Goal: Share content: Share content

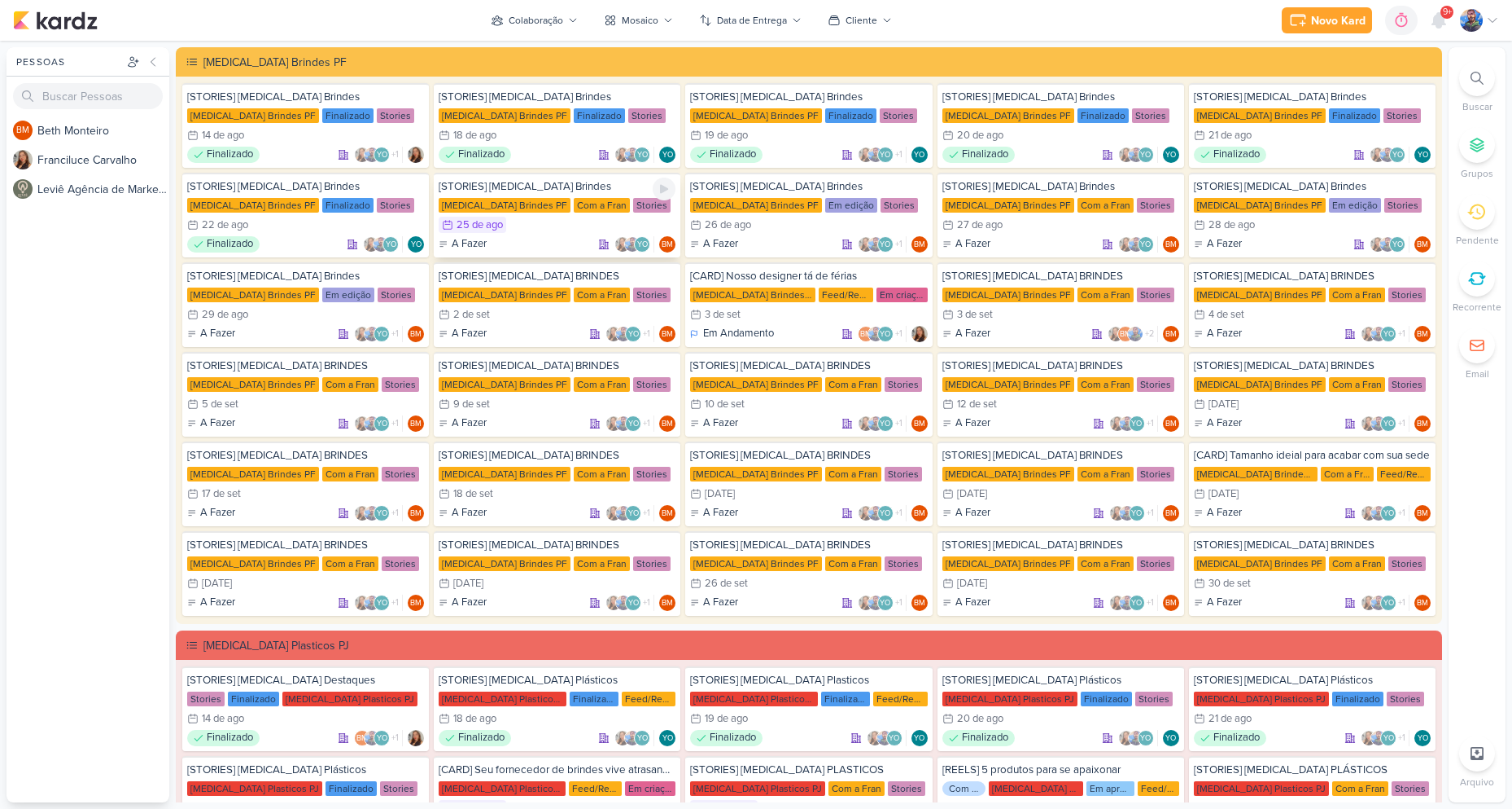
click at [633, 201] on div "Stories" at bounding box center [651, 205] width 37 height 15
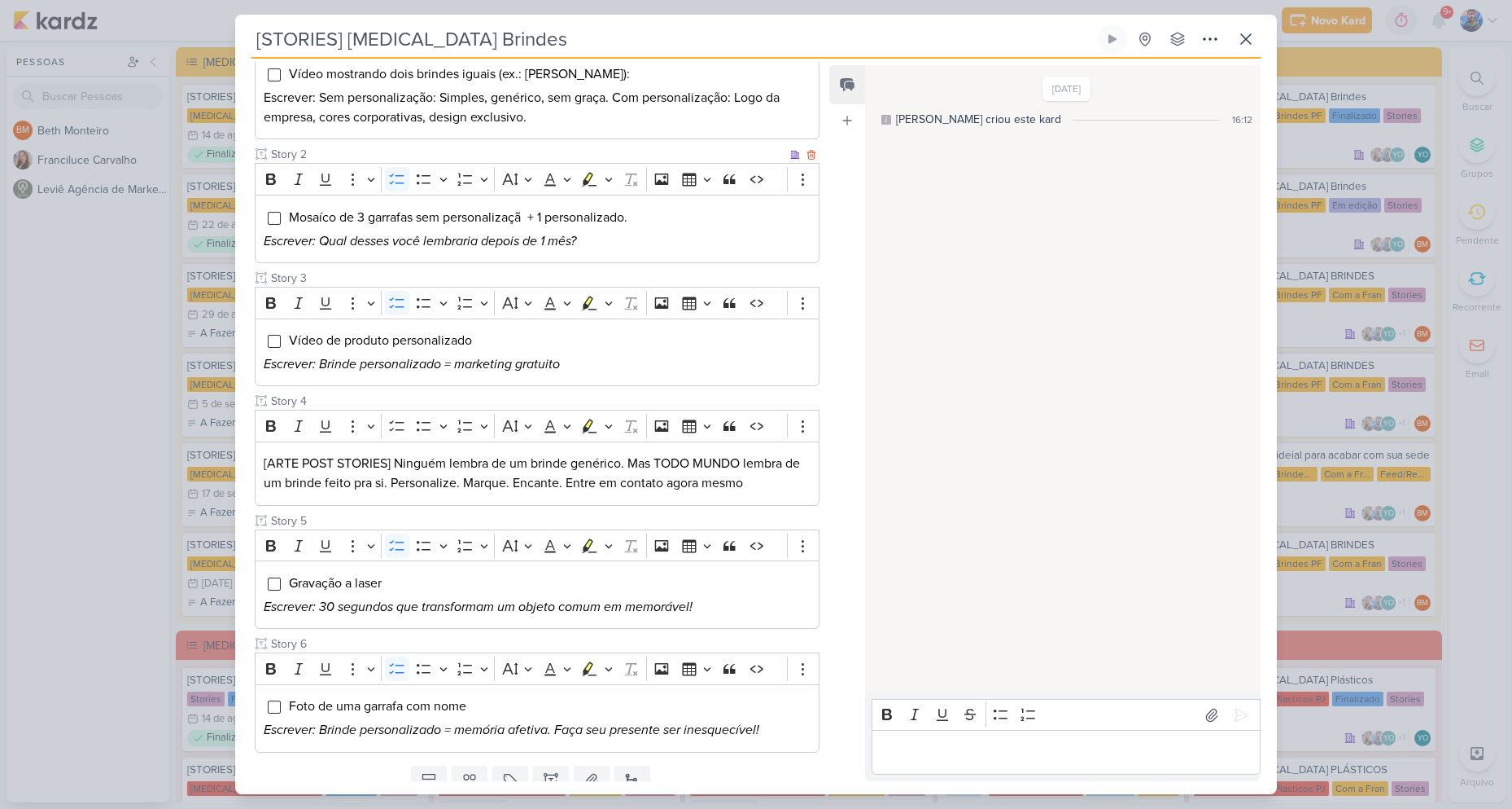
scroll to position [322, 0]
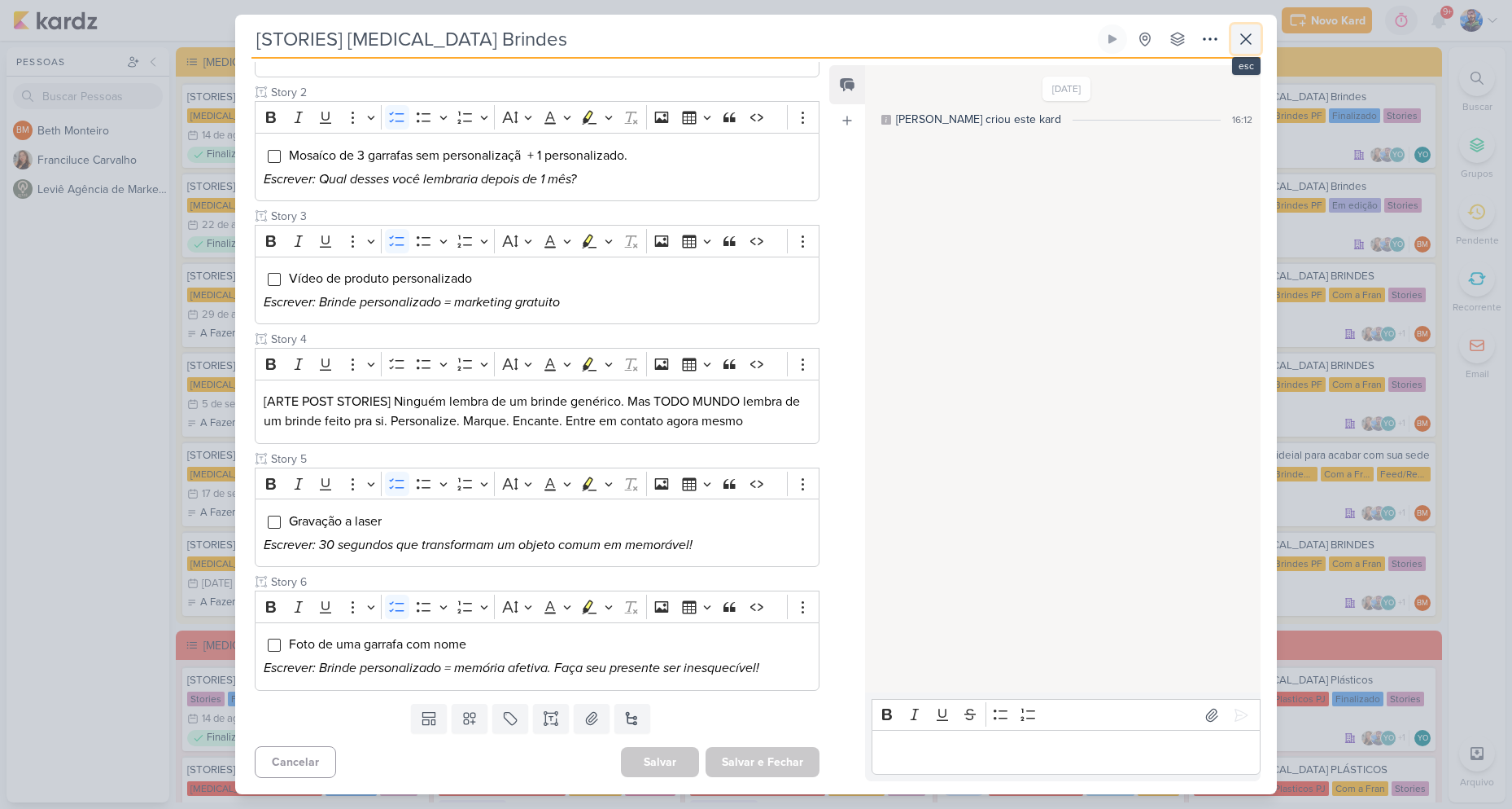
click at [1236, 36] on button at bounding box center [1246, 39] width 29 height 29
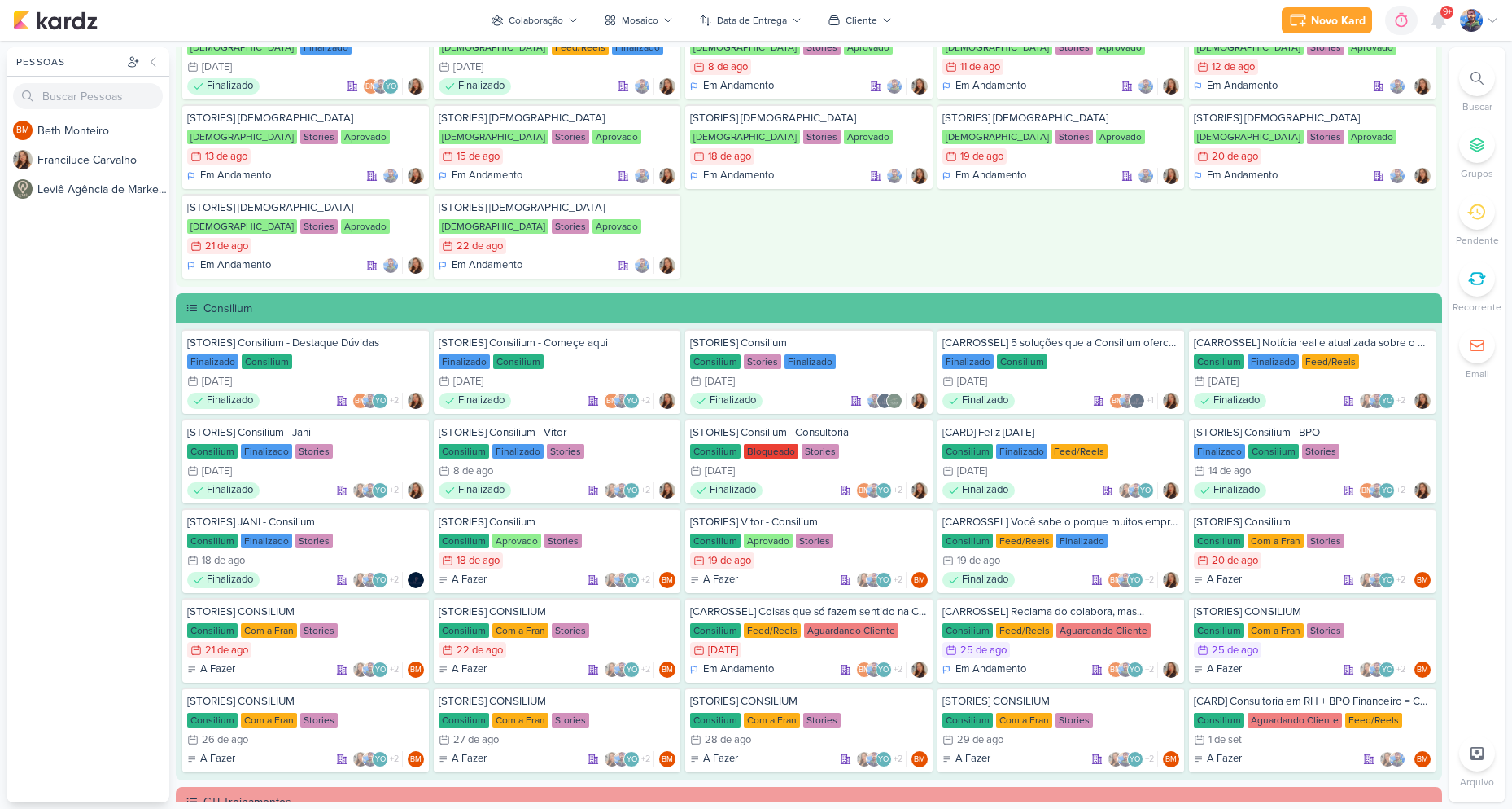
scroll to position [1059, 0]
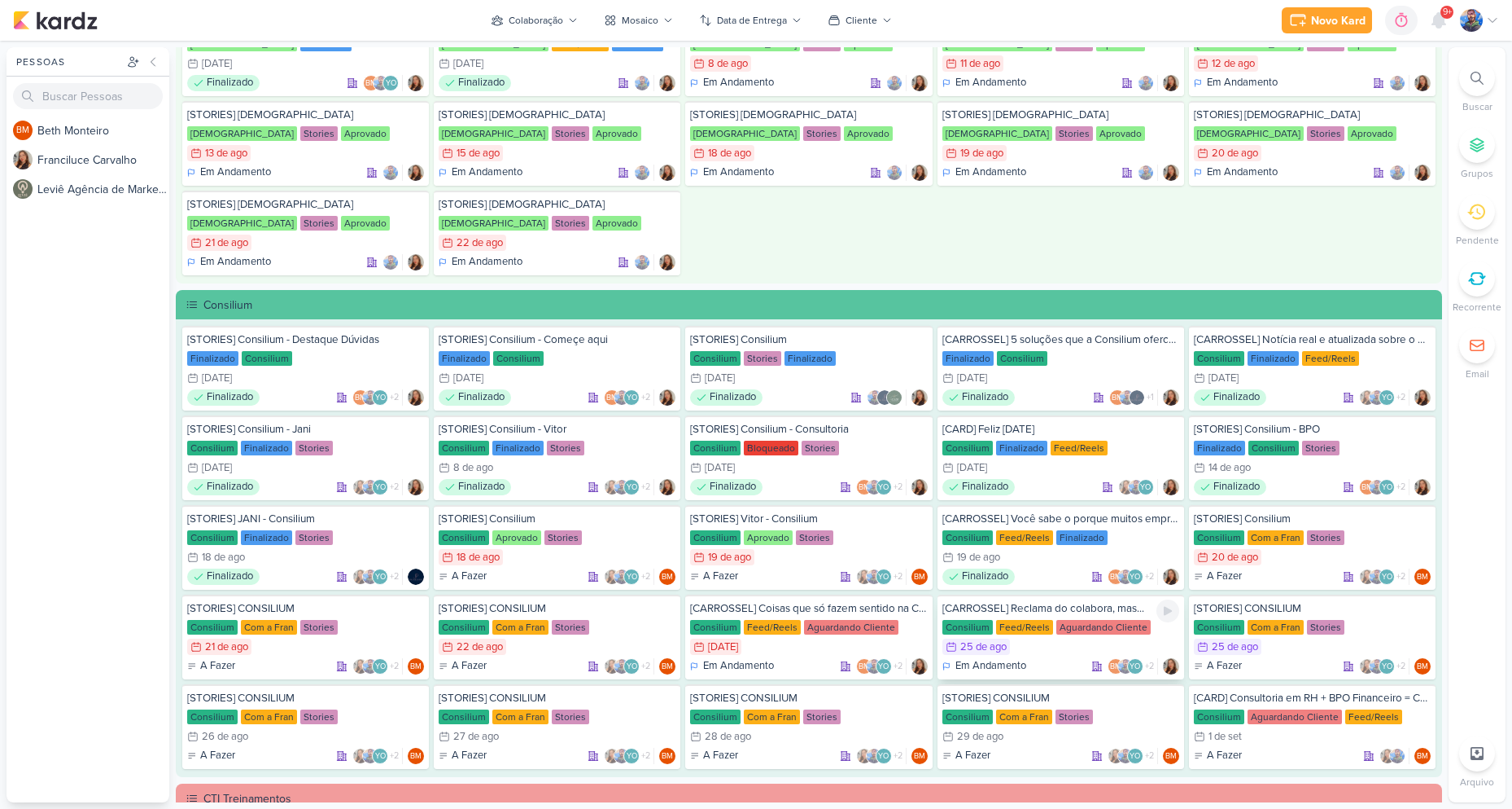
click at [1008, 638] on div "[CARROSSEL] Reclama do colabora, mas... Consilium Feed/Reels Aguardando Cliente…" at bounding box center [1061, 637] width 247 height 84
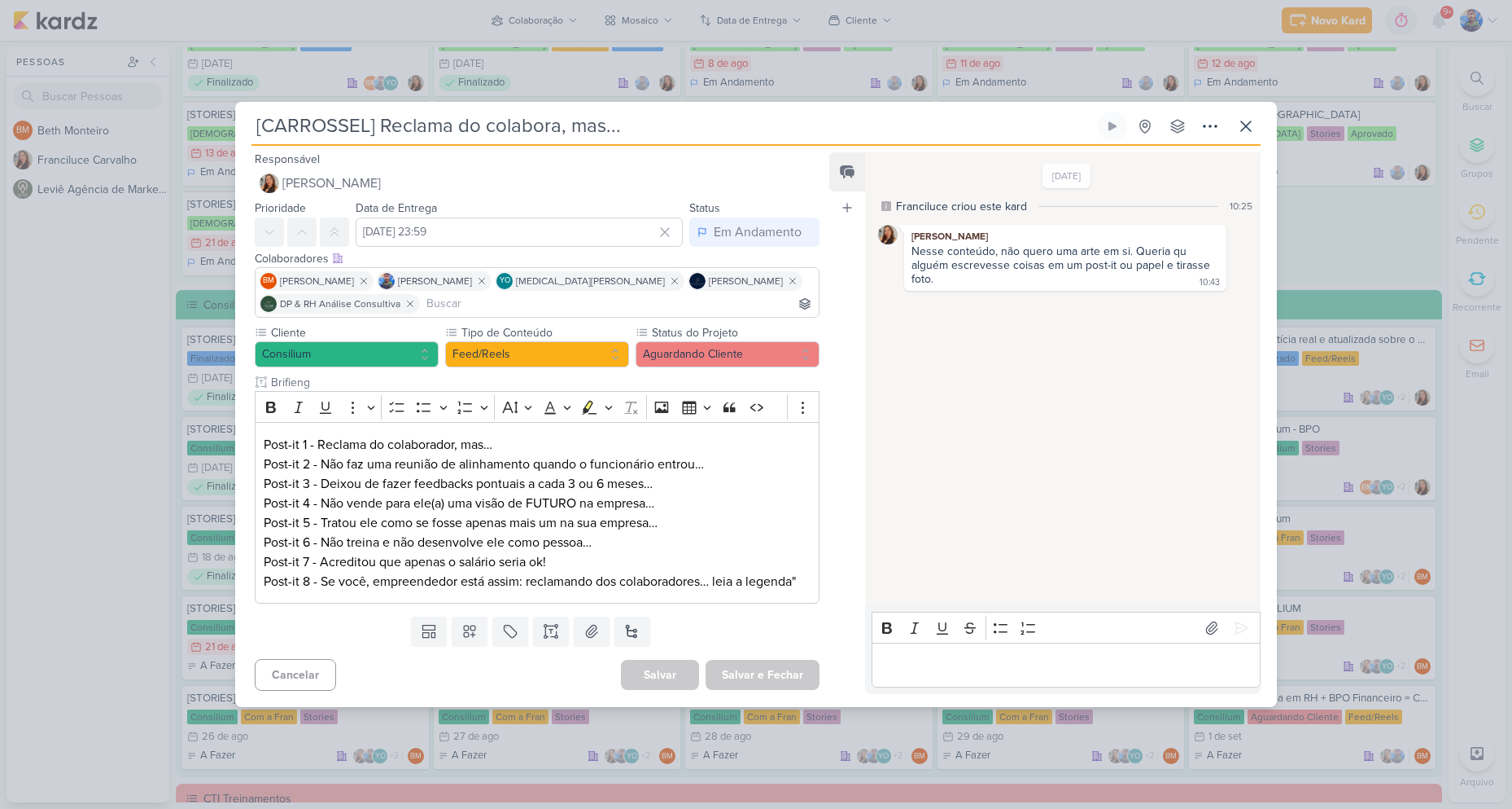
click at [1246, 132] on div "[CARROSSEL] Reclama do colabora, mas... Criado por Franciluce nenhum grupo disp…" at bounding box center [756, 128] width 1010 height 34
click at [1250, 125] on button at bounding box center [1246, 126] width 29 height 29
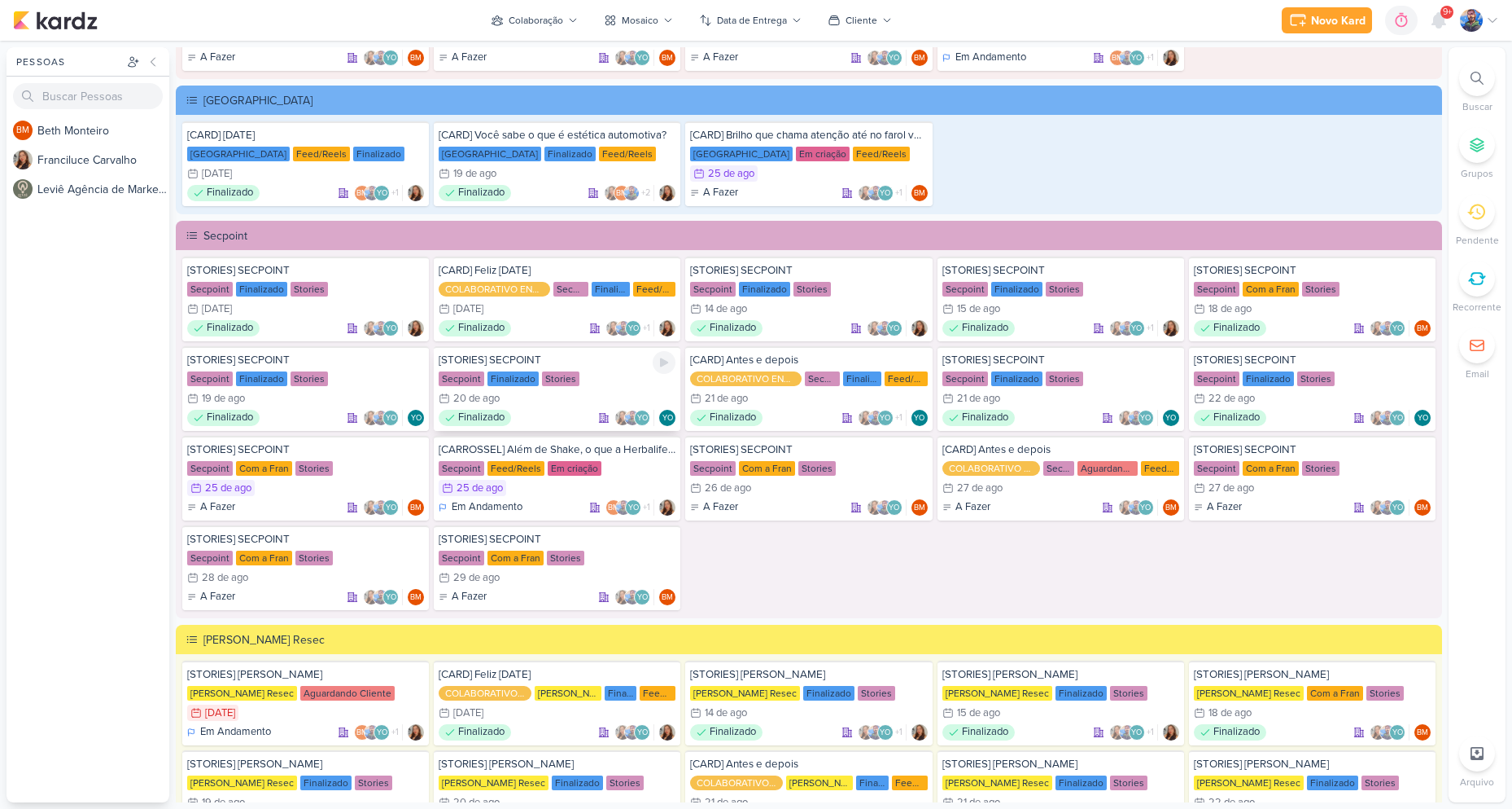
scroll to position [2280, 0]
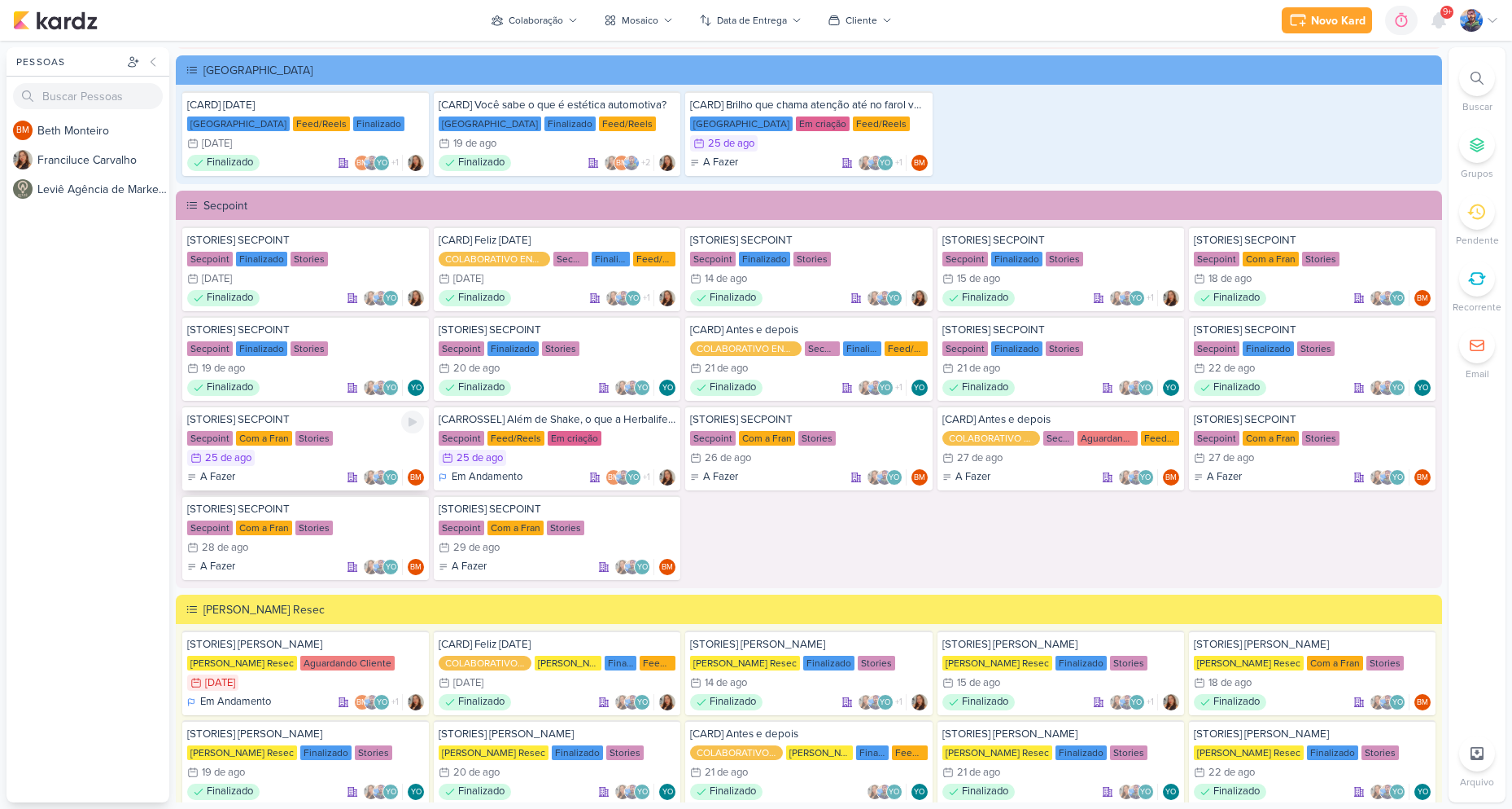
click at [327, 459] on div "25/8 [DATE]" at bounding box center [305, 458] width 237 height 17
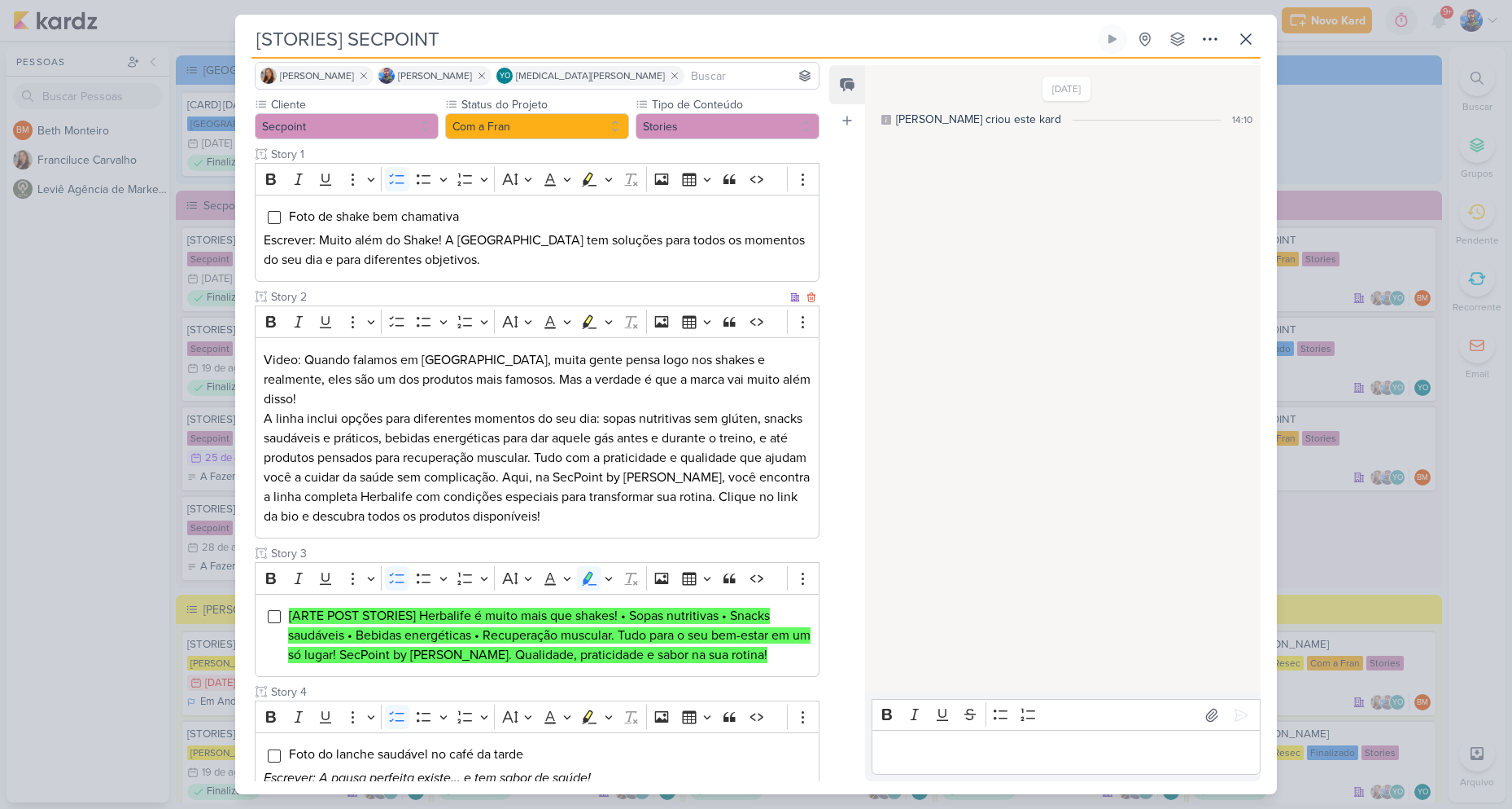
scroll to position [304, 0]
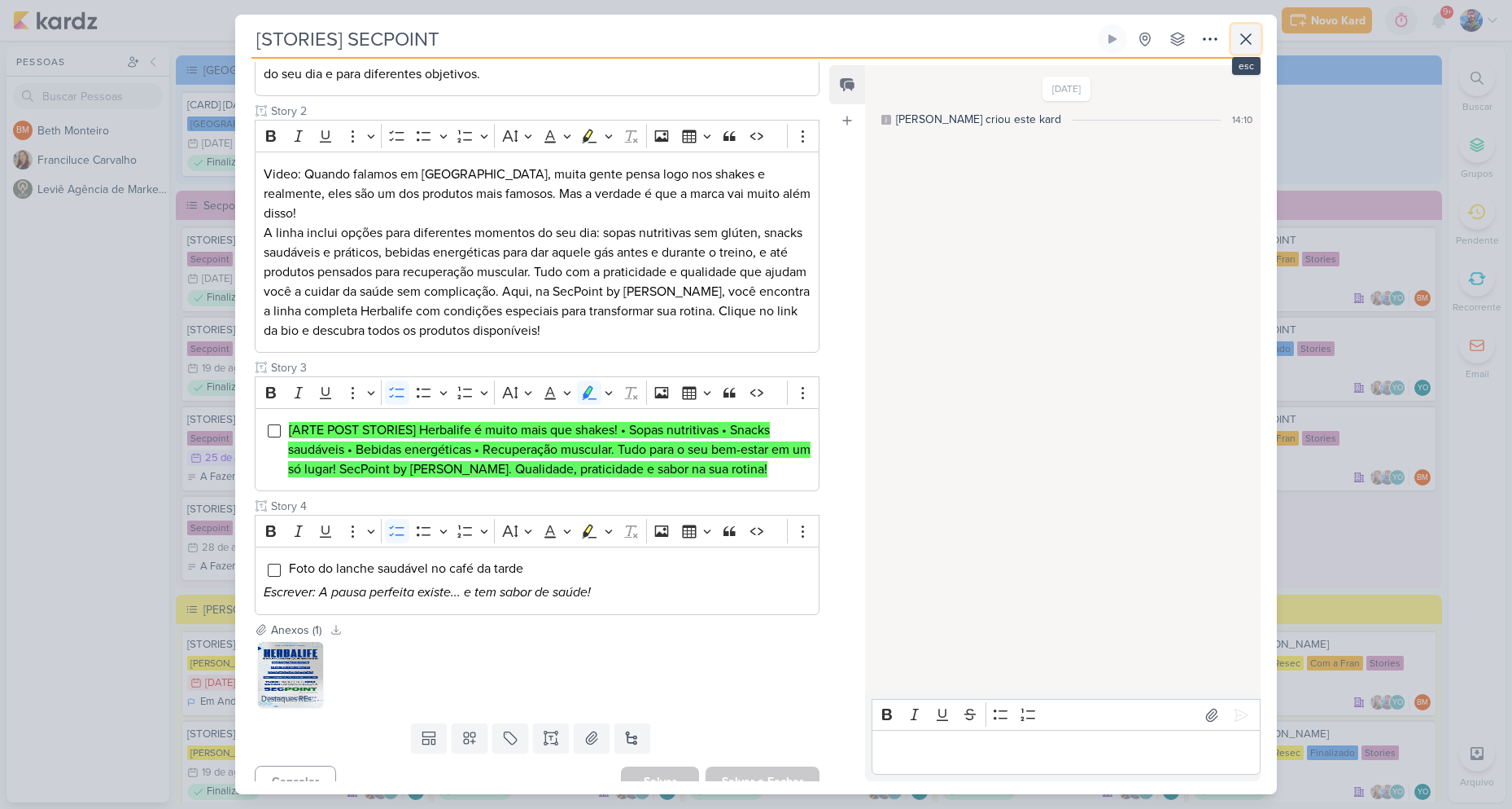
click at [1255, 38] on icon at bounding box center [1246, 39] width 20 height 20
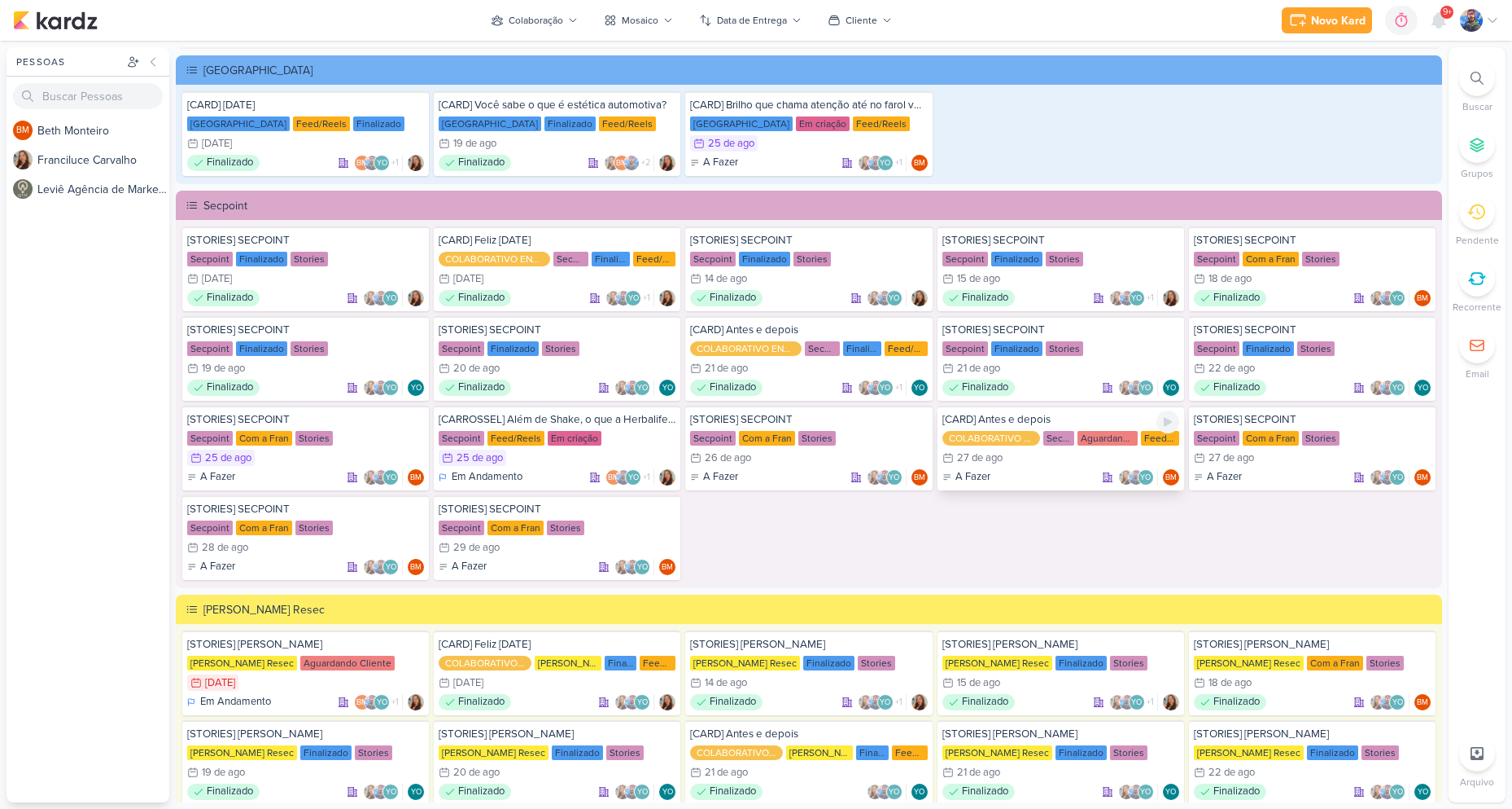
click at [996, 464] on div "27 de ago" at bounding box center [980, 458] width 46 height 11
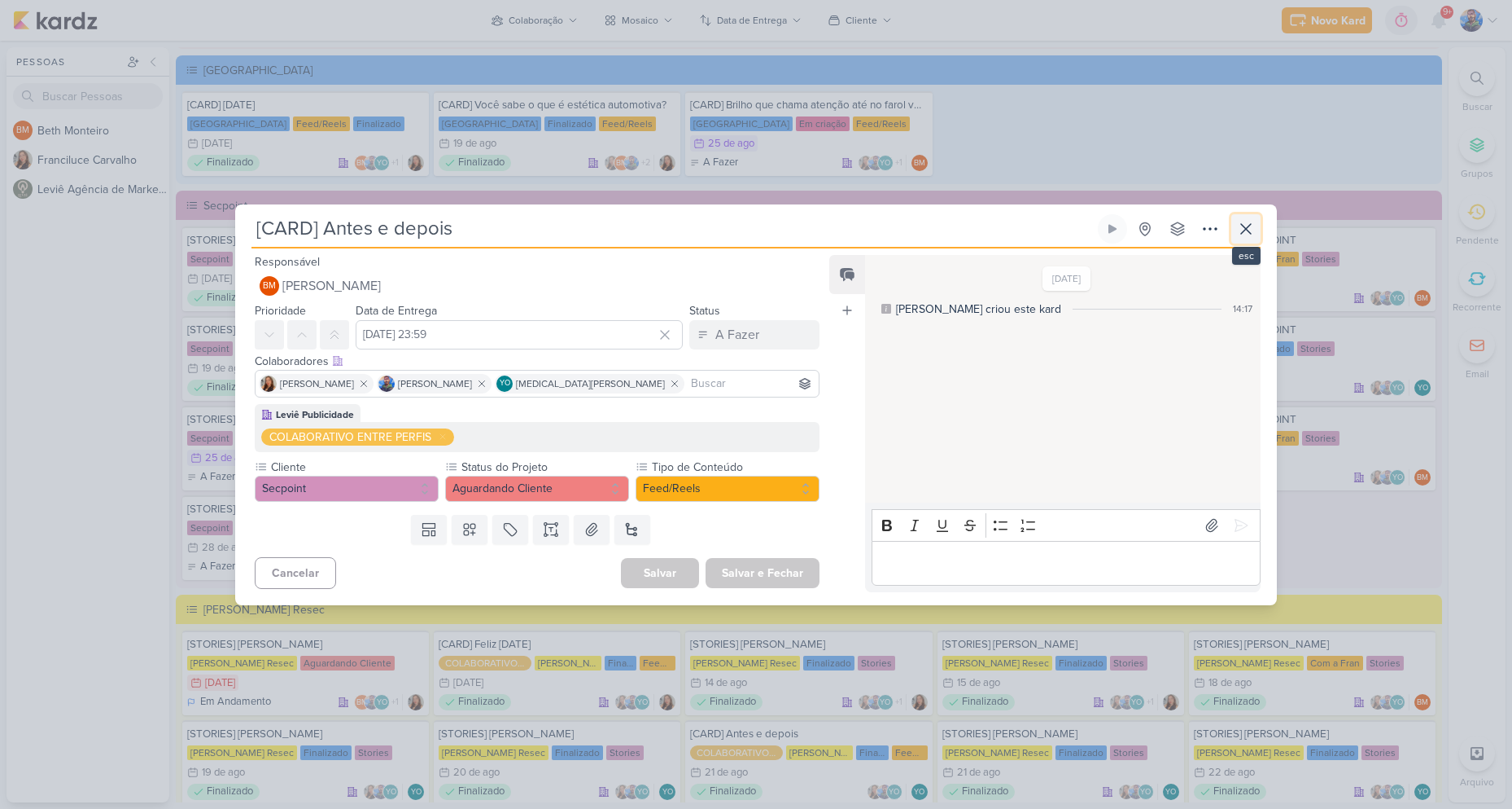
click at [1250, 229] on icon at bounding box center [1246, 229] width 20 height 20
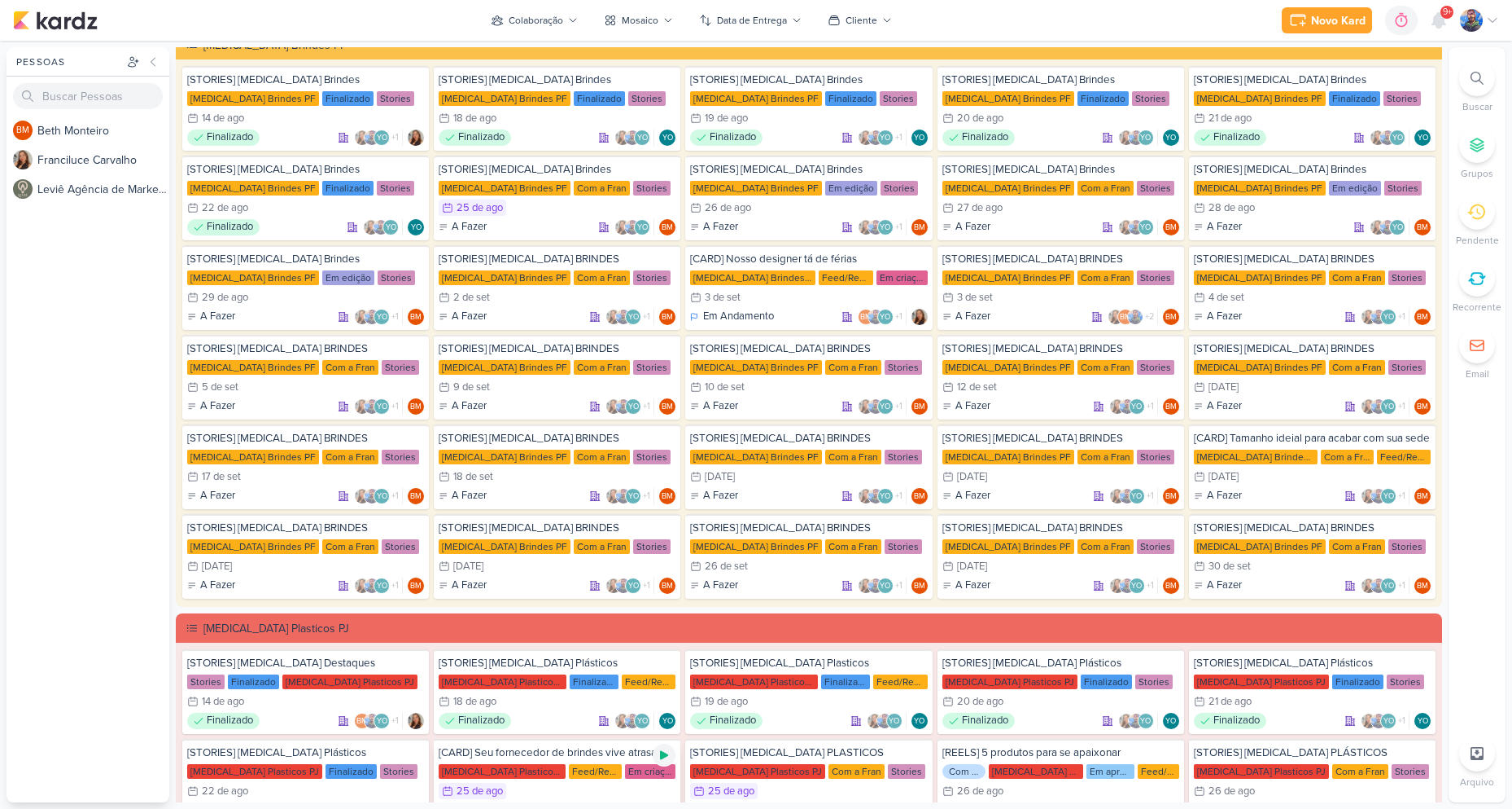
scroll to position [0, 0]
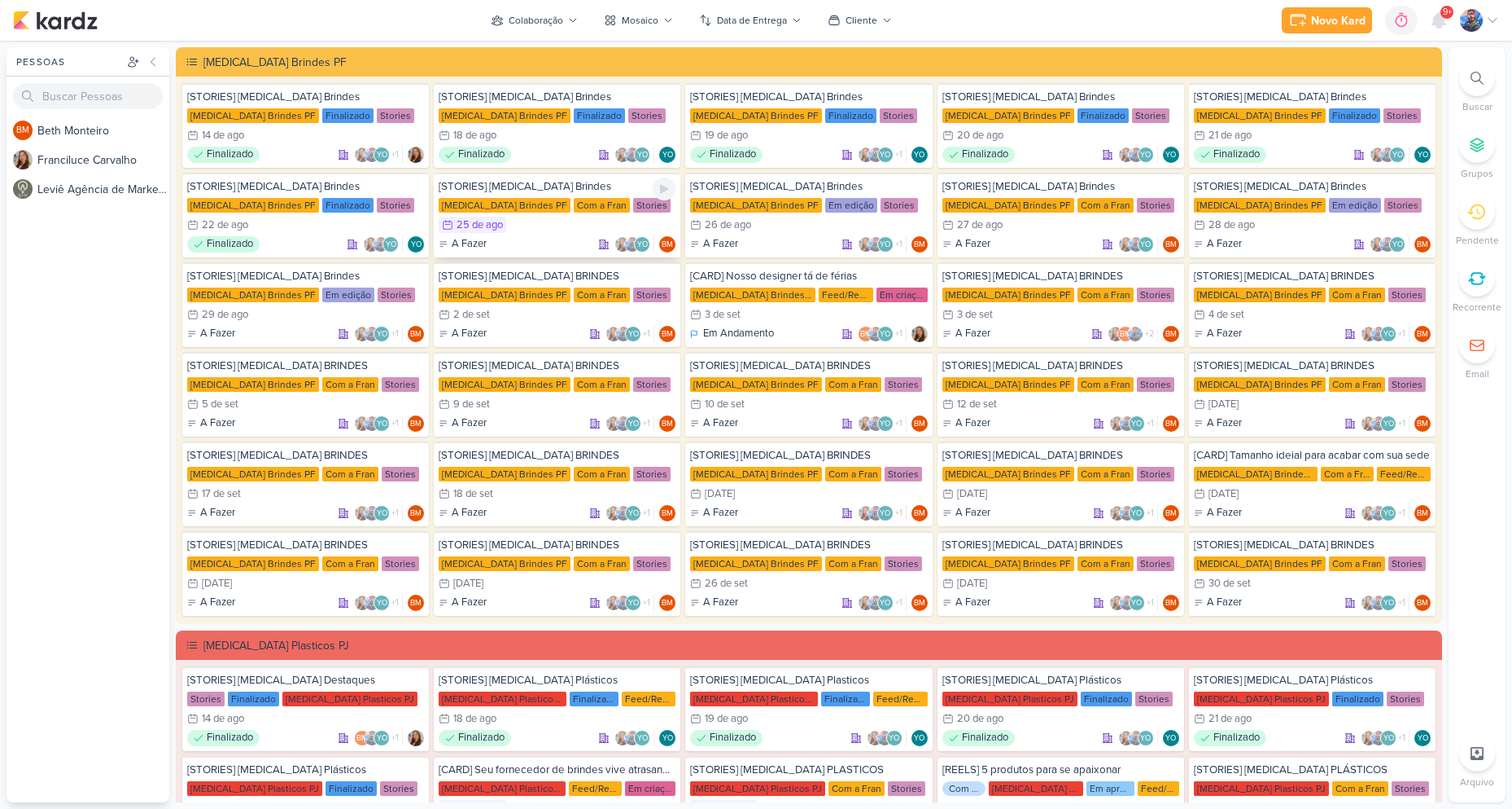
click at [545, 237] on div "A Fazer YO BM" at bounding box center [557, 244] width 237 height 17
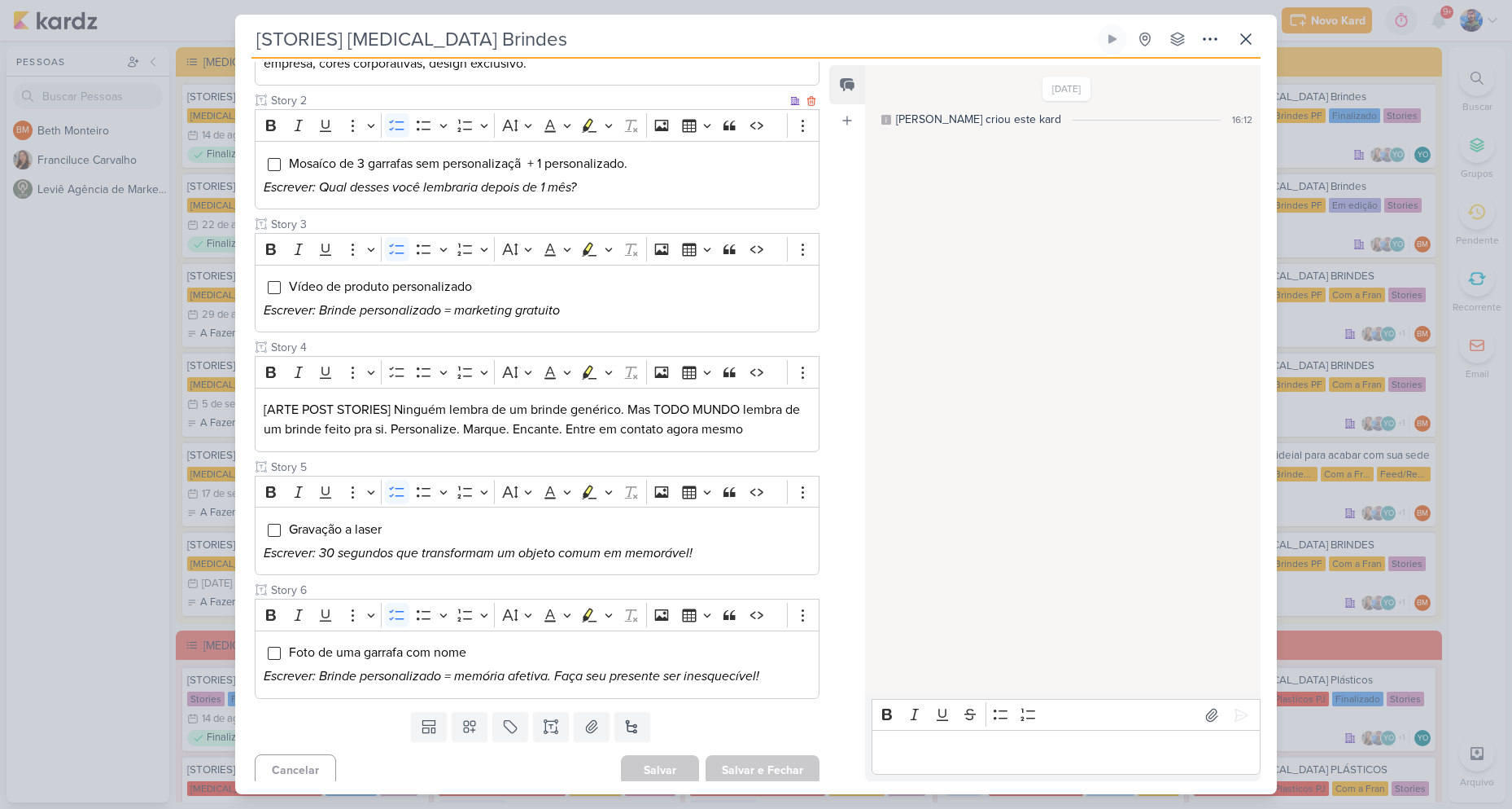
scroll to position [322, 0]
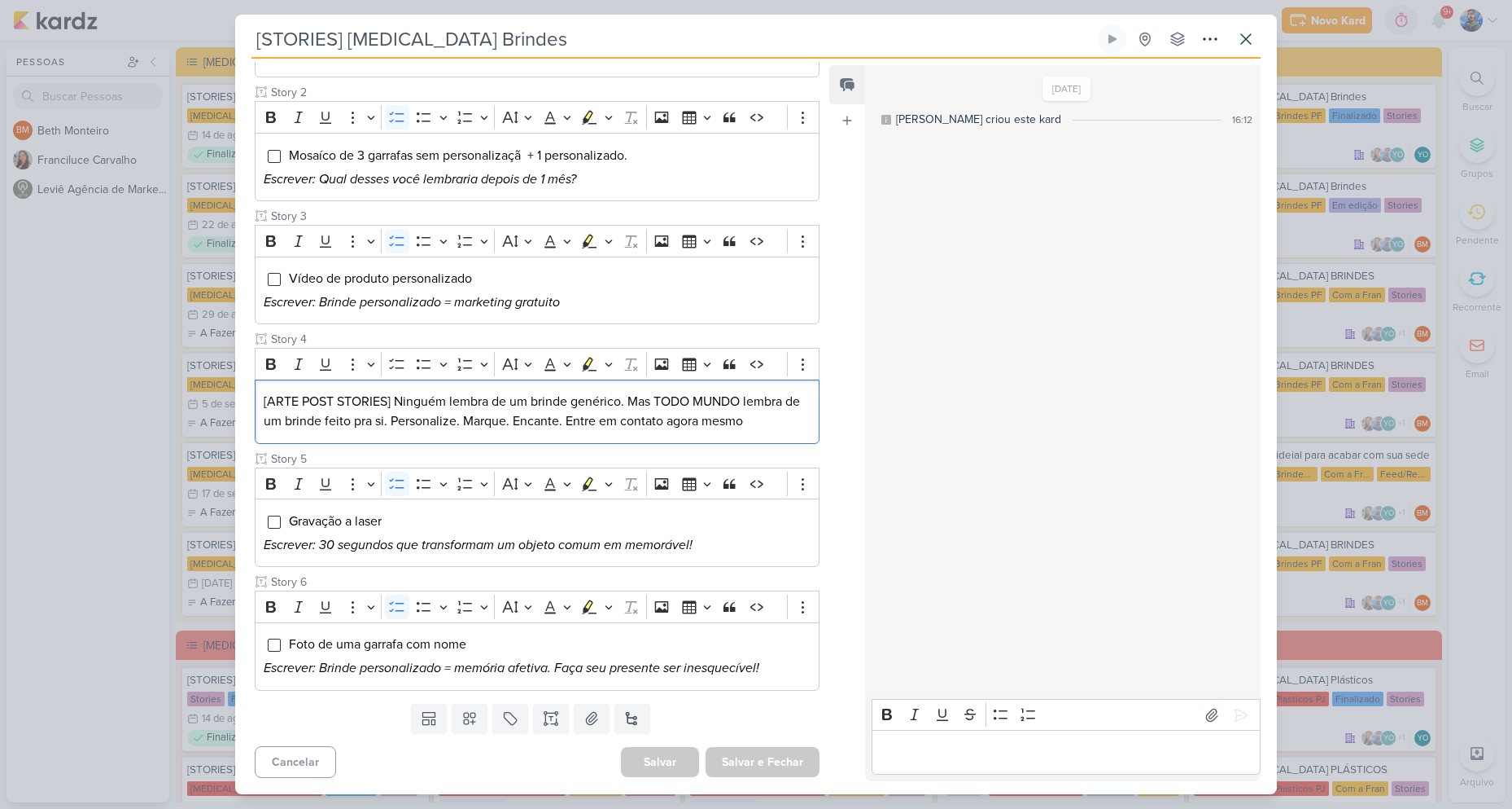
drag, startPoint x: 794, startPoint y: 427, endPoint x: 132, endPoint y: 383, distance: 663.5
click at [132, 383] on div "[STORIES] [MEDICAL_DATA] Brindes Criado por [PERSON_NAME]" at bounding box center [756, 404] width 1512 height 809
click at [603, 361] on button "Highlight" at bounding box center [608, 364] width 14 height 25
click at [529, 402] on button "Pink marker" at bounding box center [540, 392] width 25 height 25
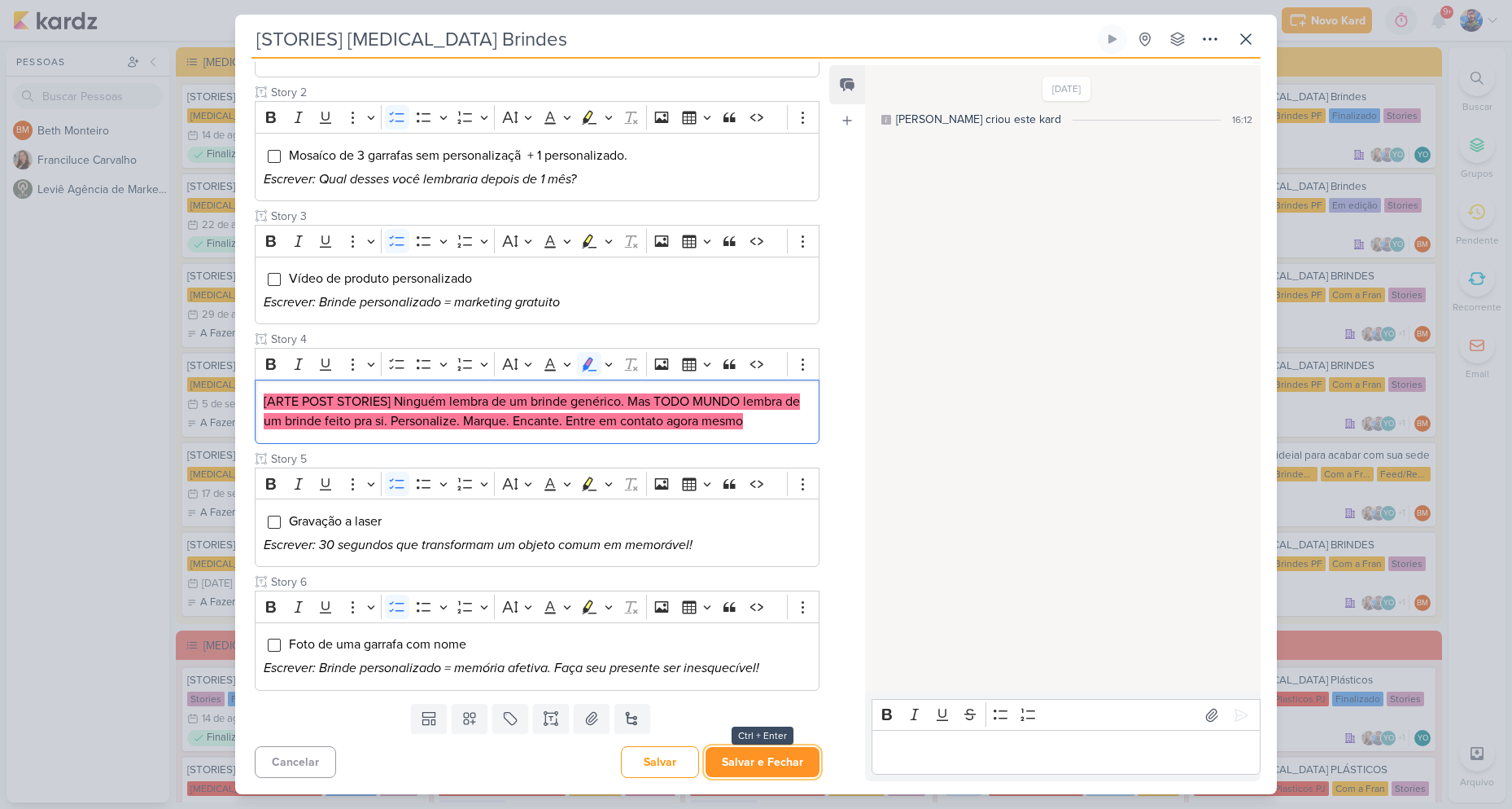
click at [755, 758] on button "Salvar e Fechar" at bounding box center [763, 762] width 114 height 30
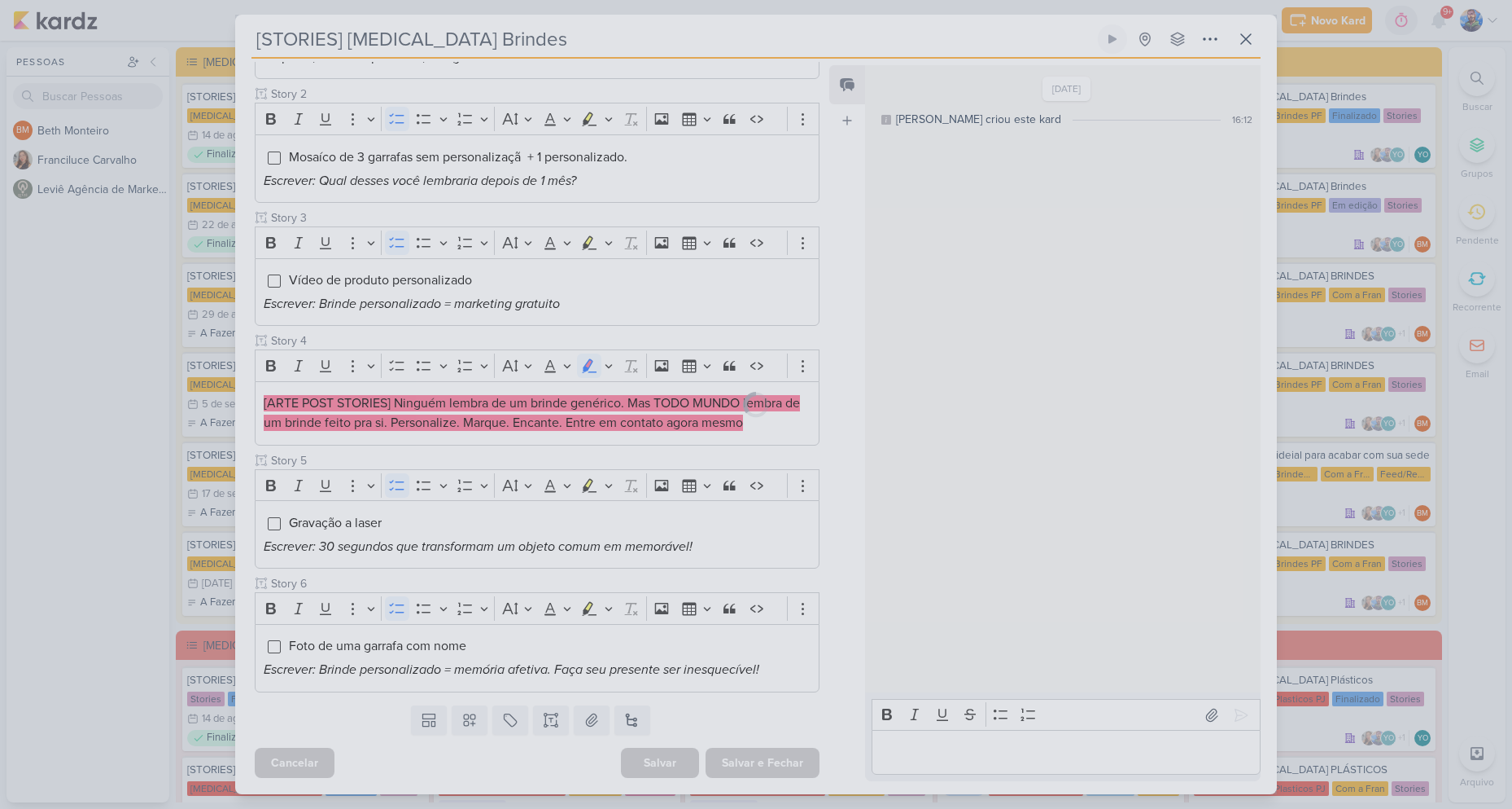
scroll to position [320, 0]
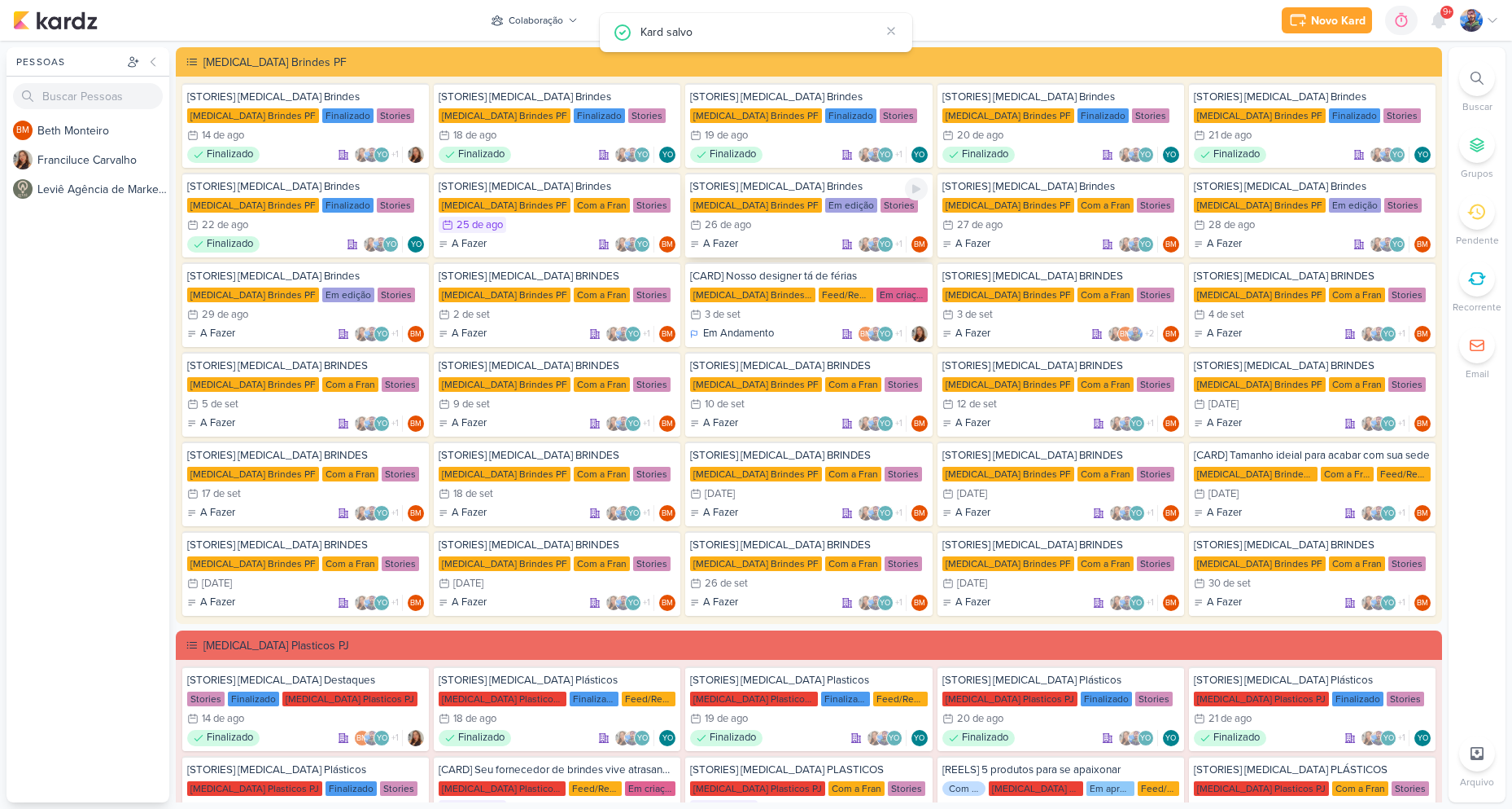
click at [798, 229] on div "26/8 [DATE]" at bounding box center [809, 225] width 237 height 17
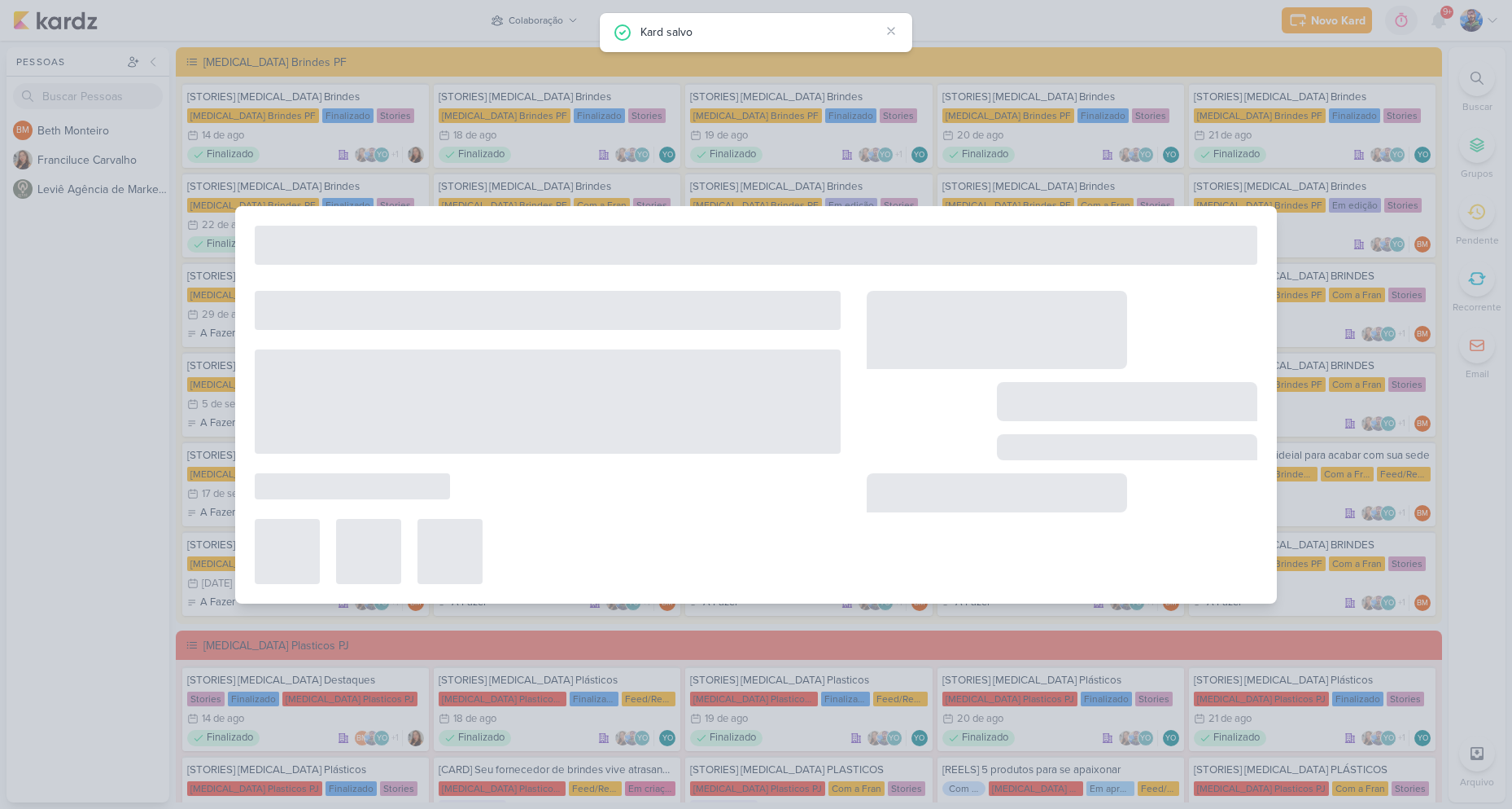
type input "[STORIES] [MEDICAL_DATA] Brindes"
type input "[DATE] 23:59"
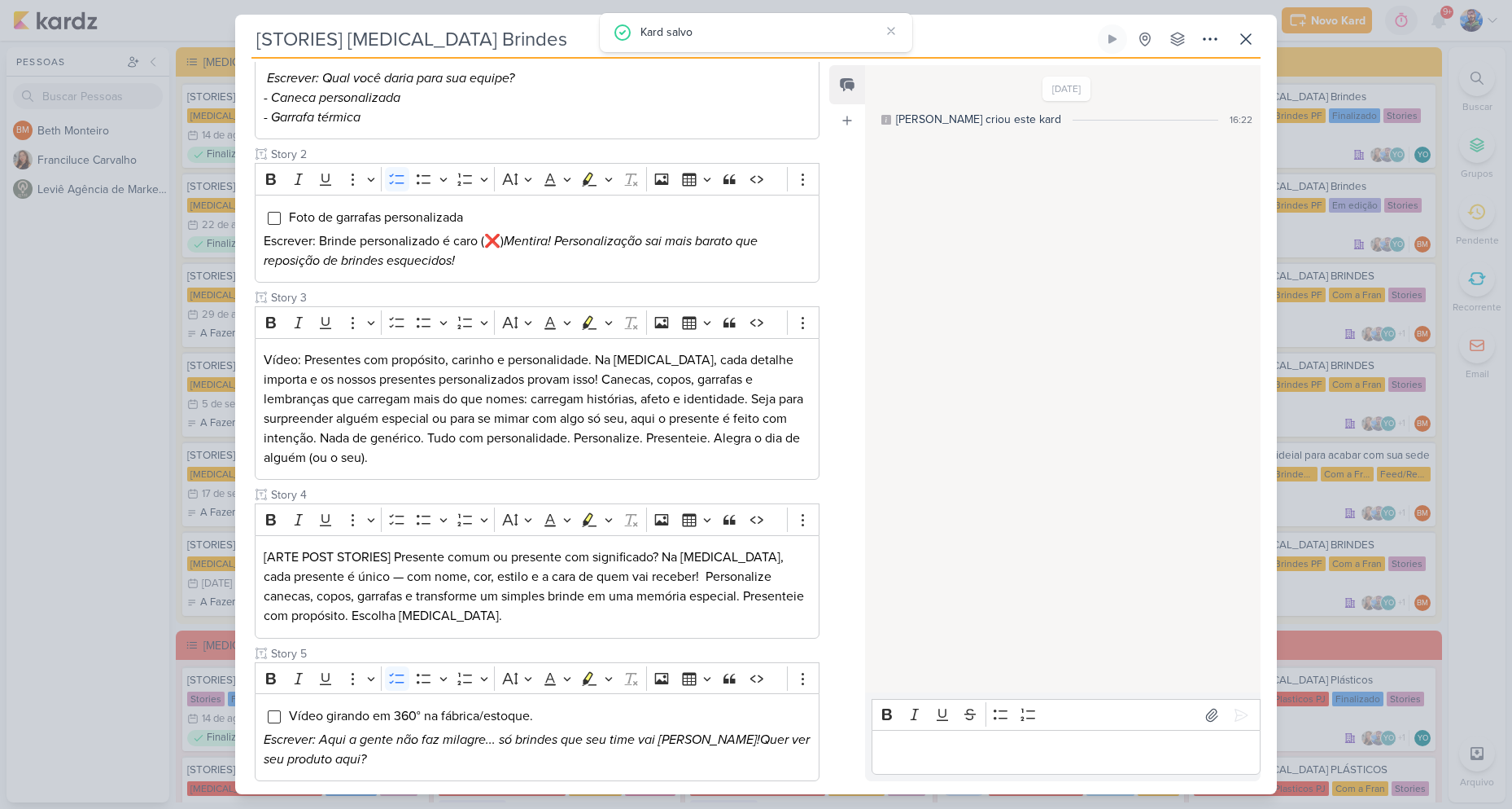
scroll to position [407, 0]
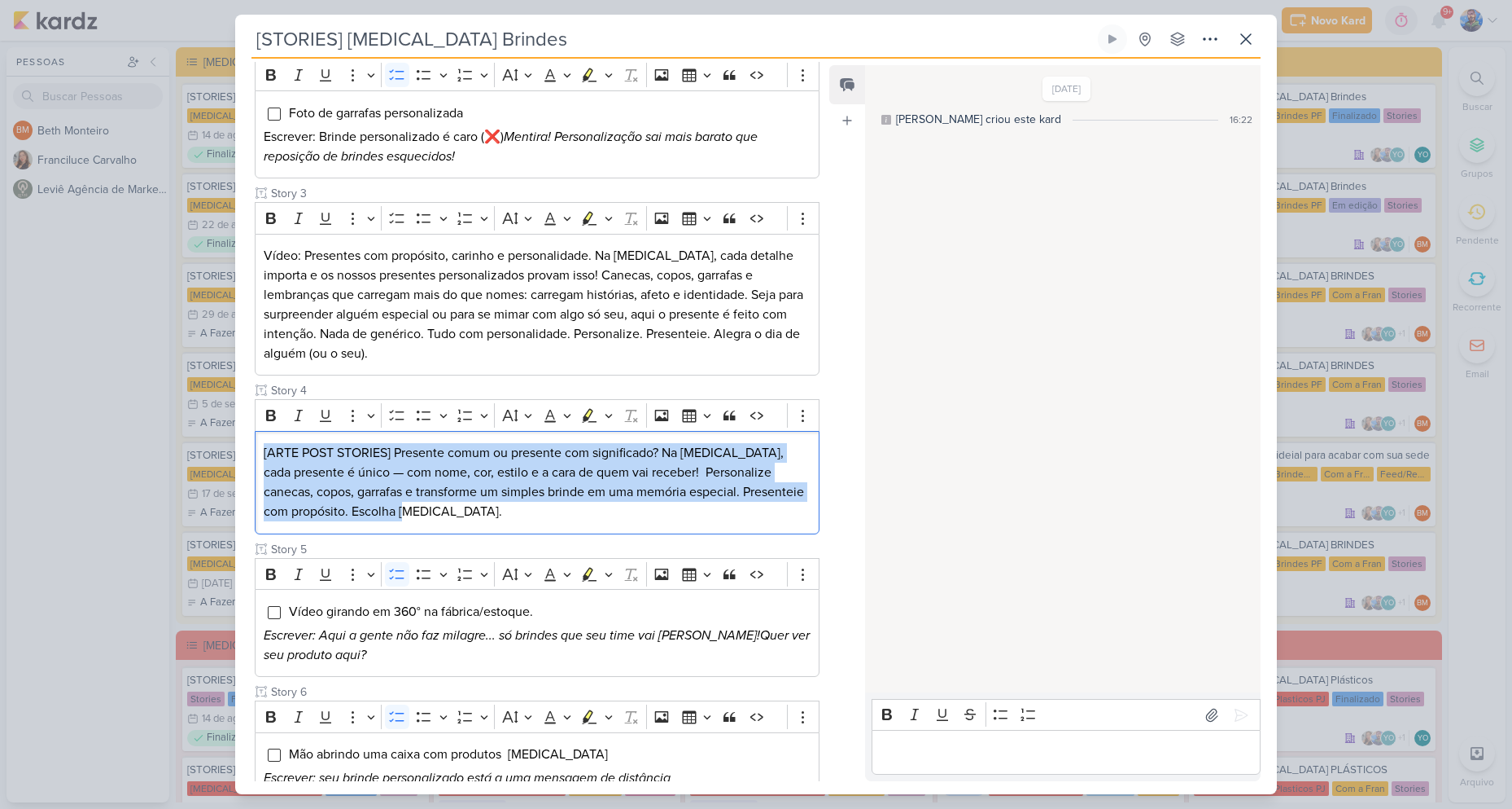
drag, startPoint x: 415, startPoint y: 518, endPoint x: 622, endPoint y: 427, distance: 226.1
click at [242, 436] on div "Cliente [MEDICAL_DATA] Brindes PF Status do Projeto" at bounding box center [530, 318] width 591 height 977
click at [605, 412] on icon "Editor toolbar" at bounding box center [609, 416] width 8 height 17
click at [528, 445] on button "Pink marker" at bounding box center [540, 444] width 25 height 25
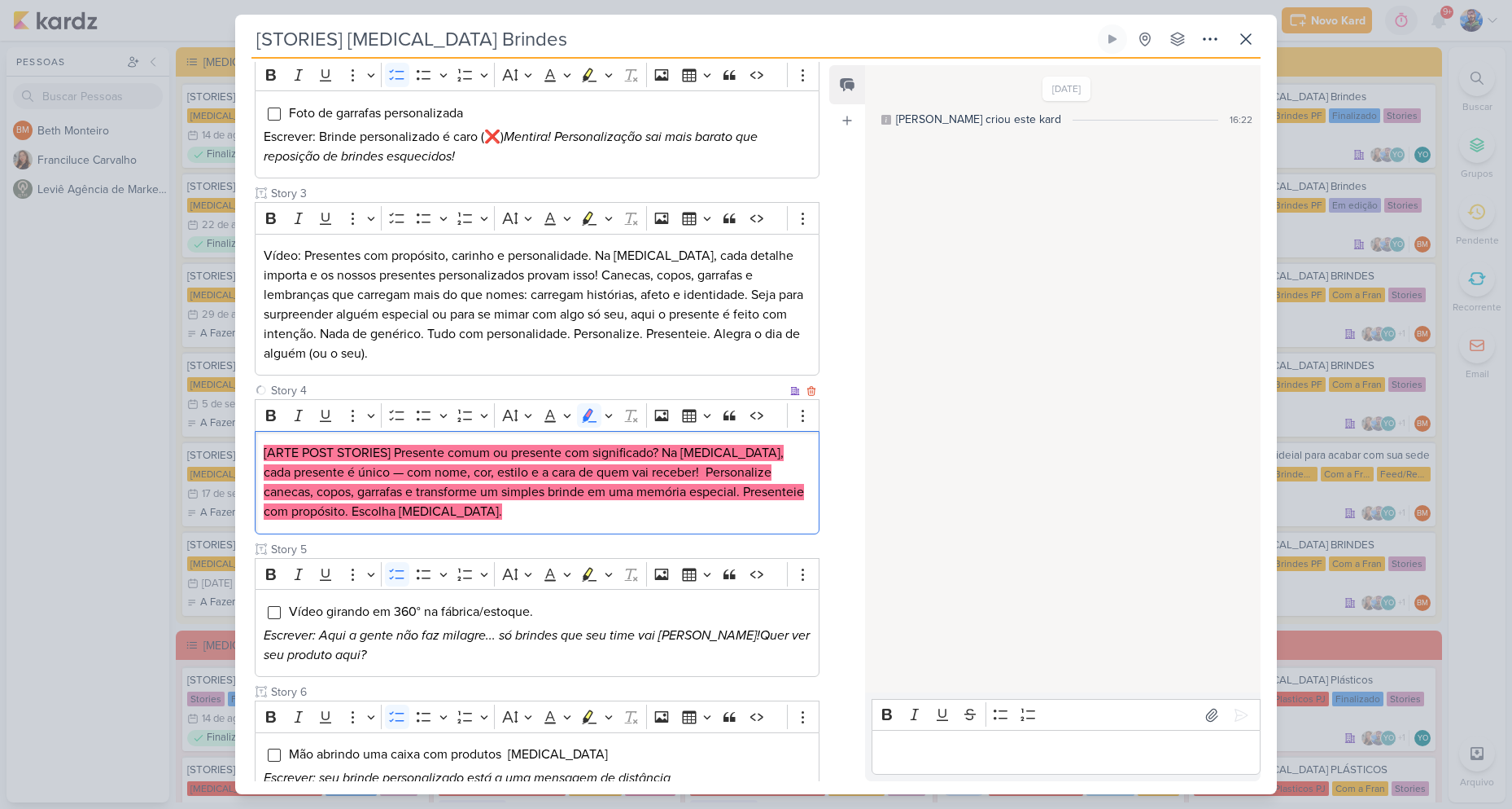
click at [589, 530] on div "[ARTE POST STORIES] Presente comum ou presente com significado? Na [MEDICAL_DAT…" at bounding box center [537, 482] width 565 height 104
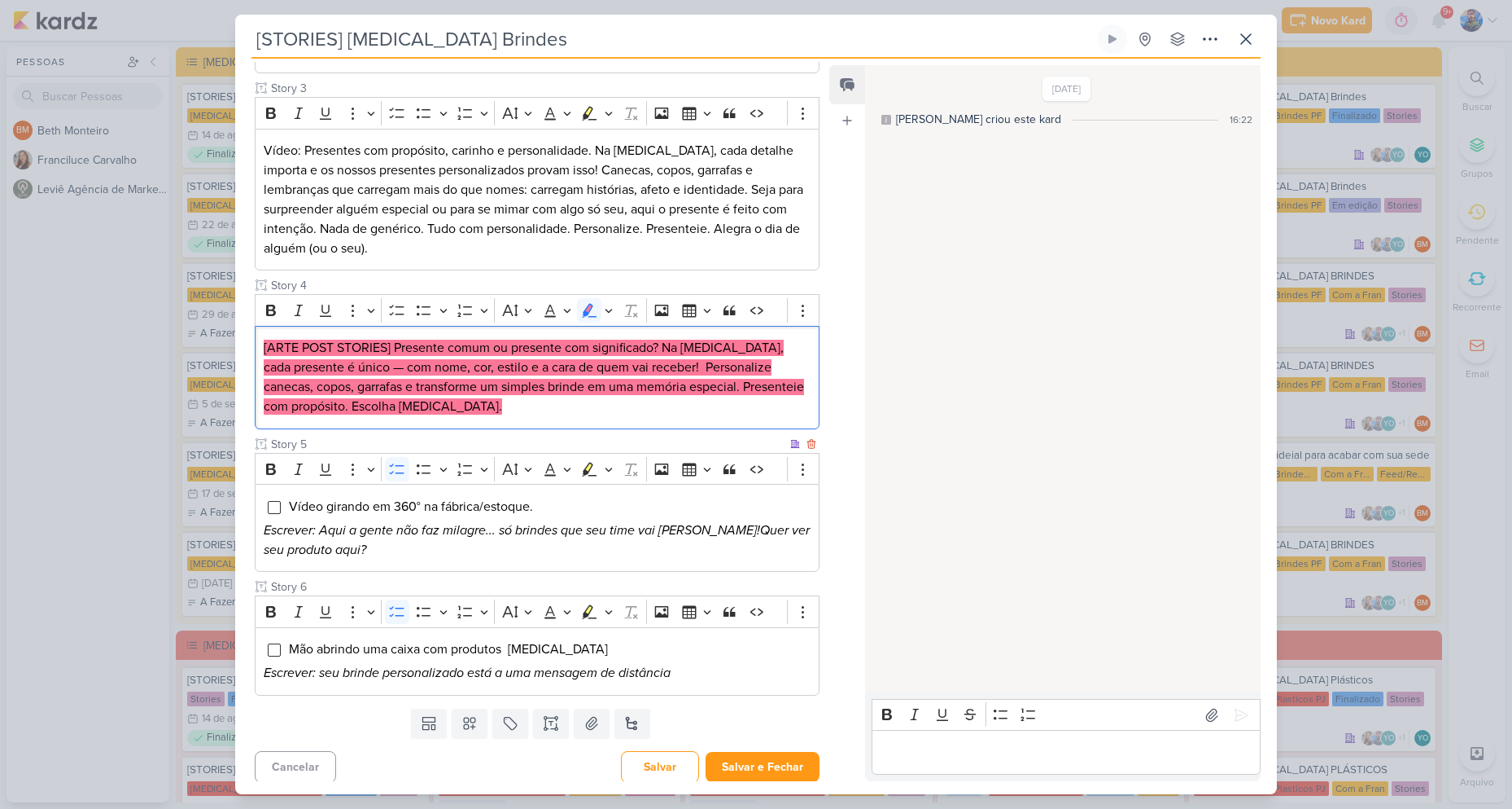
scroll to position [518, 0]
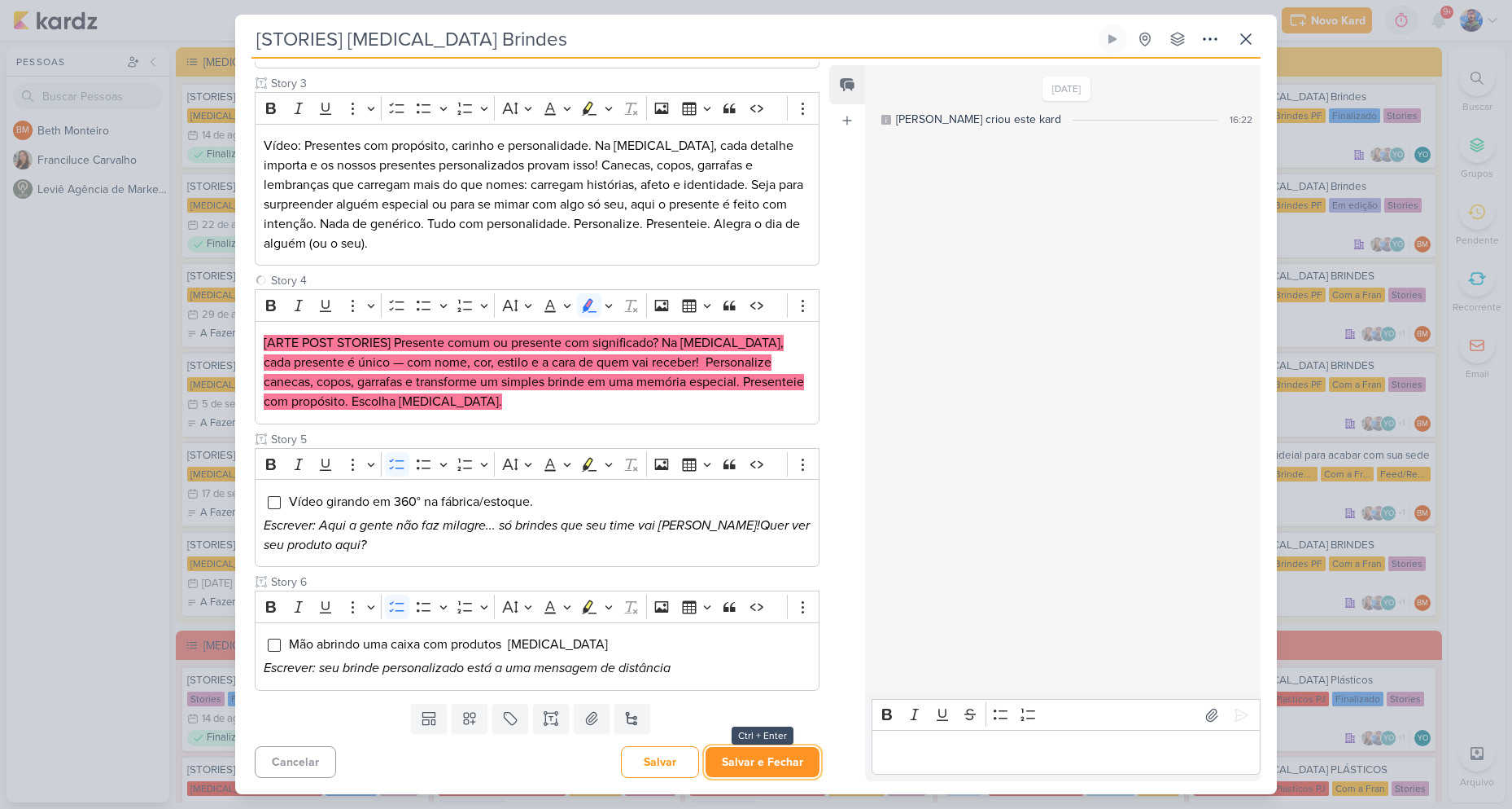
click at [745, 758] on button "Salvar e Fechar" at bounding box center [763, 762] width 114 height 30
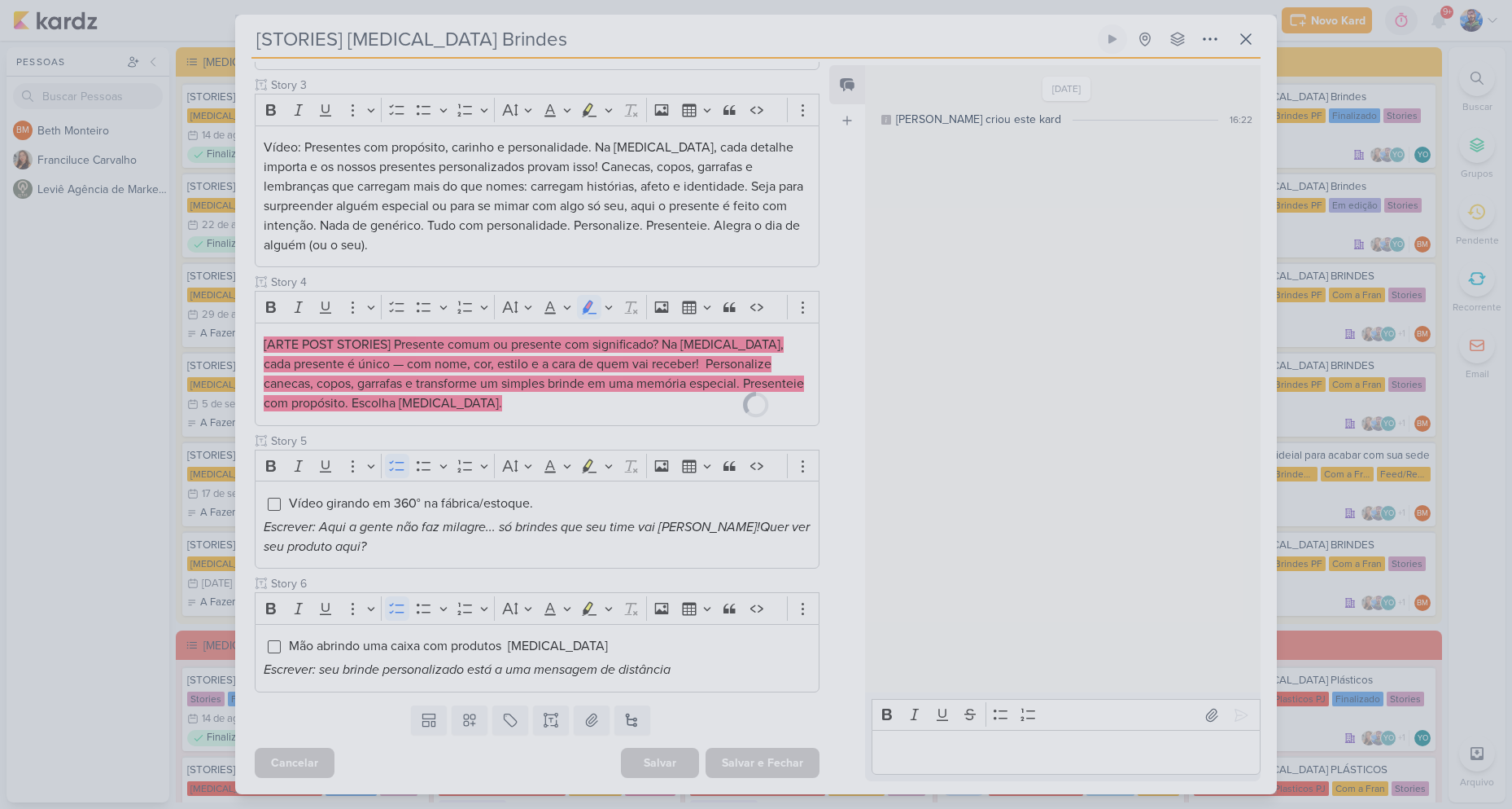
scroll to position [516, 0]
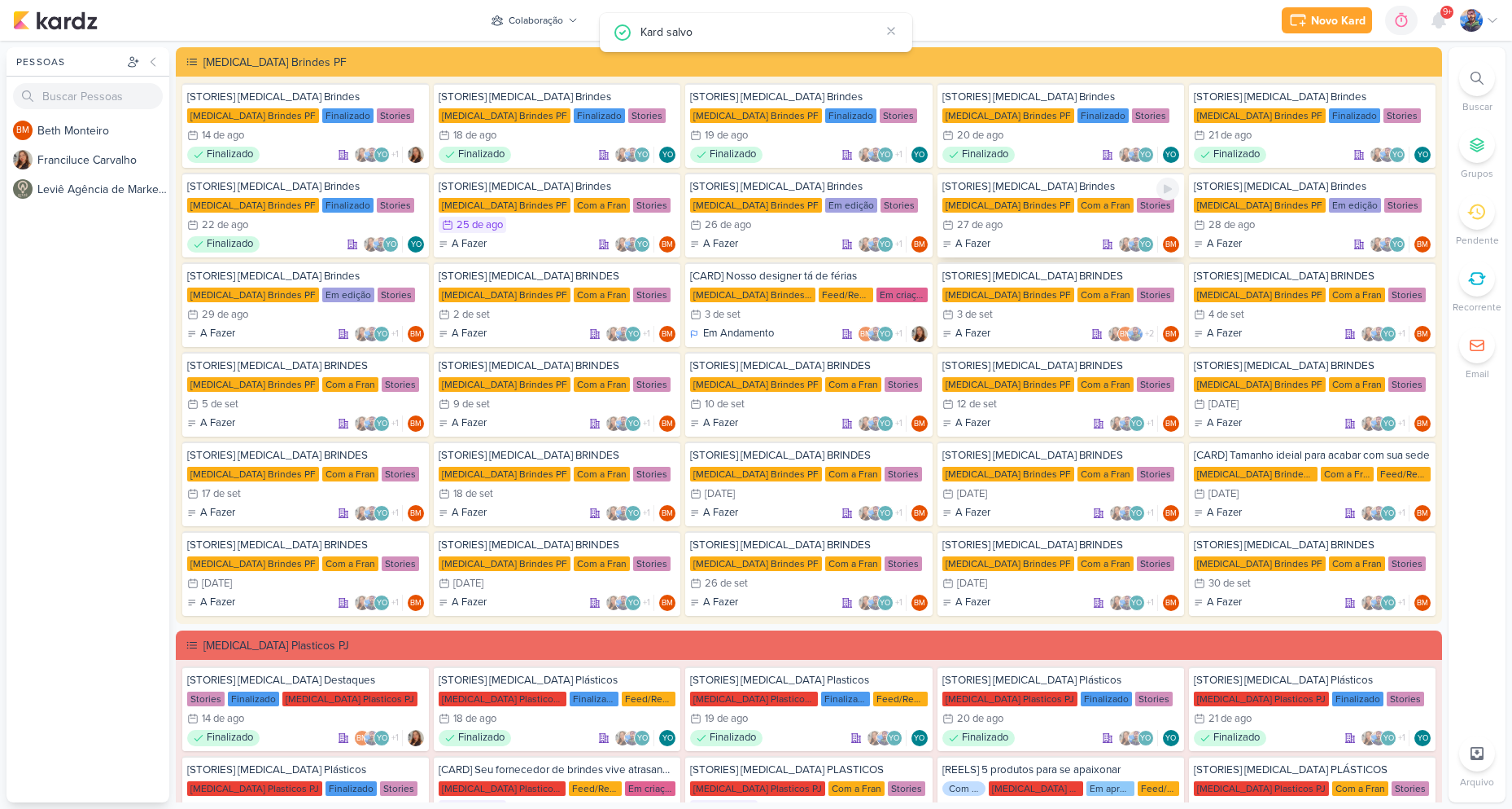
click at [978, 229] on div "27 de ago" at bounding box center [980, 225] width 46 height 11
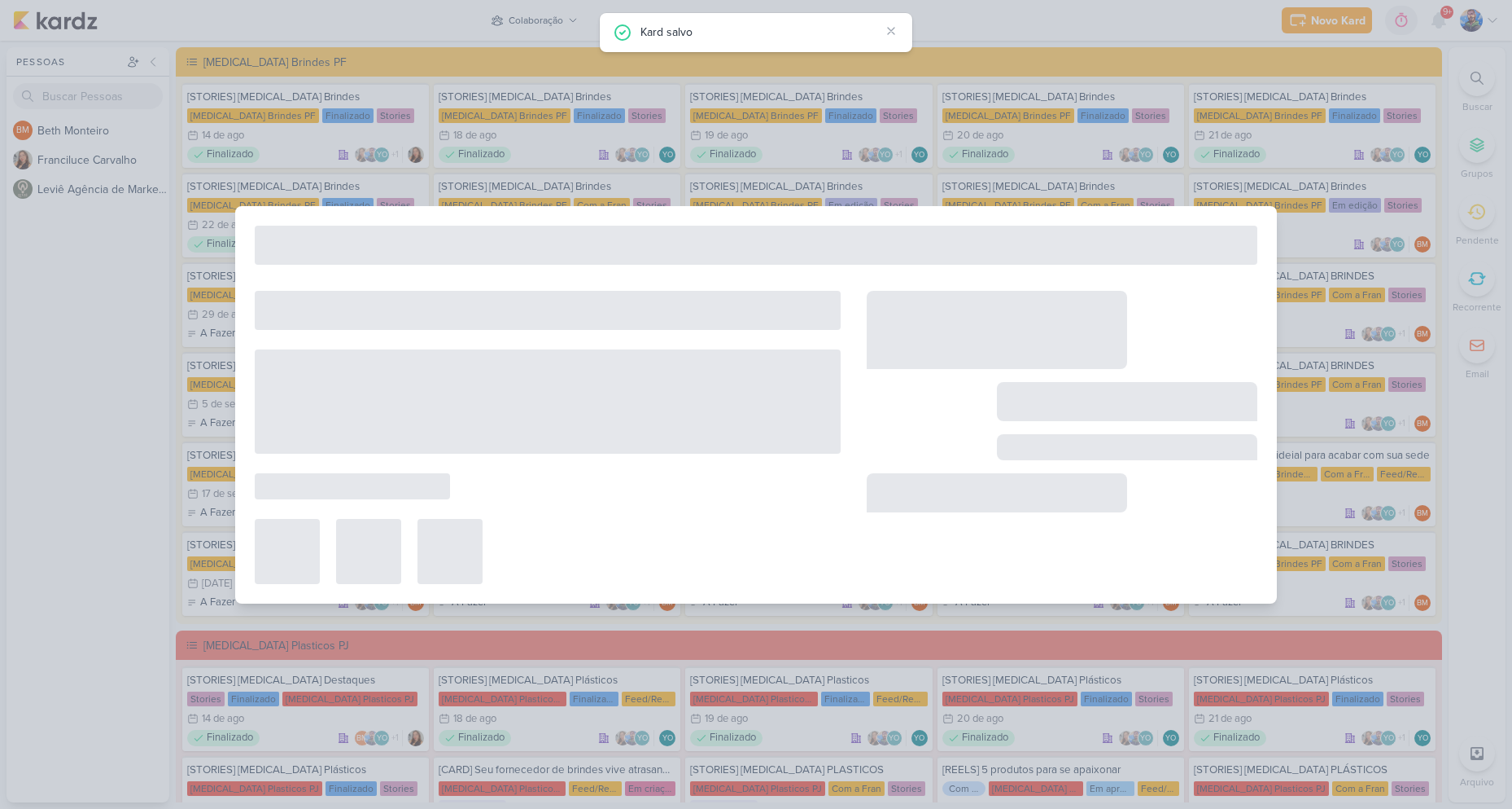
type input "[STORIES] [MEDICAL_DATA] Brindes"
type input "[DATE] 23:59"
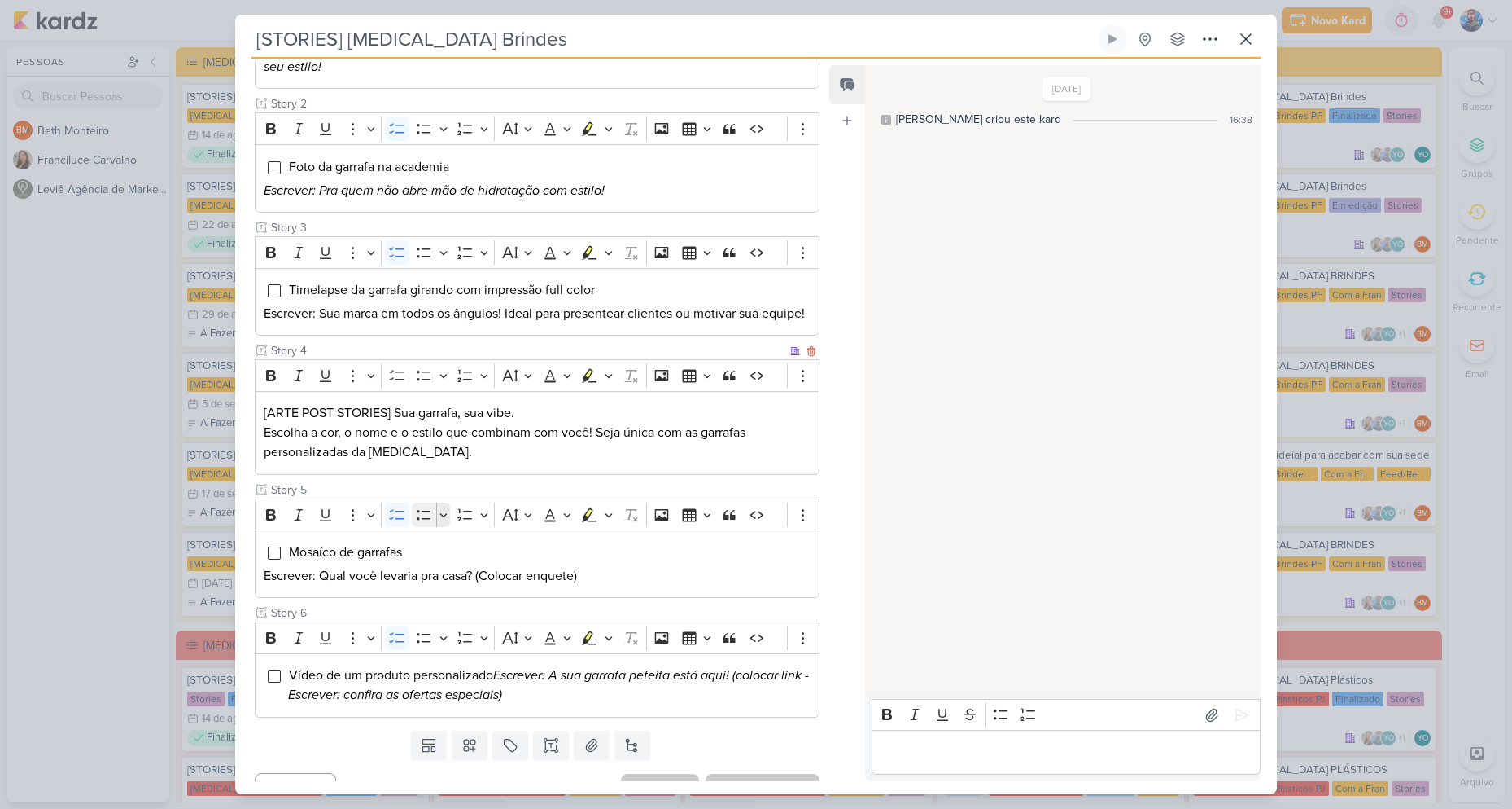
scroll to position [325, 0]
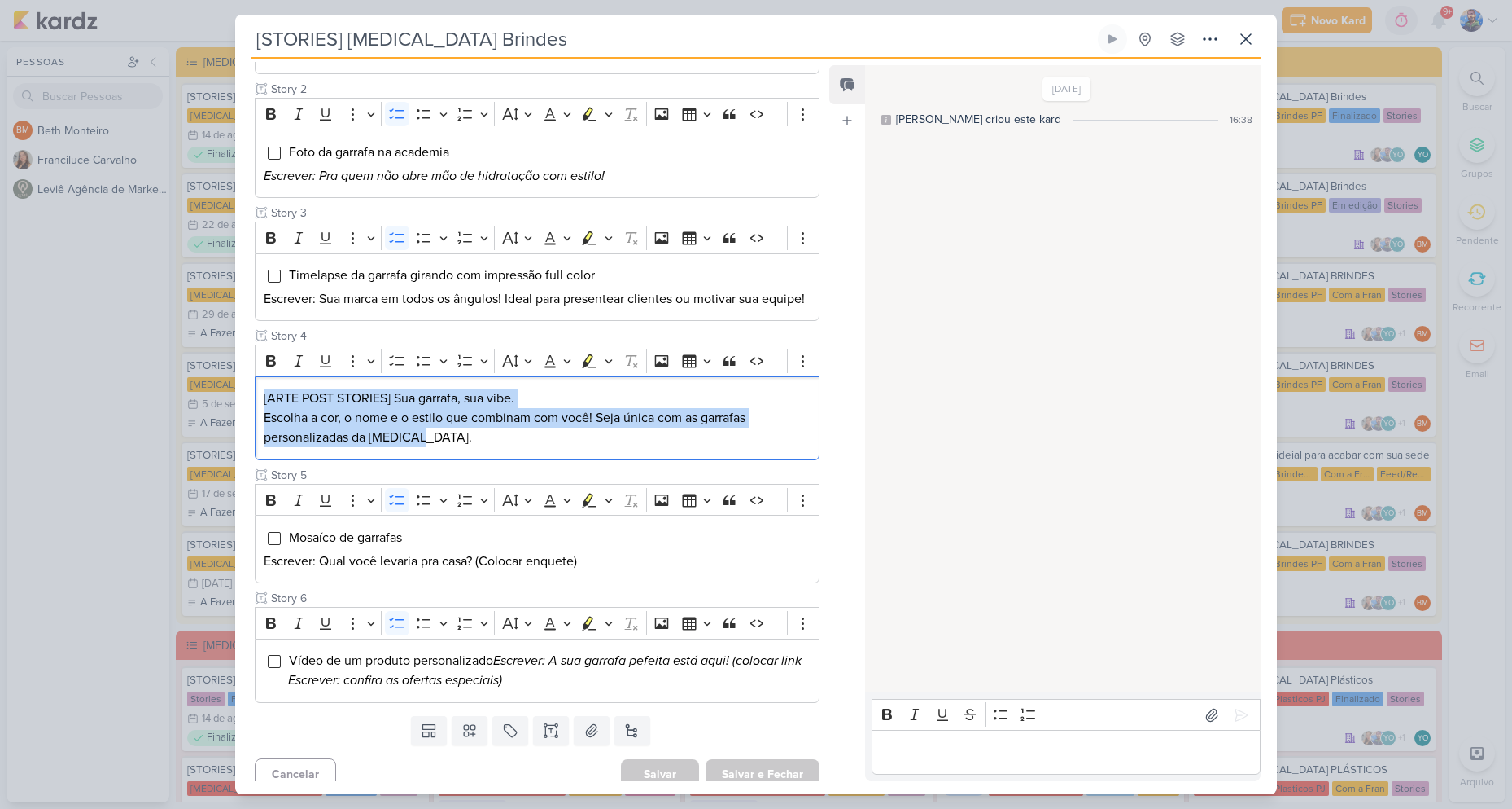
drag, startPoint x: 354, startPoint y: 454, endPoint x: 214, endPoint y: 406, distance: 148.0
click at [214, 406] on div "[STORIES] [MEDICAL_DATA] Brindes Criado por [PERSON_NAME]" at bounding box center [756, 404] width 1512 height 809
click at [610, 369] on icon "Editor toolbar" at bounding box center [609, 361] width 8 height 17
click at [540, 397] on icon "Text highlight toolbar" at bounding box center [540, 389] width 15 height 14
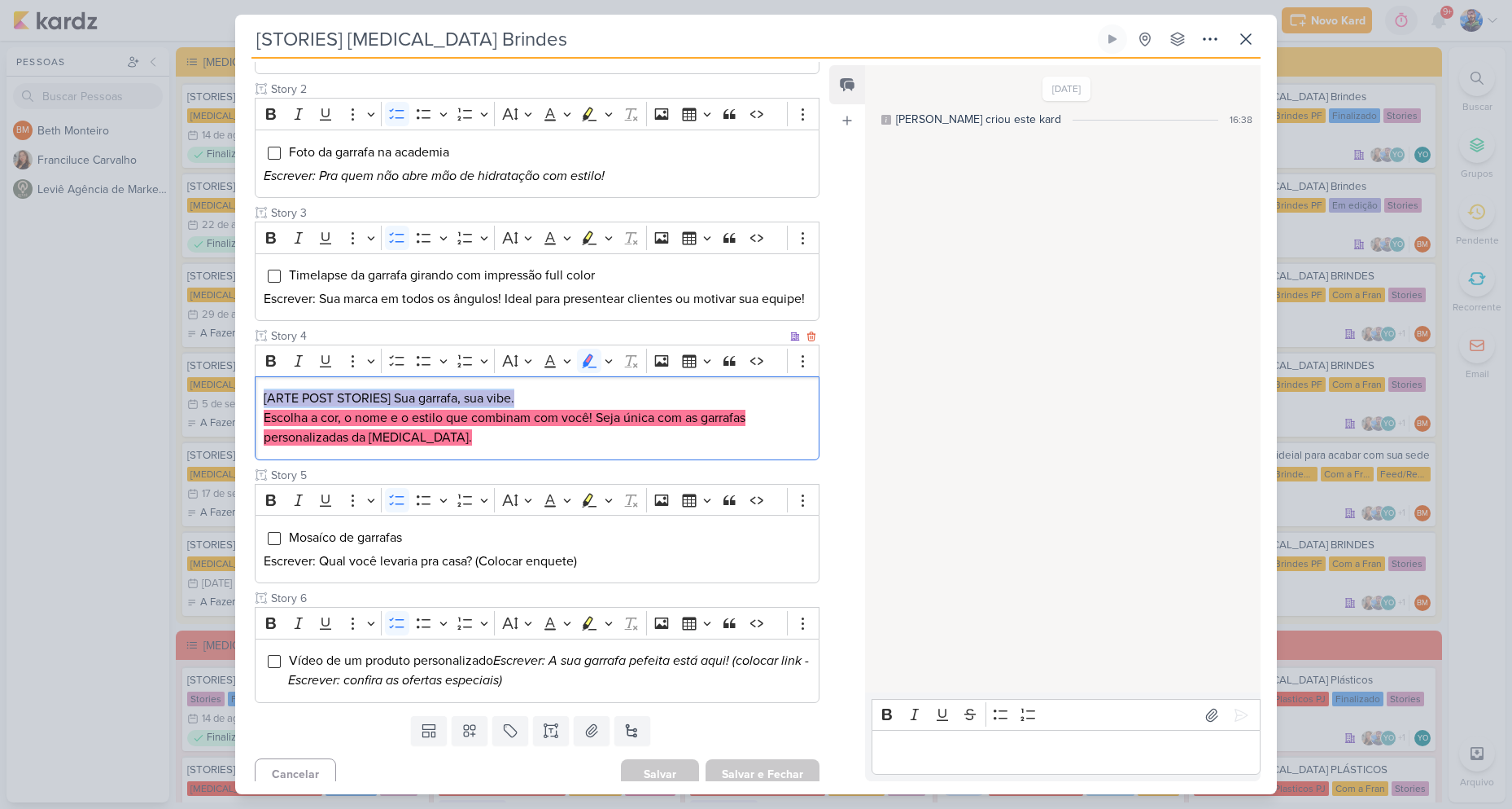
click at [564, 446] on p "Escolha a cor, o nome e o estilo que combinam com você! Seja única com as garra…" at bounding box center [537, 427] width 547 height 39
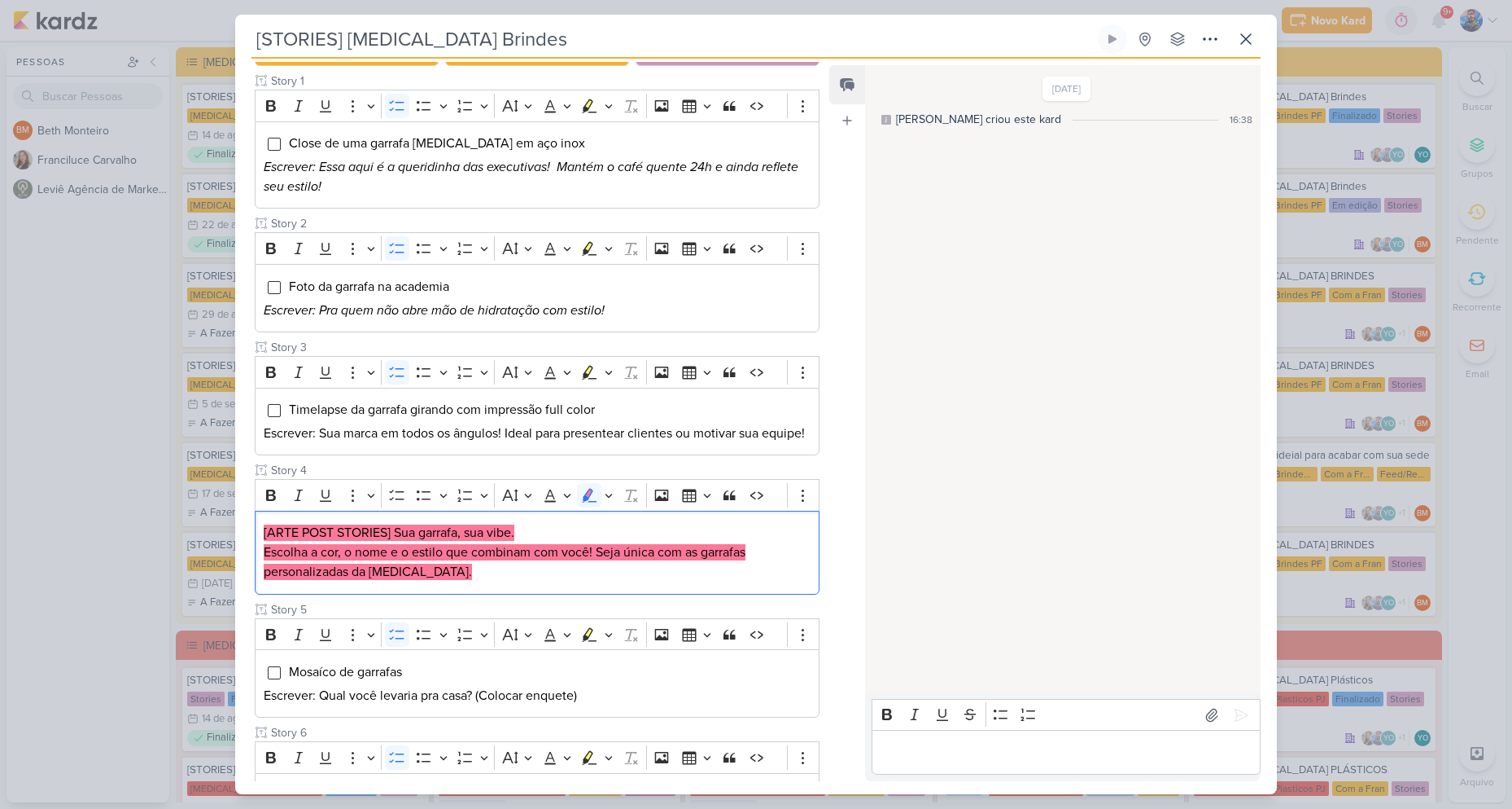
scroll to position [358, 0]
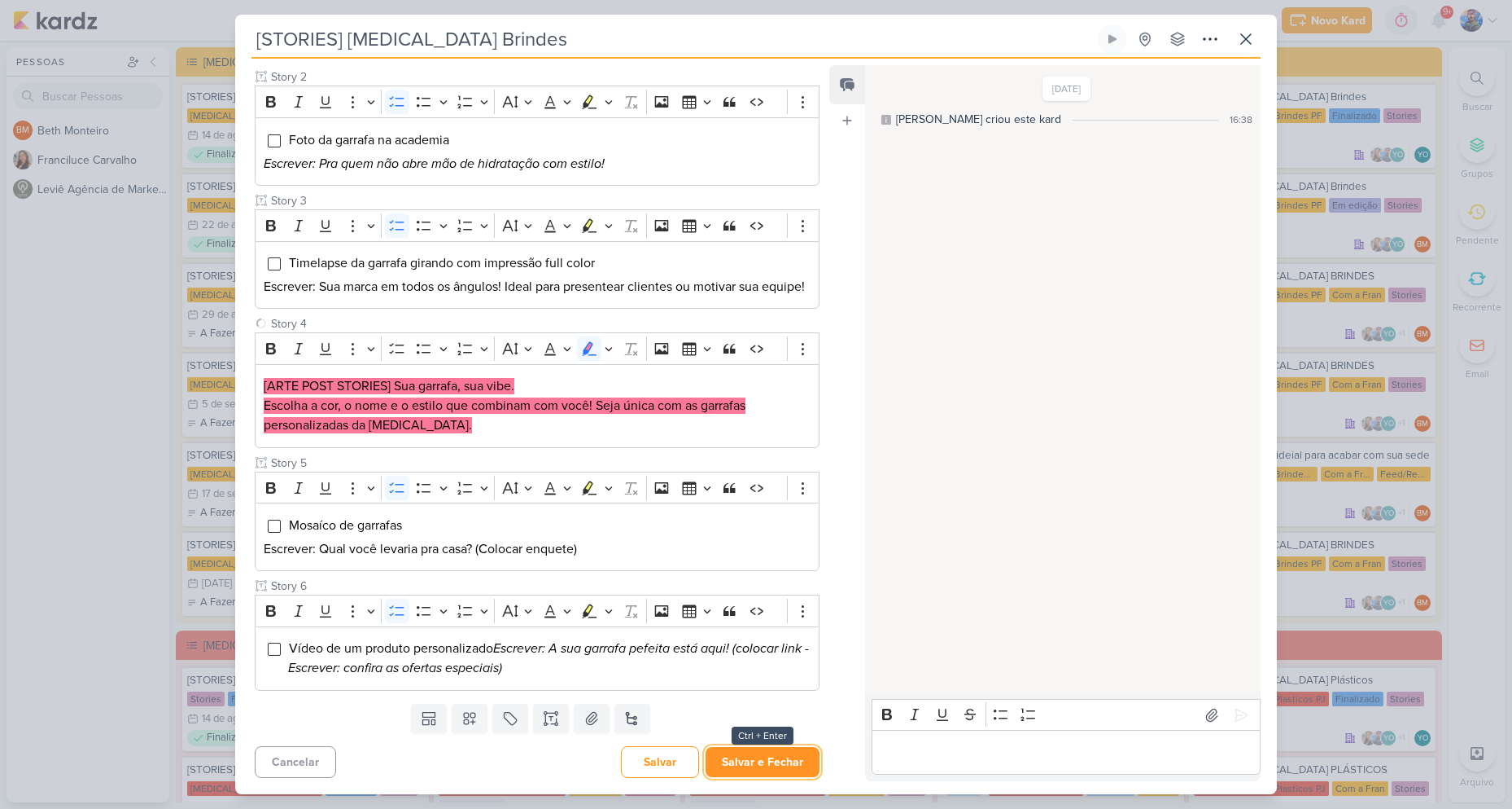
click at [758, 757] on button "Salvar e Fechar" at bounding box center [763, 762] width 114 height 30
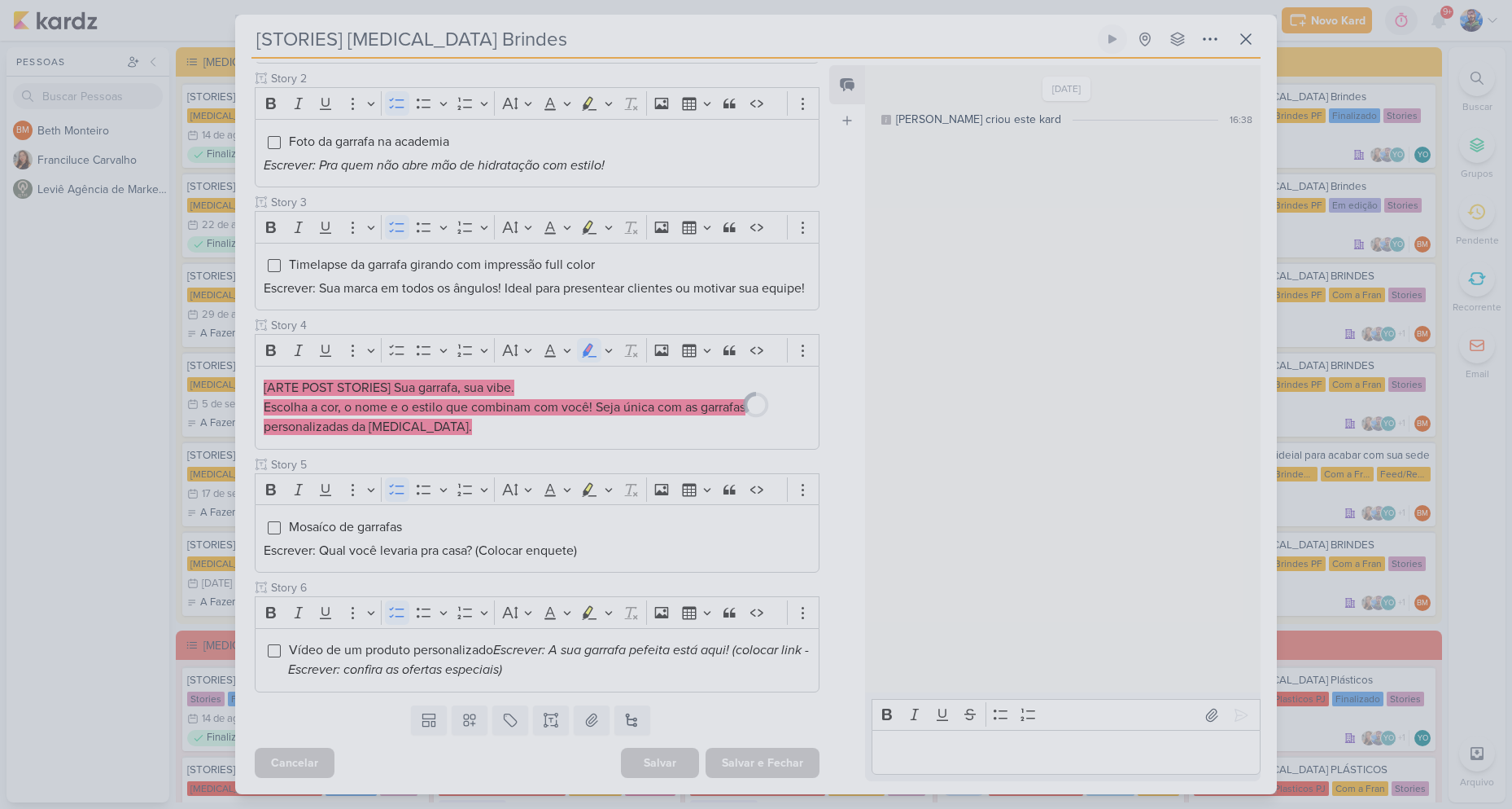
scroll to position [356, 0]
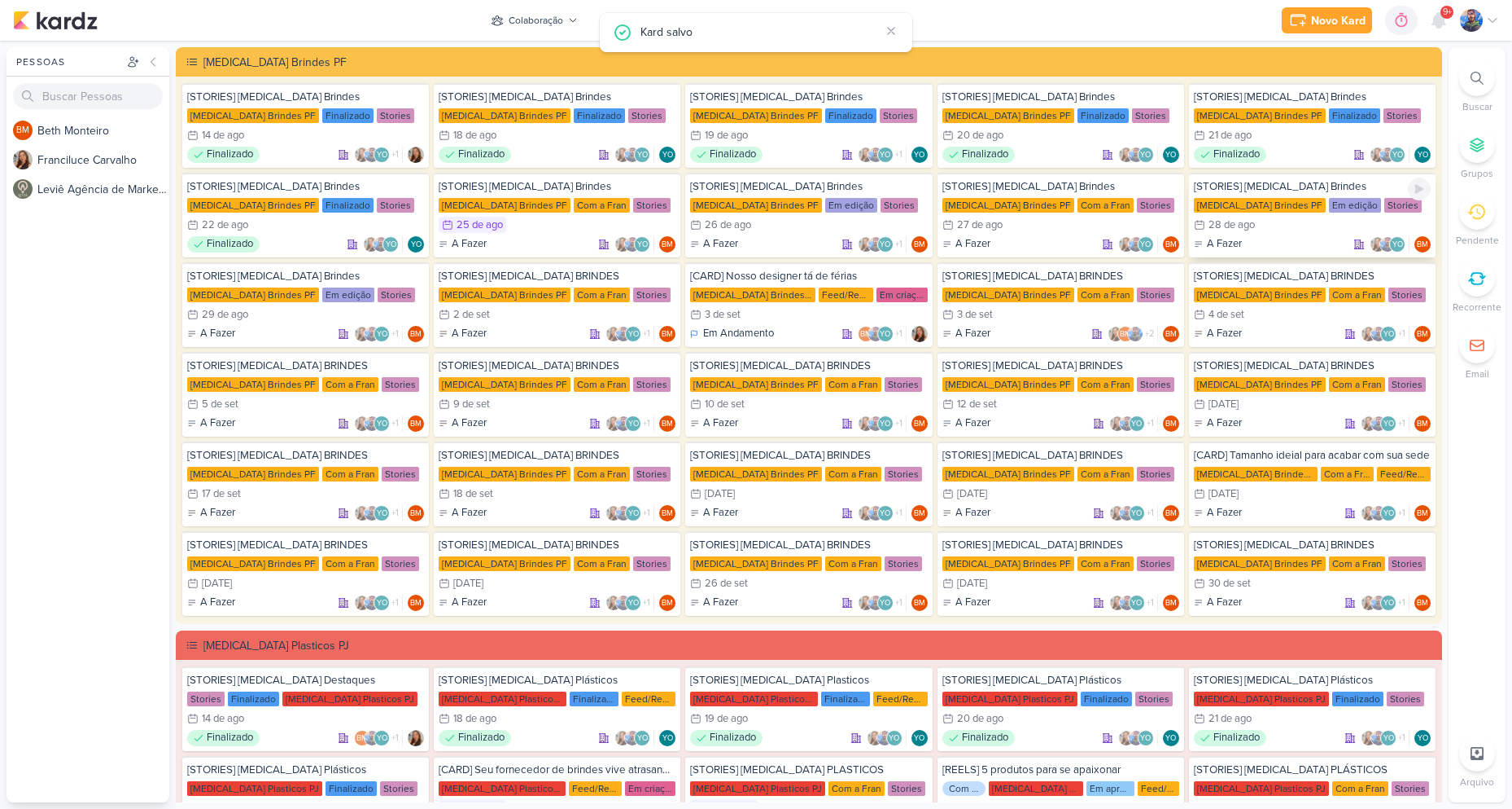
click at [1282, 231] on div "28/8 [DATE]" at bounding box center [1313, 225] width 237 height 17
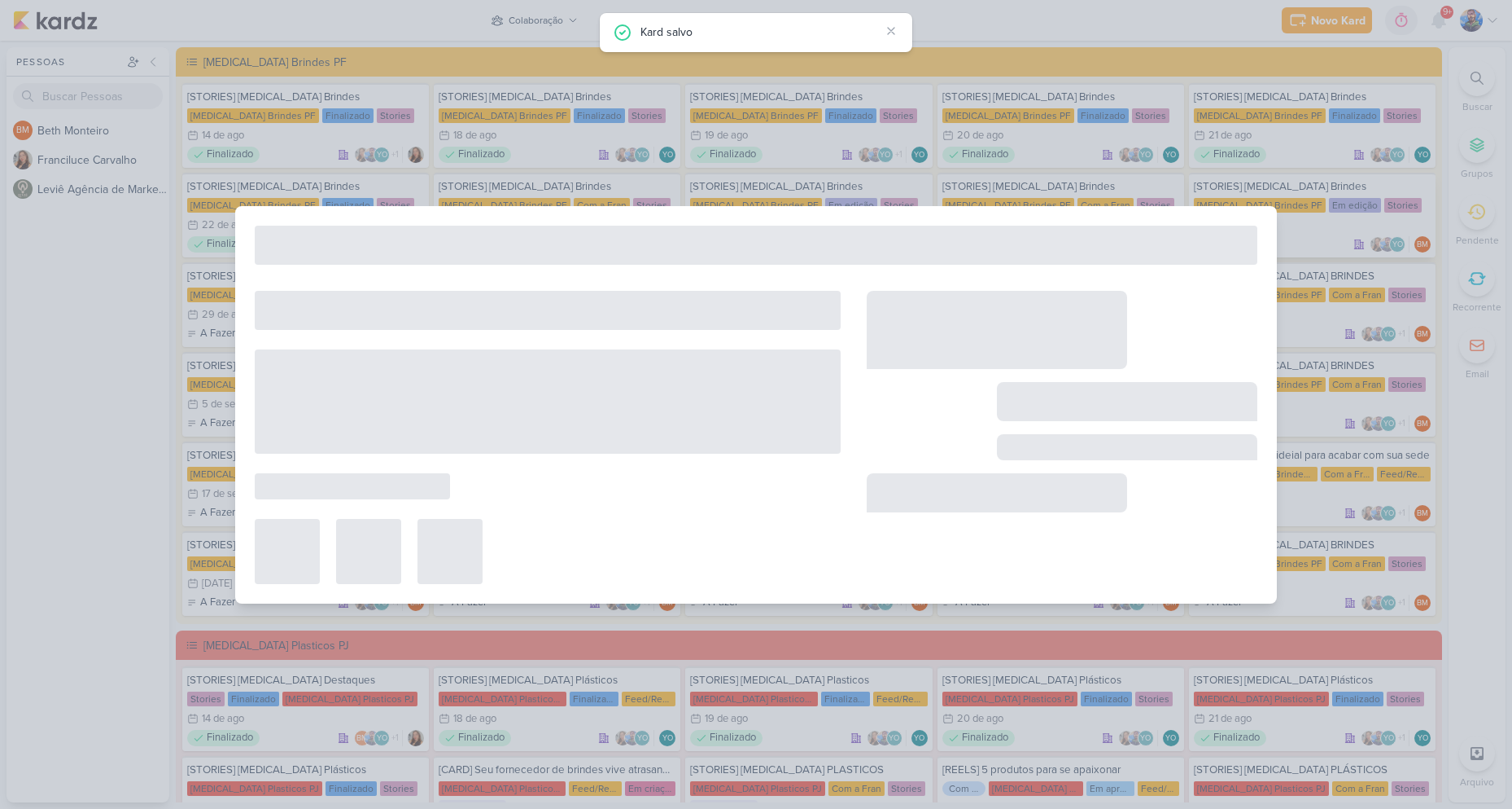
type input "[DATE] 23:59"
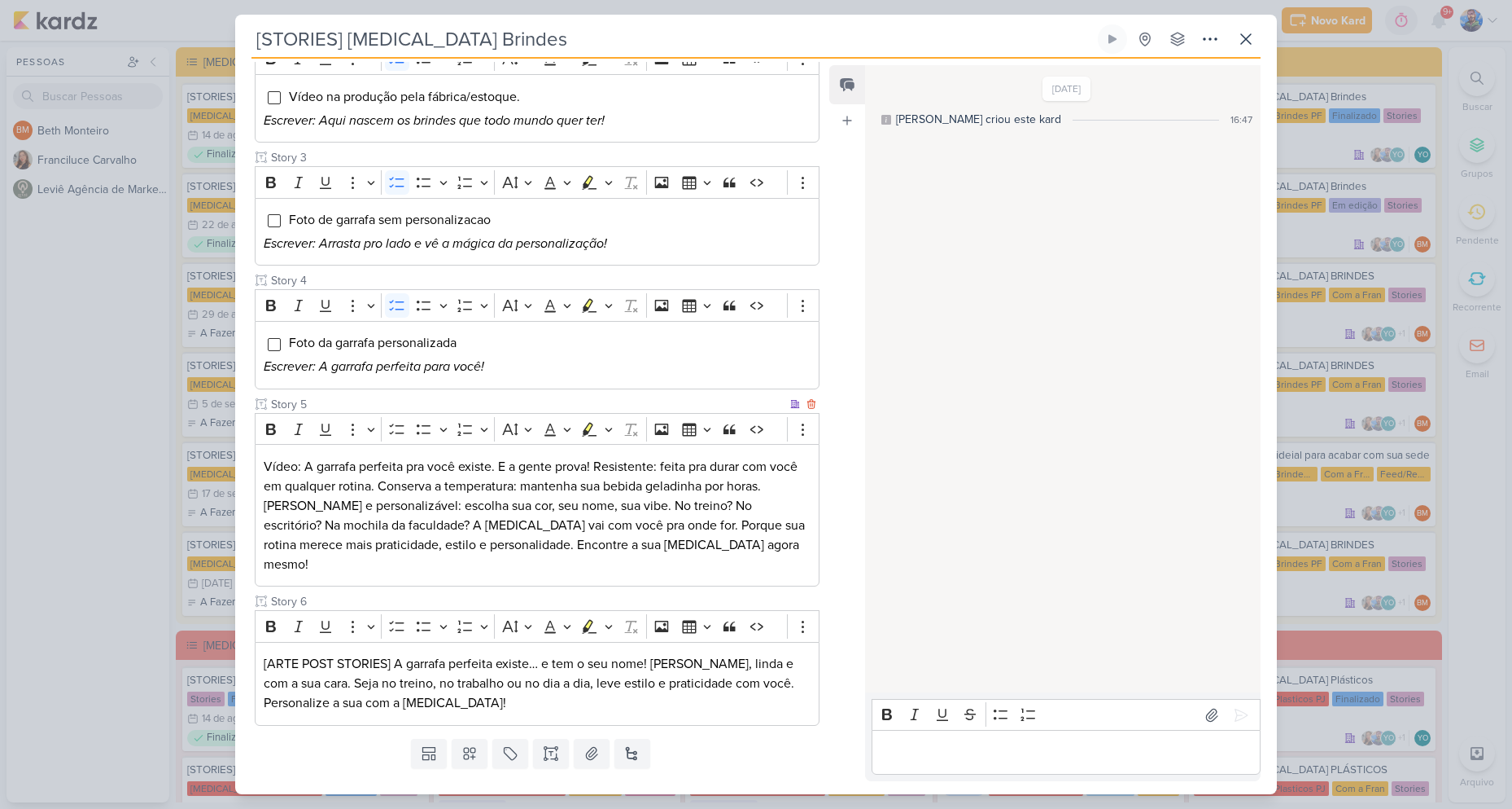
scroll to position [377, 0]
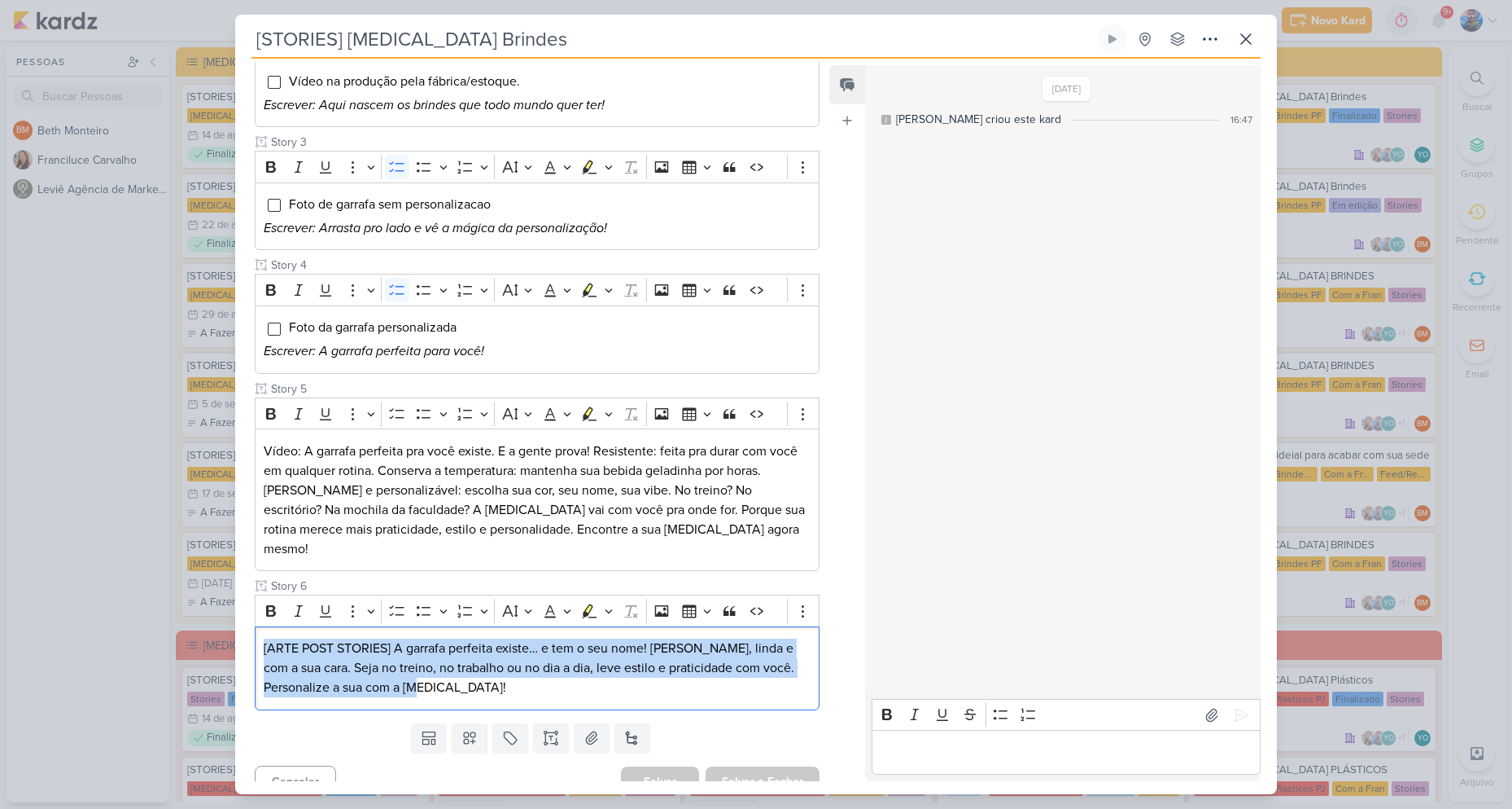
drag, startPoint x: 467, startPoint y: 675, endPoint x: 228, endPoint y: 609, distance: 247.9
click at [228, 609] on div "[STORIES] [MEDICAL_DATA] Brindes Criado por [PERSON_NAME]" at bounding box center [756, 404] width 1512 height 809
click at [611, 609] on icon "Editor toolbar" at bounding box center [608, 611] width 7 height 4
click at [545, 631] on icon "Text highlight toolbar" at bounding box center [540, 639] width 17 height 17
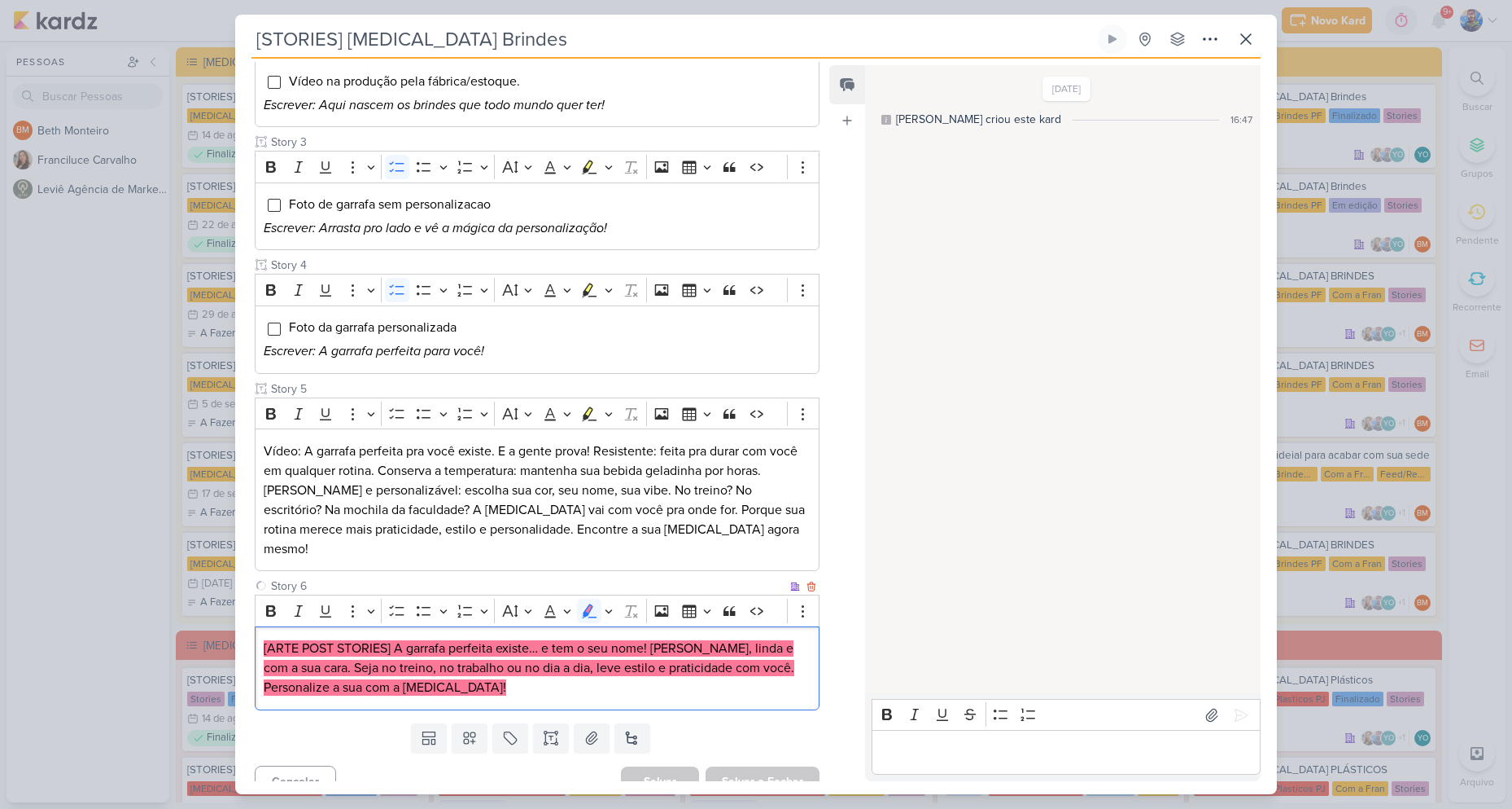
click at [517, 656] on mark "[ARTE POST STORIES] A garrafa perfeita existe… e tem o seu nome! [PERSON_NAME],…" at bounding box center [529, 667] width 530 height 55
click at [734, 766] on button "Salvar e Fechar" at bounding box center [763, 781] width 114 height 30
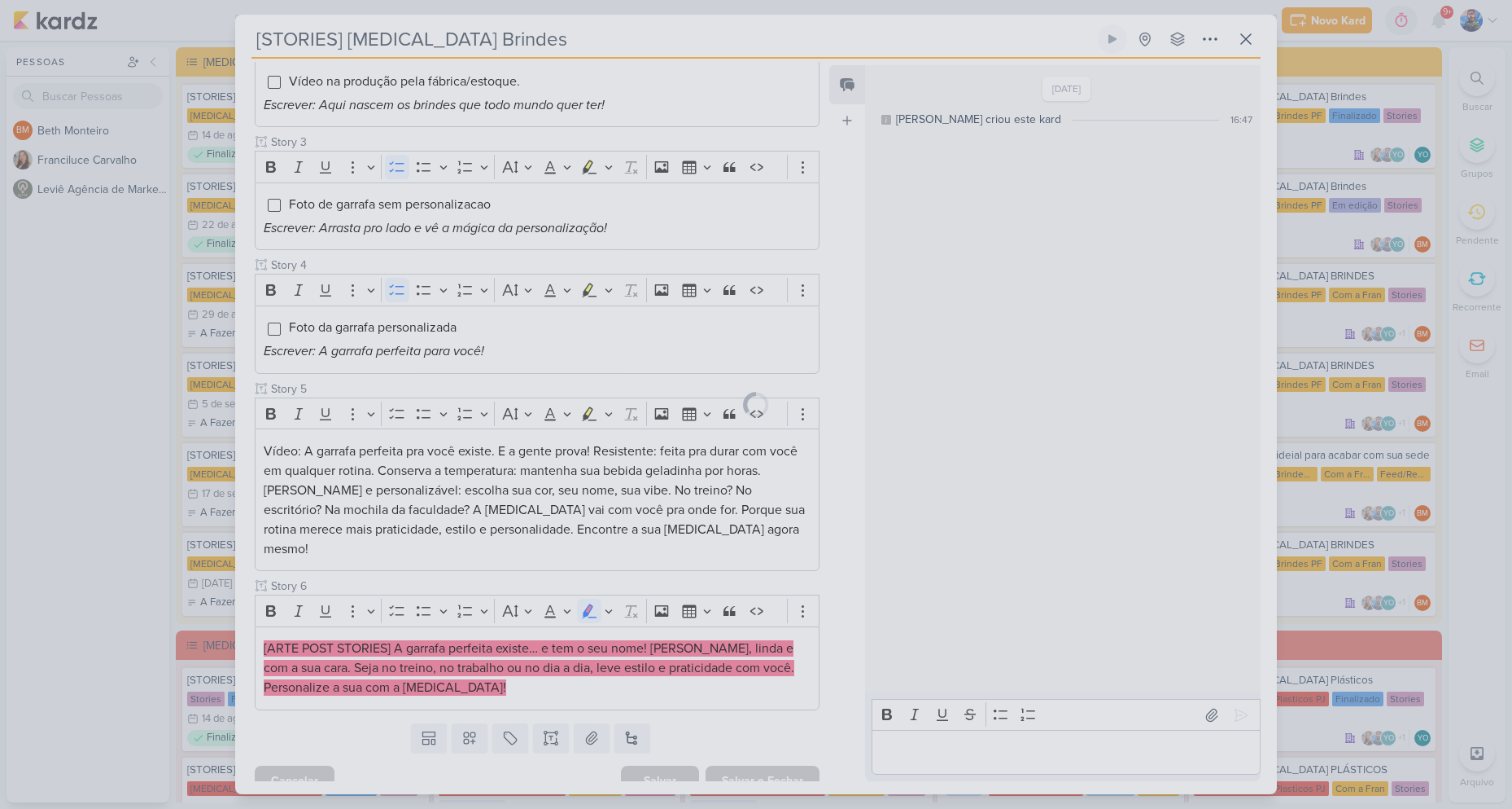
scroll to position [375, 0]
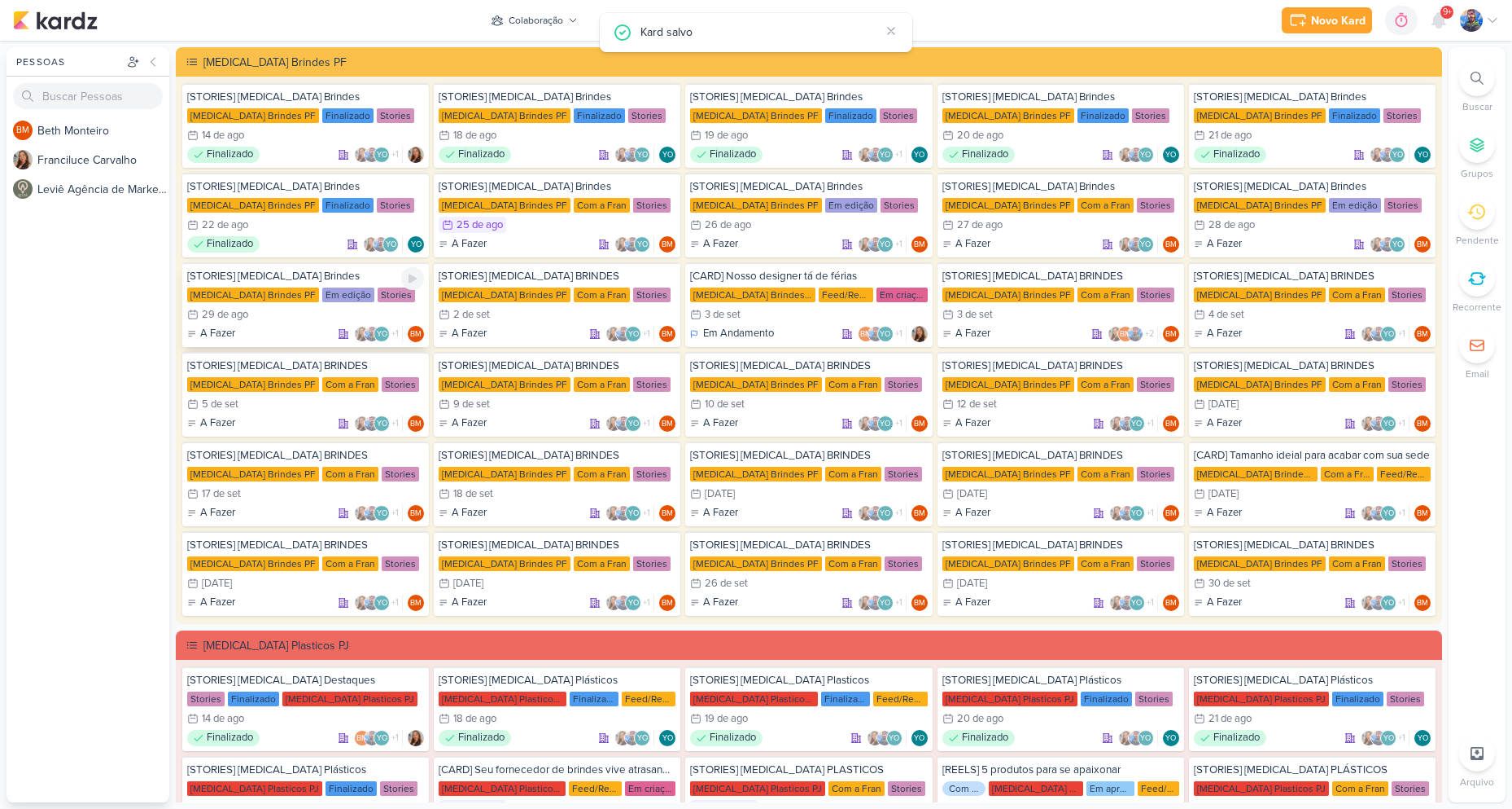
click at [261, 307] on div "29/8 [DATE]" at bounding box center [305, 315] width 237 height 17
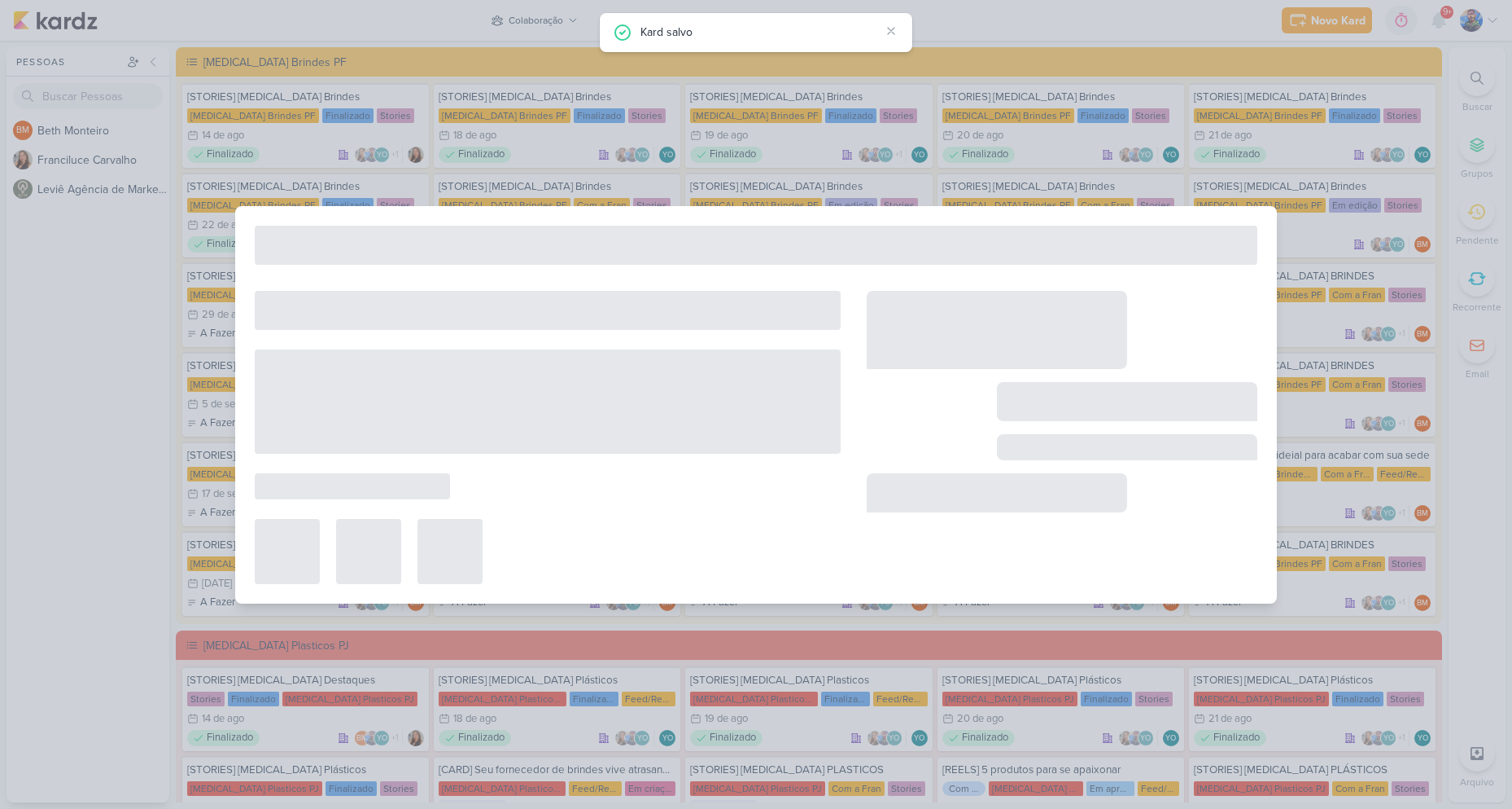
type input "[STORIES] [MEDICAL_DATA] Brindes"
type input "[DATE] 23:59"
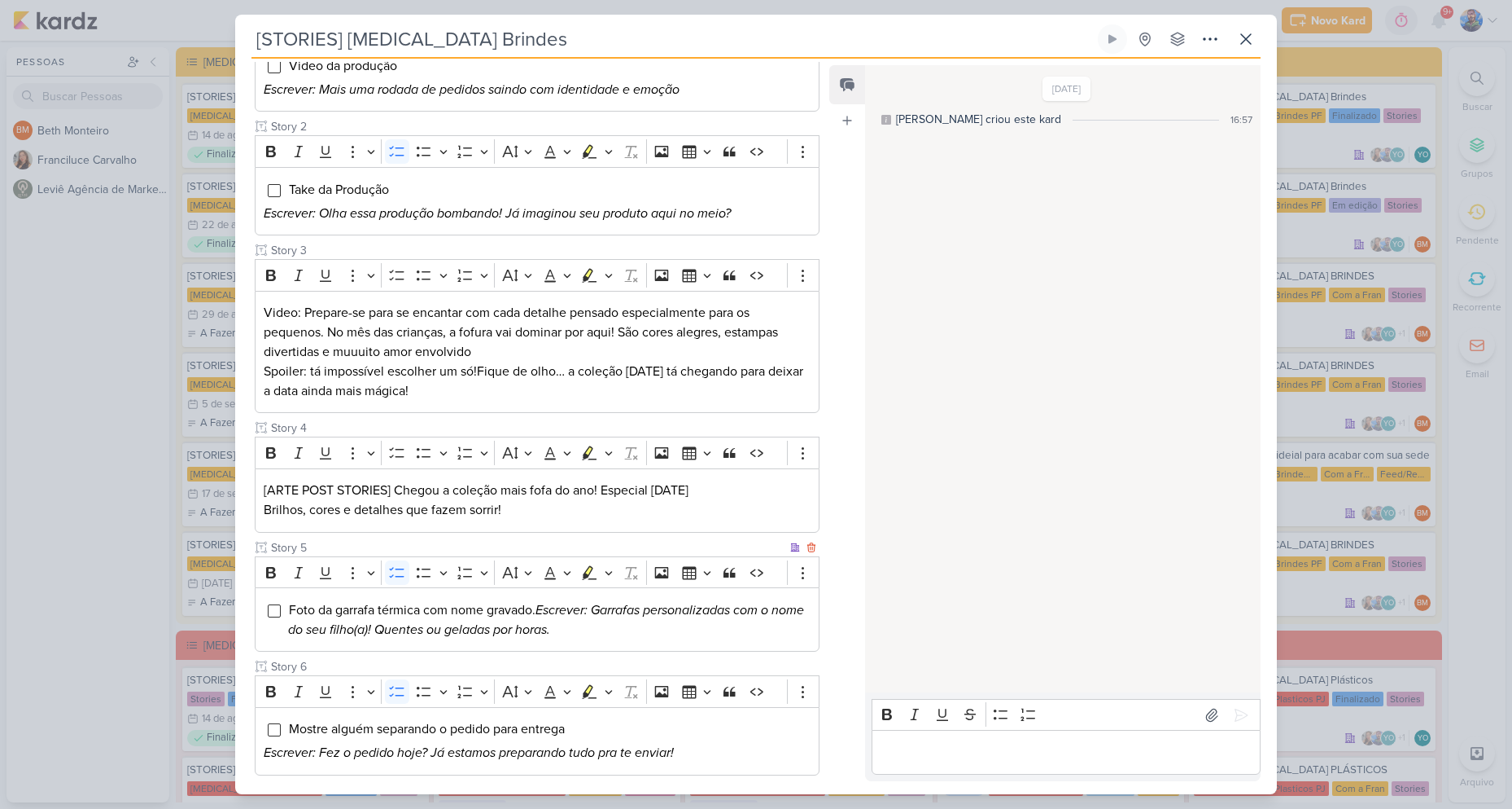
scroll to position [325, 0]
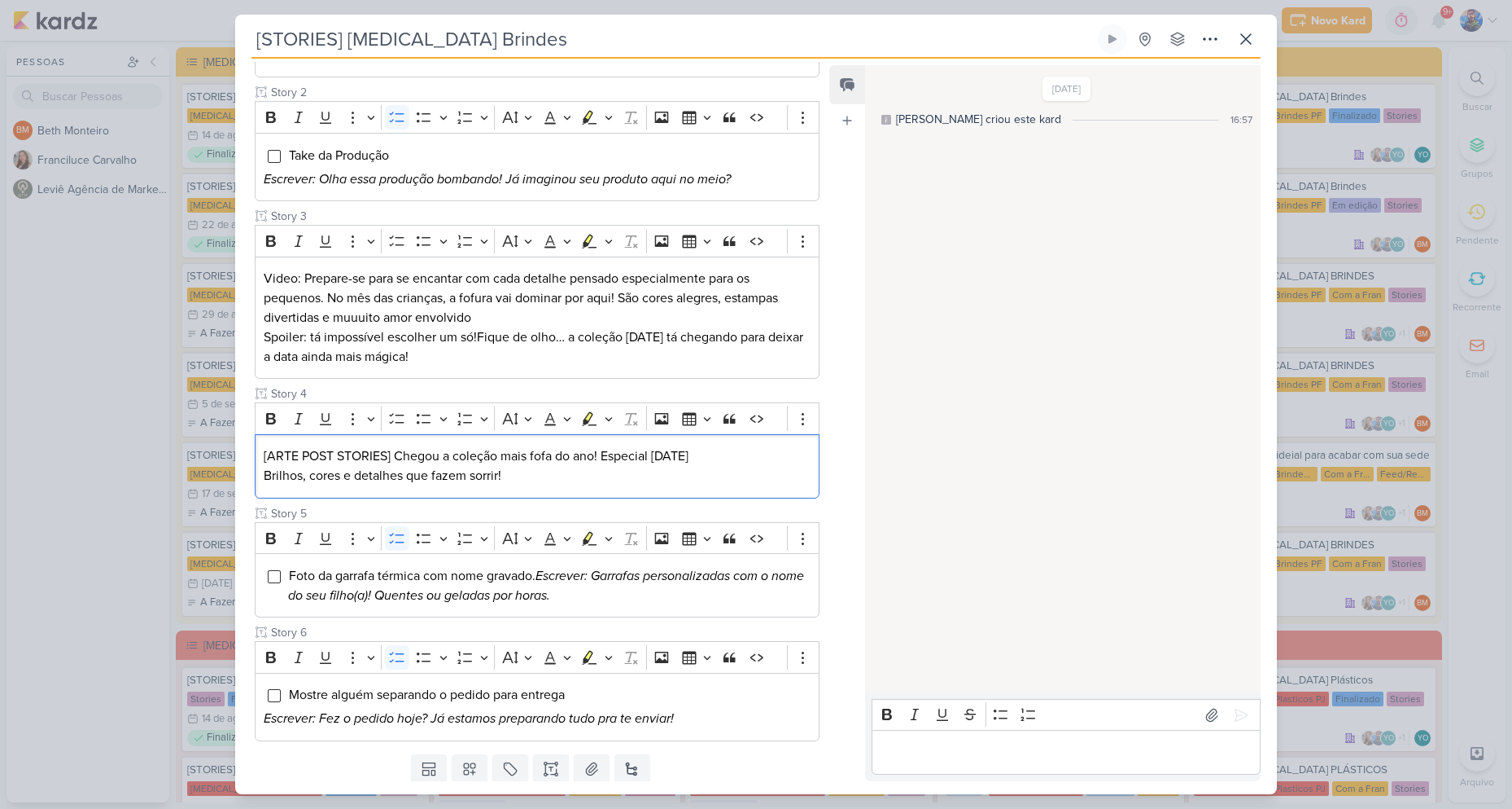
drag, startPoint x: 522, startPoint y: 490, endPoint x: 245, endPoint y: 460, distance: 278.6
click at [245, 460] on div "Cliente [MEDICAL_DATA] Brindes PF Status do Projeto" at bounding box center [530, 330] width 591 height 836
click at [612, 414] on icon "Editor toolbar" at bounding box center [609, 419] width 8 height 17
click at [540, 462] on div "Rich Text Editor Bold Italic Underline More To-do List Bulleted List Bulleted L…" at bounding box center [537, 450] width 565 height 95
click at [610, 419] on icon "Editor toolbar" at bounding box center [608, 419] width 7 height 4
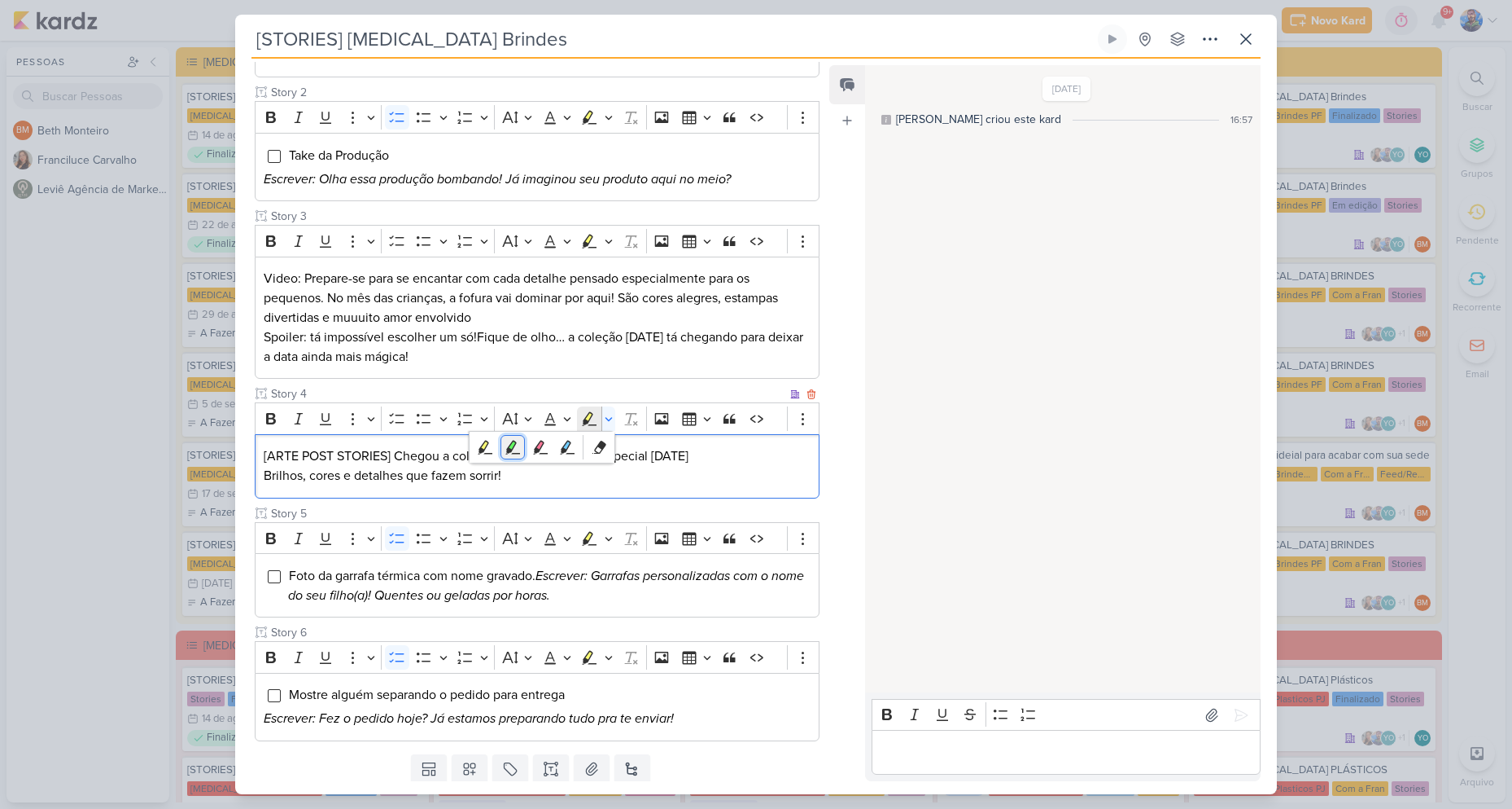
click at [514, 447] on icon "Text highlight toolbar" at bounding box center [513, 447] width 15 height 14
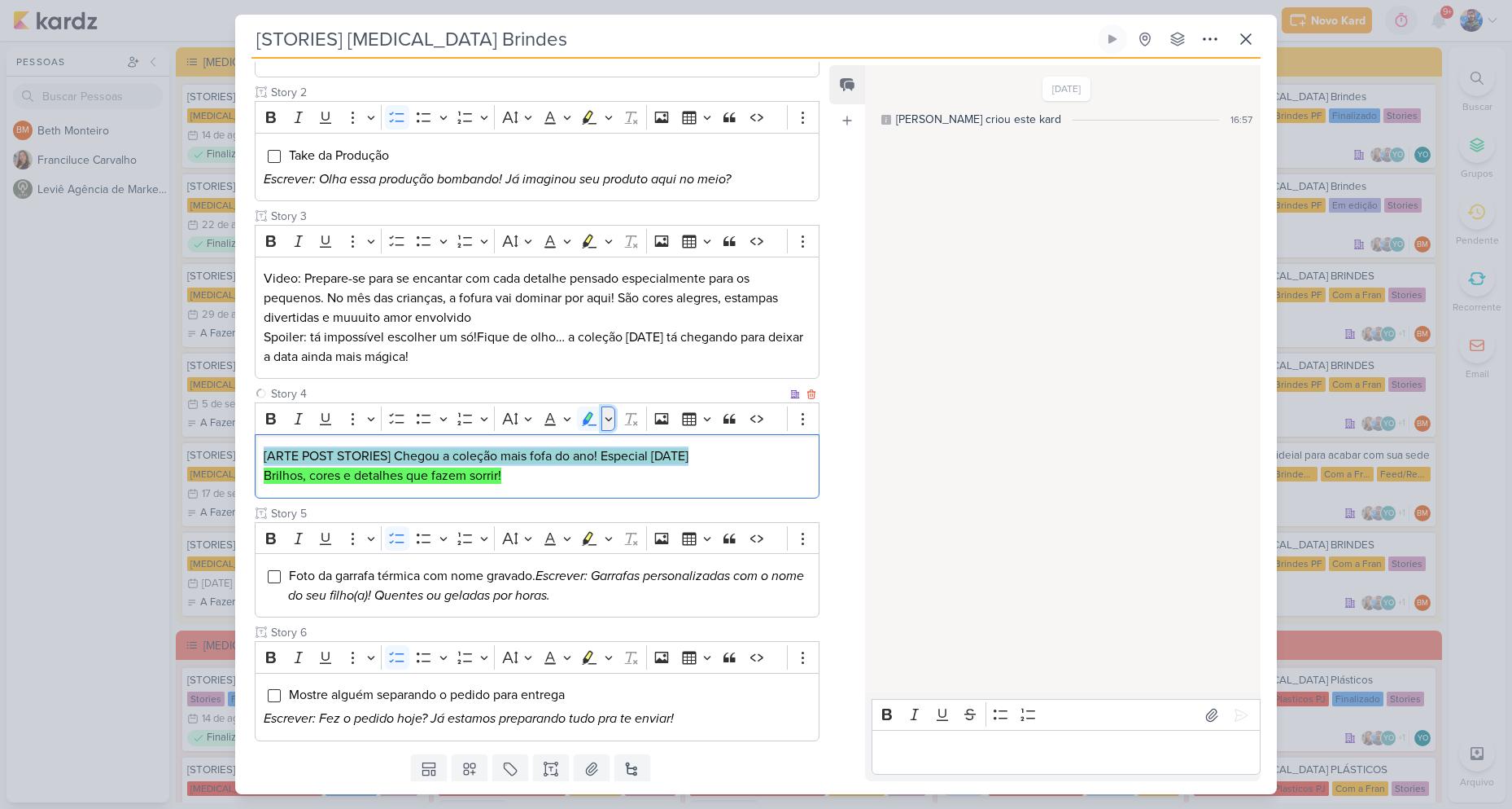
click at [604, 418] on button "Highlight" at bounding box center [608, 419] width 14 height 25
click at [542, 456] on button "Pink marker" at bounding box center [540, 447] width 25 height 25
click at [514, 470] on p "Brilhos, cores e detalhes que fazem sorrir!" at bounding box center [537, 476] width 547 height 20
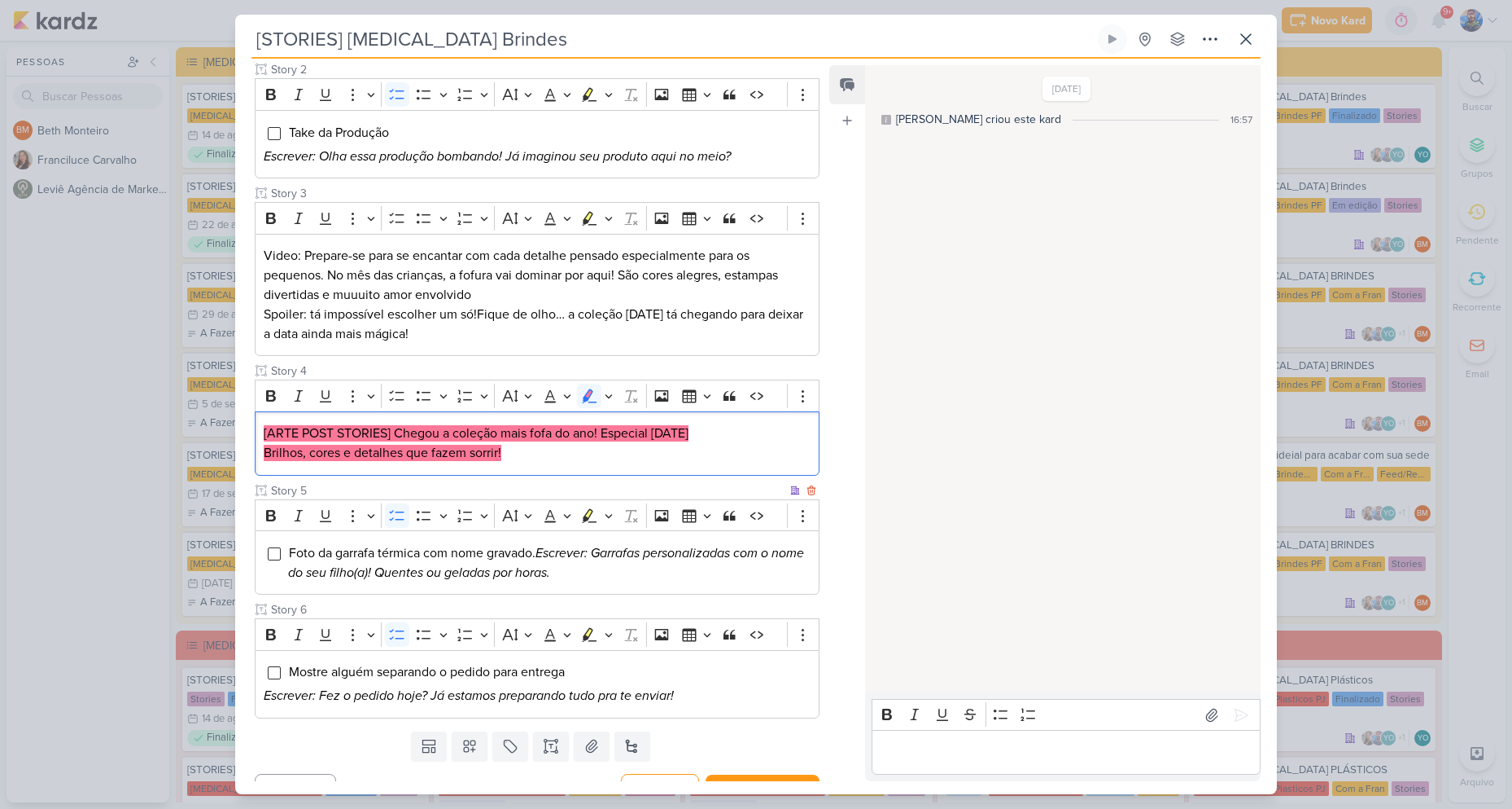
scroll to position [376, 0]
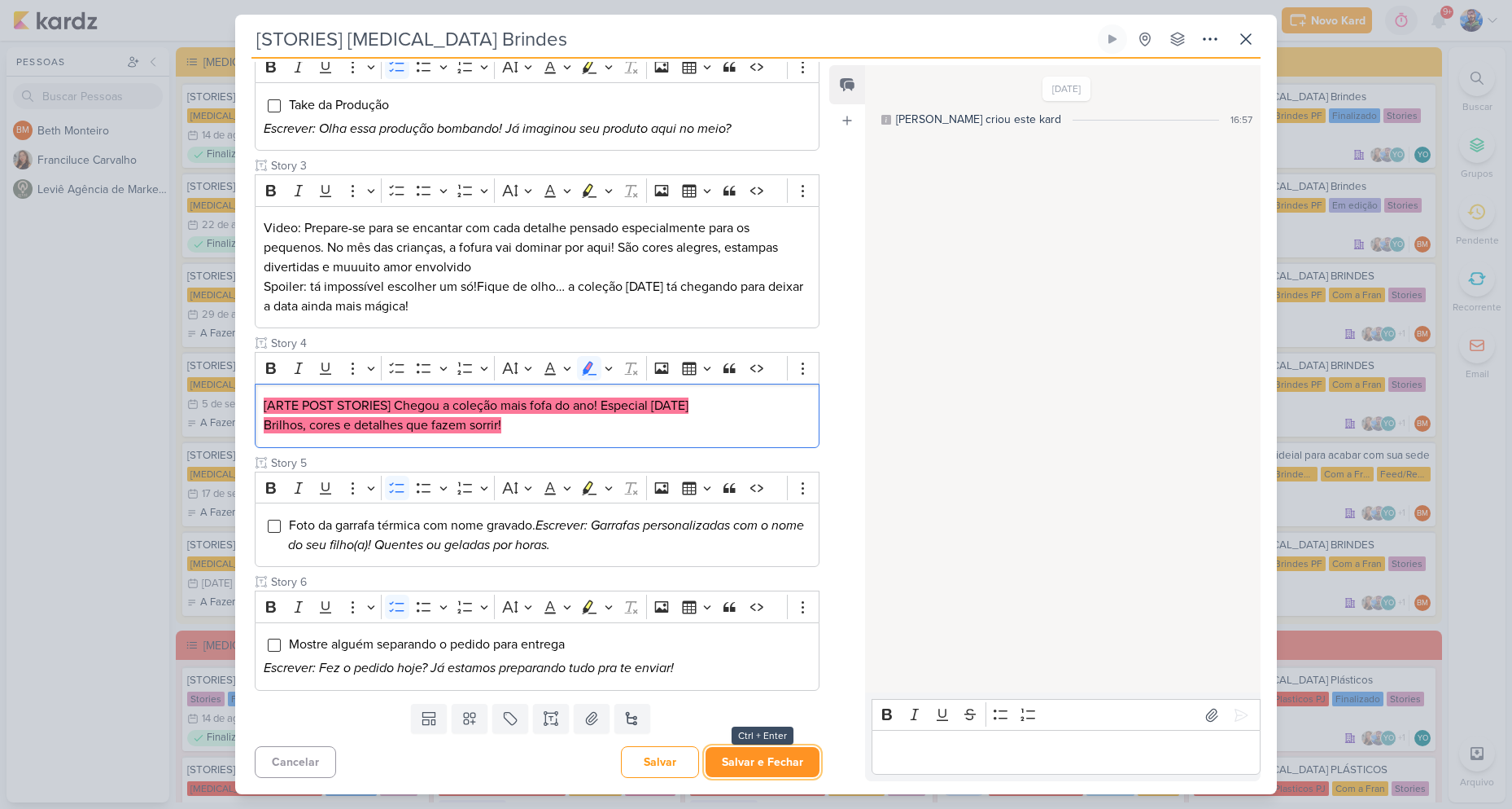
click at [784, 754] on button "Salvar e Fechar" at bounding box center [763, 762] width 114 height 30
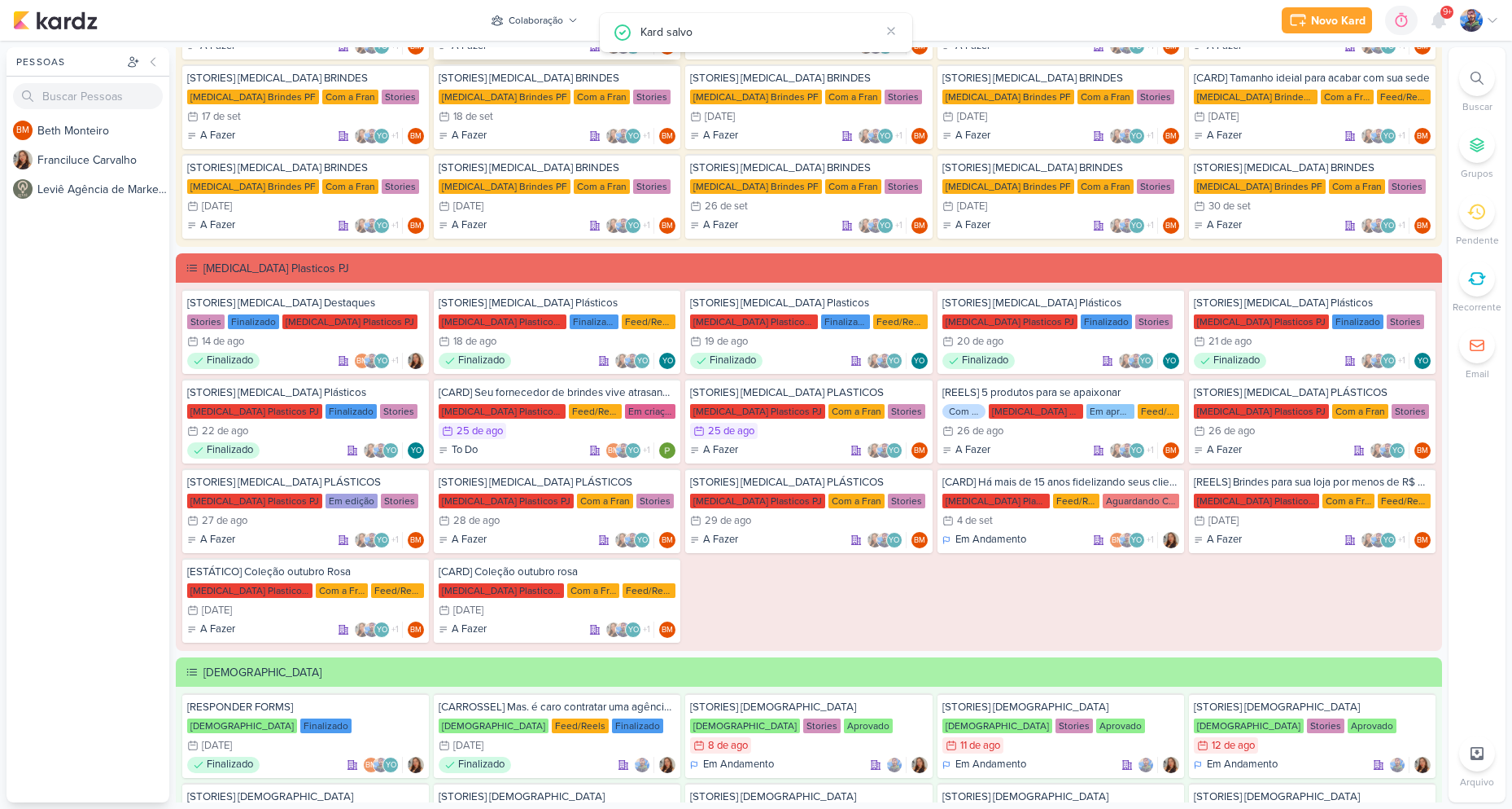
scroll to position [407, 0]
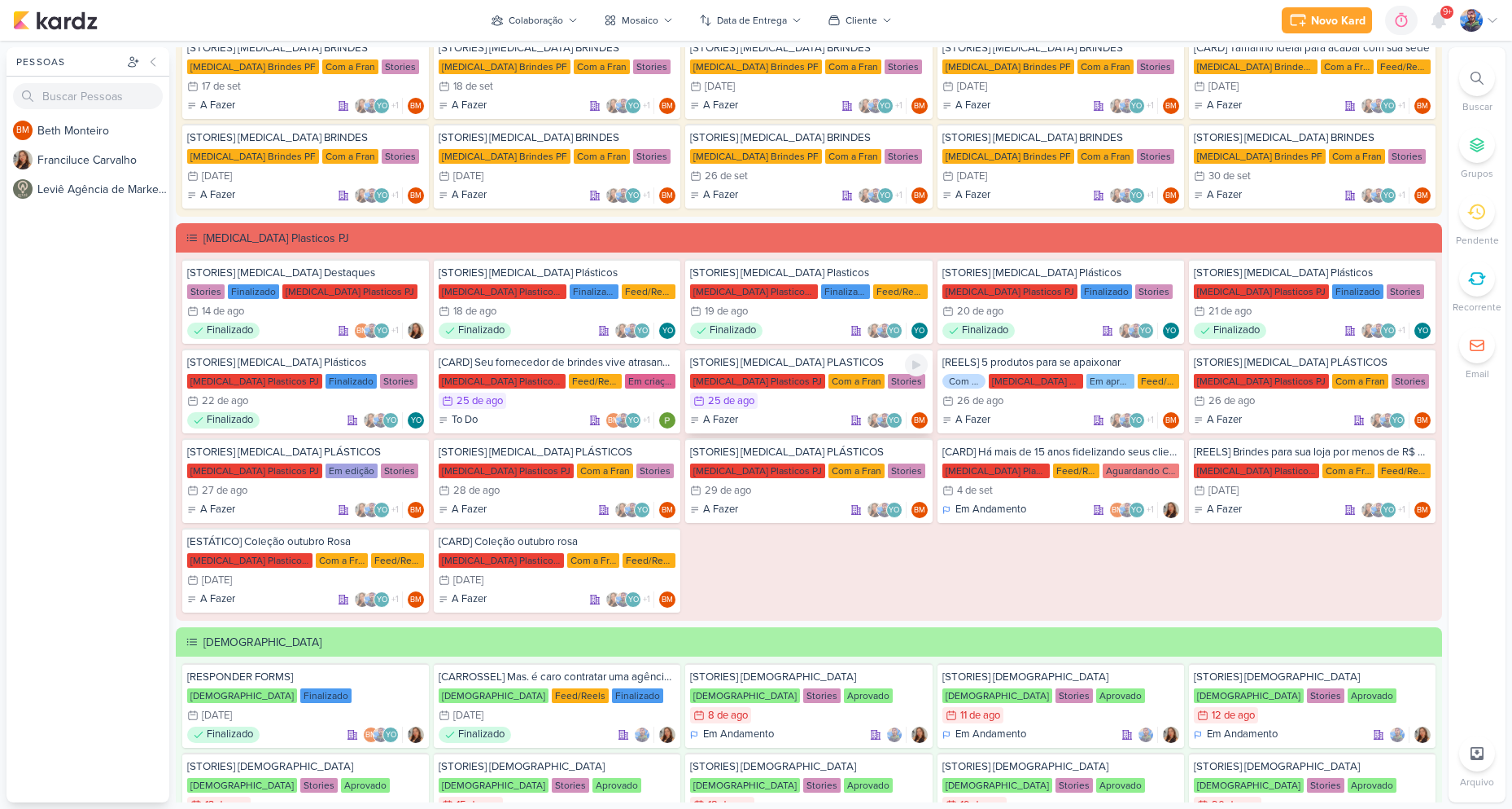
click at [762, 399] on div "25/8 [DATE]" at bounding box center [809, 401] width 237 height 17
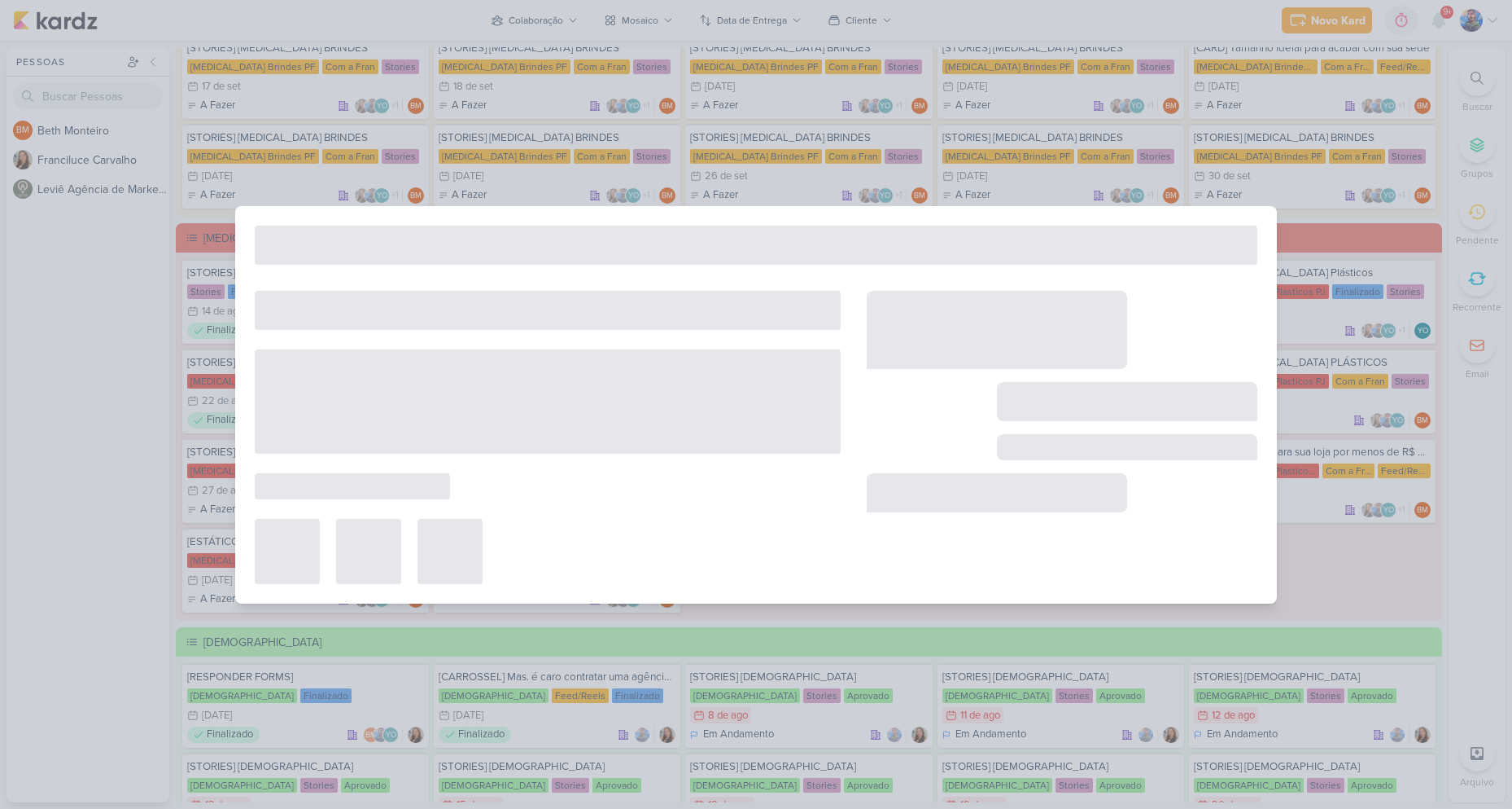
type input "[STORIES] [MEDICAL_DATA] PLASTICOS"
type input "[DATE] 23:59"
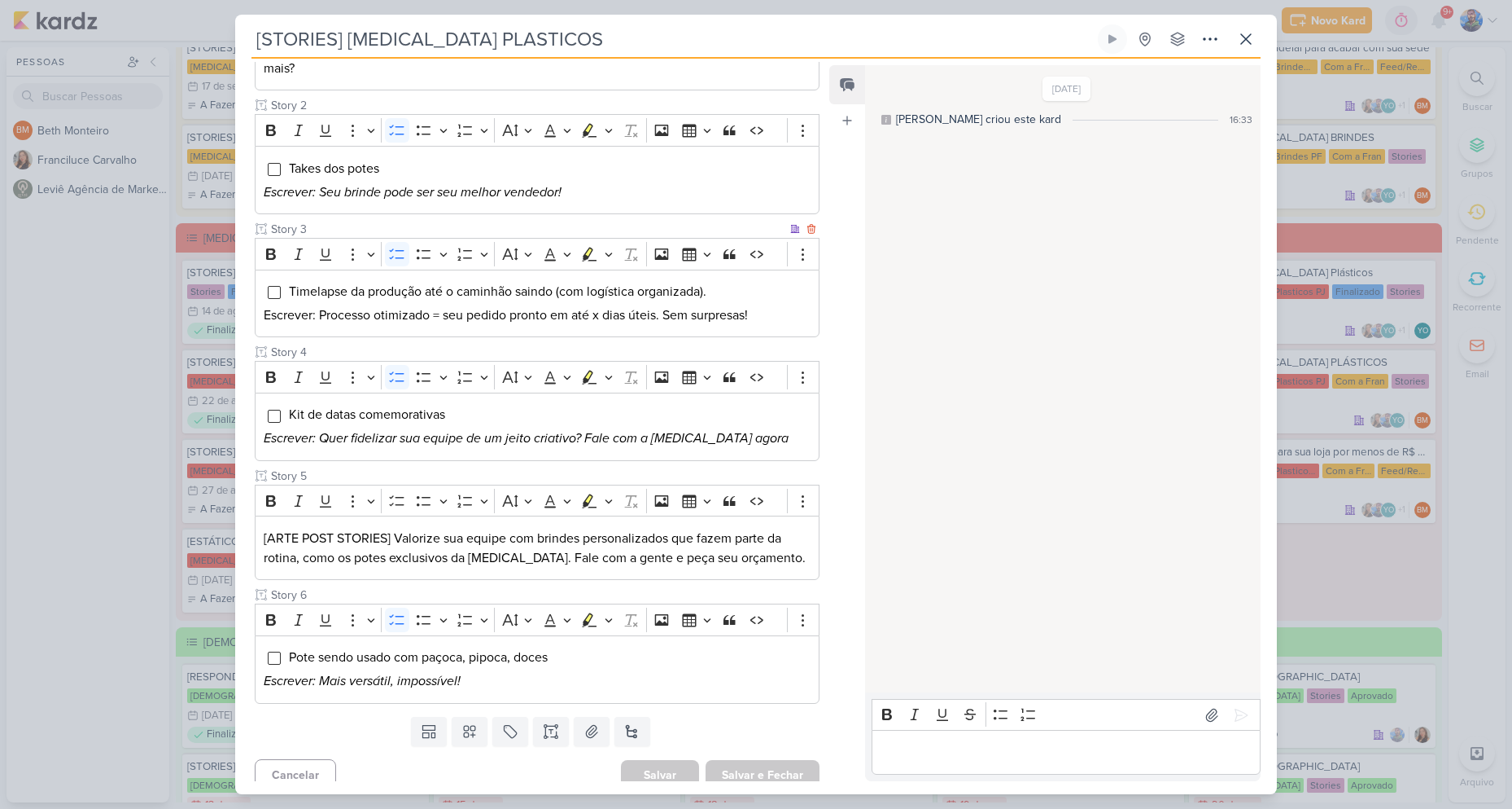
scroll to position [322, 0]
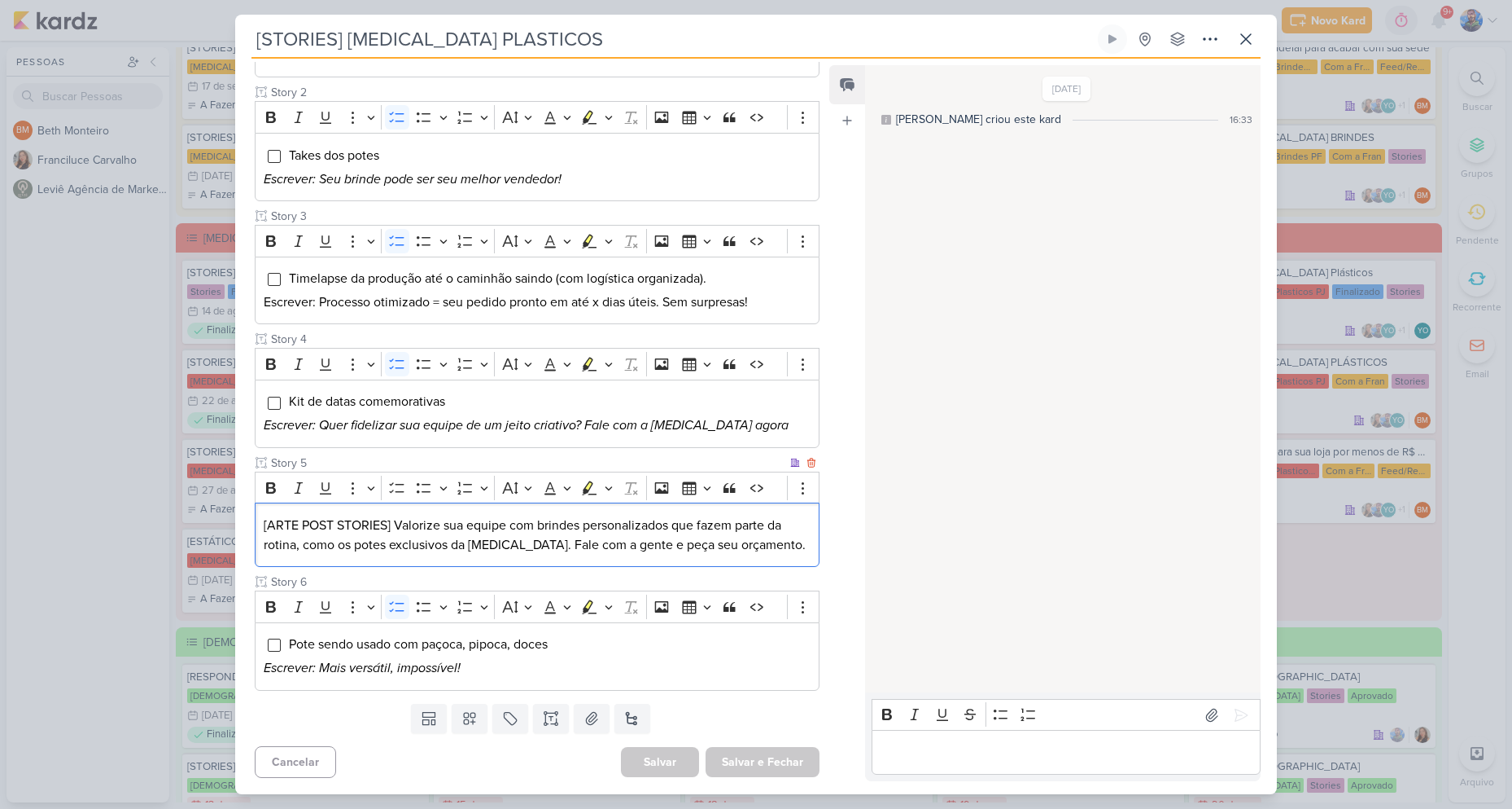
click at [650, 555] on div "[ARTE POST STORIES] Valorize sua equipe com brindes personalizados que fazem pa…" at bounding box center [537, 535] width 565 height 65
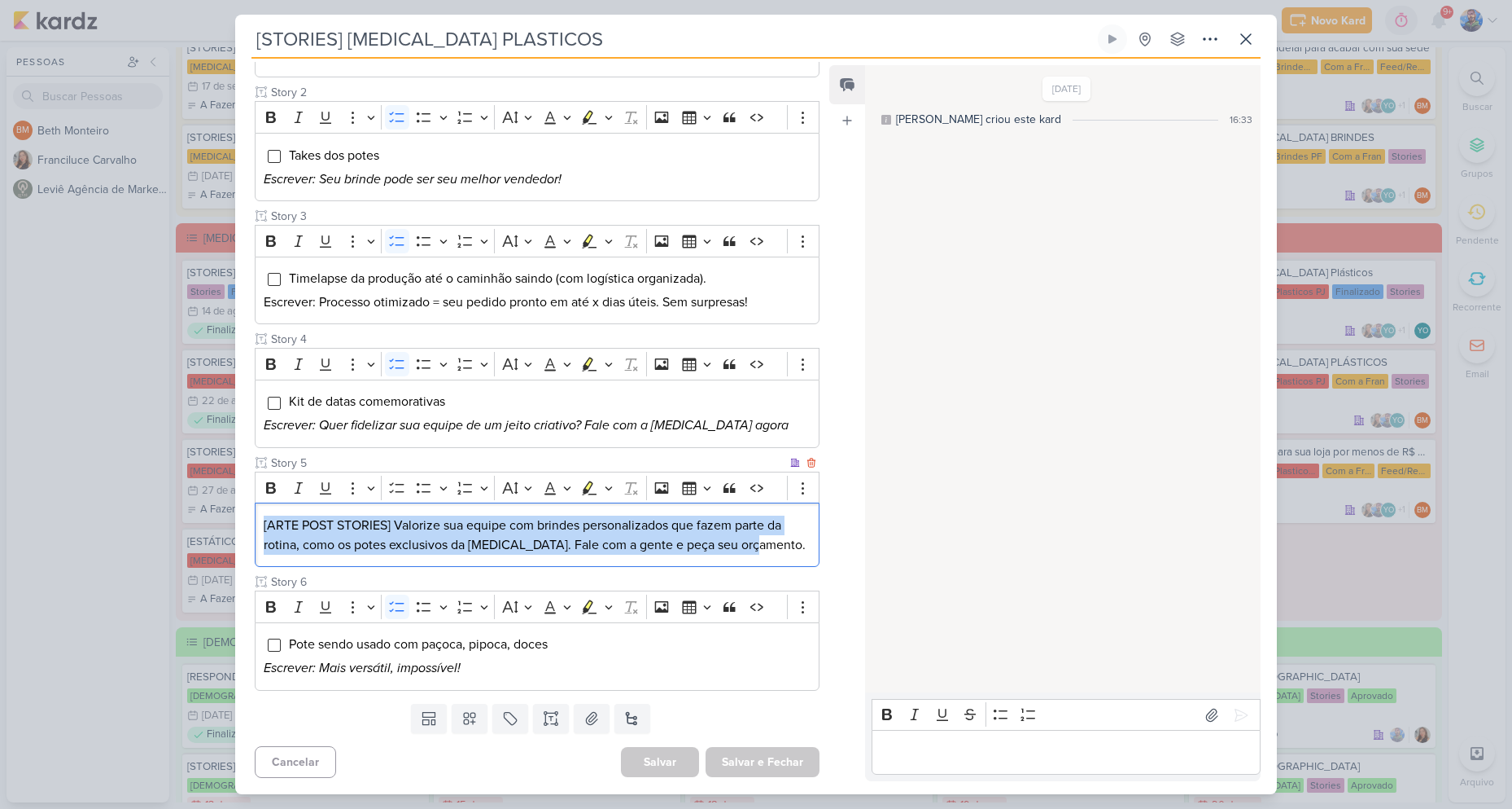
click at [650, 555] on div "[ARTE POST STORIES] Valorize sua equipe com brindes personalizados que fazem pa…" at bounding box center [537, 535] width 565 height 65
click at [608, 483] on icon "Editor toolbar" at bounding box center [609, 488] width 8 height 17
drag, startPoint x: 538, startPoint y: 508, endPoint x: 559, endPoint y: 535, distance: 34.2
click at [538, 509] on icon "Text highlight toolbar" at bounding box center [540, 516] width 17 height 17
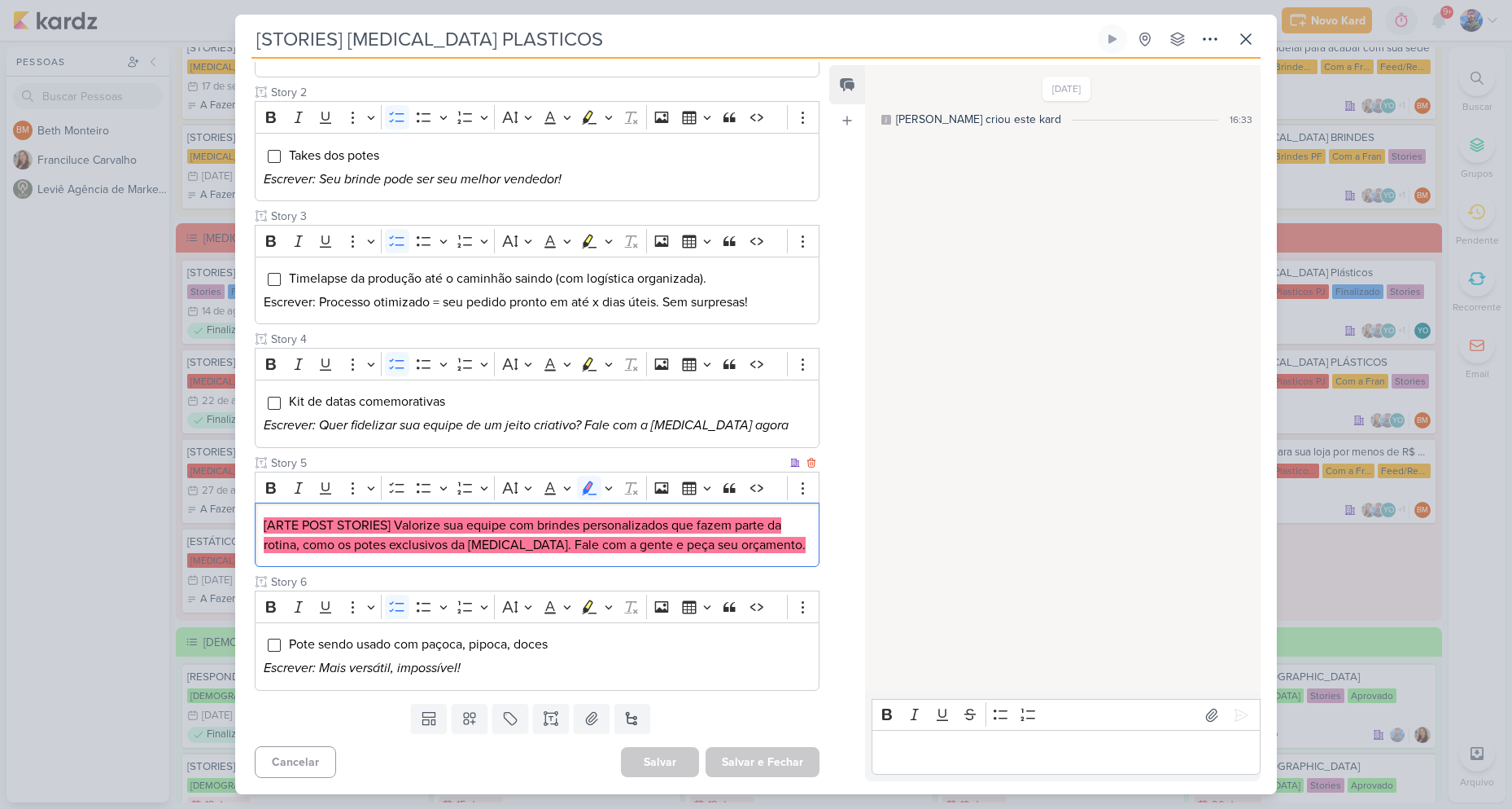
click at [610, 559] on div "[ARTE POST STORIES] Valorize sua equipe com brindes personalizados que fazem pa…" at bounding box center [537, 535] width 565 height 65
click at [787, 771] on button "Salvar e Fechar" at bounding box center [763, 762] width 114 height 30
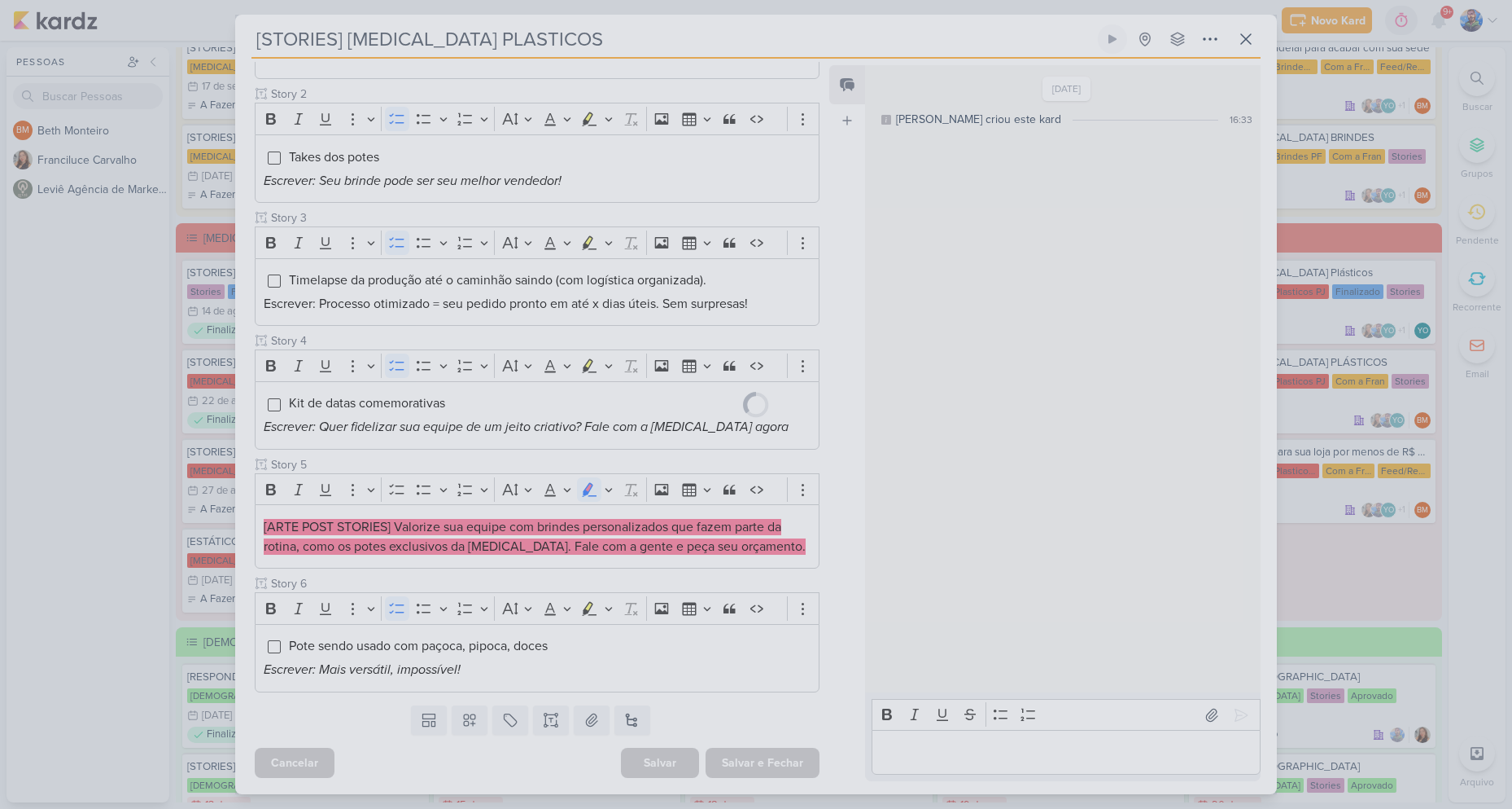
scroll to position [320, 0]
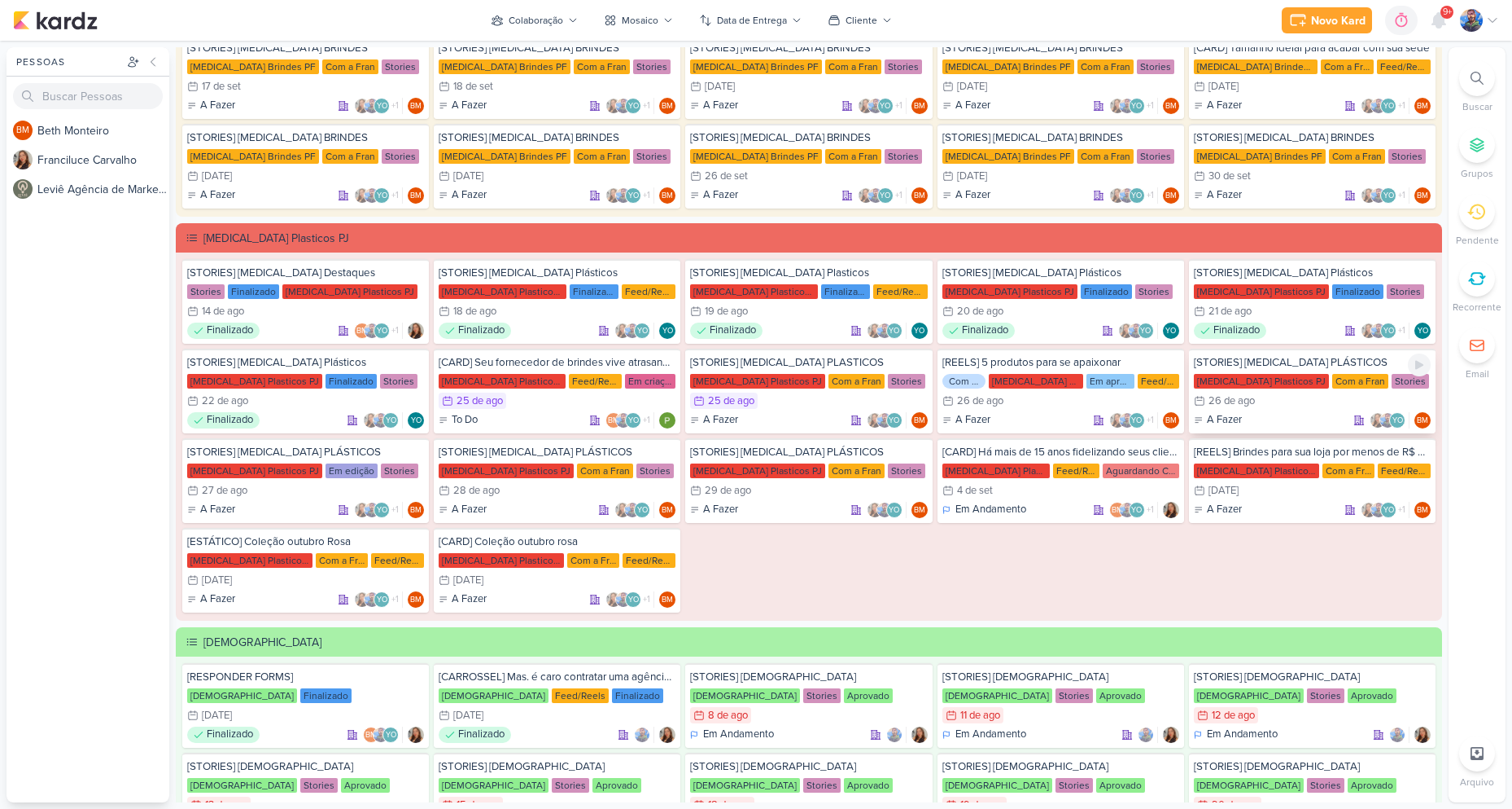
click at [1275, 381] on div "[MEDICAL_DATA] Plasticos PJ" at bounding box center [1261, 381] width 135 height 15
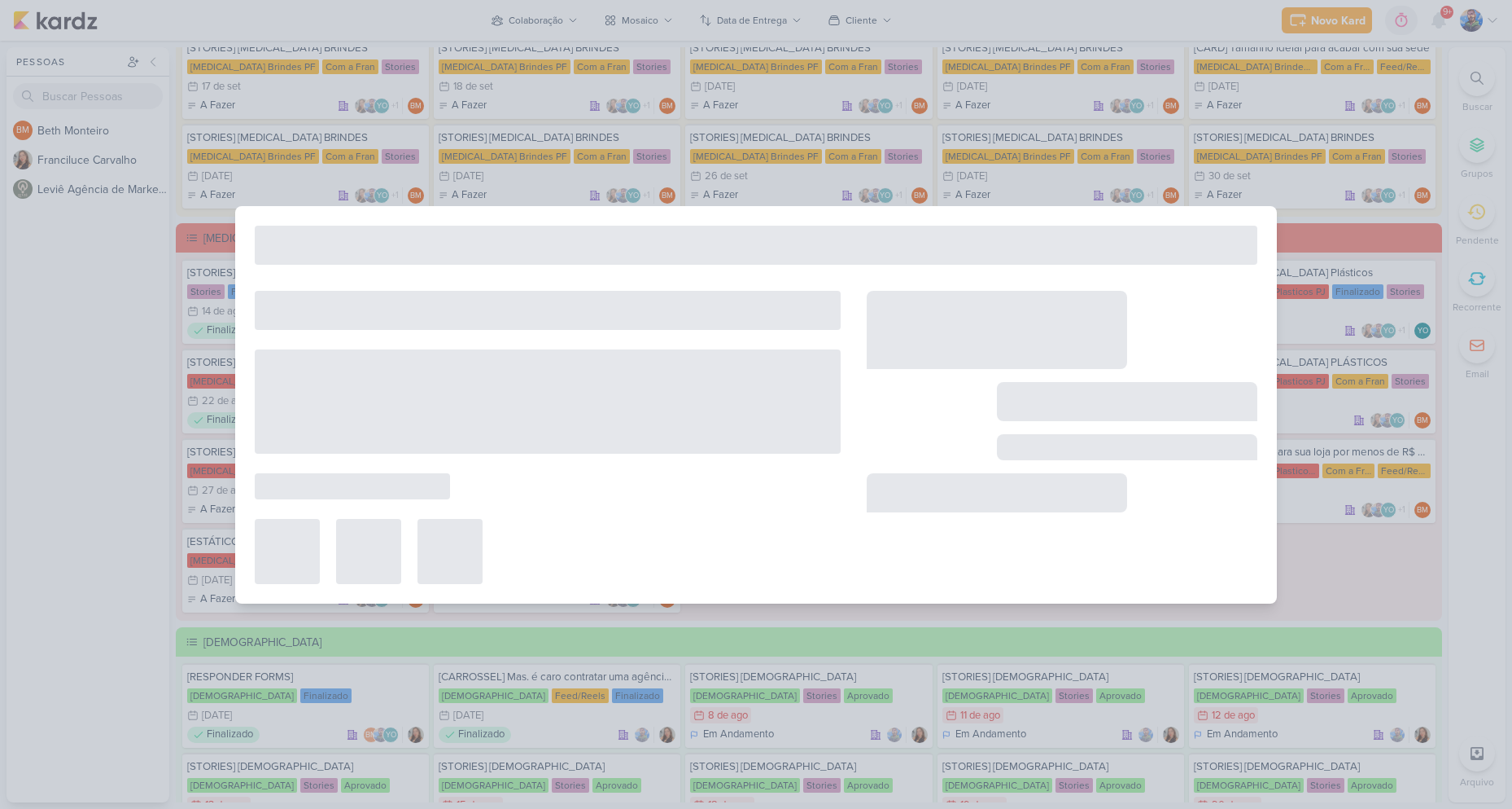
click at [1274, 381] on div at bounding box center [756, 405] width 1042 height 397
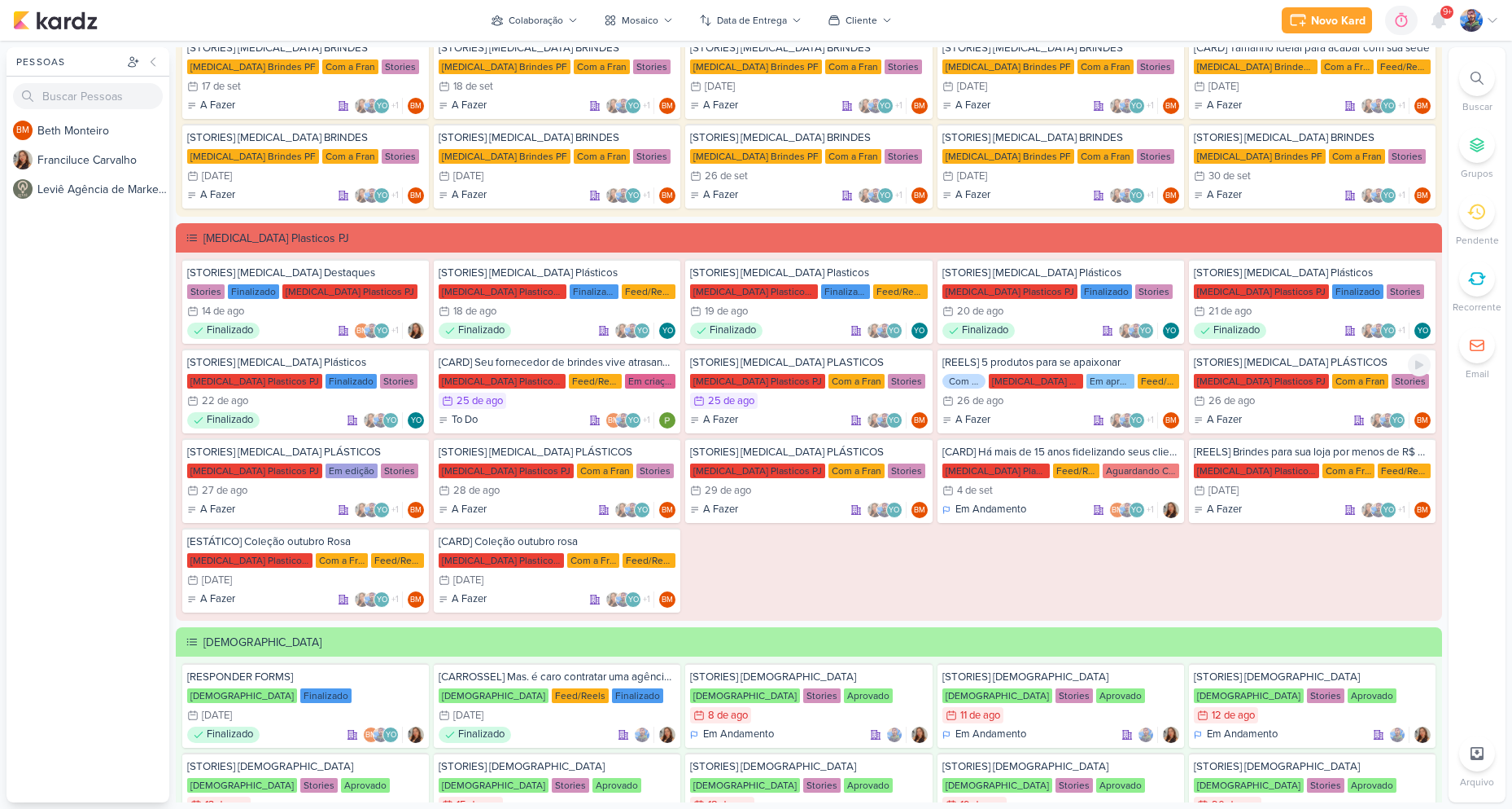
click at [1274, 381] on div "[MEDICAL_DATA] Plasticos PJ" at bounding box center [1261, 381] width 135 height 15
type input "[STORIES] [MEDICAL_DATA] PLÁSTICOS"
type input "[DATE] 23:59"
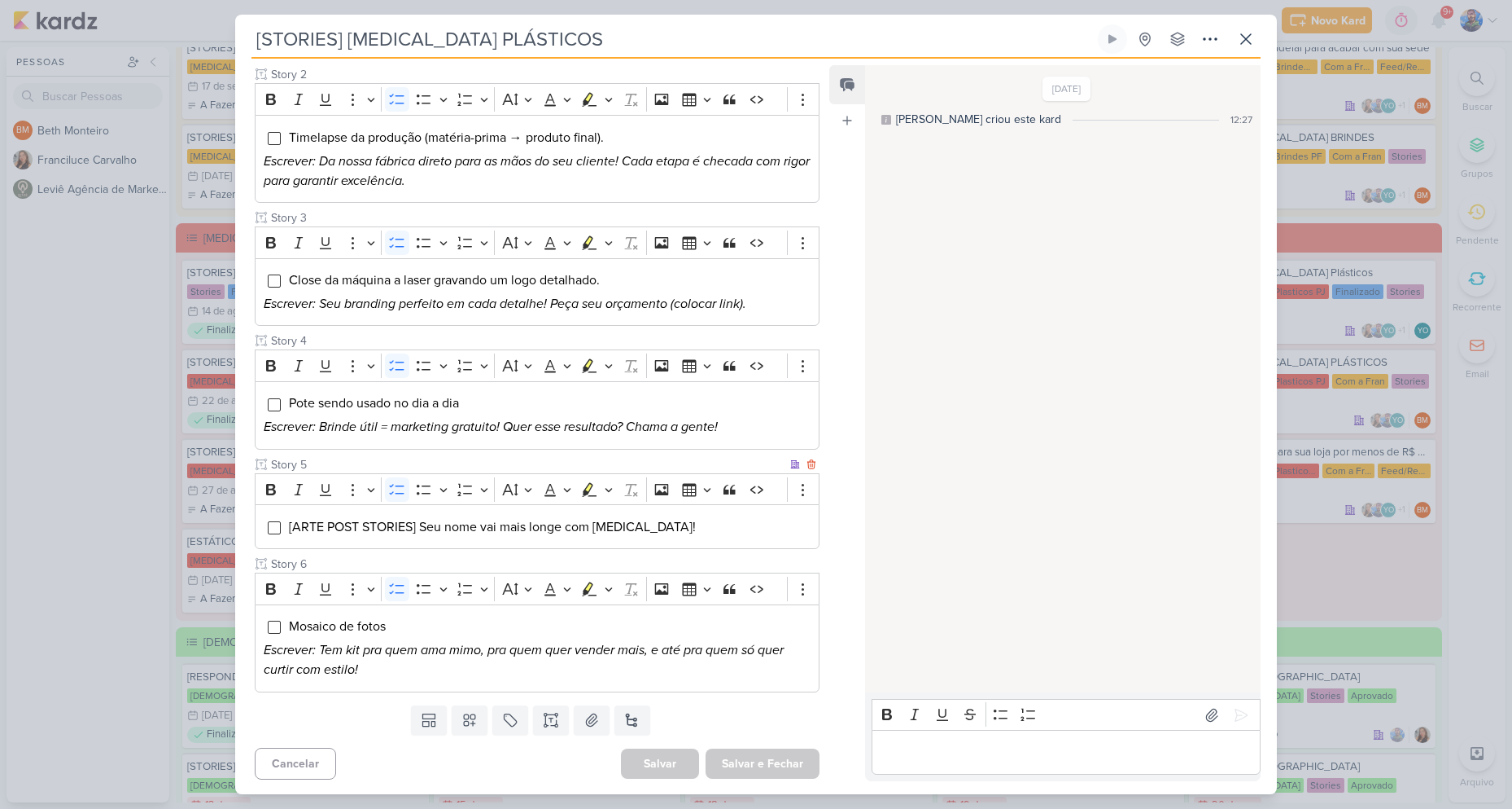
scroll to position [322, 0]
click at [473, 520] on span "[ARTE POST STORIES] Seu nome vai mais longe com [MEDICAL_DATA]!" at bounding box center [492, 526] width 407 height 17
click at [608, 487] on icon "Editor toolbar" at bounding box center [609, 488] width 8 height 17
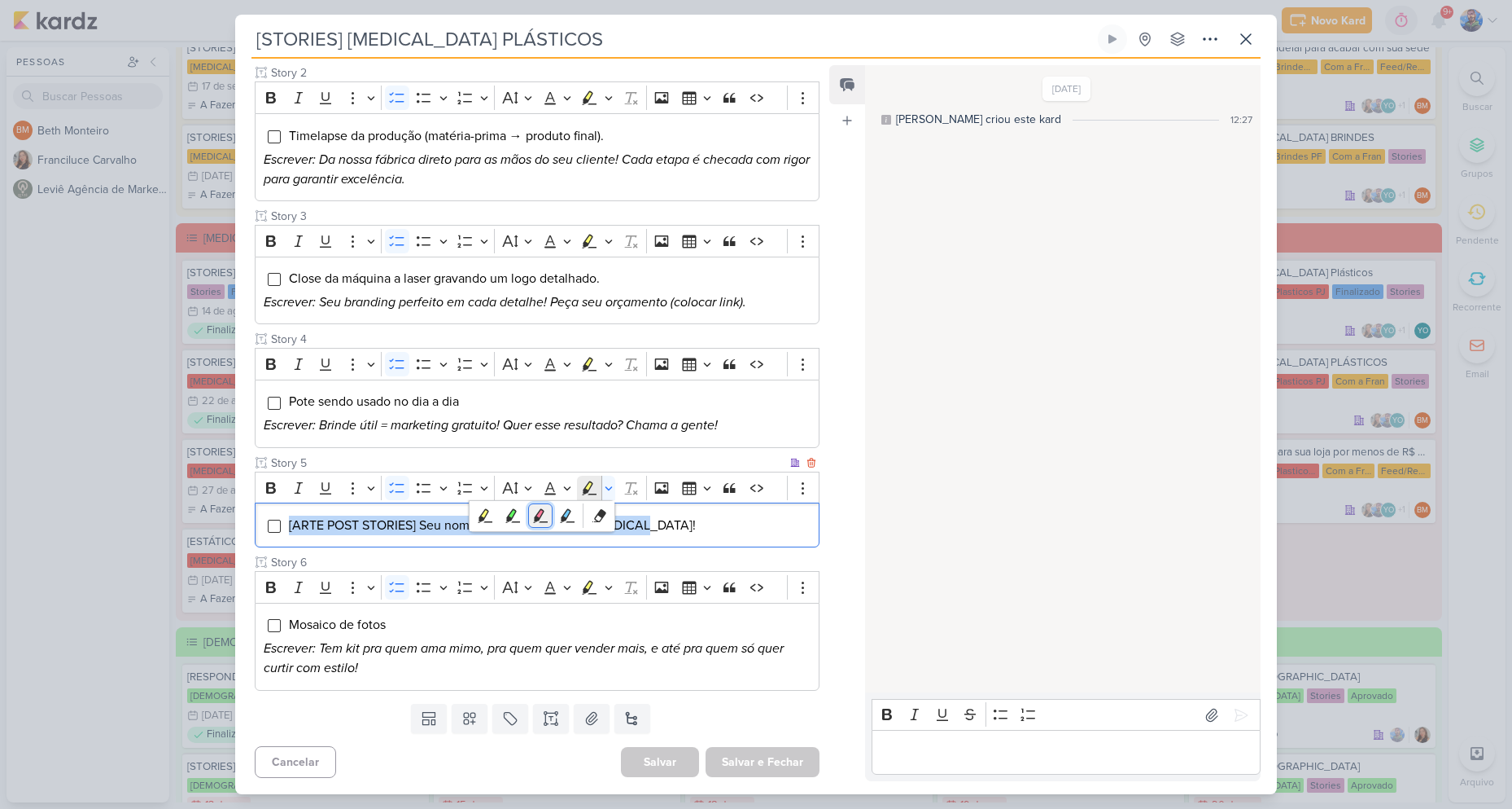
click at [548, 513] on icon "Text highlight toolbar" at bounding box center [540, 516] width 17 height 17
click at [709, 537] on div "[ARTE POST STORIES] Seu nome vai mais longe com [MEDICAL_DATA]!" at bounding box center [537, 525] width 565 height 45
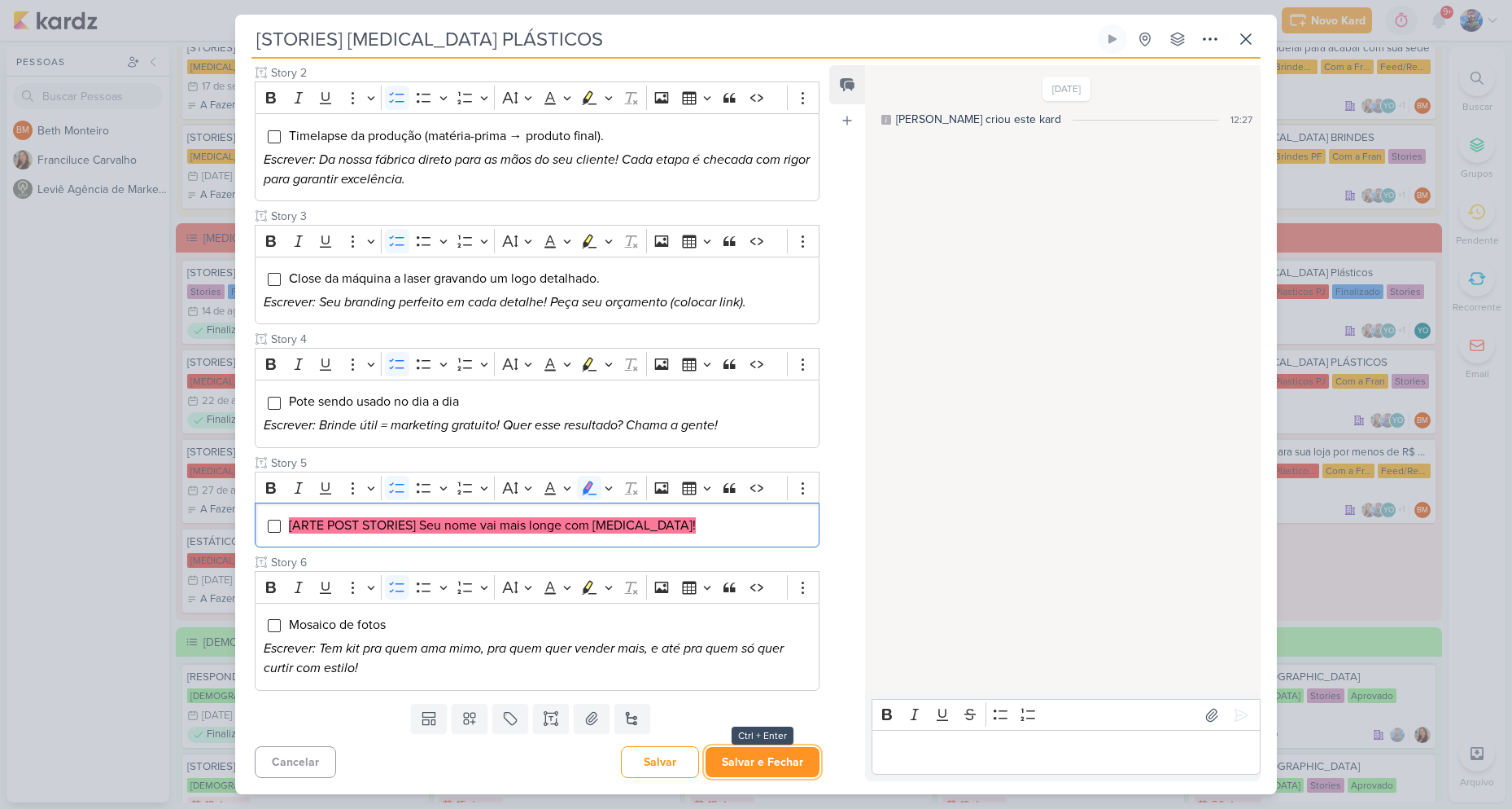
click at [756, 764] on button "Salvar e Fechar" at bounding box center [763, 762] width 114 height 30
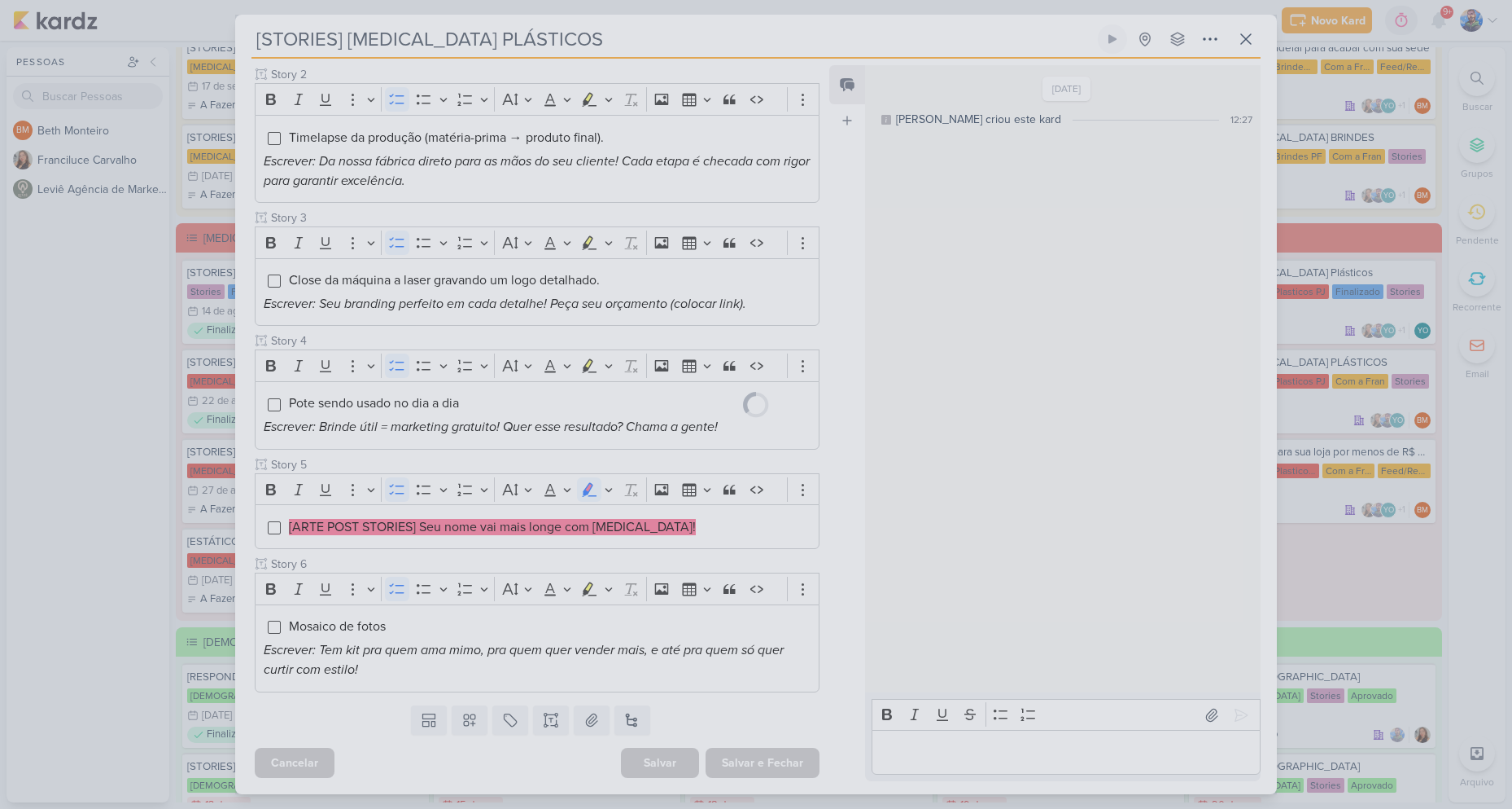
scroll to position [320, 0]
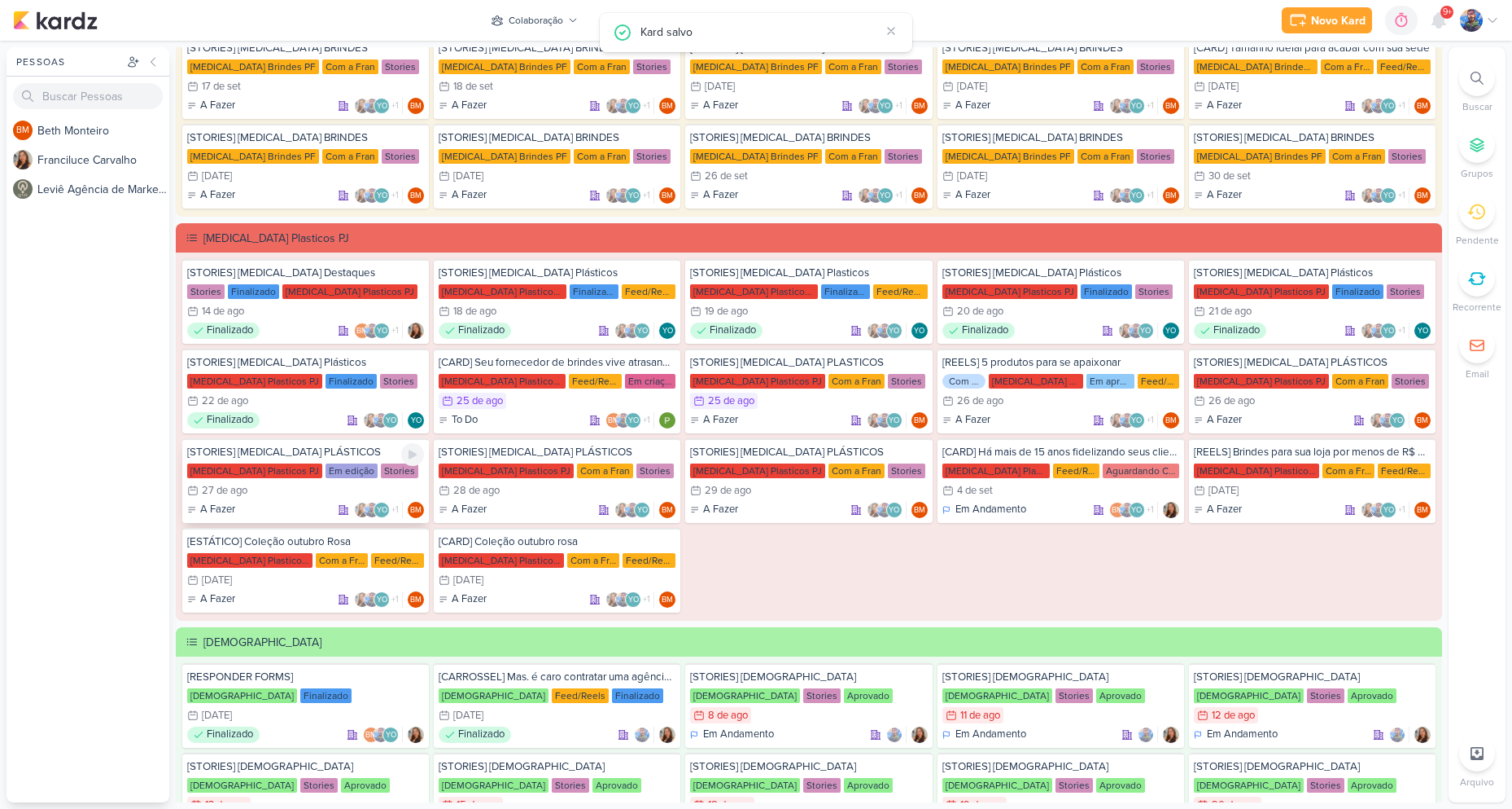
click at [298, 494] on div "27/8 [DATE]" at bounding box center [305, 490] width 237 height 17
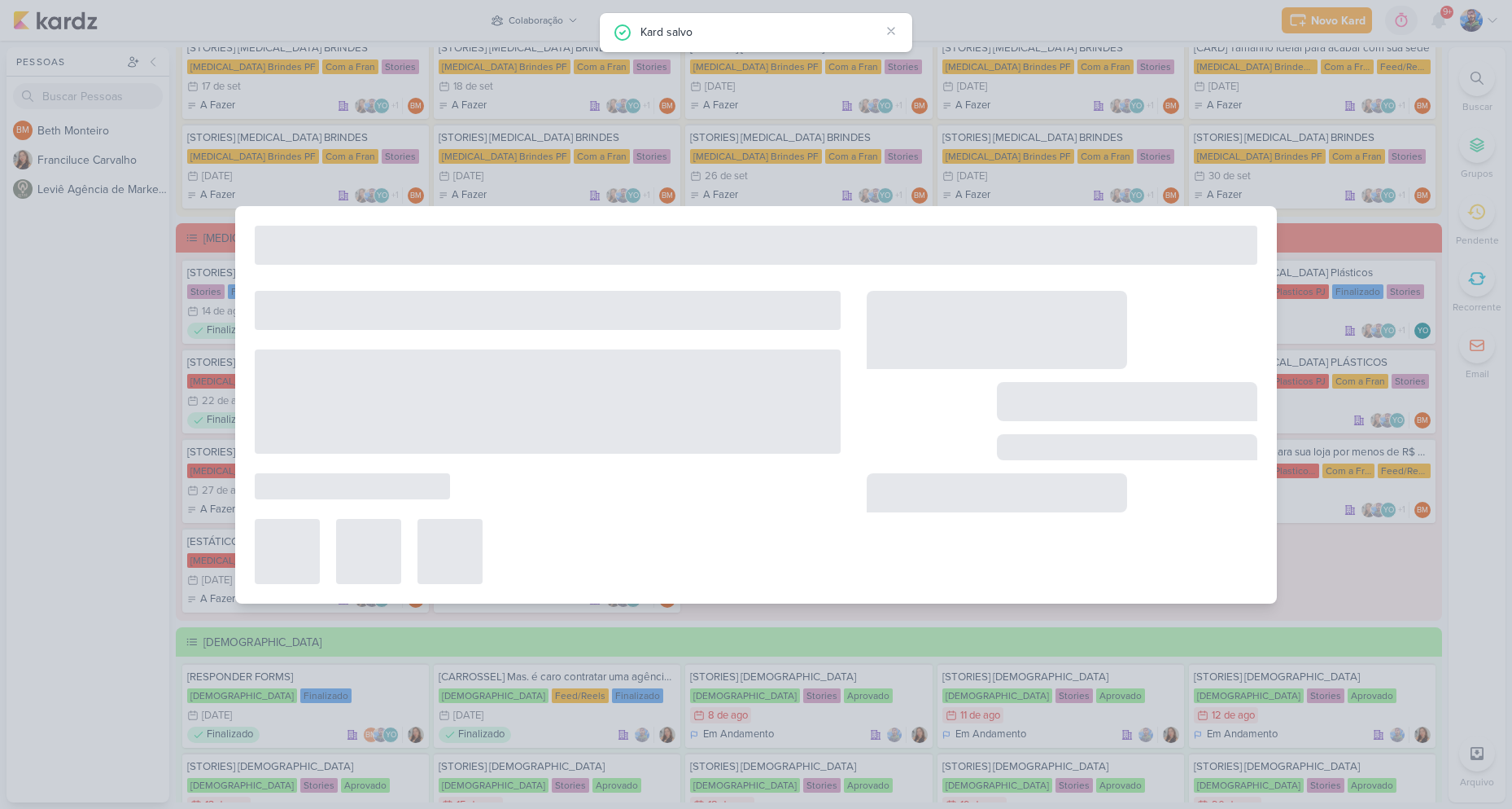
type input "[DATE] 23:59"
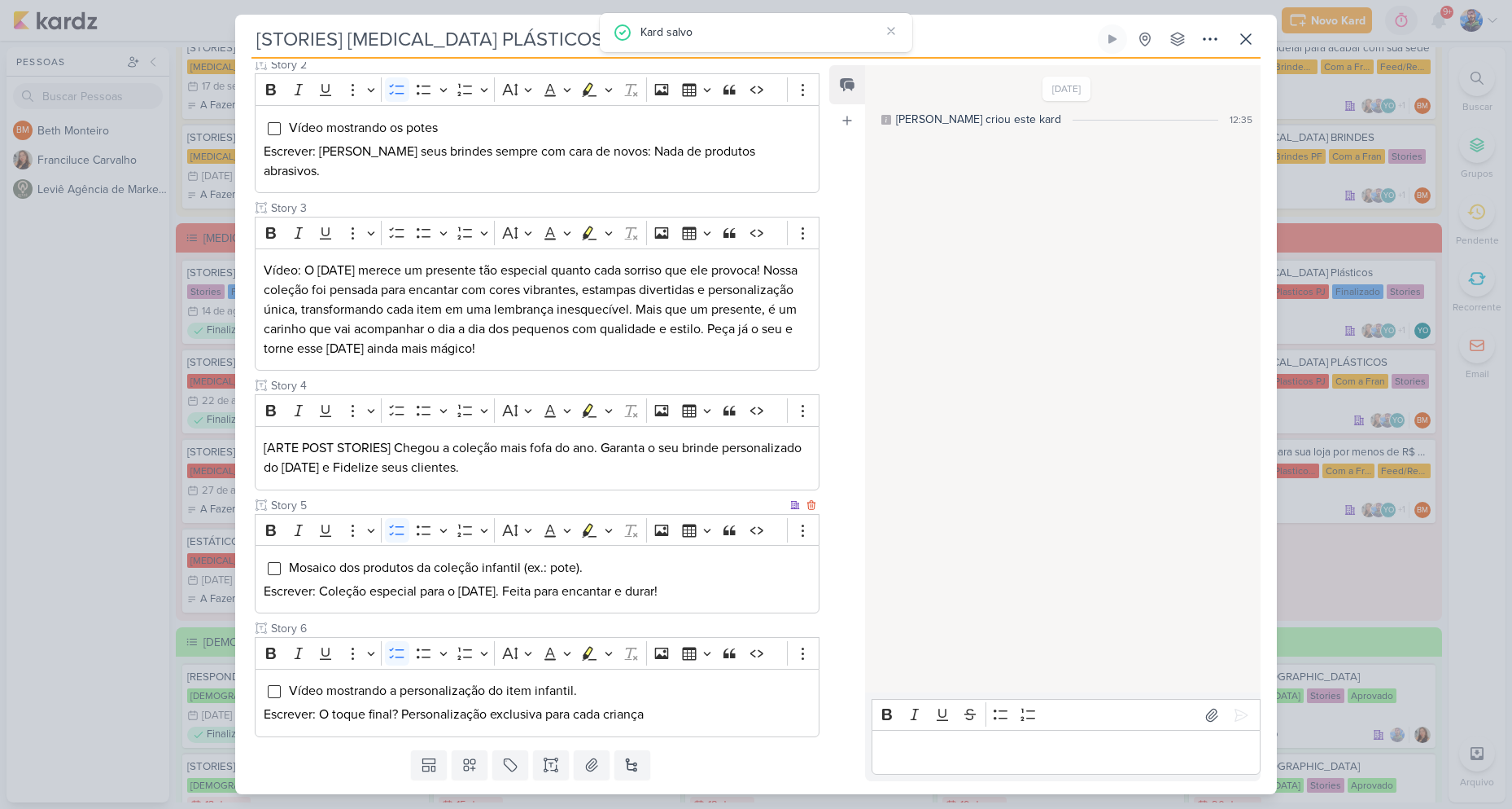
scroll to position [380, 0]
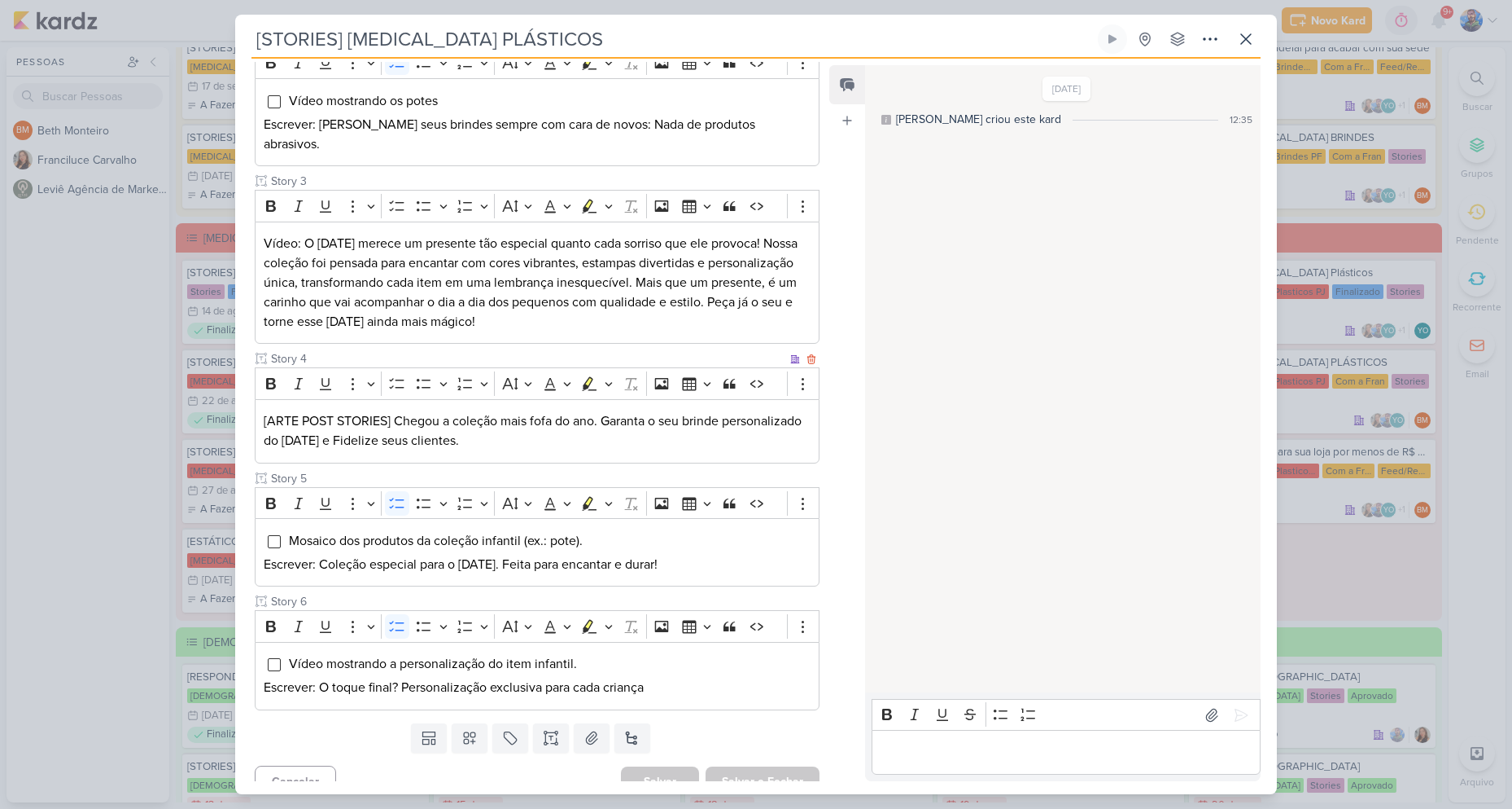
click at [378, 412] on p "[ARTE POST STORIES] Chegou a coleção mais fofa do ano. Garanta o seu brinde per…" at bounding box center [537, 431] width 547 height 39
click at [602, 371] on button "Highlight" at bounding box center [608, 383] width 14 height 25
click at [533, 404] on icon "Text highlight toolbar" at bounding box center [540, 412] width 17 height 17
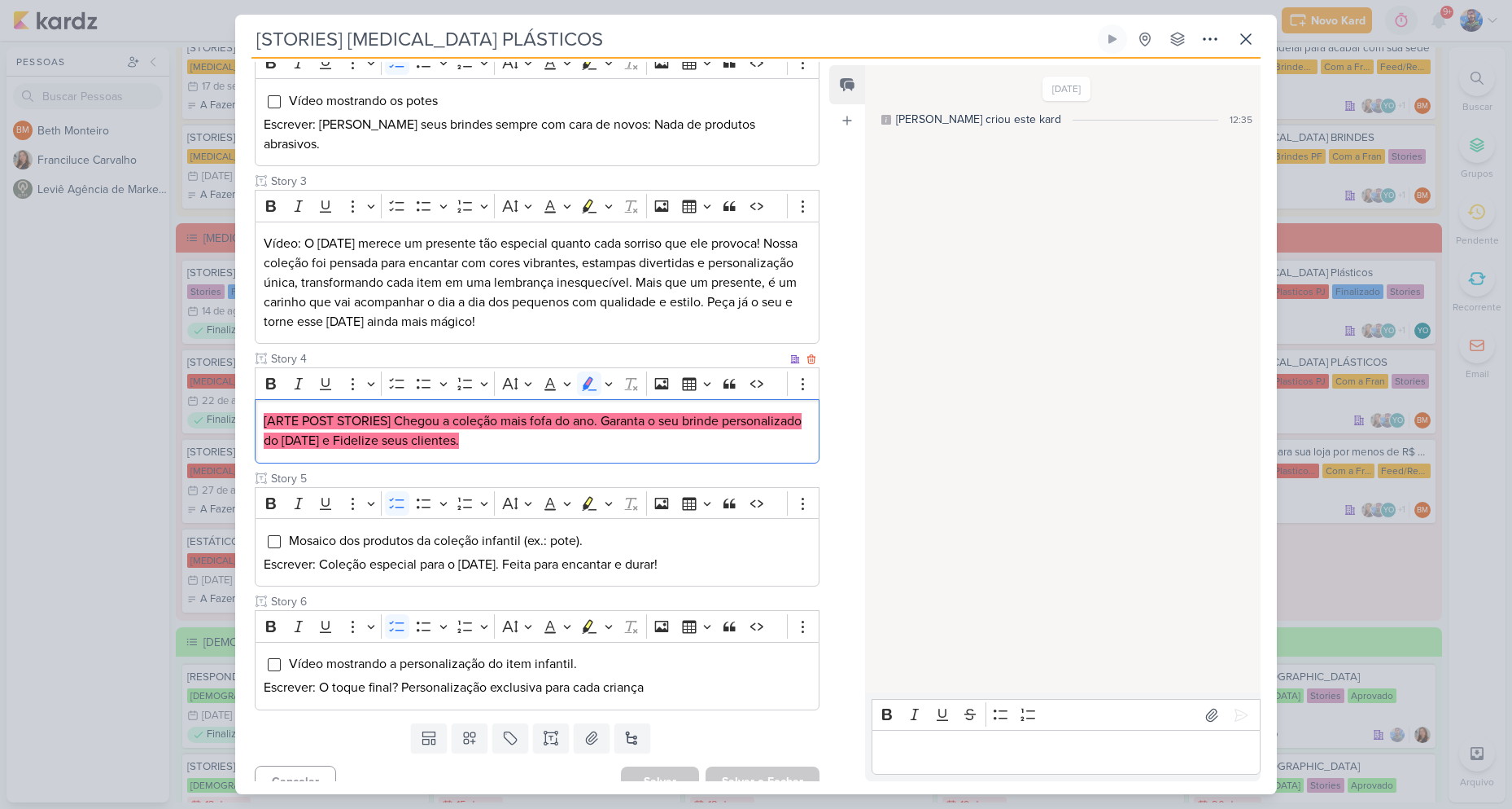
click at [585, 426] on mark "[ARTE POST STORIES] Chegou a coleção mais fofa do ano. Garanta o seu brinde per…" at bounding box center [533, 431] width 538 height 36
click at [774, 771] on button "Salvar e Fechar" at bounding box center [763, 781] width 114 height 30
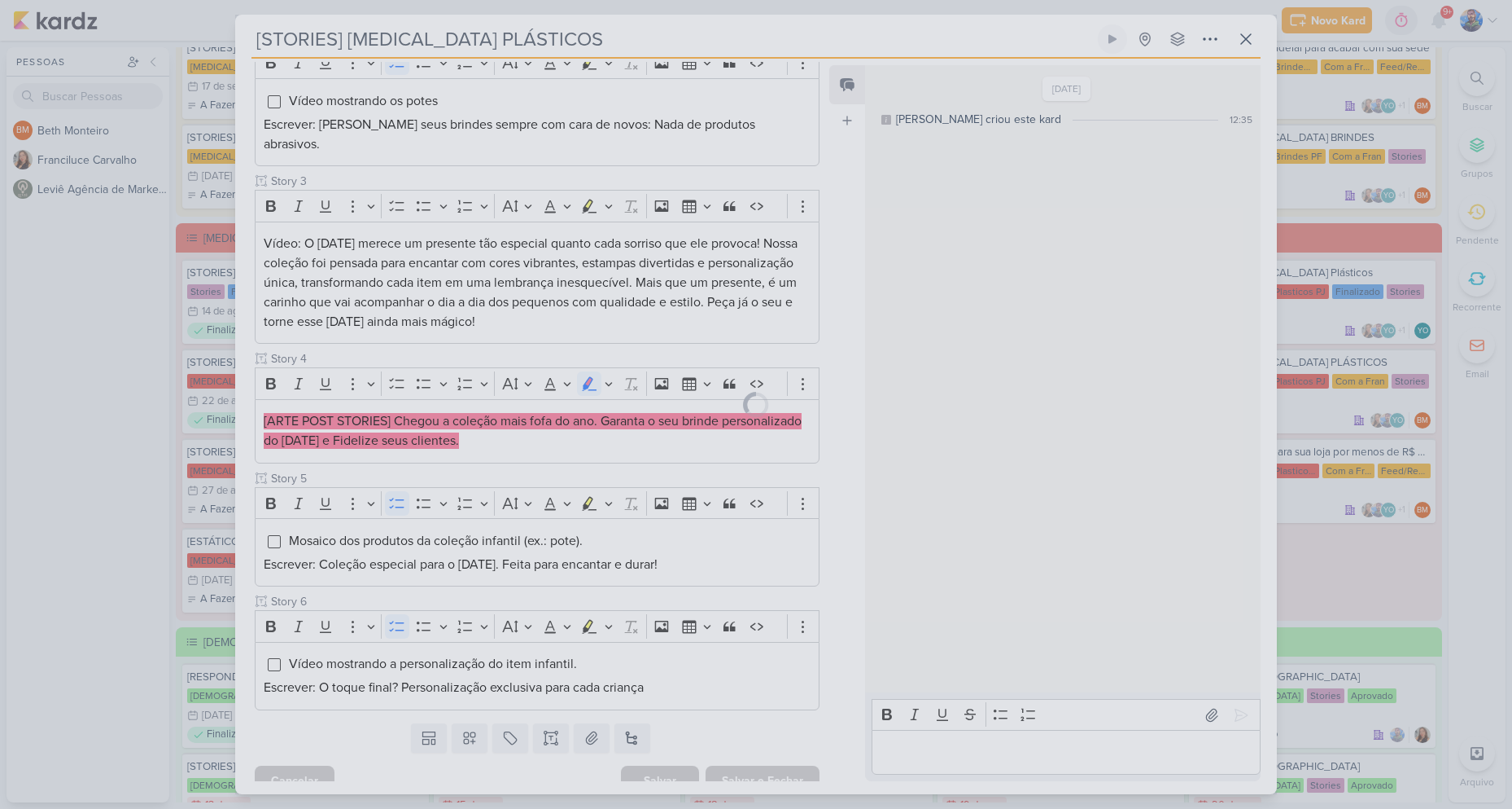
scroll to position [378, 0]
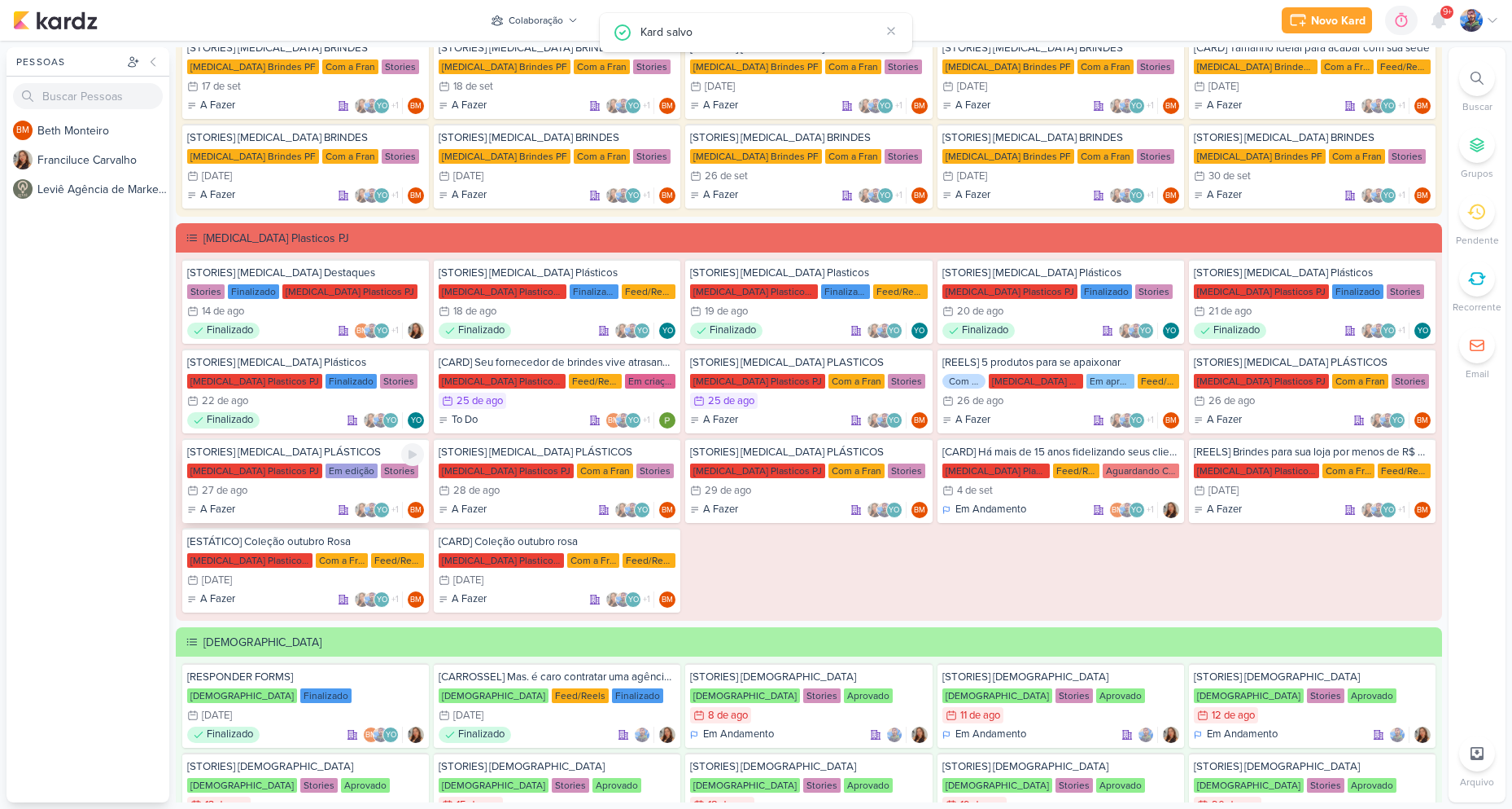
click at [325, 472] on div "Em edição" at bounding box center [351, 471] width 52 height 15
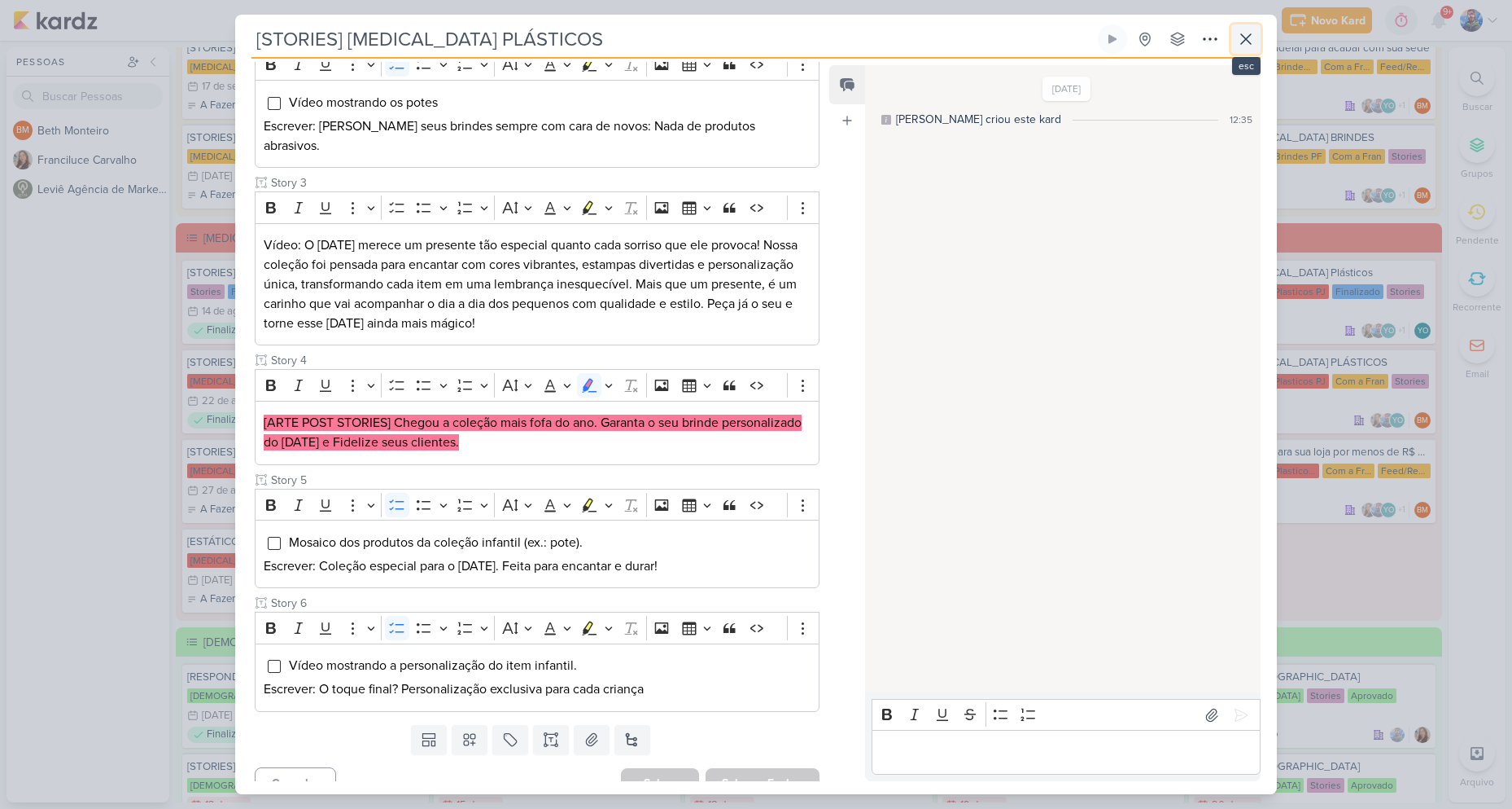
click at [1243, 32] on icon at bounding box center [1246, 39] width 20 height 20
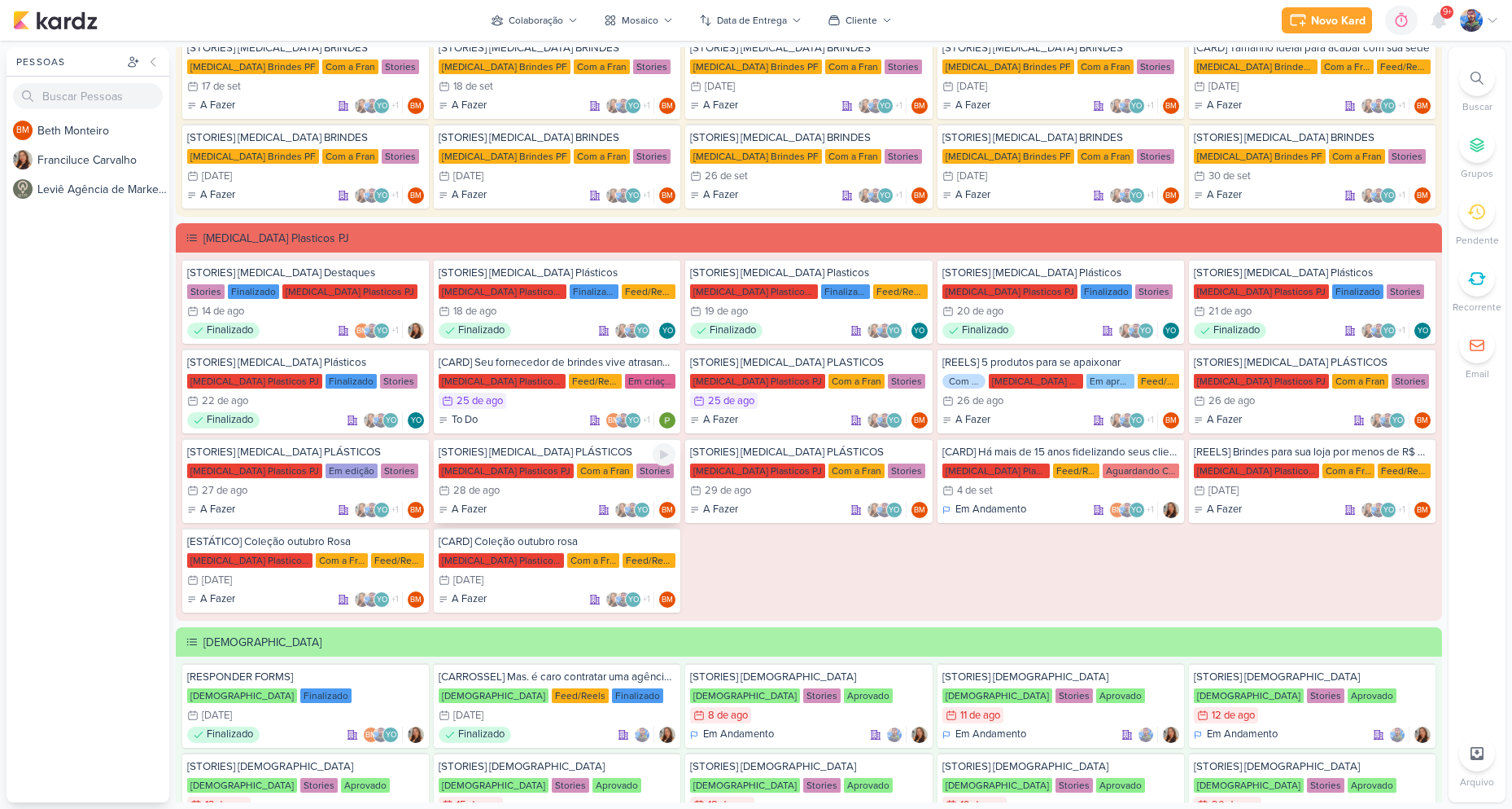
click at [577, 477] on div "Com a Fran" at bounding box center [605, 471] width 56 height 15
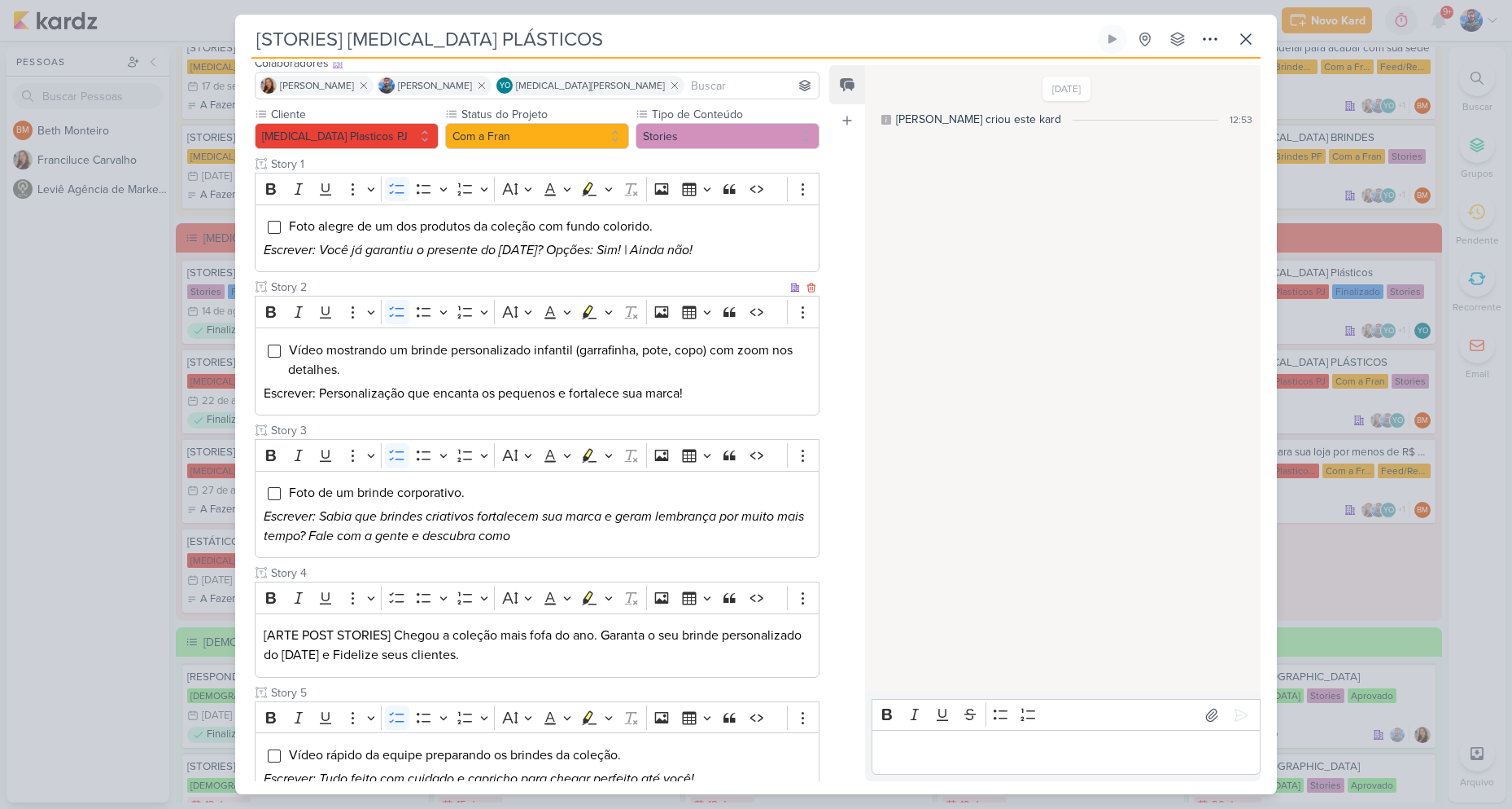
scroll to position [163, 0]
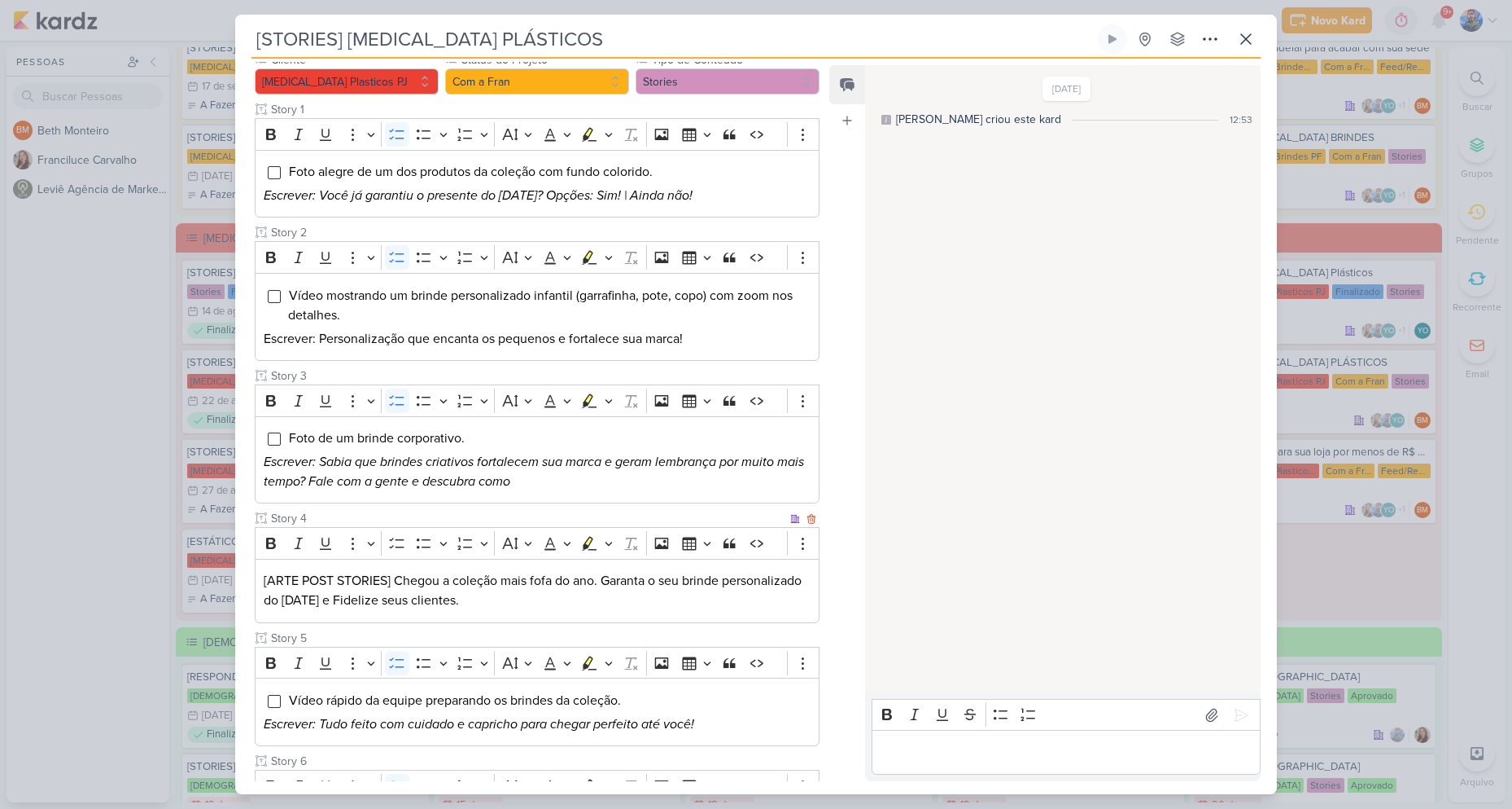
click at [507, 588] on p "[ARTE POST STORIES] Chegou a coleção mais fofa do ano. Garanta o seu brinde per…" at bounding box center [537, 590] width 547 height 39
click at [607, 545] on icon "Editor toolbar" at bounding box center [609, 543] width 8 height 17
click at [546, 575] on icon "Text highlight toolbar" at bounding box center [540, 572] width 17 height 17
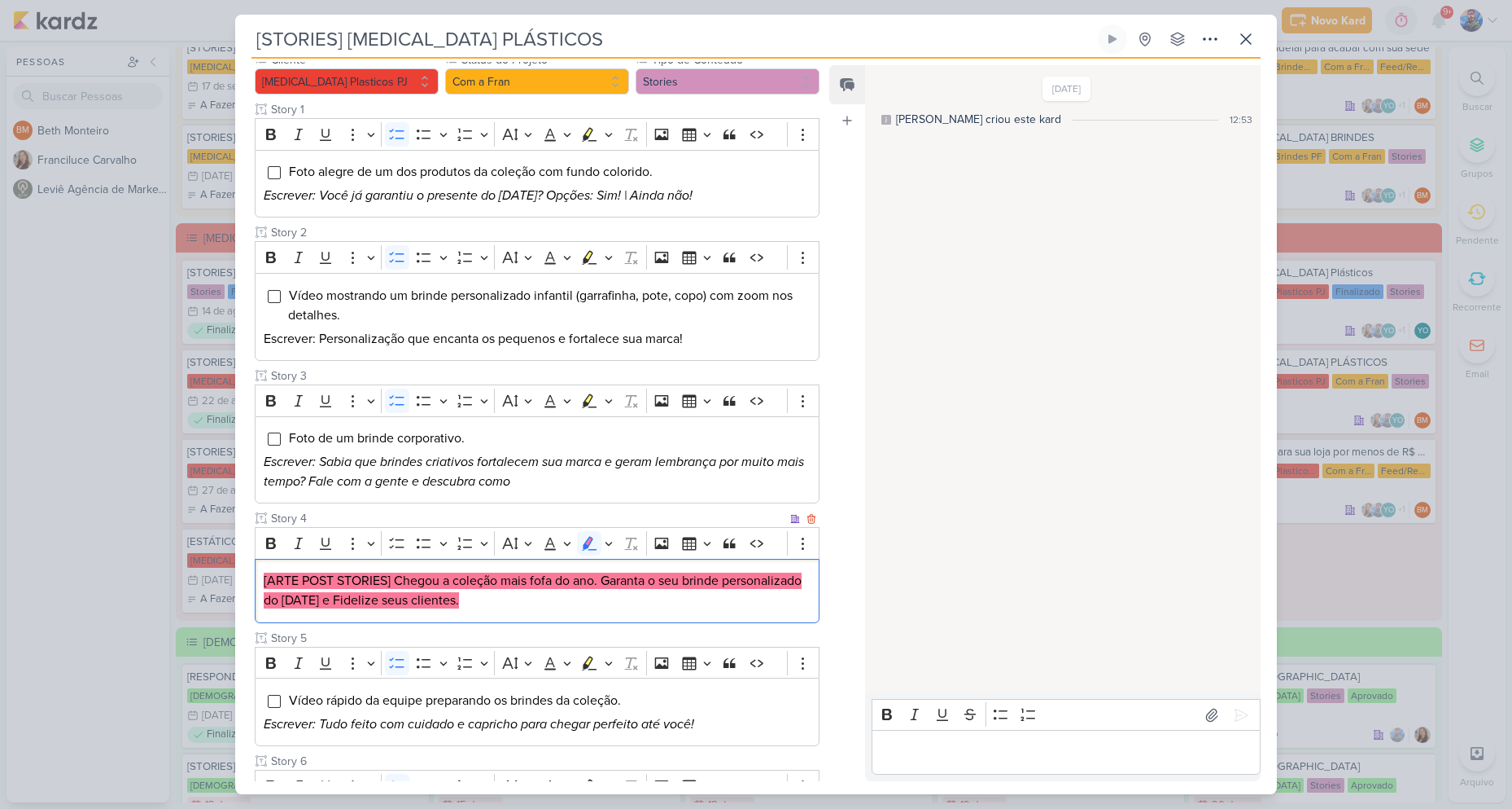
click at [624, 601] on p "[ARTE POST STORIES] Chegou a coleção mais fofa do ano. Garanta o seu brinde per…" at bounding box center [537, 590] width 547 height 39
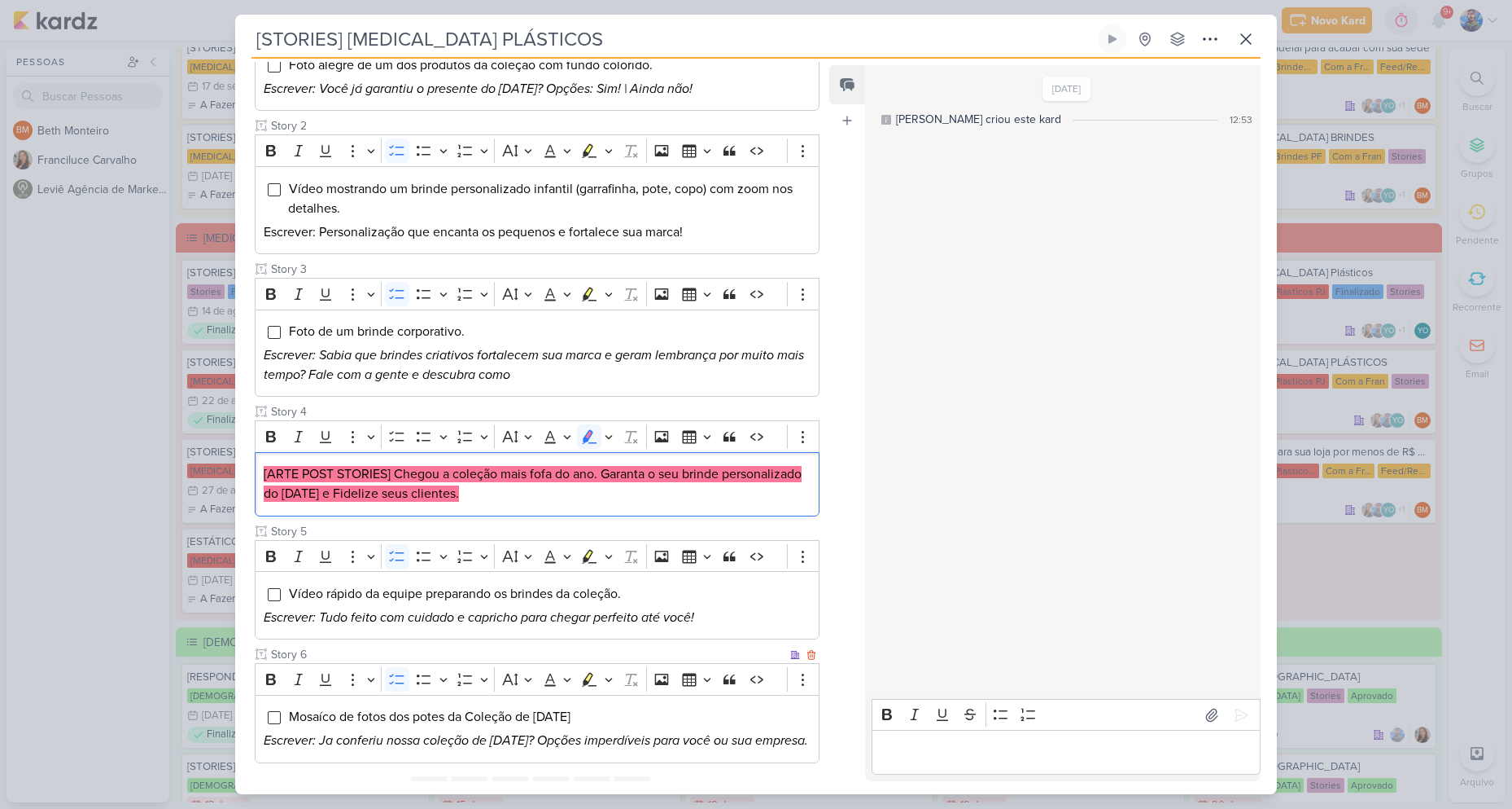
scroll to position [362, 0]
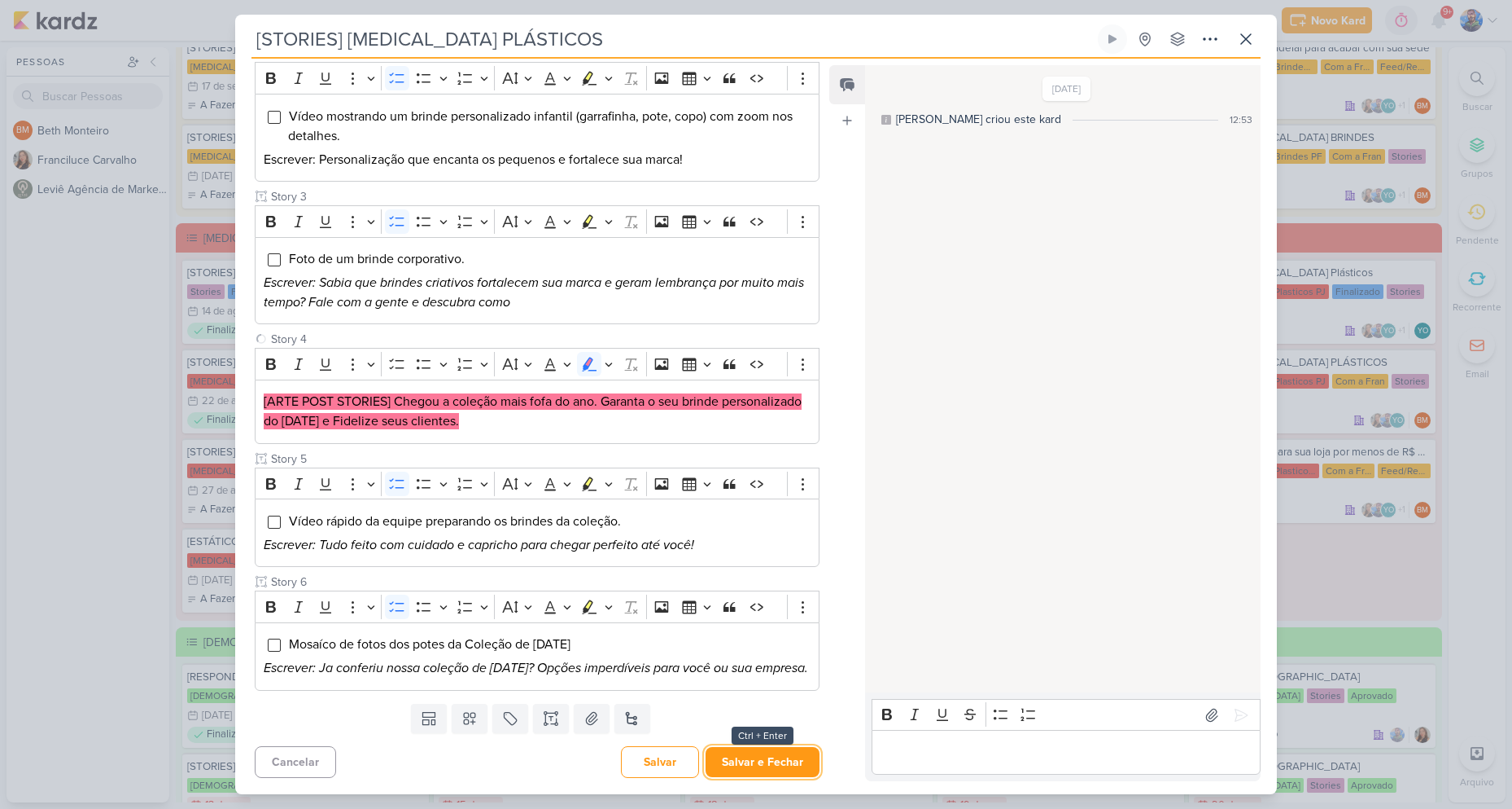
drag, startPoint x: 762, startPoint y: 757, endPoint x: 978, endPoint y: 470, distance: 359.2
click at [763, 757] on button "Salvar e Fechar" at bounding box center [763, 762] width 114 height 30
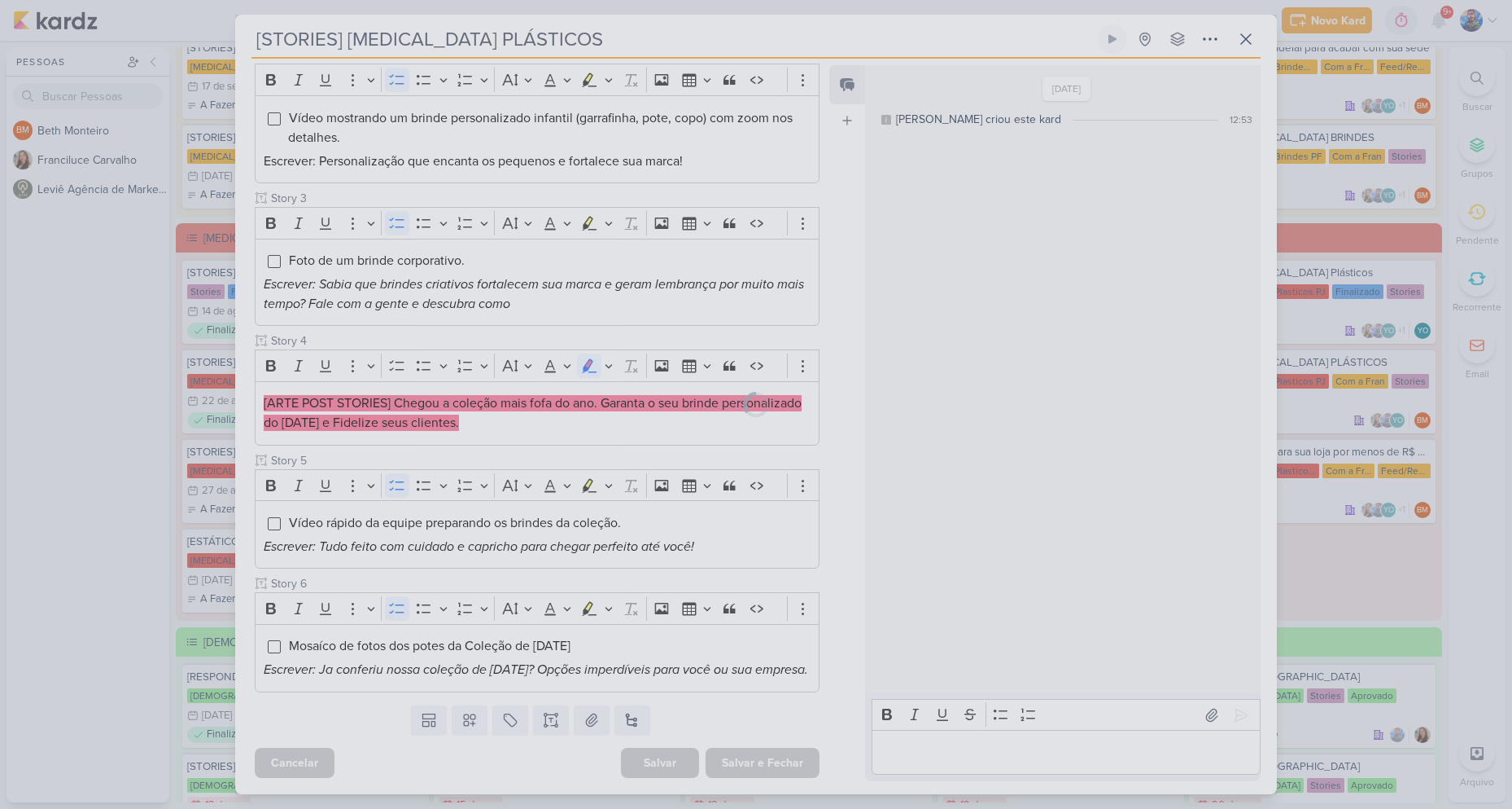
scroll to position [360, 0]
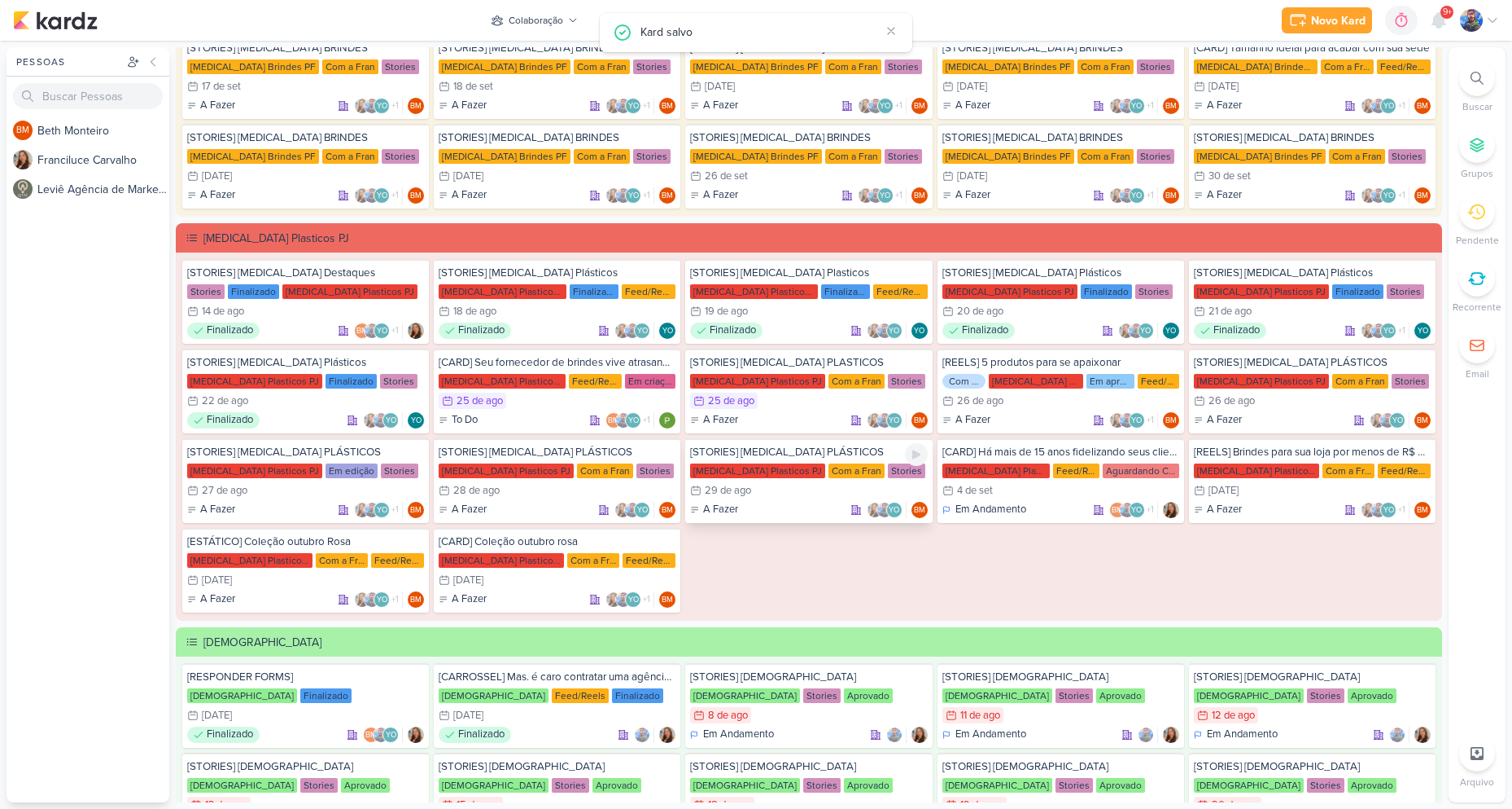
click at [754, 467] on div "[MEDICAL_DATA] Plasticos PJ" at bounding box center [757, 471] width 135 height 15
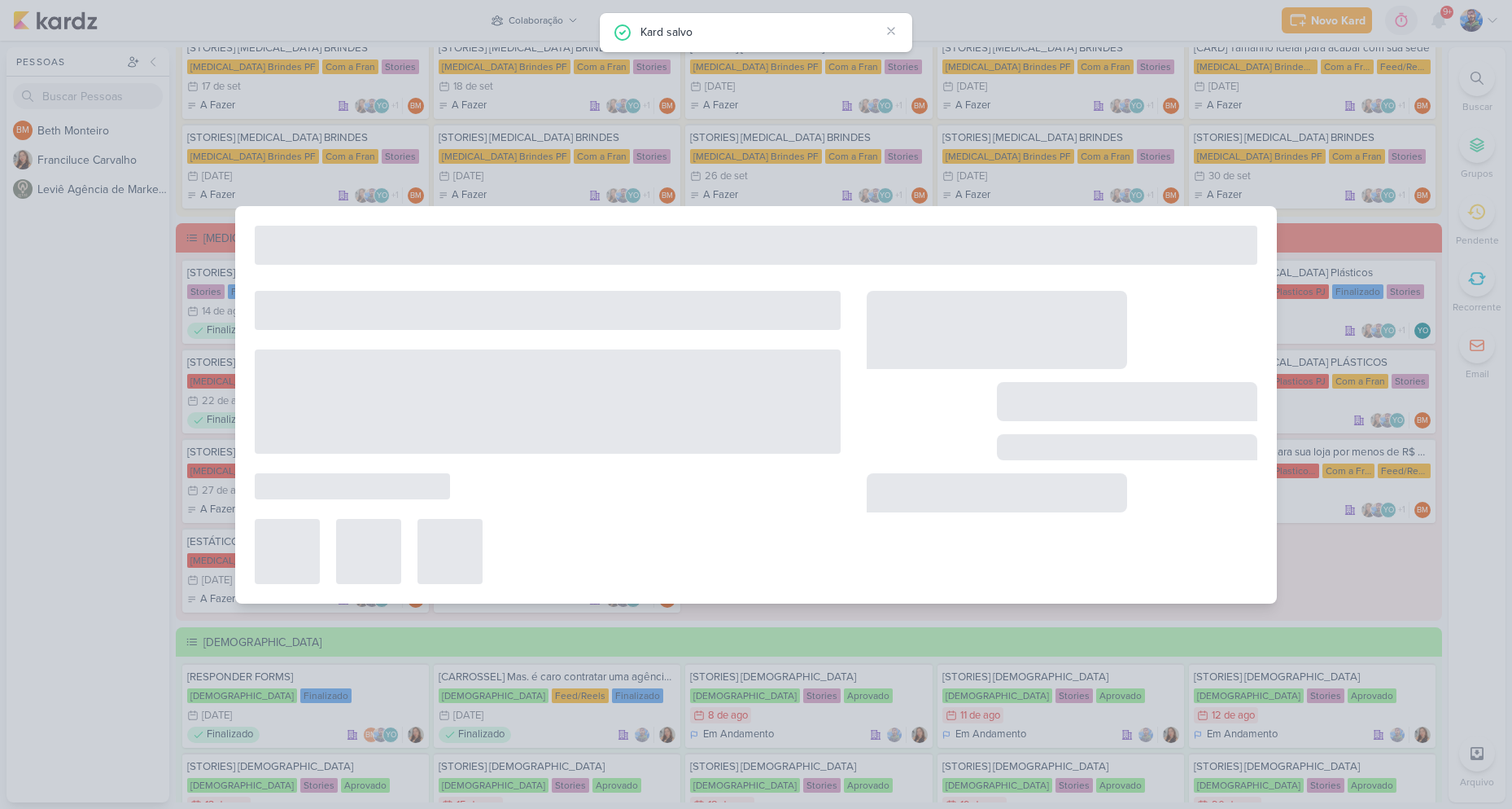
type input "[DATE] 23:59"
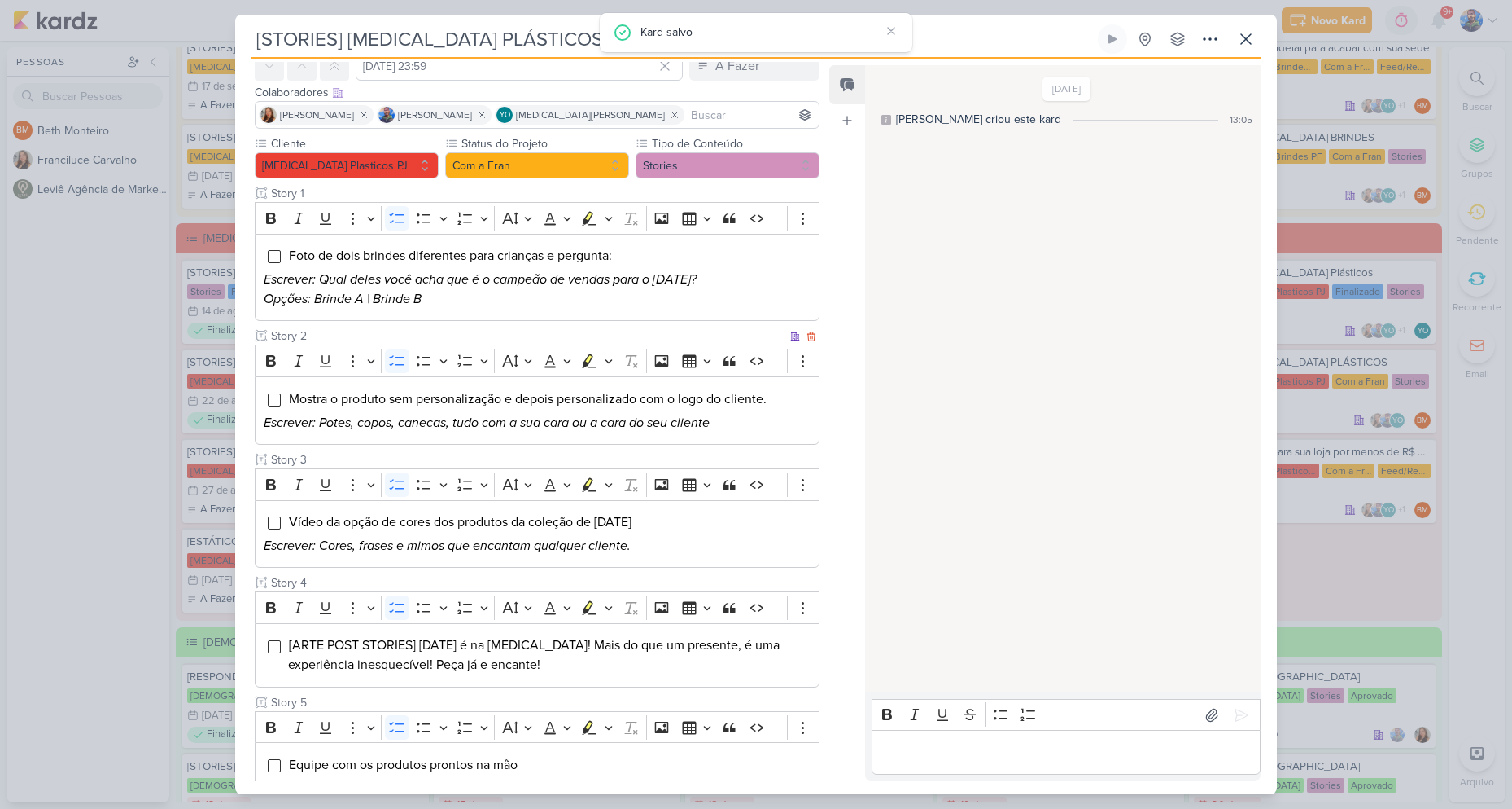
scroll to position [322, 0]
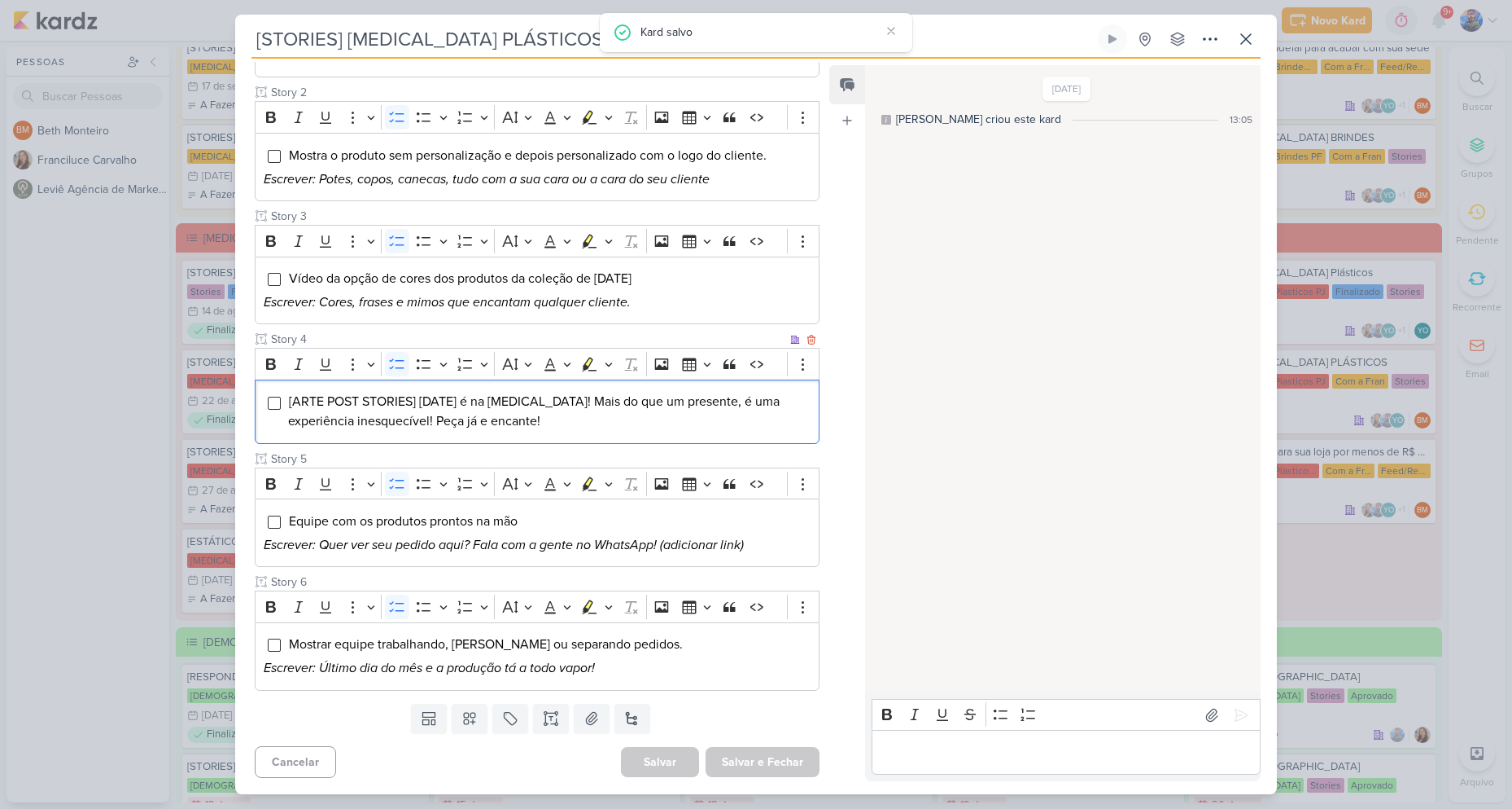
click at [499, 416] on span "[ARTE POST STORIES] [DATE] é na [MEDICAL_DATA]! Mais do que um presente, é uma …" at bounding box center [534, 411] width 492 height 36
click at [607, 368] on icon "Editor toolbar" at bounding box center [609, 364] width 8 height 17
click at [543, 396] on icon "Text highlight toolbar" at bounding box center [540, 392] width 17 height 17
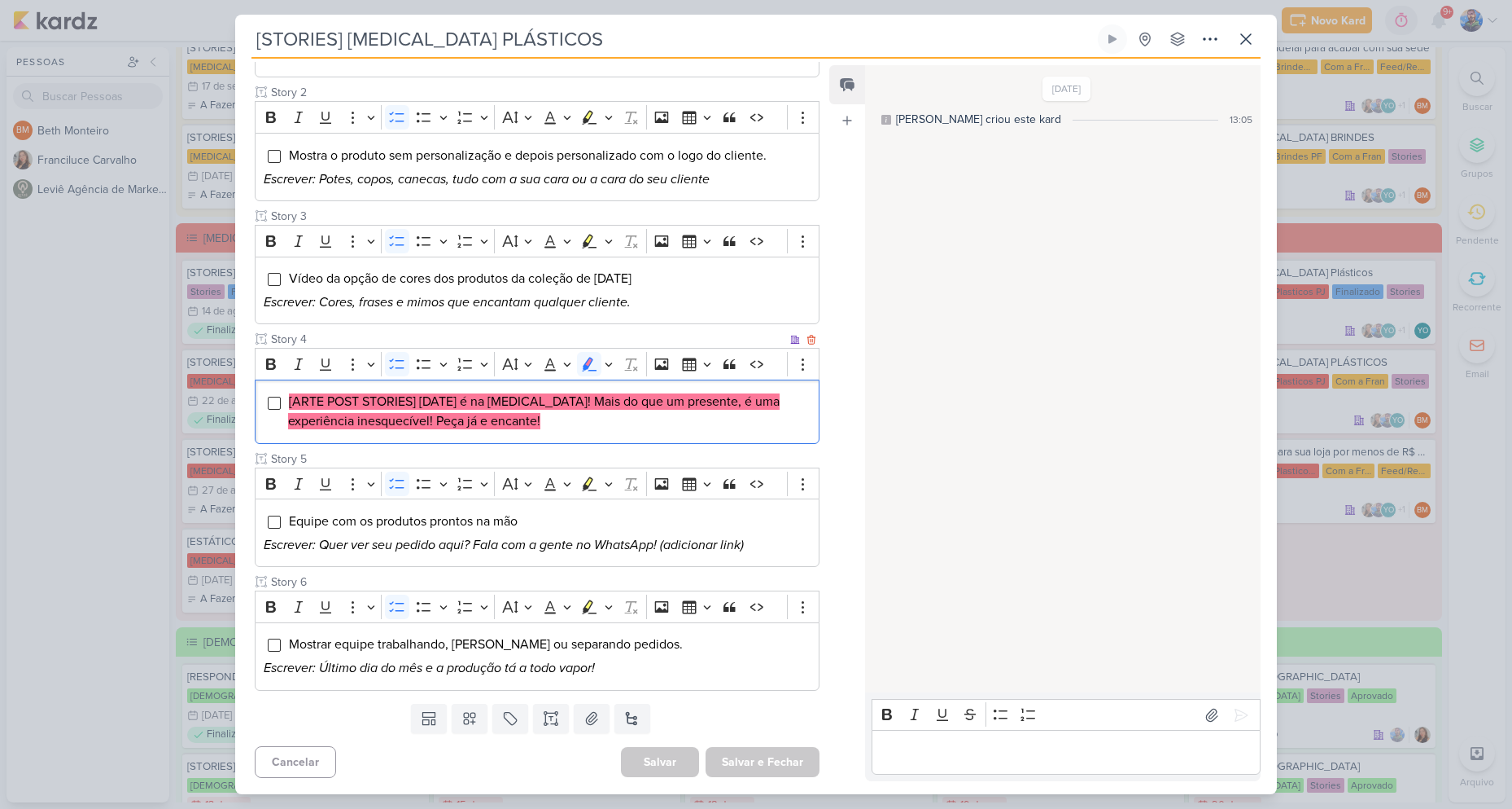
click at [544, 421] on li "[ARTE POST STORIES] [DATE] é na [MEDICAL_DATA]! Mais do que um presente, é uma …" at bounding box center [549, 411] width 522 height 39
click at [757, 759] on button "Salvar e Fechar" at bounding box center [763, 762] width 114 height 30
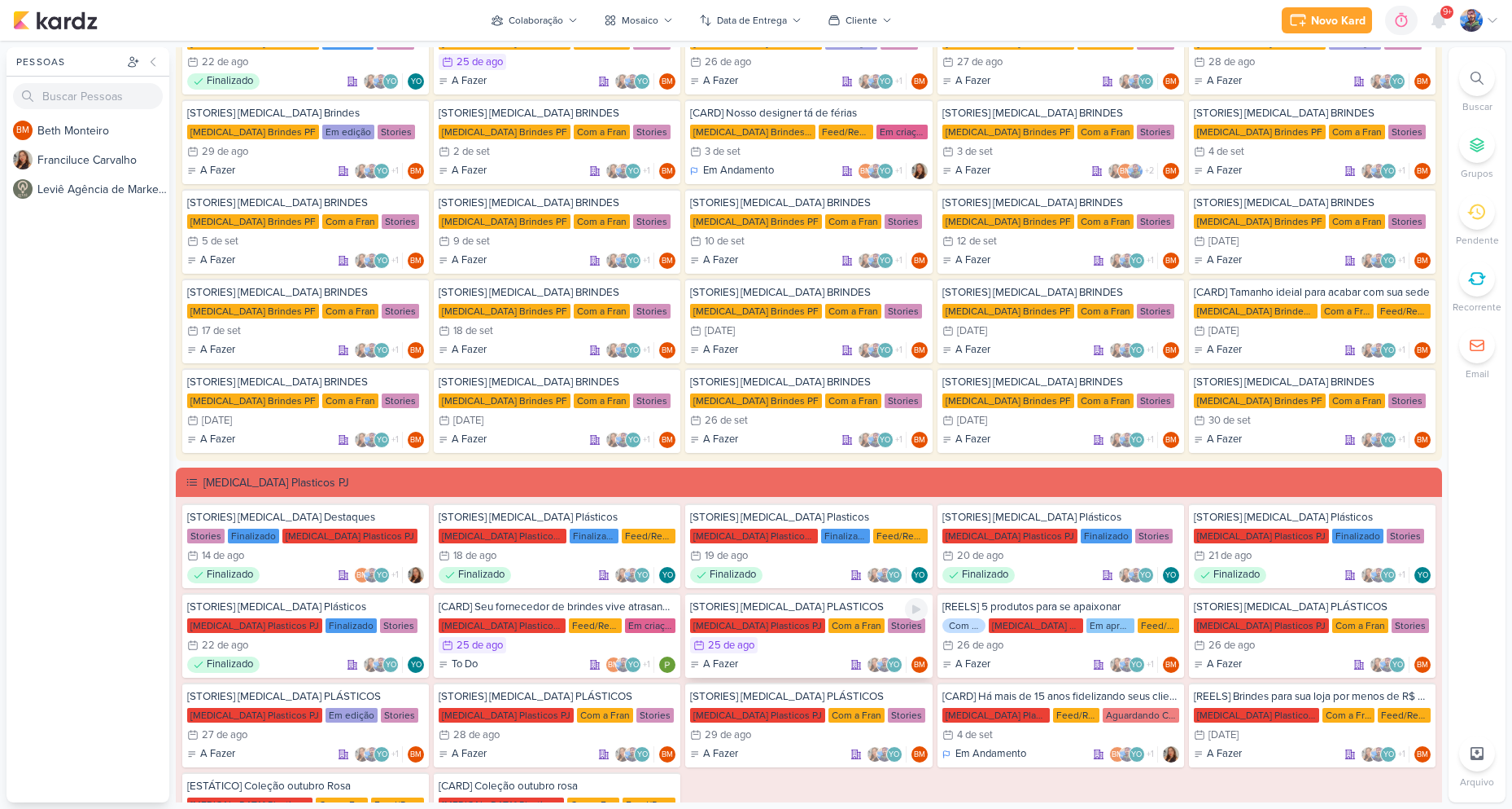
scroll to position [244, 0]
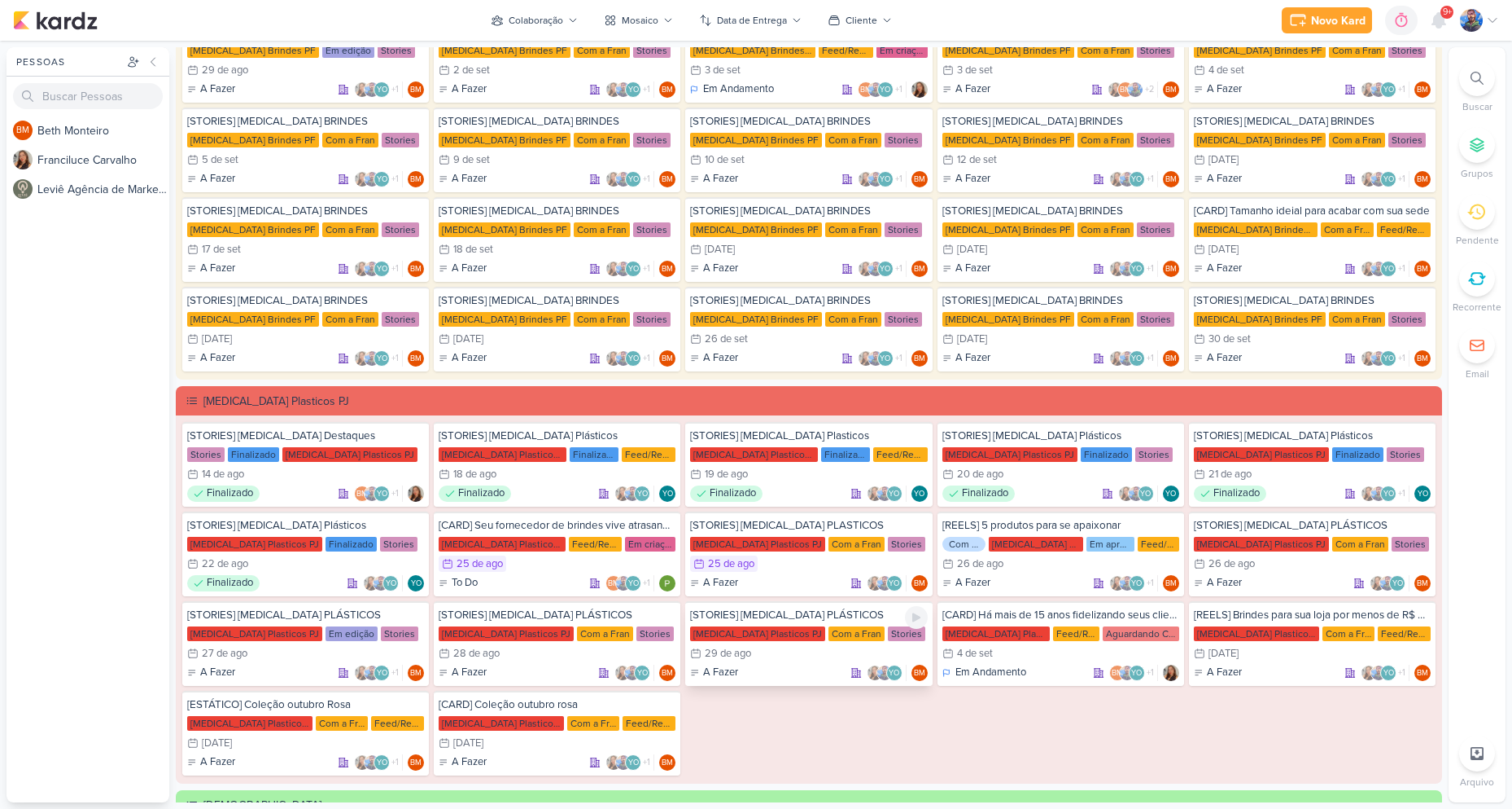
click at [820, 656] on div "29/8 [DATE]" at bounding box center [809, 653] width 237 height 17
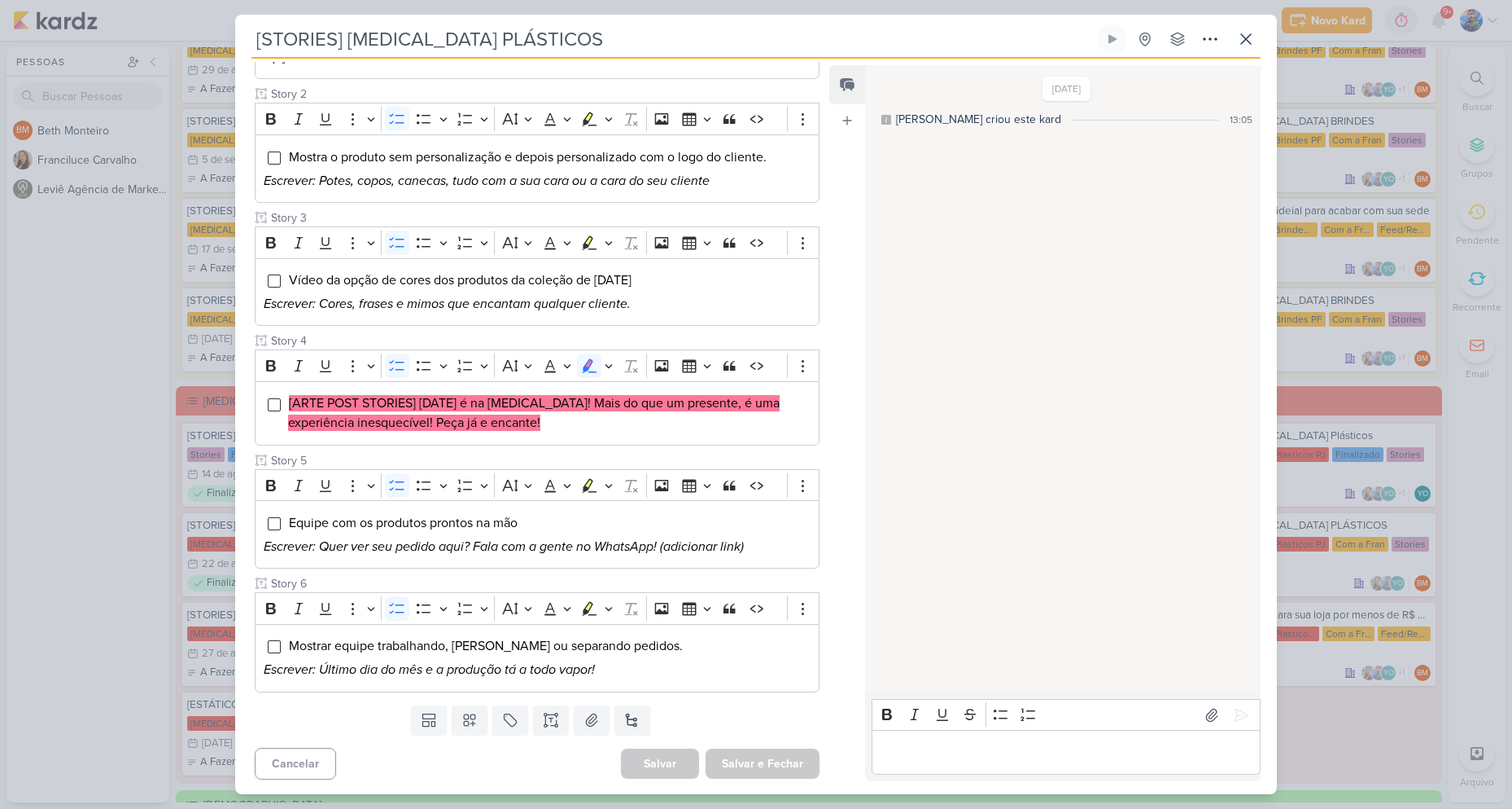
scroll to position [322, 0]
click at [1256, 44] on button at bounding box center [1246, 39] width 29 height 29
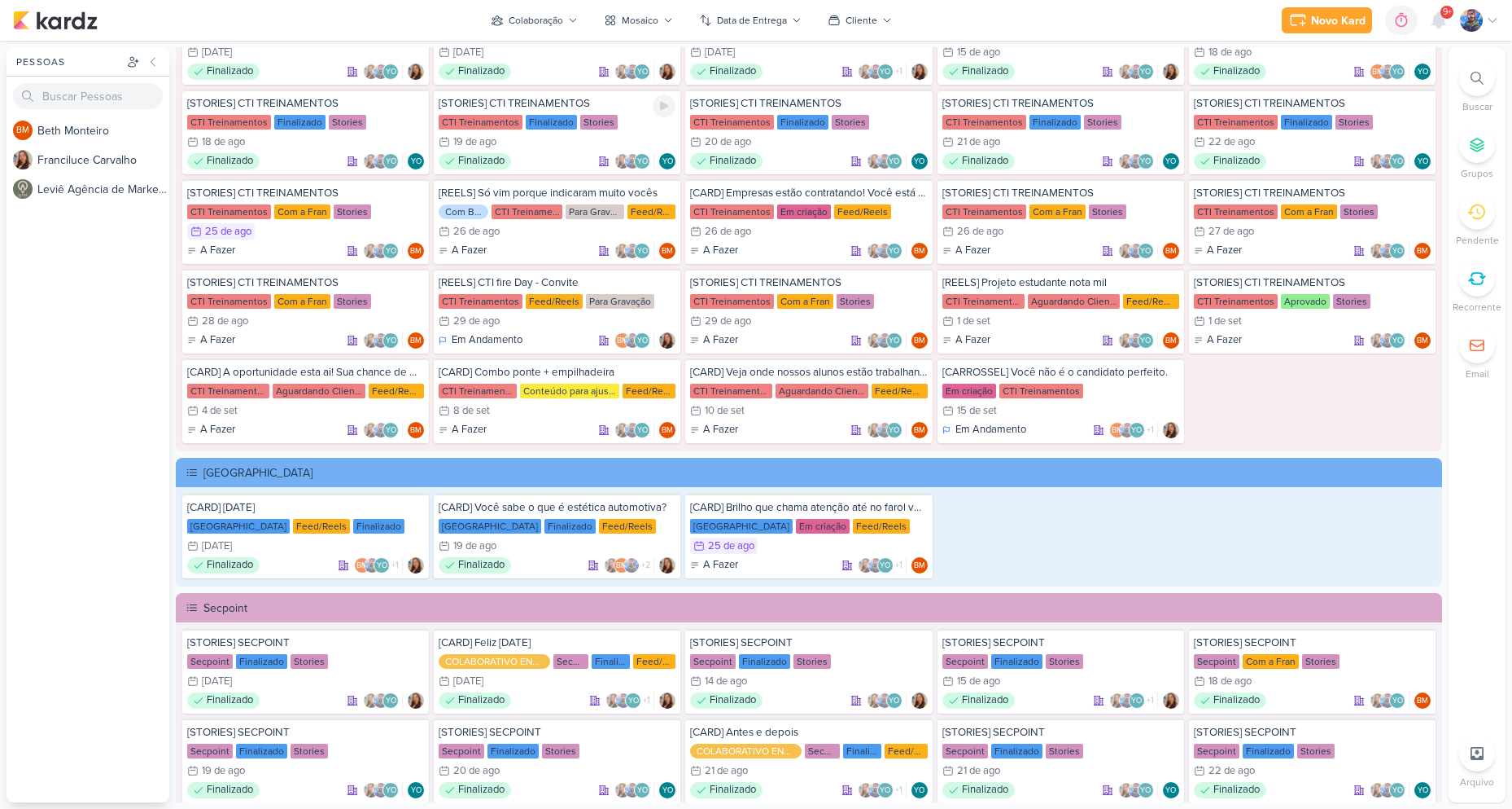
scroll to position [1954, 0]
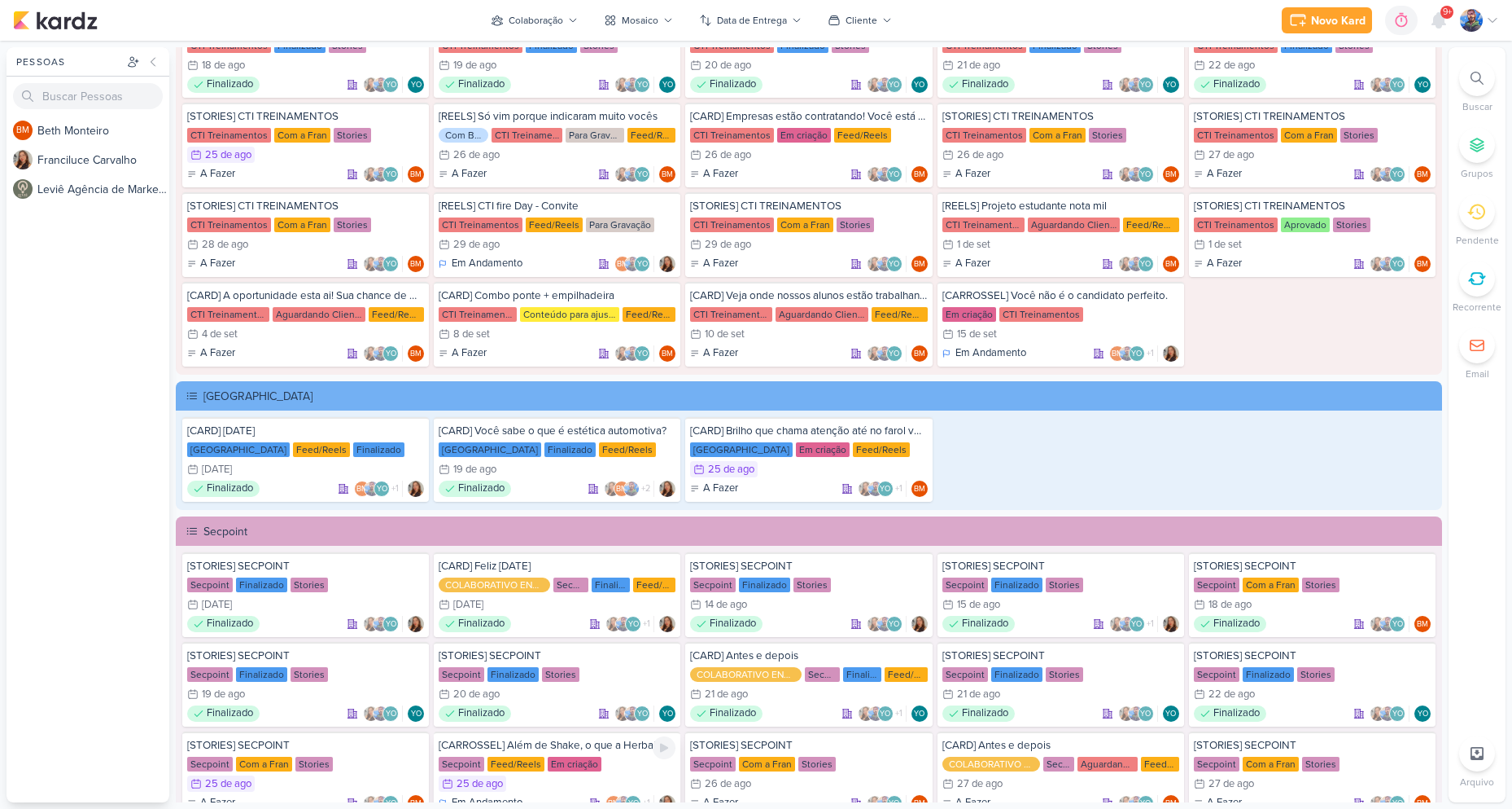
click at [630, 760] on div "Secpoint Feed/Reels Em criação" at bounding box center [557, 764] width 237 height 17
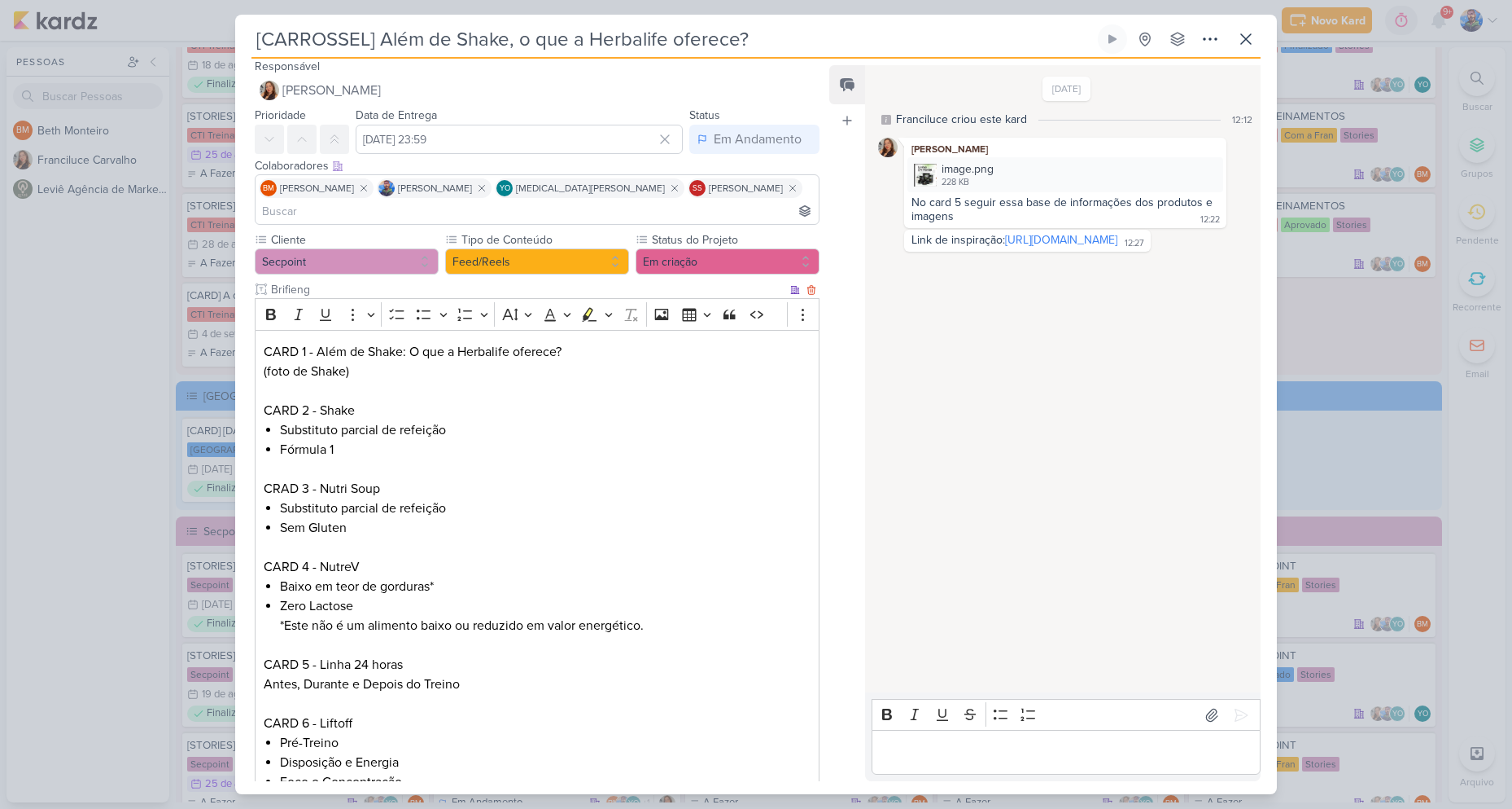
scroll to position [0, 0]
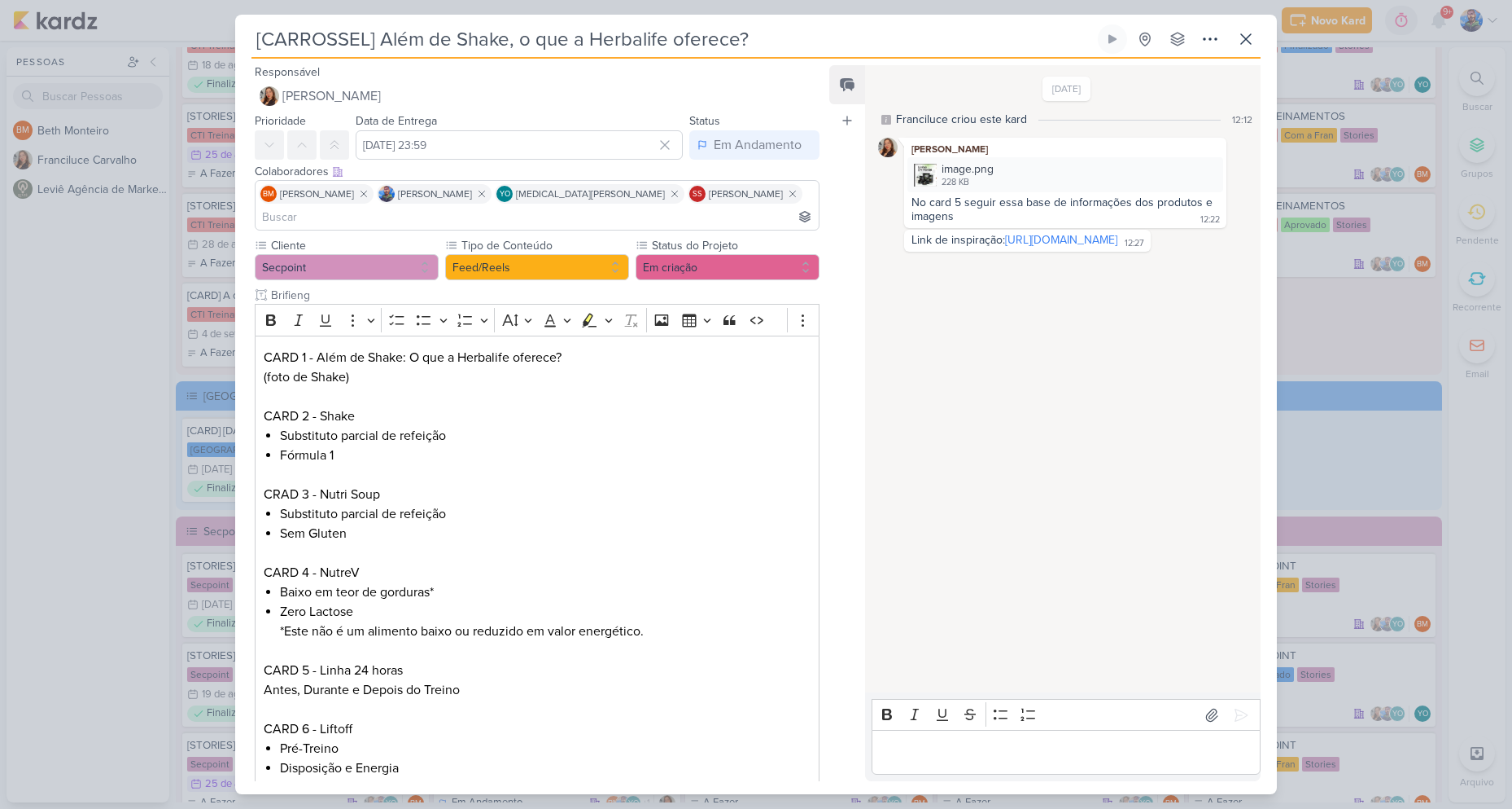
click at [1293, 406] on div "[CARROSSEL] Além de Shake, o que a Herbalife oferece?" at bounding box center [756, 404] width 1512 height 809
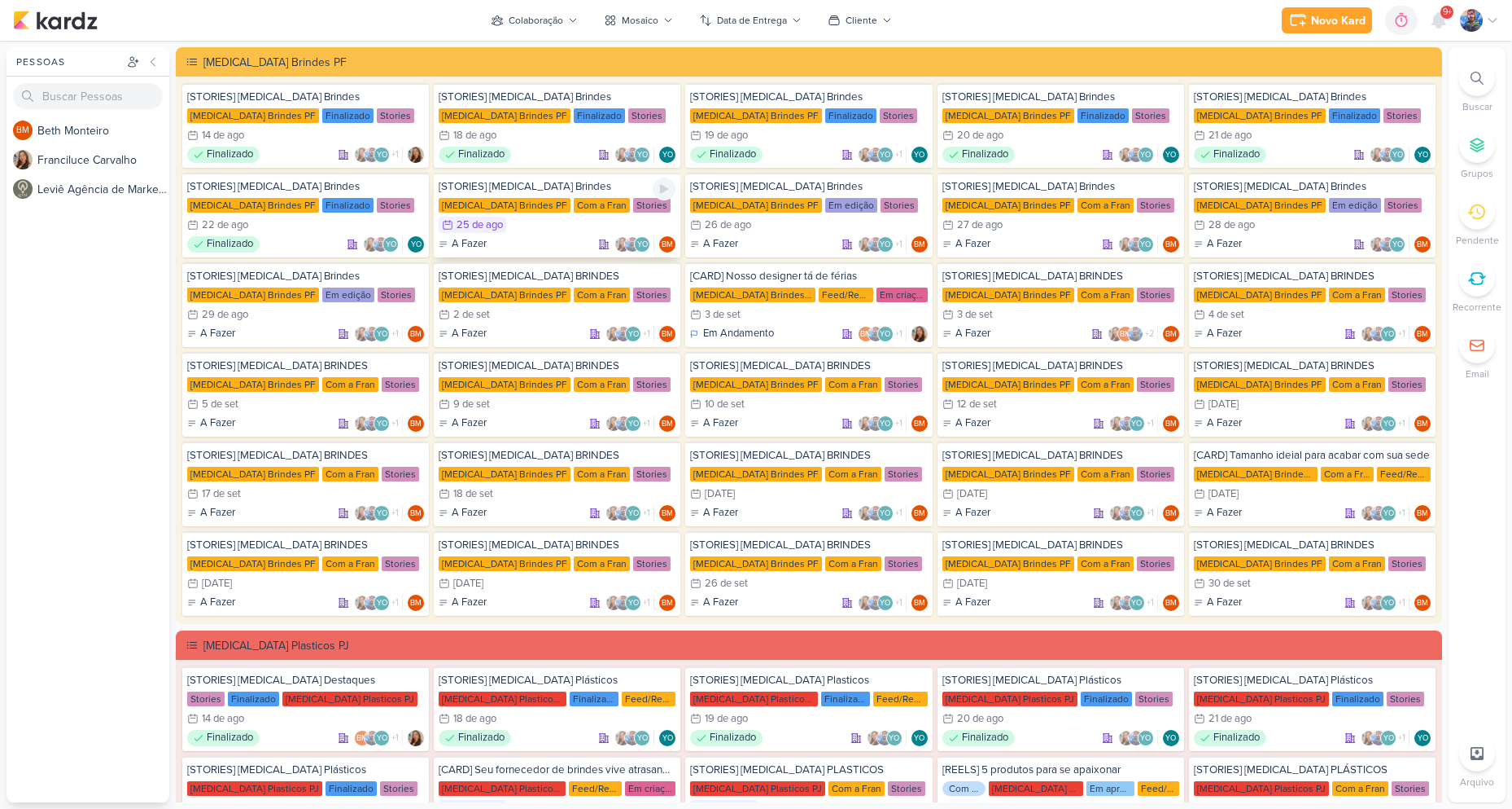
click at [526, 224] on div "25/8 [DATE]" at bounding box center [557, 225] width 237 height 17
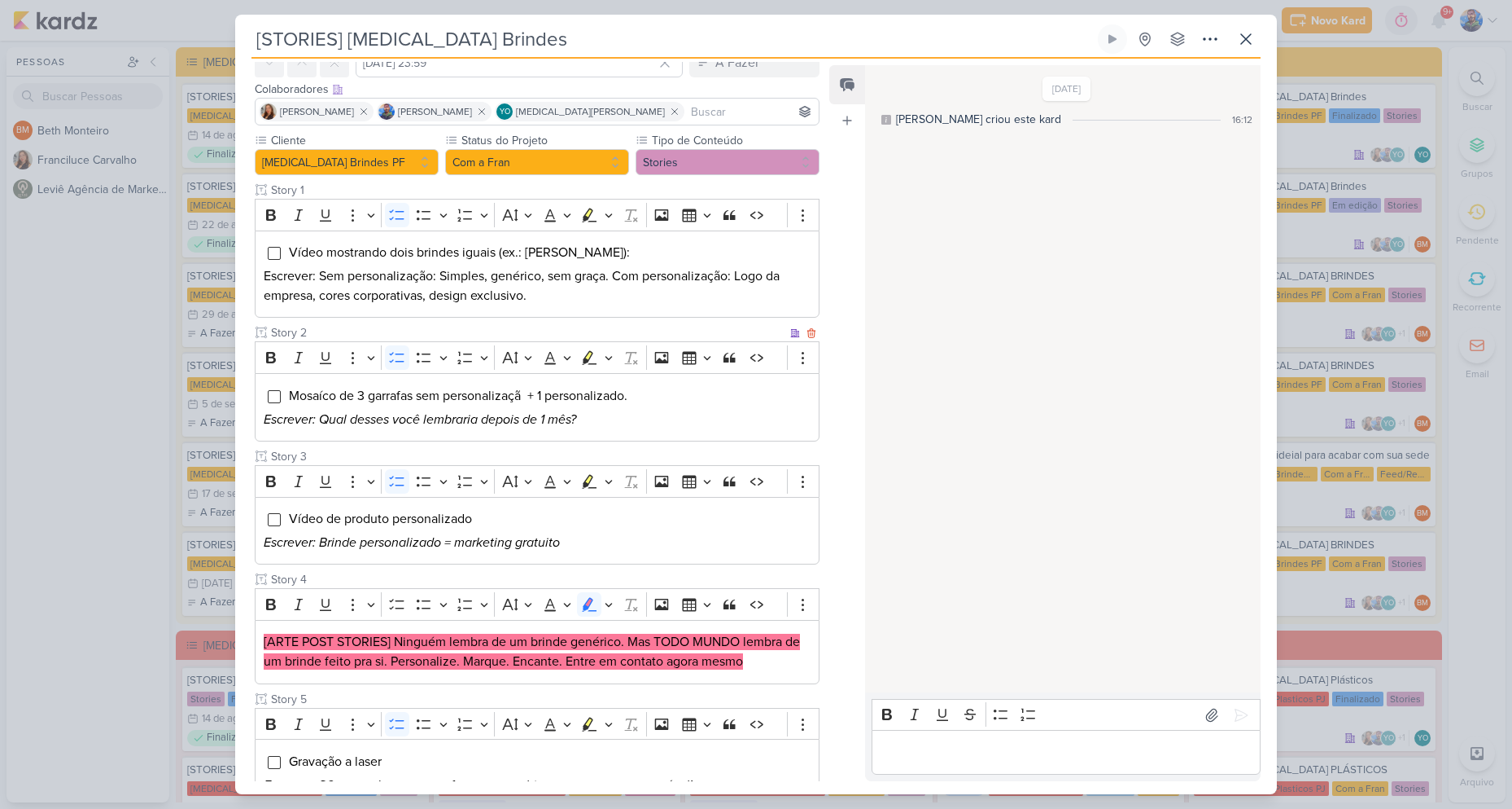
scroll to position [244, 0]
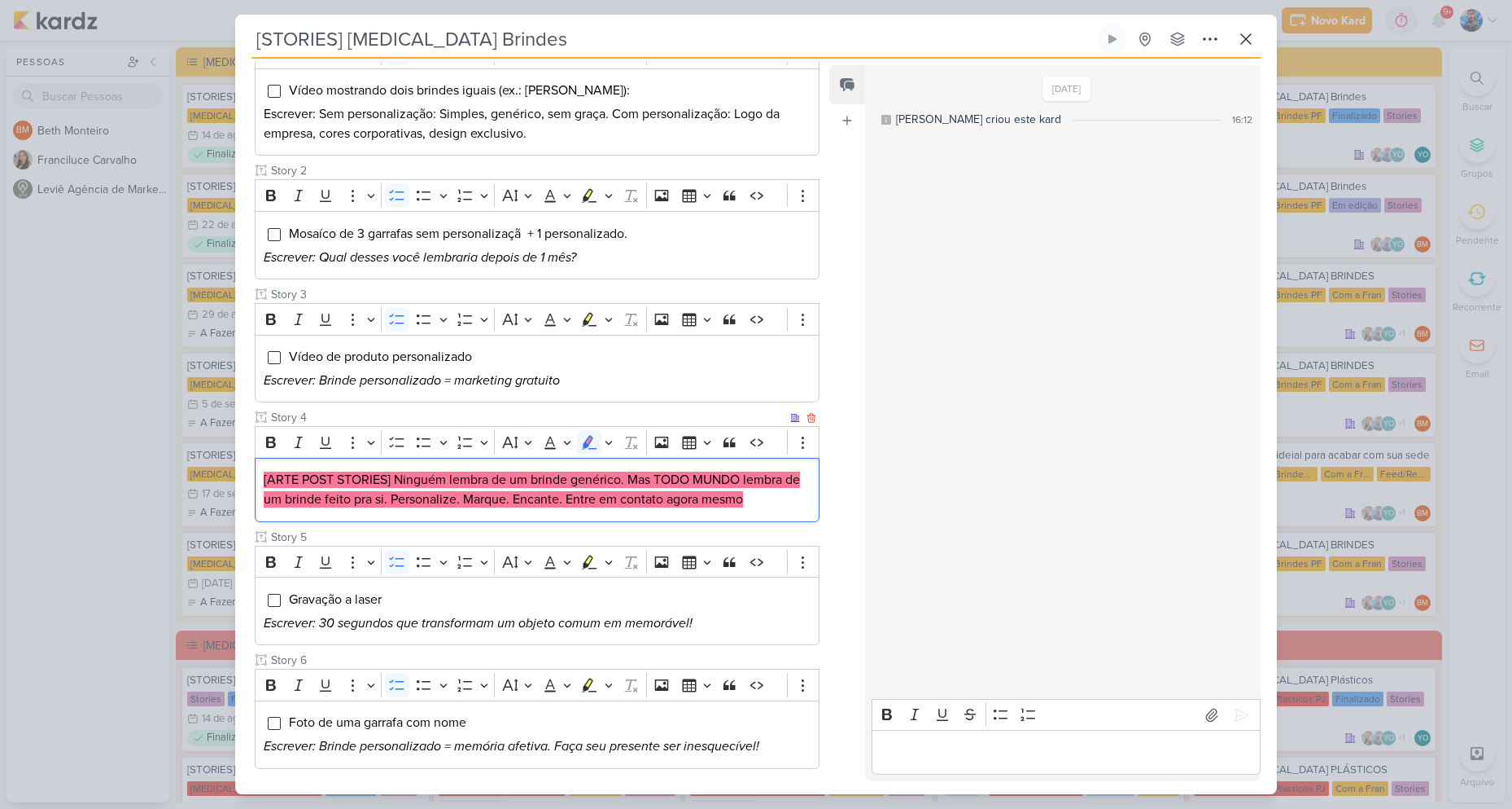
click at [396, 475] on mark "[ARTE POST STORIES] Ninguém lembra de um brinde genérico. Mas TODO MUNDO lembra…" at bounding box center [532, 489] width 536 height 36
drag, startPoint x: 393, startPoint y: 475, endPoint x: 491, endPoint y: 479, distance: 98.1
click at [491, 479] on mark "[ARTE POST STORIES] Ninguém lembra de um brinde genérico. Mas TODO MUNDO lembra…" at bounding box center [532, 489] width 536 height 36
click at [482, 481] on mark "[ARTE POST STORIES] Ninguém lembra de um brinde genérico. Mas TODO MUNDO lembra…" at bounding box center [532, 489] width 536 height 36
drag, startPoint x: 394, startPoint y: 478, endPoint x: 487, endPoint y: 479, distance: 93.0
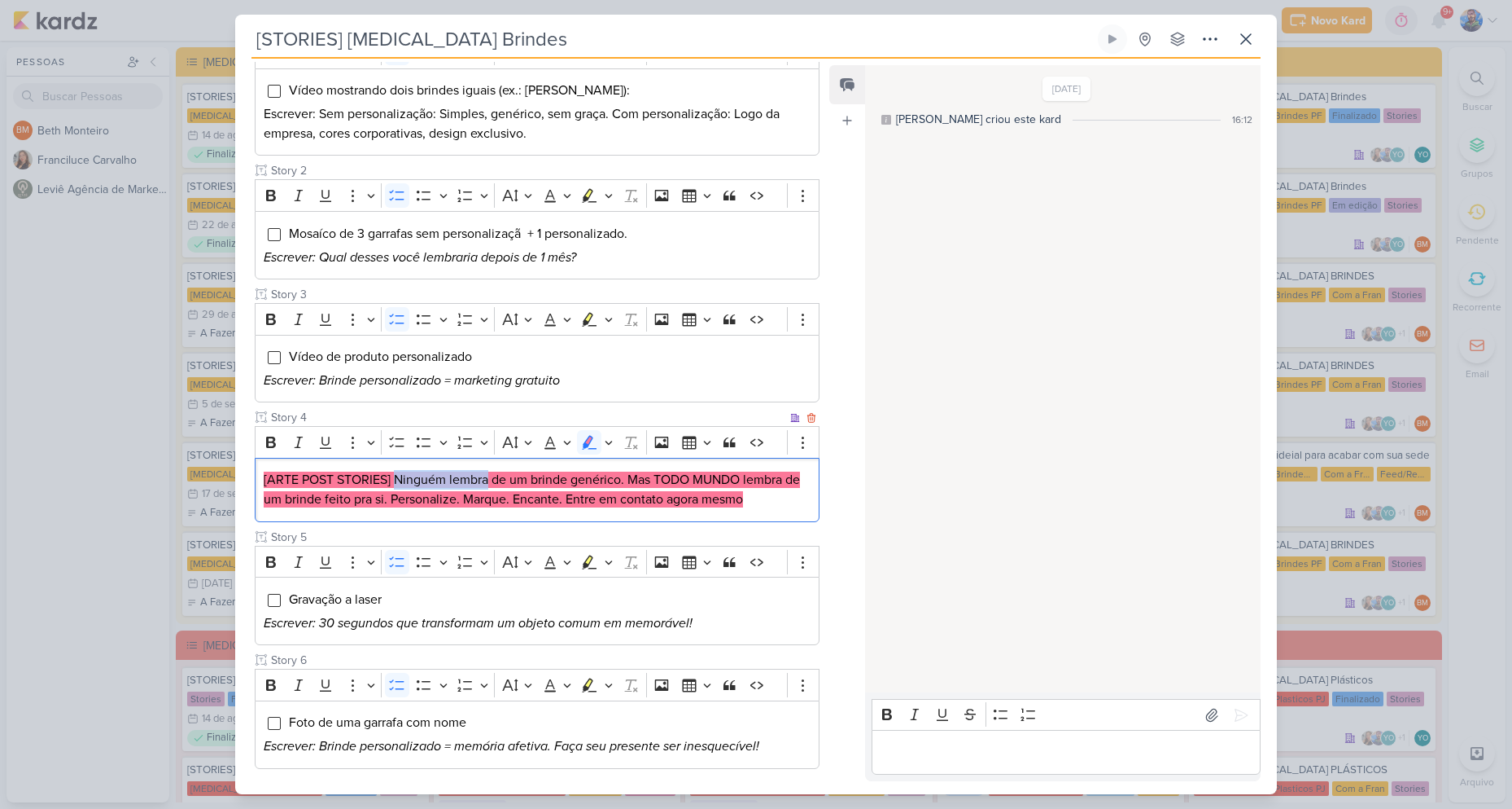
click at [487, 479] on mark "[ARTE POST STORIES] Ninguém lembra de um brinde genérico. Mas TODO MUNDO lembra…" at bounding box center [532, 489] width 536 height 36
copy mark "Ninguém lembra"
click at [522, 479] on mark "[ARTE POST STORIES] Ninguém lembra de um brinde genérico. Mas TODO MUNDO lembra…" at bounding box center [532, 489] width 536 height 36
drag, startPoint x: 493, startPoint y: 480, endPoint x: 626, endPoint y: 484, distance: 133.1
click at [626, 484] on mark "[ARTE POST STORIES] Ninguém lembra de um brinde genérico. Mas TODO MUNDO lembra…" at bounding box center [532, 489] width 536 height 36
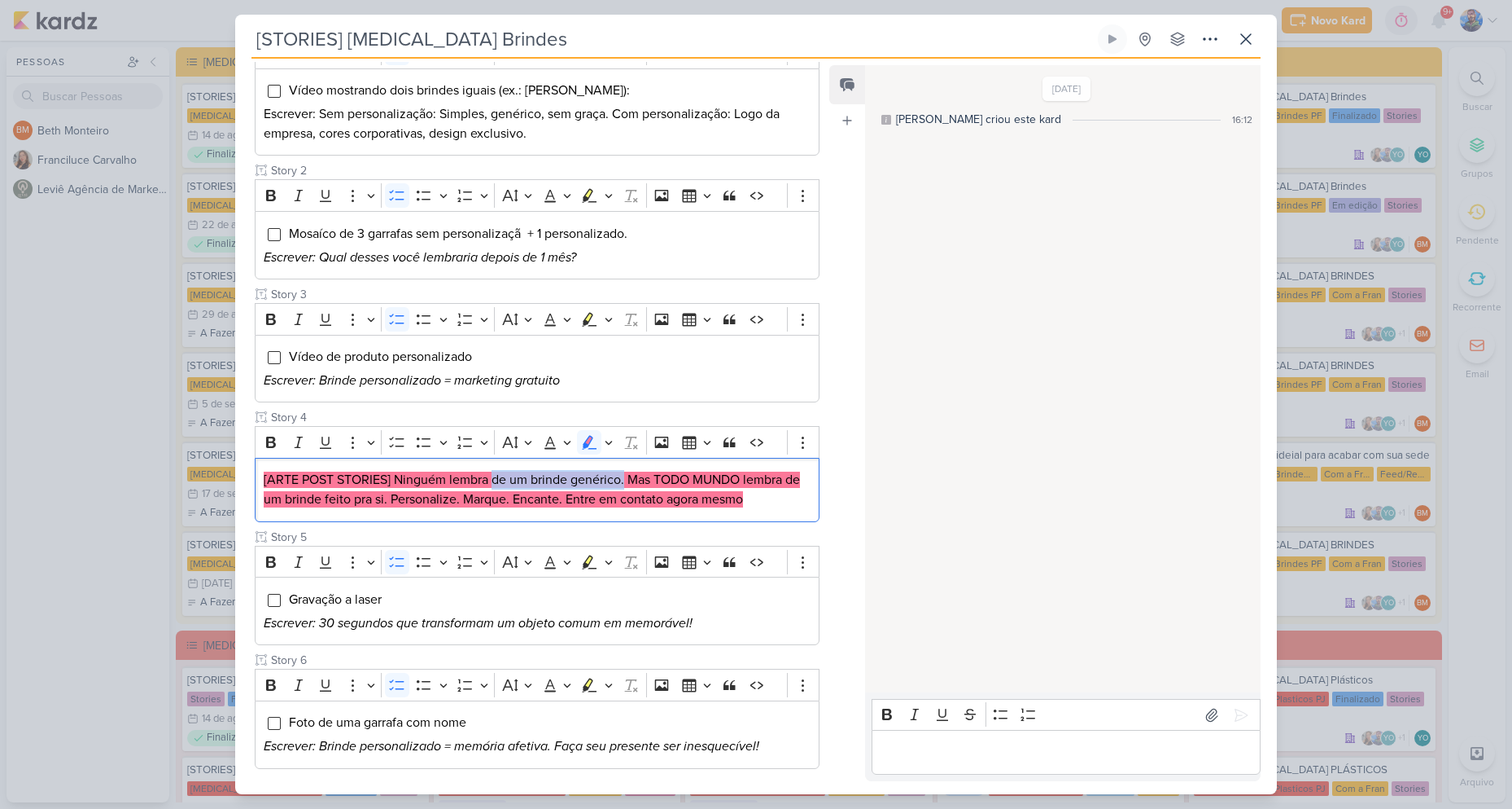
copy mark "de um brinde genérico."
click at [636, 476] on mark "[ARTE POST STORIES] Ninguém lembra de um brinde genérico. Mas TODO MUNDO lembra…" at bounding box center [532, 489] width 536 height 36
drag, startPoint x: 626, startPoint y: 476, endPoint x: 650, endPoint y: 484, distance: 25.3
click at [650, 484] on mark "[ARTE POST STORIES] Ninguém lembra de um brinde genérico. Mas TODO MUNDO lembra…" at bounding box center [532, 489] width 536 height 36
copy mark "Mas"
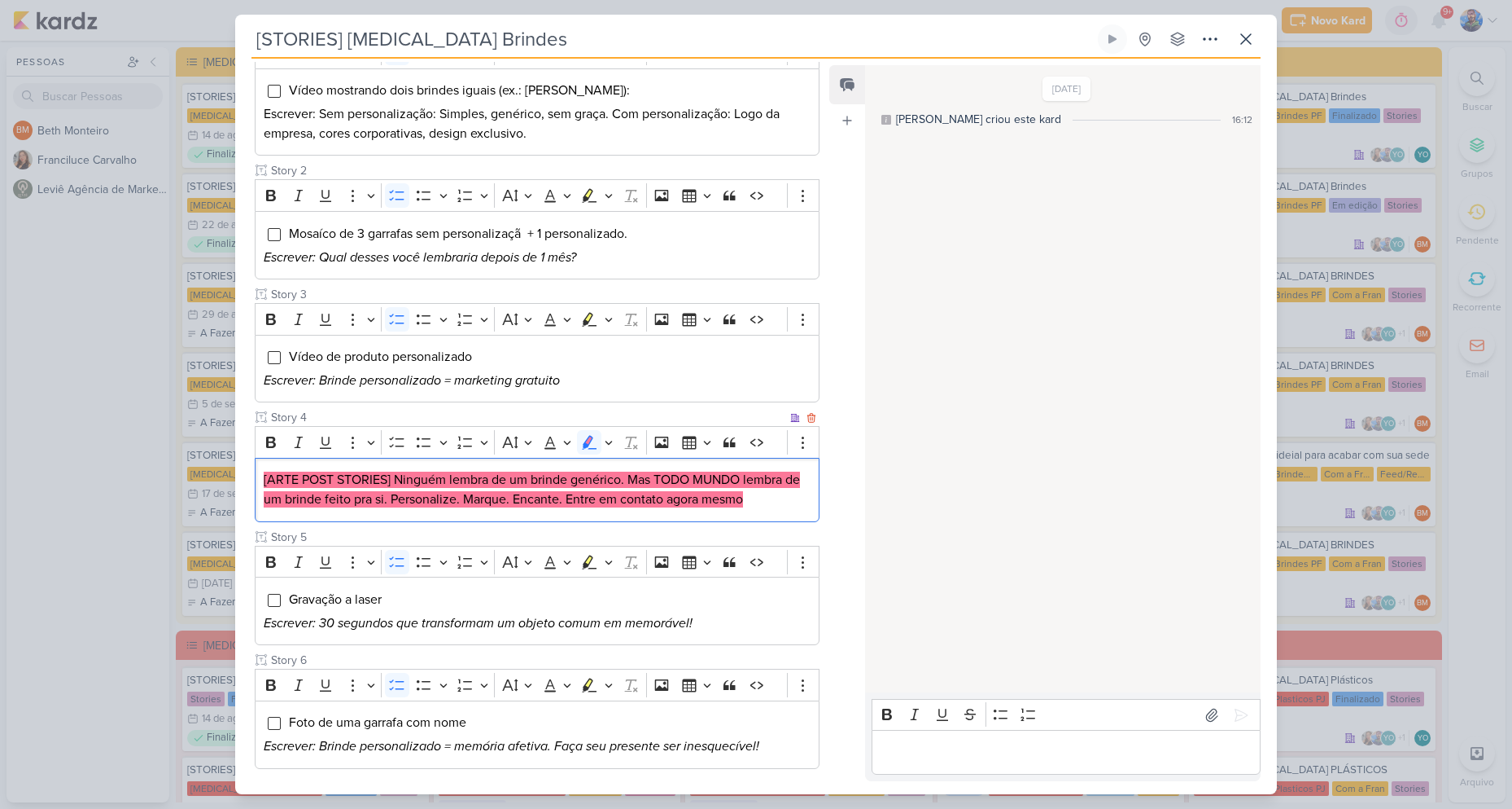
click at [613, 469] on div "[ARTE POST STORIES] Ninguém lembra de um brinde genérico. Mas TODO MUNDO lembra…" at bounding box center [537, 490] width 565 height 65
drag, startPoint x: 396, startPoint y: 479, endPoint x: 626, endPoint y: 473, distance: 230.1
click at [626, 473] on mark "[ARTE POST STORIES] Ninguém lembra de um brinde genérico. Mas TODO MUNDO lembra…" at bounding box center [532, 489] width 536 height 36
copy mark "Ninguém lembra de um brinde genérico."
click at [661, 481] on mark "[ARTE POST STORIES] Ninguém lembra de um brinde genérico. Mas TODO MUNDO lembra…" at bounding box center [532, 489] width 536 height 36
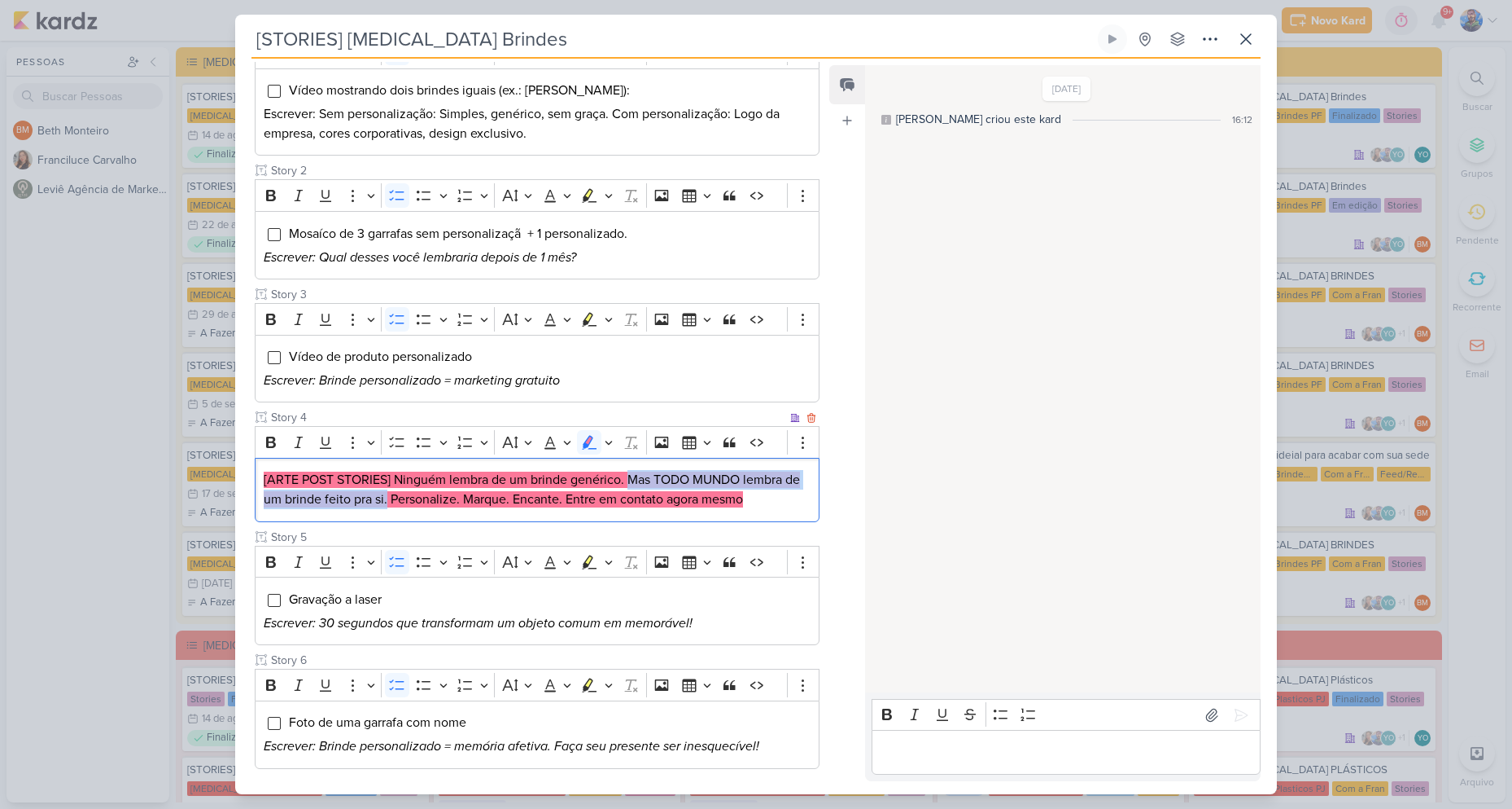
drag, startPoint x: 627, startPoint y: 484, endPoint x: 388, endPoint y: 514, distance: 240.9
click at [388, 514] on div "[ARTE POST STORIES] Ninguém lembra de um brinde genérico. Mas TODO MUNDO lembra…" at bounding box center [537, 490] width 565 height 65
copy mark "Mas TODO MUNDO lembra de um brinde feito pra si."
click at [684, 479] on mark "[ARTE POST STORIES] Ninguém lembra de um brinde genérico. Mas TODO MUNDO lembra…" at bounding box center [532, 489] width 536 height 36
click at [425, 508] on p "[ARTE POST STORIES] Ninguém lembra de um brinde genérico. Mas TODO MUNDO lembra…" at bounding box center [537, 489] width 547 height 39
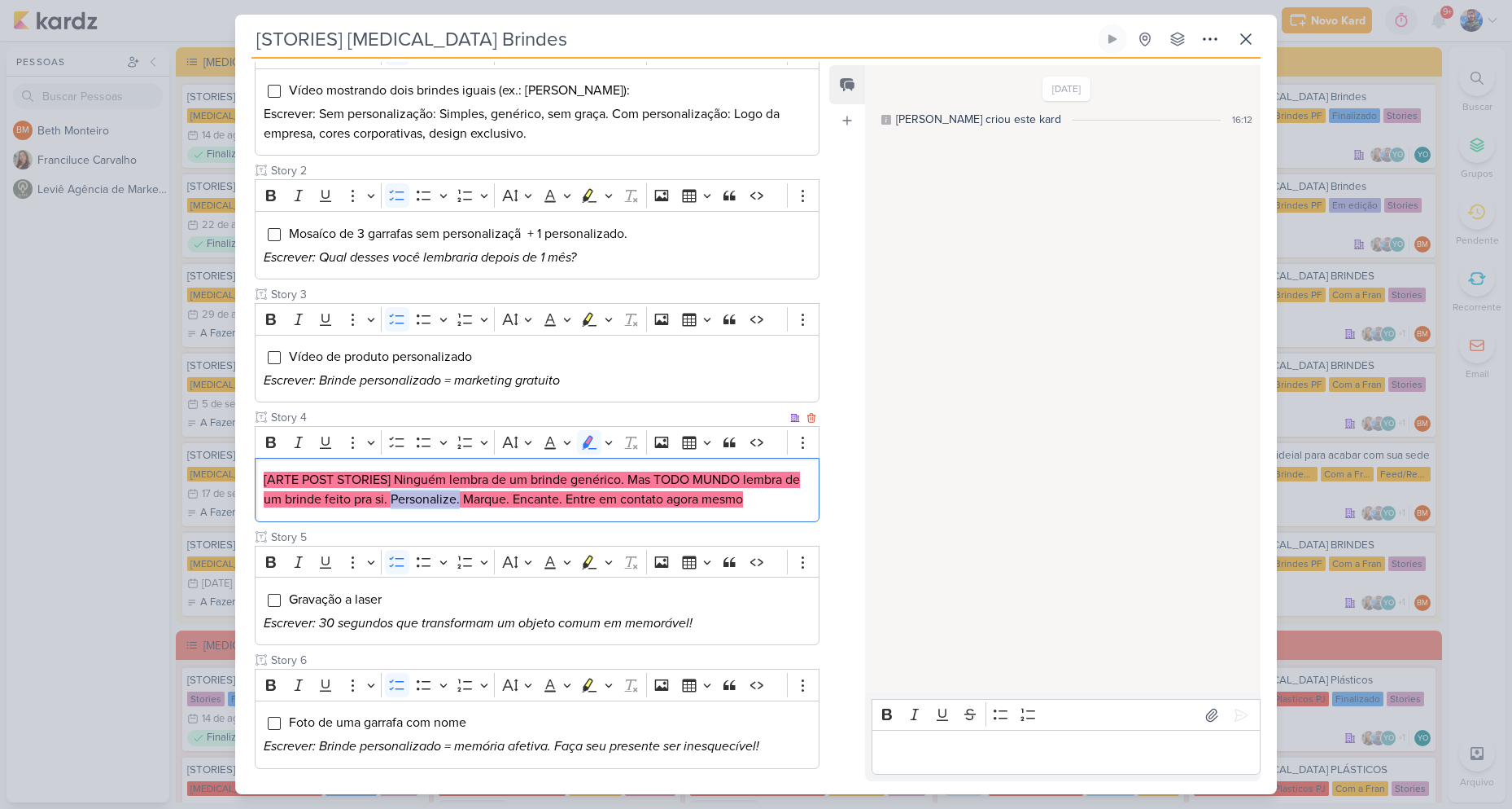
drag, startPoint x: 389, startPoint y: 494, endPoint x: 458, endPoint y: 496, distance: 69.0
click at [458, 496] on mark "[ARTE POST STORIES] Ninguém lembra de um brinde genérico. Mas TODO MUNDO lembra…" at bounding box center [532, 489] width 536 height 36
copy mark "Personalize."
click at [523, 500] on mark "[ARTE POST STORIES] Ninguém lembra de um brinde genérico. Mas TODO MUNDO lembra…" at bounding box center [532, 489] width 536 height 36
click at [567, 498] on mark "[ARTE POST STORIES] Ninguém lembra de um brinde genérico. Mas TODO MUNDO lembra…" at bounding box center [532, 489] width 536 height 36
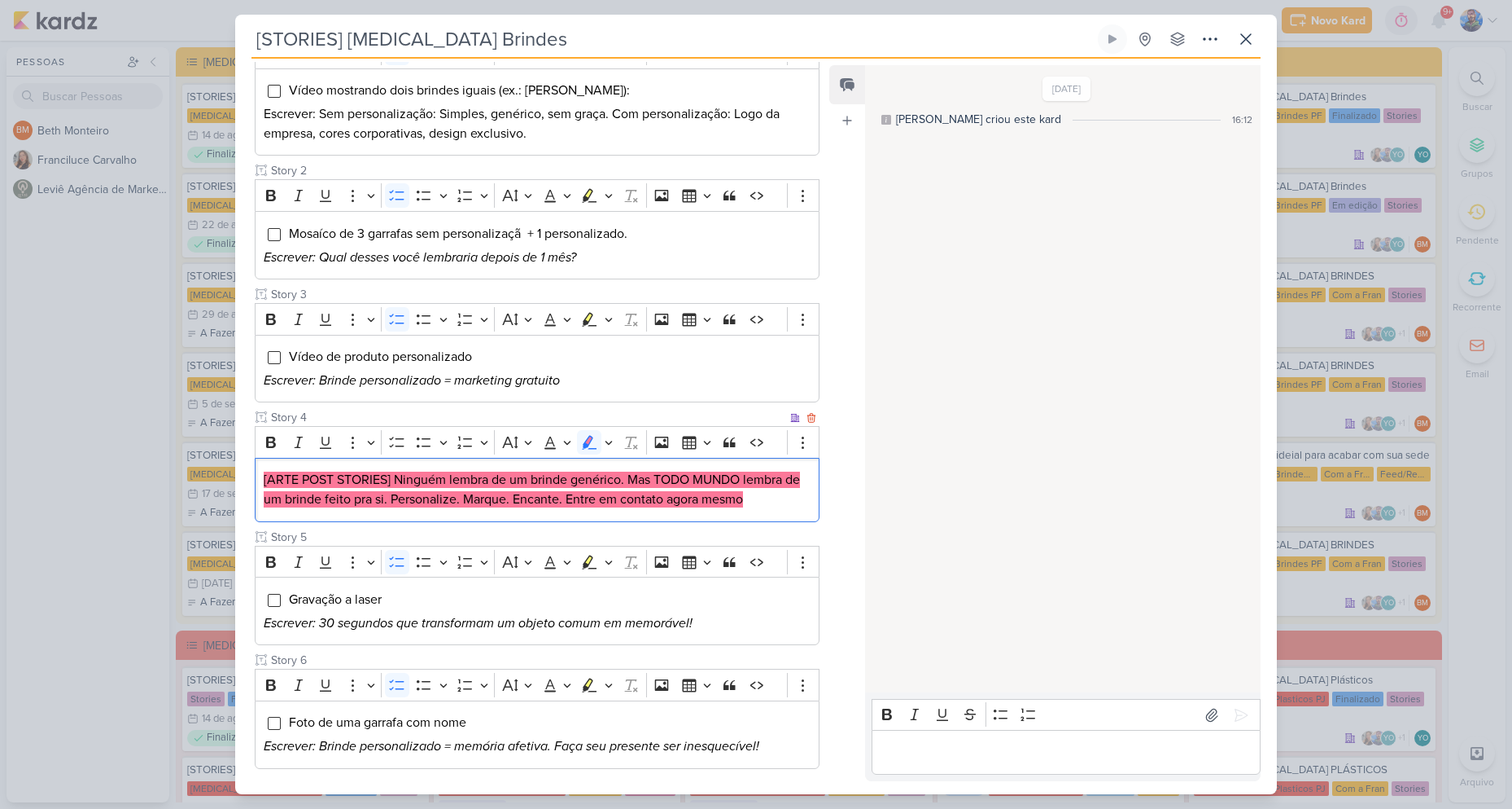
drag, startPoint x: 463, startPoint y: 493, endPoint x: 750, endPoint y: 503, distance: 287.2
click at [750, 503] on mark "[ARTE POST STORIES] Ninguém lembra de um brinde genérico. Mas TODO MUNDO lembra…" at bounding box center [532, 489] width 536 height 36
copy mark "Marque. Encante. Entre em contato agora mesmo"
click at [770, 495] on p "[ARTE POST STORIES] Ninguém lembra de um brinde genérico. Mas TODO MUNDO lembra…" at bounding box center [537, 489] width 547 height 39
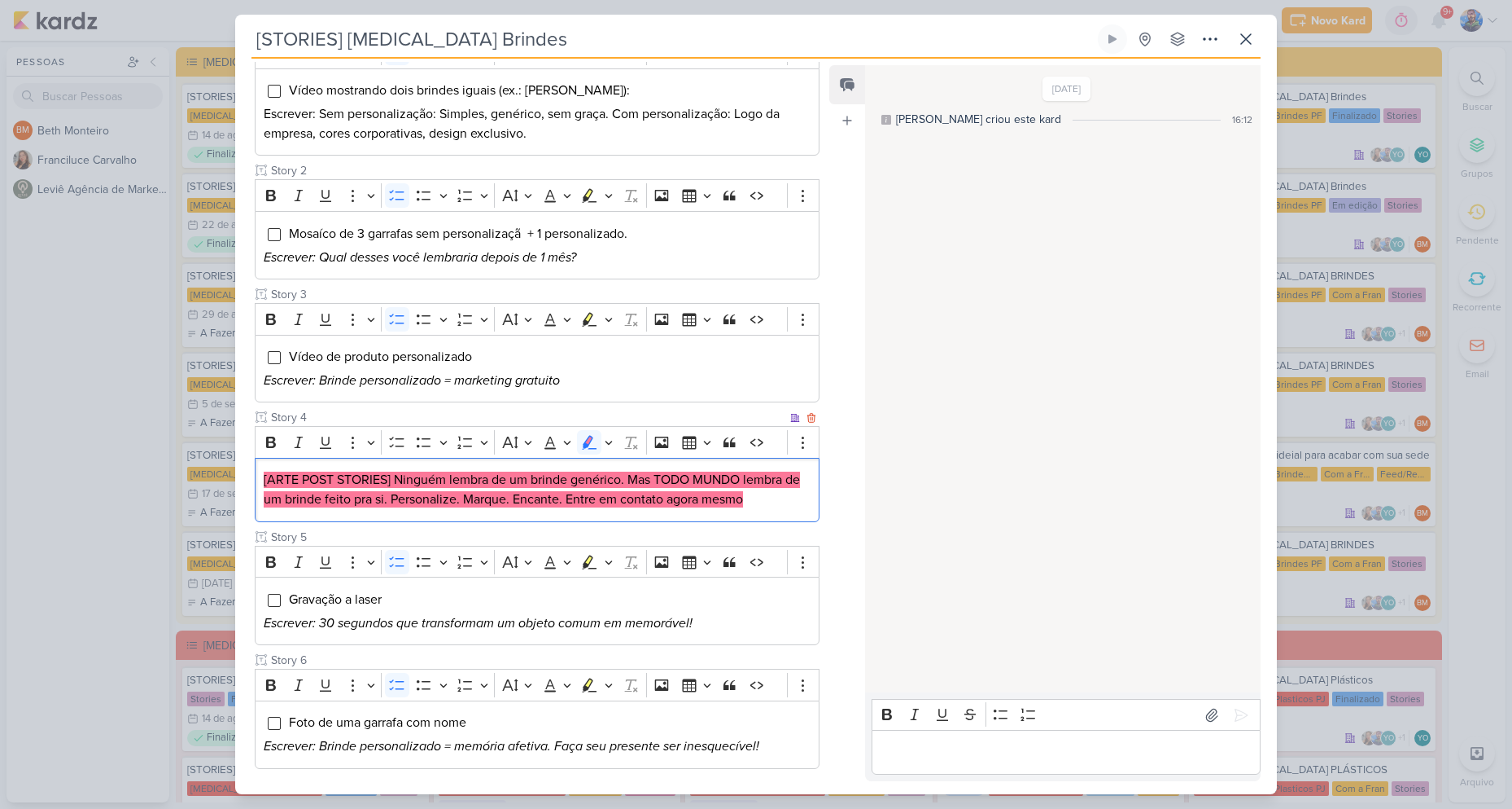
click at [770, 495] on p "[ARTE POST STORIES] Ninguém lembra de um brinde genérico. Mas TODO MUNDO lembra…" at bounding box center [537, 489] width 547 height 39
click at [612, 447] on icon "Editor toolbar" at bounding box center [609, 442] width 8 height 17
click at [520, 469] on icon "Text highlight toolbar" at bounding box center [513, 471] width 17 height 17
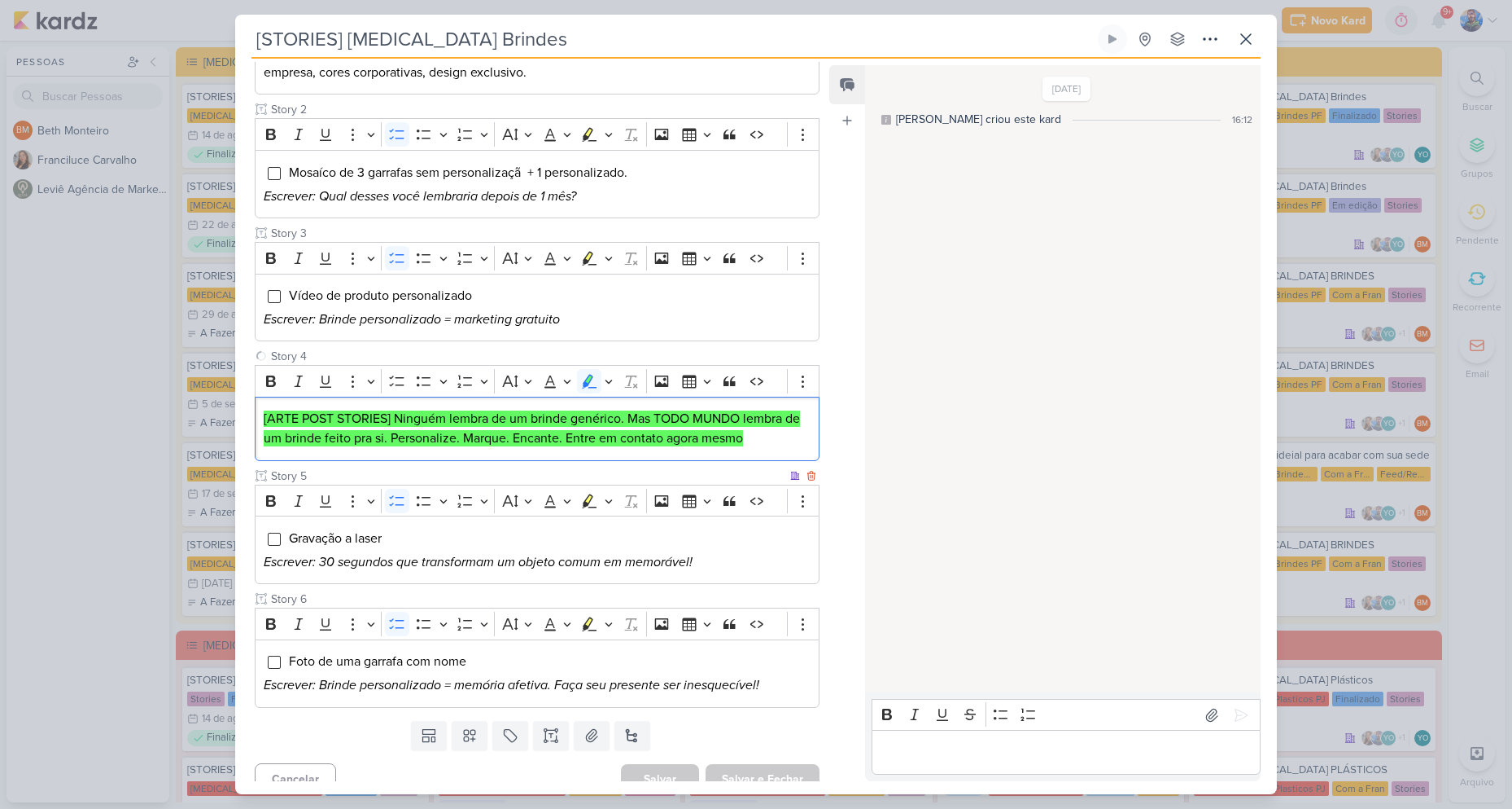
scroll to position [322, 0]
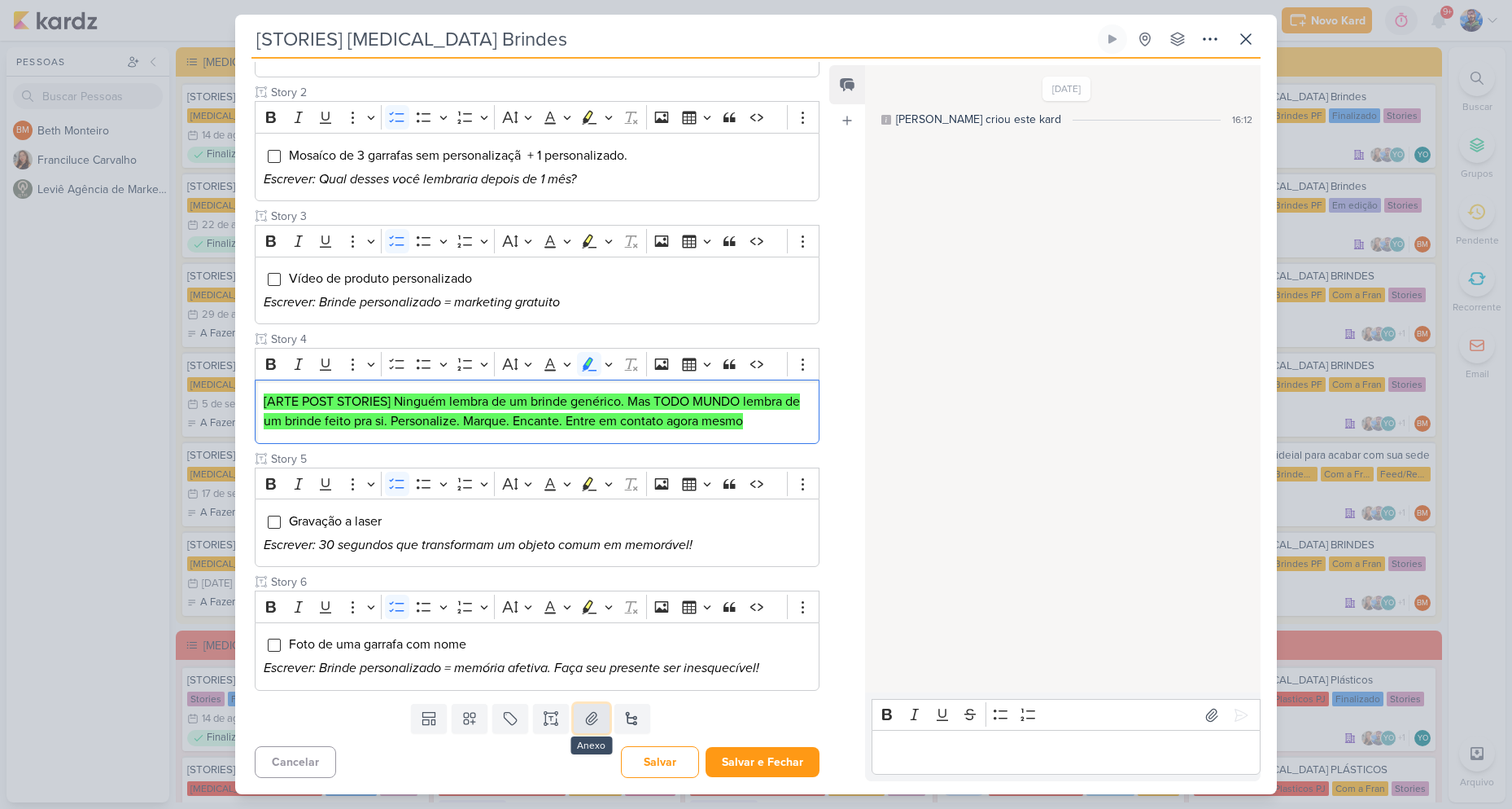
click at [592, 715] on icon at bounding box center [592, 719] width 17 height 17
click at [596, 725] on icon at bounding box center [592, 719] width 17 height 17
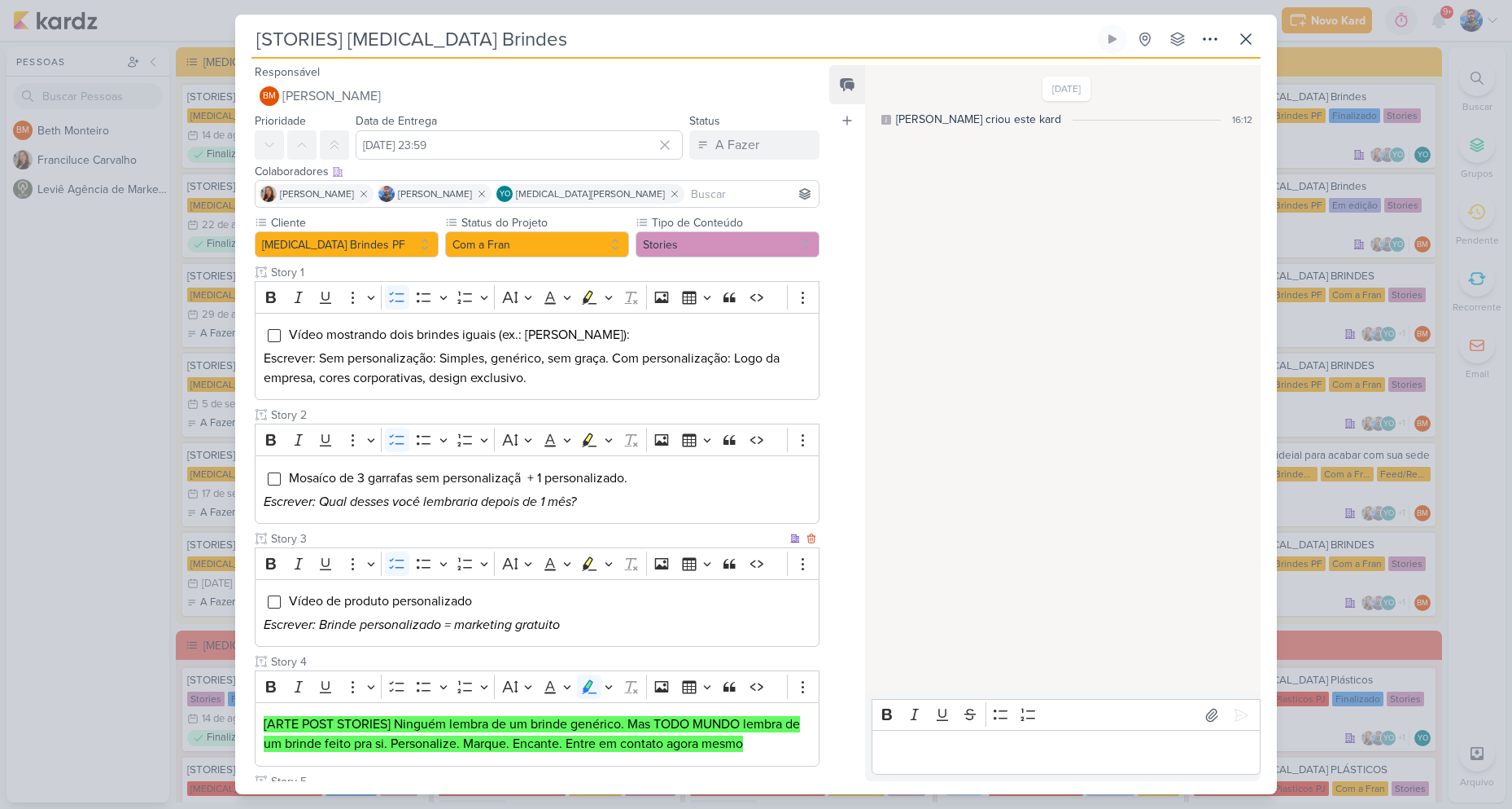
scroll to position [407, 0]
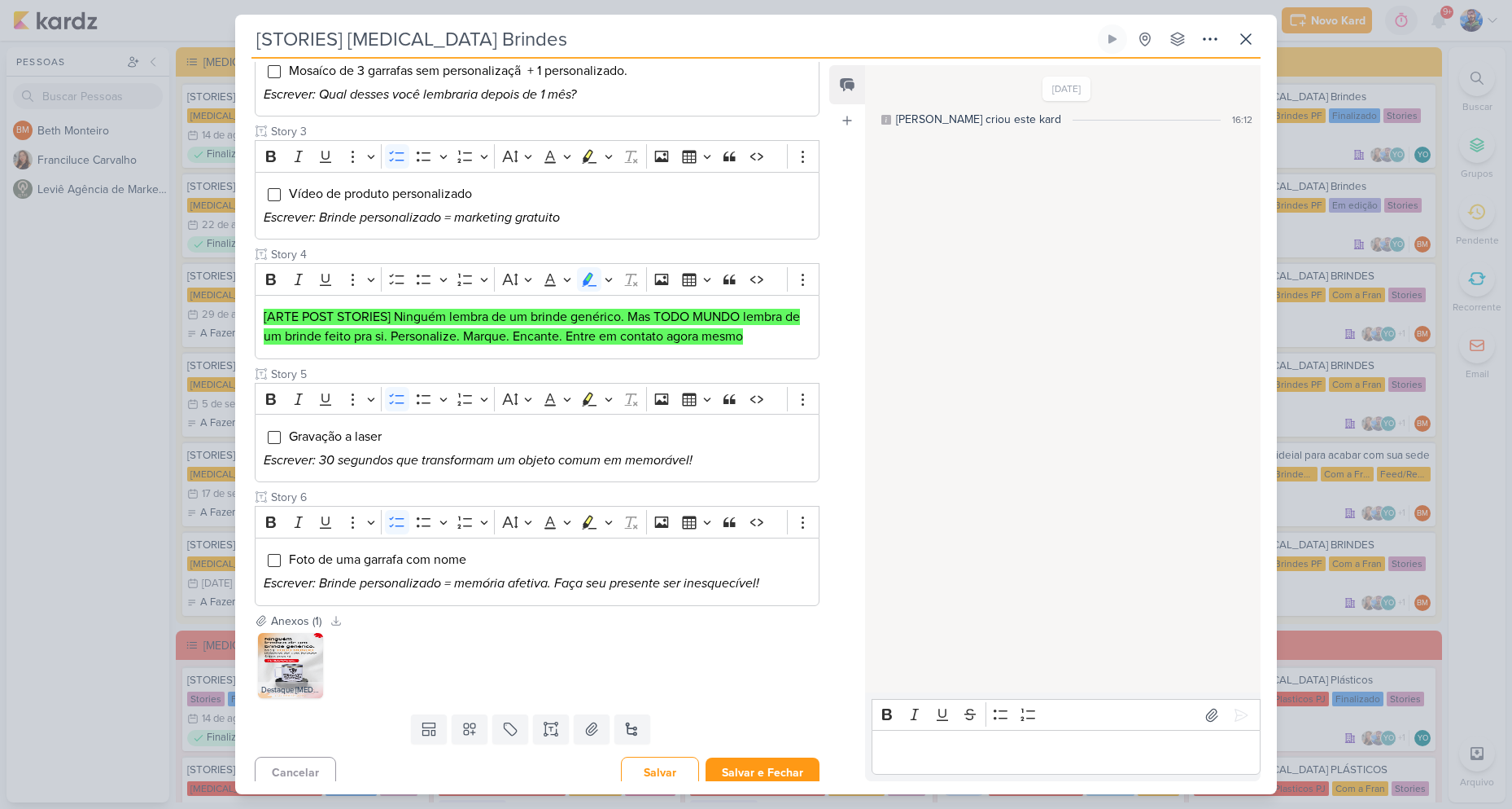
click at [775, 757] on div "Salvar Salvar e Fechar Ctrl + Enter" at bounding box center [720, 773] width 199 height 31
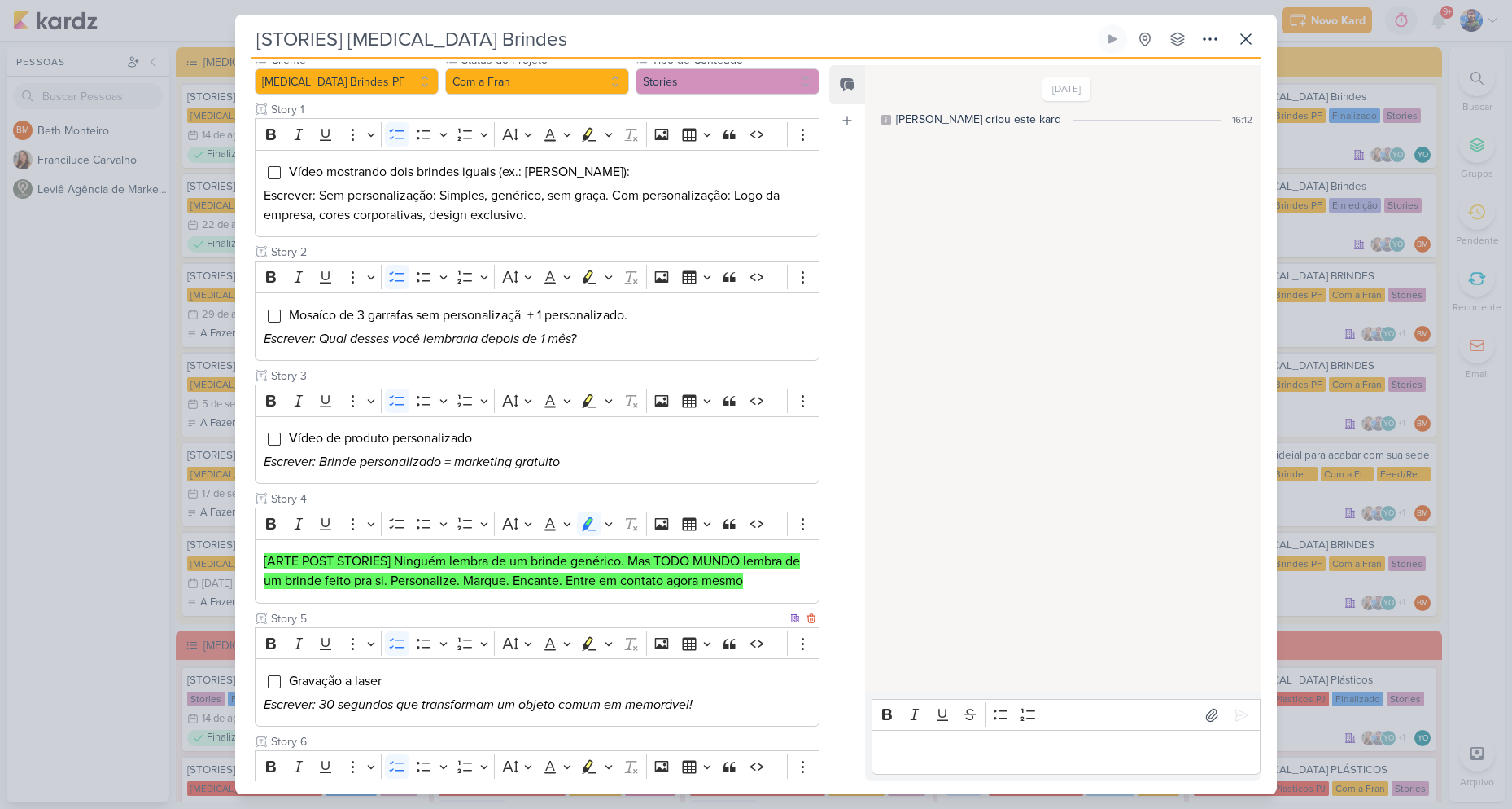
scroll to position [0, 0]
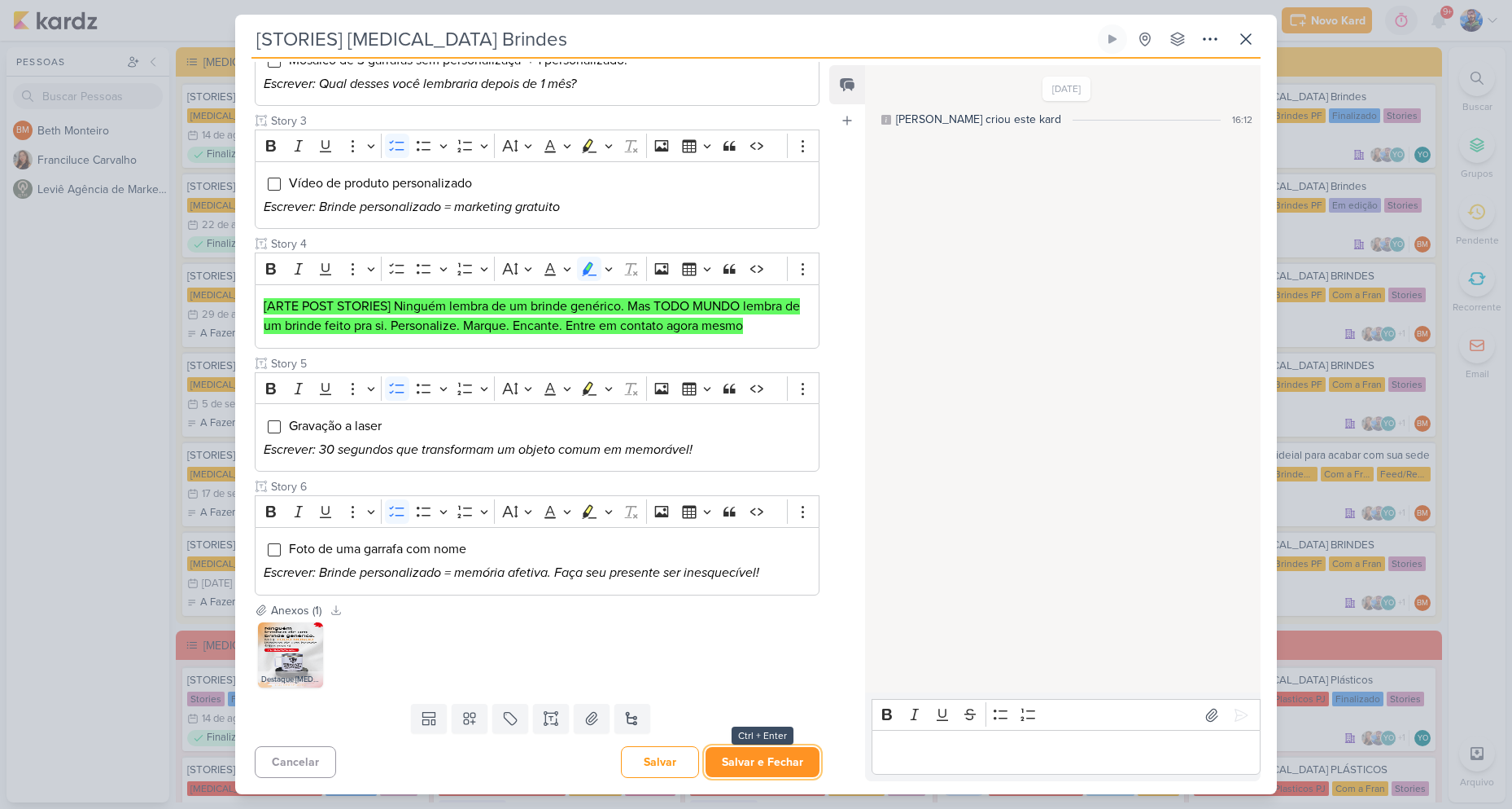
click at [782, 772] on button "Salvar e Fechar" at bounding box center [763, 762] width 114 height 30
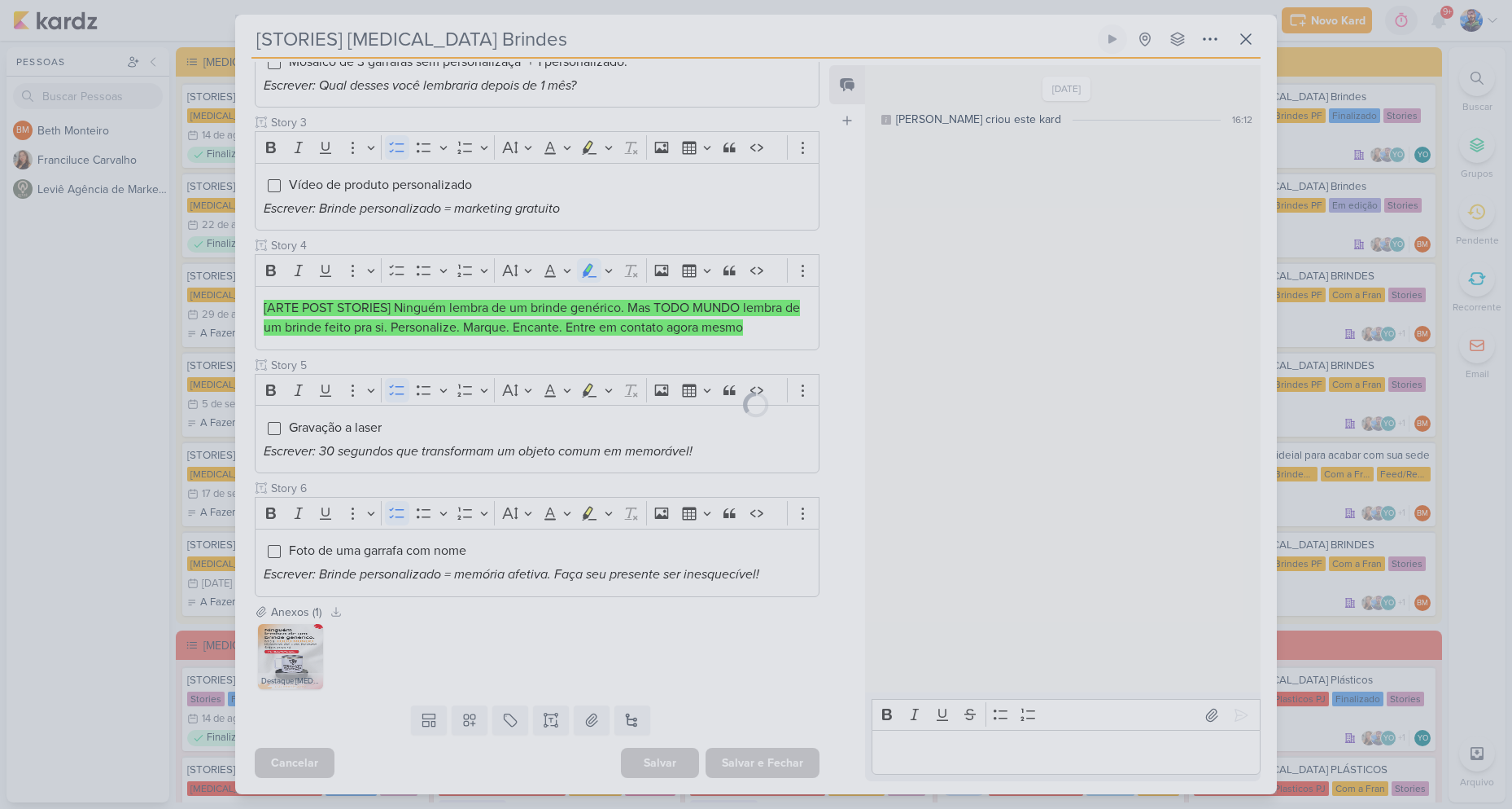
scroll to position [417, 0]
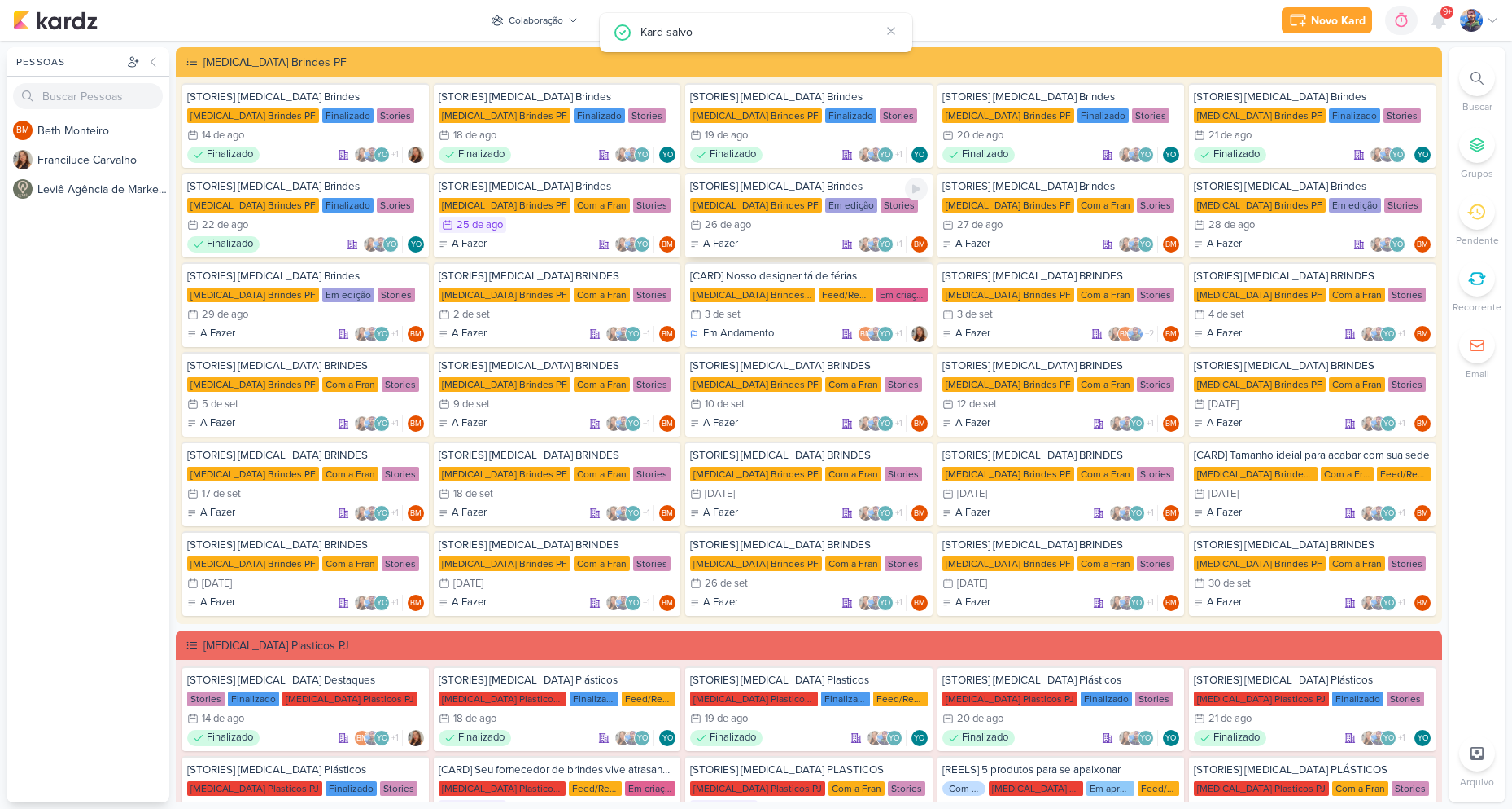
click at [812, 214] on div "[STORIES] [MEDICAL_DATA] Brindes [MEDICAL_DATA] Brindes PF Em edição Stories 26…" at bounding box center [809, 215] width 247 height 84
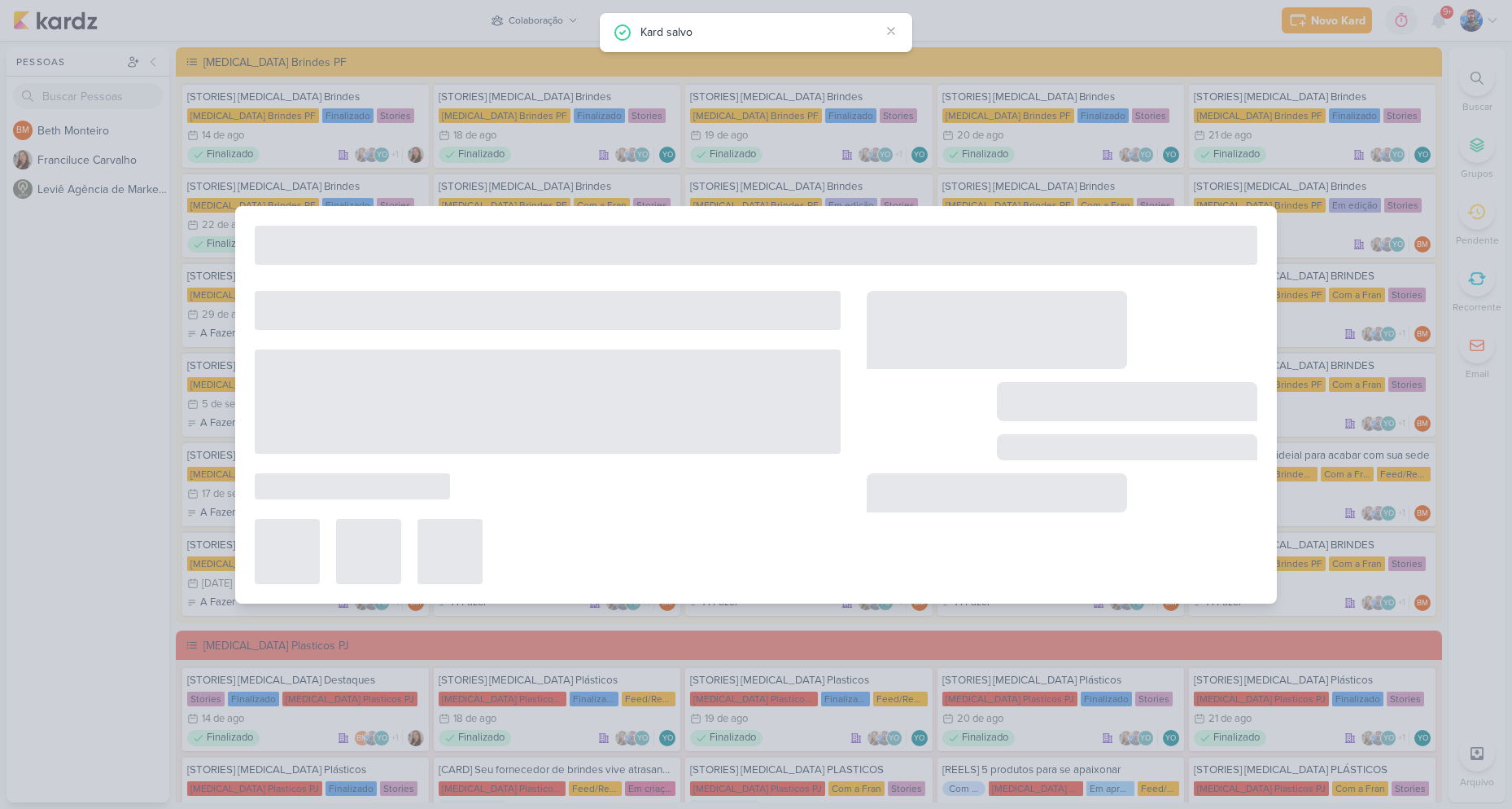
type input "[STORIES] [MEDICAL_DATA] Brindes"
type input "[DATE] 23:59"
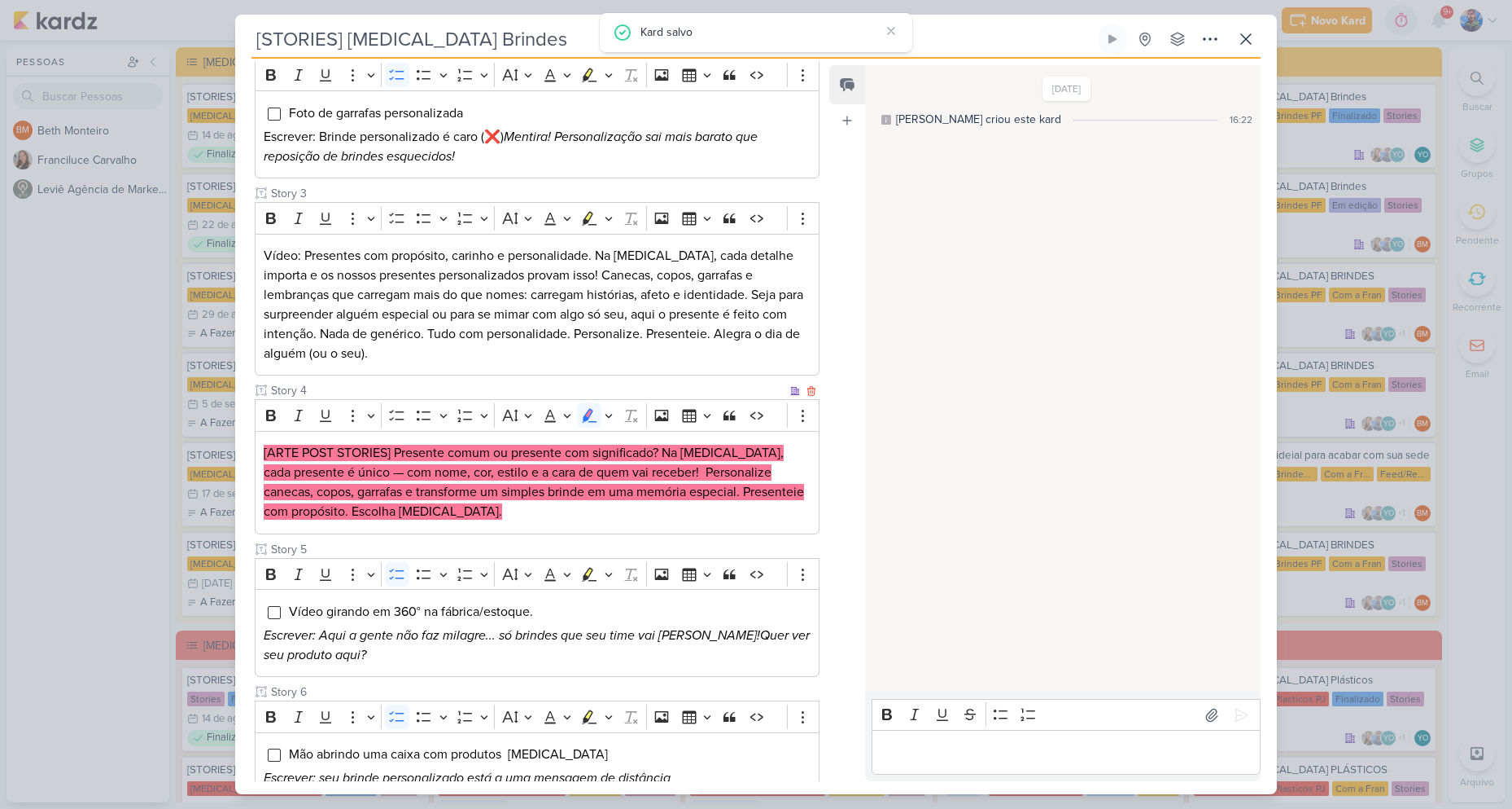
scroll to position [489, 0]
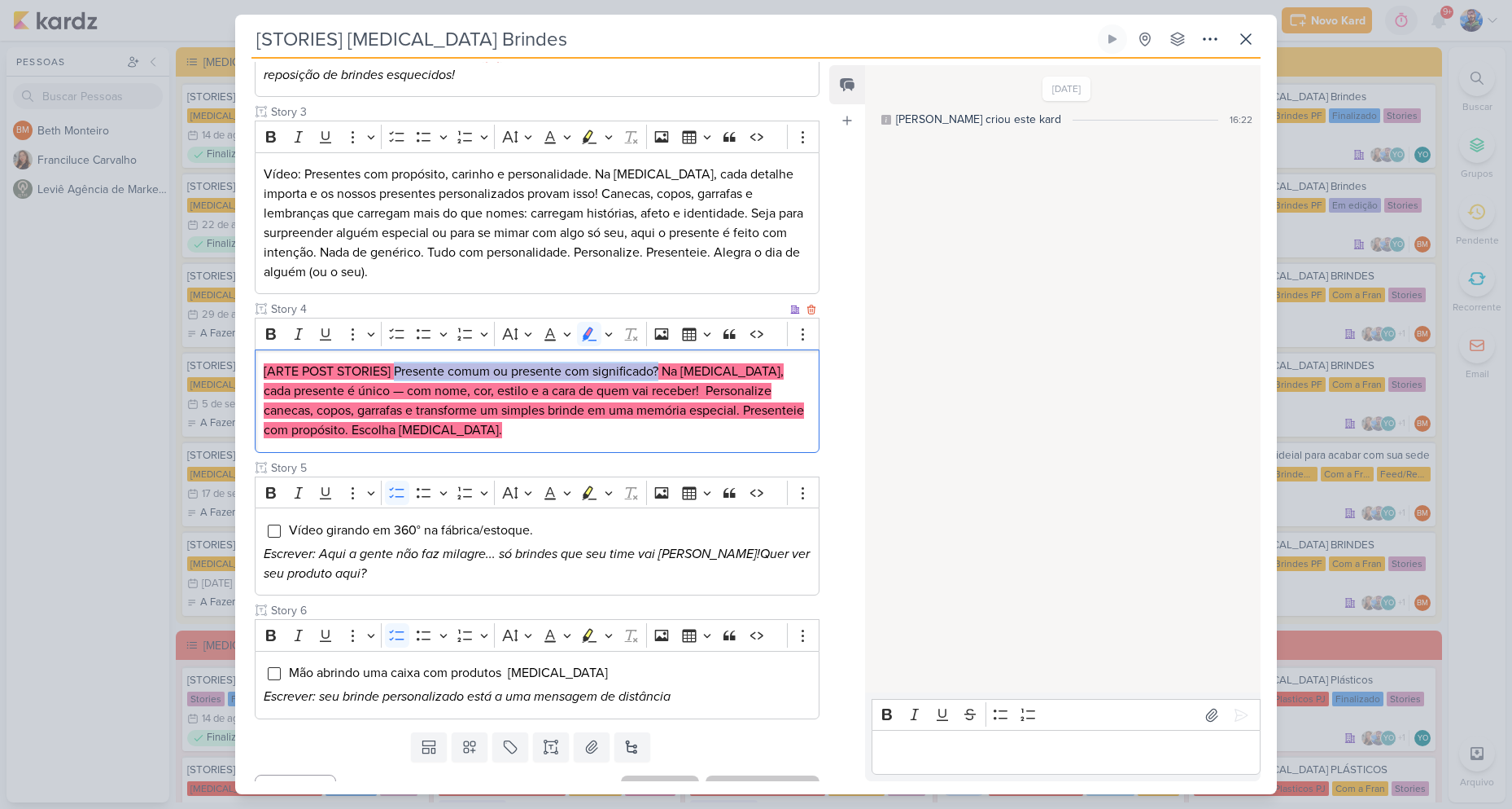
drag, startPoint x: 396, startPoint y: 365, endPoint x: 662, endPoint y: 368, distance: 266.0
click at [662, 368] on mark "[ARTE POST STORIES] Presente comum ou presente com significado? Na [MEDICAL_DAT…" at bounding box center [534, 401] width 540 height 75
copy mark "Presente comum ou presente com significado?"
click at [694, 383] on mark "[ARTE POST STORIES] Presente comum ou presente com significado? Na [MEDICAL_DAT…" at bounding box center [534, 401] width 540 height 75
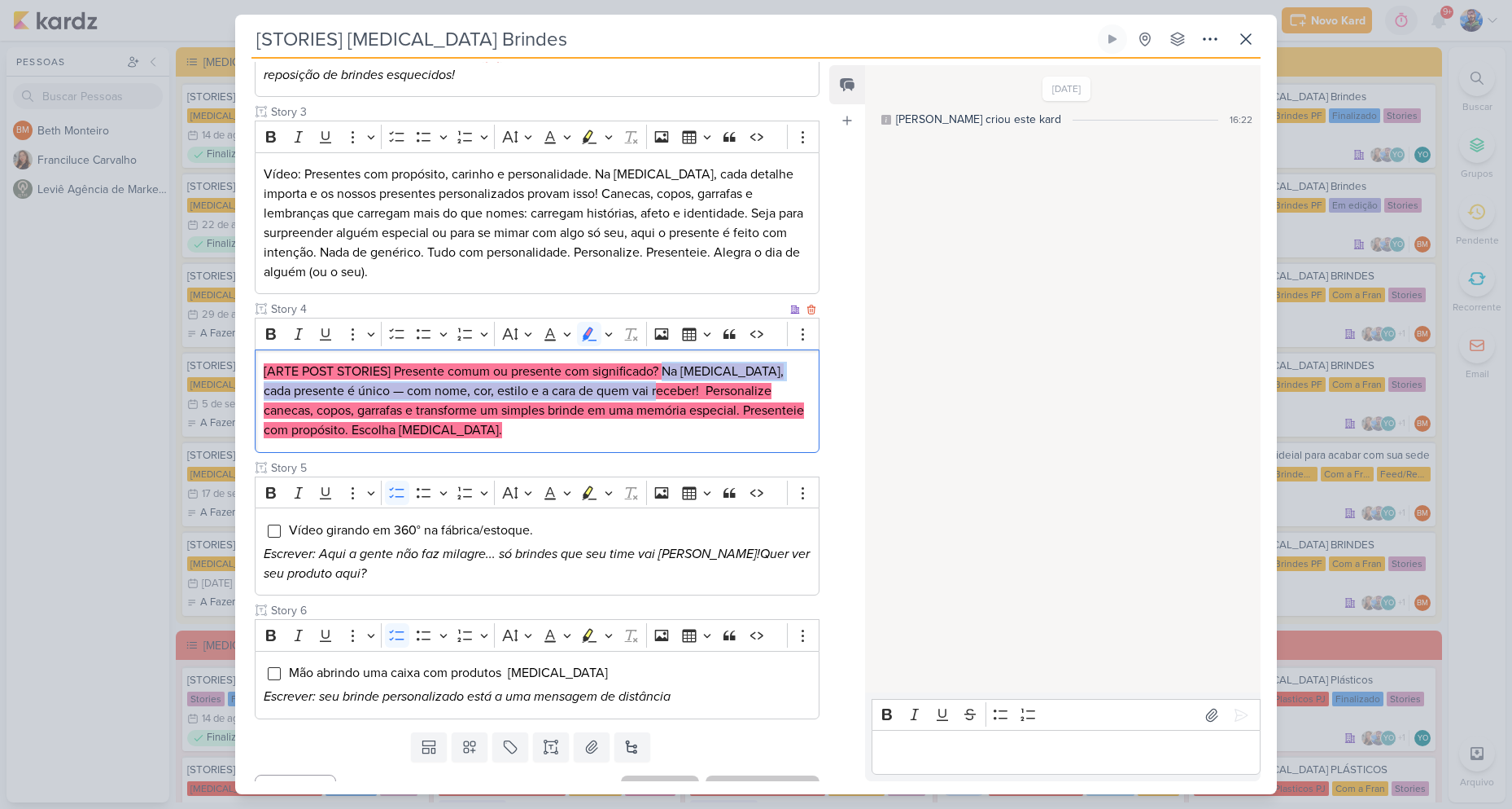
drag, startPoint x: 665, startPoint y: 368, endPoint x: 672, endPoint y: 392, distance: 25.0
click at [672, 392] on mark "[ARTE POST STORIES] Presente comum ou presente com significado? Na [MEDICAL_DAT…" at bounding box center [534, 401] width 540 height 75
click at [670, 373] on mark "[ARTE POST STORIES] Presente comum ou presente com significado? Na [MEDICAL_DAT…" at bounding box center [534, 401] width 540 height 75
drag, startPoint x: 665, startPoint y: 366, endPoint x: 671, endPoint y: 391, distance: 25.7
click at [671, 391] on mark "[ARTE POST STORIES] Presente comum ou presente com significado? Na [MEDICAL_DAT…" at bounding box center [534, 401] width 540 height 75
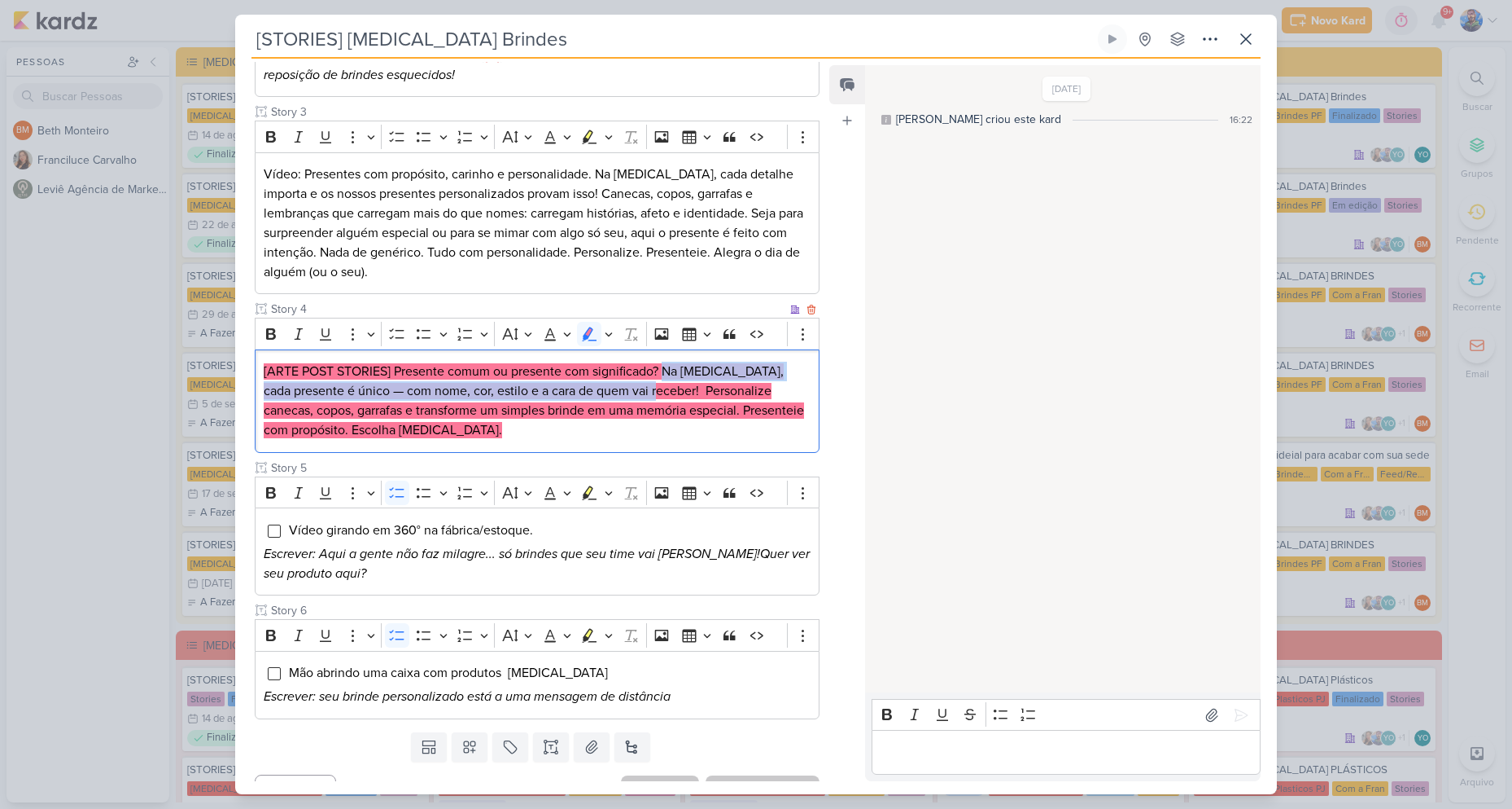
copy mark "Na [MEDICAL_DATA], cada presente é único — com nome, cor, estilo e a cara de qu…"
click at [678, 389] on mark "[ARTE POST STORIES] Presente comum ou presente com significado? Na [MEDICAL_DAT…" at bounding box center [534, 401] width 540 height 75
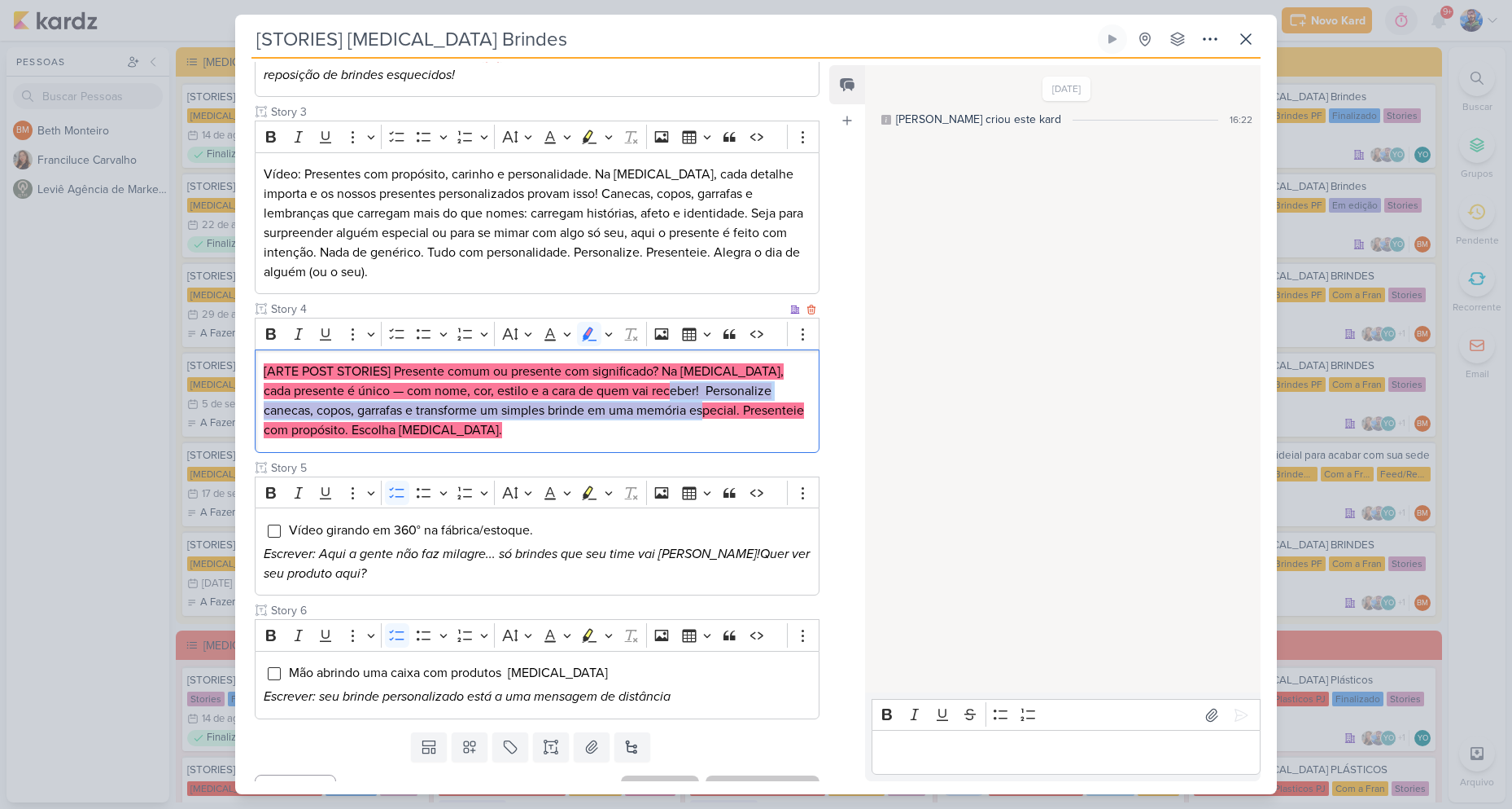
drag, startPoint x: 678, startPoint y: 389, endPoint x: 686, endPoint y: 415, distance: 27.2
click at [686, 415] on mark "[ARTE POST STORIES] Presente comum ou presente com significado? Na [MEDICAL_DAT…" at bounding box center [534, 401] width 540 height 75
copy mark "Personalize canecas, copos, garrafas e transforme um simples brinde em uma memó…"
click at [705, 438] on p "[ARTE POST STORIES] Presente comum ou presente com significado? Na [MEDICAL_DAT…" at bounding box center [537, 401] width 547 height 78
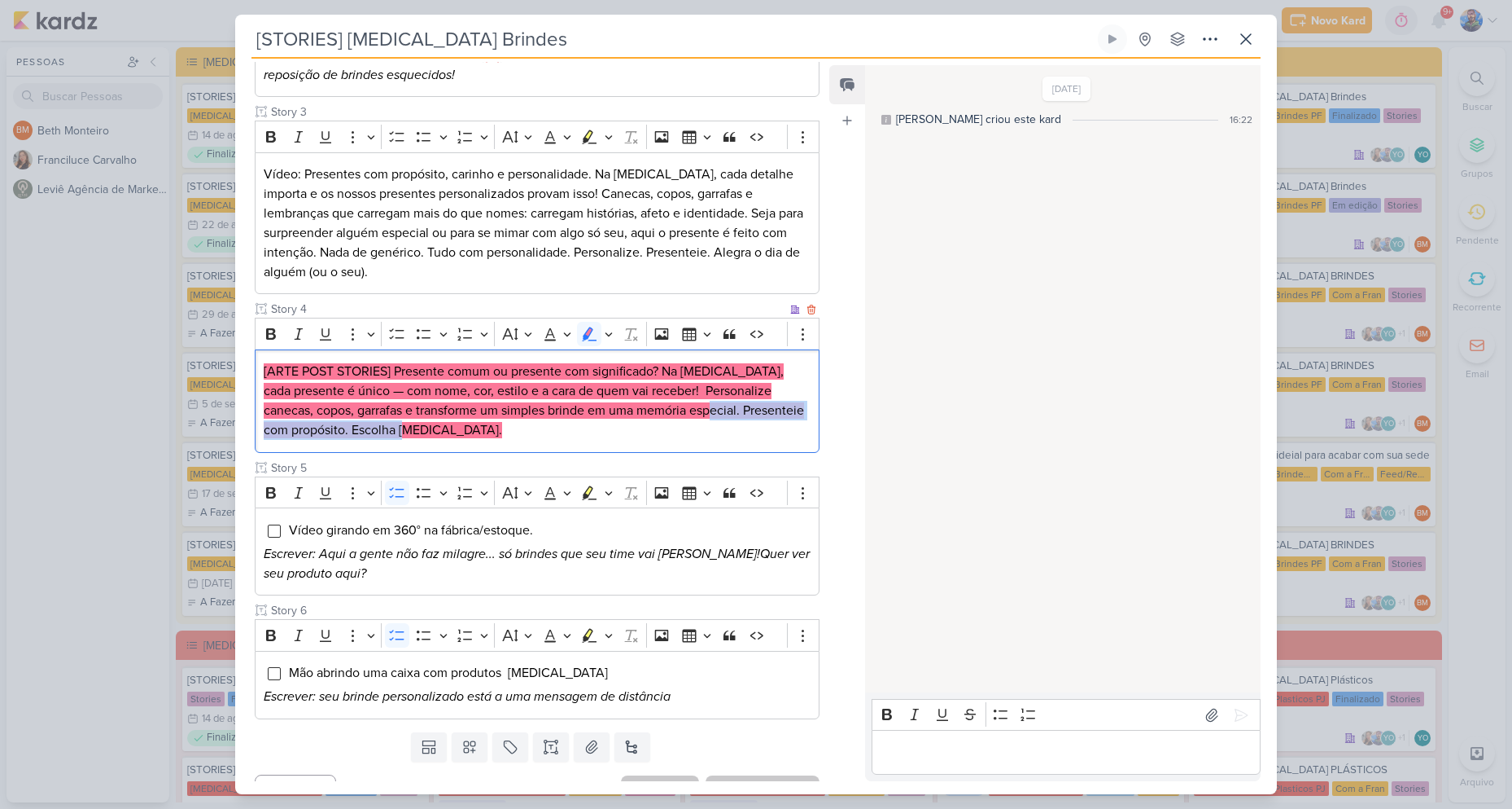
drag, startPoint x: 693, startPoint y: 403, endPoint x: 420, endPoint y: 432, distance: 274.5
click at [420, 432] on p "[ARTE POST STORIES] Presente comum ou presente com significado? Na [MEDICAL_DAT…" at bounding box center [537, 401] width 547 height 78
click at [612, 375] on mark "[ARTE POST STORIES] Presente comum ou presente com significado? Na [MEDICAL_DAT…" at bounding box center [534, 401] width 540 height 75
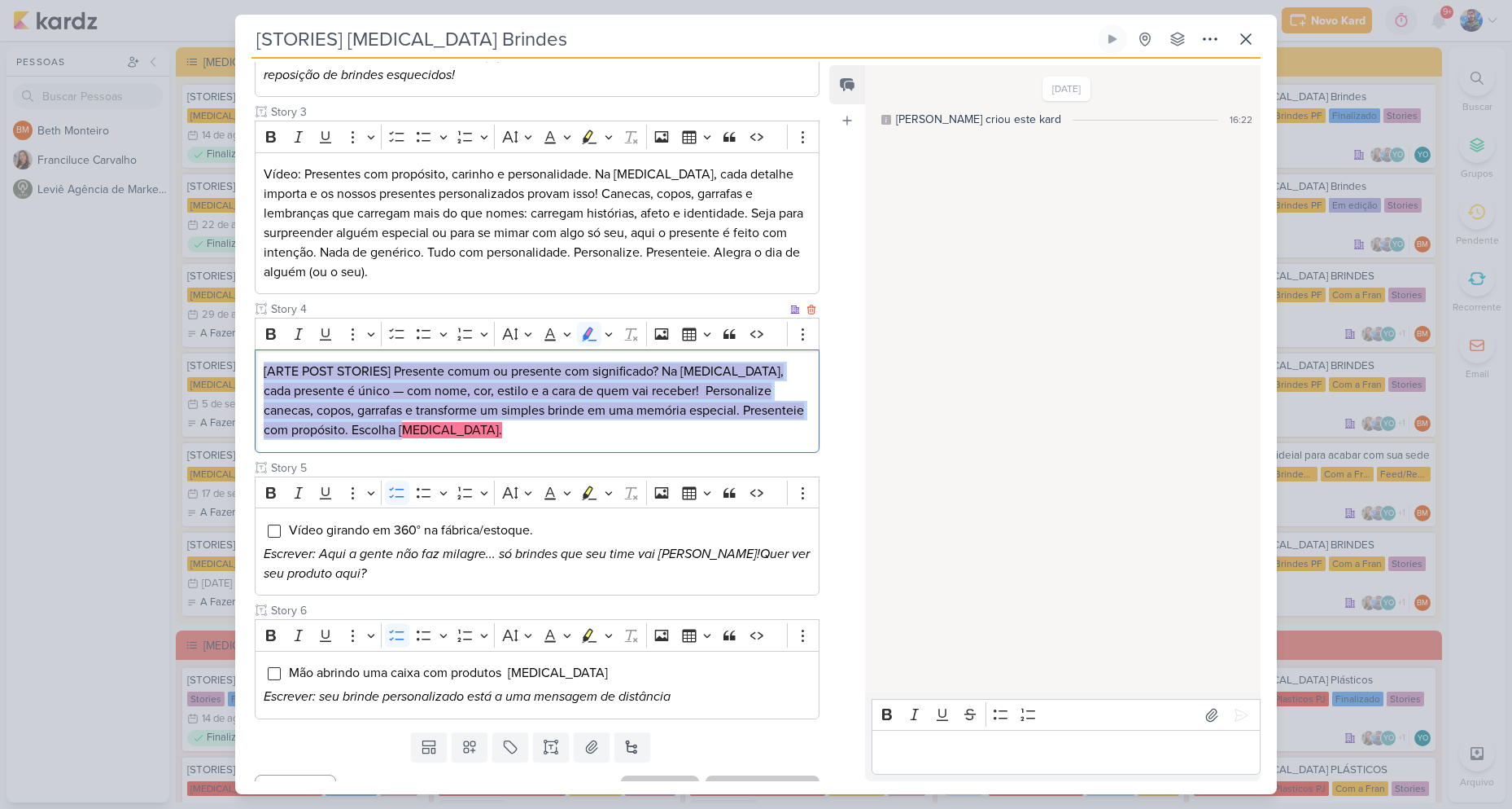
click at [612, 375] on mark "[ARTE POST STORIES] Presente comum ou presente com significado? Na [MEDICAL_DAT…" at bounding box center [534, 401] width 540 height 75
click at [613, 335] on button "Highlight" at bounding box center [608, 334] width 14 height 25
click at [515, 368] on icon "Text highlight toolbar" at bounding box center [513, 363] width 15 height 14
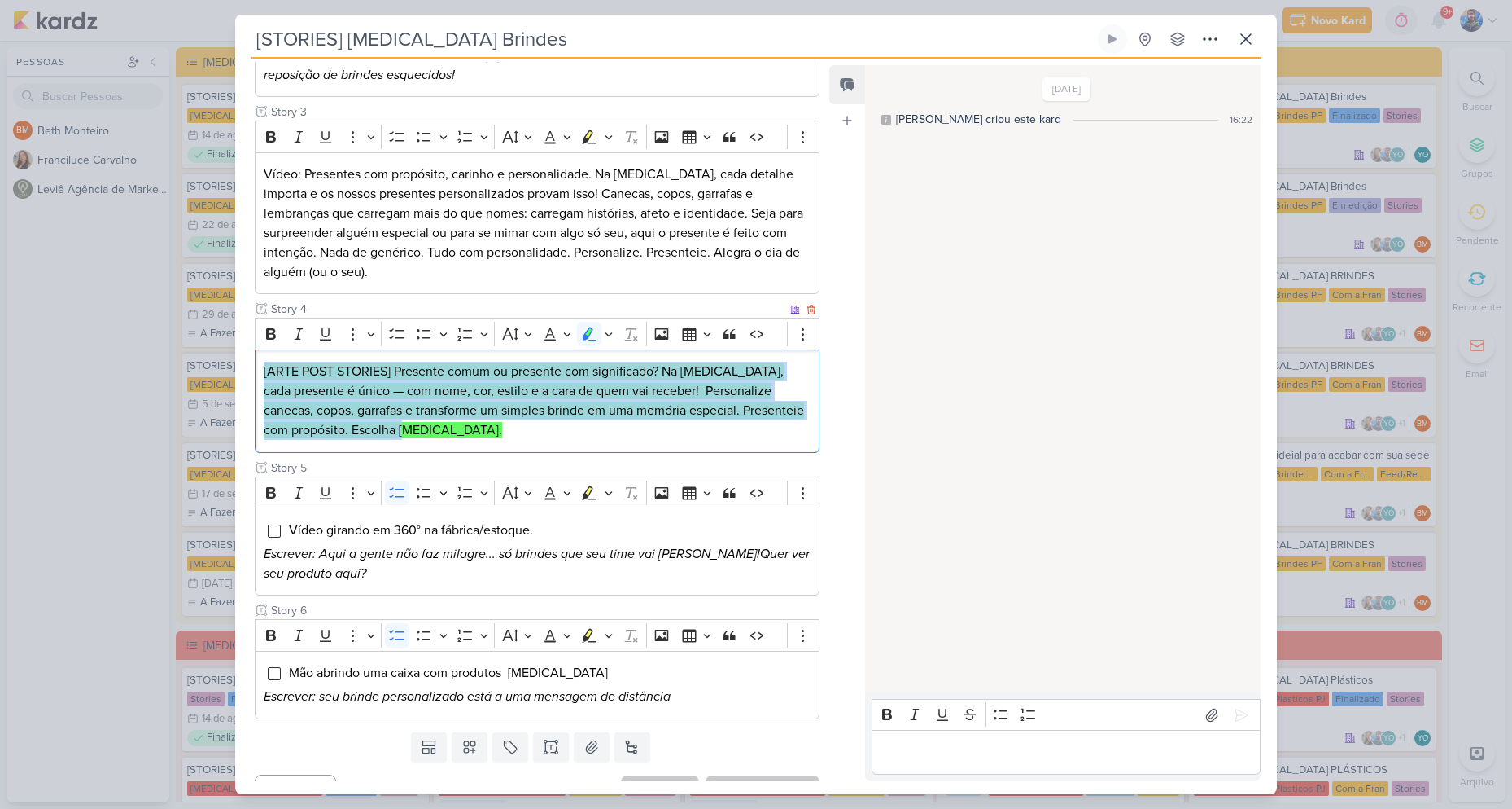
click at [506, 410] on mark "[ARTE POST STORIES] Presente comum ou presente com significado? Na [MEDICAL_DAT…" at bounding box center [534, 401] width 540 height 75
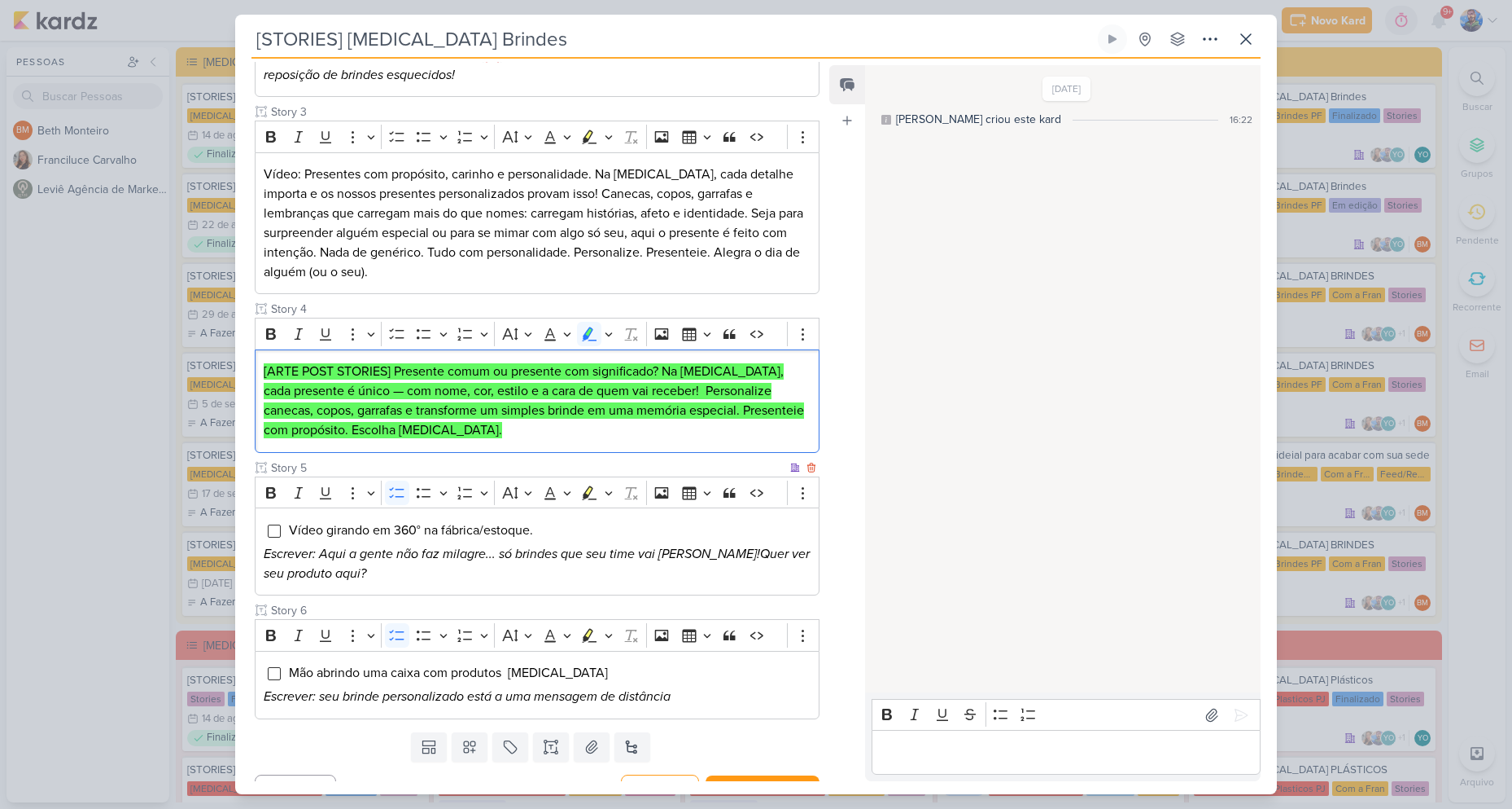
scroll to position [518, 0]
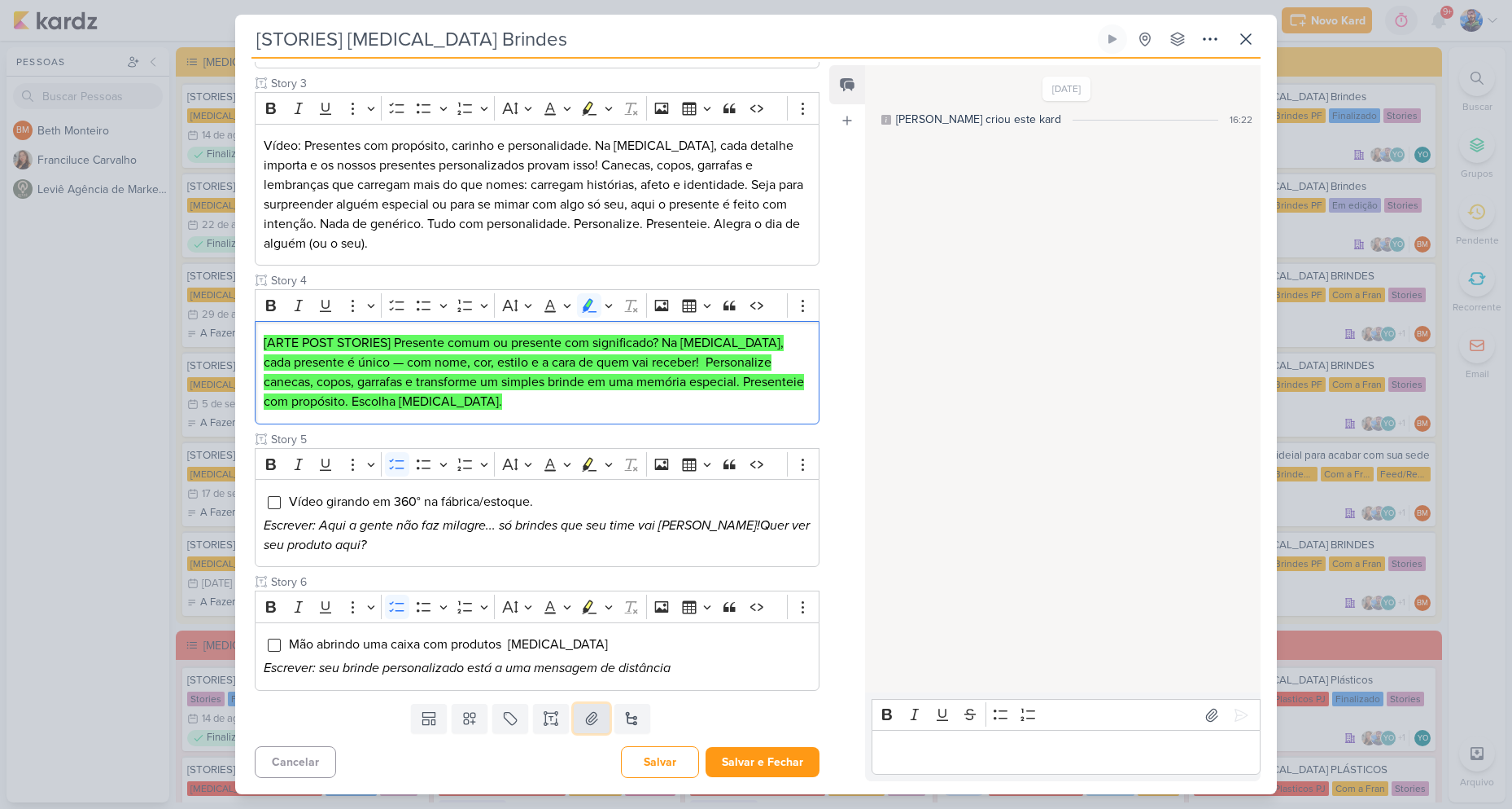
click at [585, 725] on icon at bounding box center [592, 719] width 17 height 17
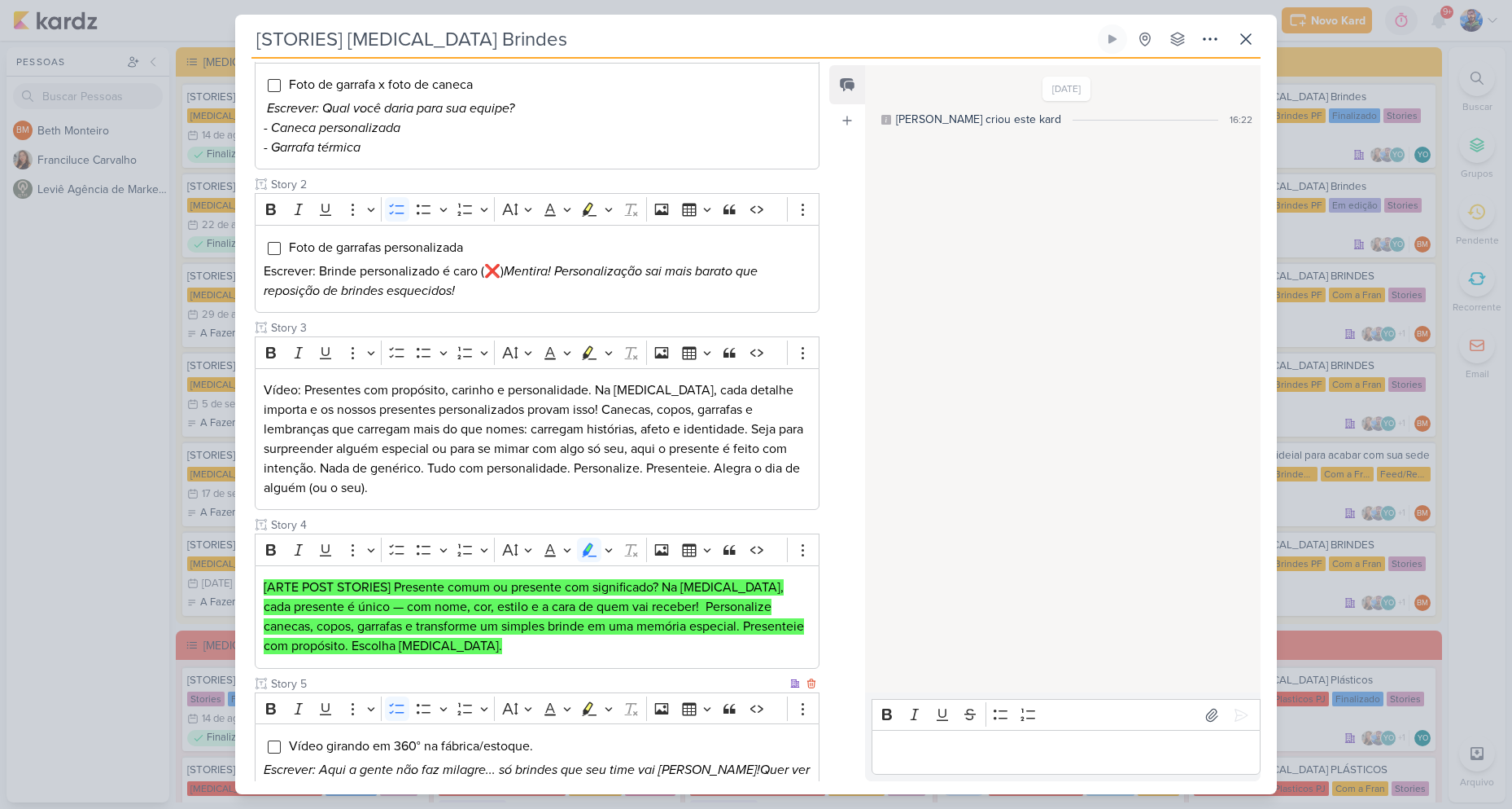
scroll to position [0, 0]
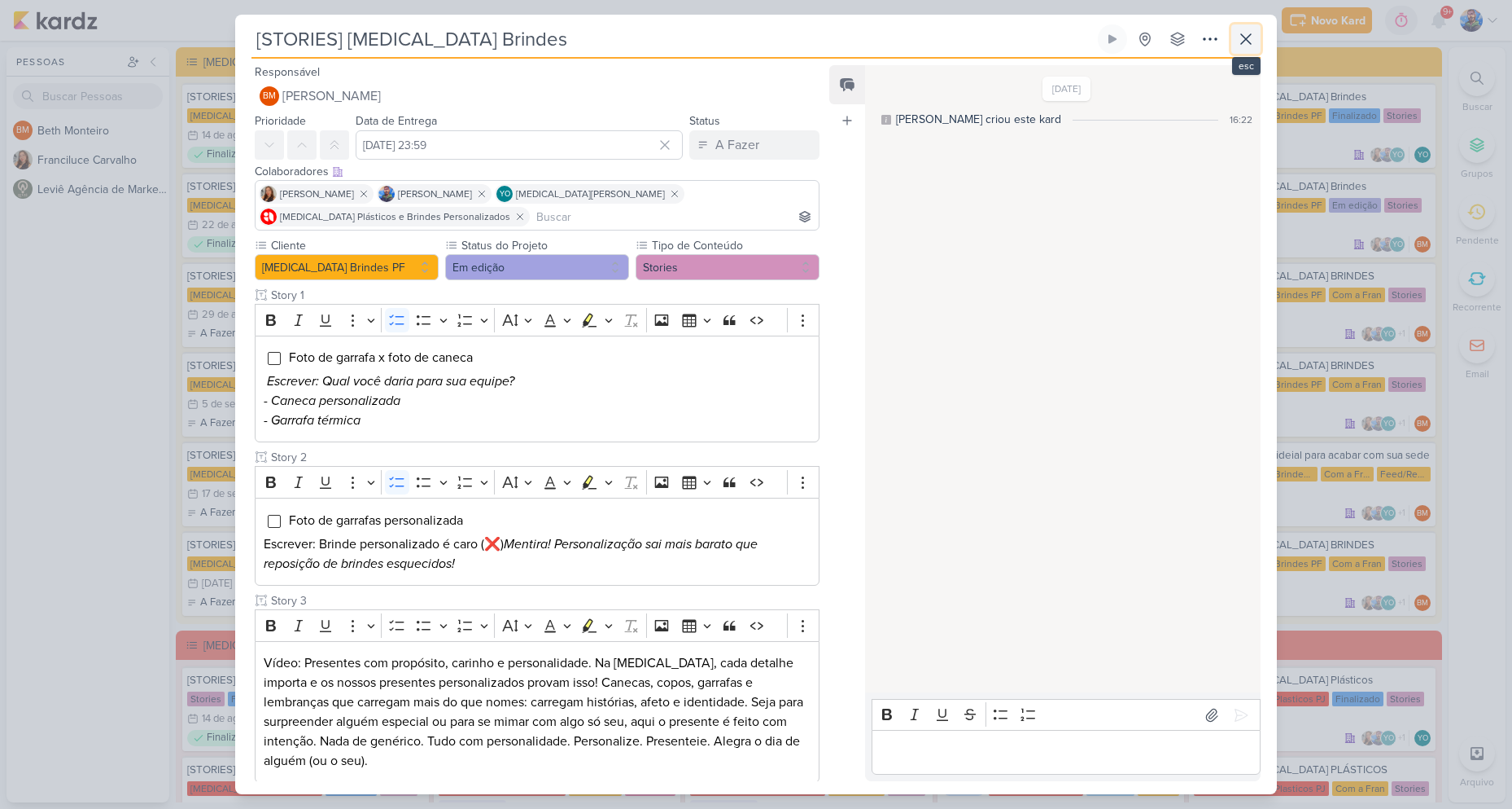
click at [1247, 39] on icon at bounding box center [1246, 39] width 10 height 10
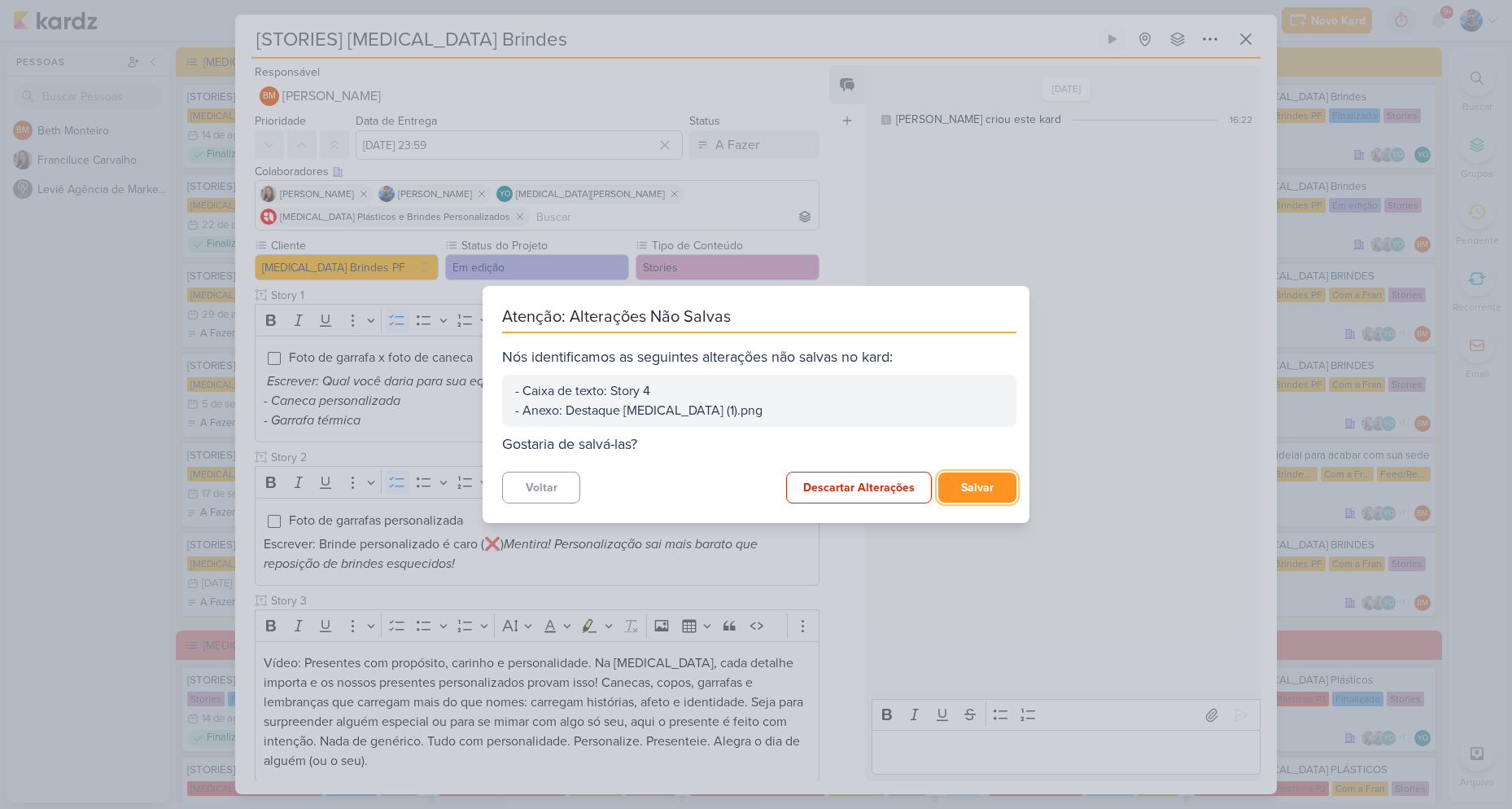
click at [962, 486] on button "Salvar" at bounding box center [977, 487] width 78 height 30
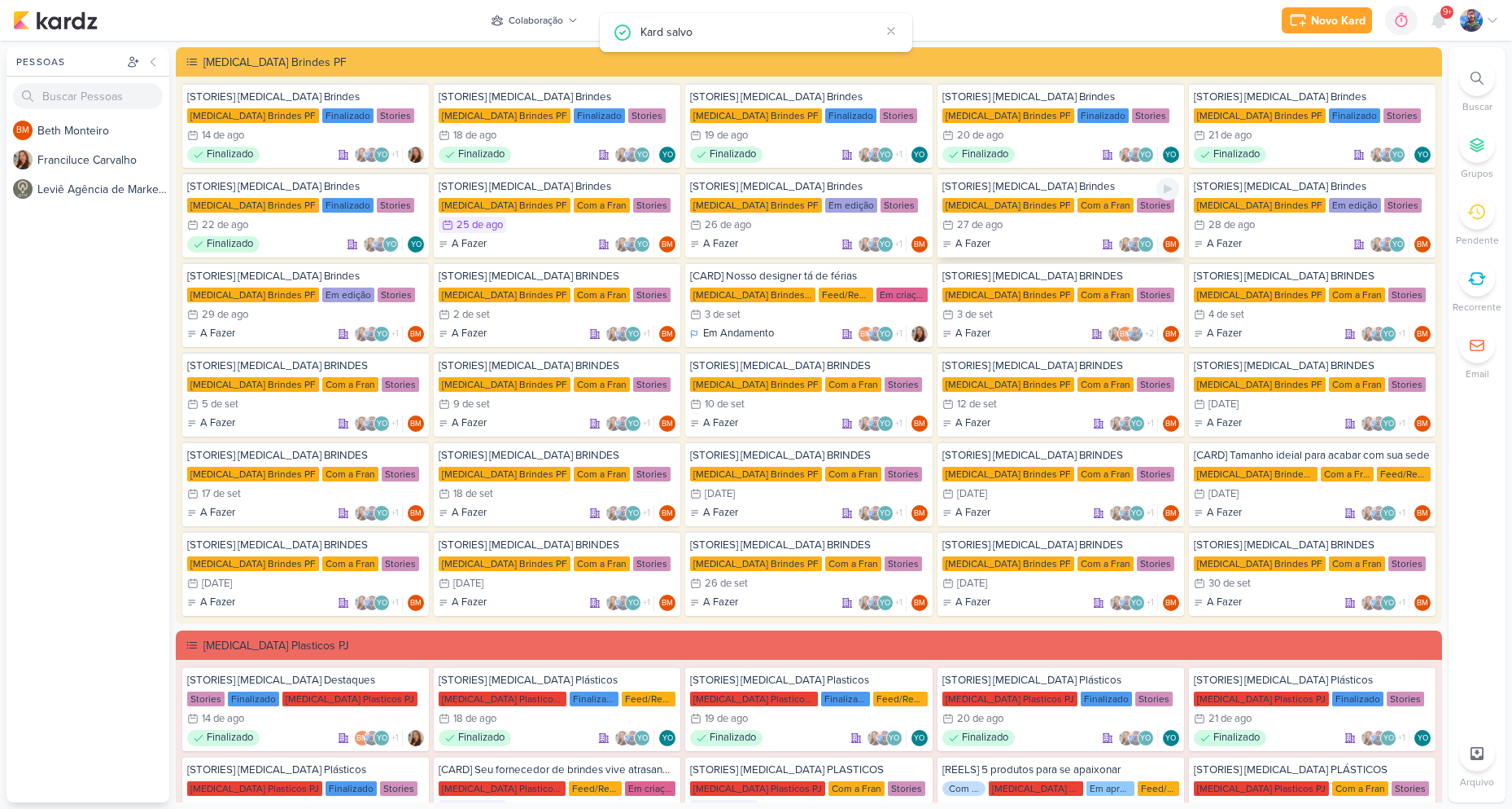
click at [1081, 224] on div "27/8 [DATE]" at bounding box center [1061, 225] width 237 height 17
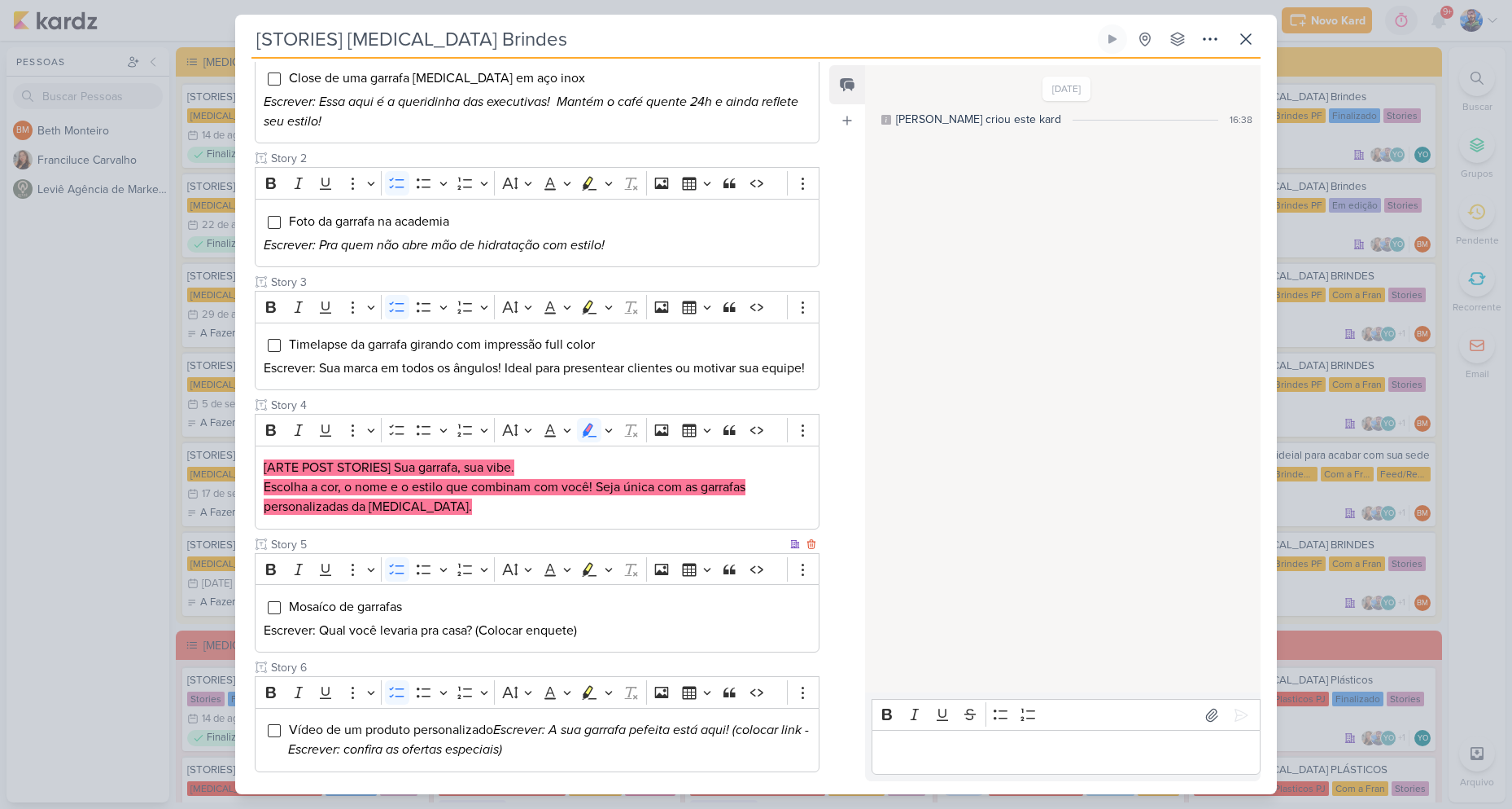
scroll to position [325, 0]
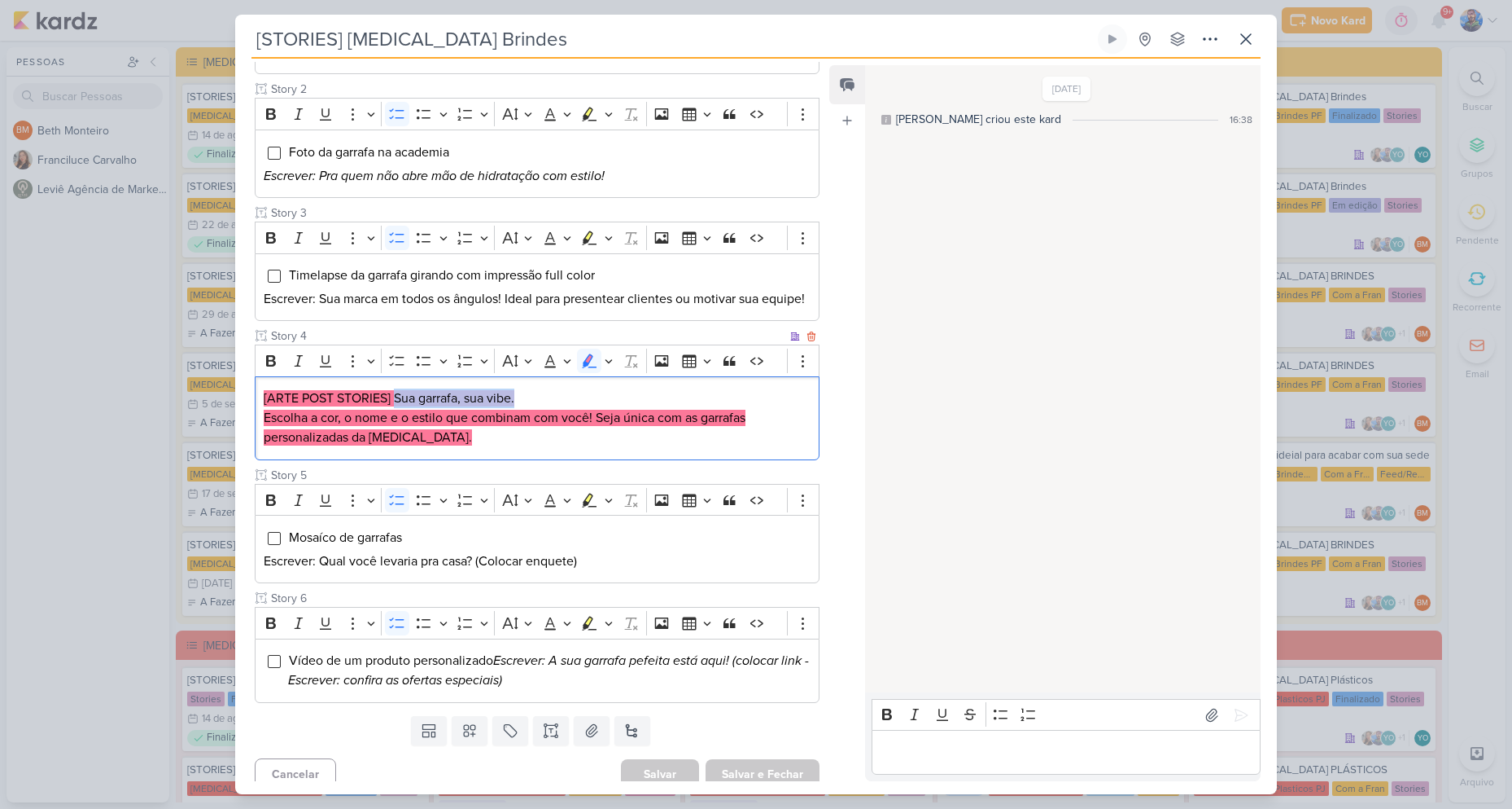
drag, startPoint x: 396, startPoint y: 416, endPoint x: 520, endPoint y: 426, distance: 124.4
click at [520, 408] on p "[ARTE POST STORIES] Sua garrafa, sua vibe." at bounding box center [537, 398] width 547 height 20
drag, startPoint x: 261, startPoint y: 441, endPoint x: 593, endPoint y: 436, distance: 332.0
click at [593, 436] on div "[ARTE POST STORIES] Sua garrafa, sua vibe. Escolha a cor, o nome e o estilo que…" at bounding box center [537, 417] width 565 height 84
click at [656, 441] on mark "Escolha a cor, o nome e o estilo que combinam com você! Seja única com as garra…" at bounding box center [505, 427] width 482 height 36
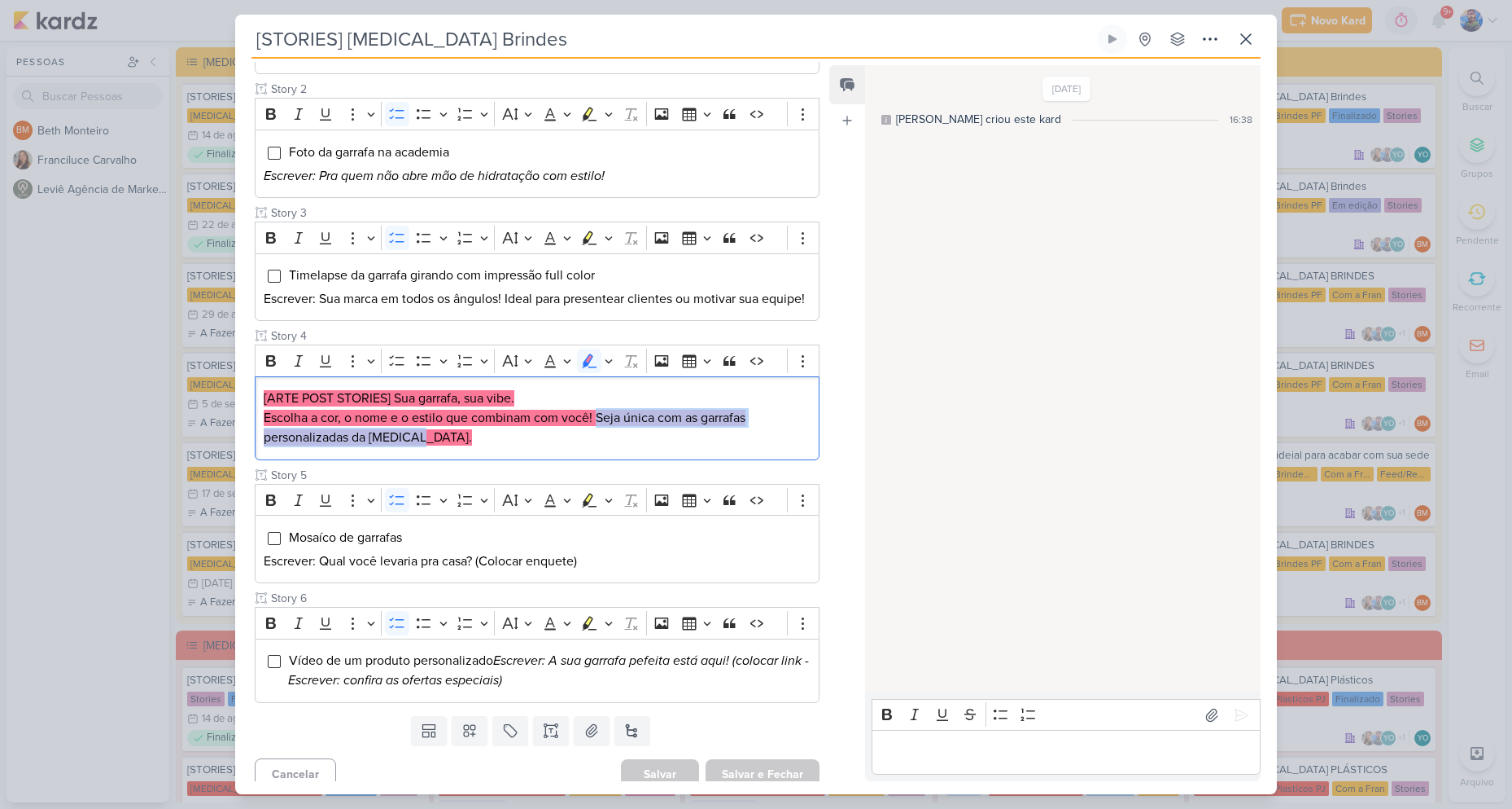
drag, startPoint x: 600, startPoint y: 438, endPoint x: 833, endPoint y: 481, distance: 236.9
click at [833, 481] on div "Responsável BM [GEOGRAPHIC_DATA] Nenhum contato encontrado create new contact N…" at bounding box center [756, 426] width 1042 height 735
click at [699, 434] on mark "Escolha a cor, o nome e o estilo que combinam com você! Seja única com as garra…" at bounding box center [505, 427] width 482 height 36
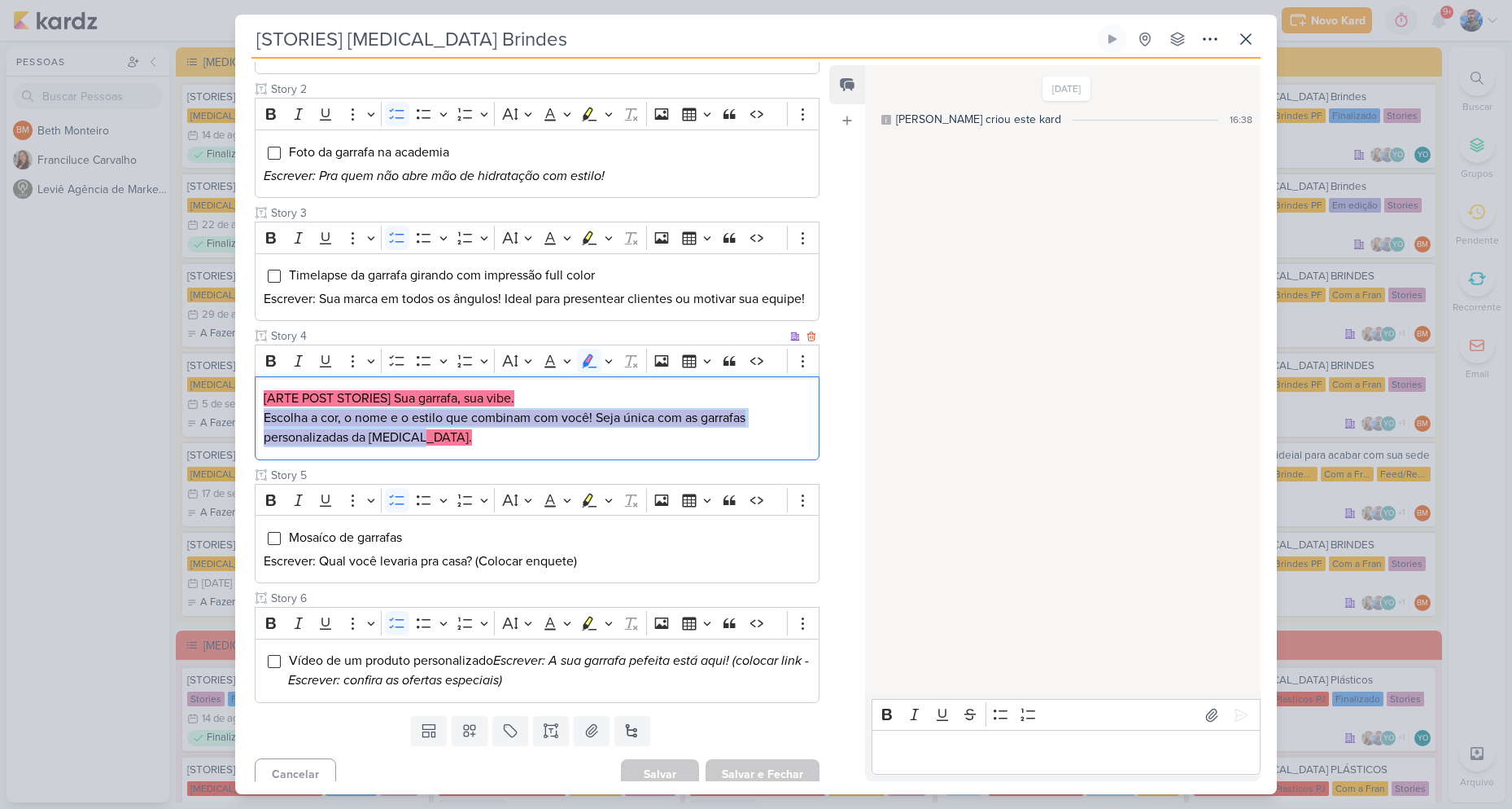
click at [796, 447] on p "Escolha a cor, o nome e o estilo que combinam com você! Seja única com as garra…" at bounding box center [537, 427] width 547 height 39
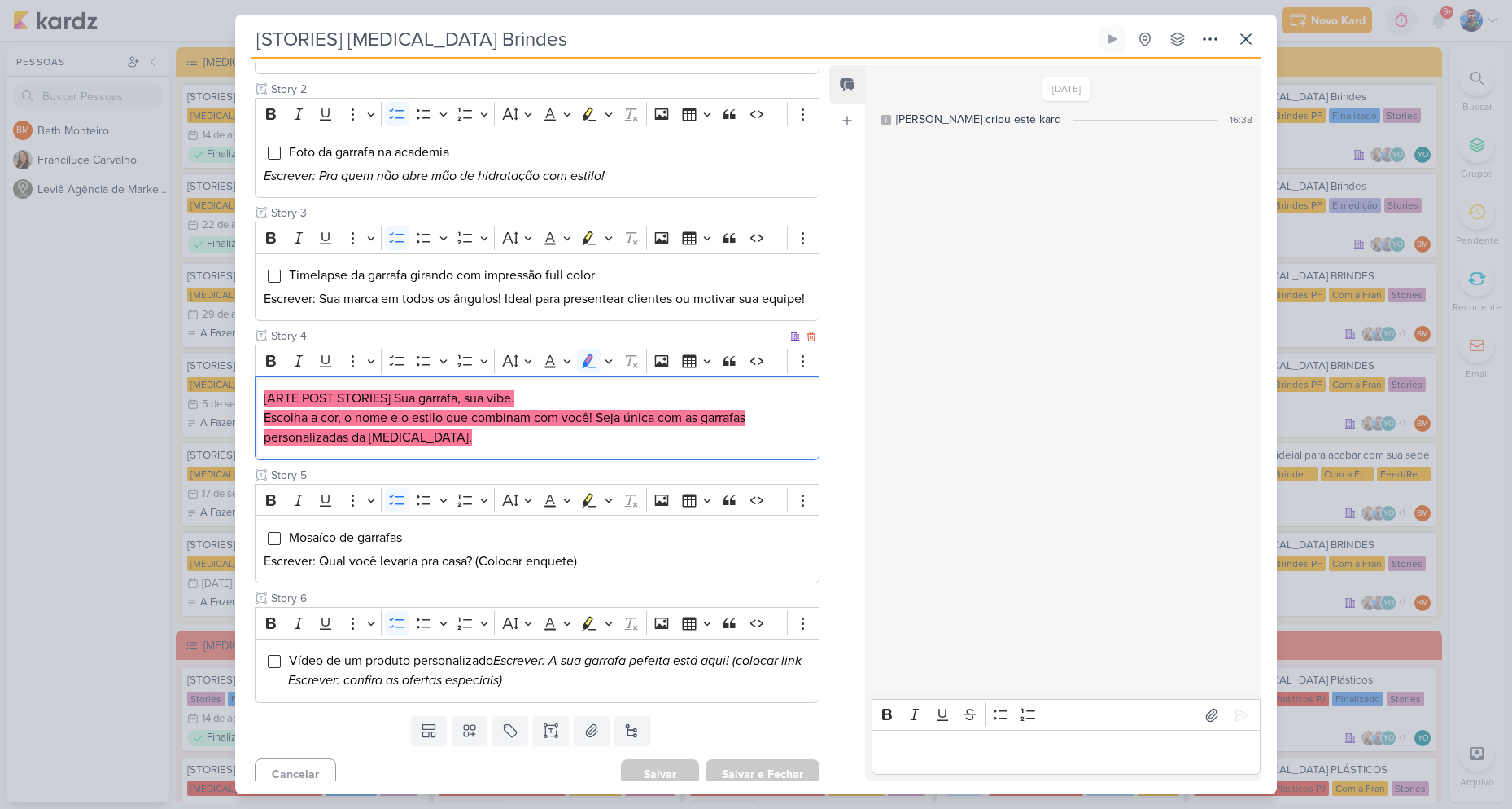
click at [796, 447] on p "Escolha a cor, o nome e o estilo que combinam com você! Seja única com as garra…" at bounding box center [537, 427] width 547 height 39
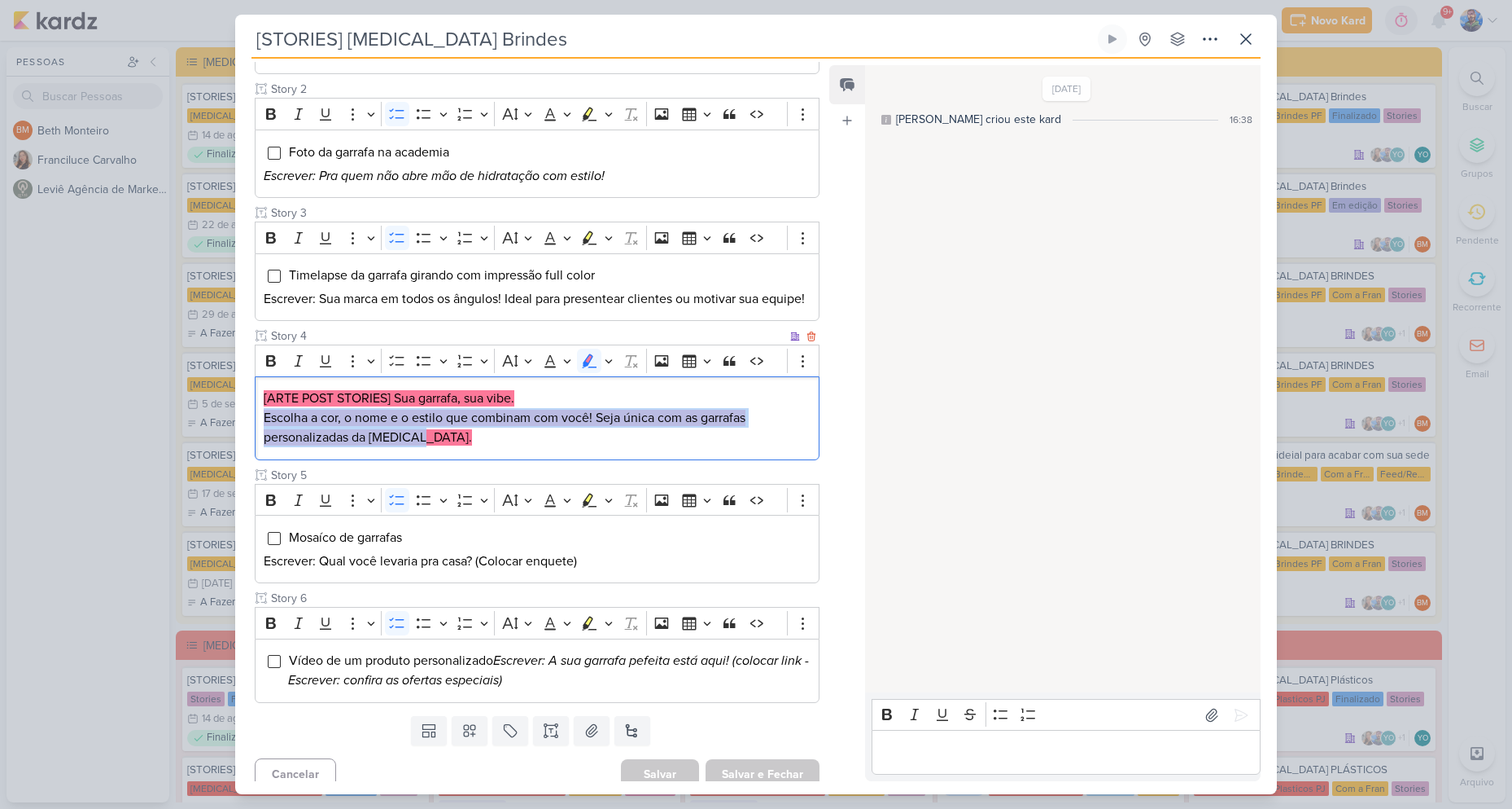
click at [796, 447] on p "Escolha a cor, o nome e o estilo que combinam com você! Seja única com as garra…" at bounding box center [537, 427] width 547 height 39
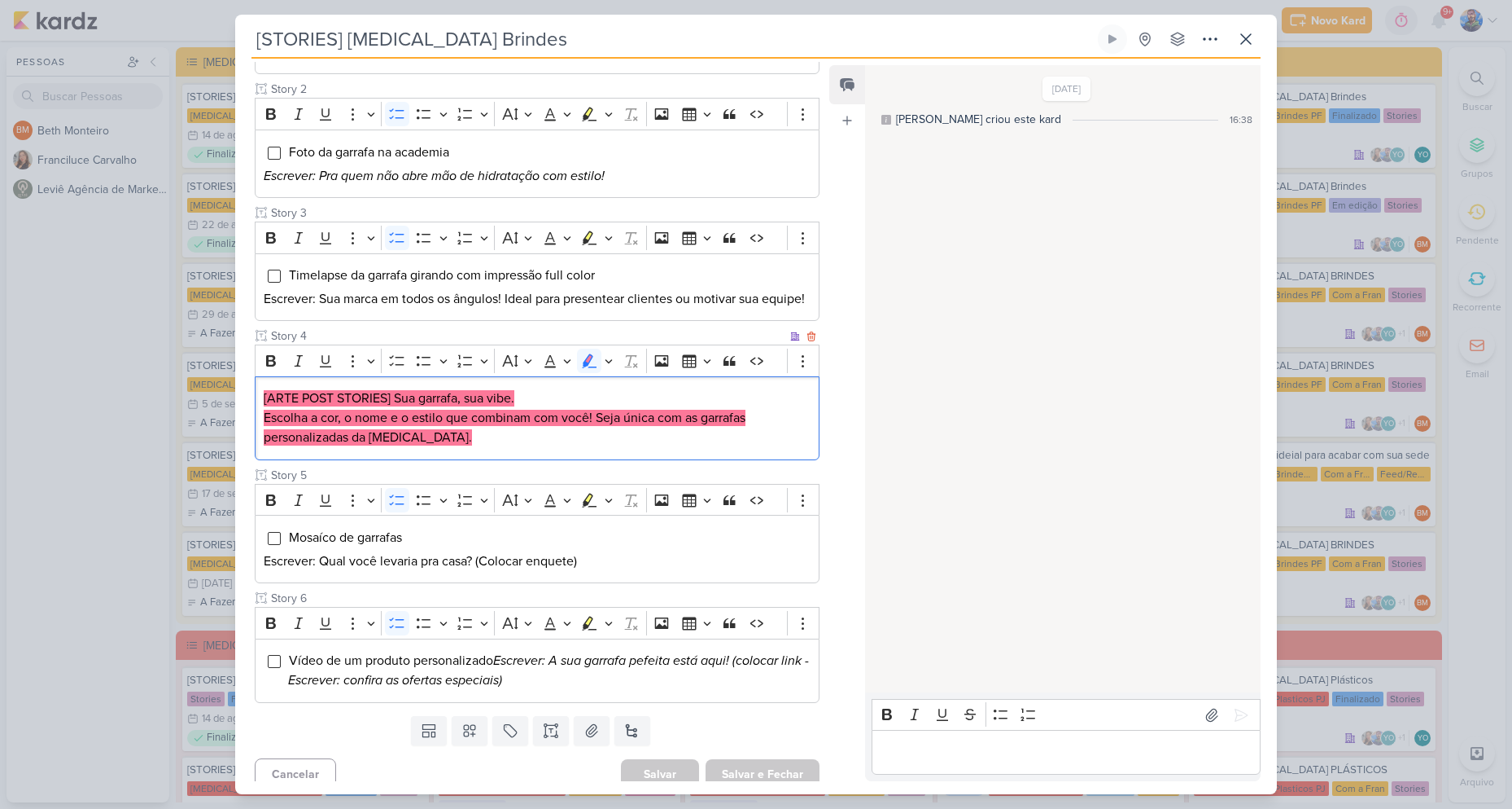
click at [796, 447] on p "Escolha a cor, o nome e o estilo que combinam com você! Seja única com as garra…" at bounding box center [537, 427] width 547 height 39
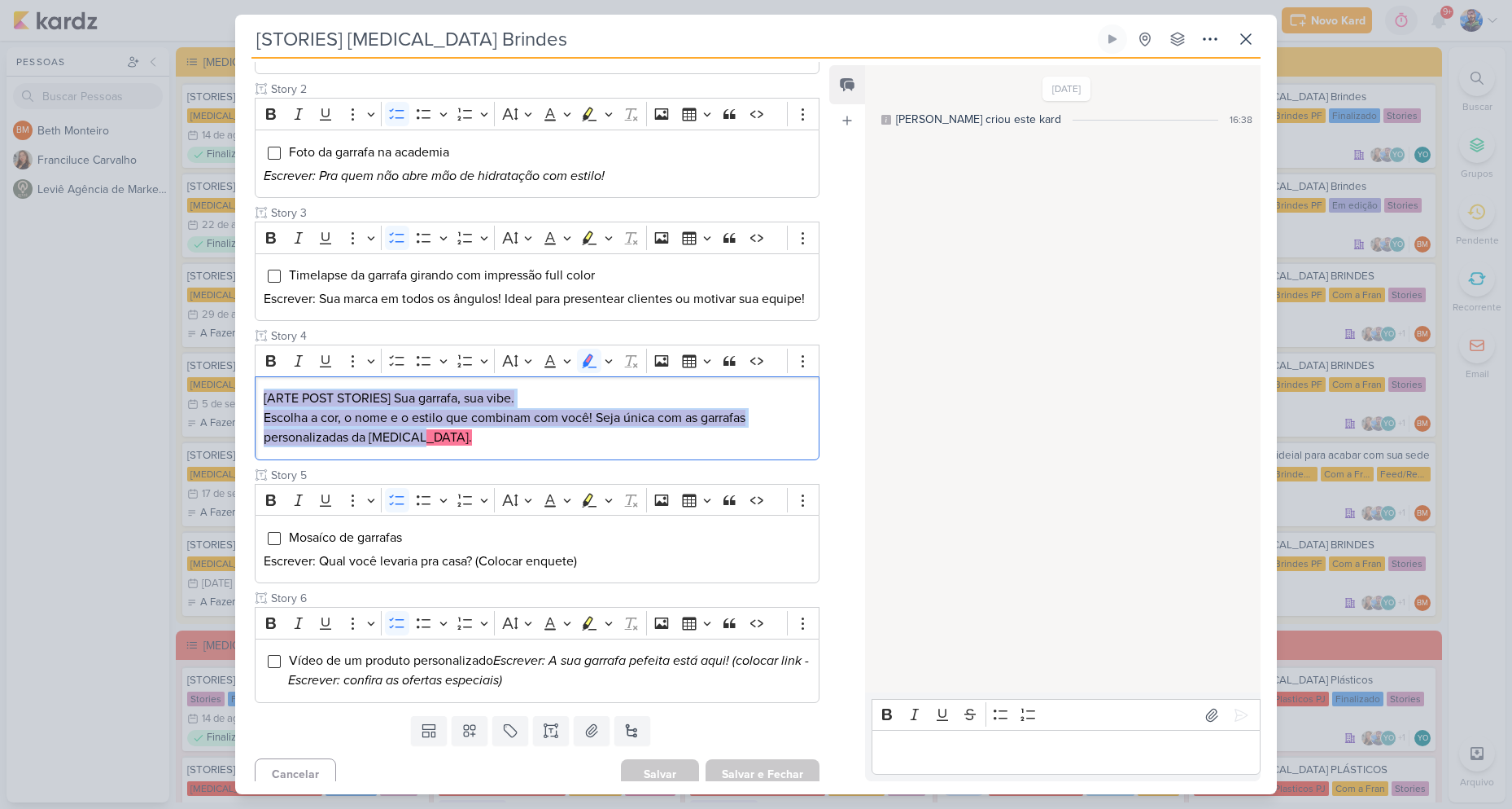
drag, startPoint x: 473, startPoint y: 469, endPoint x: 250, endPoint y: 412, distance: 230.2
click at [250, 412] on div "Cliente [MEDICAL_DATA] Brindes PF Status do Projeto" at bounding box center [530, 298] width 591 height 821
click at [604, 373] on button "Highlight" at bounding box center [608, 361] width 14 height 25
click at [511, 397] on icon "Text highlight toolbar" at bounding box center [513, 389] width 15 height 14
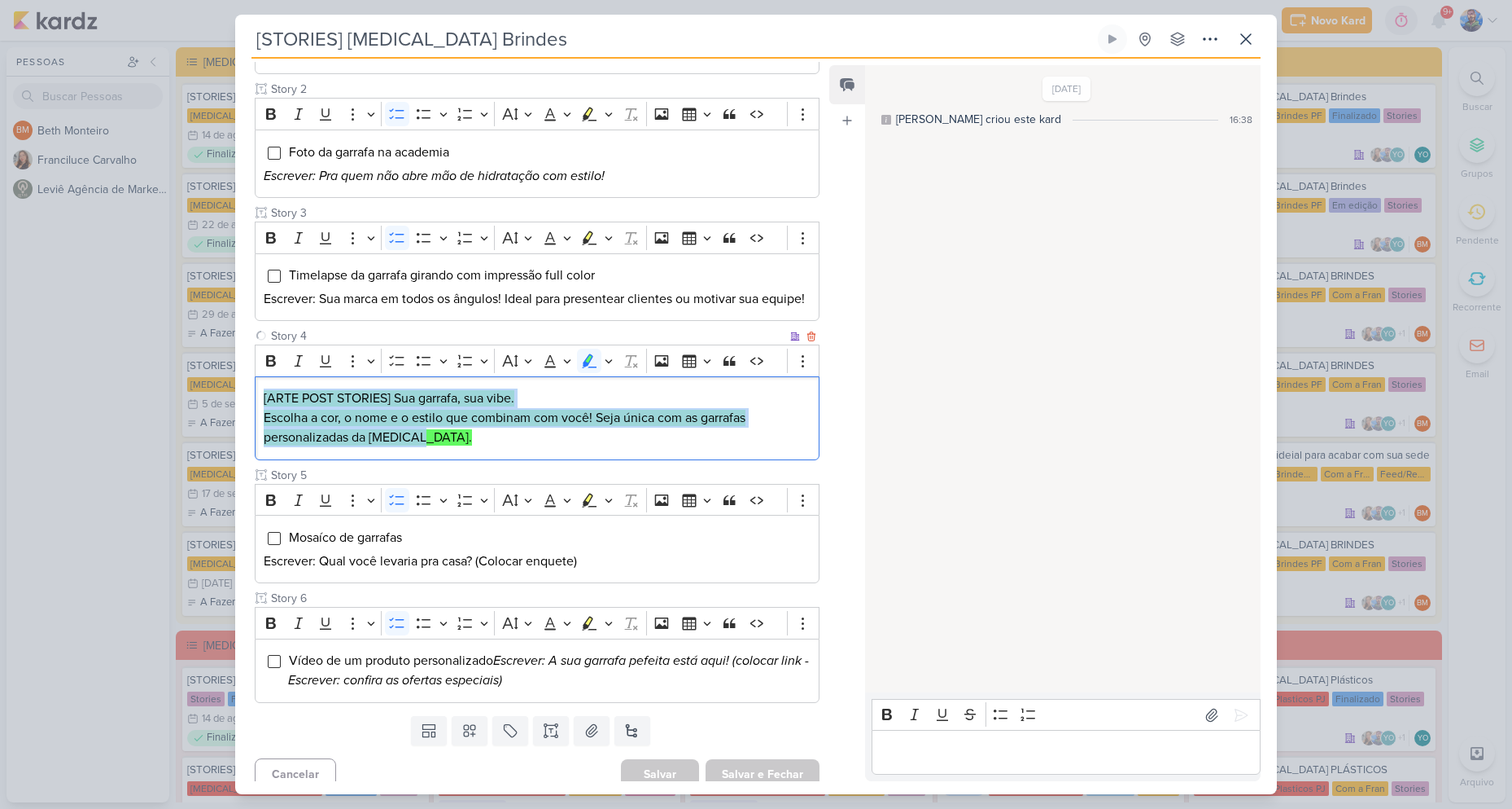
click at [537, 447] on p "Escolha a cor, o nome e o estilo que combinam com você! Seja única com as garra…" at bounding box center [537, 427] width 547 height 39
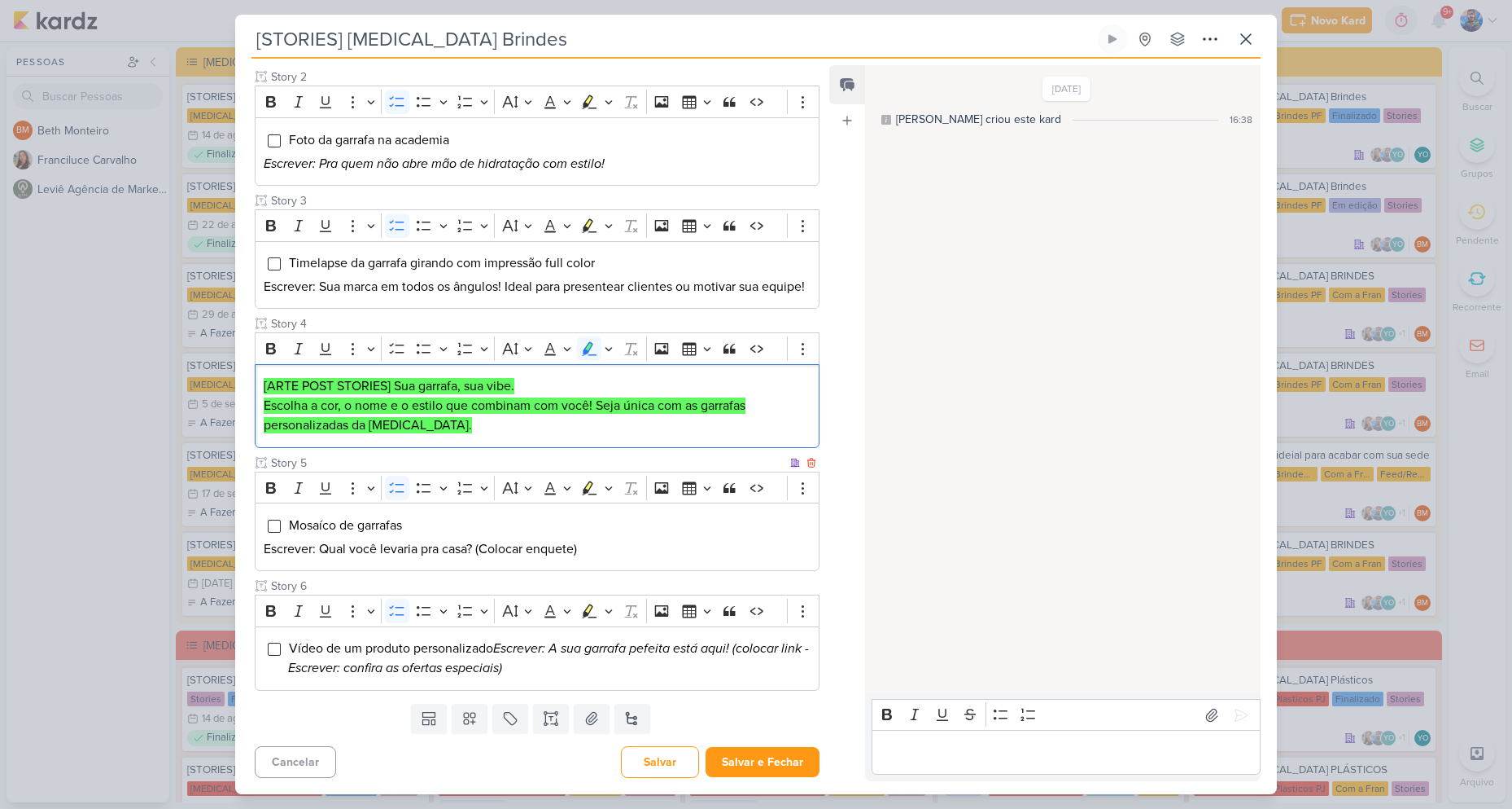
scroll to position [358, 0]
click at [594, 705] on button at bounding box center [591, 718] width 36 height 29
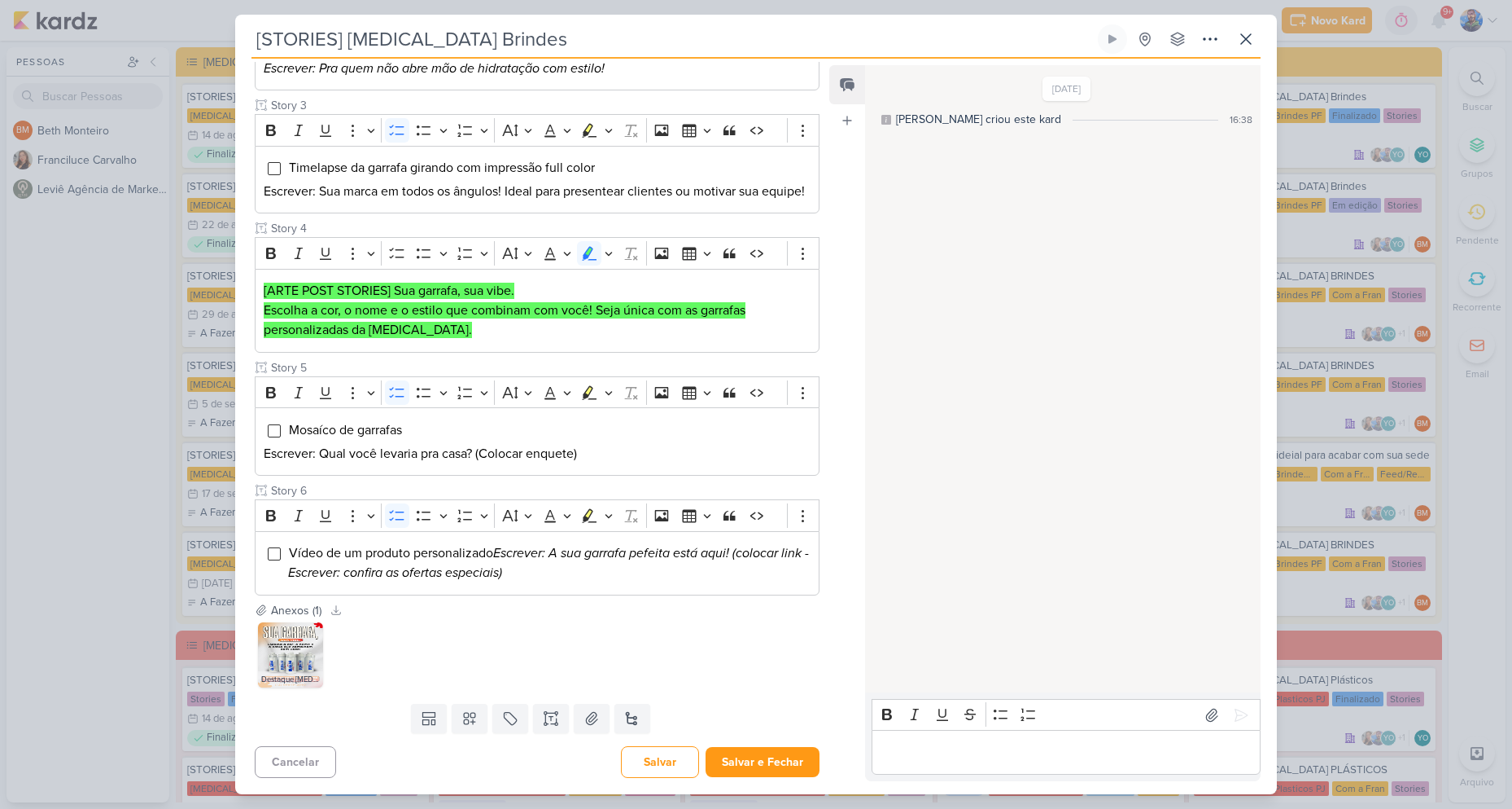
scroll to position [453, 0]
click at [766, 759] on button "Salvar e Fechar" at bounding box center [763, 762] width 114 height 30
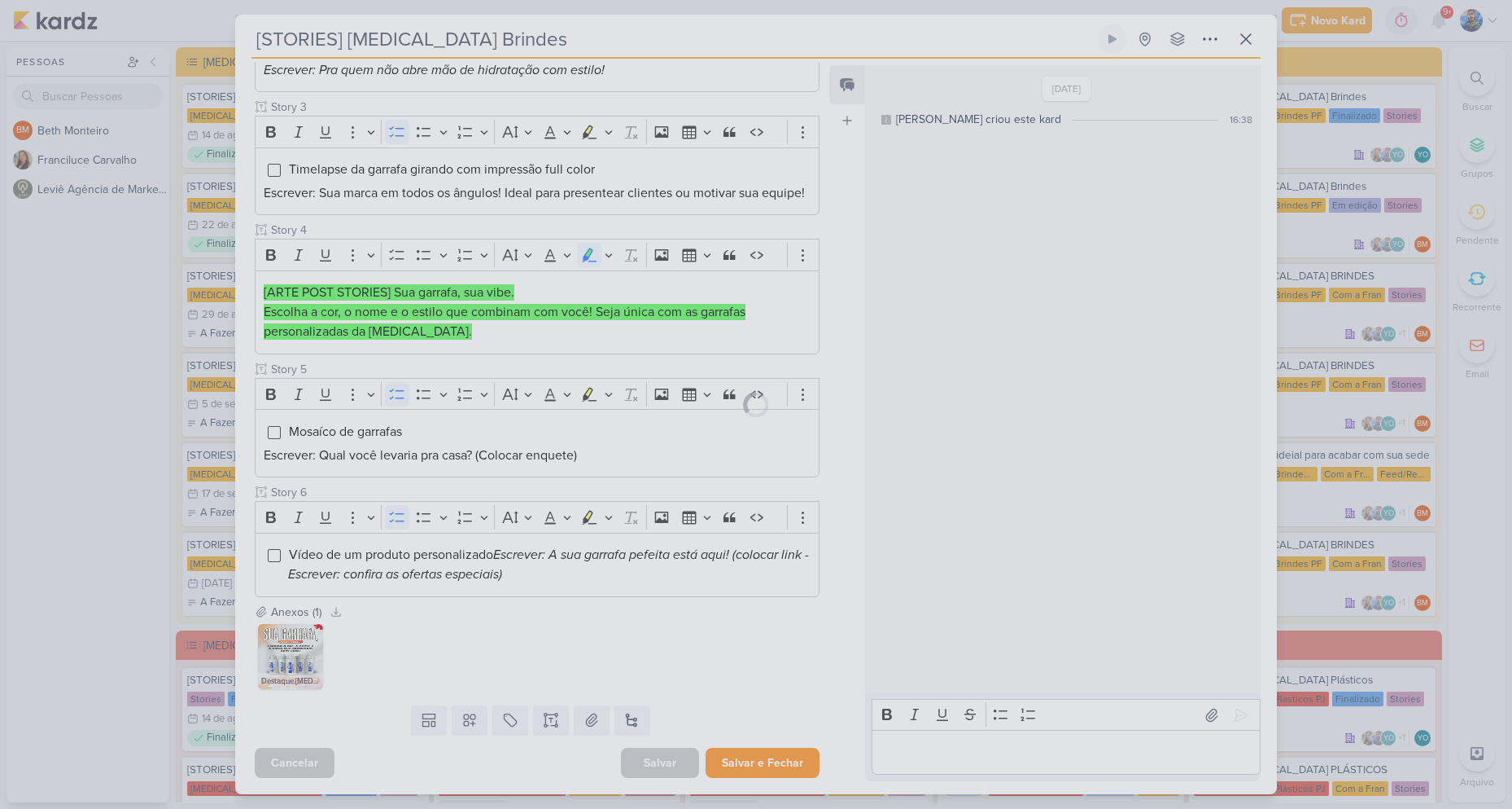
scroll to position [451, 0]
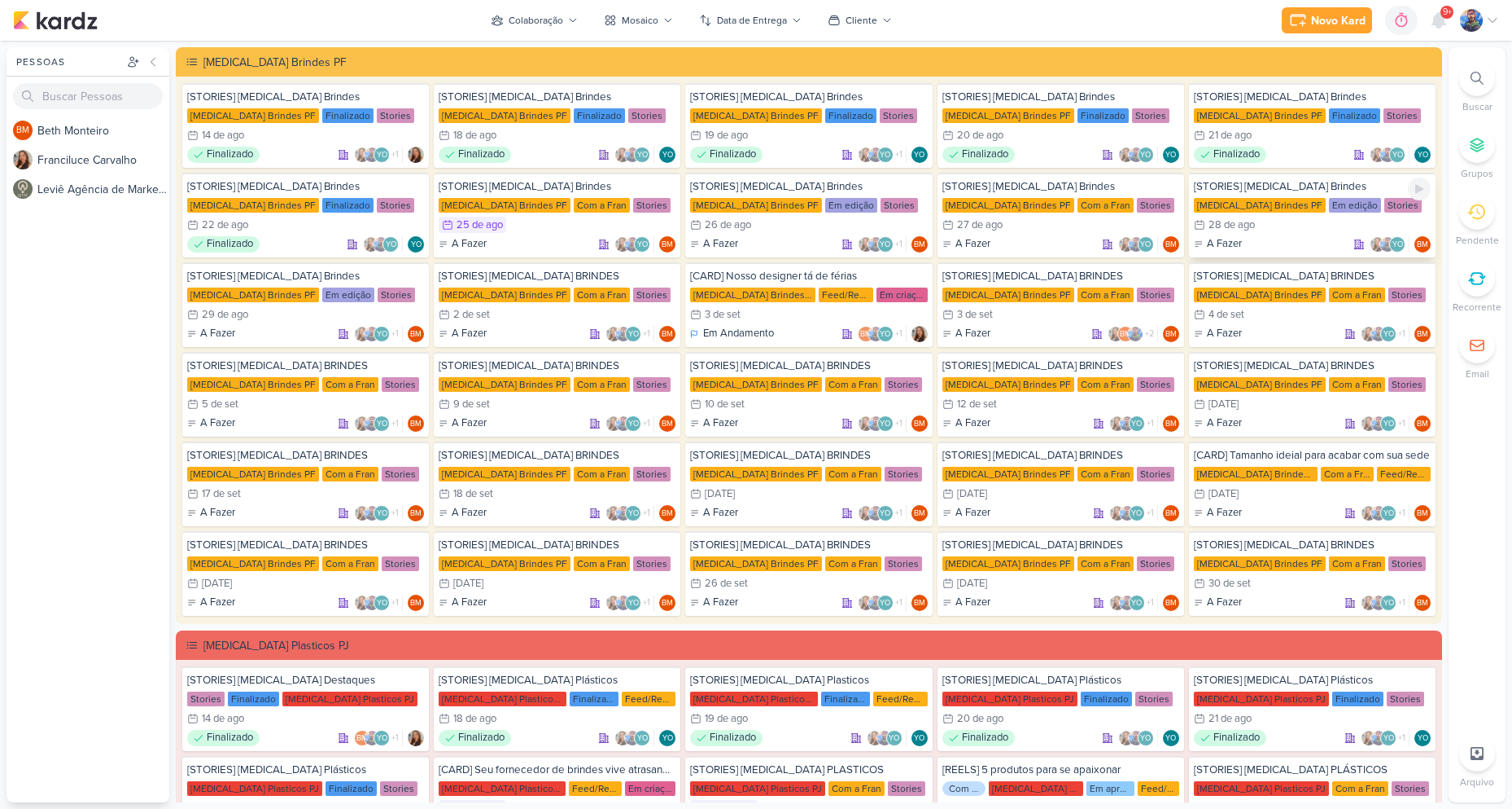
click at [1235, 220] on div "28 de ago" at bounding box center [1231, 225] width 46 height 11
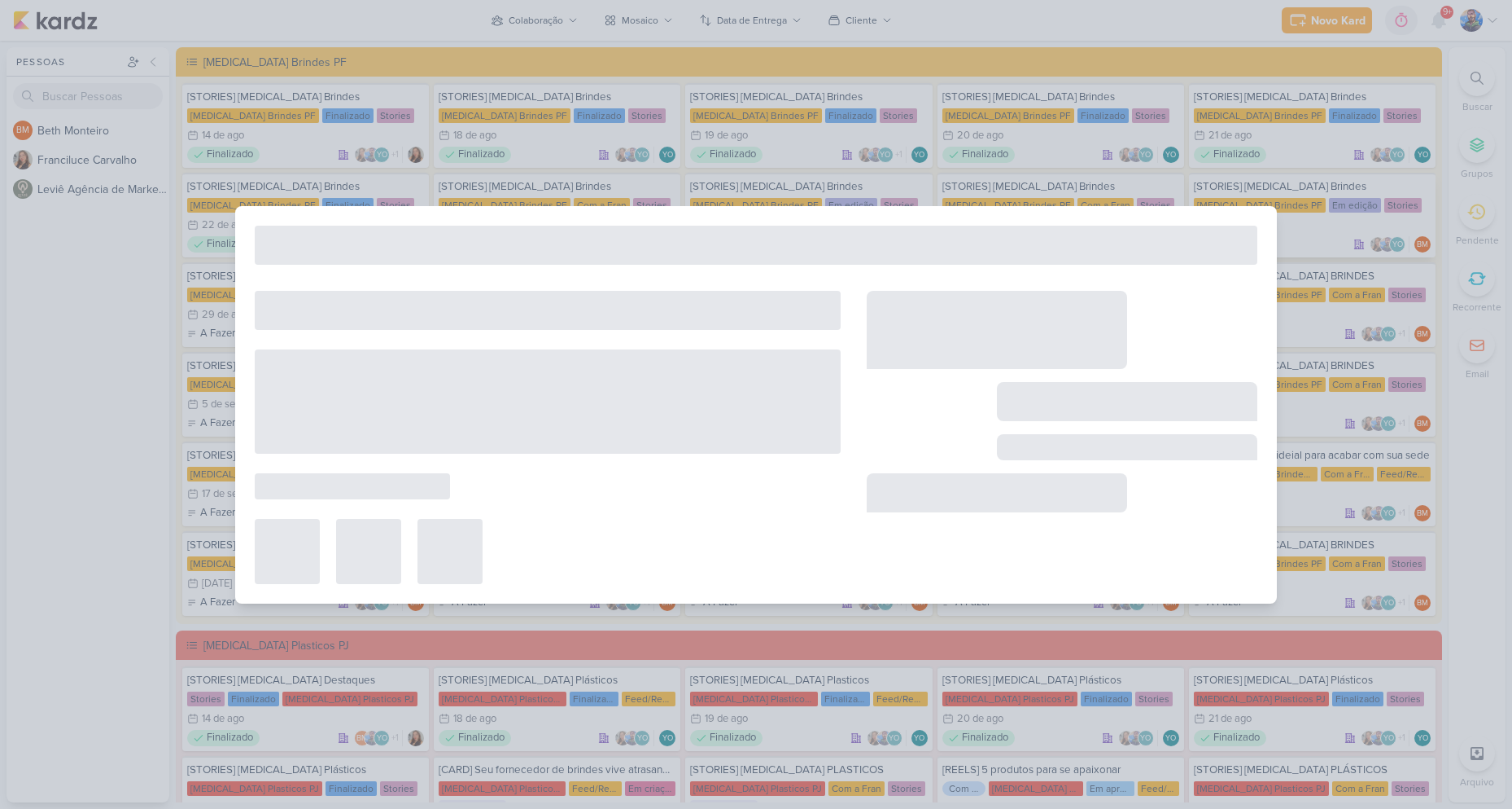
type input "[DATE] 23:59"
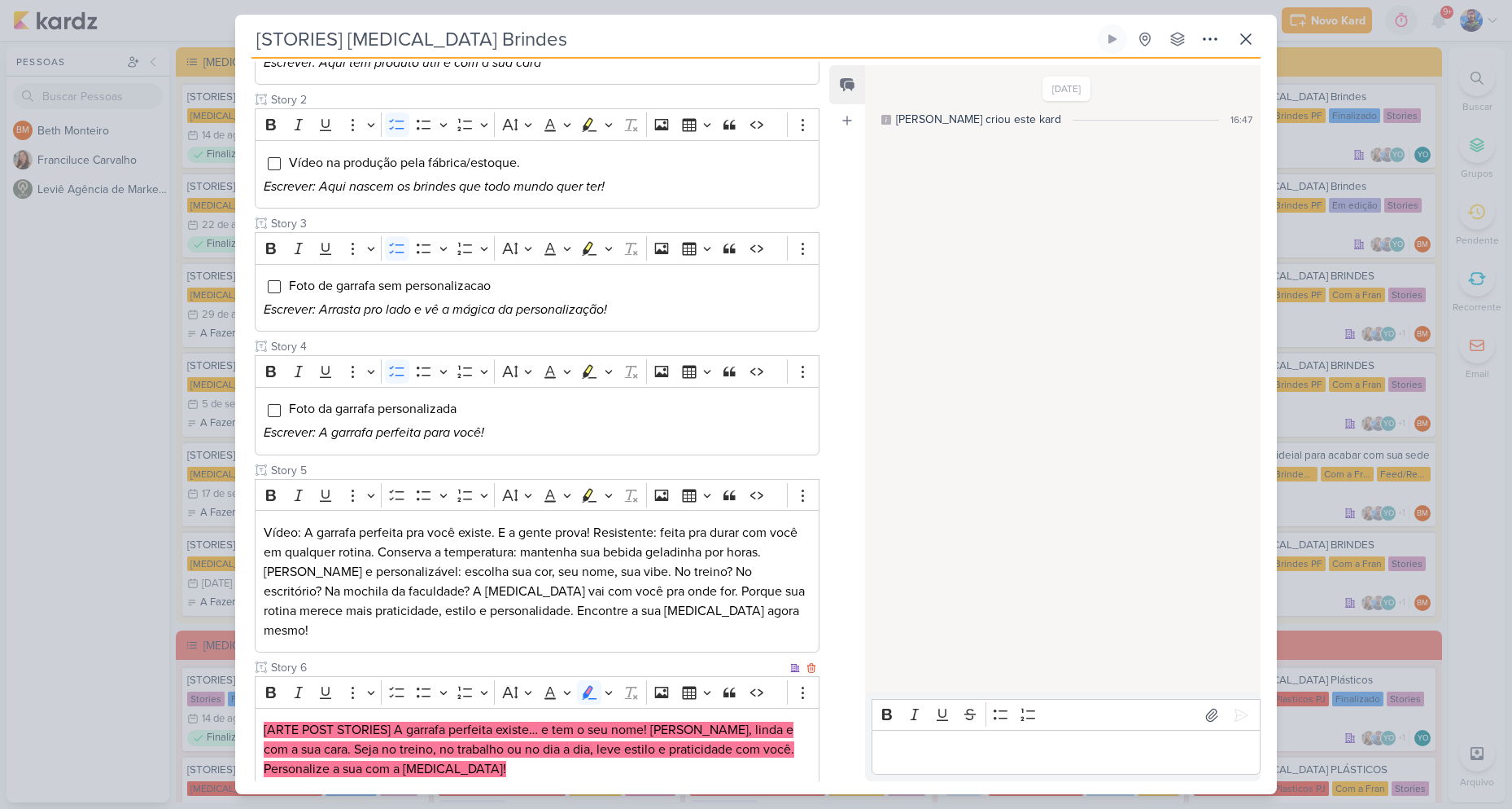
scroll to position [377, 0]
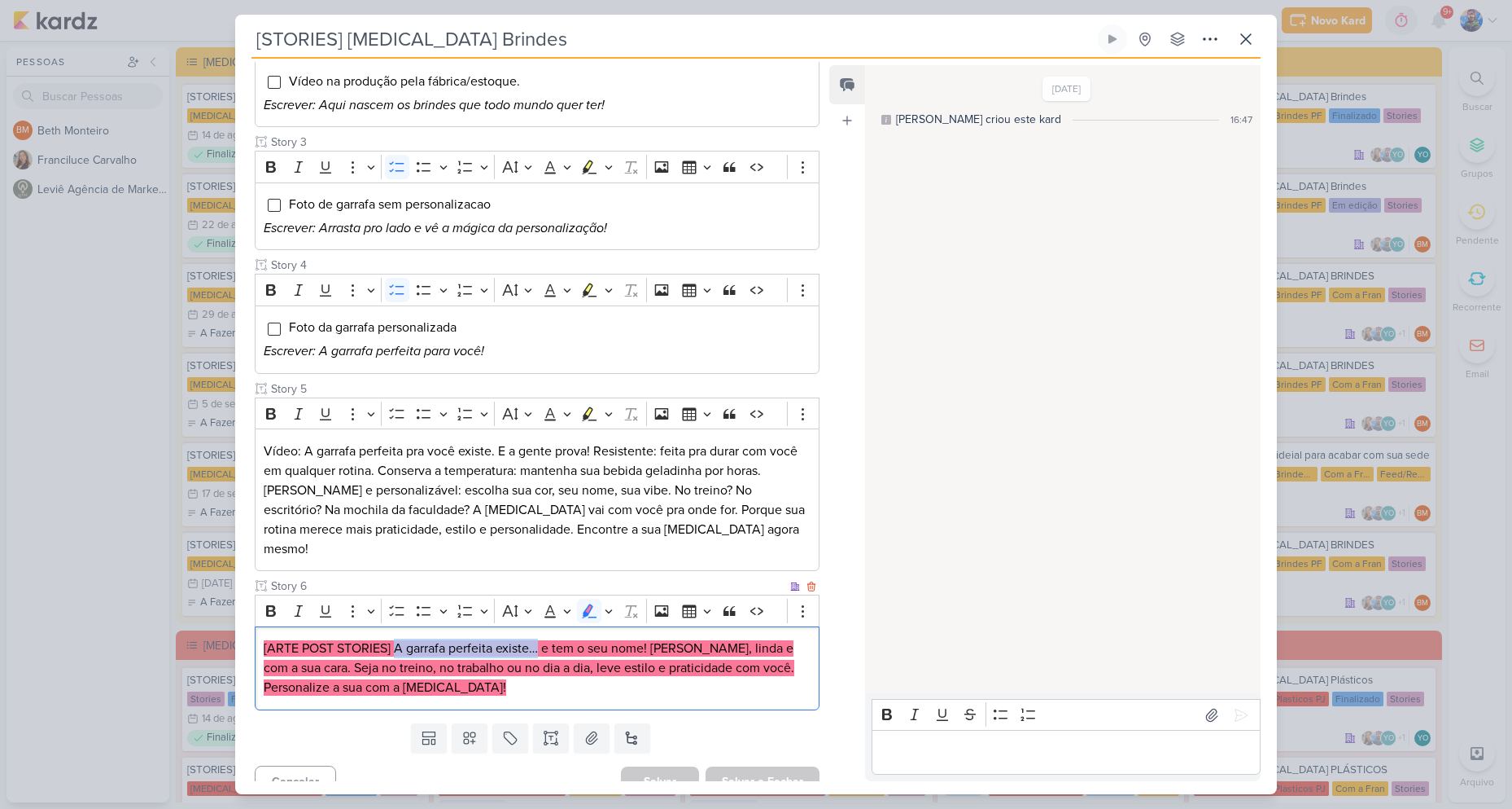
drag, startPoint x: 394, startPoint y: 626, endPoint x: 540, endPoint y: 635, distance: 146.3
click at [540, 640] on mark "[ARTE POST STORIES] A garrafa perfeita existe… e tem o seu nome! [PERSON_NAME],…" at bounding box center [529, 667] width 530 height 55
click at [551, 640] on mark "[ARTE POST STORIES] A garrafa perfeita existe… e tem o seu nome! [PERSON_NAME],…" at bounding box center [529, 667] width 530 height 55
drag, startPoint x: 542, startPoint y: 632, endPoint x: 647, endPoint y: 633, distance: 105.0
click at [647, 640] on mark "[ARTE POST STORIES] A garrafa perfeita existe… e tem o seu nome! [PERSON_NAME],…" at bounding box center [529, 667] width 530 height 55
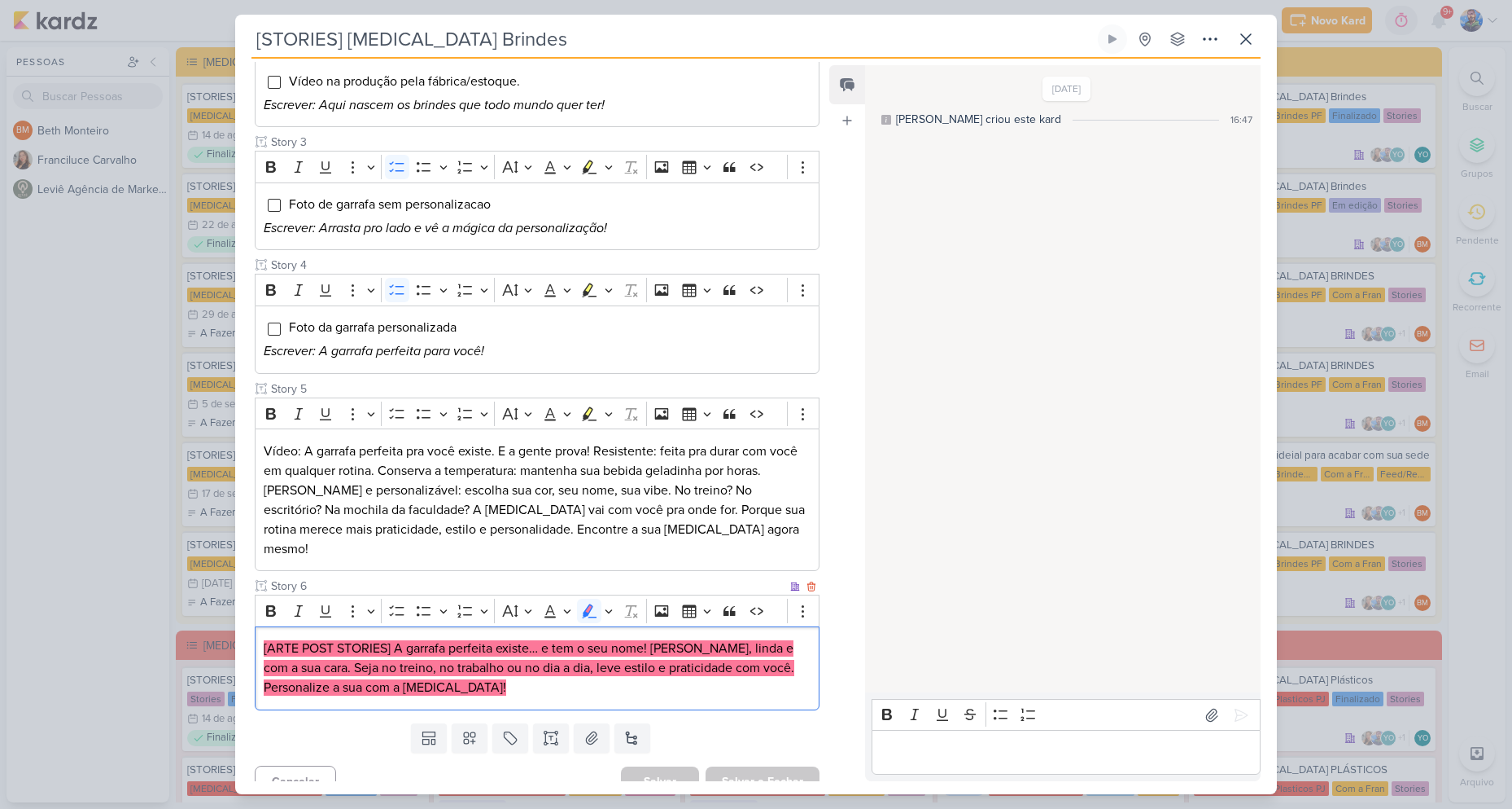
click at [755, 653] on p "[ARTE POST STORIES] A garrafa perfeita existe… e tem o seu nome! [PERSON_NAME],…" at bounding box center [537, 667] width 547 height 59
drag, startPoint x: 652, startPoint y: 624, endPoint x: 737, endPoint y: 628, distance: 85.1
click at [737, 640] on mark "[ARTE POST STORIES] A garrafa perfeita existe… e tem o seu nome! [PERSON_NAME],…" at bounding box center [529, 667] width 530 height 55
click at [757, 640] on mark "[ARTE POST STORIES] A garrafa perfeita existe… e tem o seu nome! [PERSON_NAME],…" at bounding box center [529, 667] width 530 height 55
drag, startPoint x: 650, startPoint y: 627, endPoint x: 290, endPoint y: 652, distance: 360.9
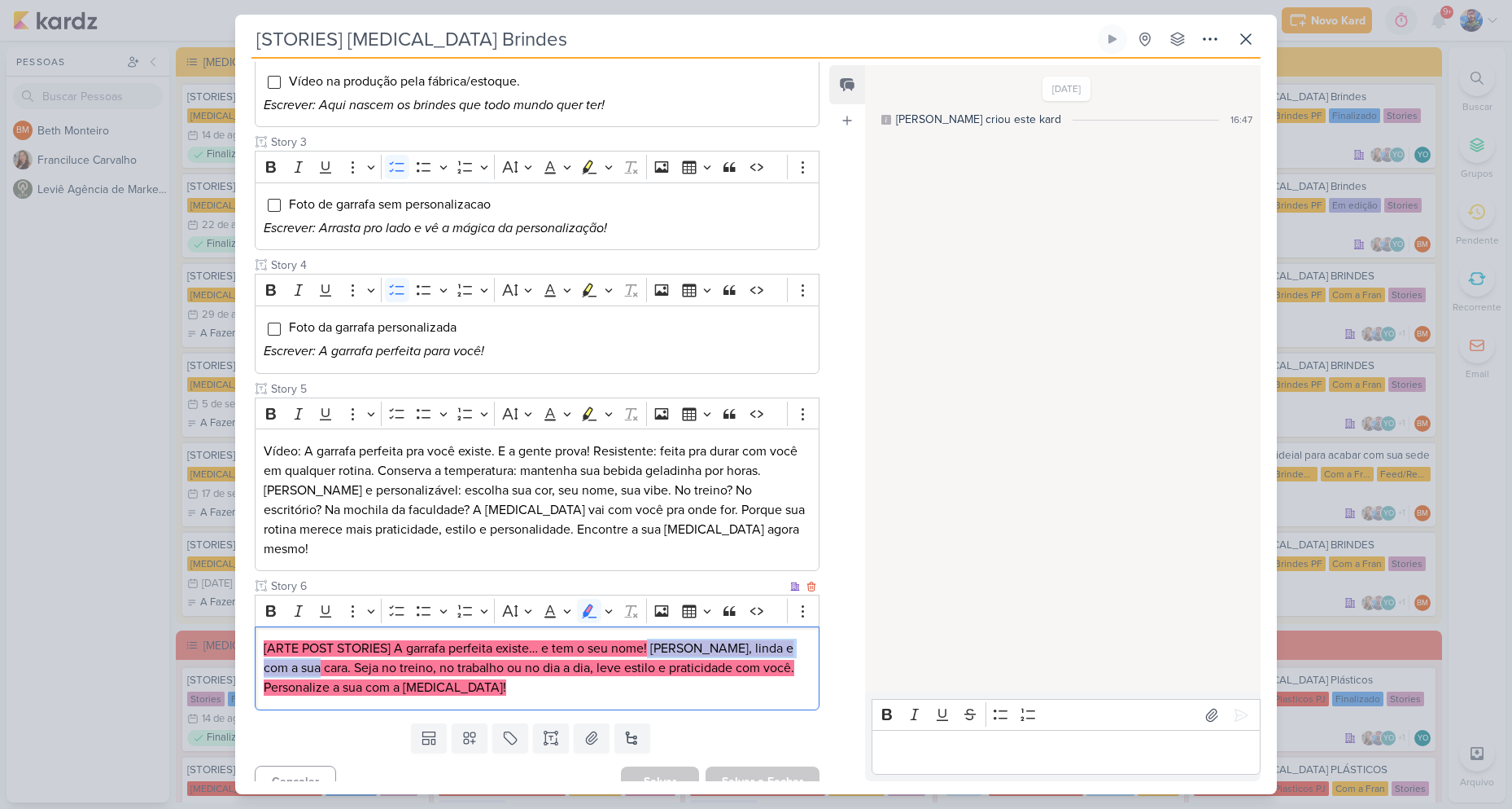
click at [290, 652] on mark "[ARTE POST STORIES] A garrafa perfeita existe… e tem o seu nome! [PERSON_NAME],…" at bounding box center [529, 667] width 530 height 55
click at [397, 647] on mark "[ARTE POST STORIES] A garrafa perfeita existe… e tem o seu nome! [PERSON_NAME],…" at bounding box center [529, 667] width 530 height 55
drag, startPoint x: 297, startPoint y: 647, endPoint x: 752, endPoint y: 650, distance: 455.0
click at [752, 650] on p "[ARTE POST STORIES] A garrafa perfeita existe… e tem o seu nome! [PERSON_NAME],…" at bounding box center [537, 667] width 547 height 59
click at [575, 666] on p "[ARTE POST STORIES] A garrafa perfeita existe… e tem o seu nome! [PERSON_NAME],…" at bounding box center [537, 667] width 547 height 59
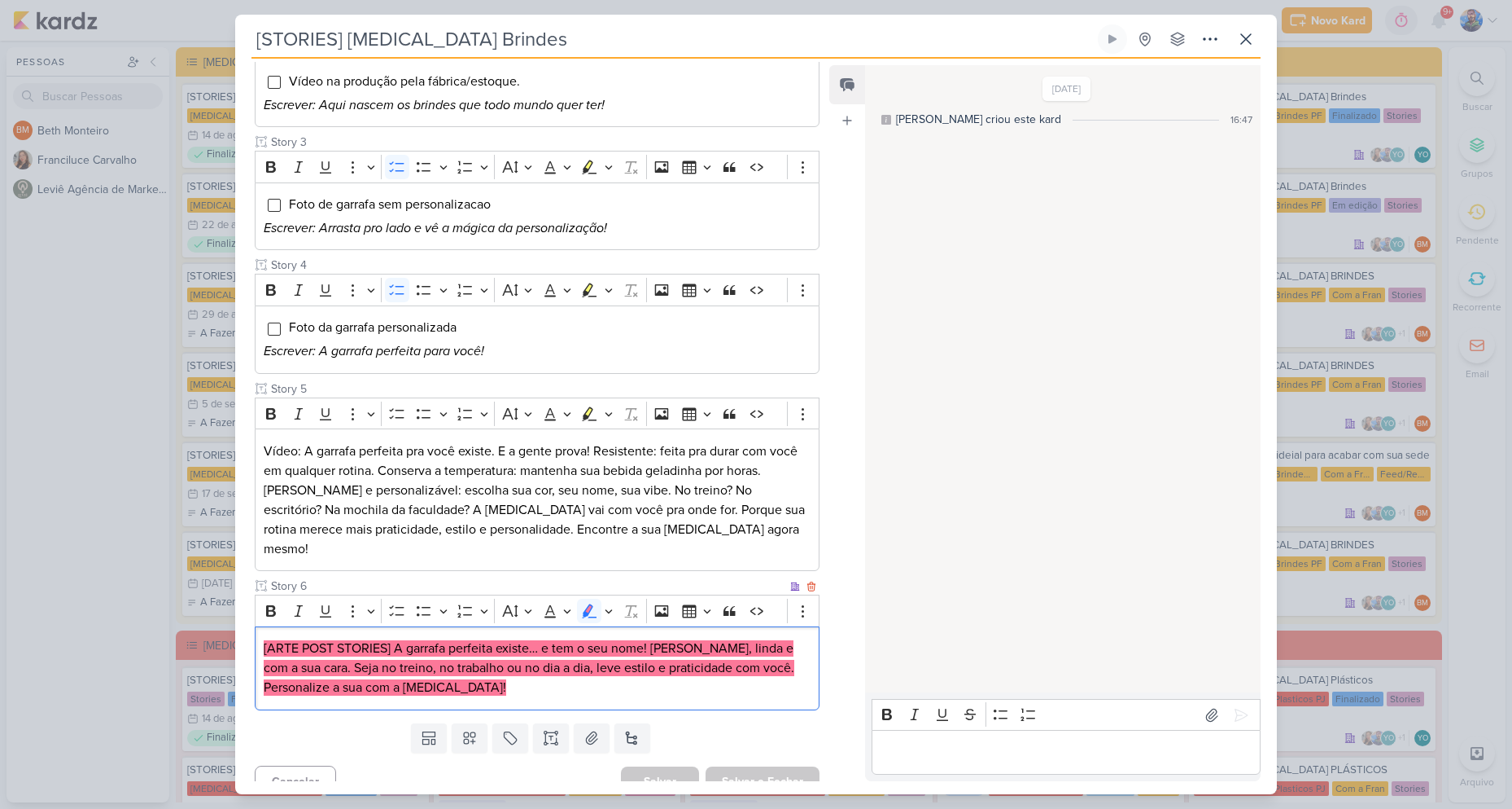
click at [575, 666] on p "[ARTE POST STORIES] A garrafa perfeita existe… e tem o seu nome! [PERSON_NAME],…" at bounding box center [537, 667] width 547 height 59
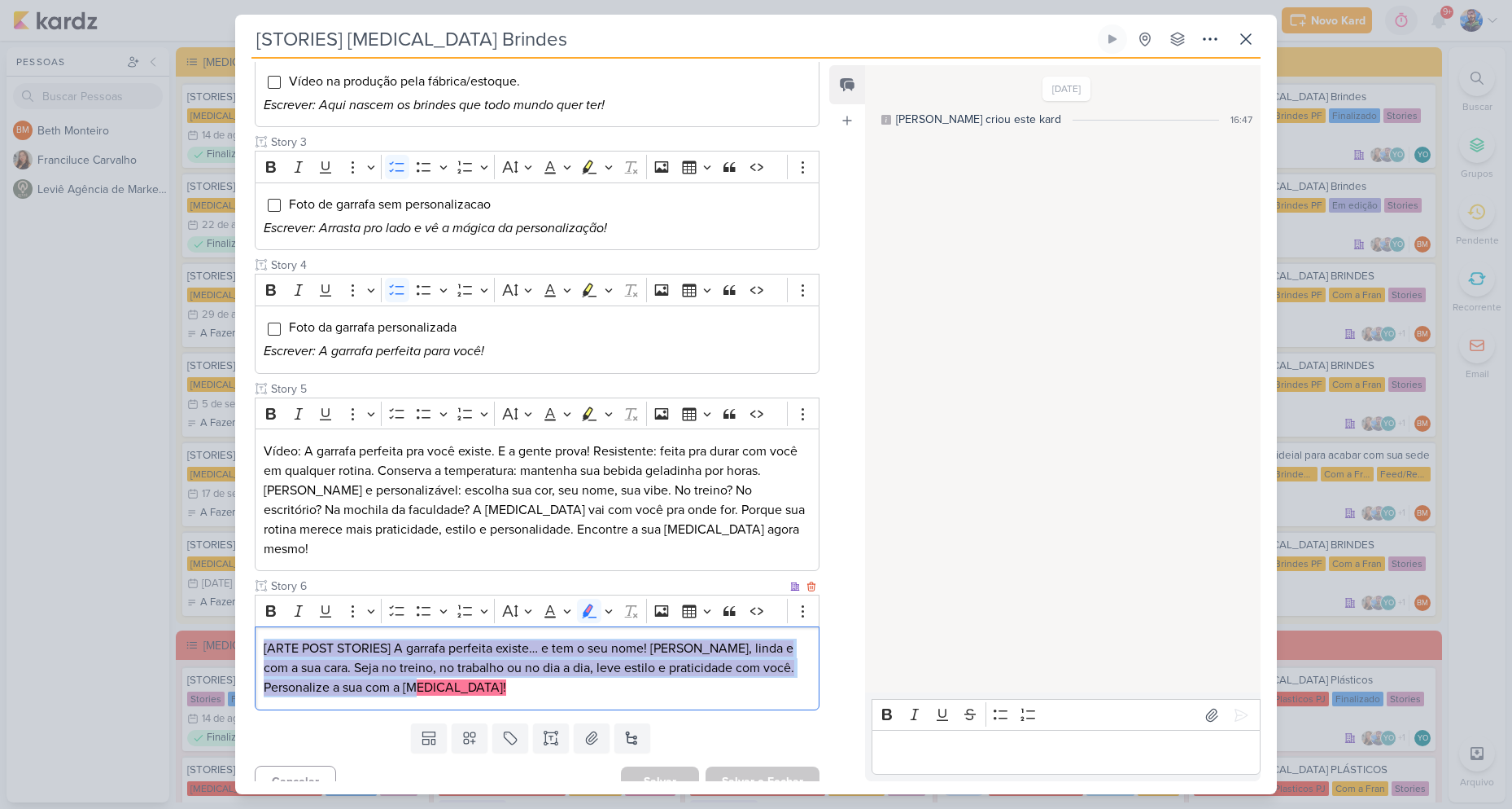
click at [575, 666] on p "[ARTE POST STORIES] A garrafa perfeita existe… e tem o seu nome! [PERSON_NAME],…" at bounding box center [537, 667] width 547 height 59
click at [610, 603] on icon "Editor toolbar" at bounding box center [609, 611] width 8 height 17
drag, startPoint x: 511, startPoint y: 619, endPoint x: 518, endPoint y: 630, distance: 13.0
click at [511, 631] on icon "Text highlight toolbar" at bounding box center [513, 639] width 17 height 17
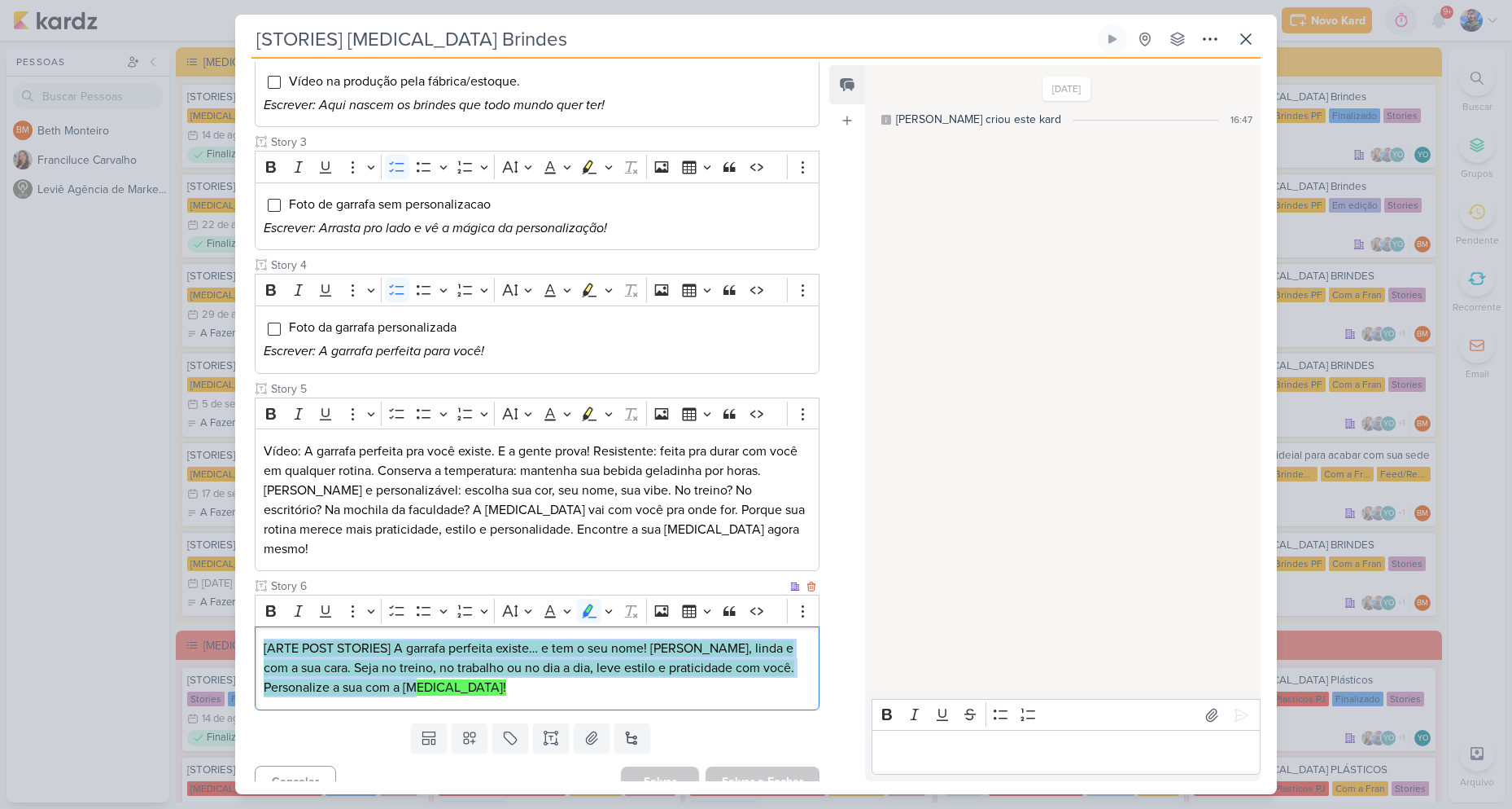
click at [479, 667] on p "[ARTE POST STORIES] A garrafa perfeita existe… e tem o seu nome! [PERSON_NAME],…" at bounding box center [537, 667] width 547 height 59
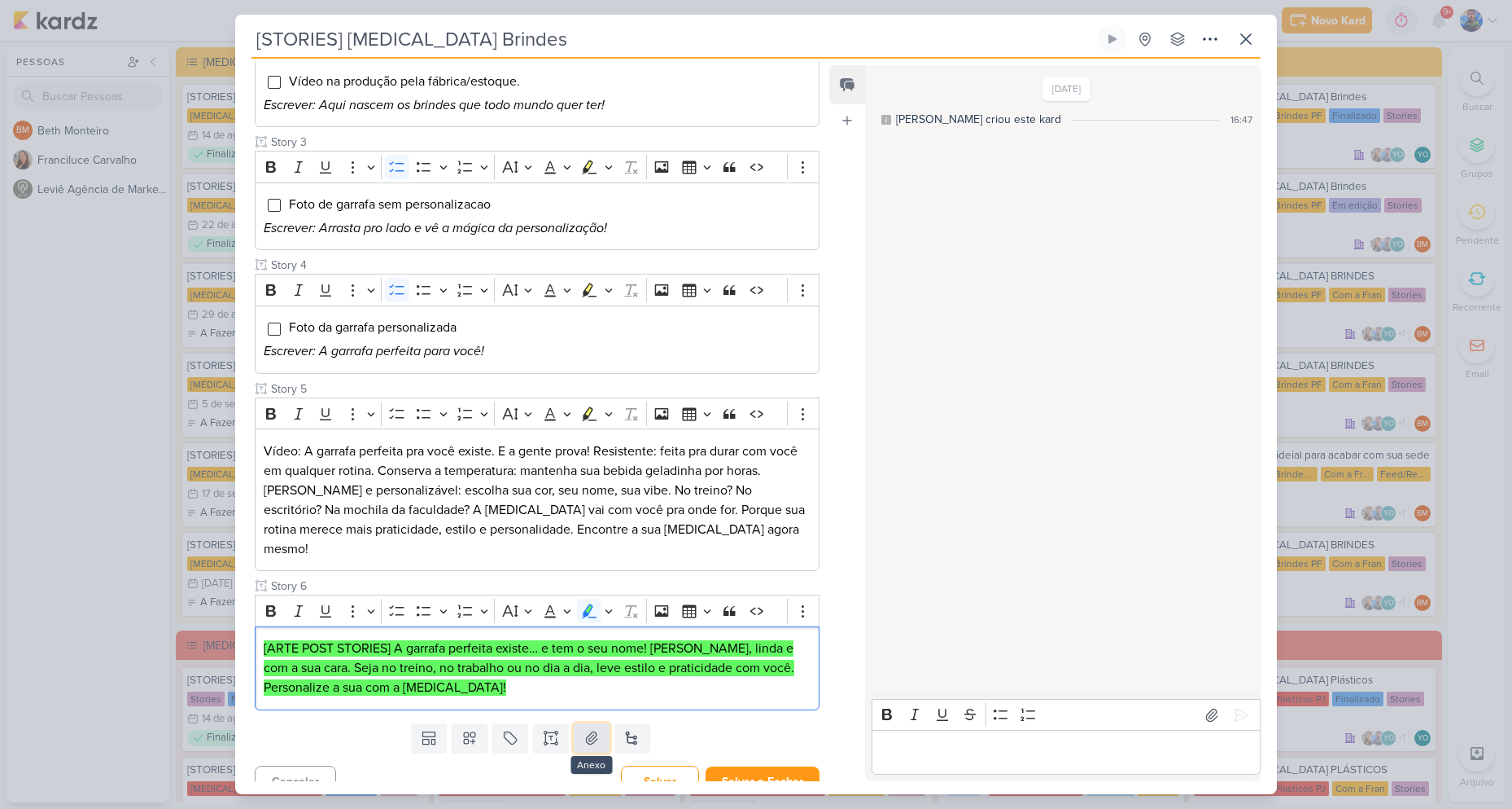
click at [587, 731] on icon at bounding box center [592, 737] width 12 height 12
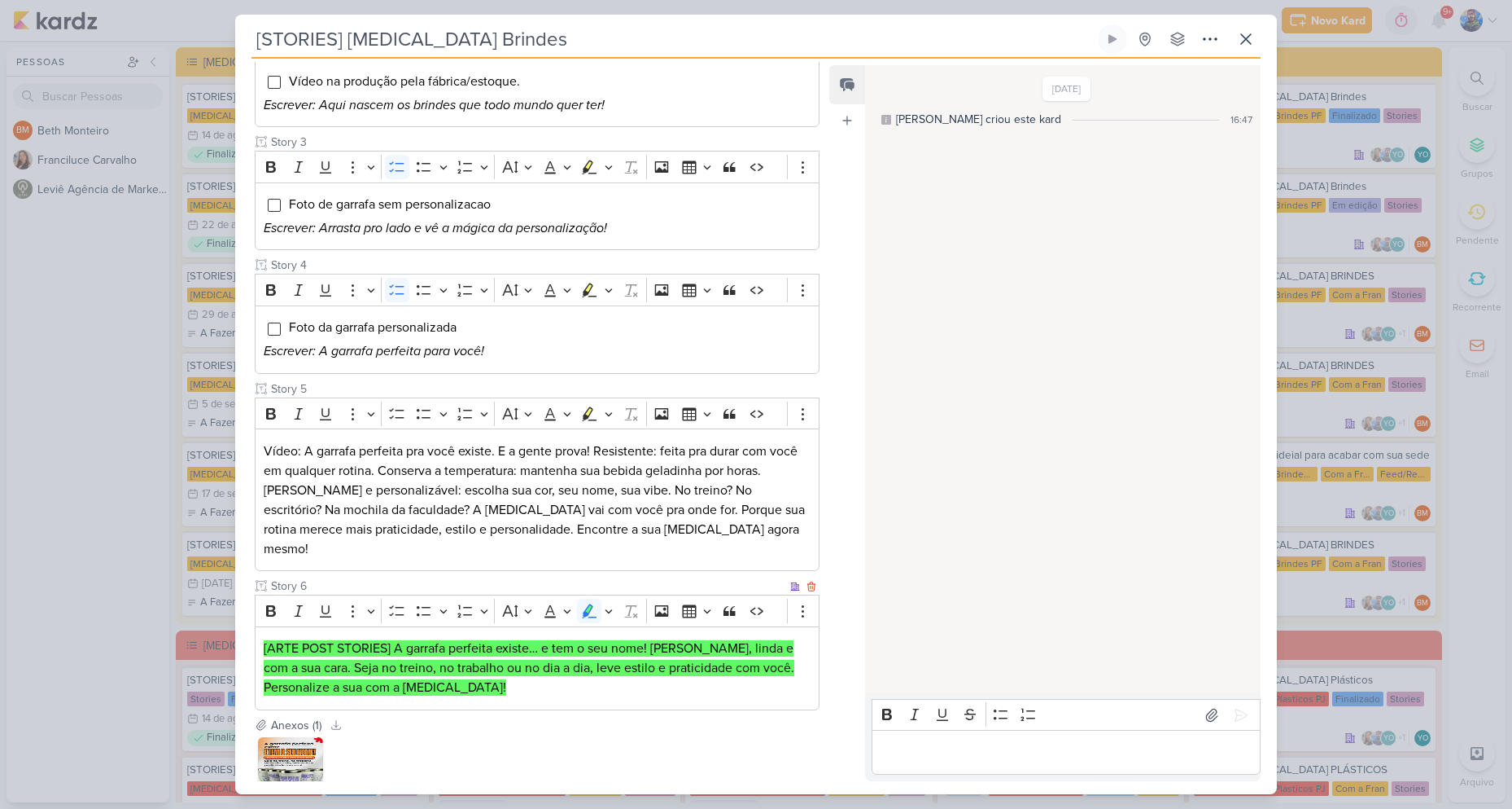
scroll to position [472, 0]
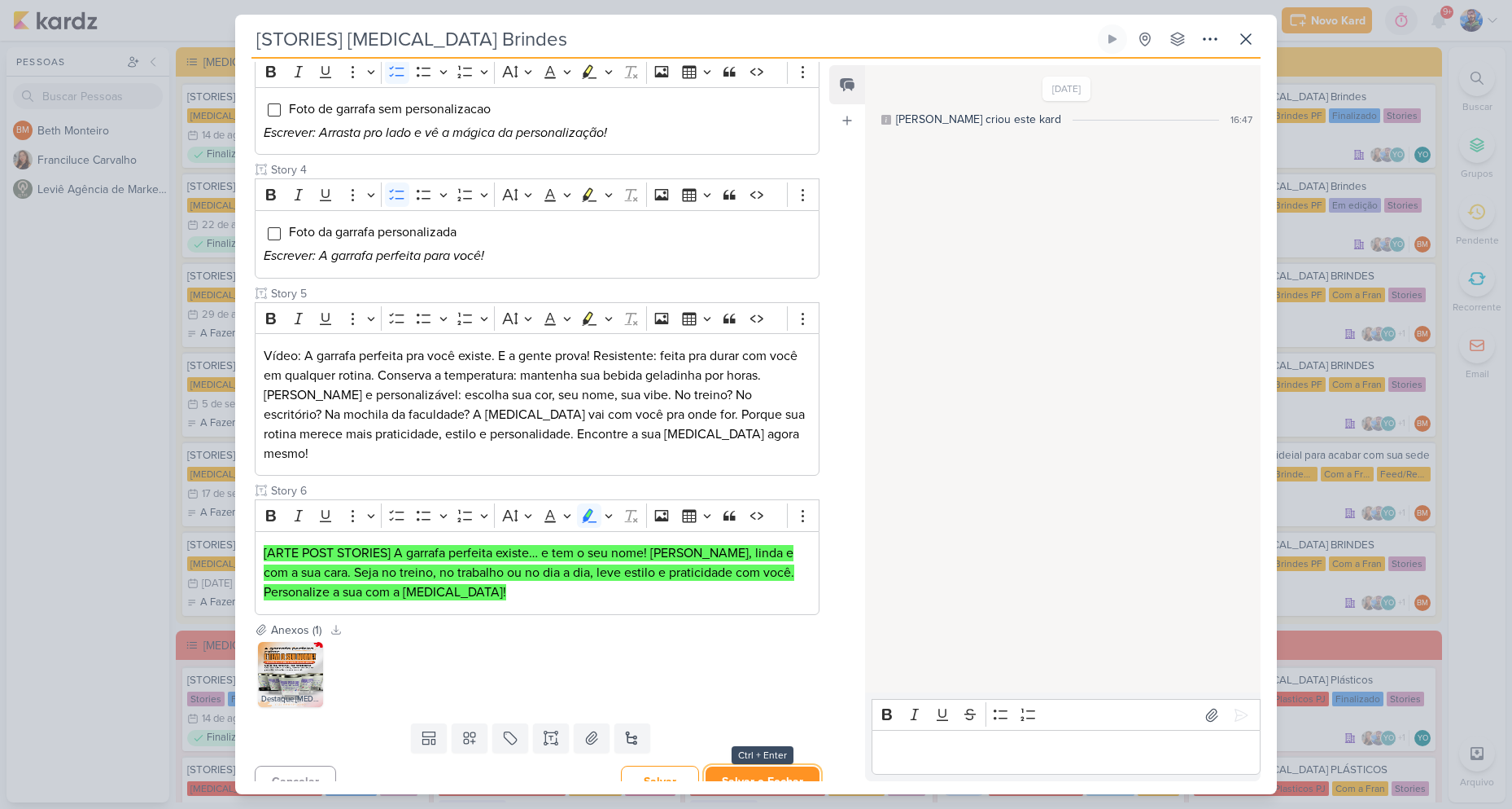
click at [737, 770] on button "Salvar e Fechar" at bounding box center [763, 781] width 114 height 30
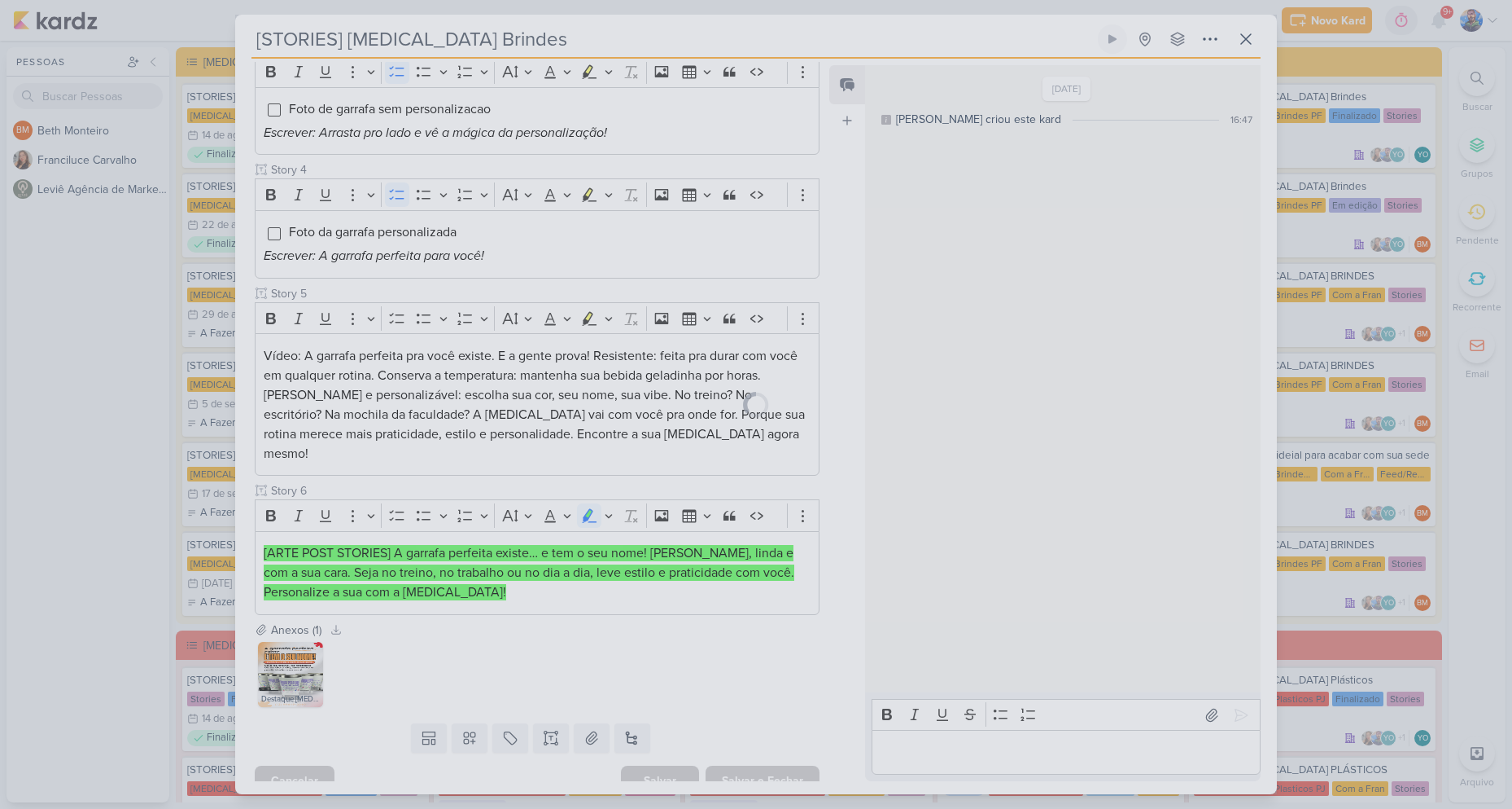
scroll to position [470, 0]
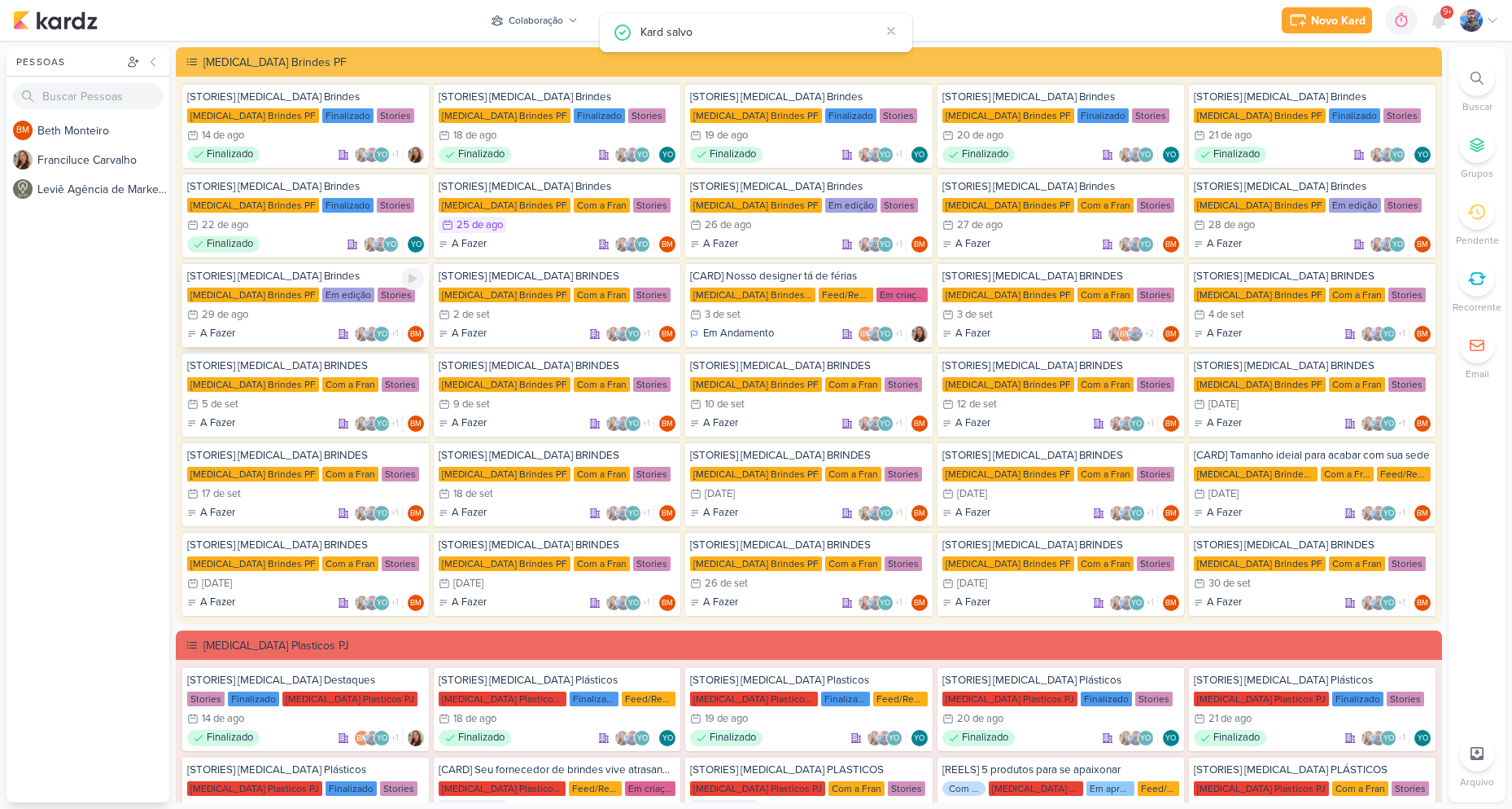
click at [322, 298] on div "Em edição" at bounding box center [348, 295] width 52 height 15
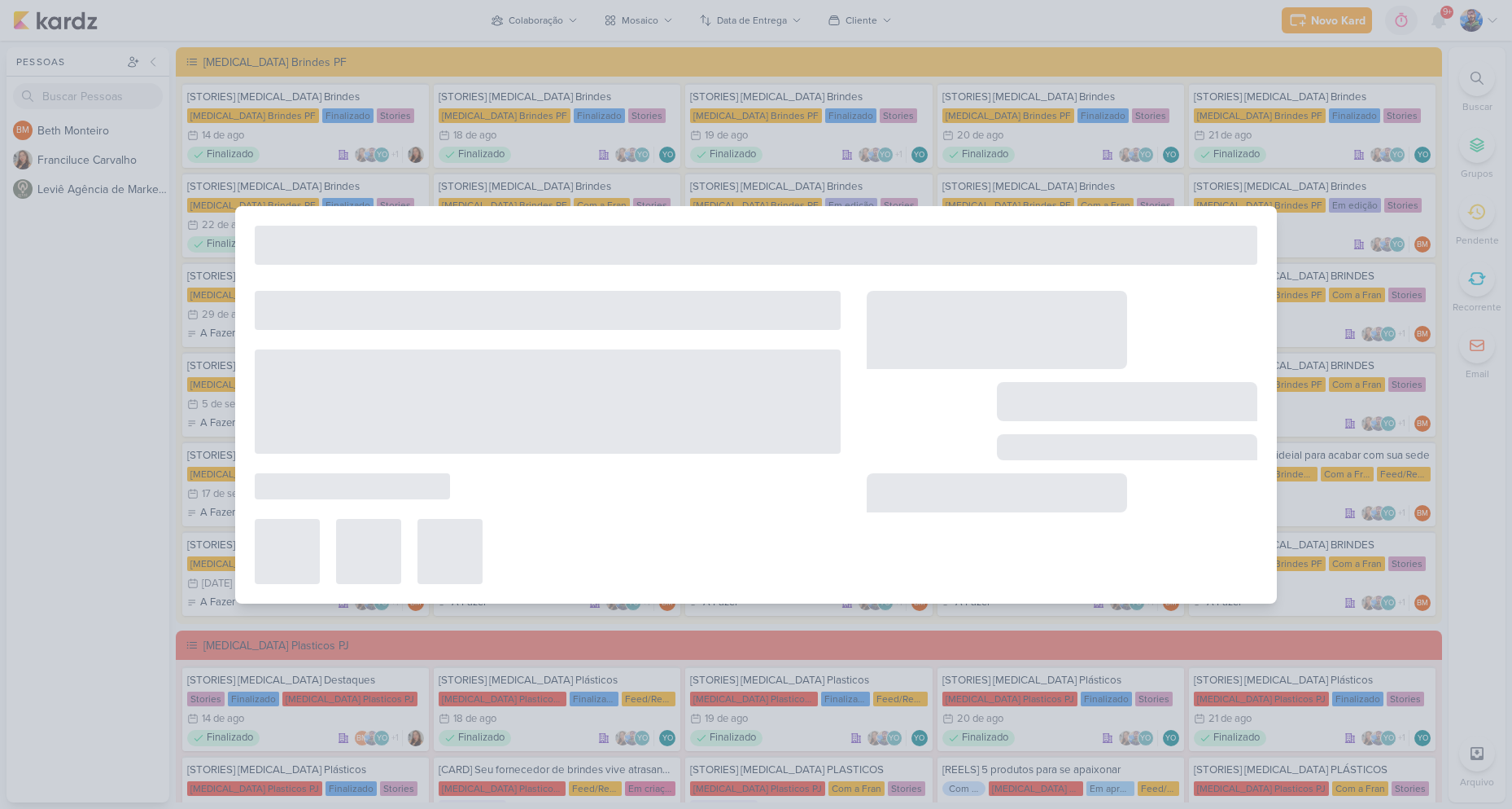
type input "[STORIES] [MEDICAL_DATA] Brindes"
type input "[DATE] 23:59"
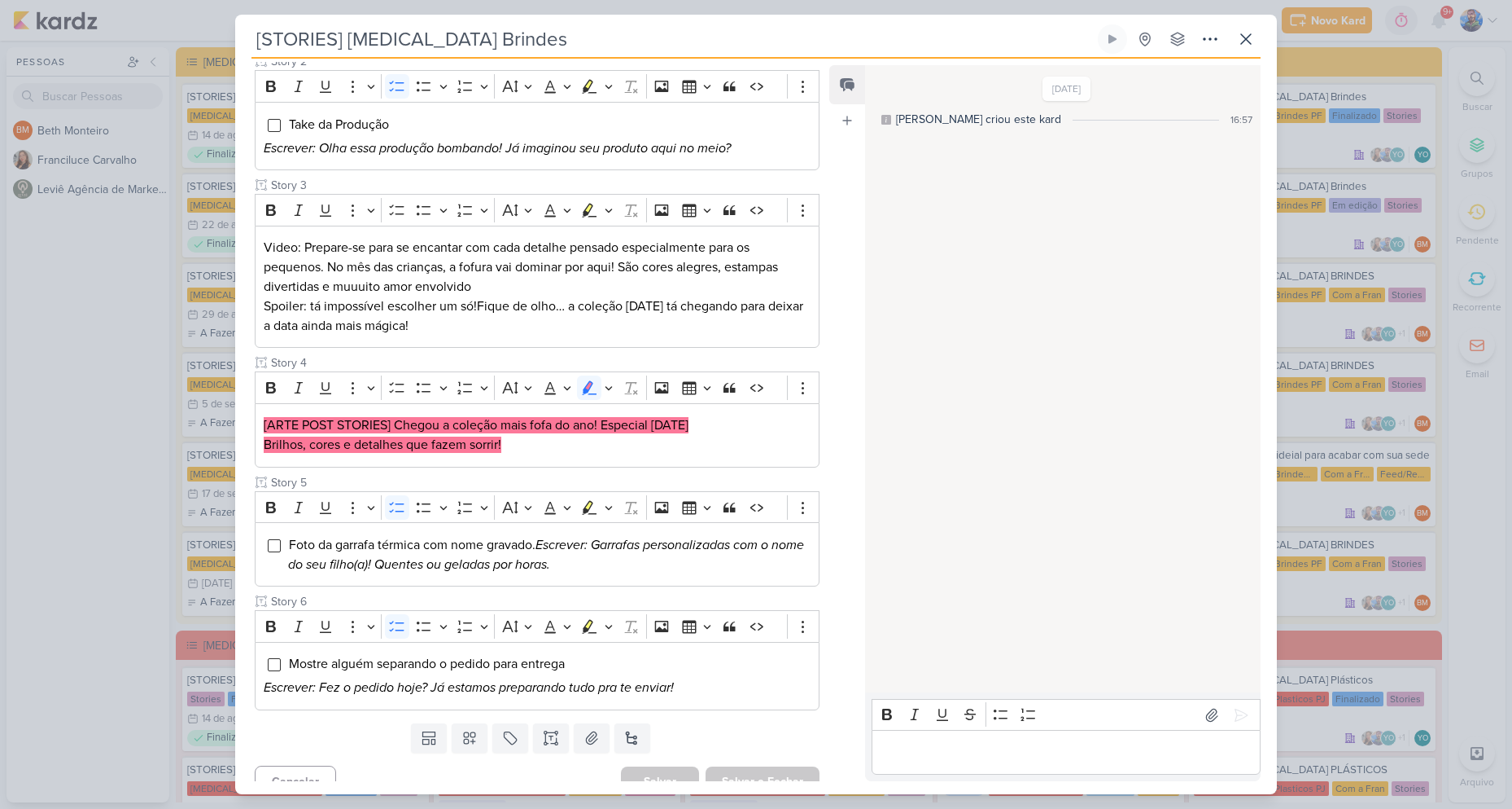
scroll to position [376, 0]
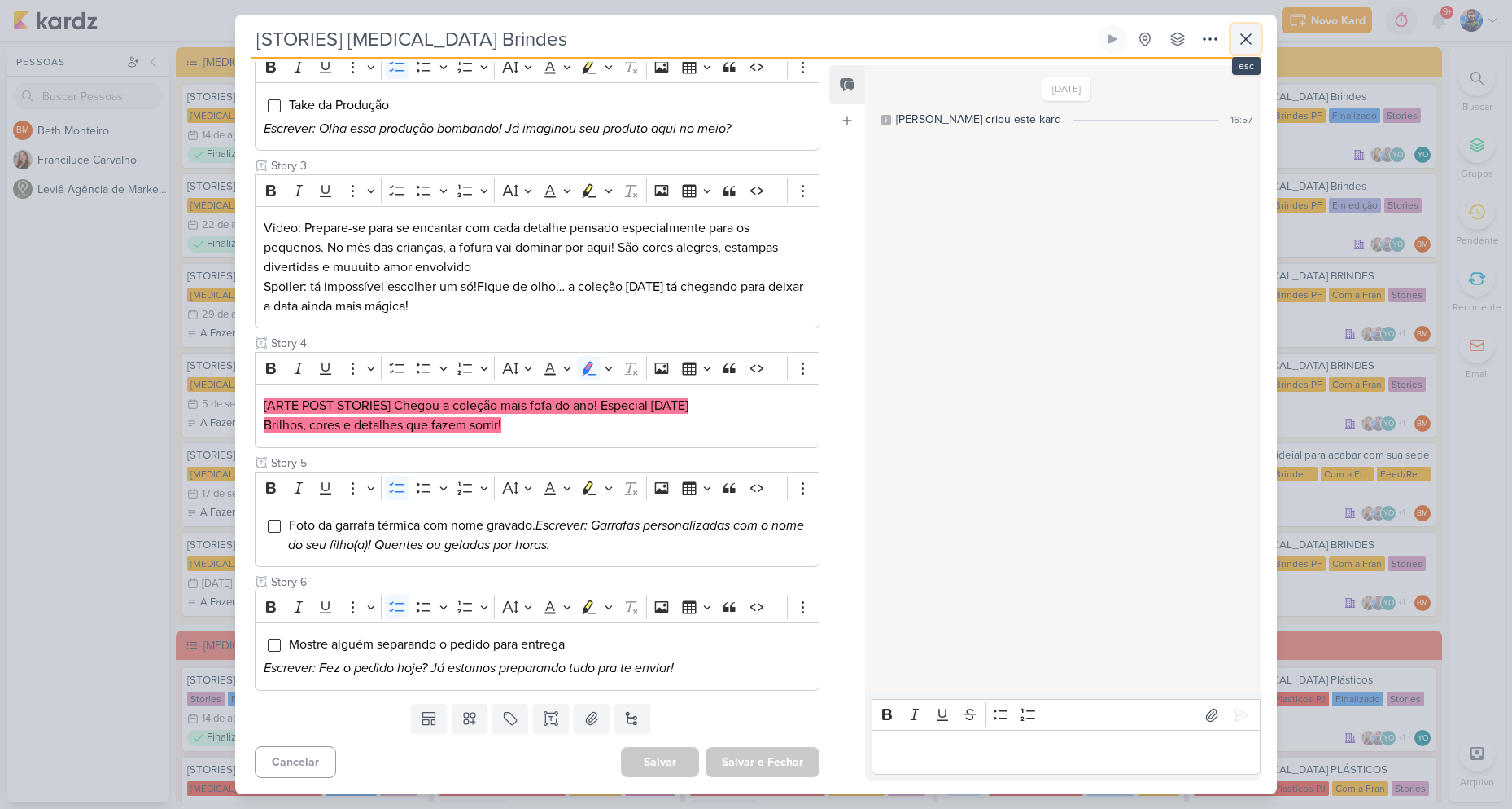
click at [1253, 34] on icon at bounding box center [1246, 39] width 20 height 20
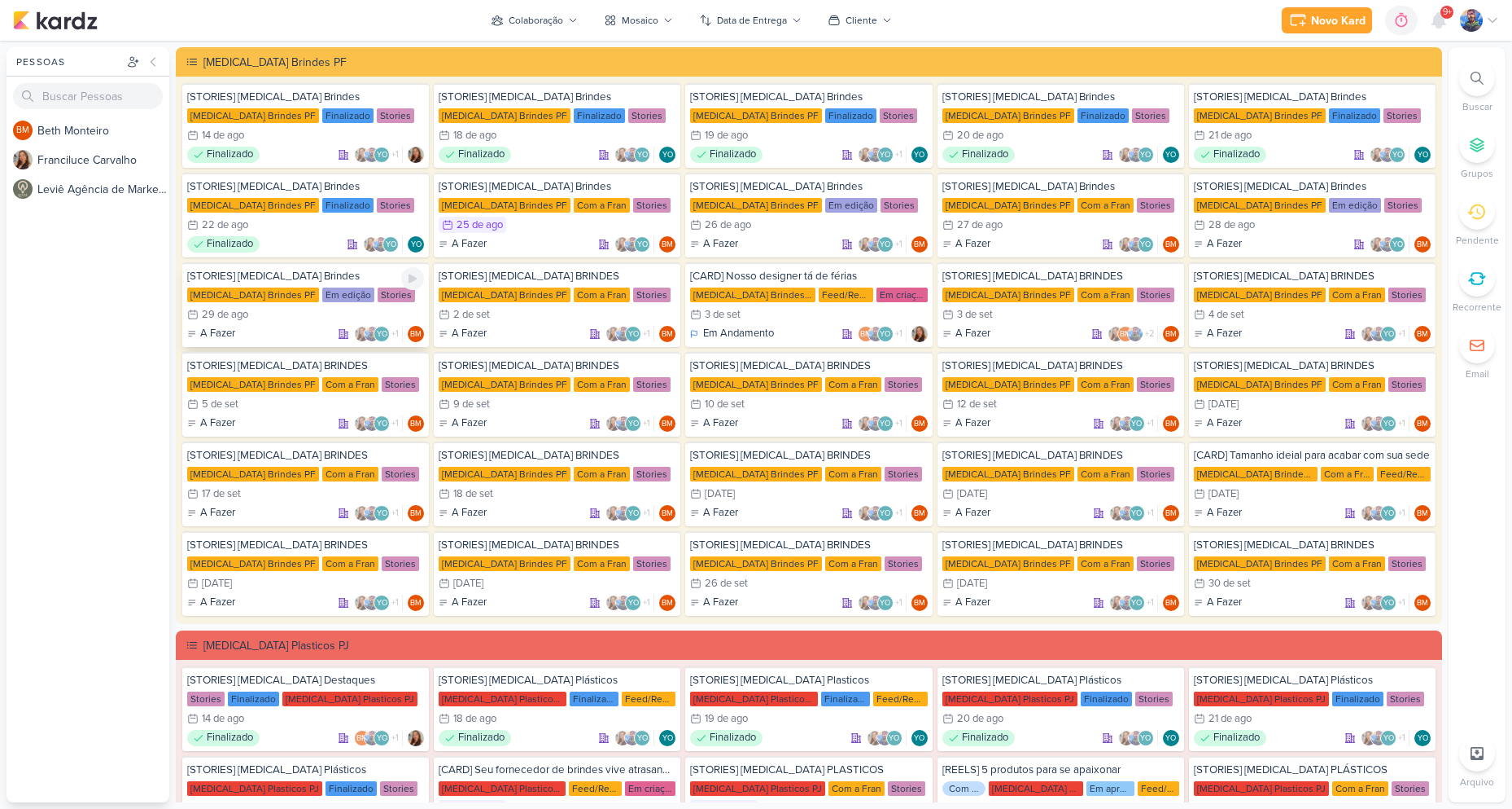
click at [288, 311] on div "29/8 [DATE]" at bounding box center [305, 315] width 237 height 17
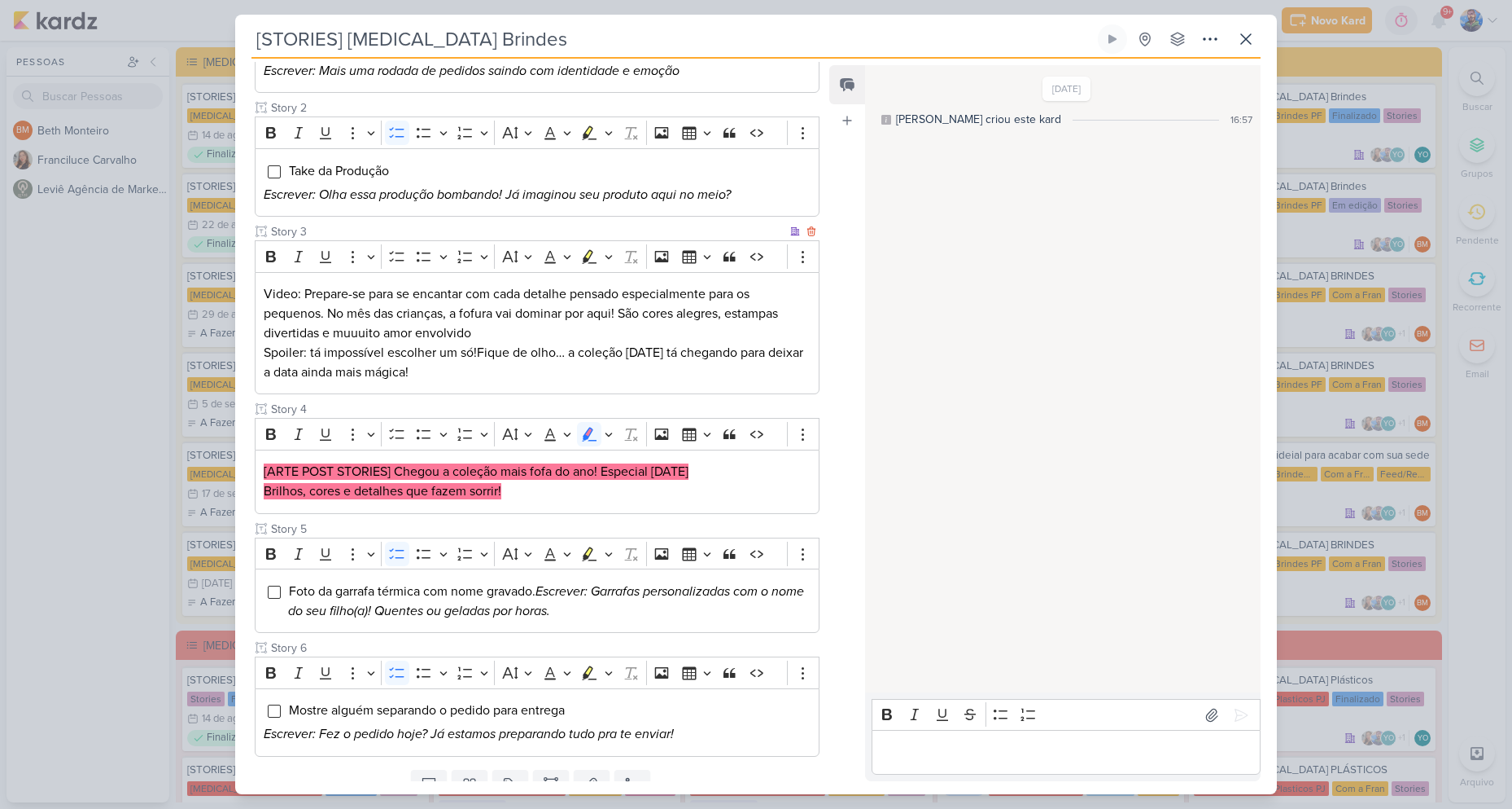
scroll to position [325, 0]
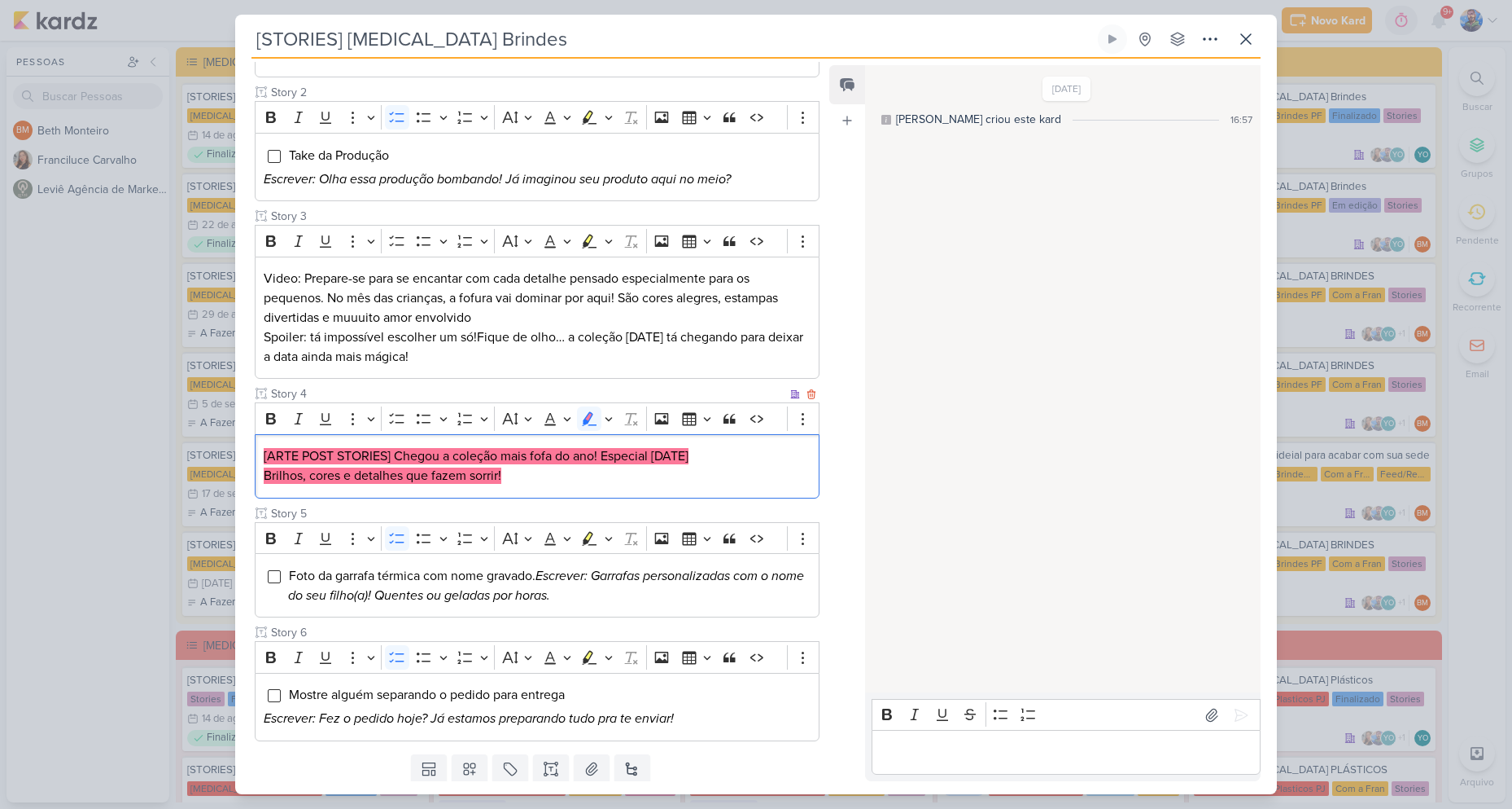
click at [427, 453] on mark "[ARTE POST STORIES] Chegou a coleção mais fofa do ano! Especial [DATE]" at bounding box center [476, 456] width 425 height 17
drag, startPoint x: 396, startPoint y: 453, endPoint x: 463, endPoint y: 452, distance: 67.0
click at [463, 452] on mark "[ARTE POST STORIES] Chegou a coleção mais fofa do ano! Especial [DATE]" at bounding box center [476, 456] width 425 height 17
click at [429, 463] on mark "[ARTE POST STORIES] Chegou a coleção mais fofa do ano! Especial [DATE]" at bounding box center [476, 456] width 425 height 17
drag, startPoint x: 393, startPoint y: 458, endPoint x: 499, endPoint y: 461, distance: 106.0
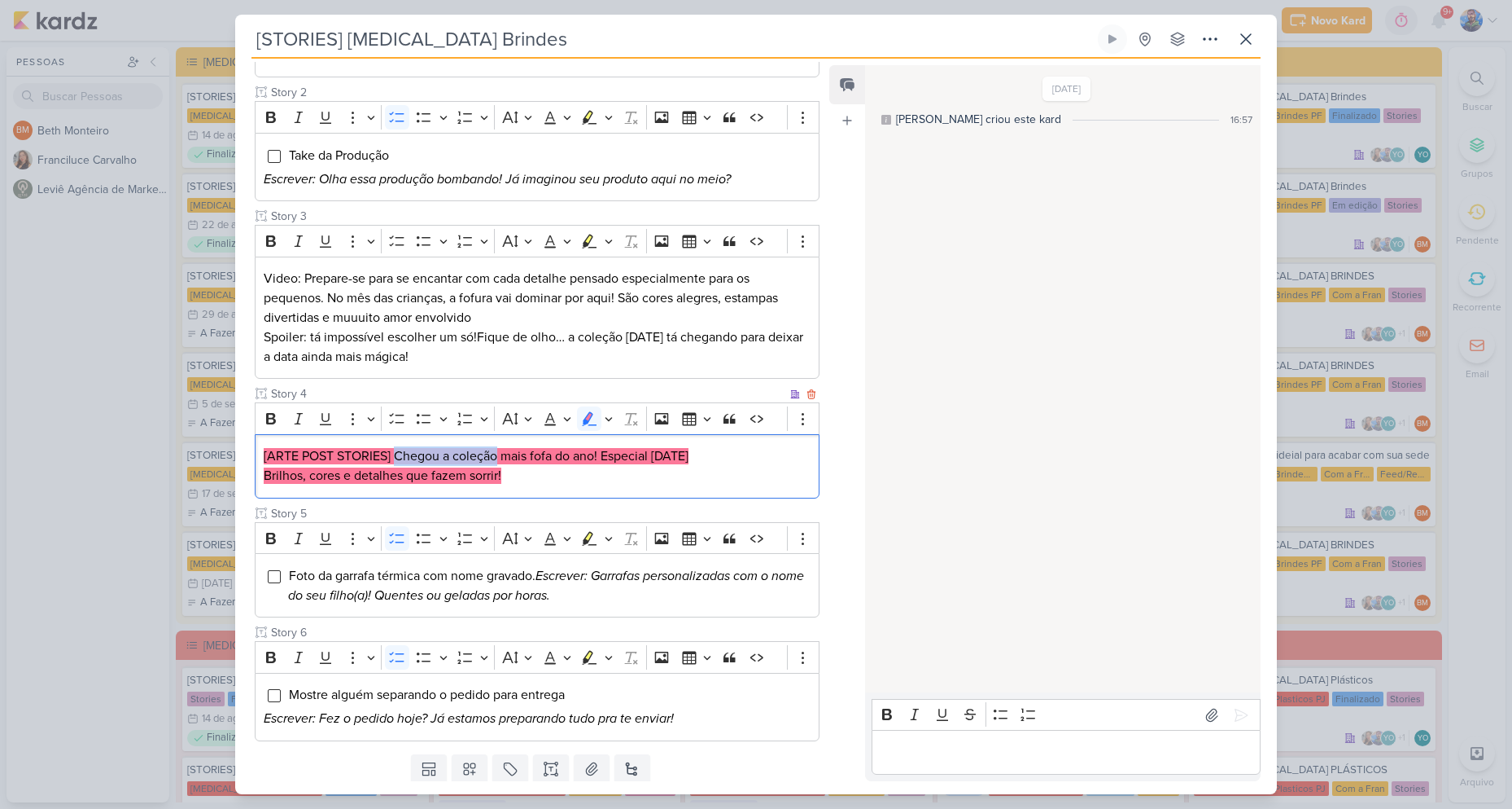
click at [499, 461] on mark "[ARTE POST STORIES] Chegou a coleção mais fofa do ano! Especial [DATE]" at bounding box center [476, 456] width 425 height 17
drag, startPoint x: 551, startPoint y: 466, endPoint x: 538, endPoint y: 453, distance: 18.4
click at [552, 462] on p "[ARTE POST STORIES] Chegou a coleção mais fofa do ano! Especial [DATE]" at bounding box center [537, 456] width 547 height 20
click at [504, 454] on mark "[ARTE POST STORIES] Chegou a coleção mais fofa do ano! Especial [DATE]" at bounding box center [476, 456] width 425 height 17
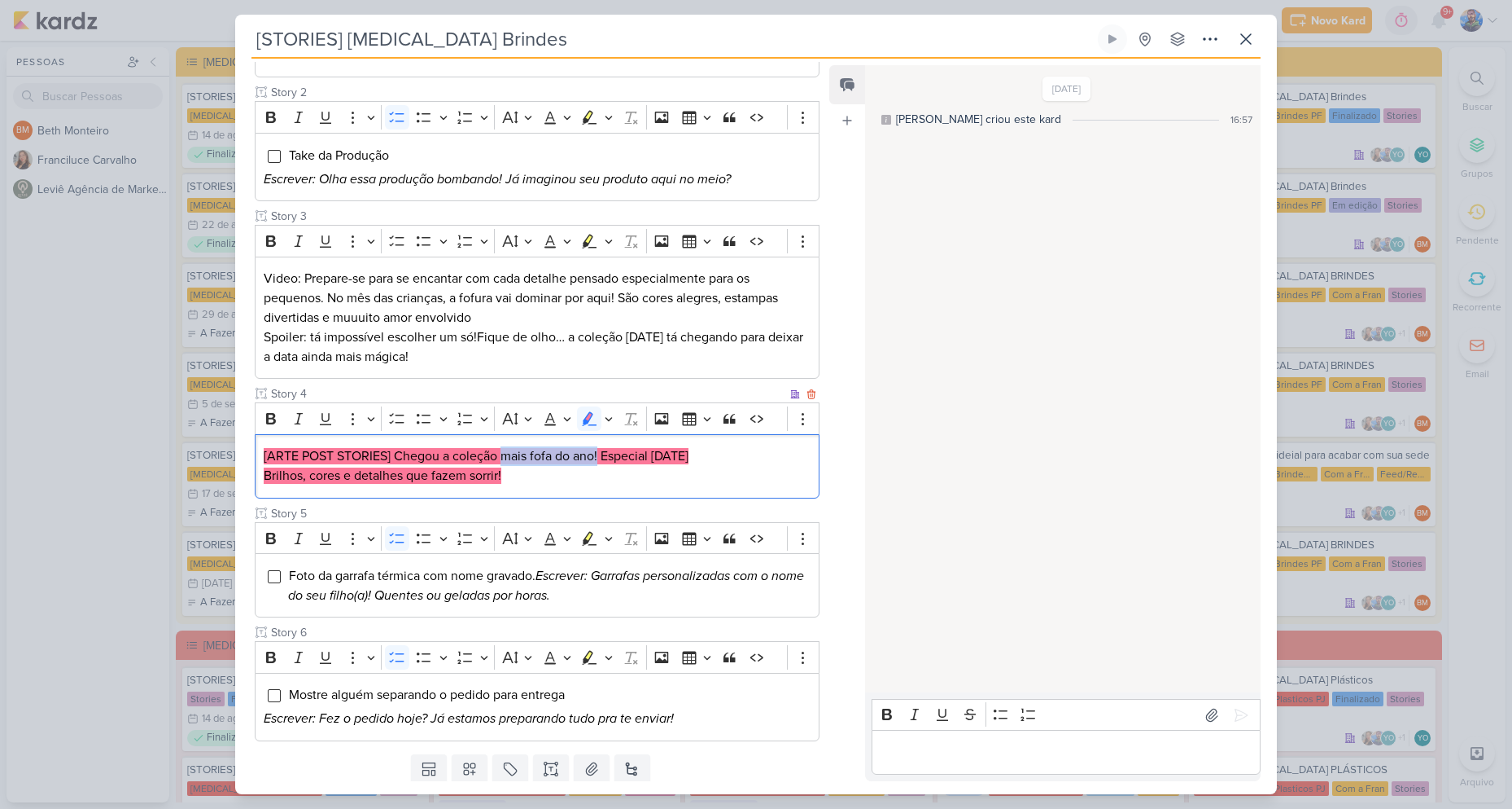
drag, startPoint x: 502, startPoint y: 453, endPoint x: 599, endPoint y: 448, distance: 97.1
click at [599, 448] on mark "[ARTE POST STORIES] Chegou a coleção mais fofa do ano! Especial [DATE]" at bounding box center [476, 456] width 425 height 17
drag, startPoint x: 638, startPoint y: 480, endPoint x: 629, endPoint y: 477, distance: 9.5
click at [636, 480] on p "Brilhos, cores e detalhes que fazem sorrir!" at bounding box center [537, 476] width 547 height 20
drag, startPoint x: 604, startPoint y: 456, endPoint x: 302, endPoint y: 483, distance: 303.2
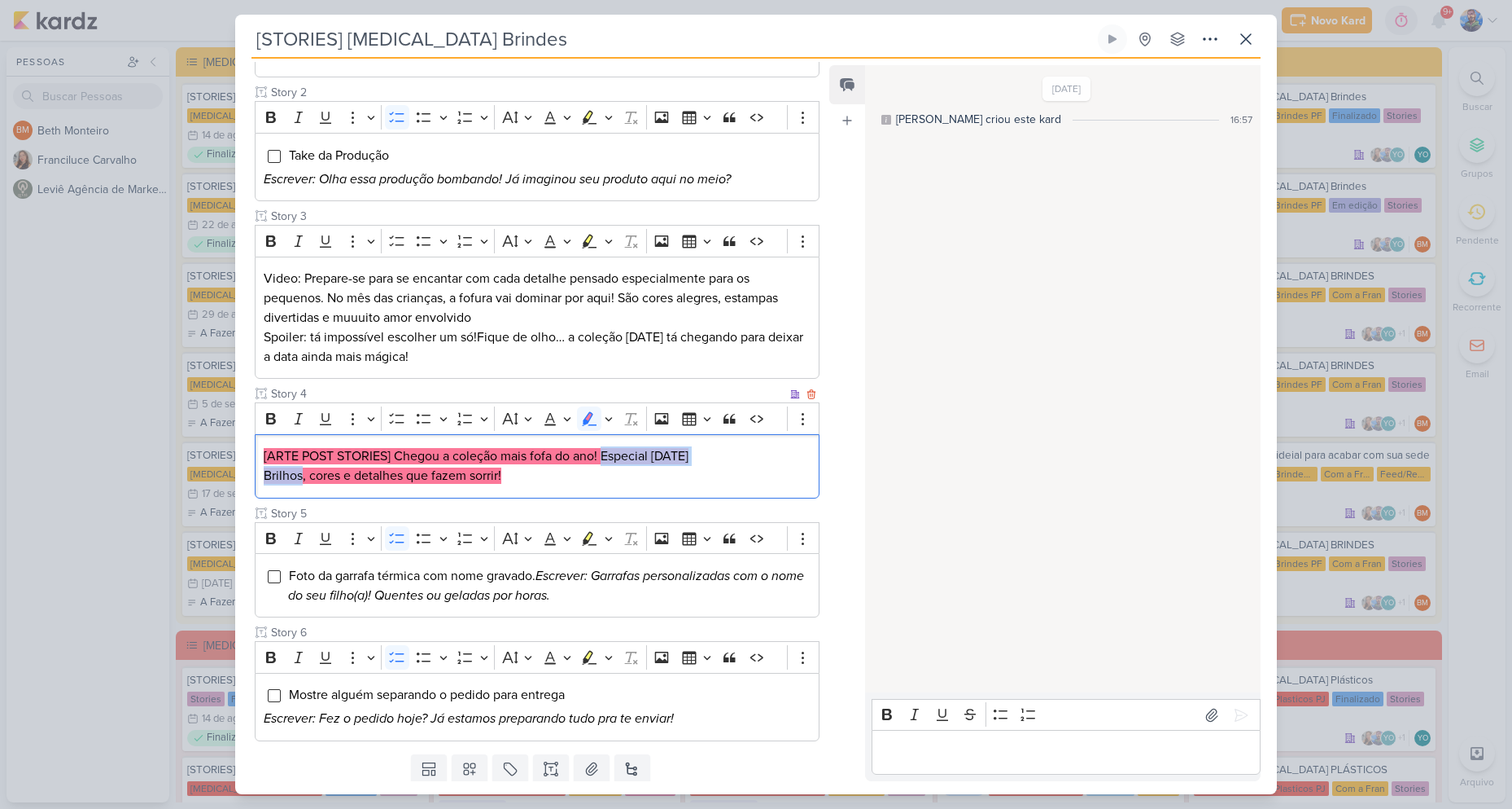
click at [302, 483] on div "[ARTE POST STORIES] Chegou a coleção mais fofa do ano! Especial [DATE] Brilhos,…" at bounding box center [537, 466] width 565 height 65
drag, startPoint x: 536, startPoint y: 481, endPoint x: 591, endPoint y: 478, distance: 55.1
click at [537, 482] on p "Brilhos, cores e detalhes que fazem sorrir!" at bounding box center [537, 476] width 547 height 20
drag, startPoint x: 602, startPoint y: 455, endPoint x: 305, endPoint y: 490, distance: 299.1
click at [305, 490] on div "[ARTE POST STORIES] Chegou a coleção mais fofa do ano! Especial [DATE] Brilhos,…" at bounding box center [537, 466] width 565 height 65
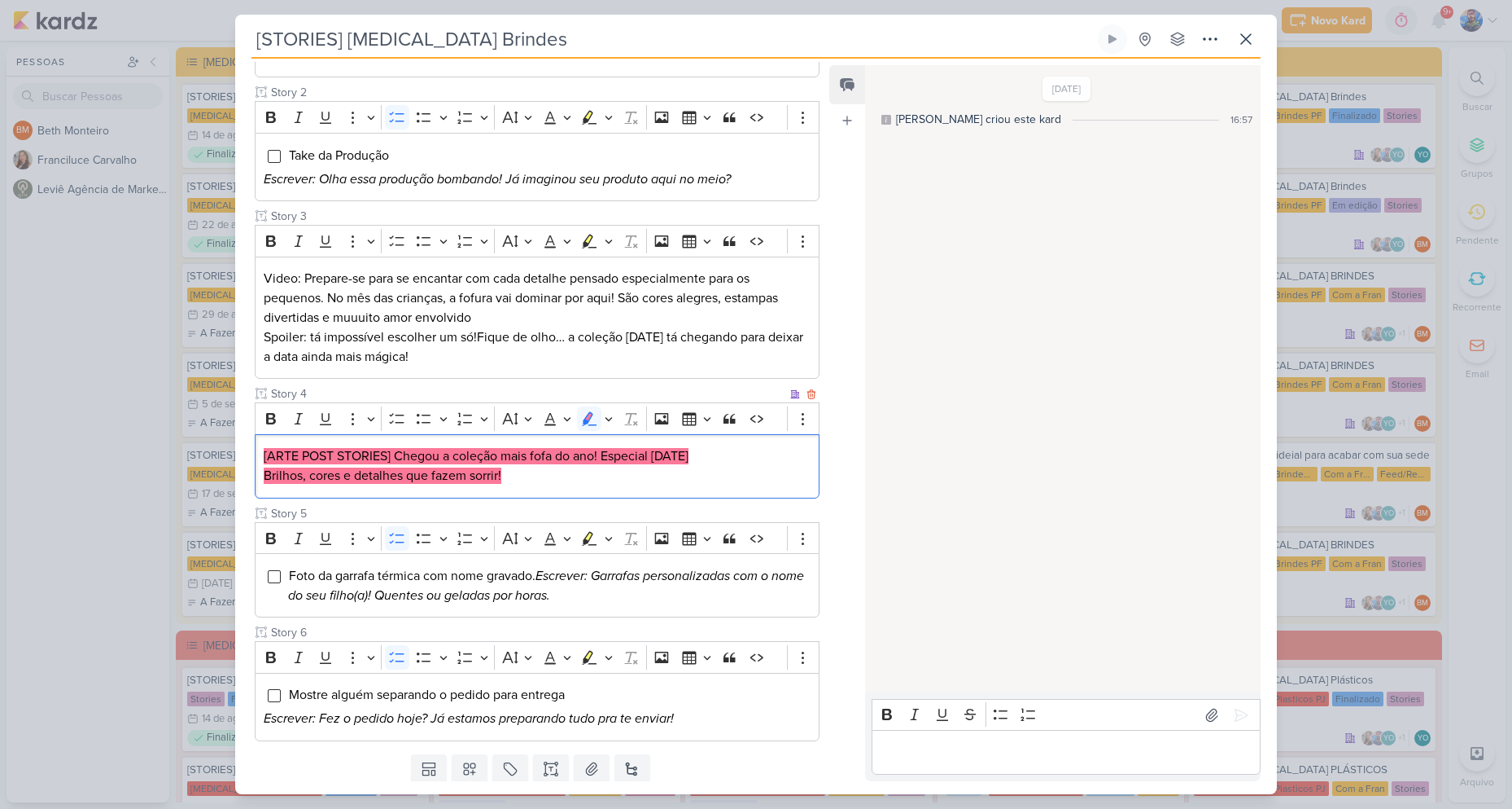
drag, startPoint x: 388, startPoint y: 488, endPoint x: 350, endPoint y: 489, distance: 38.0
click at [386, 489] on div "[ARTE POST STORIES] Chegou a coleção mais fofa do ano! Especial [DATE] Brilhos,…" at bounding box center [537, 466] width 565 height 65
drag, startPoint x: 308, startPoint y: 476, endPoint x: 514, endPoint y: 483, distance: 206.1
click at [514, 483] on p "Brilhos, cores e detalhes que fazem sorrir!" at bounding box center [537, 476] width 547 height 20
click at [520, 475] on p "Brilhos, cores e detalhes que fazem sorrir!" at bounding box center [537, 476] width 547 height 20
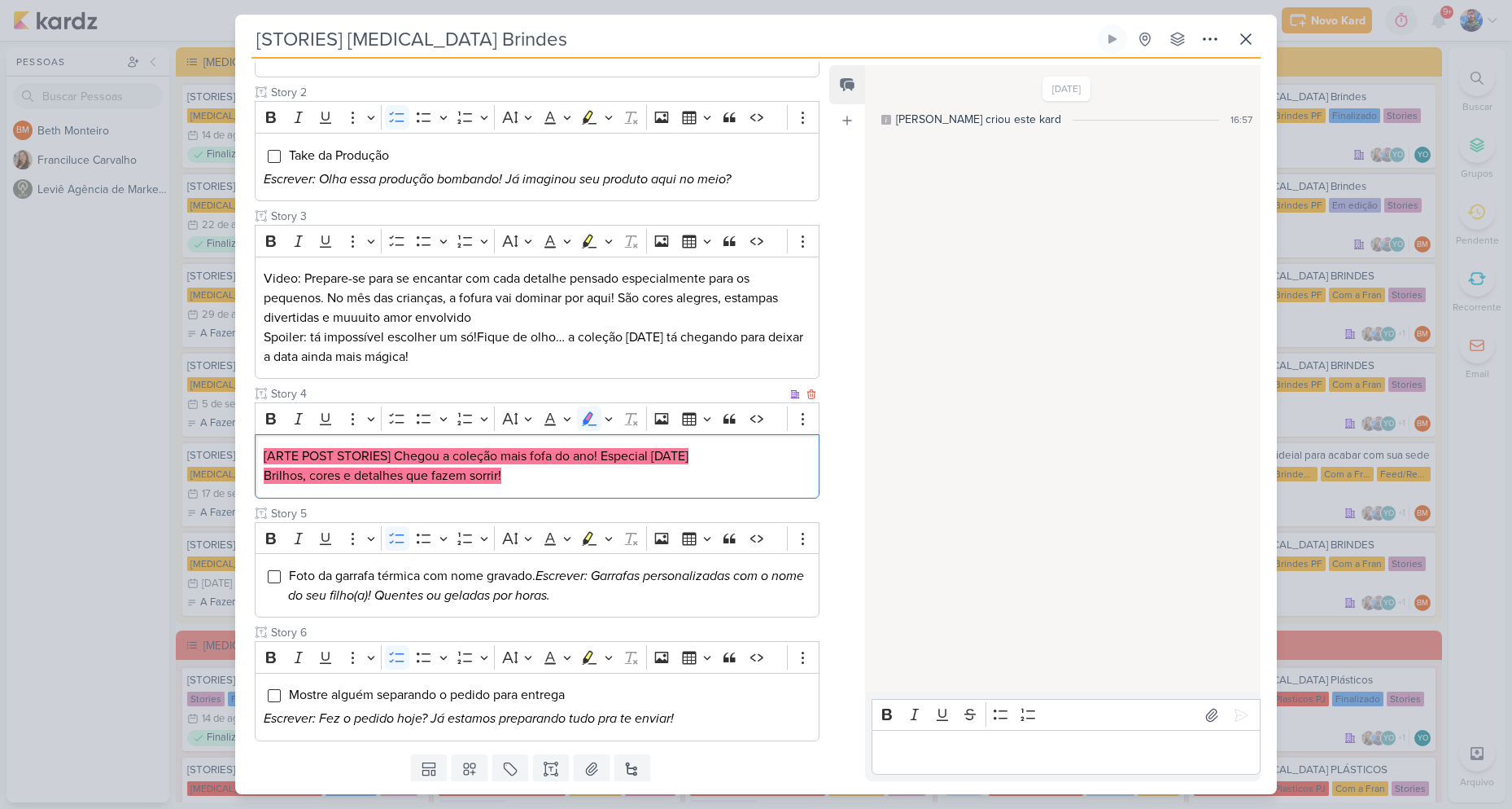
click at [520, 475] on p "Brilhos, cores e detalhes que fazem sorrir!" at bounding box center [537, 476] width 547 height 20
click at [550, 479] on p "Brilhos, cores e detalhes que fazem sorrir!" at bounding box center [537, 476] width 547 height 20
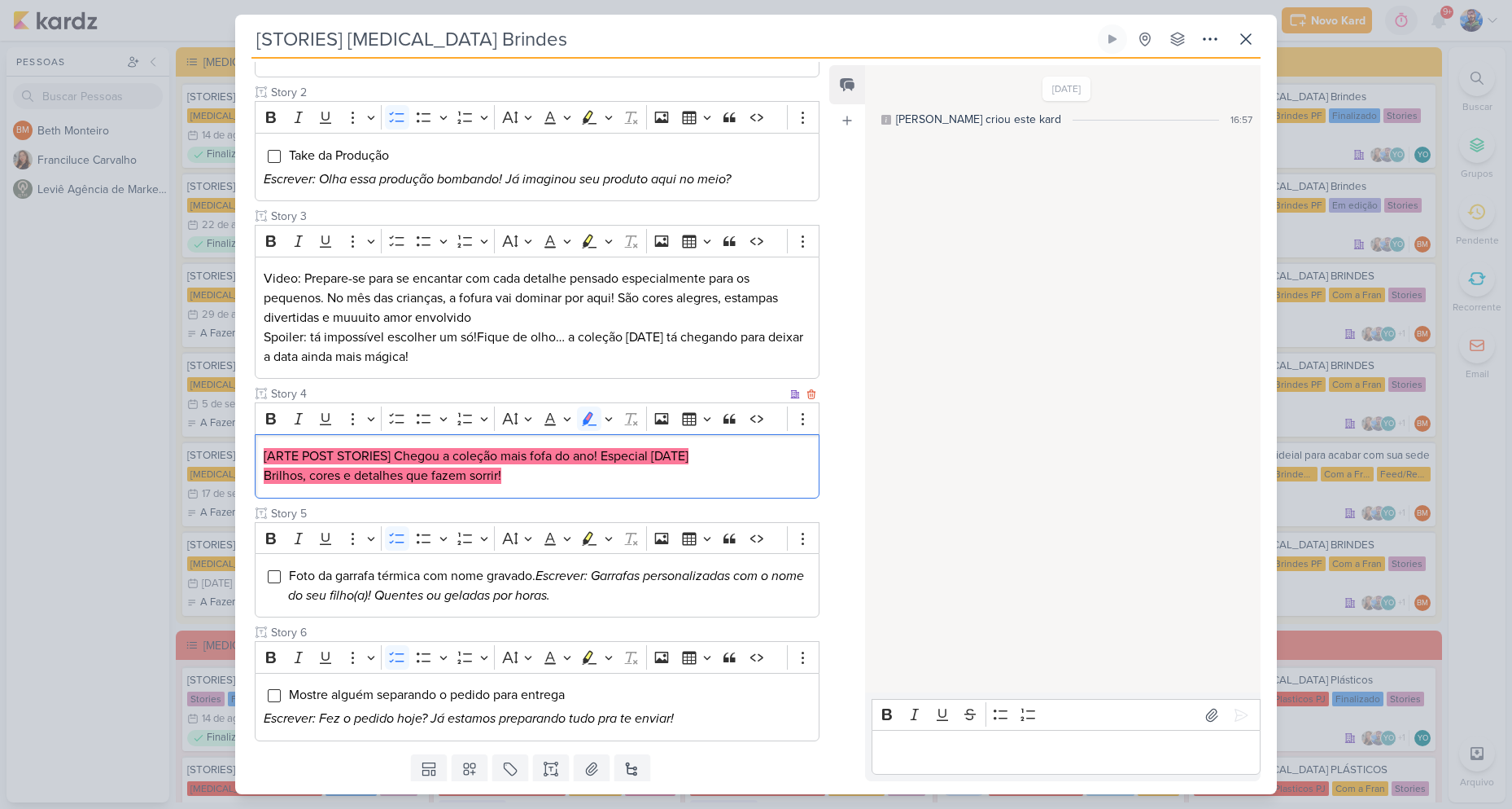
click at [550, 479] on p "Brilhos, cores e detalhes que fazem sorrir!" at bounding box center [537, 476] width 547 height 20
click at [551, 479] on p "Brilhos, cores e detalhes que fazem sorrir!" at bounding box center [537, 476] width 547 height 20
click at [607, 419] on icon "Editor toolbar" at bounding box center [608, 419] width 7 height 4
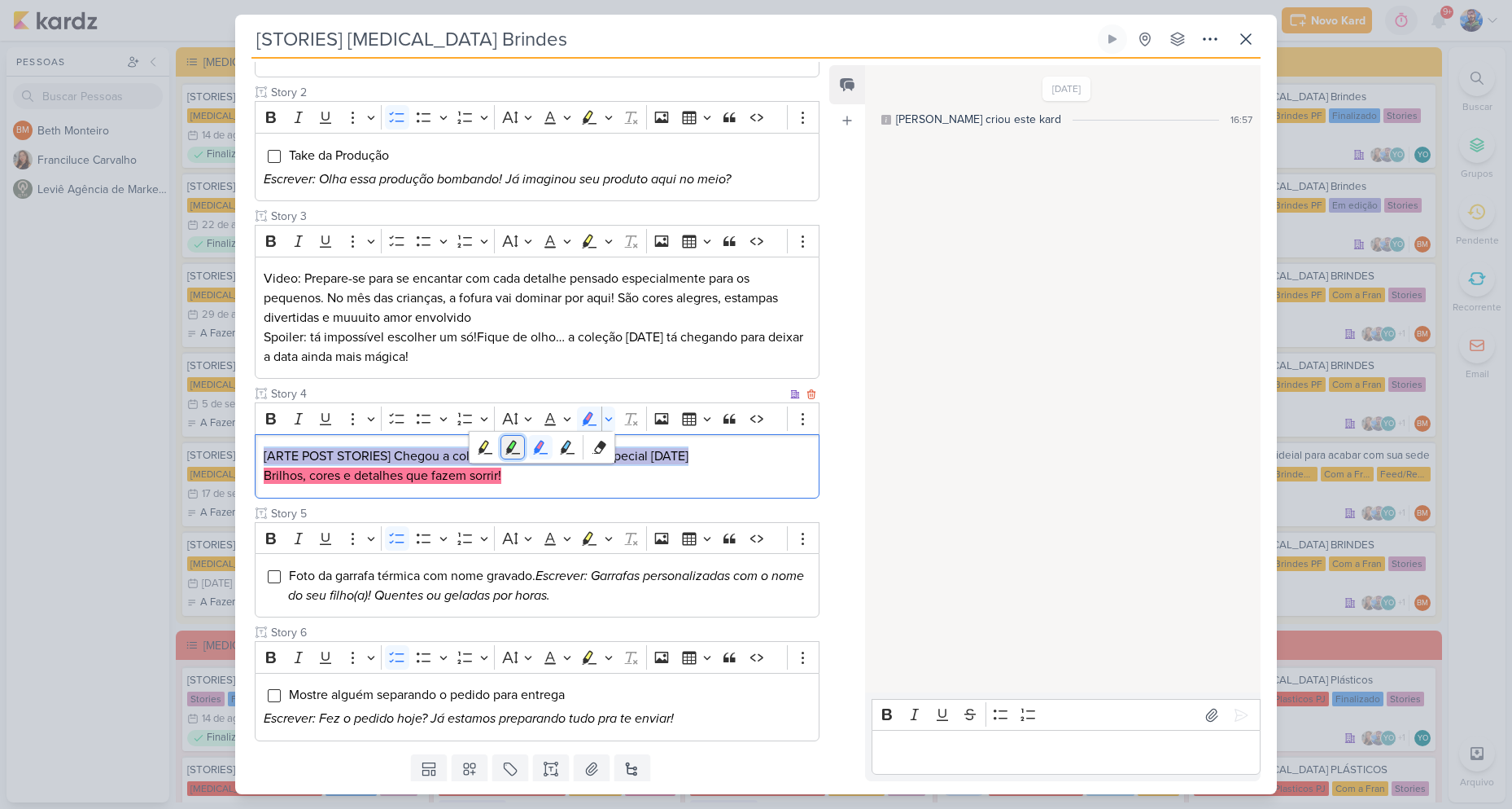
click at [518, 455] on icon "Text highlight toolbar" at bounding box center [513, 447] width 17 height 17
click at [511, 486] on div "[ARTE POST STORIES] Chegou a coleção mais fofa do ano! Especial [DATE] Brilhos,…" at bounding box center [537, 466] width 565 height 65
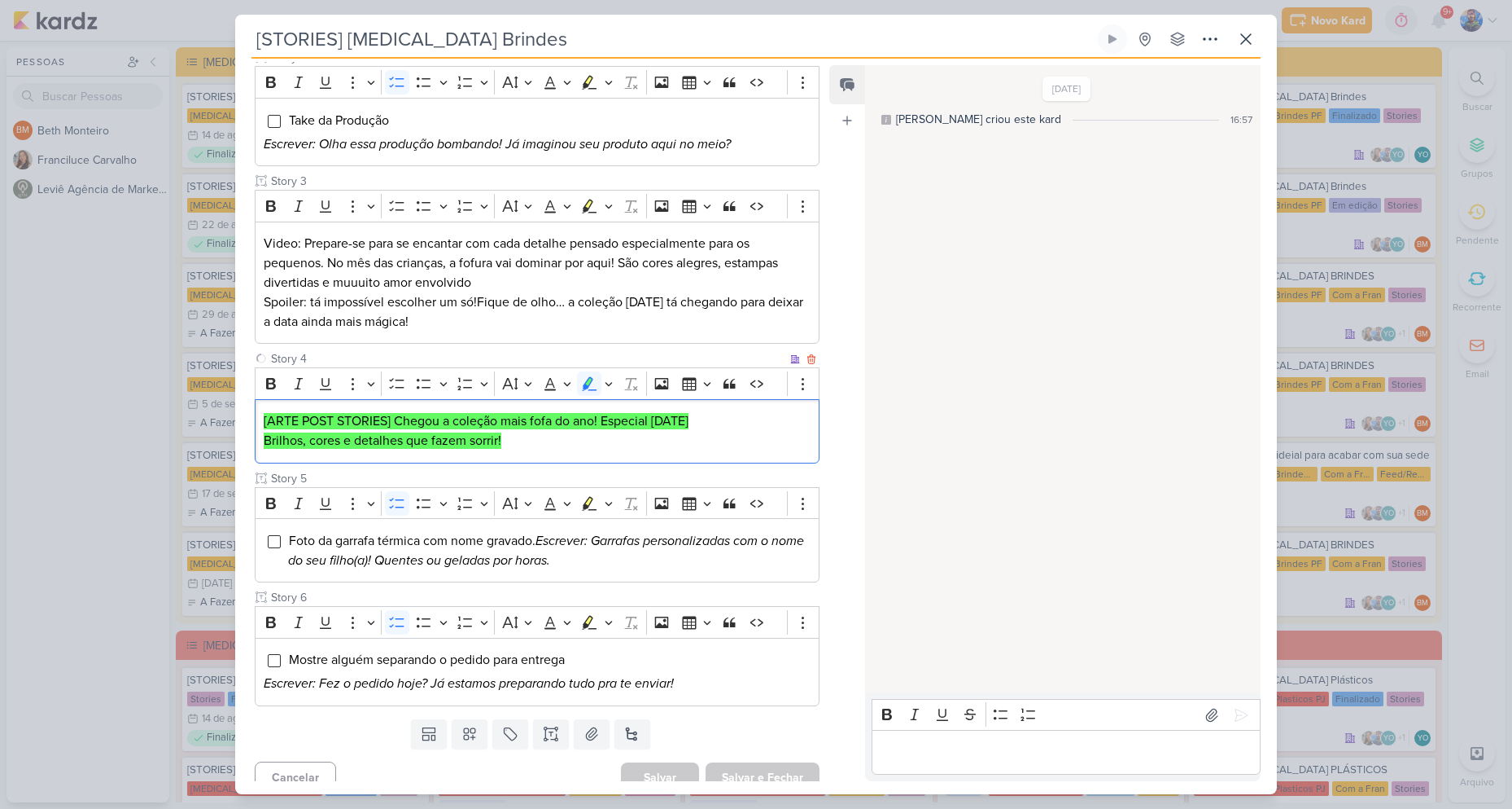
scroll to position [376, 0]
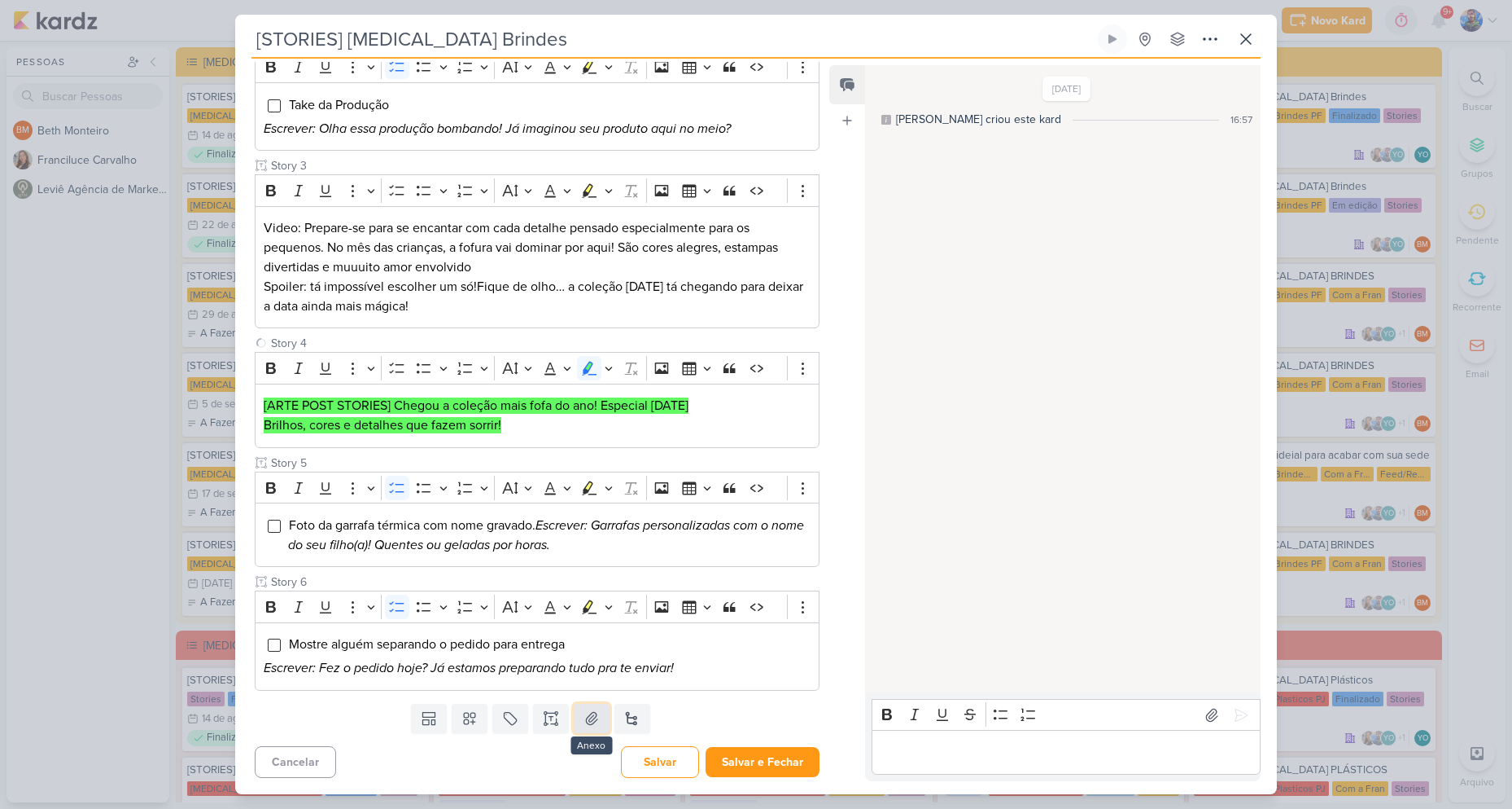
click at [592, 721] on icon at bounding box center [592, 718] width 12 height 12
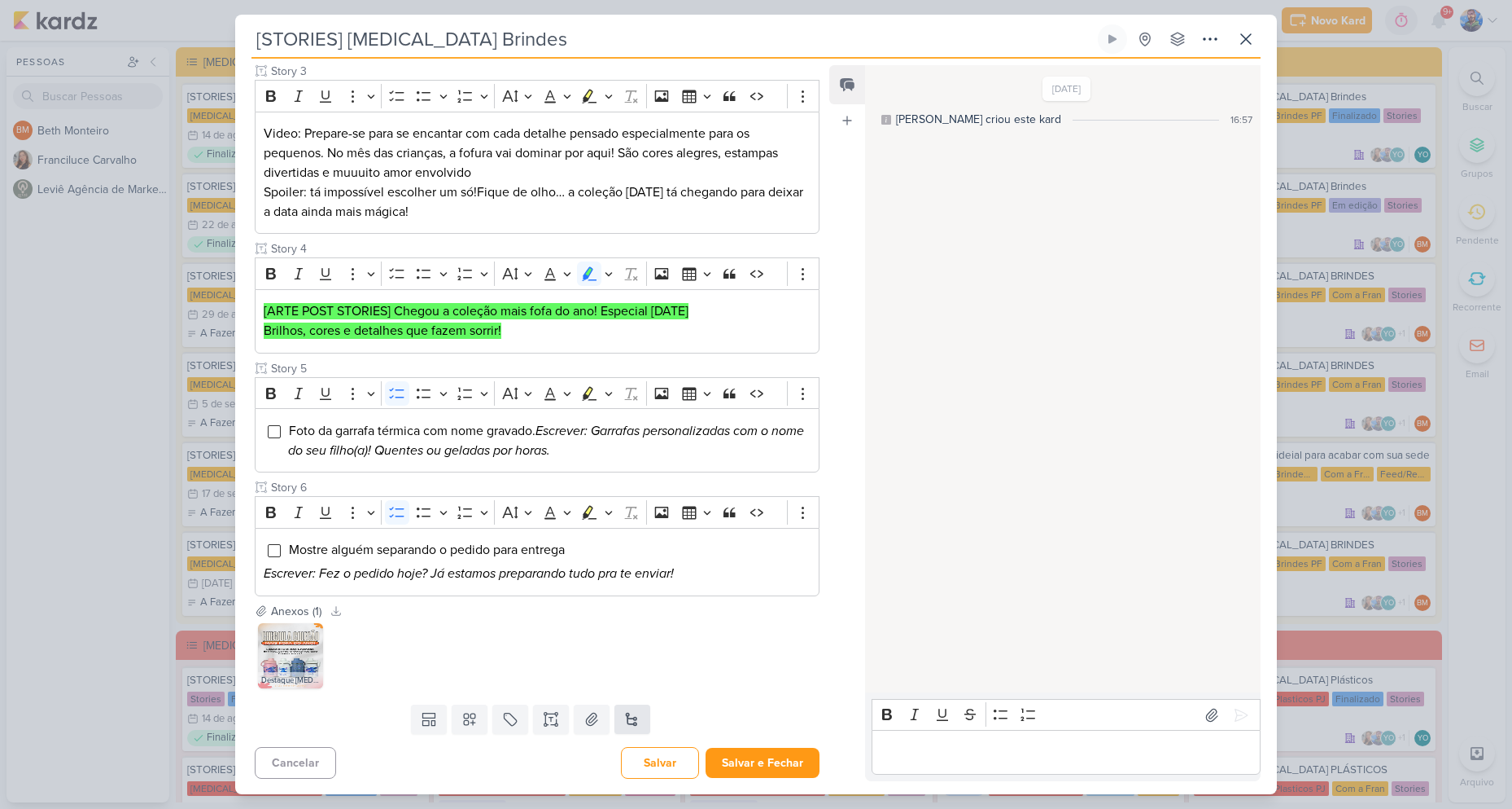
scroll to position [471, 0]
click at [746, 759] on button "Salvar e Fechar" at bounding box center [763, 762] width 114 height 30
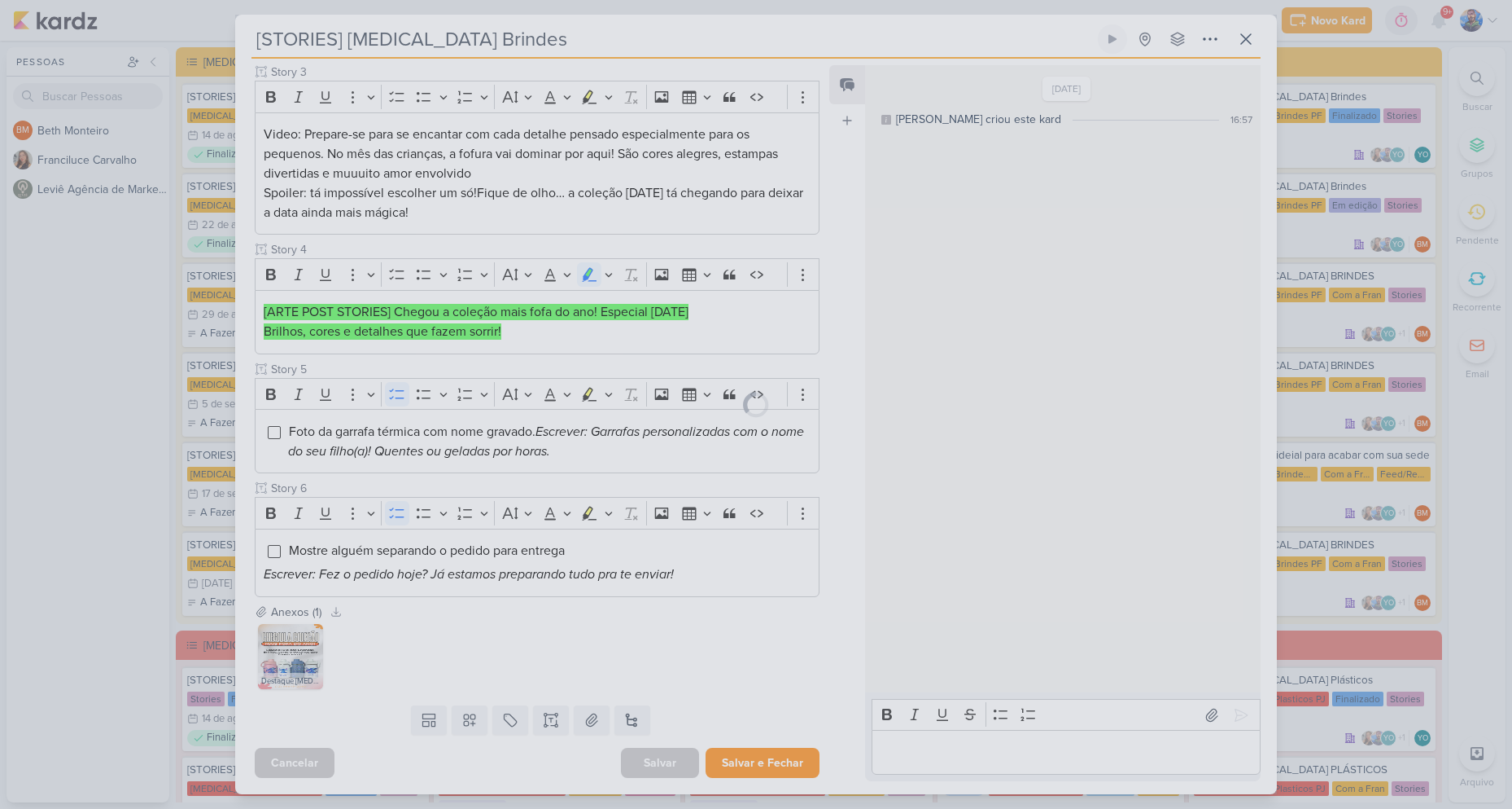
scroll to position [470, 0]
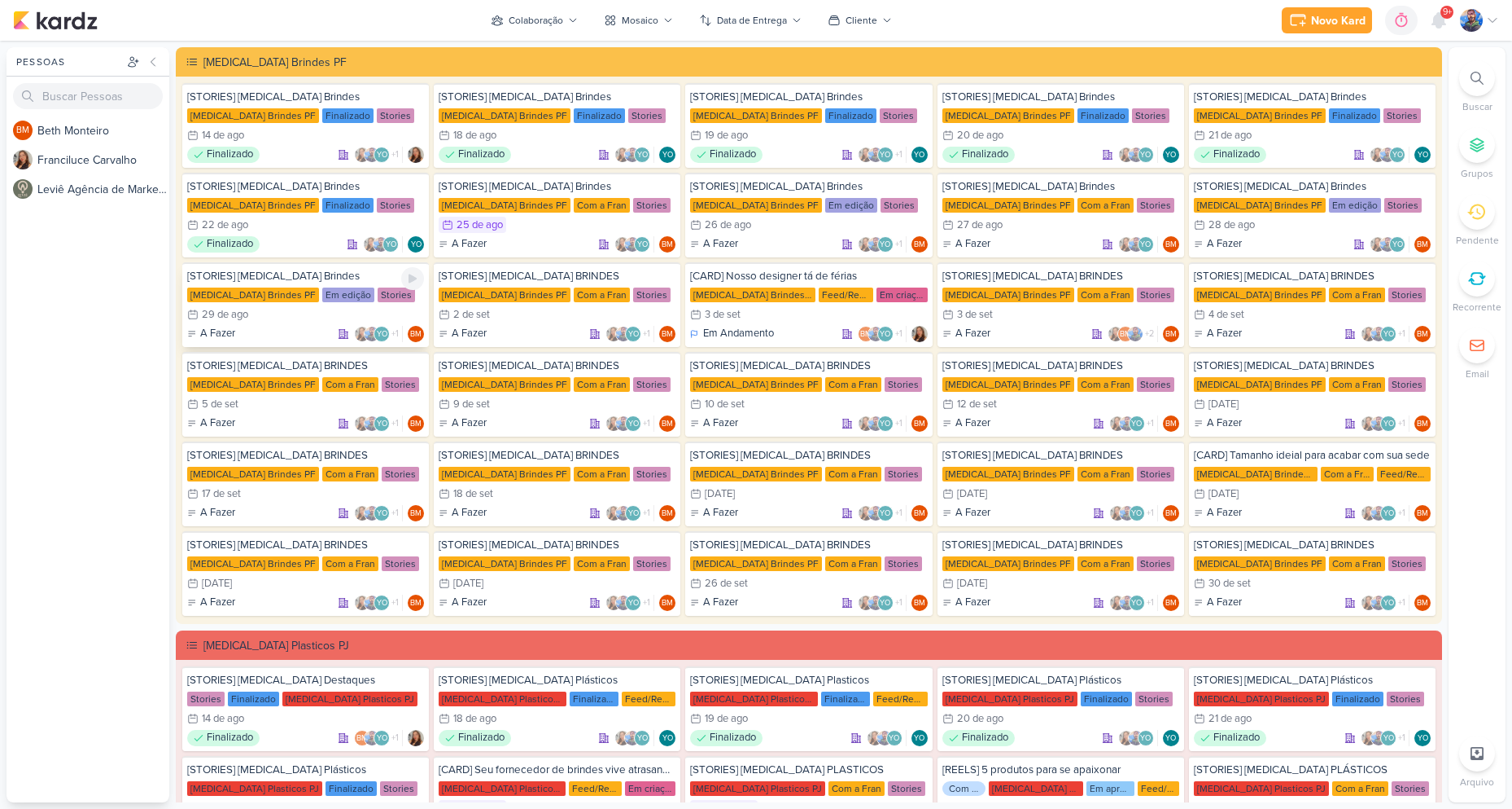
click at [282, 316] on div "29/8 [DATE]" at bounding box center [305, 315] width 237 height 17
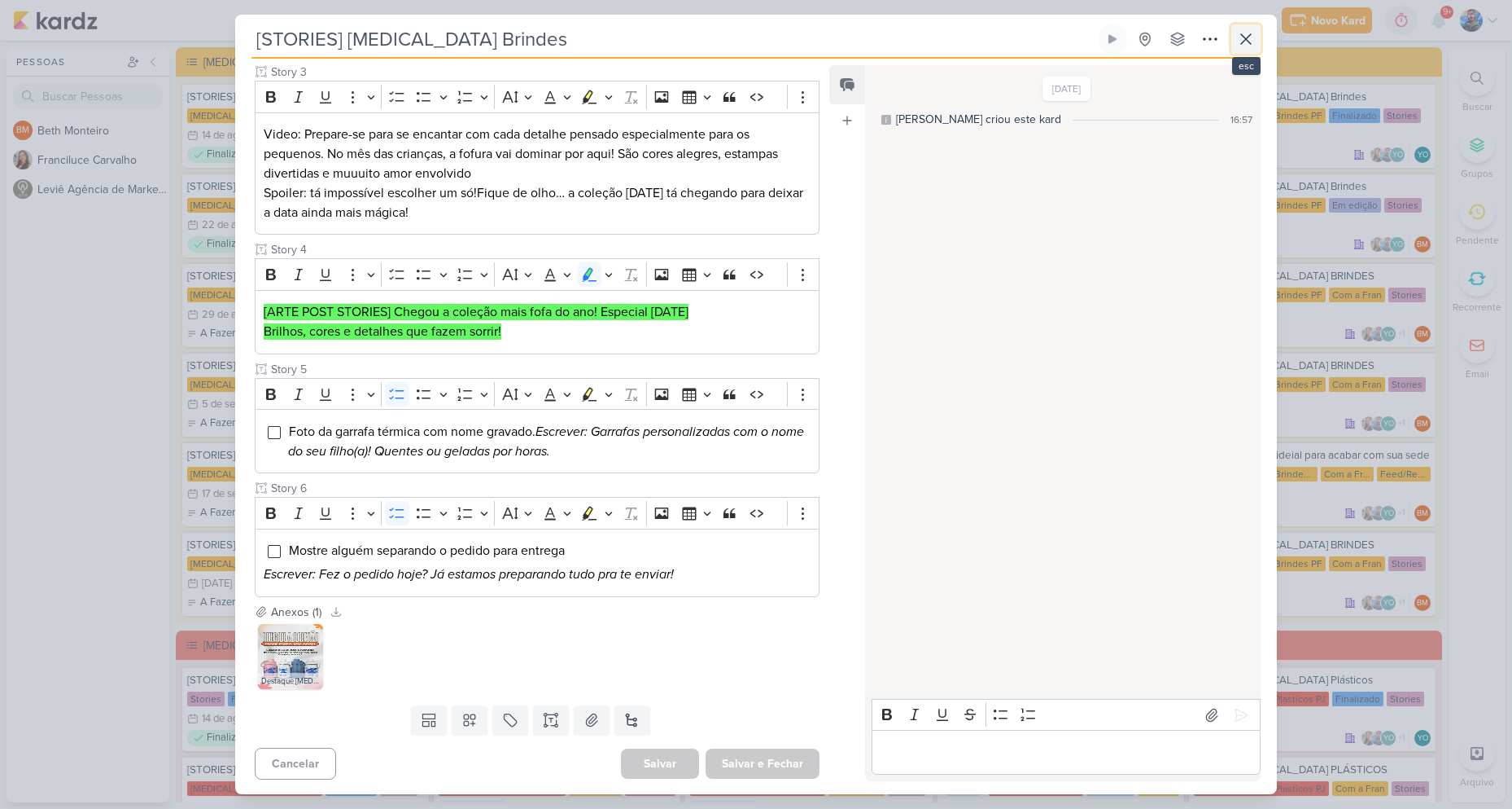
click at [1246, 48] on button at bounding box center [1246, 39] width 29 height 29
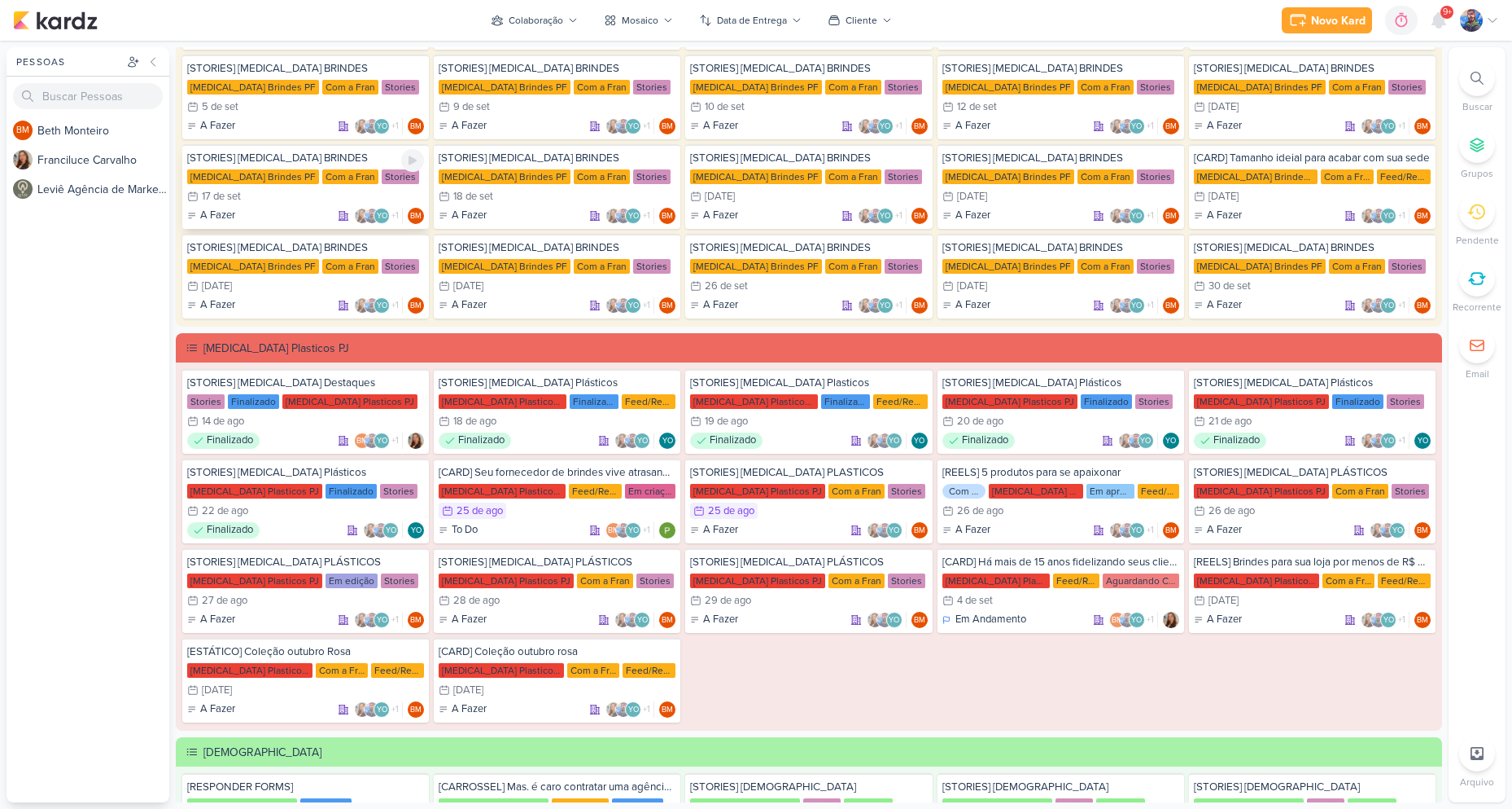
scroll to position [325, 0]
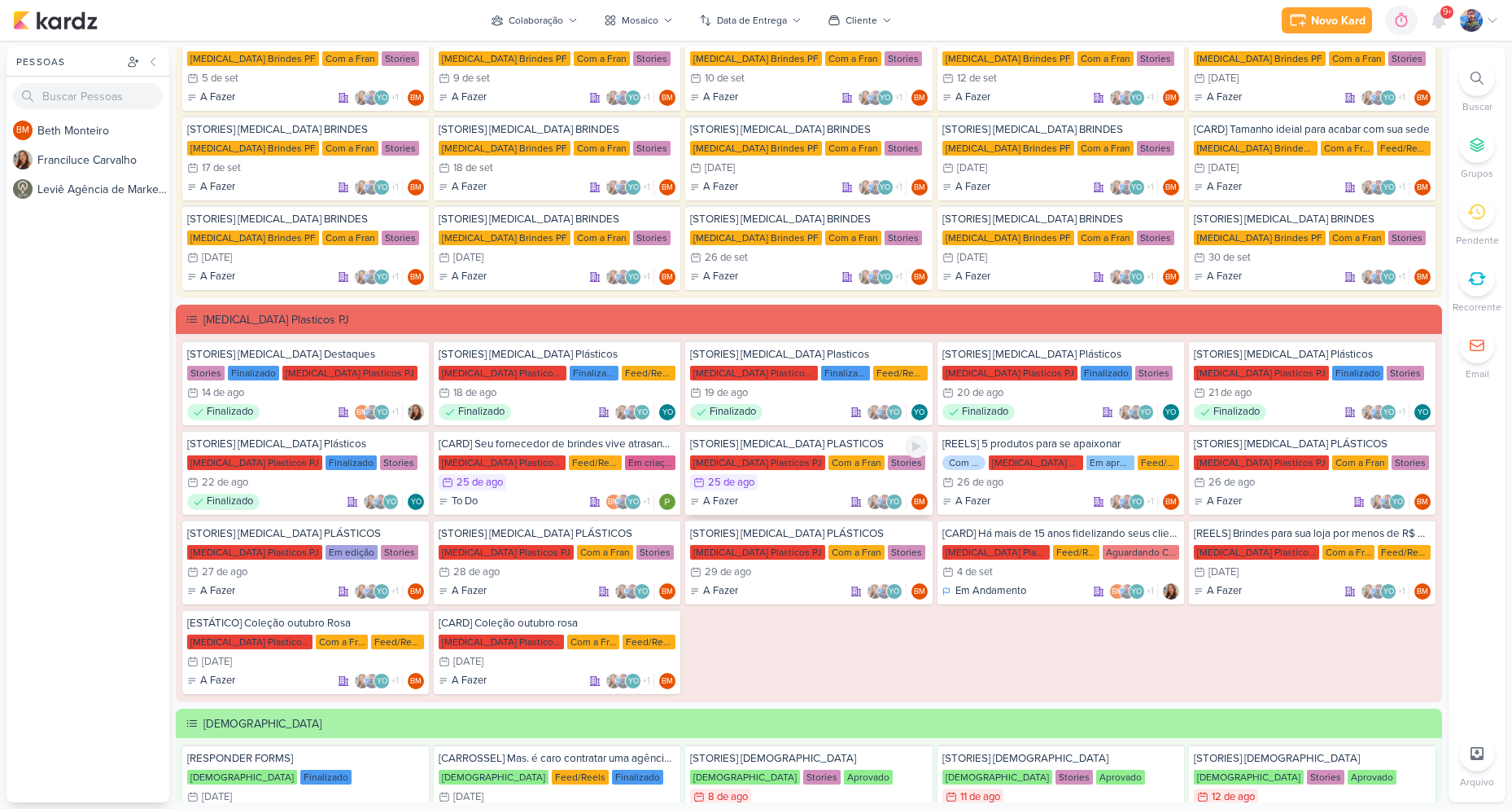
click at [794, 484] on div "25/8 [DATE]" at bounding box center [809, 482] width 237 height 17
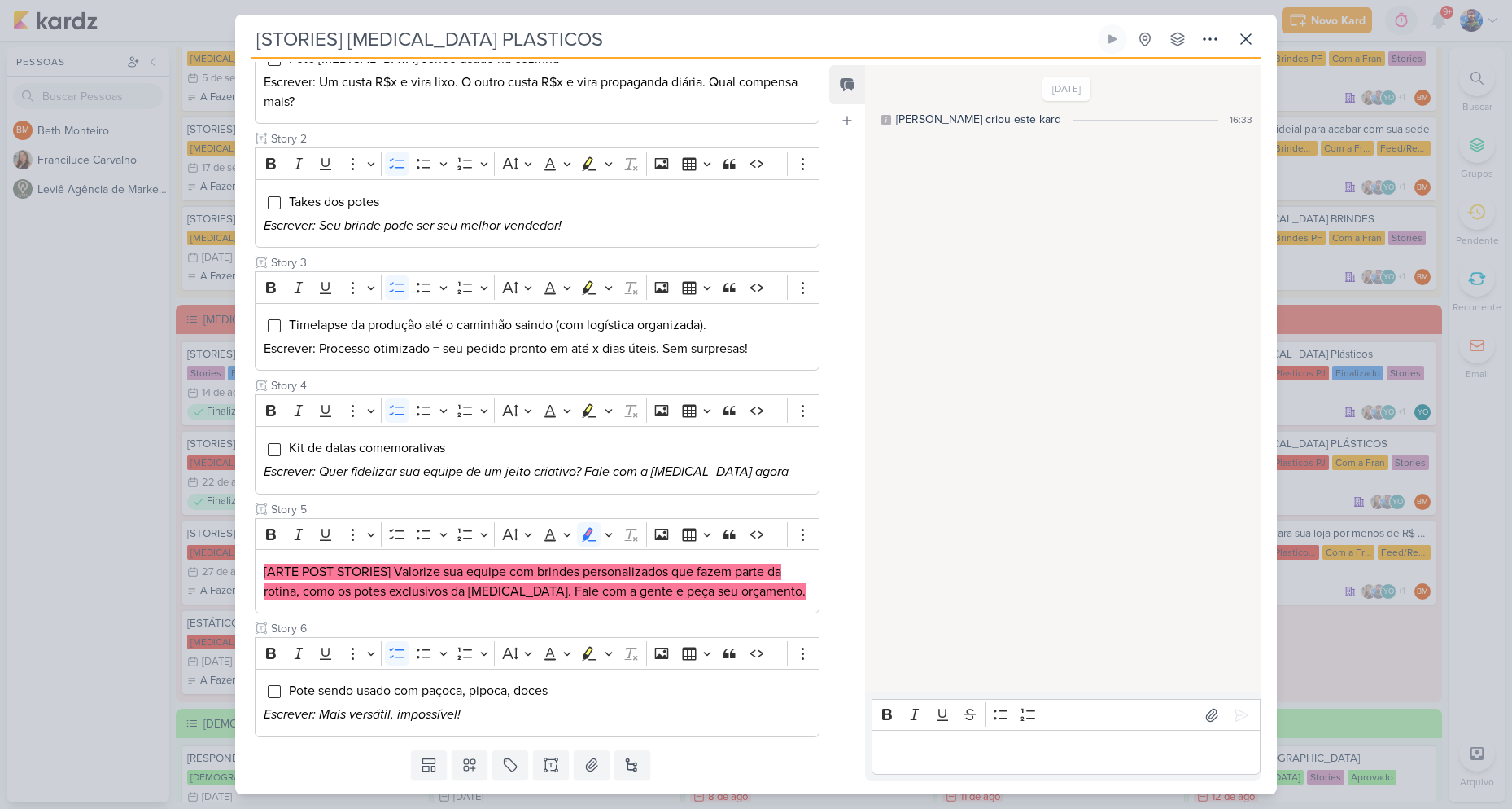
scroll to position [322, 0]
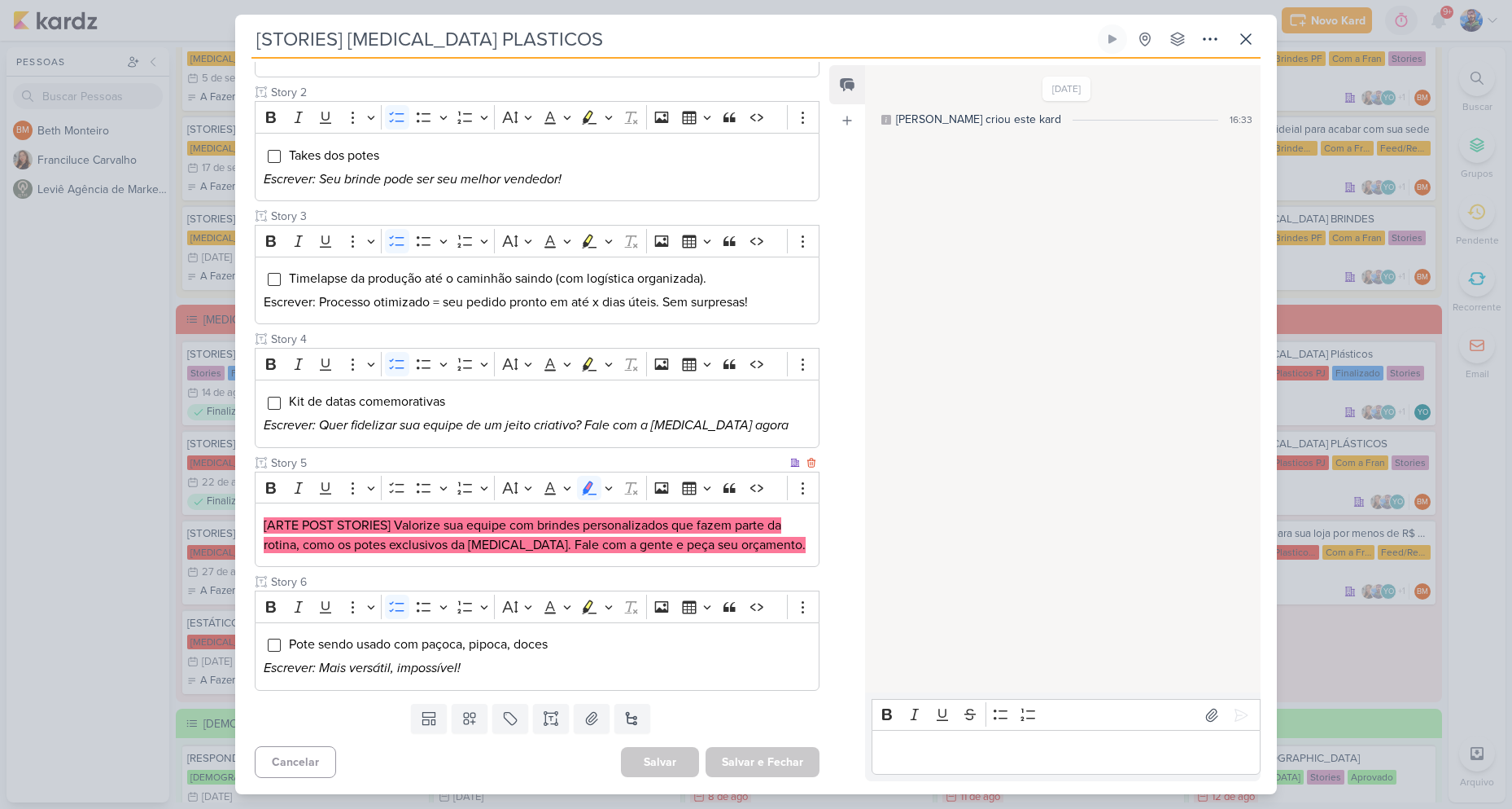
click at [436, 529] on mark "[ARTE POST STORIES] Valorize sua equipe com brindes personalizados que fazem pa…" at bounding box center [535, 535] width 542 height 36
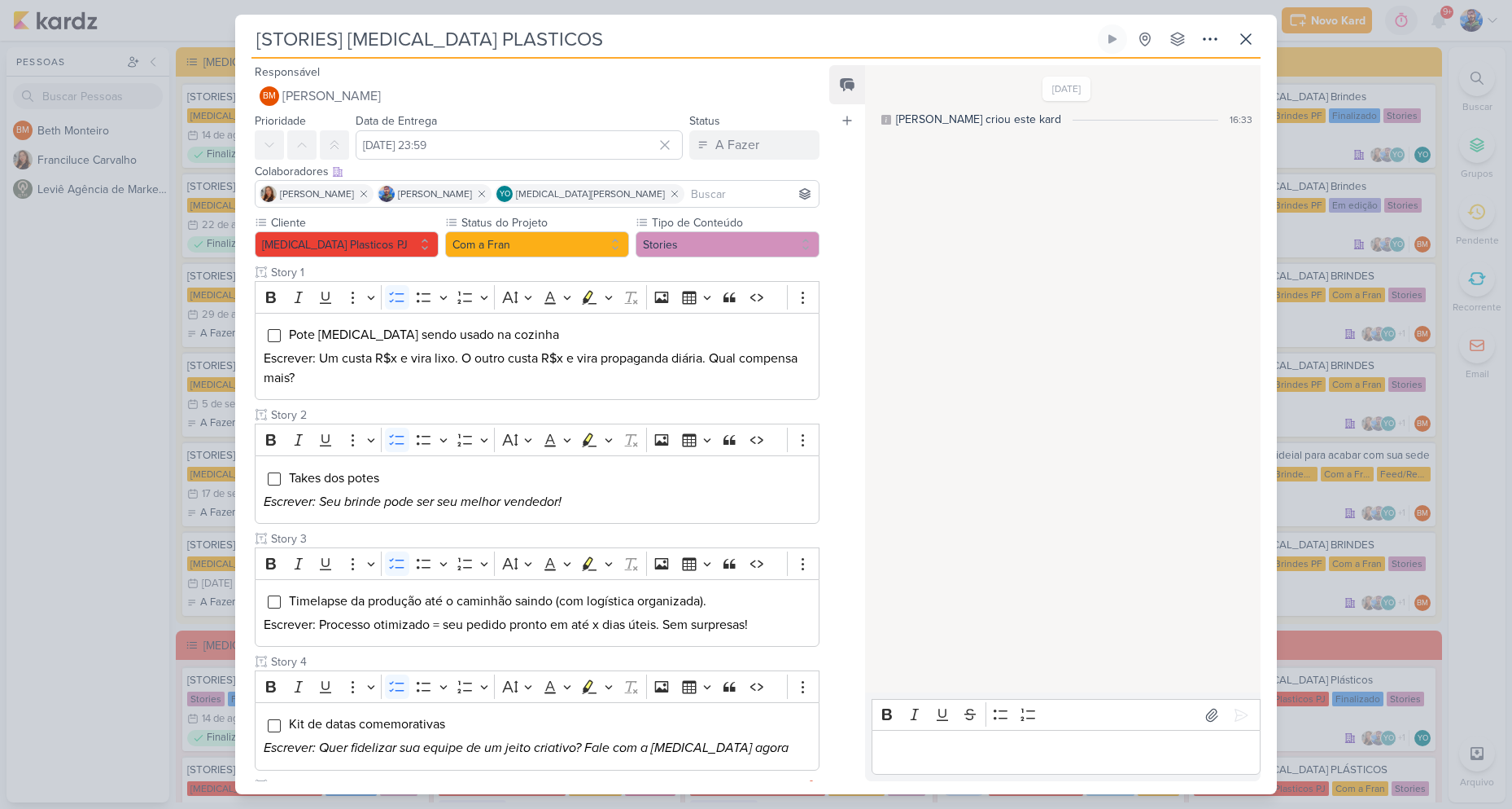
scroll to position [325, 0]
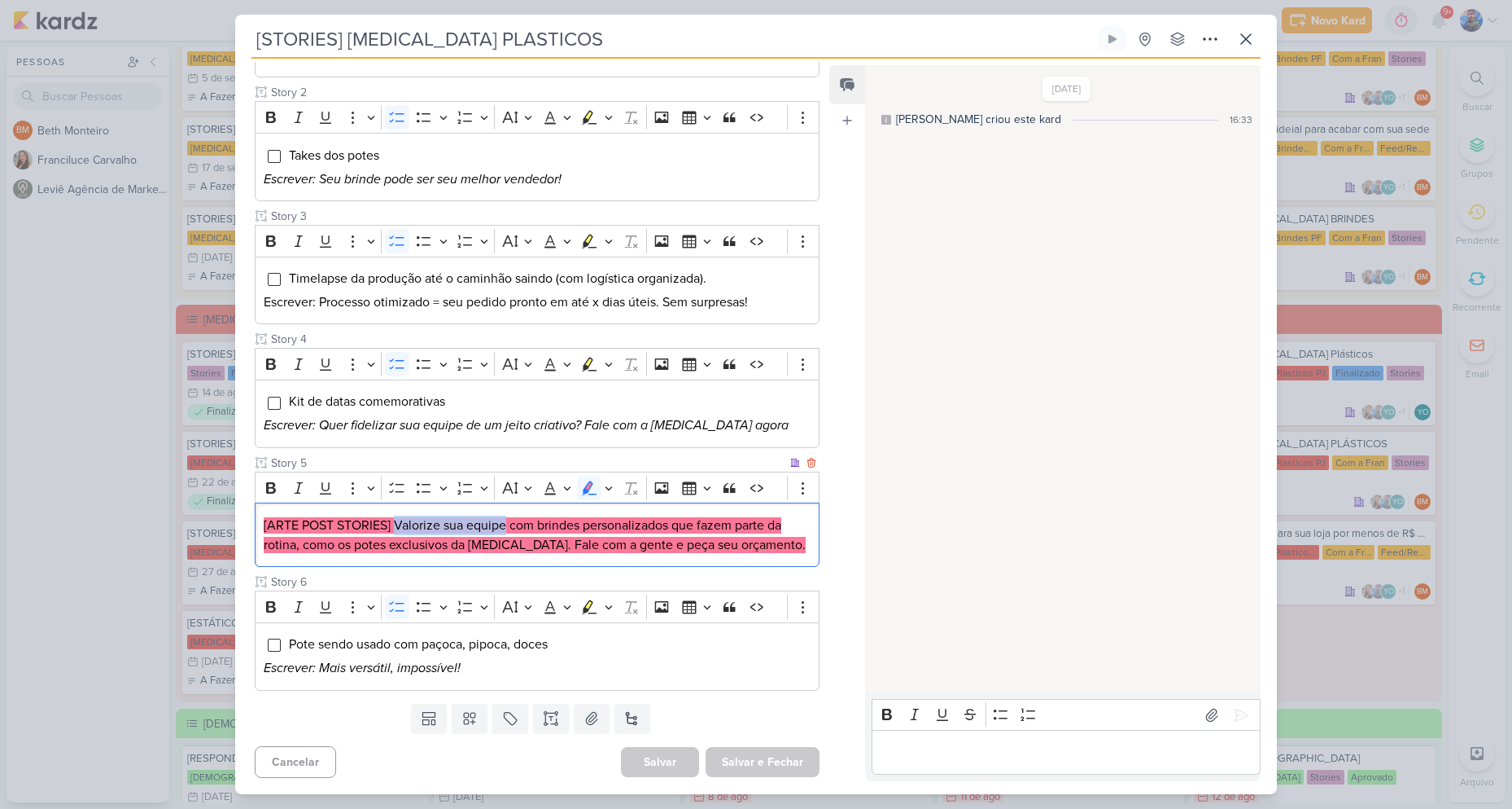
click at [505, 525] on mark "[ARTE POST STORIES] Valorize sua equipe com brindes personalizados que fazem pa…" at bounding box center [535, 535] width 542 height 36
drag, startPoint x: 520, startPoint y: 529, endPoint x: 511, endPoint y: 527, distance: 9.2
click at [520, 528] on mark "[ARTE POST STORIES] Valorize sua equipe com brindes personalizados que fazem pa…" at bounding box center [535, 535] width 542 height 36
drag, startPoint x: 511, startPoint y: 526, endPoint x: 578, endPoint y: 518, distance: 67.5
click at [578, 518] on mark "[ARTE POST STORIES] Valorize sua equipe com brindes personalizados que fazem pa…" at bounding box center [535, 535] width 542 height 36
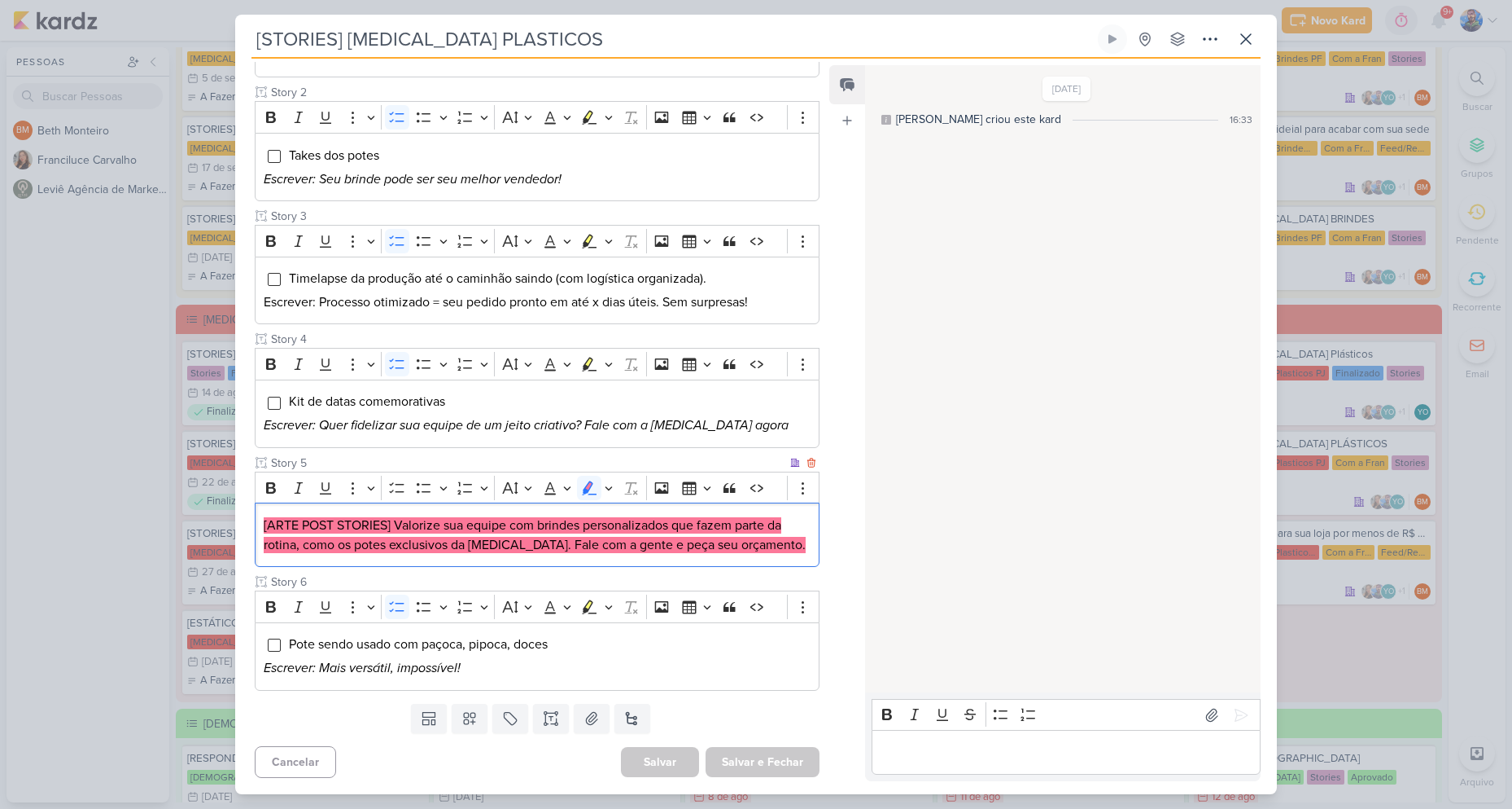
click at [508, 522] on mark "[ARTE POST STORIES] Valorize sua equipe com brindes personalizados que fazem pa…" at bounding box center [535, 535] width 542 height 36
drag, startPoint x: 511, startPoint y: 519, endPoint x: 668, endPoint y: 527, distance: 157.2
click at [668, 527] on mark "[ARTE POST STORIES] Valorize sua equipe com brindes personalizados que fazem pa…" at bounding box center [535, 535] width 542 height 36
copy mark "com brindes personalizados"
drag, startPoint x: 674, startPoint y: 522, endPoint x: 514, endPoint y: 549, distance: 162.3
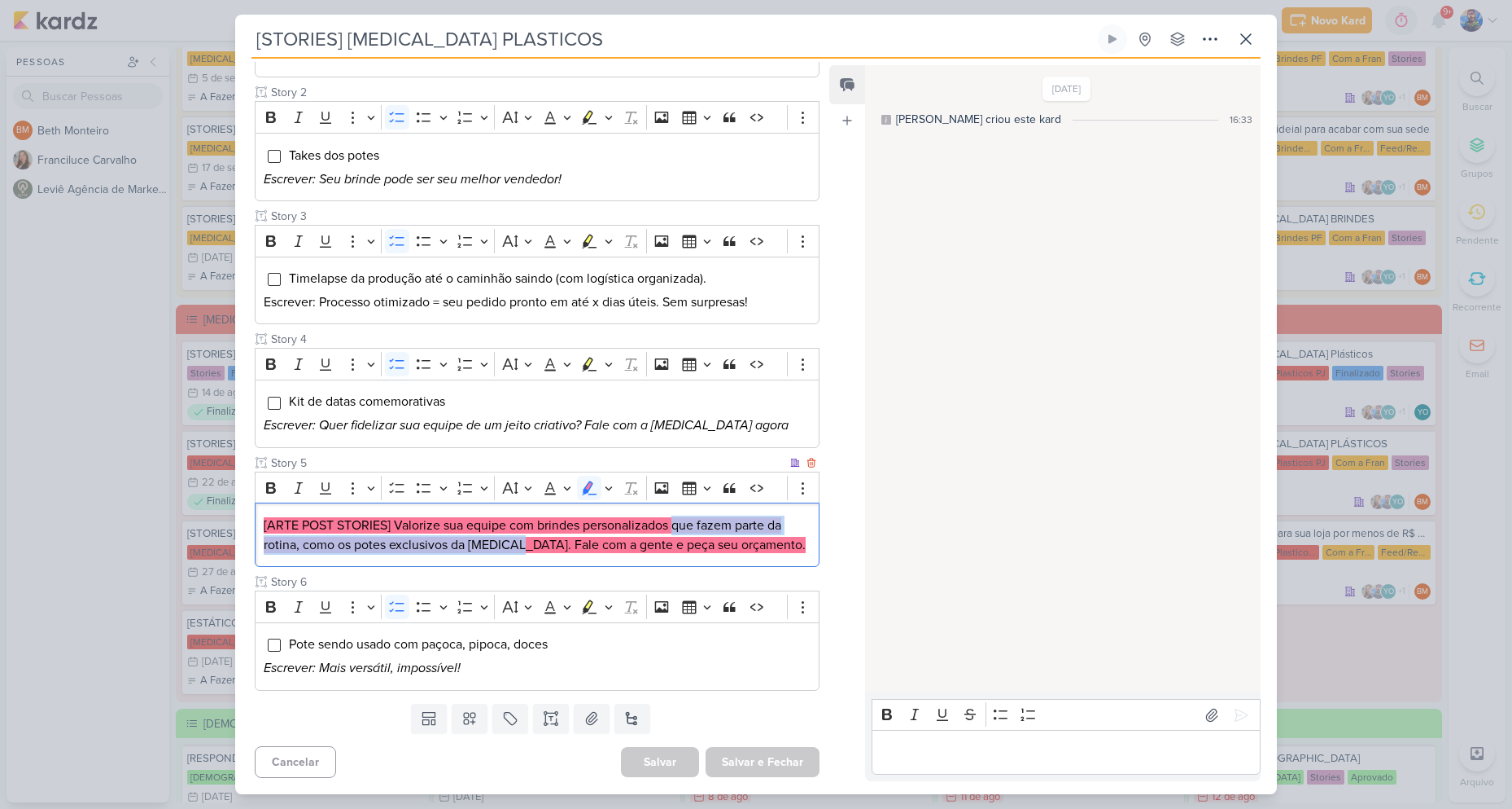
click at [514, 549] on mark "[ARTE POST STORIES] Valorize sua equipe com brindes personalizados que fazem pa…" at bounding box center [535, 535] width 542 height 36
copy mark "que fazem parte da rotina, como os potes exclusivos da Allegra."
drag, startPoint x: 592, startPoint y: 551, endPoint x: 550, endPoint y: 542, distance: 43.0
click at [589, 551] on mark "[ARTE POST STORIES] Valorize sua equipe com brindes personalizados que fazem pa…" at bounding box center [535, 535] width 542 height 36
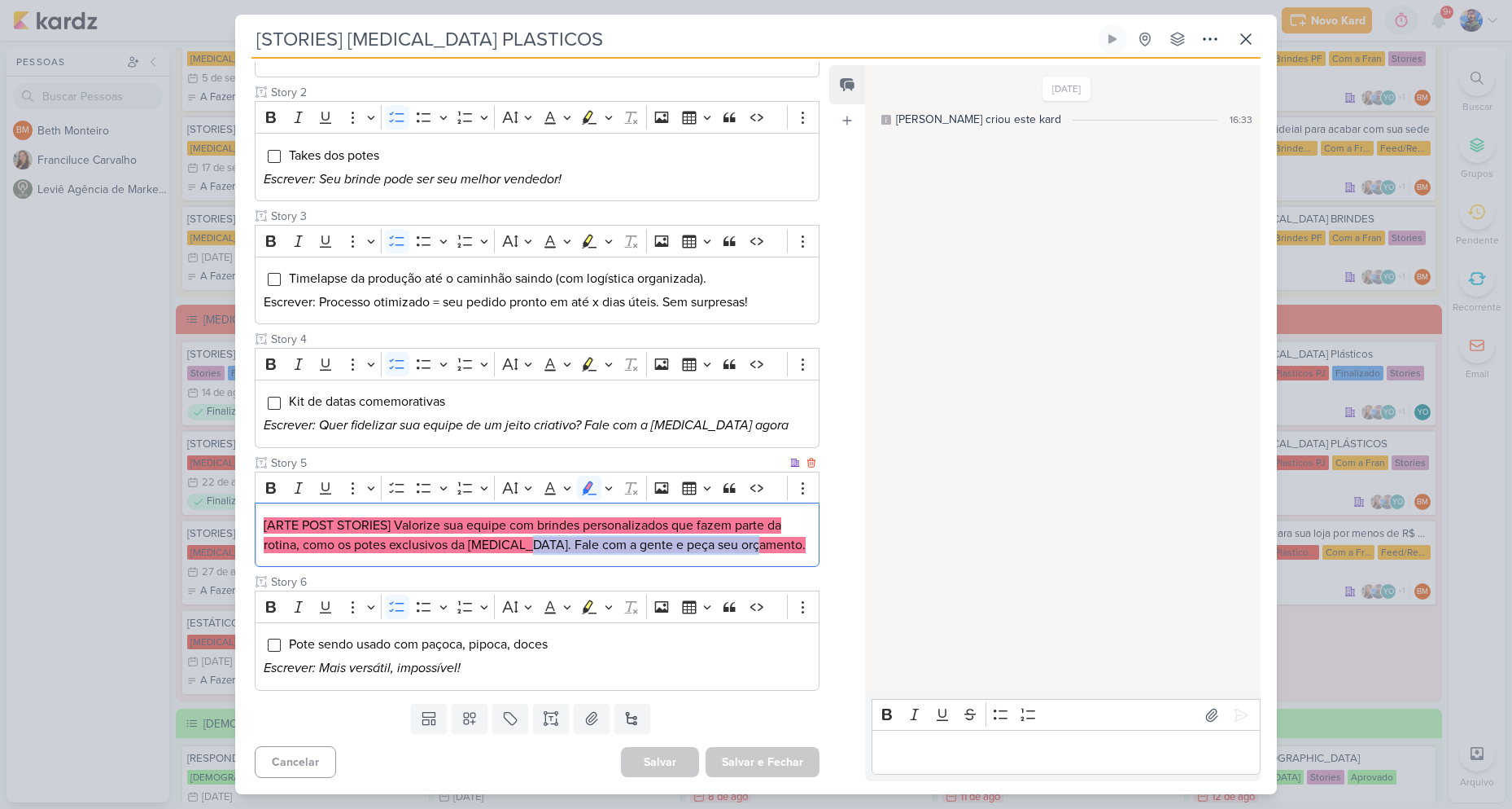
drag, startPoint x: 517, startPoint y: 546, endPoint x: 775, endPoint y: 556, distance: 258.2
click at [775, 556] on div "[ARTE POST STORIES] Valorize sua equipe com brindes personalizados que fazem pa…" at bounding box center [537, 535] width 565 height 65
copy mark "Fale com a gente e peça seu orçamento."
click at [772, 553] on p "[ARTE POST STORIES] Valorize sua equipe com brindes personalizados que fazem pa…" at bounding box center [537, 535] width 547 height 39
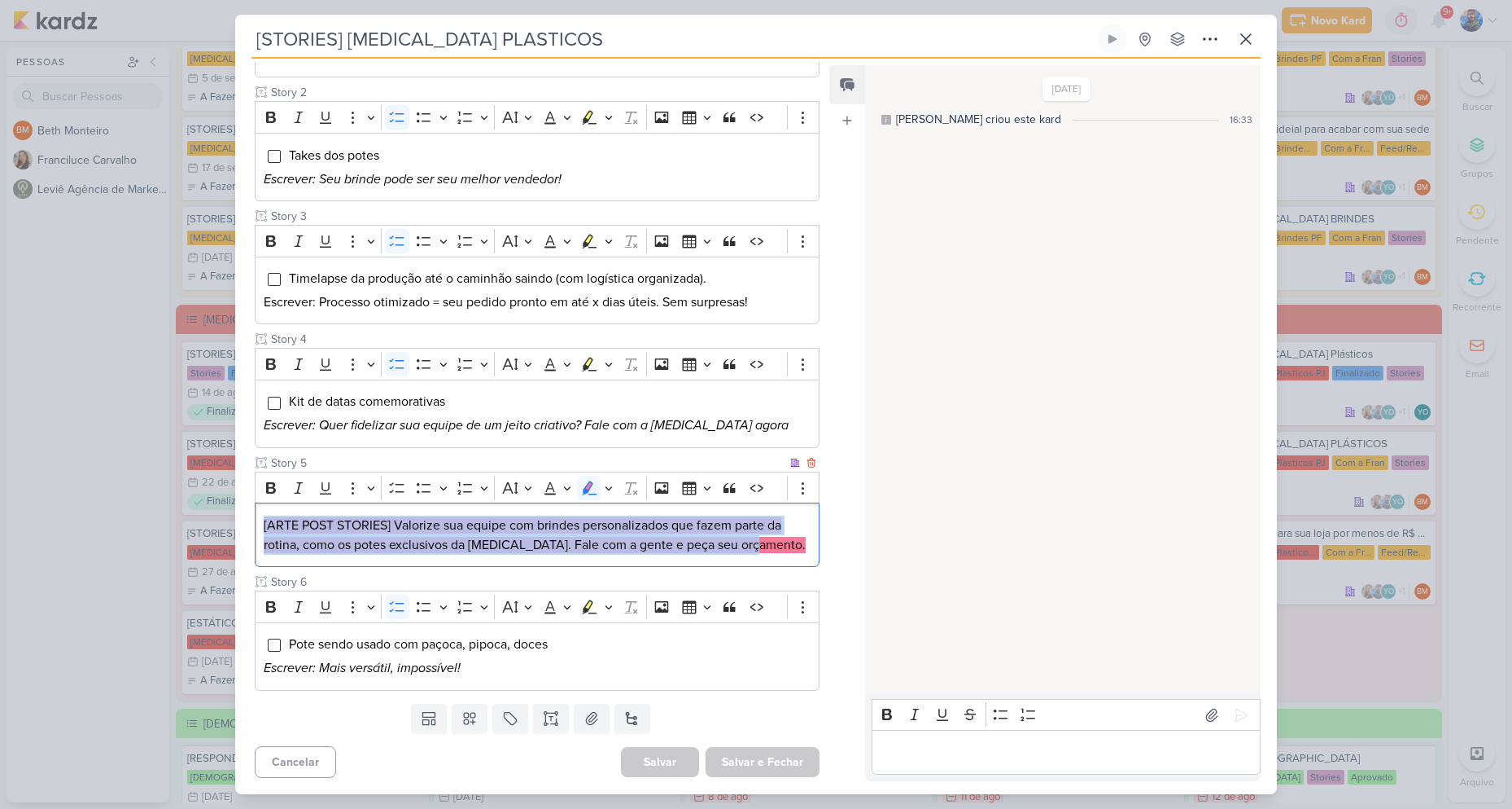
click at [772, 553] on p "[ARTE POST STORIES] Valorize sua equipe com brindes personalizados que fazem pa…" at bounding box center [537, 535] width 547 height 39
click at [612, 483] on icon "Editor toolbar" at bounding box center [609, 488] width 8 height 17
click at [521, 514] on button "Green marker" at bounding box center [513, 516] width 25 height 25
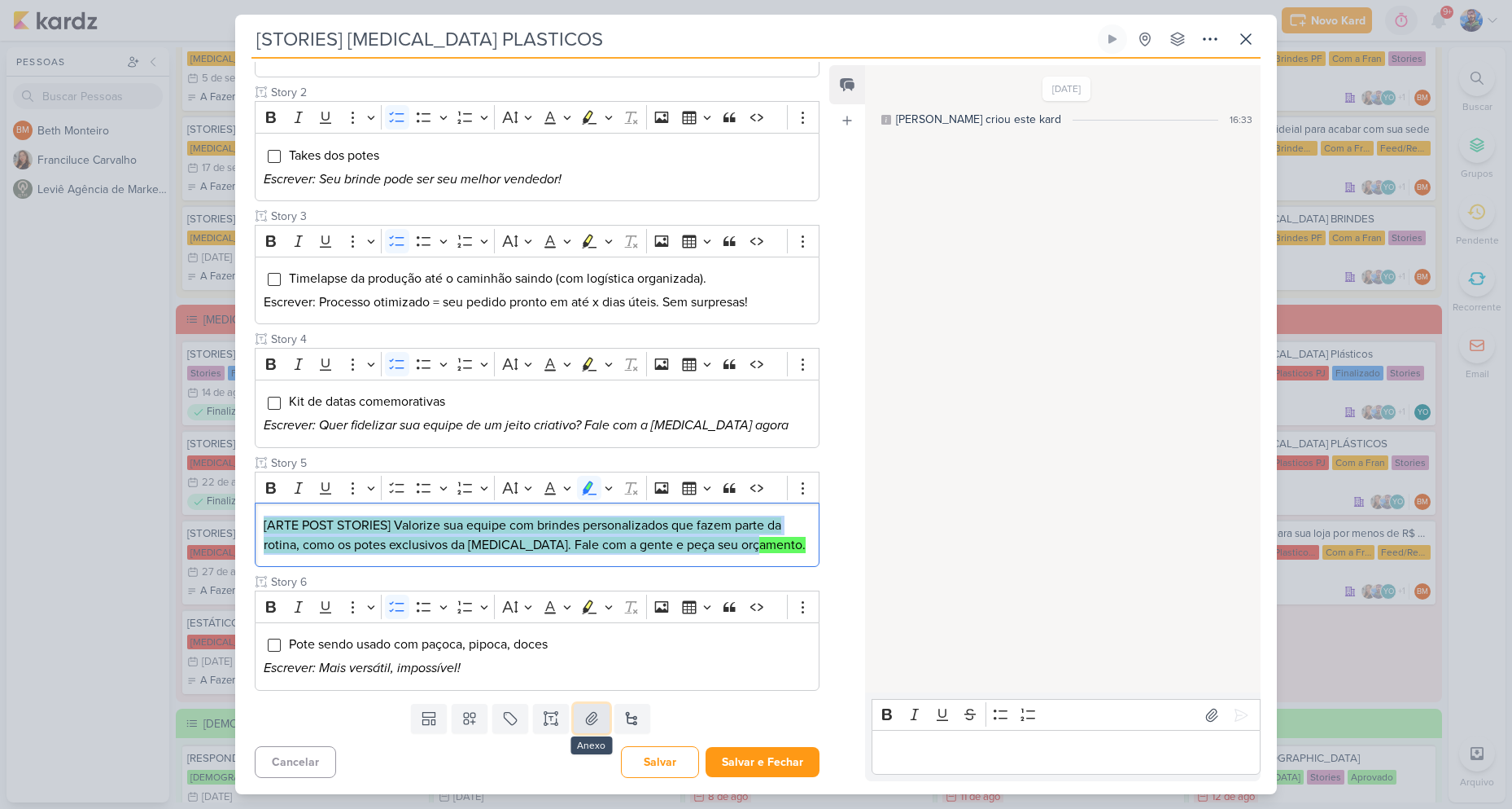
click at [587, 713] on icon at bounding box center [592, 719] width 17 height 17
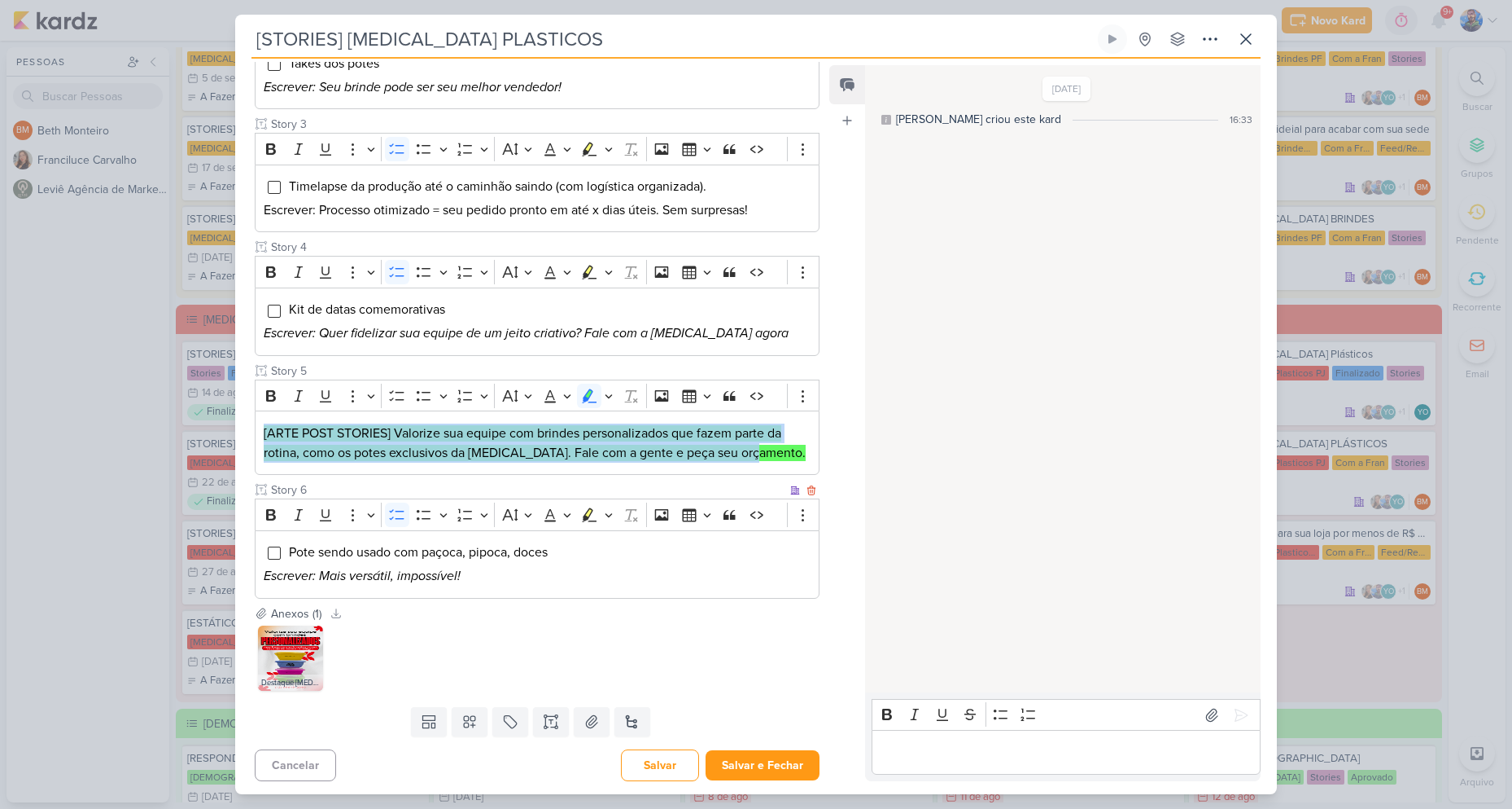
scroll to position [418, 0]
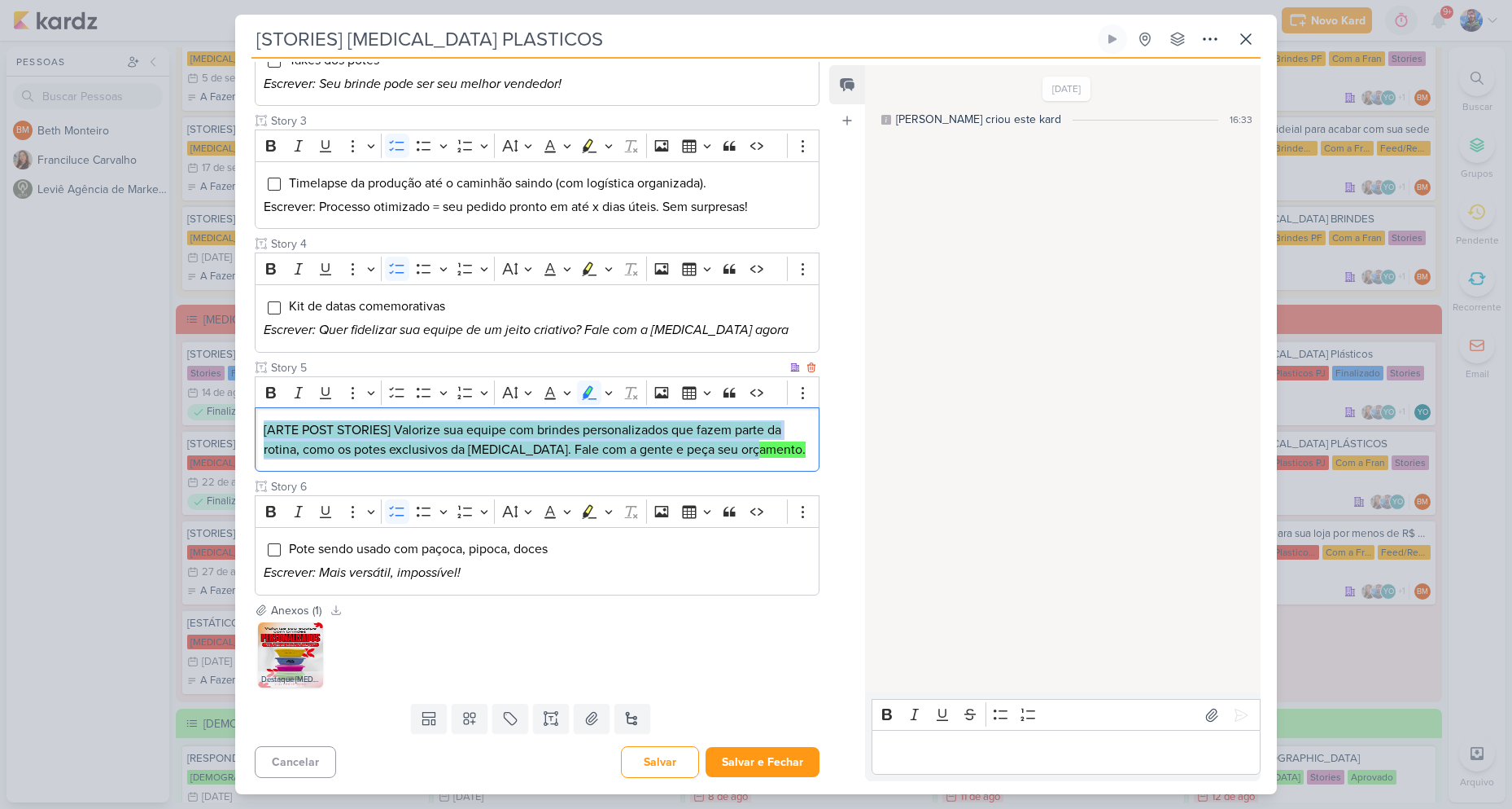
click at [619, 465] on div "[ARTE POST STORIES] Valorize sua equipe com brindes personalizados que fazem pa…" at bounding box center [537, 440] width 565 height 65
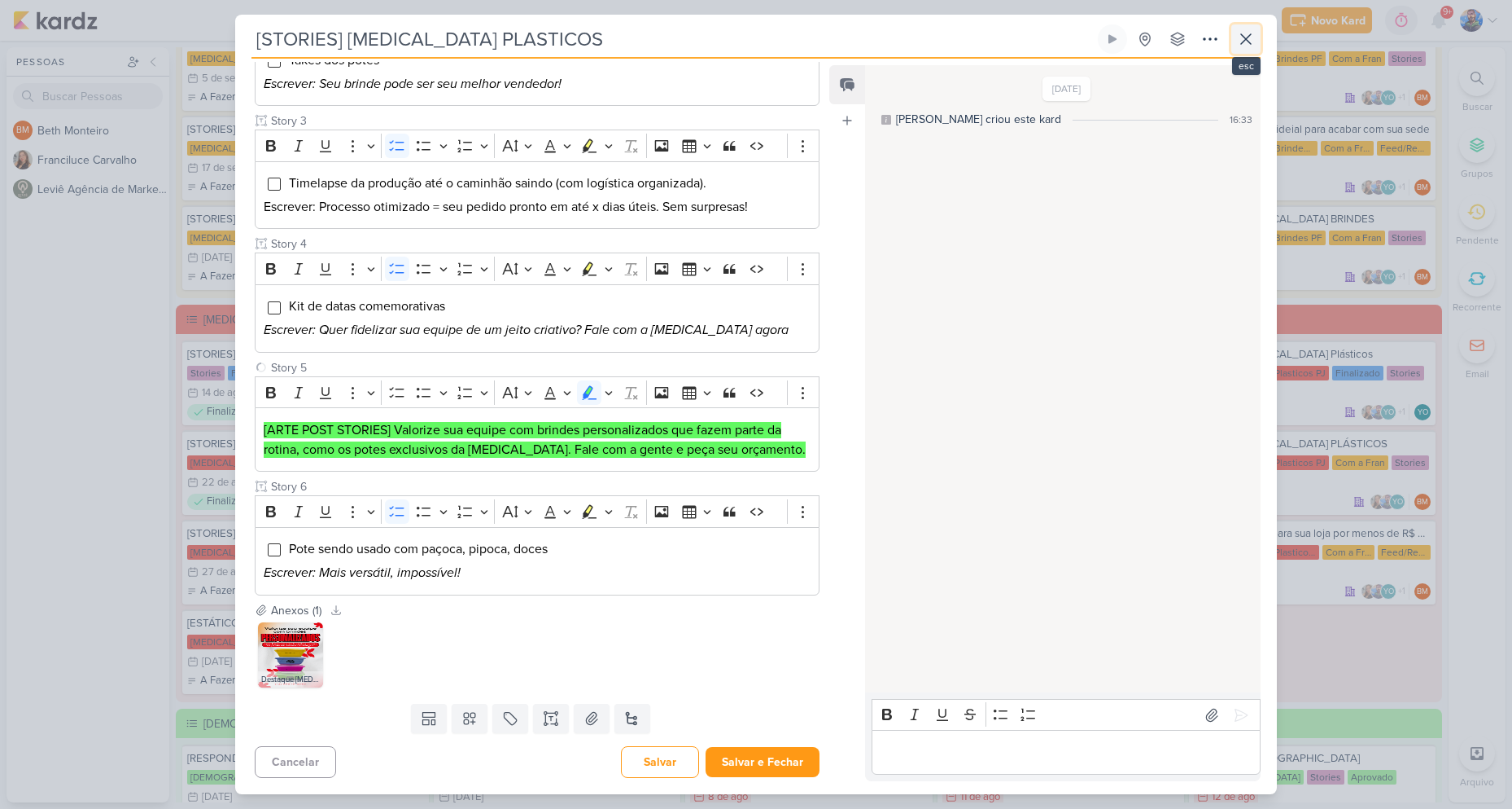
click at [1243, 32] on icon at bounding box center [1246, 39] width 20 height 20
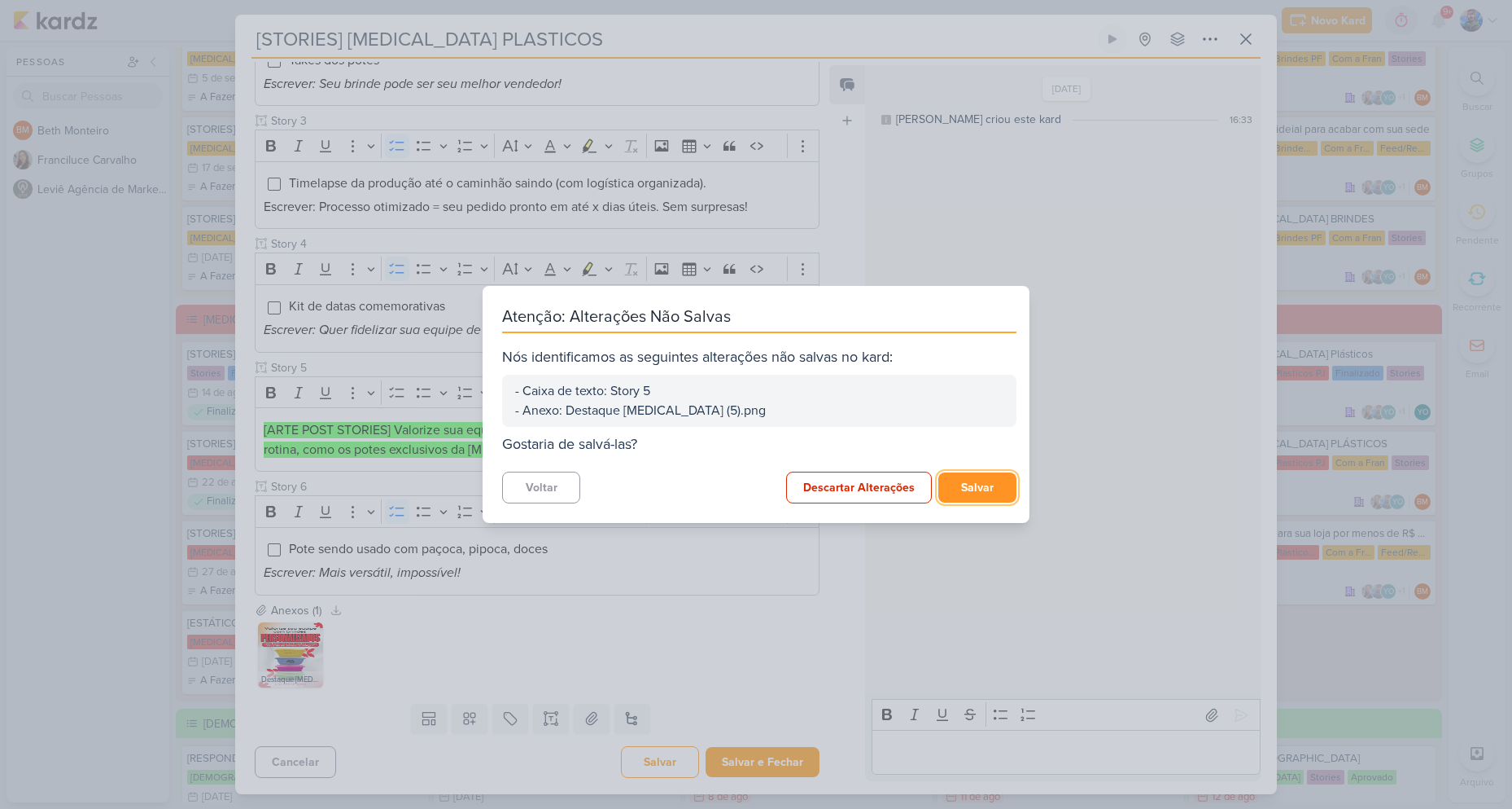
click at [975, 493] on button "Salvar" at bounding box center [977, 487] width 78 height 30
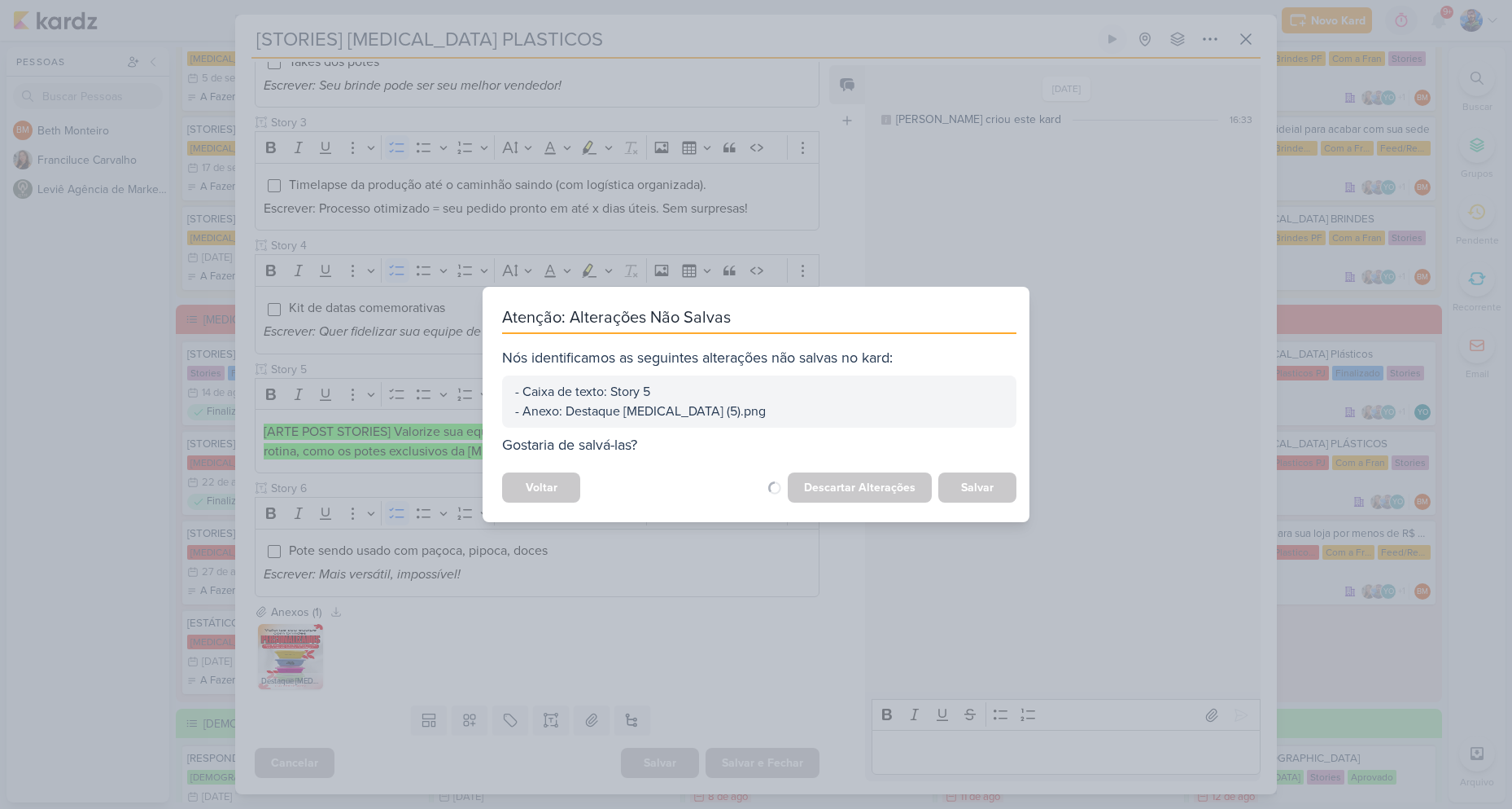
scroll to position [417, 0]
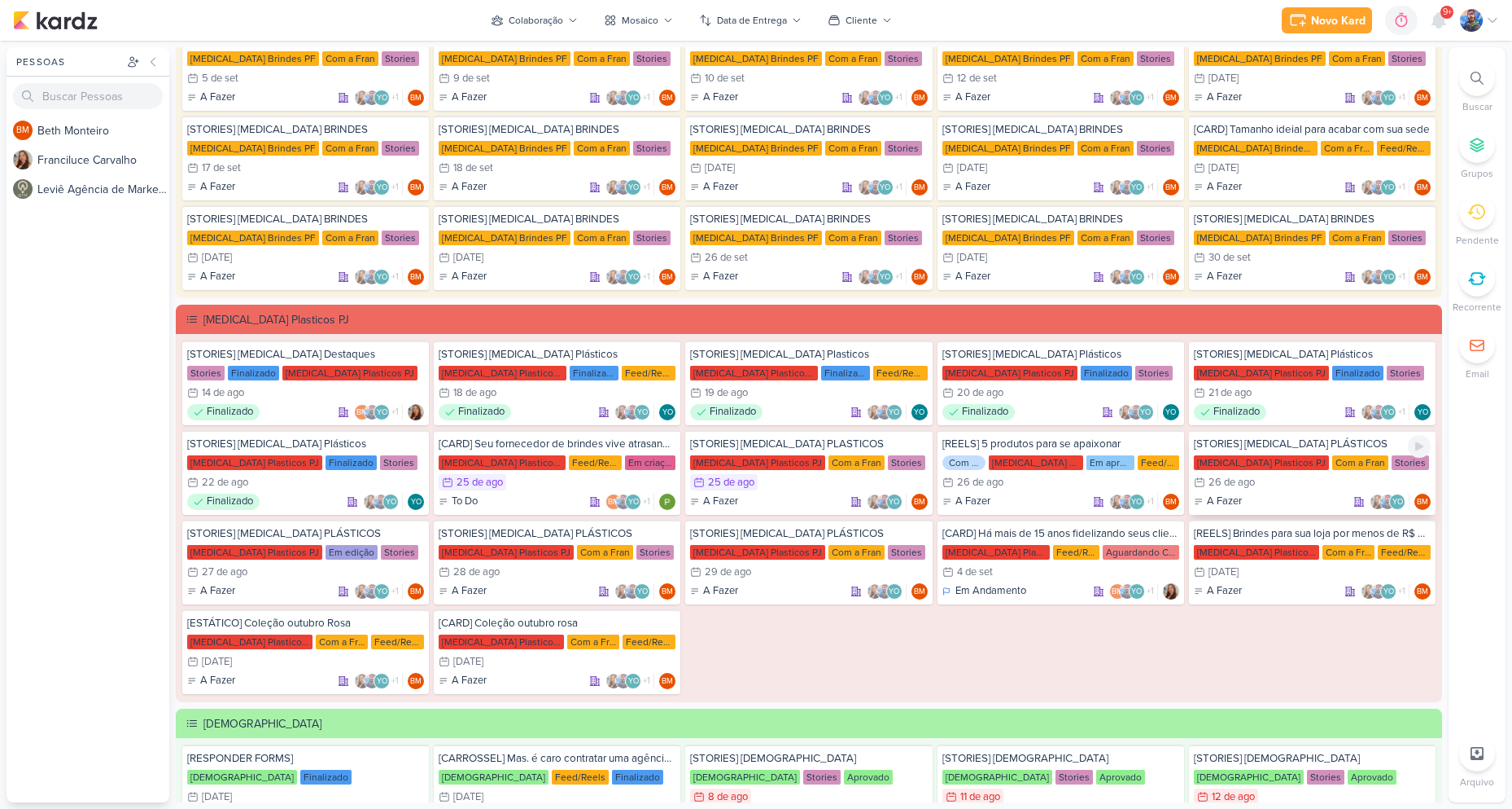
click at [1303, 480] on div "26/8 [DATE]" at bounding box center [1313, 482] width 237 height 17
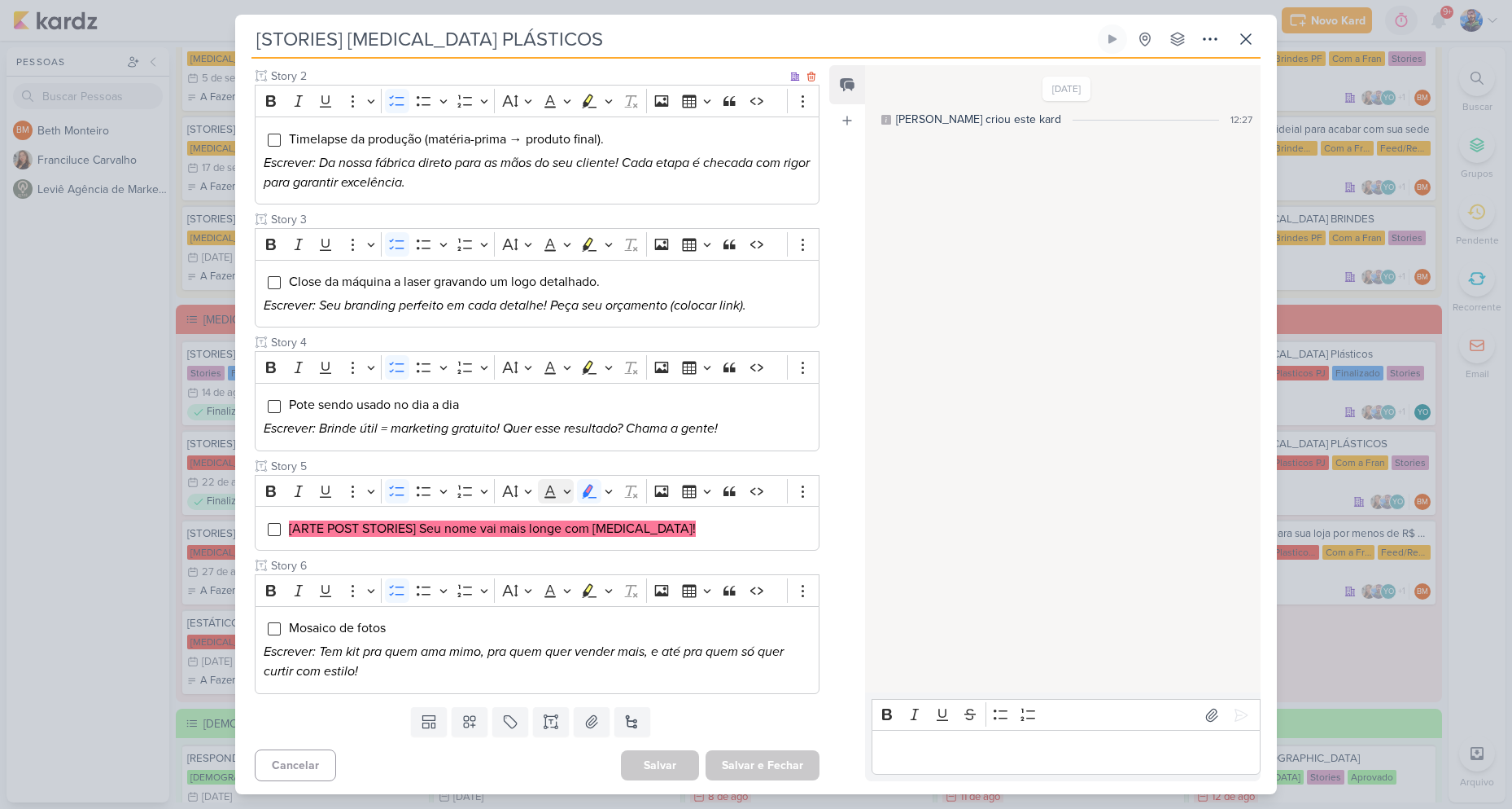
scroll to position [322, 0]
click at [432, 522] on mark "[ARTE POST STORIES] Seu nome vai mais longe com [MEDICAL_DATA]!" at bounding box center [492, 526] width 407 height 17
drag, startPoint x: 417, startPoint y: 527, endPoint x: 590, endPoint y: 518, distance: 173.2
click at [590, 518] on mark "[ARTE POST STORIES] Seu nome vai mais longe com [MEDICAL_DATA]!" at bounding box center [492, 526] width 407 height 17
copy mark "Seu nome vai mais longe com"
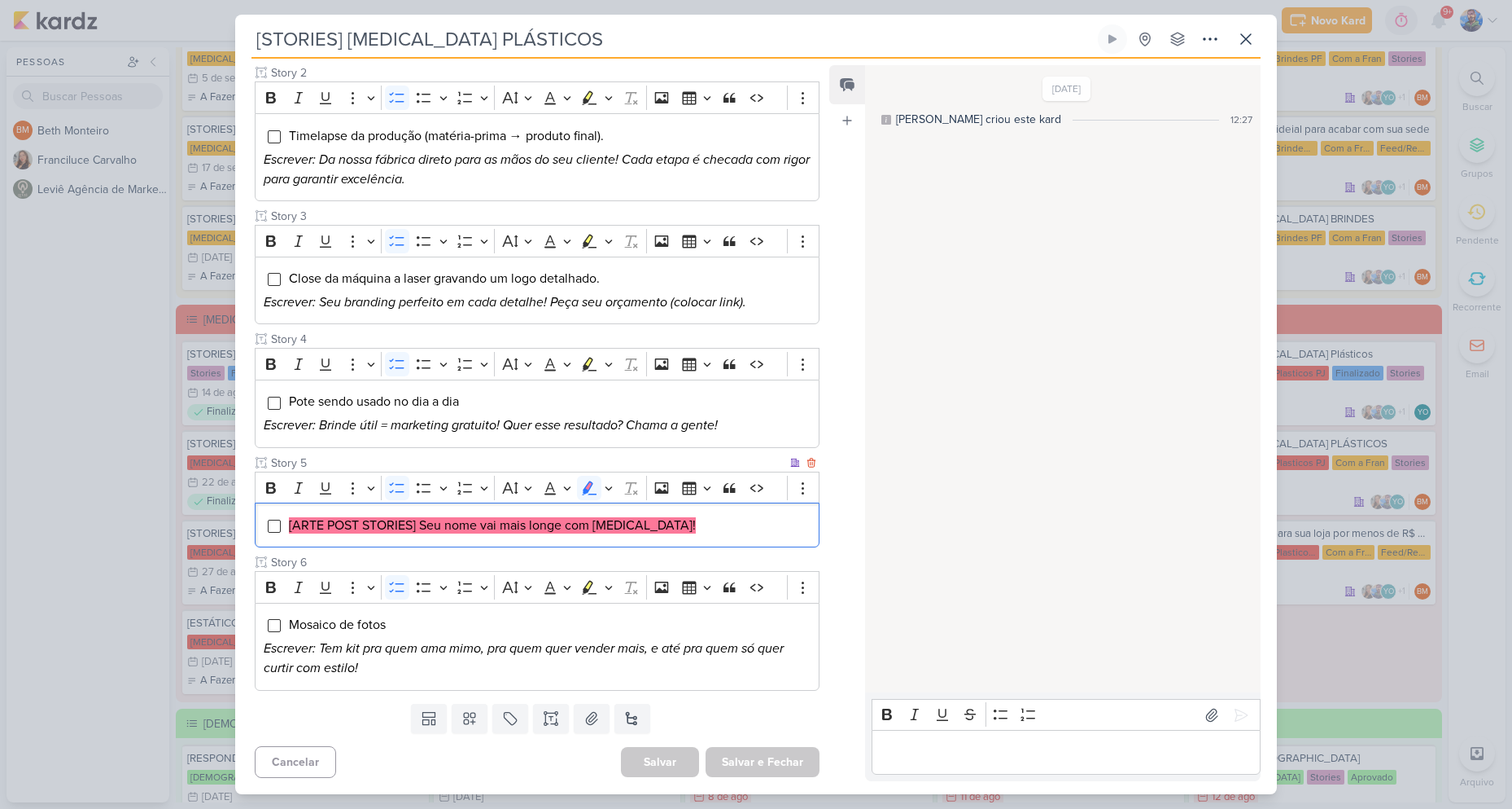
click at [594, 518] on mark "[ARTE POST STORIES] Seu nome vai mais longe com [MEDICAL_DATA]!" at bounding box center [492, 526] width 407 height 17
drag, startPoint x: 591, startPoint y: 521, endPoint x: 650, endPoint y: 531, distance: 59.8
click at [649, 531] on li "[ARTE POST STORIES] Seu nome vai mais longe com [MEDICAL_DATA]!" at bounding box center [549, 526] width 522 height 20
click at [655, 531] on li "[ARTE POST STORIES] Seu nome vai mais longe com [MEDICAL_DATA]!" at bounding box center [549, 526] width 522 height 20
drag, startPoint x: 593, startPoint y: 522, endPoint x: 720, endPoint y: 541, distance: 128.4
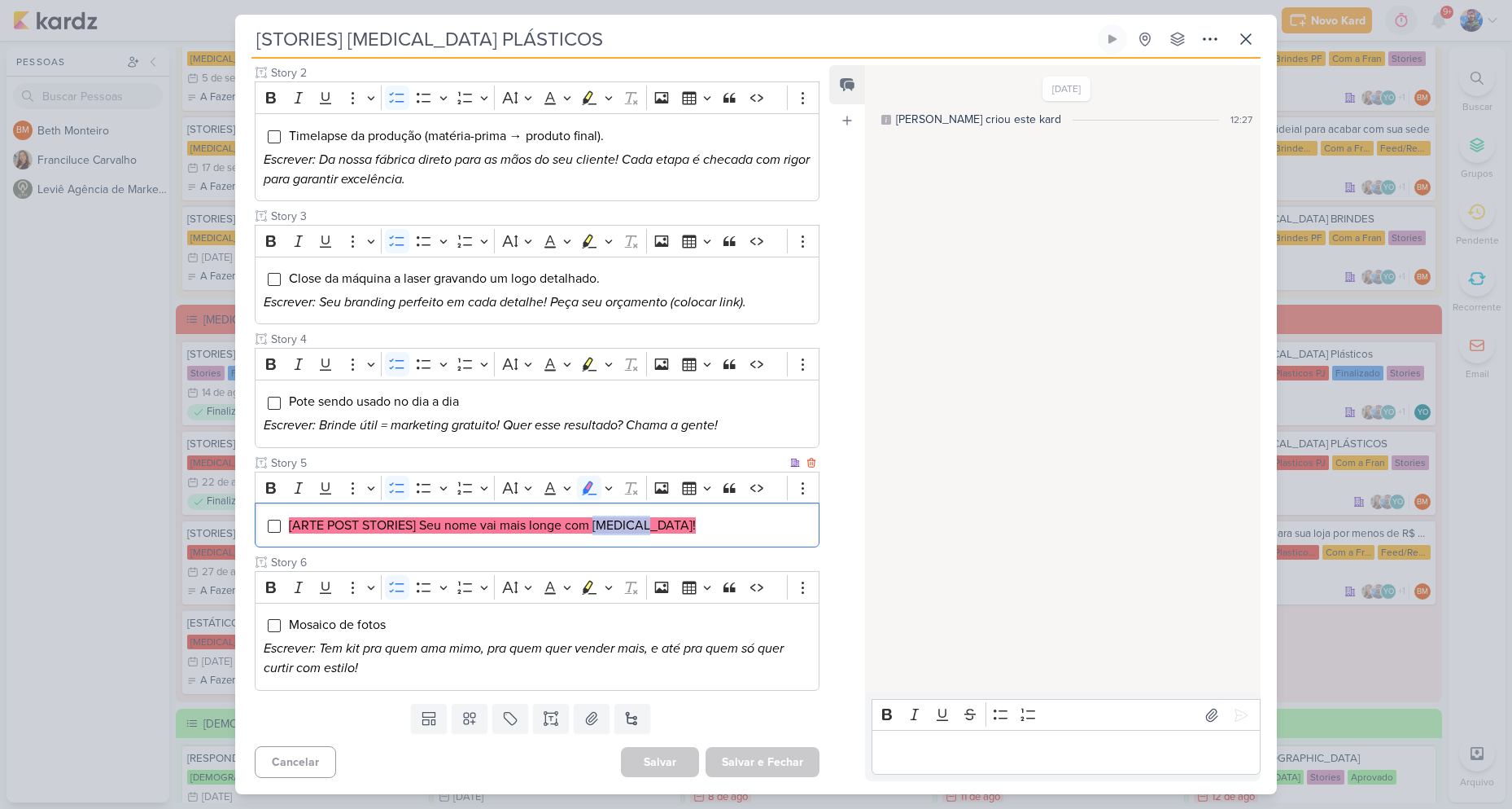
click at [717, 541] on div "[ARTE POST STORIES] Seu nome vai mais longe com [MEDICAL_DATA]!" at bounding box center [537, 525] width 565 height 45
copy mark "Allegra!"
click at [707, 542] on div "[ARTE POST STORIES] Seu nome vai mais longe com [MEDICAL_DATA]!" at bounding box center [537, 525] width 565 height 45
click at [708, 542] on div "[ARTE POST STORIES] Seu nome vai mais longe com [MEDICAL_DATA]!" at bounding box center [537, 525] width 565 height 45
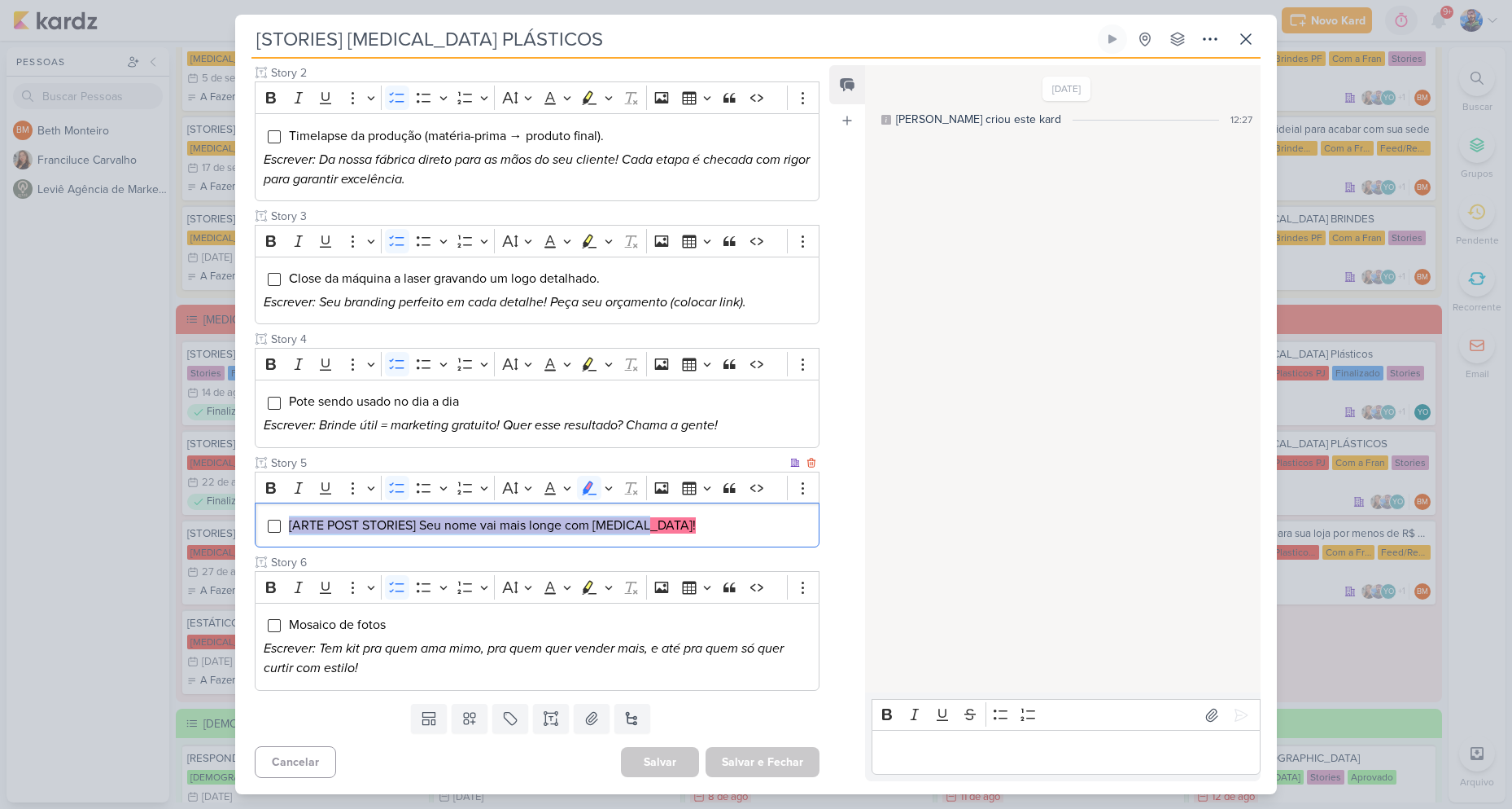
click at [708, 542] on div "[ARTE POST STORIES] Seu nome vai mais longe com [MEDICAL_DATA]!" at bounding box center [537, 525] width 565 height 45
click at [611, 493] on icon "Editor toolbar" at bounding box center [609, 488] width 8 height 17
click at [521, 514] on button "Green marker" at bounding box center [513, 516] width 25 height 25
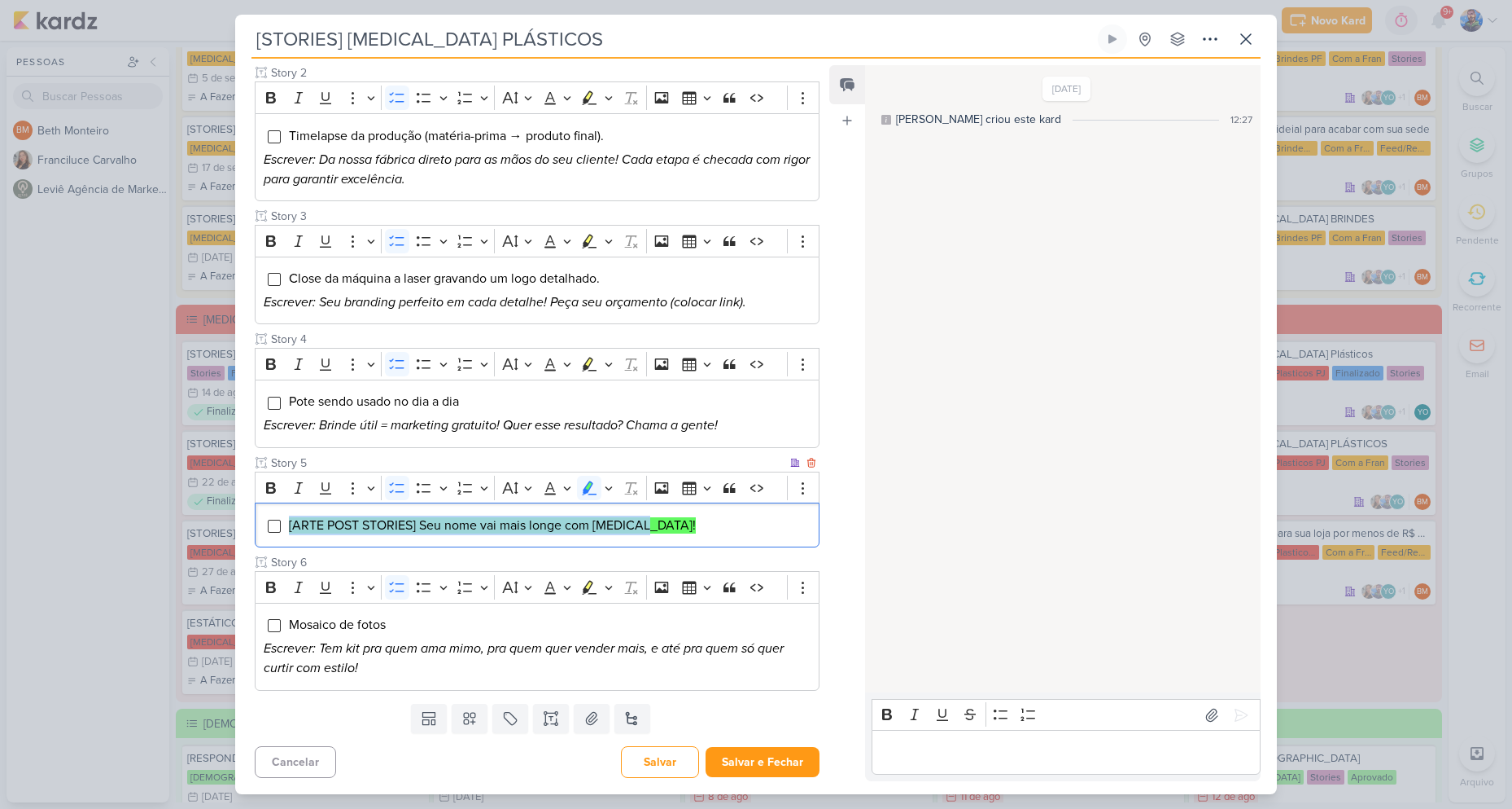
click at [710, 522] on li "[ARTE POST STORIES] Seu nome vai mais longe com [MEDICAL_DATA]!" at bounding box center [549, 526] width 522 height 20
click at [583, 725] on icon at bounding box center [592, 719] width 17 height 17
click at [589, 720] on icon at bounding box center [592, 719] width 17 height 17
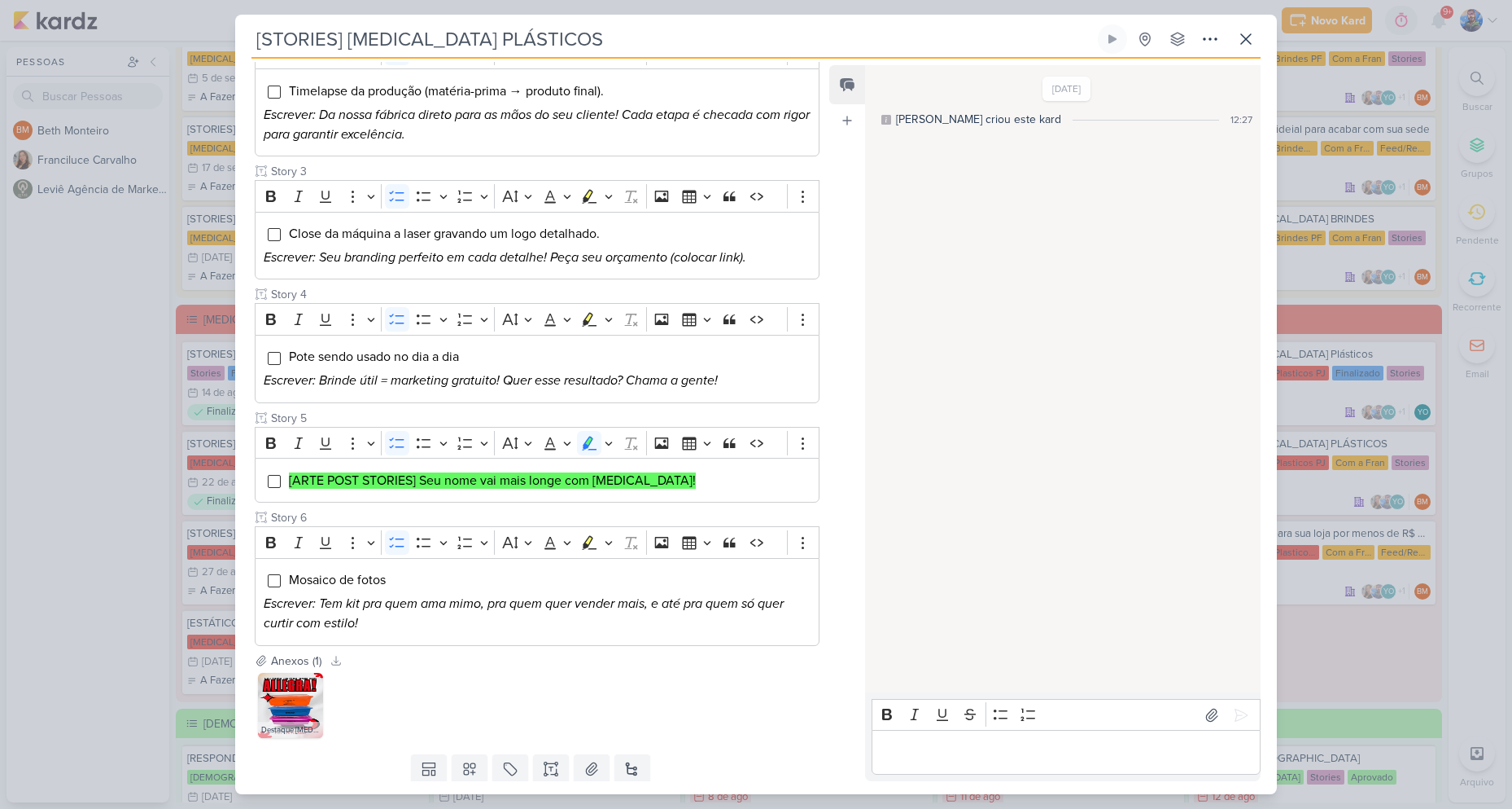
scroll to position [418, 0]
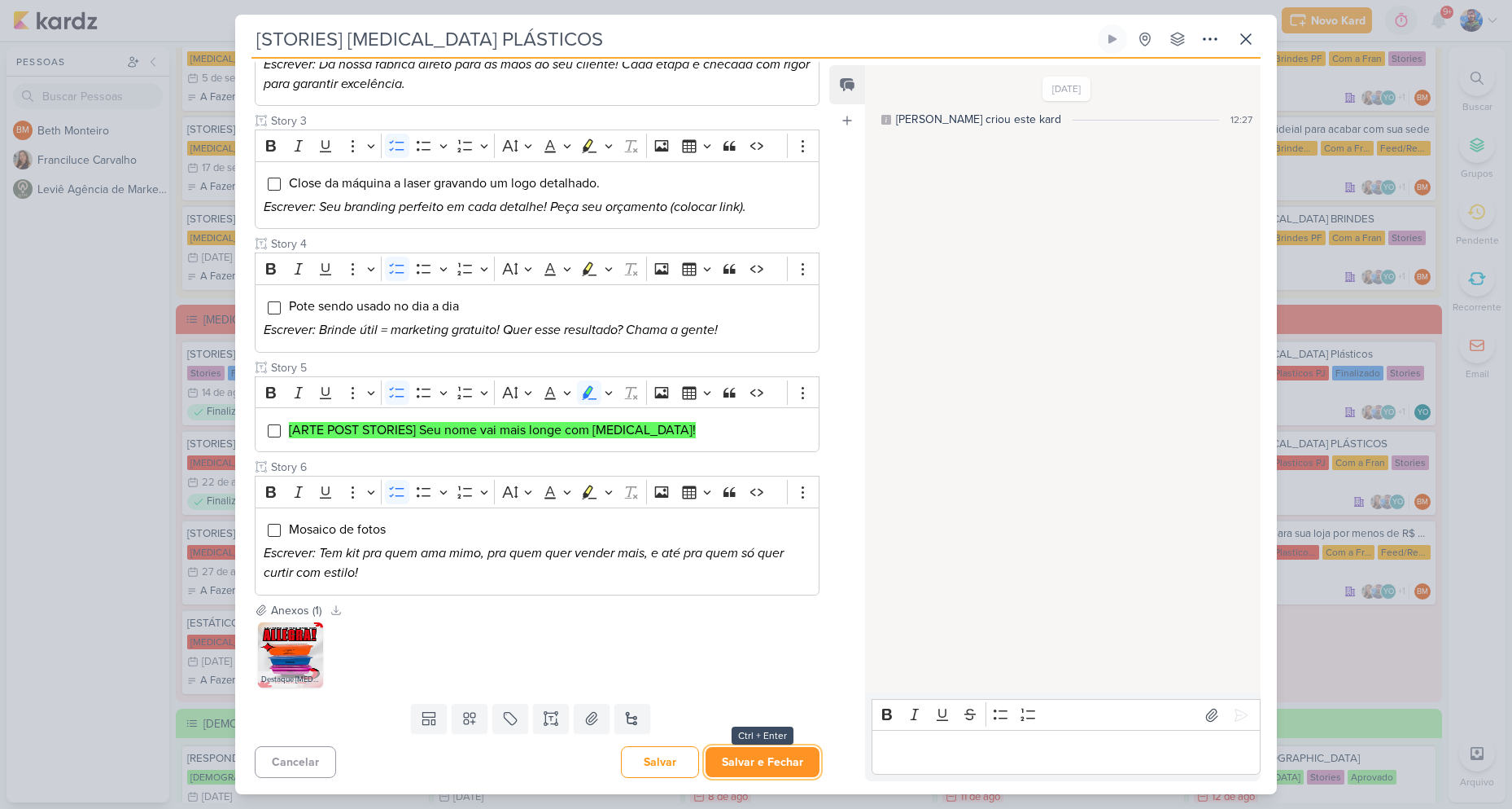
click at [755, 754] on button "Salvar e Fechar" at bounding box center [763, 762] width 114 height 30
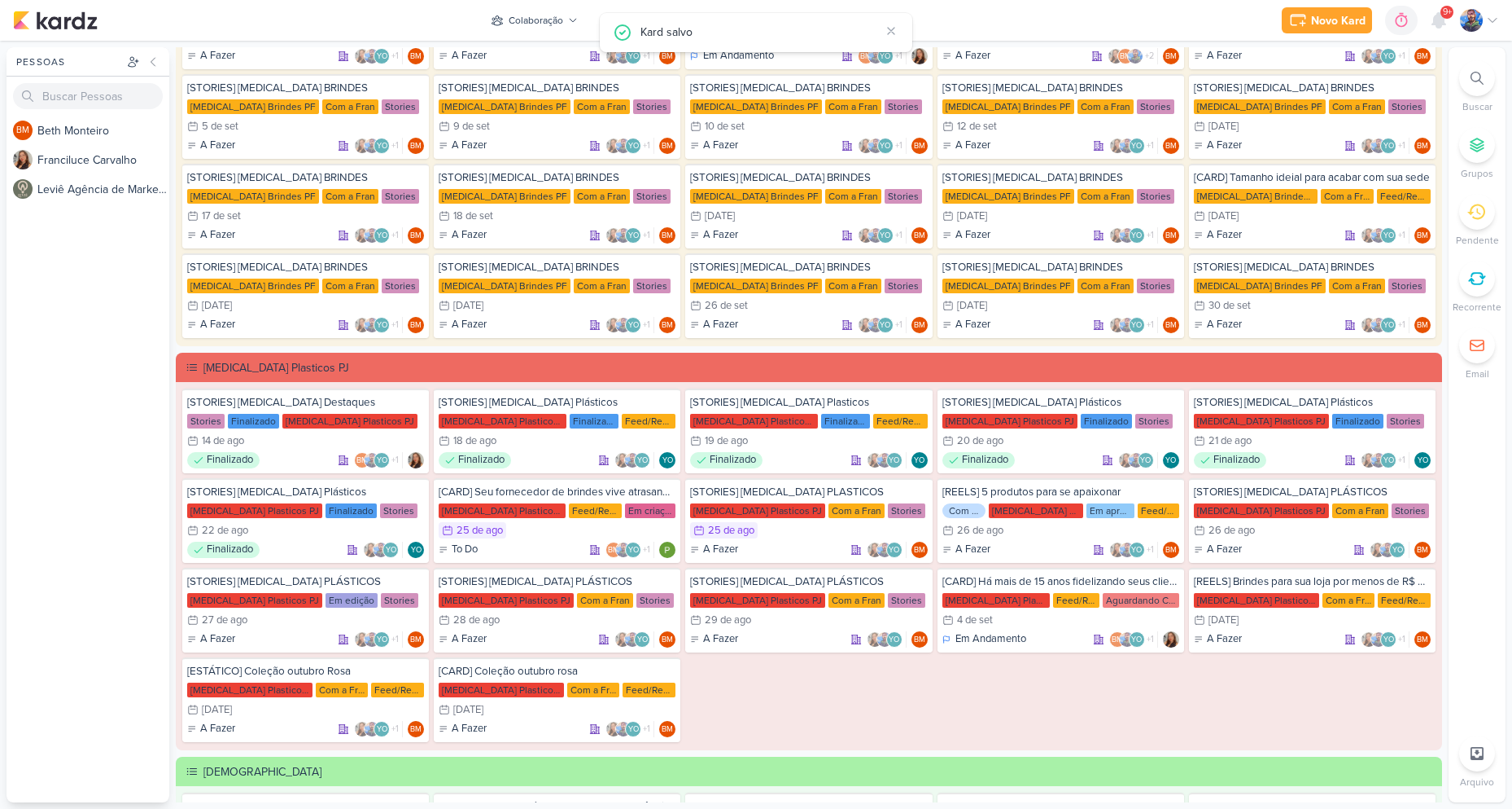
scroll to position [325, 0]
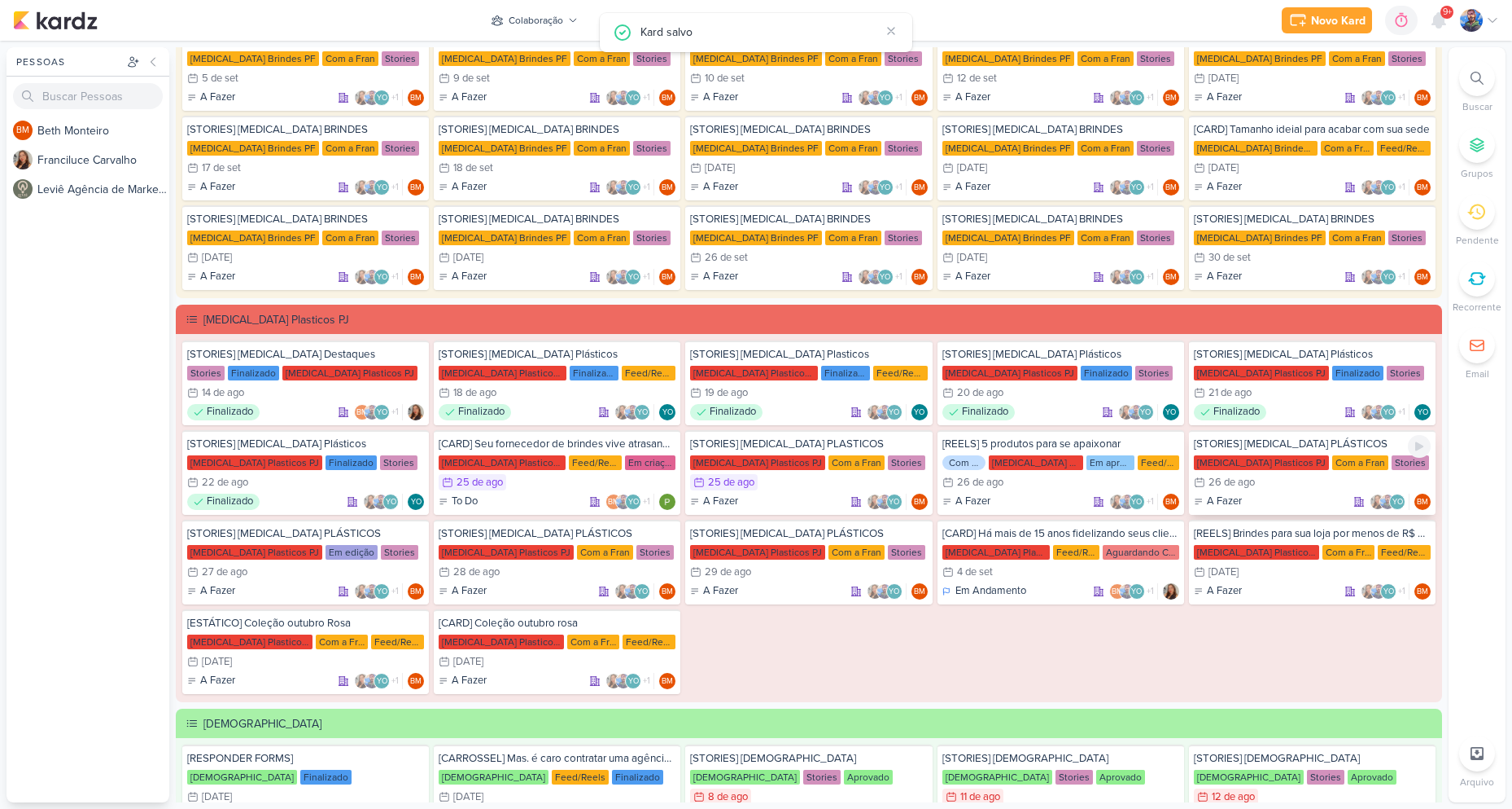
click at [1252, 469] on div "[MEDICAL_DATA] Plasticos PJ" at bounding box center [1261, 463] width 135 height 15
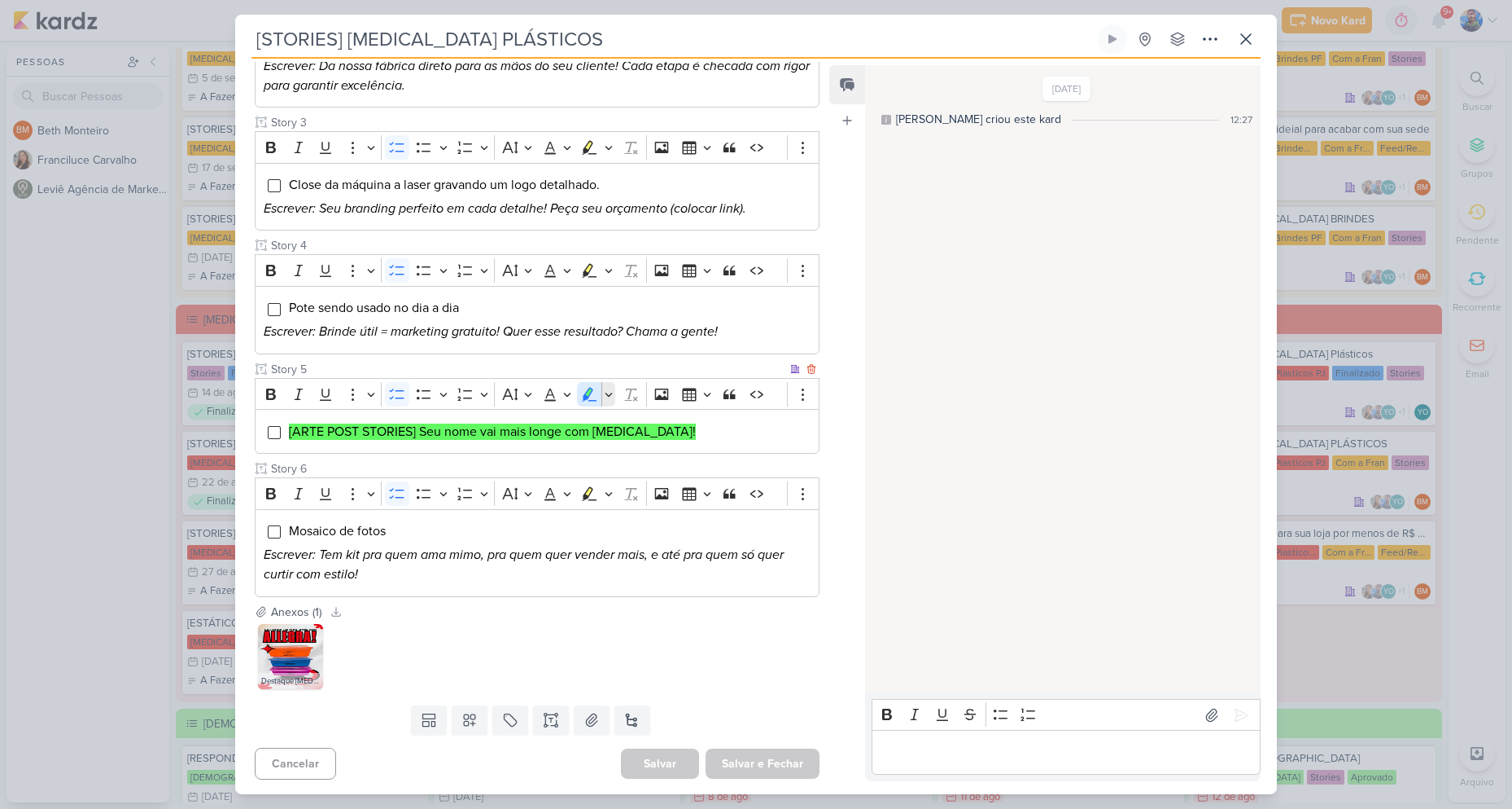
scroll to position [418, 0]
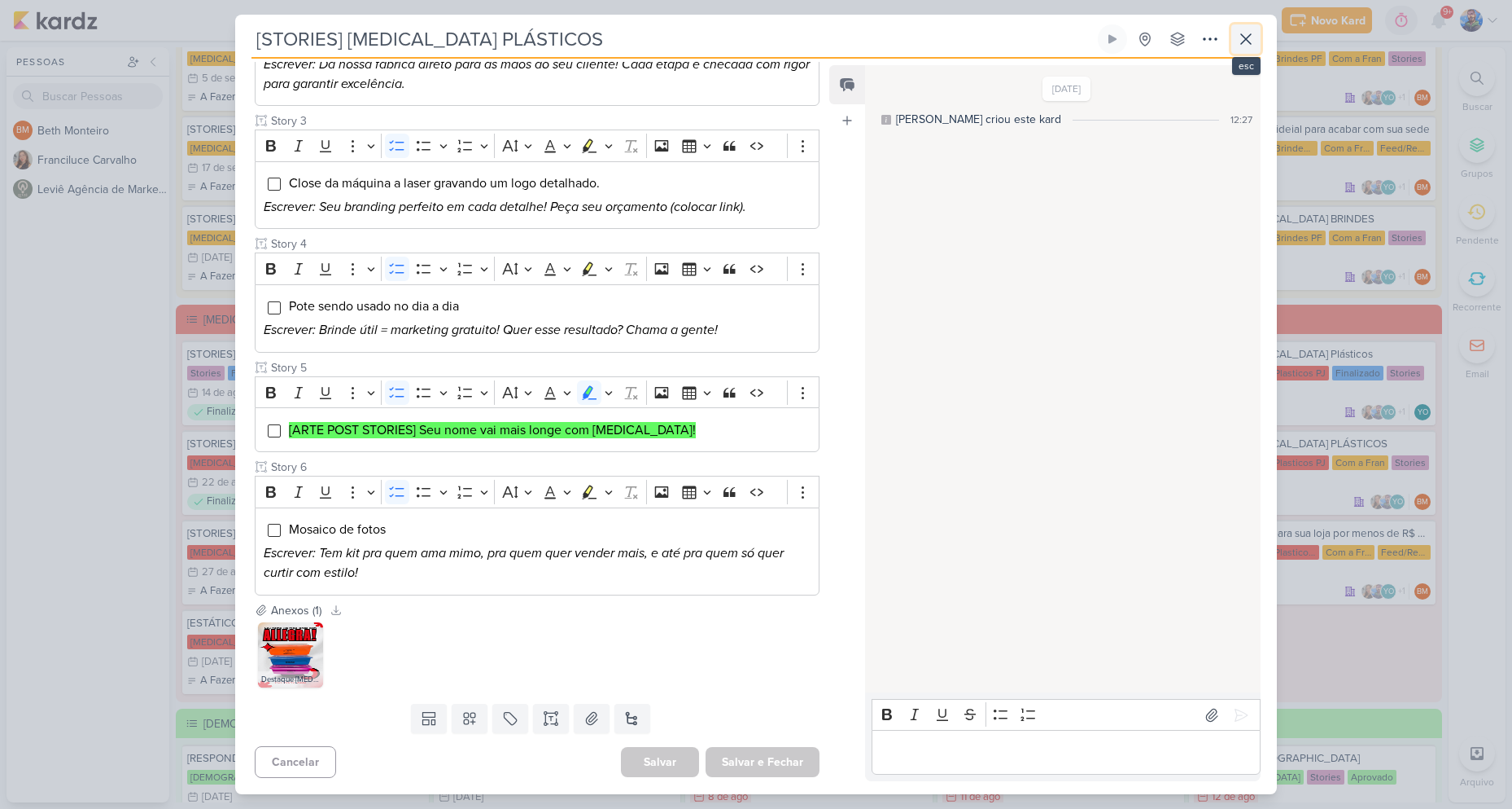
click at [1246, 38] on icon at bounding box center [1246, 39] width 10 height 10
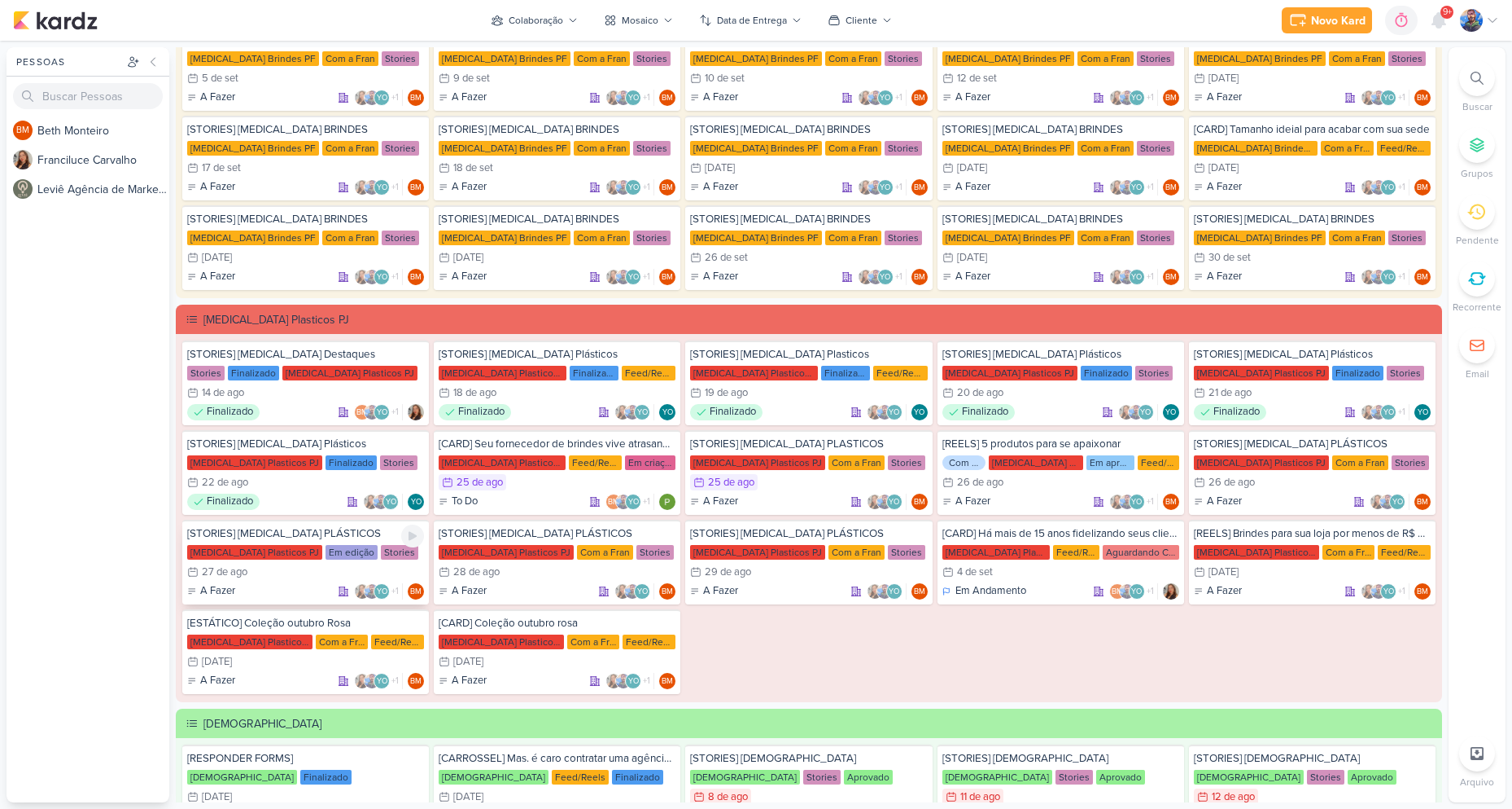
click at [347, 575] on div "27/8 [DATE]" at bounding box center [305, 572] width 237 height 17
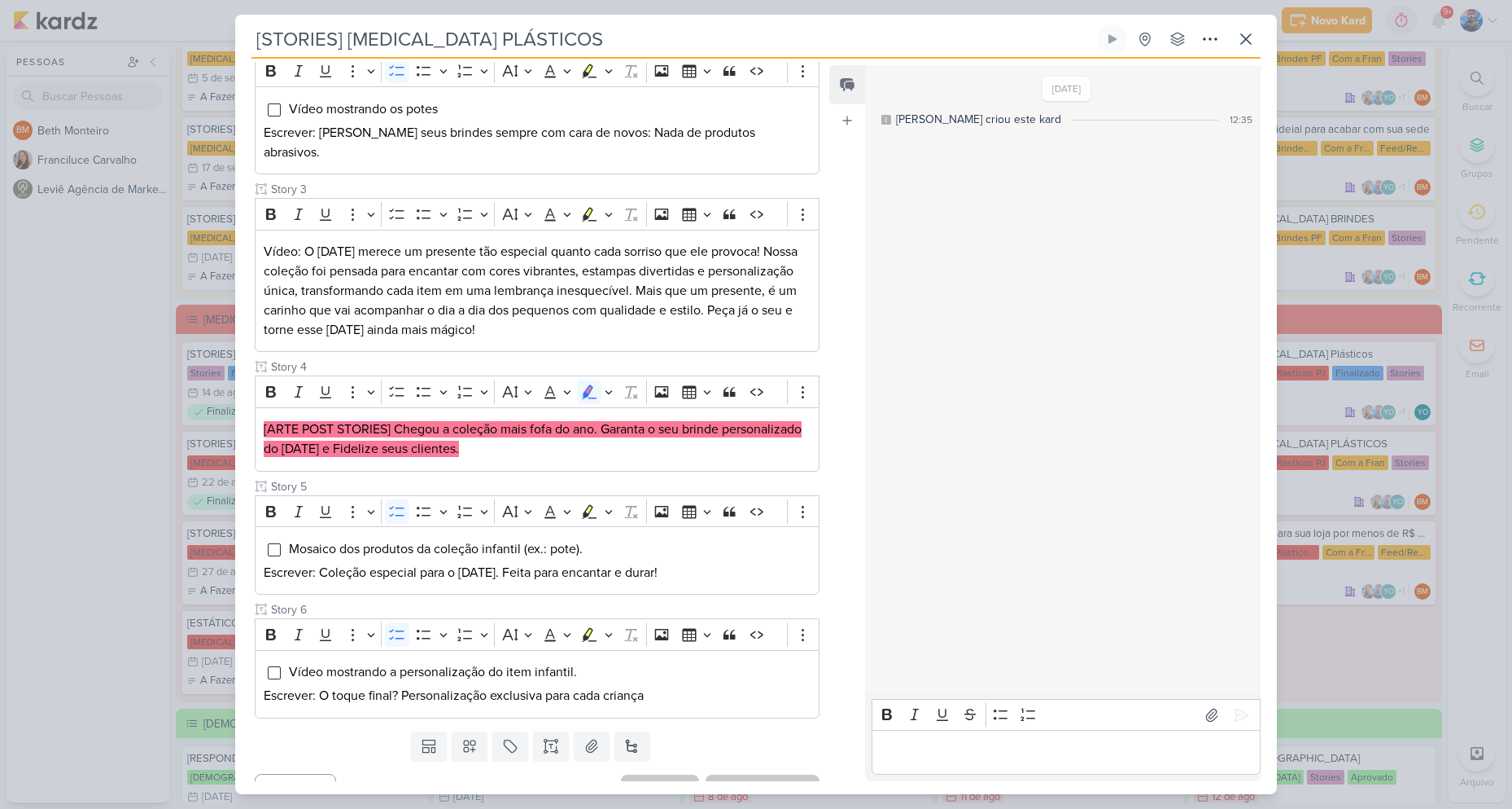
scroll to position [380, 0]
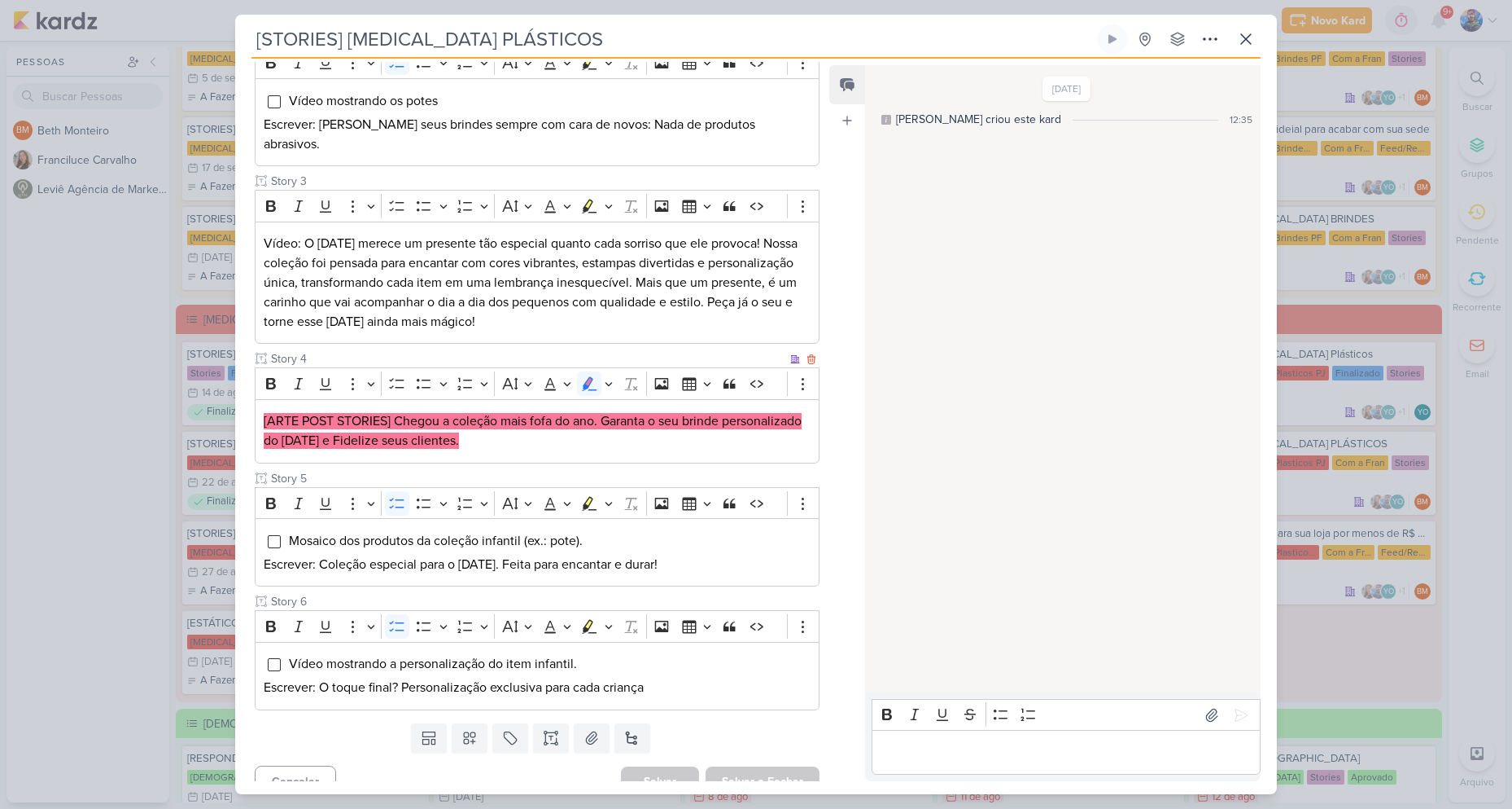
click at [618, 399] on div "[ARTE POST STORIES] Chegou a coleção mais fofa do ano. Garanta o seu brinde per…" at bounding box center [537, 431] width 565 height 65
drag, startPoint x: 603, startPoint y: 392, endPoint x: 701, endPoint y: 431, distance: 105.5
click at [701, 431] on p "[ARTE POST STORIES] Chegou a coleção mais fofa do ano. Garanta o seu brinde per…" at bounding box center [537, 431] width 547 height 39
copy mark "Garanta o seu brinde personalizado do dia das crianças e Fidelize seus clientes."
click at [650, 414] on p "[ARTE POST STORIES] Chegou a coleção mais fofa do ano. Garanta o seu brinde per…" at bounding box center [537, 431] width 547 height 39
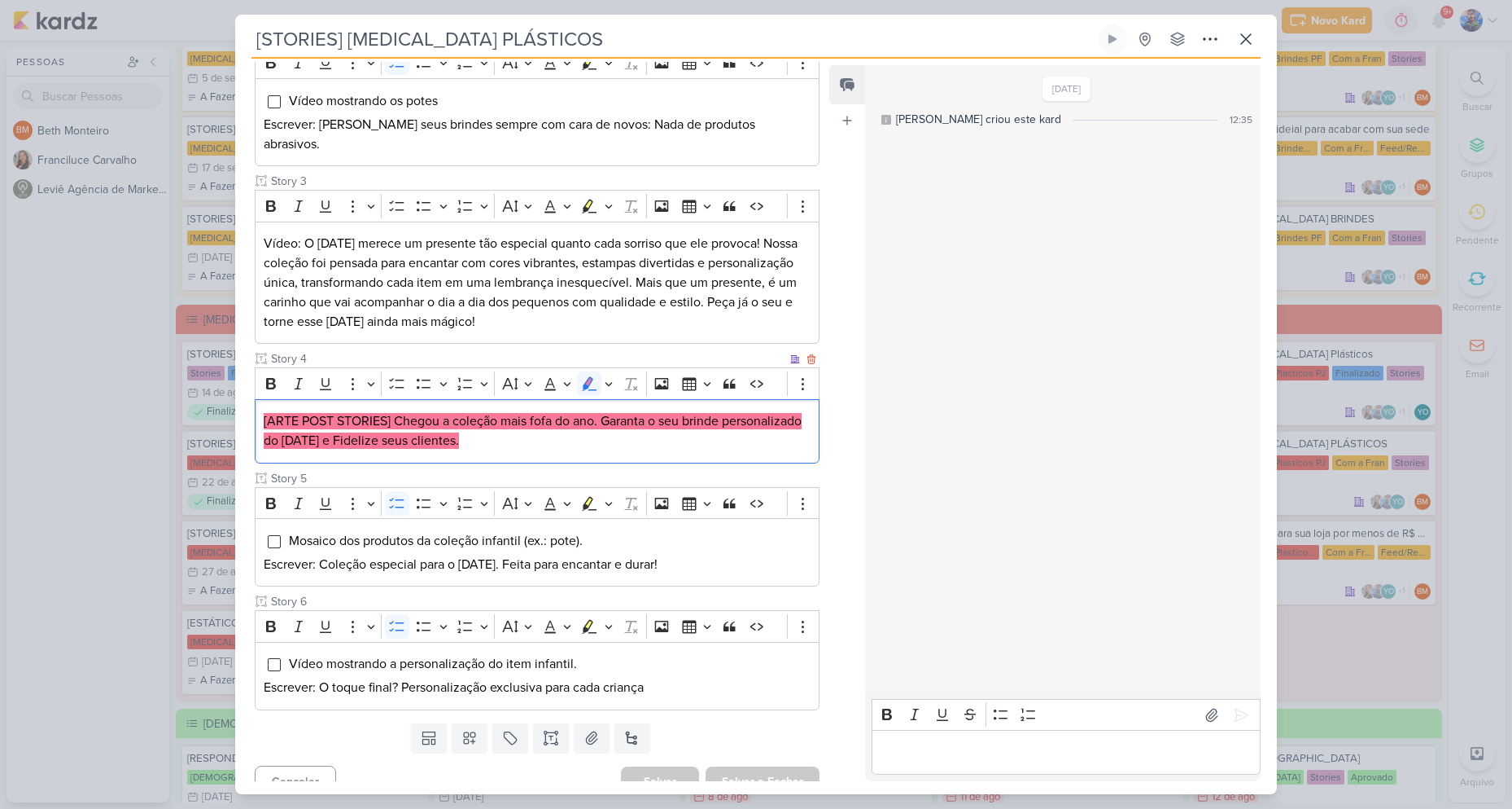
click at [650, 414] on p "[ARTE POST STORIES] Chegou a coleção mais fofa do ano. Garanta o seu brinde per…" at bounding box center [537, 431] width 547 height 39
click at [630, 441] on div "[ARTE POST STORIES] Chegou a coleção mais fofa do ano. Garanta o seu brinde per…" at bounding box center [537, 431] width 565 height 65
click at [611, 375] on icon "Editor toolbar" at bounding box center [609, 383] width 8 height 17
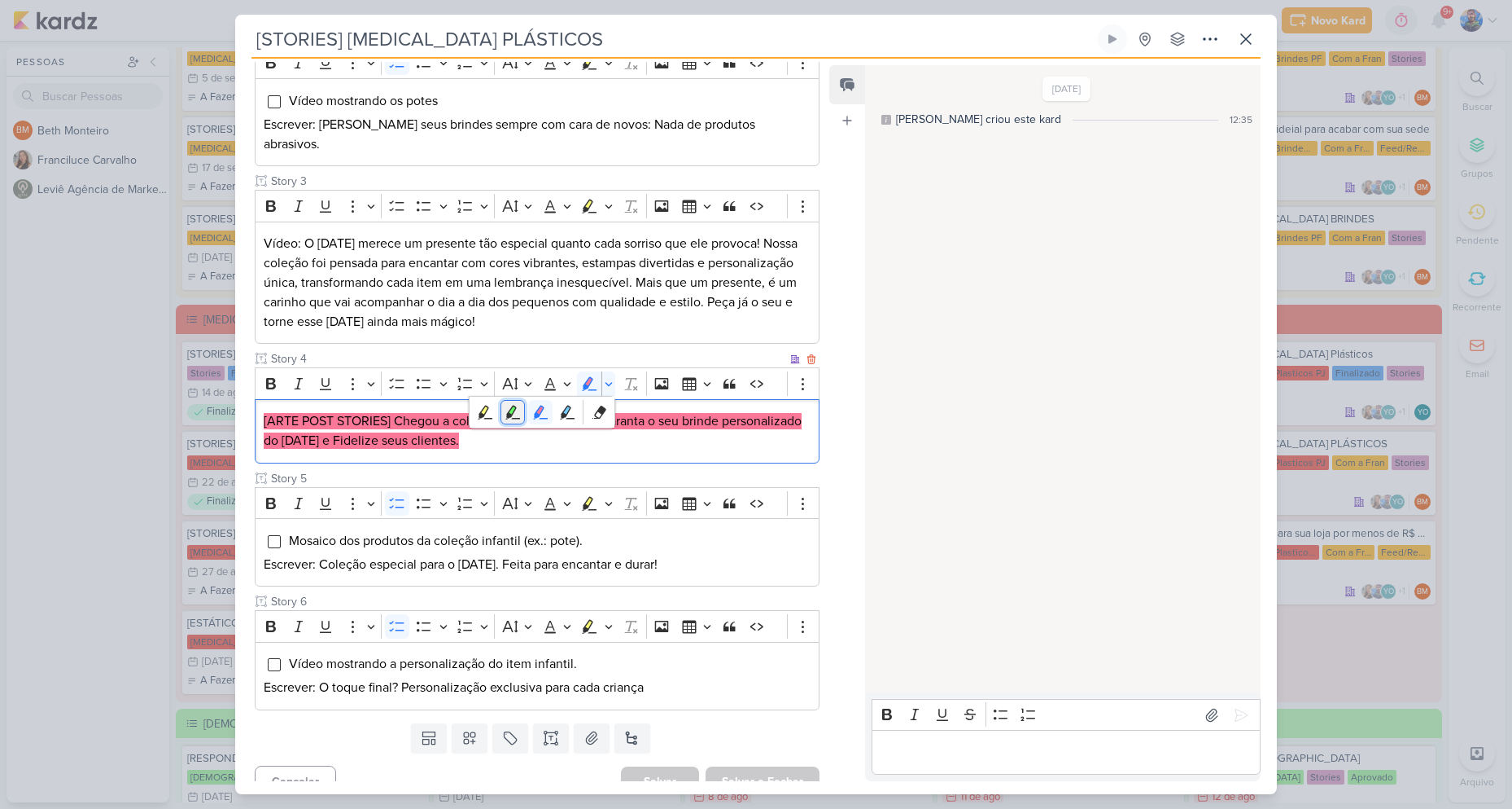
click at [515, 401] on button "Green marker" at bounding box center [513, 412] width 25 height 25
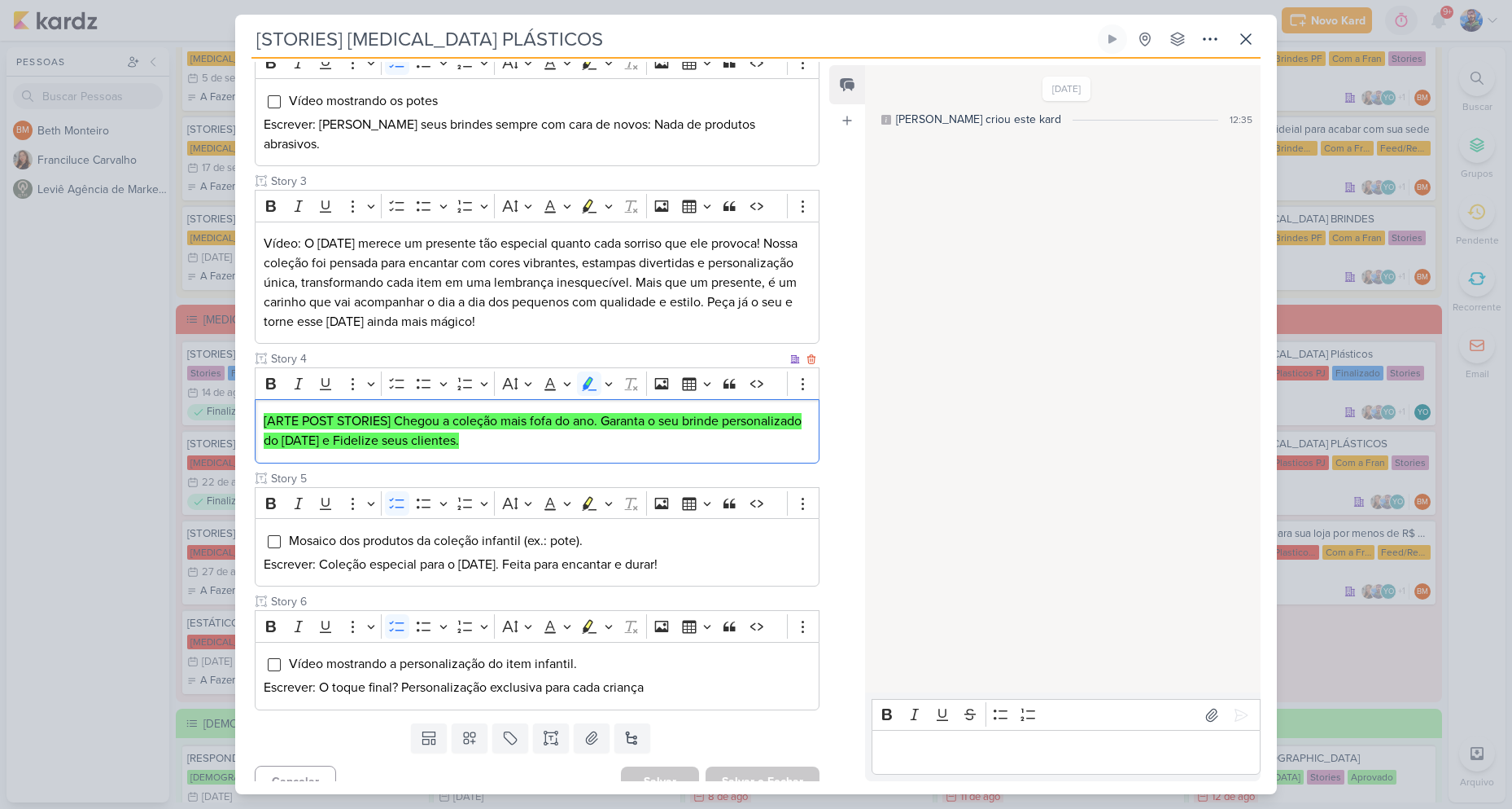
click at [604, 433] on div "[ARTE POST STORIES] Chegou a coleção mais fofa do ano. Garanta o seu brinde per…" at bounding box center [537, 431] width 565 height 65
click at [607, 425] on p "[ARTE POST STORIES] Chegou a coleção mais fofa do ano. Garanta o seu brinde per…" at bounding box center [537, 431] width 547 height 39
click at [588, 730] on icon at bounding box center [592, 738] width 17 height 17
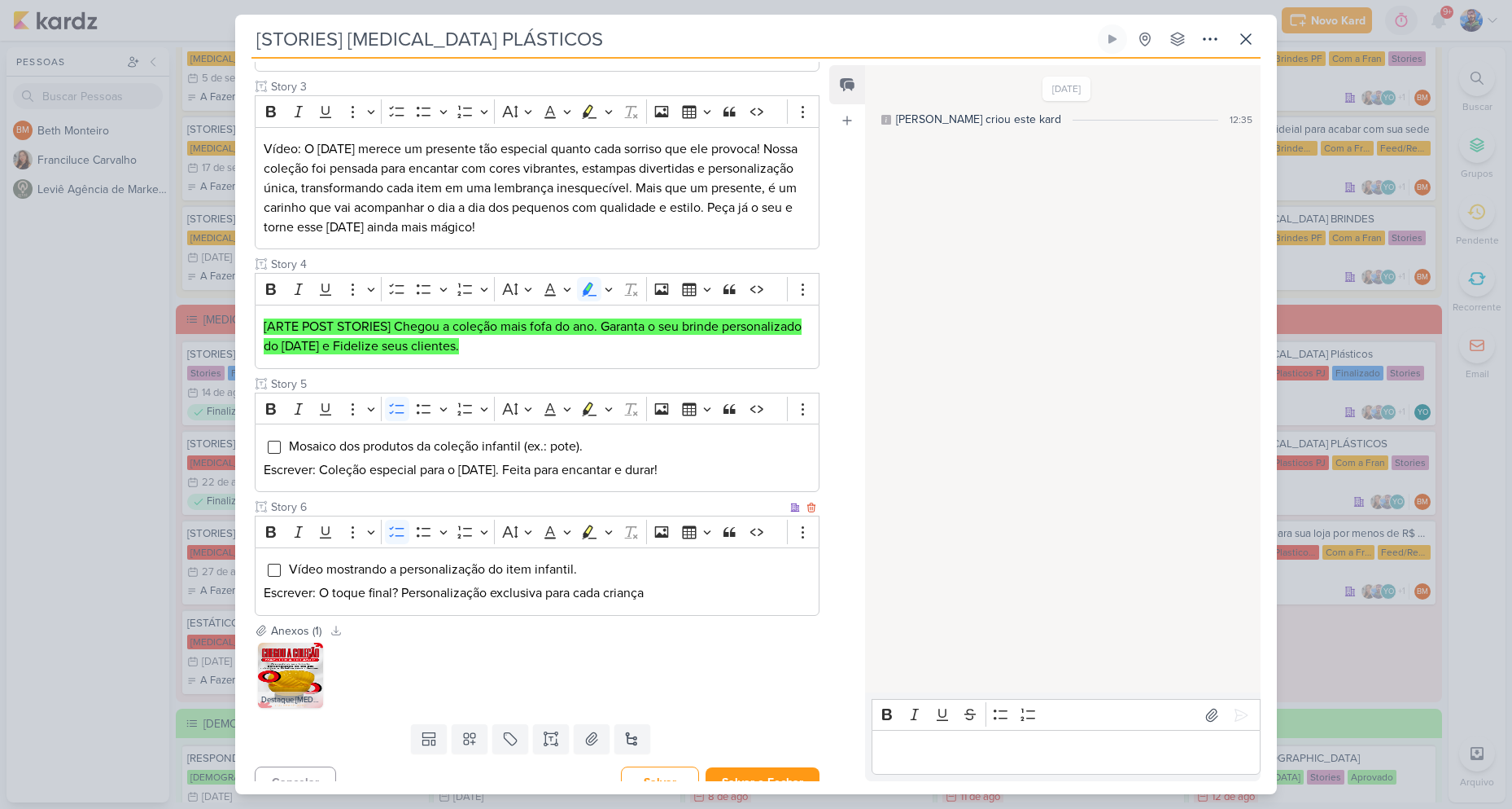
scroll to position [475, 0]
click at [755, 766] on button "Salvar e Fechar" at bounding box center [763, 781] width 114 height 30
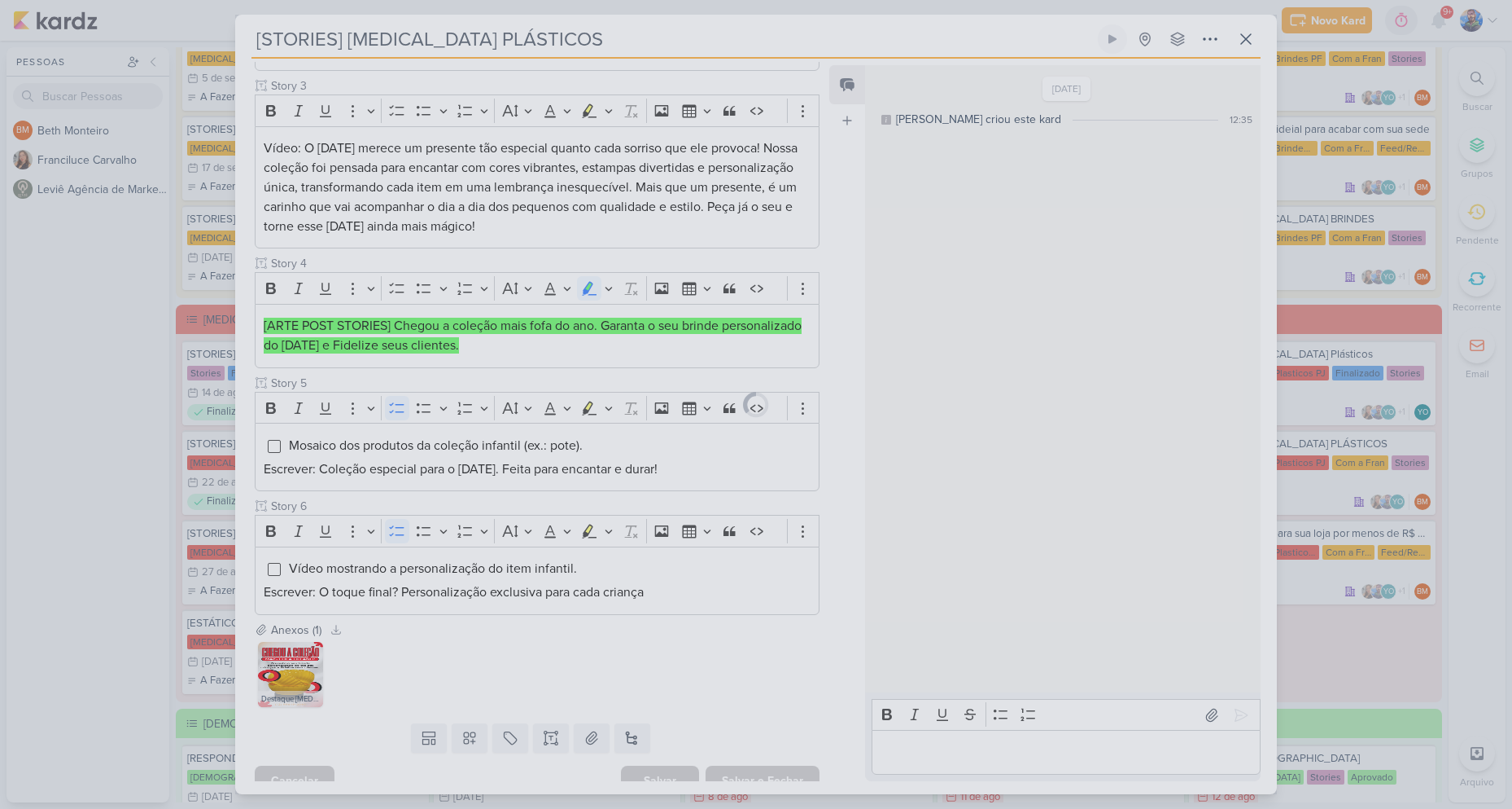
scroll to position [474, 0]
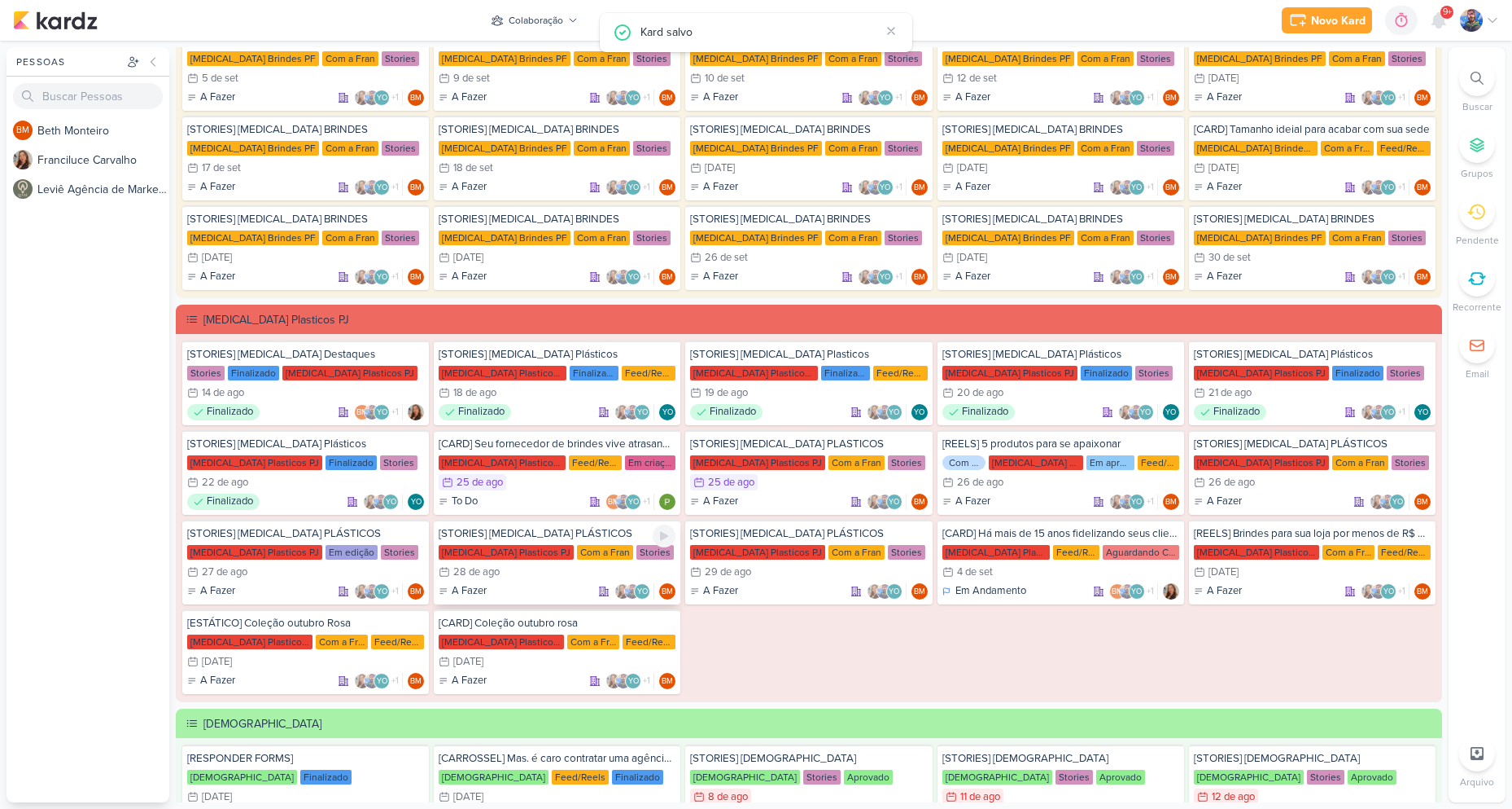
click at [474, 550] on div "[MEDICAL_DATA] Plasticos PJ" at bounding box center [506, 552] width 135 height 15
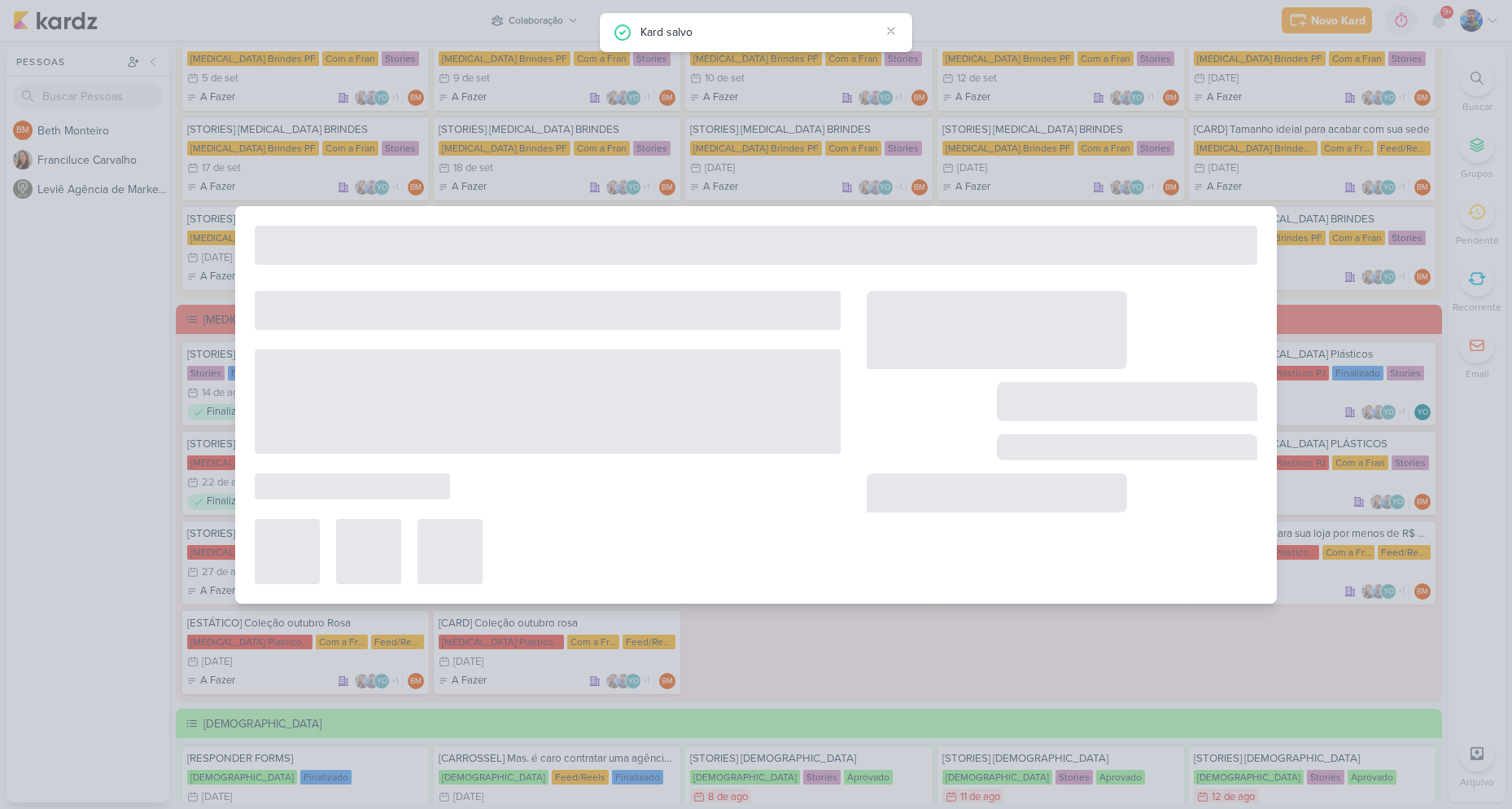
type input "[DATE] 23:59"
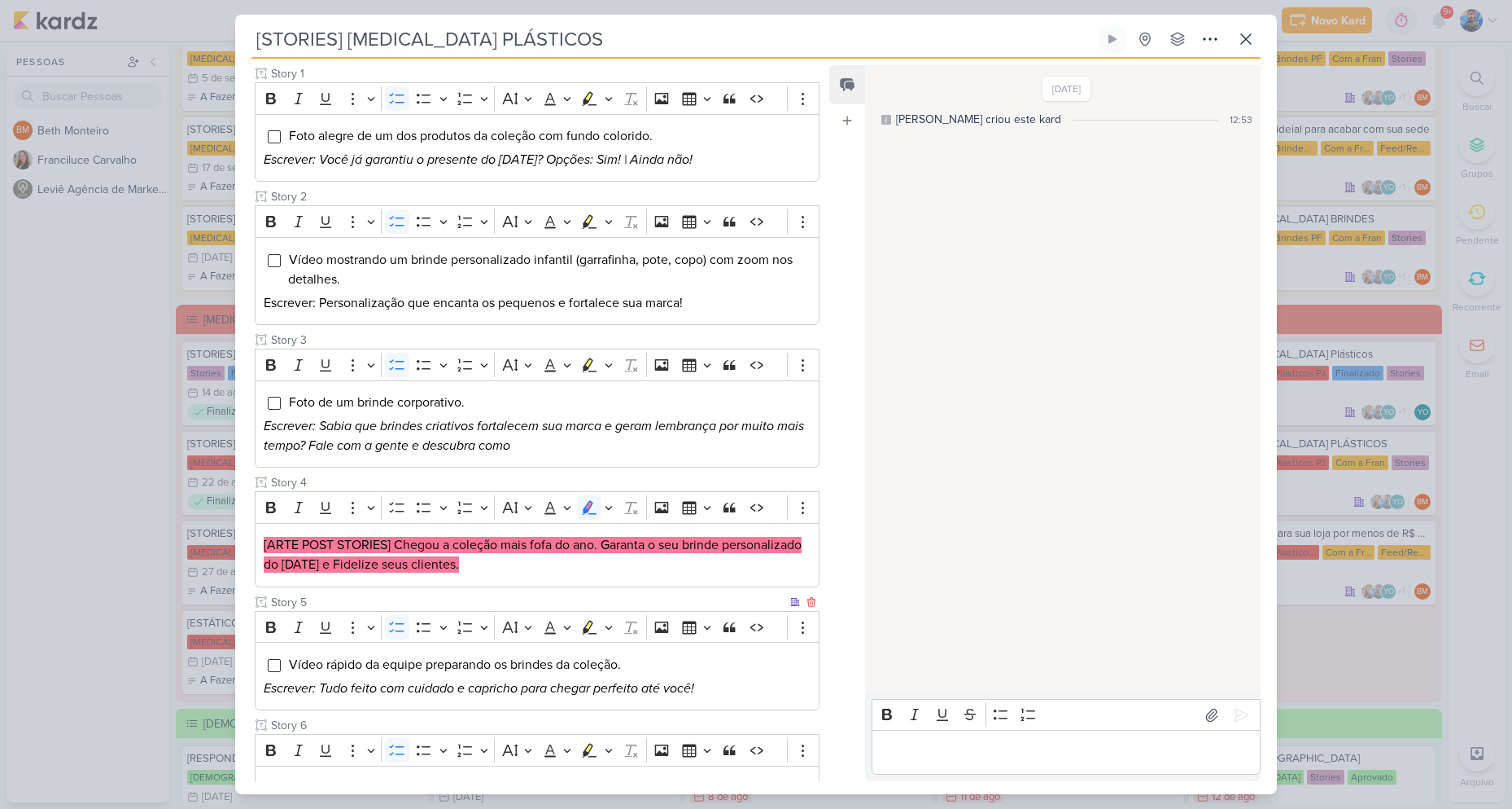
scroll to position [362, 0]
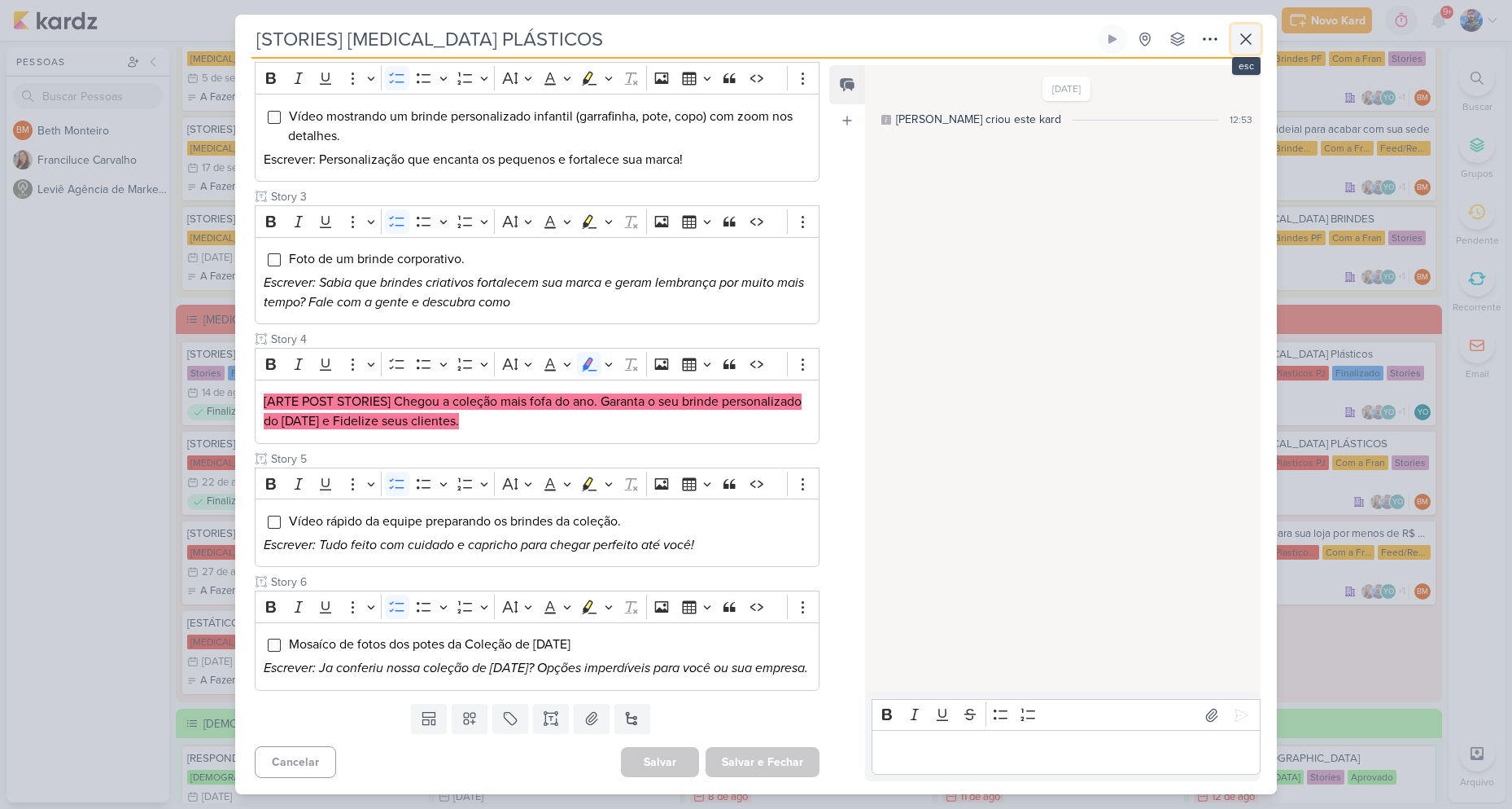
click at [1238, 43] on icon at bounding box center [1246, 39] width 20 height 20
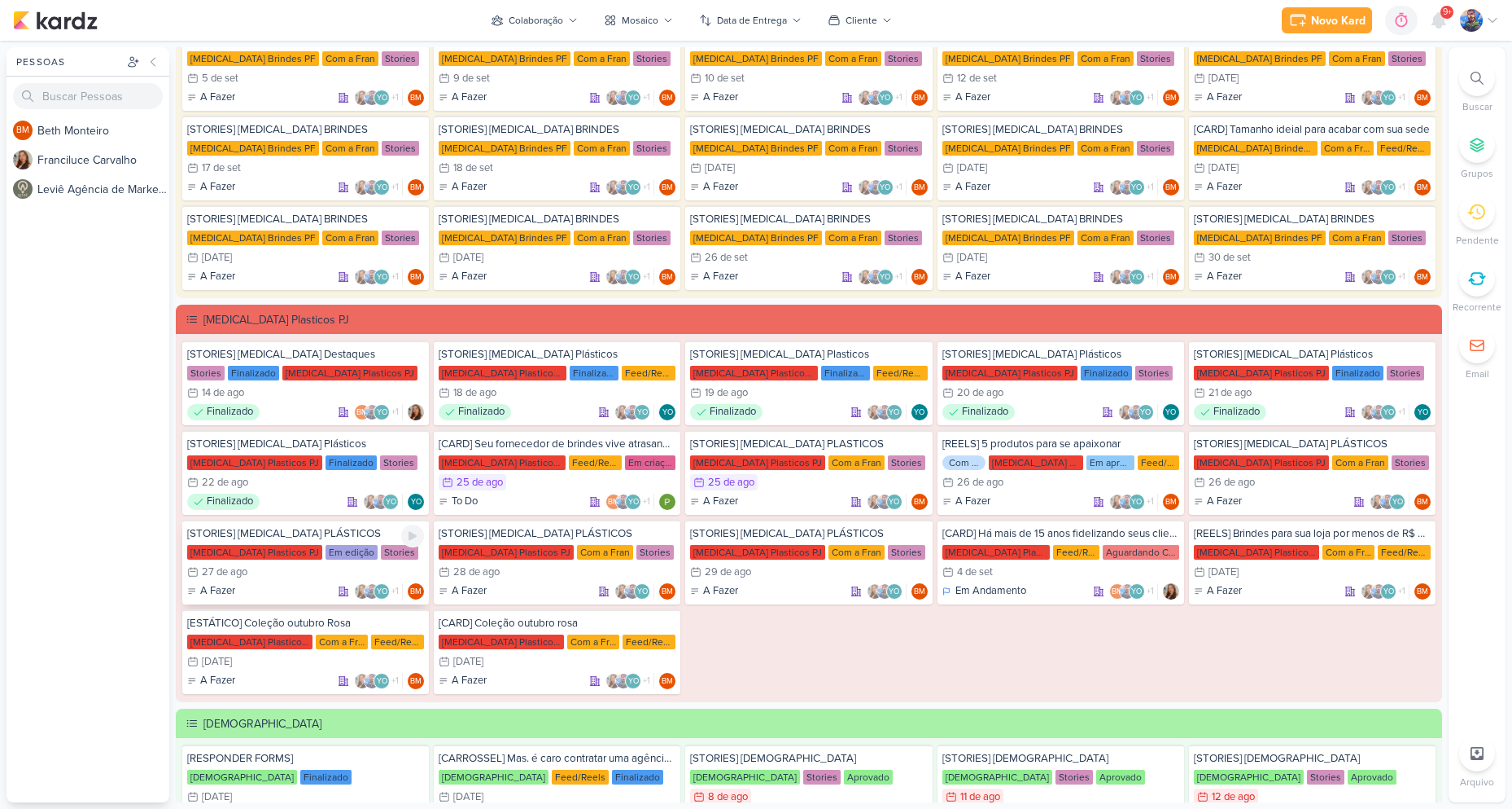
click at [324, 563] on div "[STORIES] ALLEGRA PLÁSTICOS Allegra Plasticos PJ Em edição Stories 27/8 27 de a…" at bounding box center [305, 561] width 247 height 84
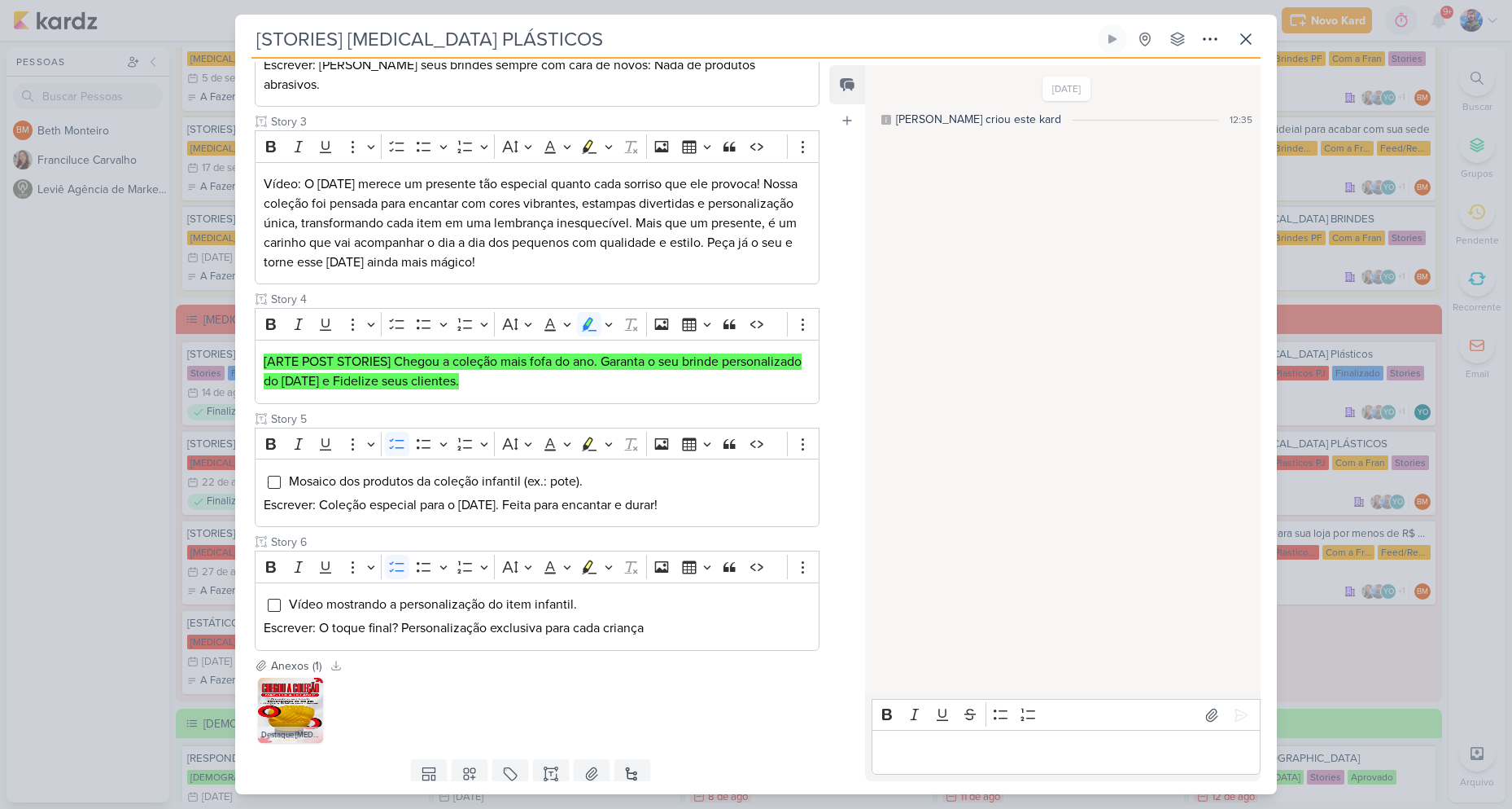
scroll to position [475, 0]
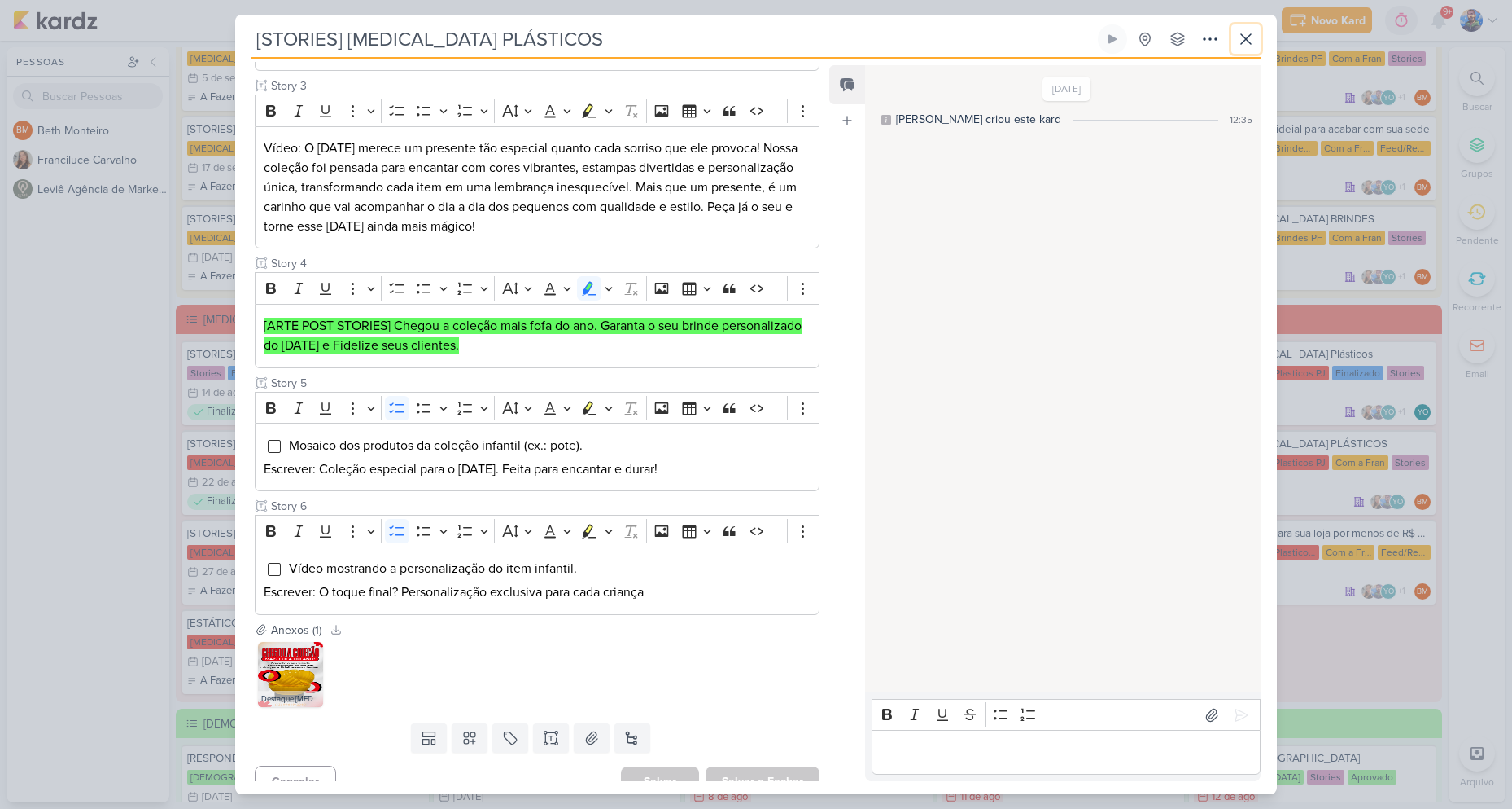
drag, startPoint x: 1258, startPoint y: 46, endPoint x: 1241, endPoint y: 39, distance: 18.4
click at [1257, 46] on button at bounding box center [1246, 39] width 29 height 29
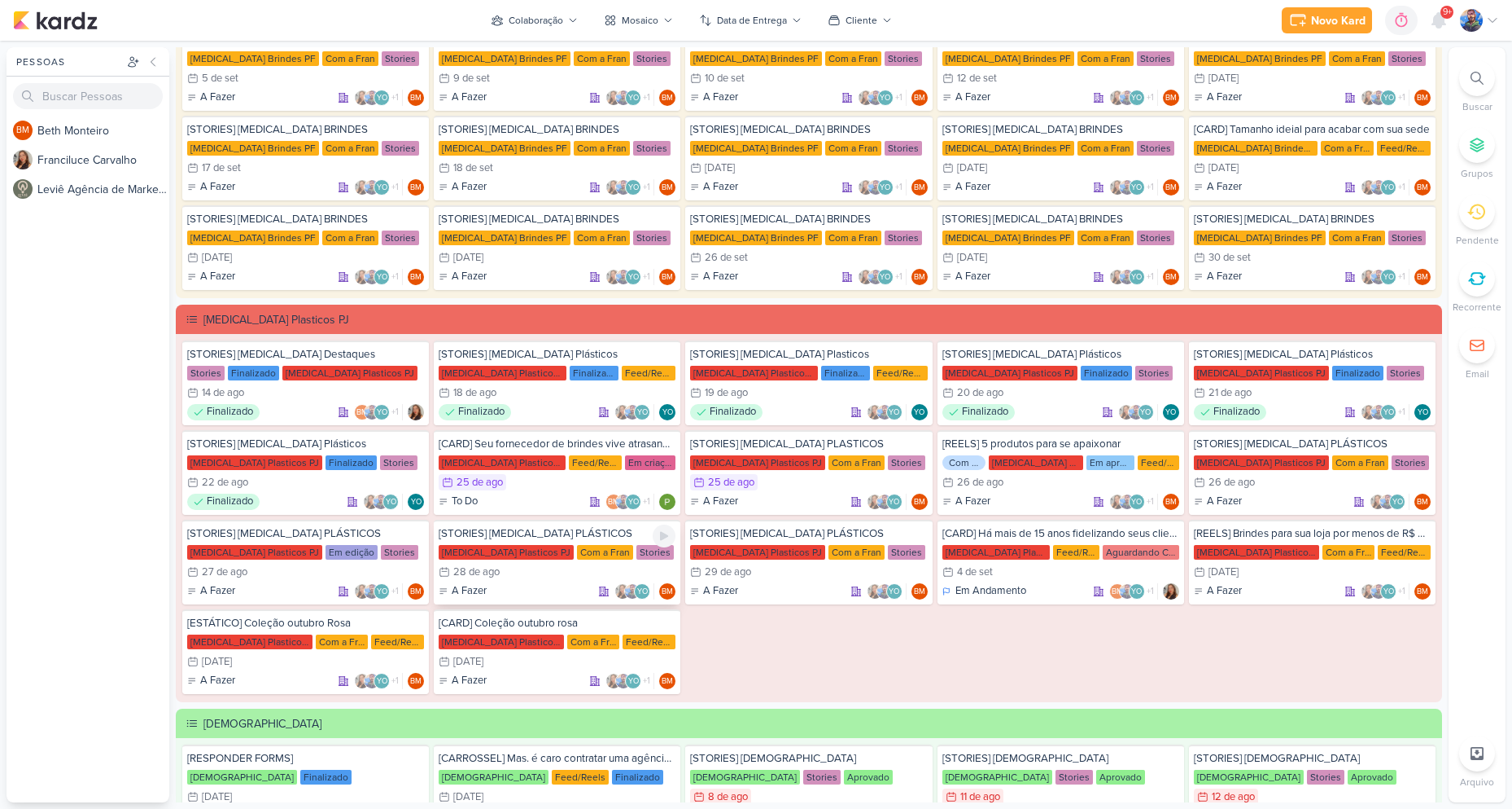
click at [500, 561] on div "[STORIES] ALLEGRA PLÁSTICOS Allegra Plasticos PJ Com a Fran Stories 28/8 28 de …" at bounding box center [557, 561] width 247 height 84
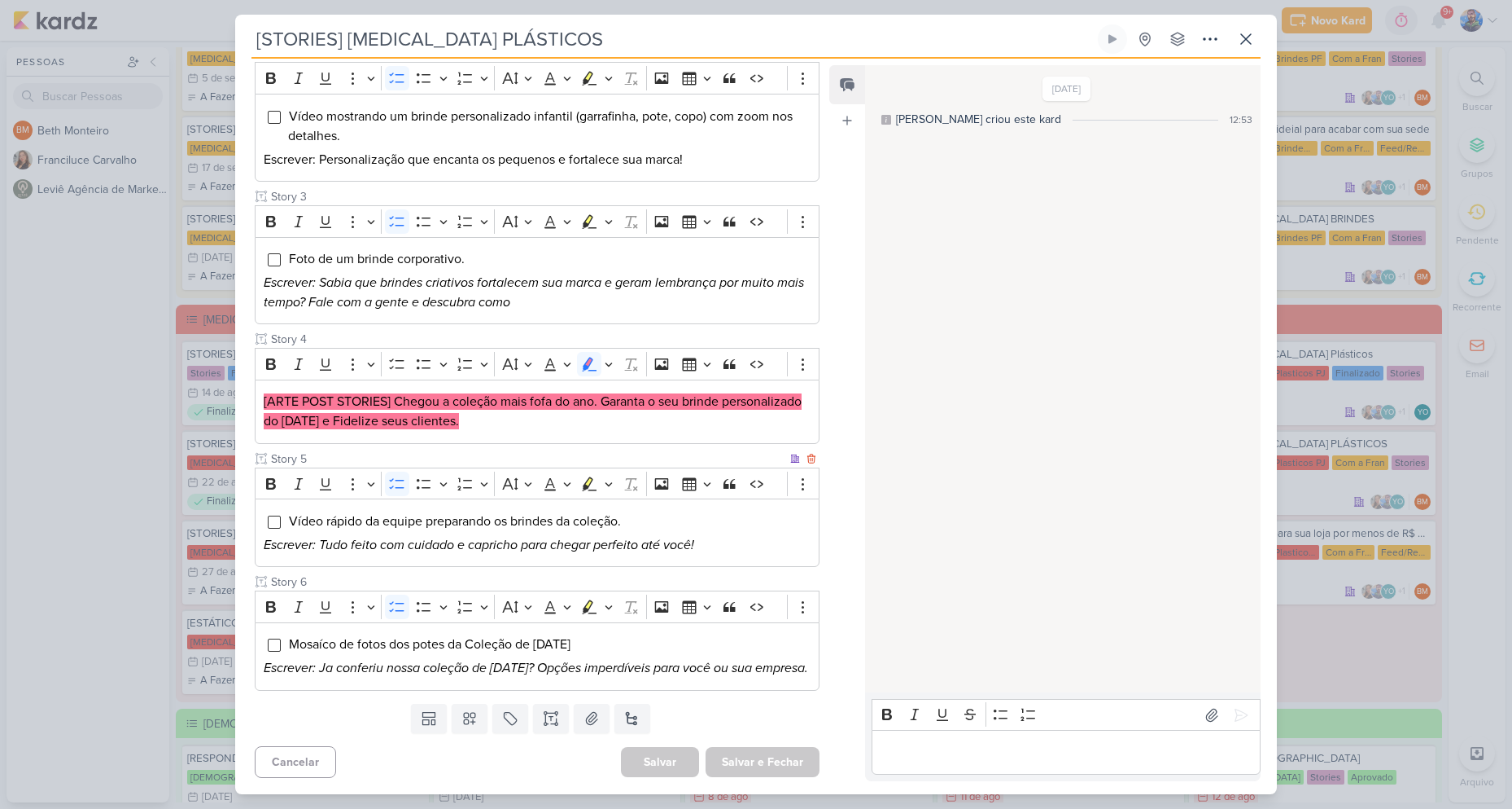
scroll to position [362, 0]
click at [612, 356] on icon "Editor toolbar" at bounding box center [609, 364] width 8 height 17
click at [506, 384] on icon "Text highlight toolbar" at bounding box center [513, 392] width 17 height 17
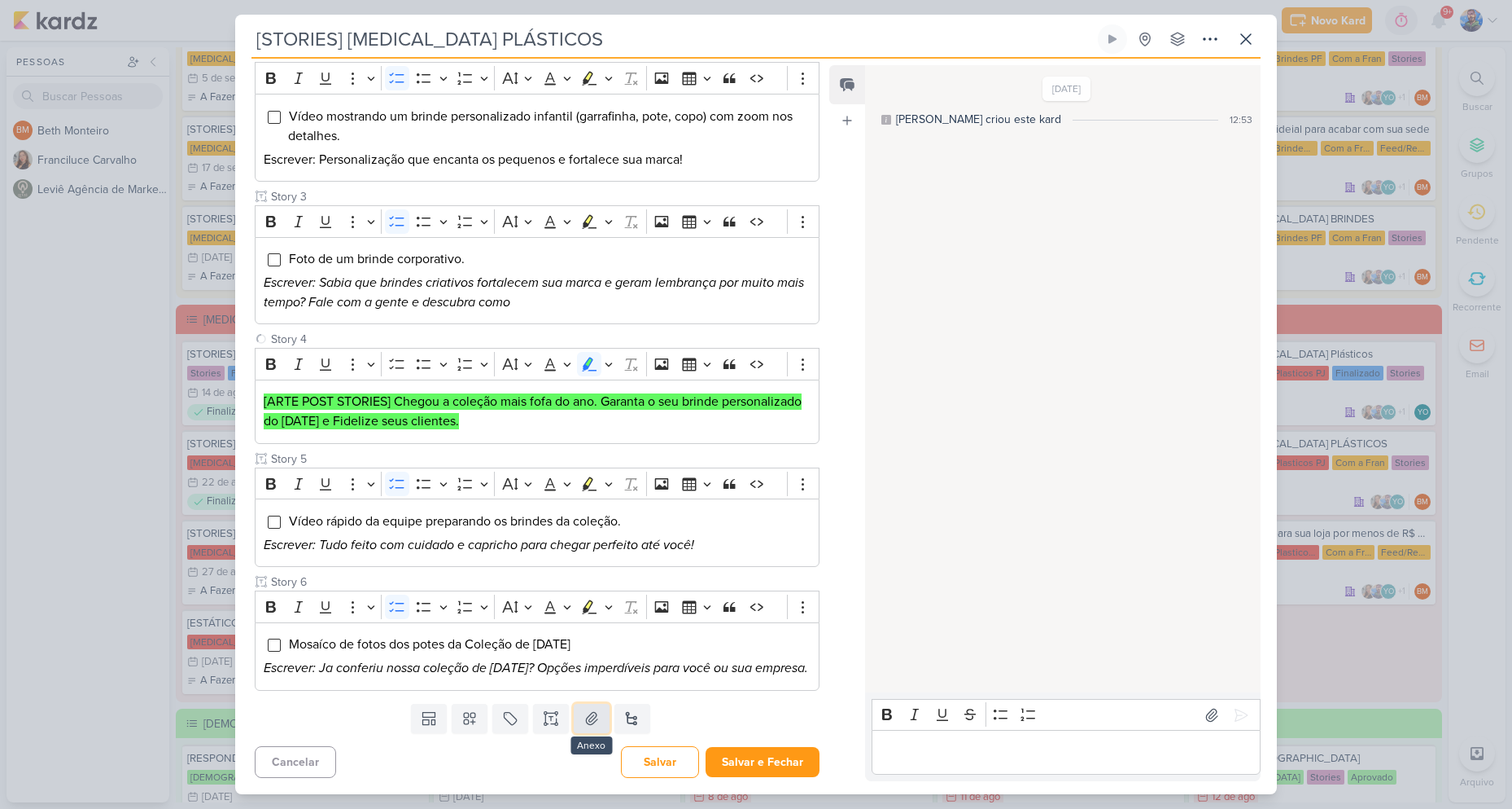
click at [576, 719] on button at bounding box center [591, 718] width 36 height 29
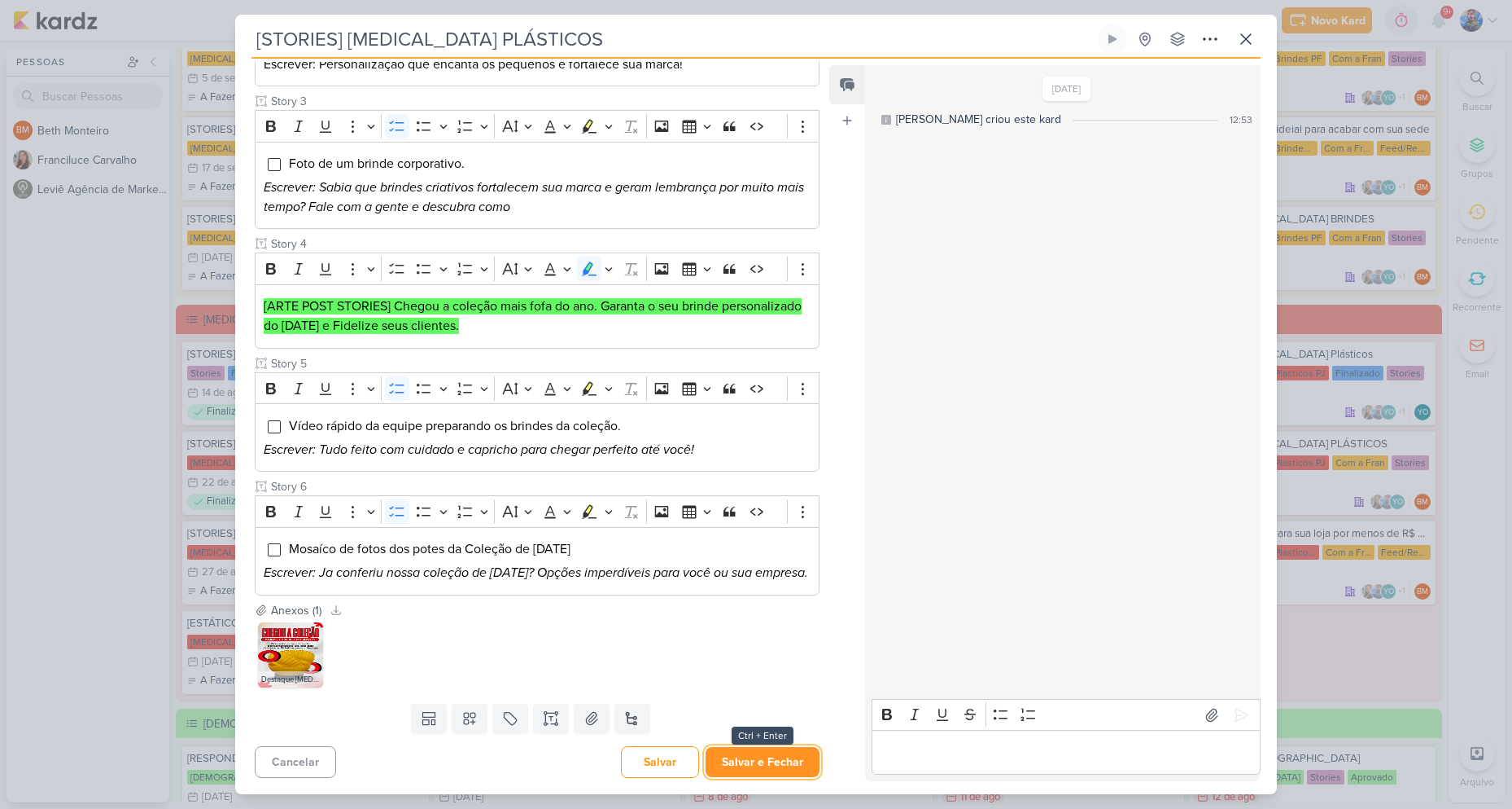
click at [750, 751] on button "Salvar e Fechar" at bounding box center [763, 762] width 114 height 30
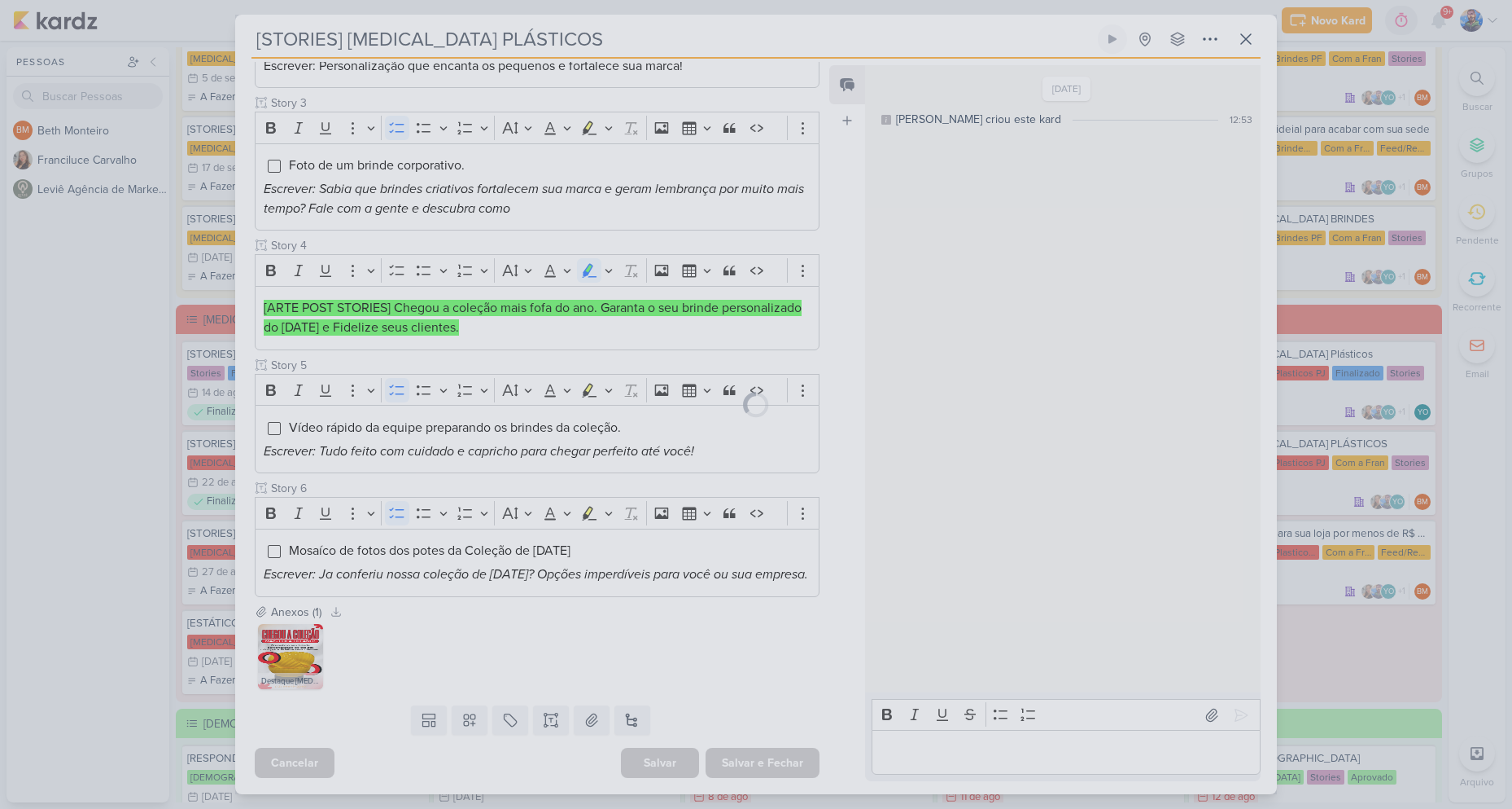
scroll to position [455, 0]
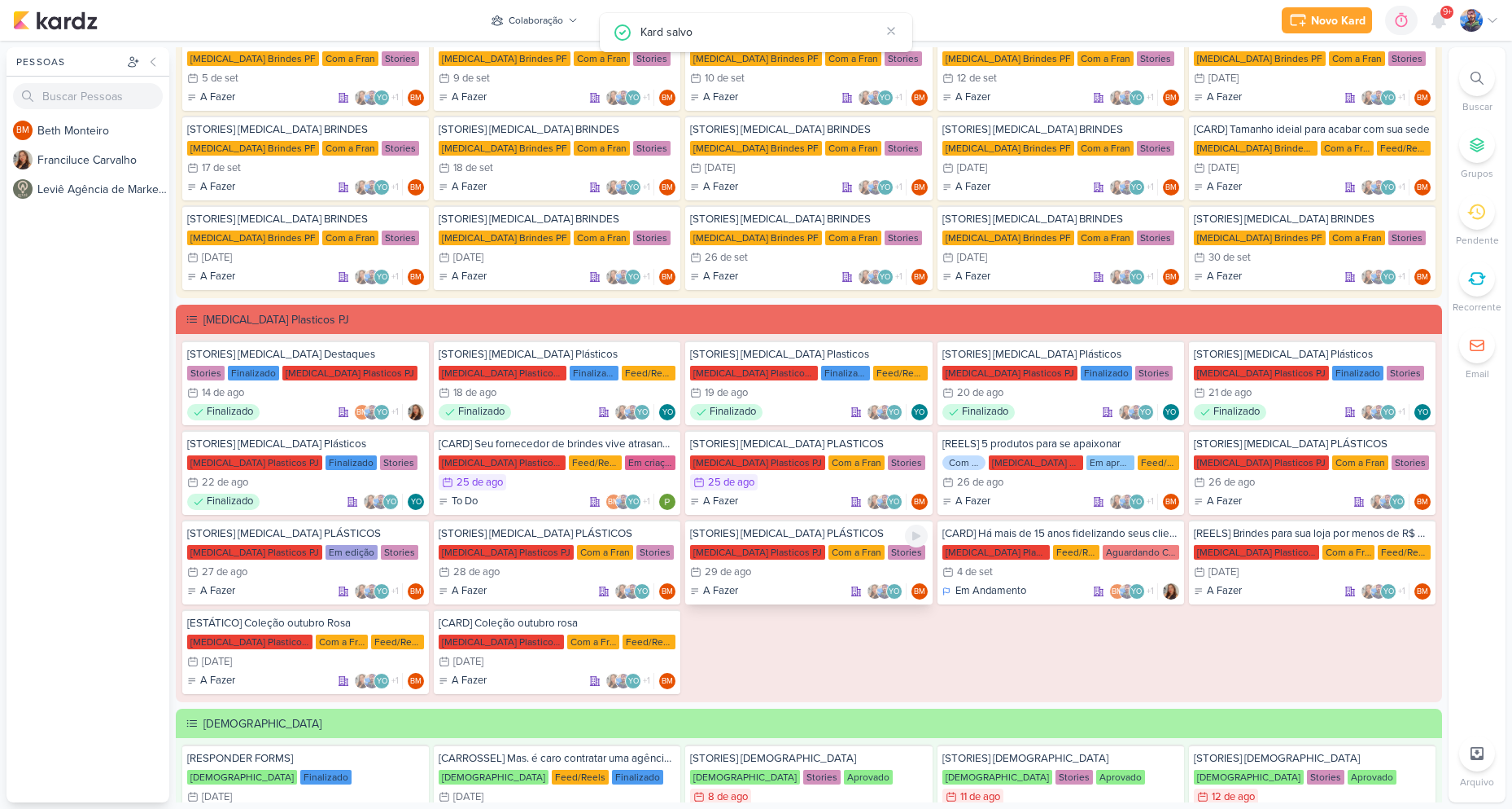
click at [776, 571] on div "29/8 [DATE]" at bounding box center [809, 572] width 237 height 17
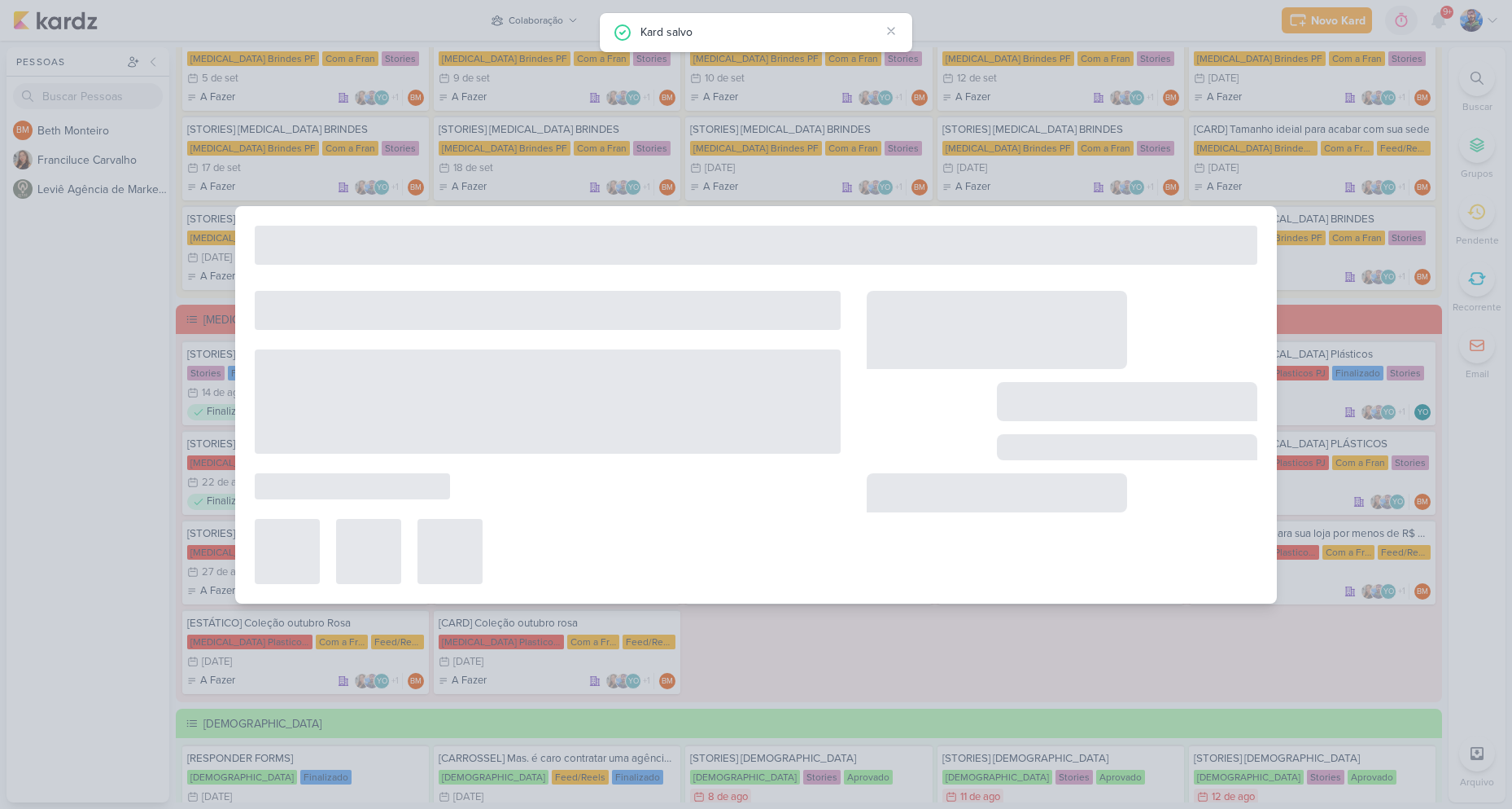
type input "[DATE] 23:59"
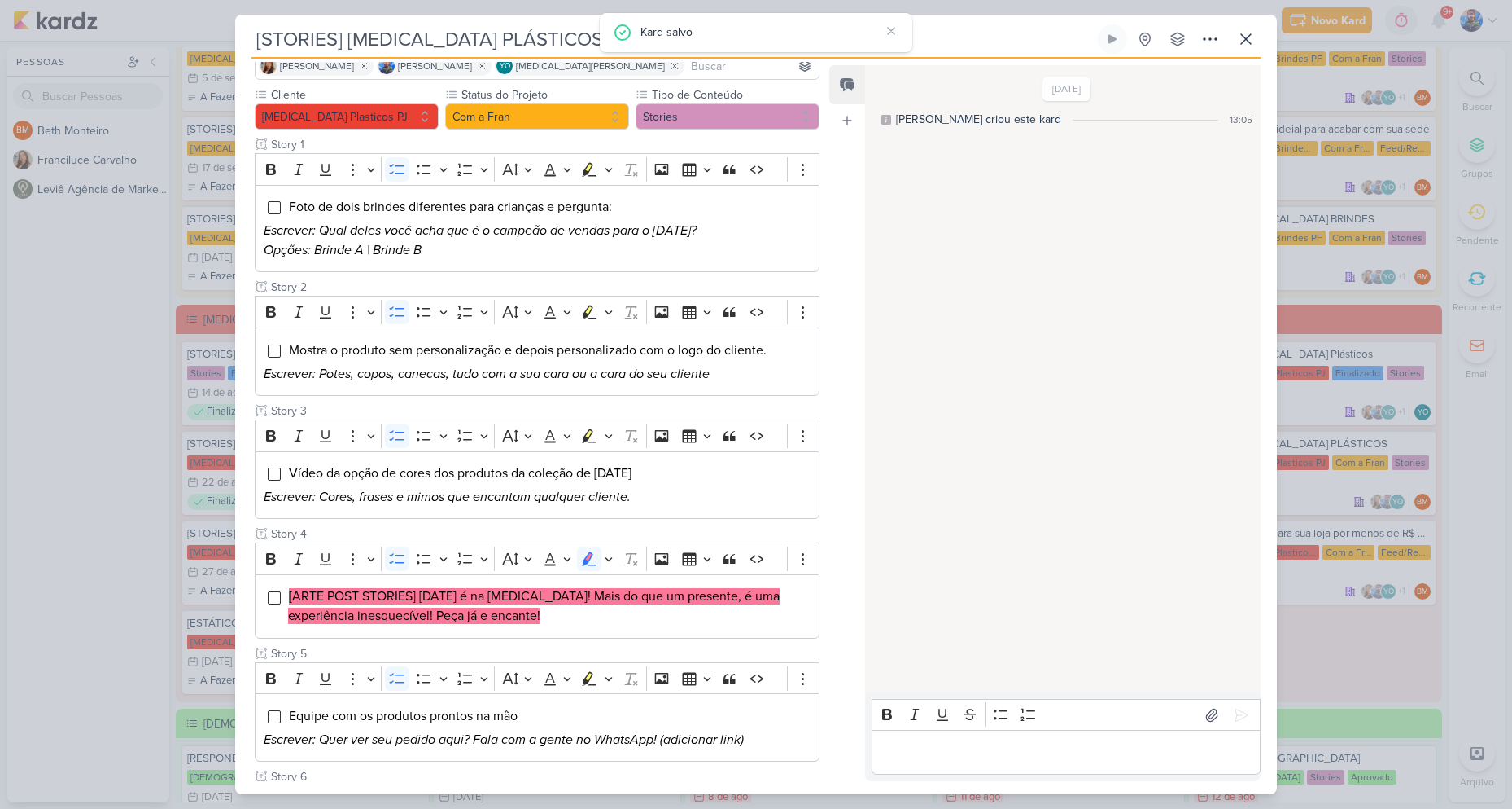
scroll to position [163, 0]
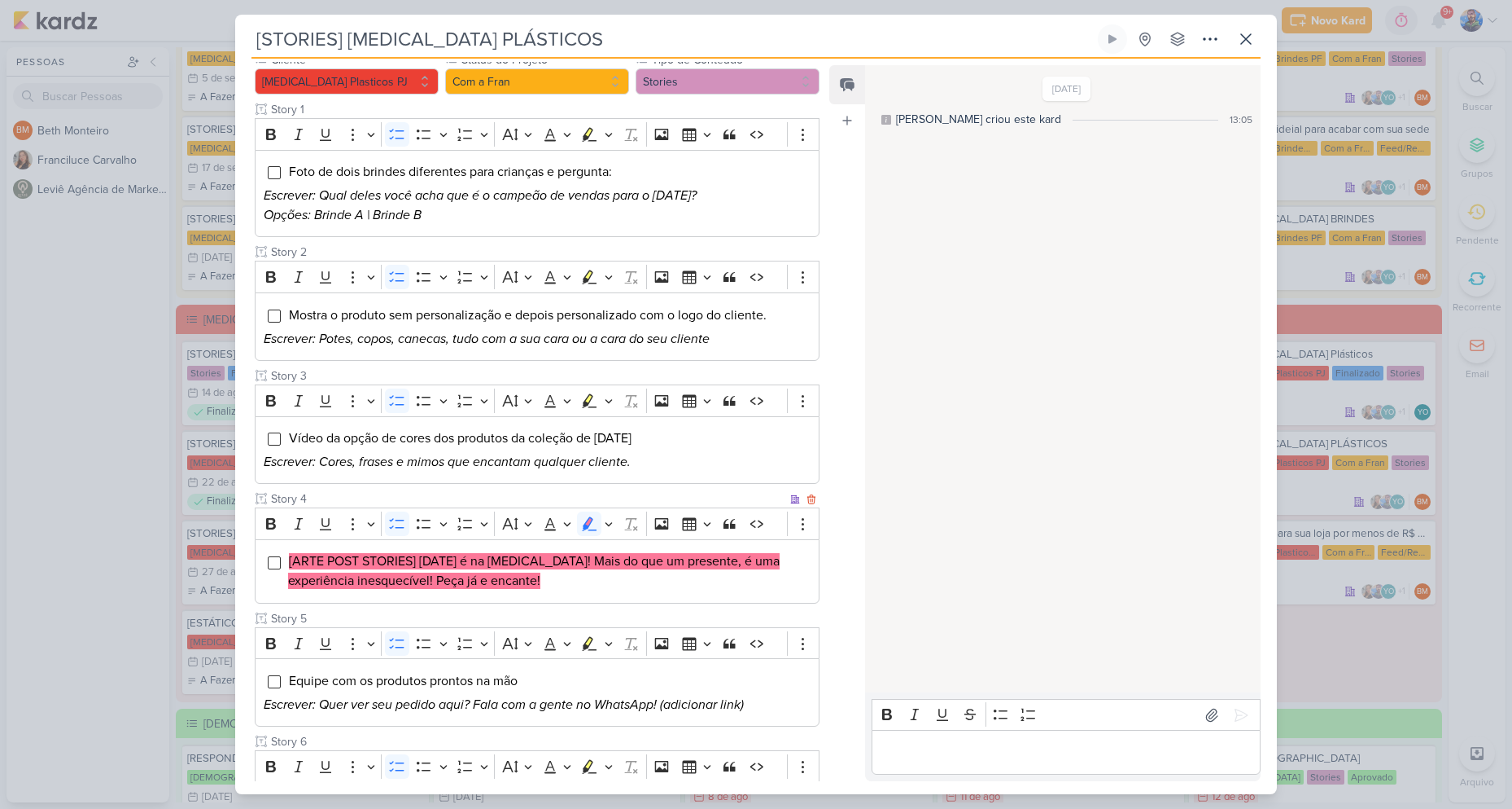
click at [580, 583] on li "[ARTE POST STORIES] [DATE] é na [MEDICAL_DATA]! Mais do que um presente, é uma …" at bounding box center [549, 571] width 522 height 39
click at [444, 558] on mark "[ARTE POST STORIES] [DATE] é na [MEDICAL_DATA]! Mais do que um presente, é uma …" at bounding box center [534, 571] width 492 height 36
drag, startPoint x: 419, startPoint y: 561, endPoint x: 516, endPoint y: 564, distance: 97.0
click at [516, 564] on mark "[ARTE POST STORIES] [DATE] é na [MEDICAL_DATA]! Mais do que um presente, é uma …" at bounding box center [534, 571] width 492 height 36
copy mark "Dia das Crianças"
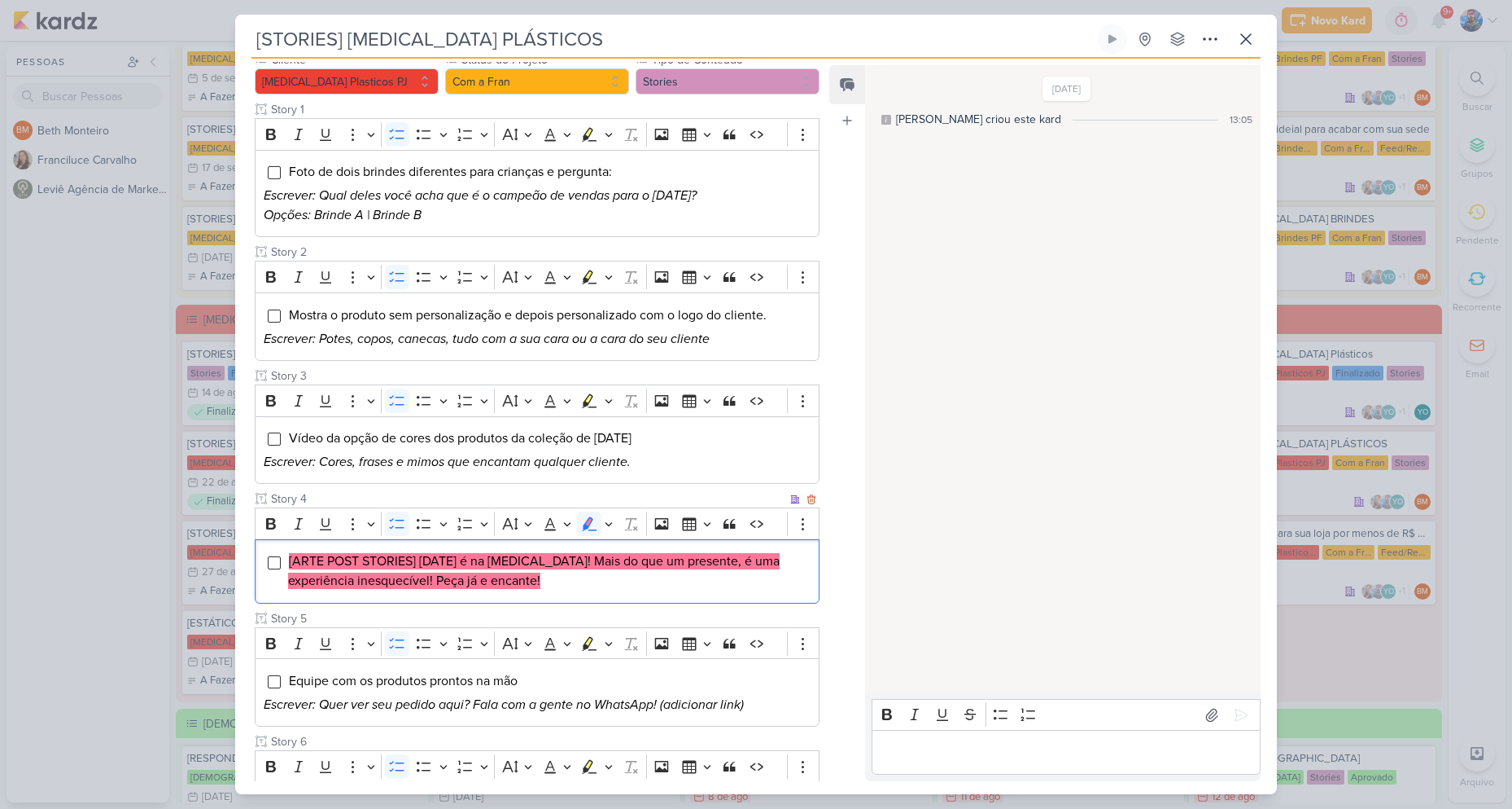
click at [536, 580] on mark "[ARTE POST STORIES] [DATE] é na [MEDICAL_DATA]! Mais do que um presente, é uma …" at bounding box center [534, 571] width 492 height 36
drag, startPoint x: 519, startPoint y: 558, endPoint x: 588, endPoint y: 557, distance: 69.0
click at [588, 557] on mark "[ARTE POST STORIES] [DATE] é na [MEDICAL_DATA]! Mais do que um presente, é uma …" at bounding box center [534, 571] width 492 height 36
copy mark "é na Allegra!"
click at [618, 563] on mark "[ARTE POST STORIES] [DATE] é na [MEDICAL_DATA]! Mais do que um presente, é uma …" at bounding box center [534, 571] width 492 height 36
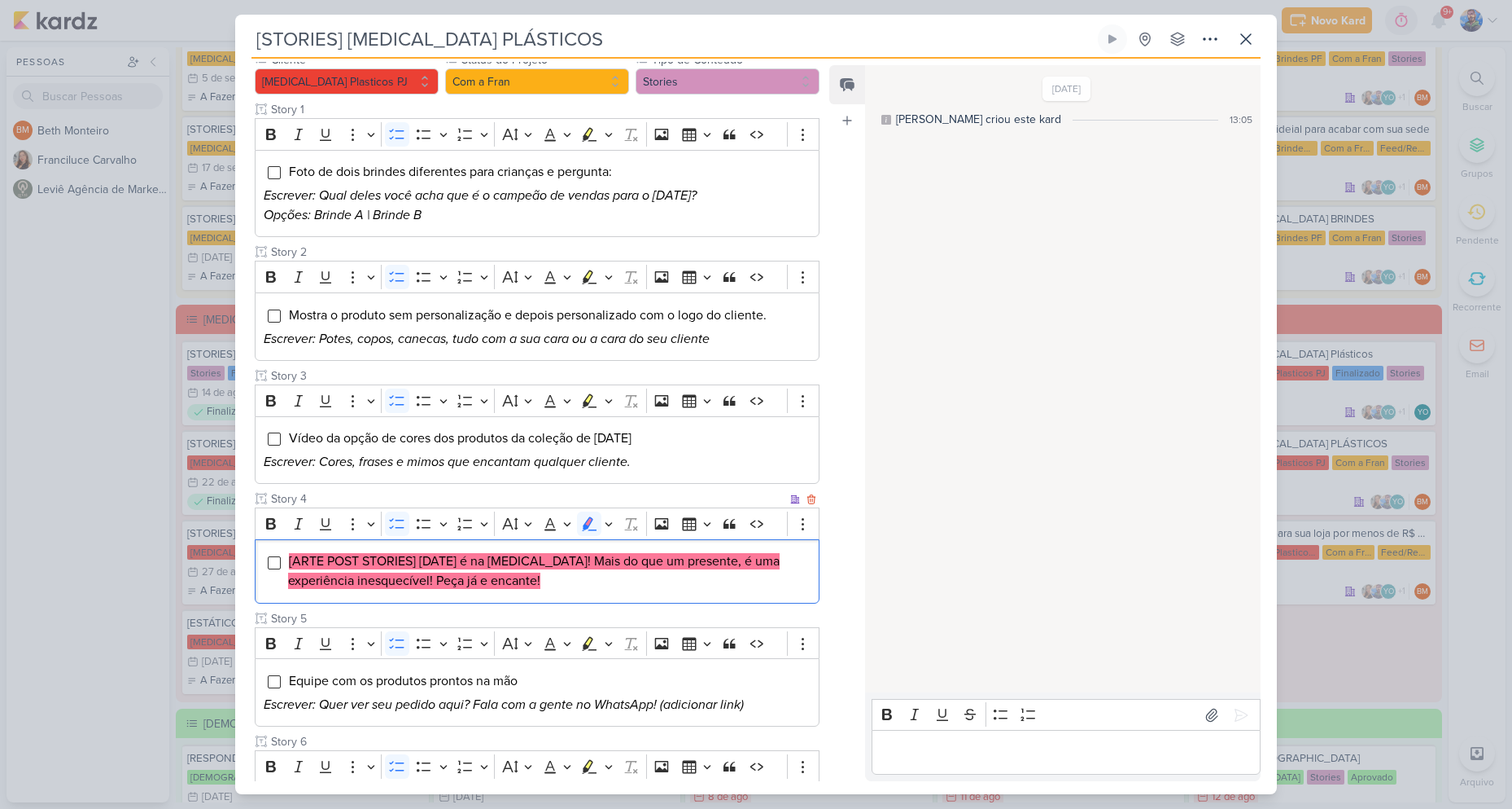
drag, startPoint x: 593, startPoint y: 561, endPoint x: 789, endPoint y: 580, distance: 196.9
click at [789, 580] on li "[ARTE POST STORIES] [DATE] é na [MEDICAL_DATA]! Mais do que um presente, é uma …" at bounding box center [549, 571] width 522 height 39
copy mark "Mais do que um presente, é uma experiência inesquecível! Peça já e encante!"
click at [678, 575] on li "[ARTE POST STORIES] [DATE] é na [MEDICAL_DATA]! Mais do que um presente, é uma …" at bounding box center [549, 571] width 522 height 39
click at [615, 560] on mark "[ARTE POST STORIES] [DATE] é na [MEDICAL_DATA]! Mais do que um presente, é uma …" at bounding box center [534, 571] width 492 height 36
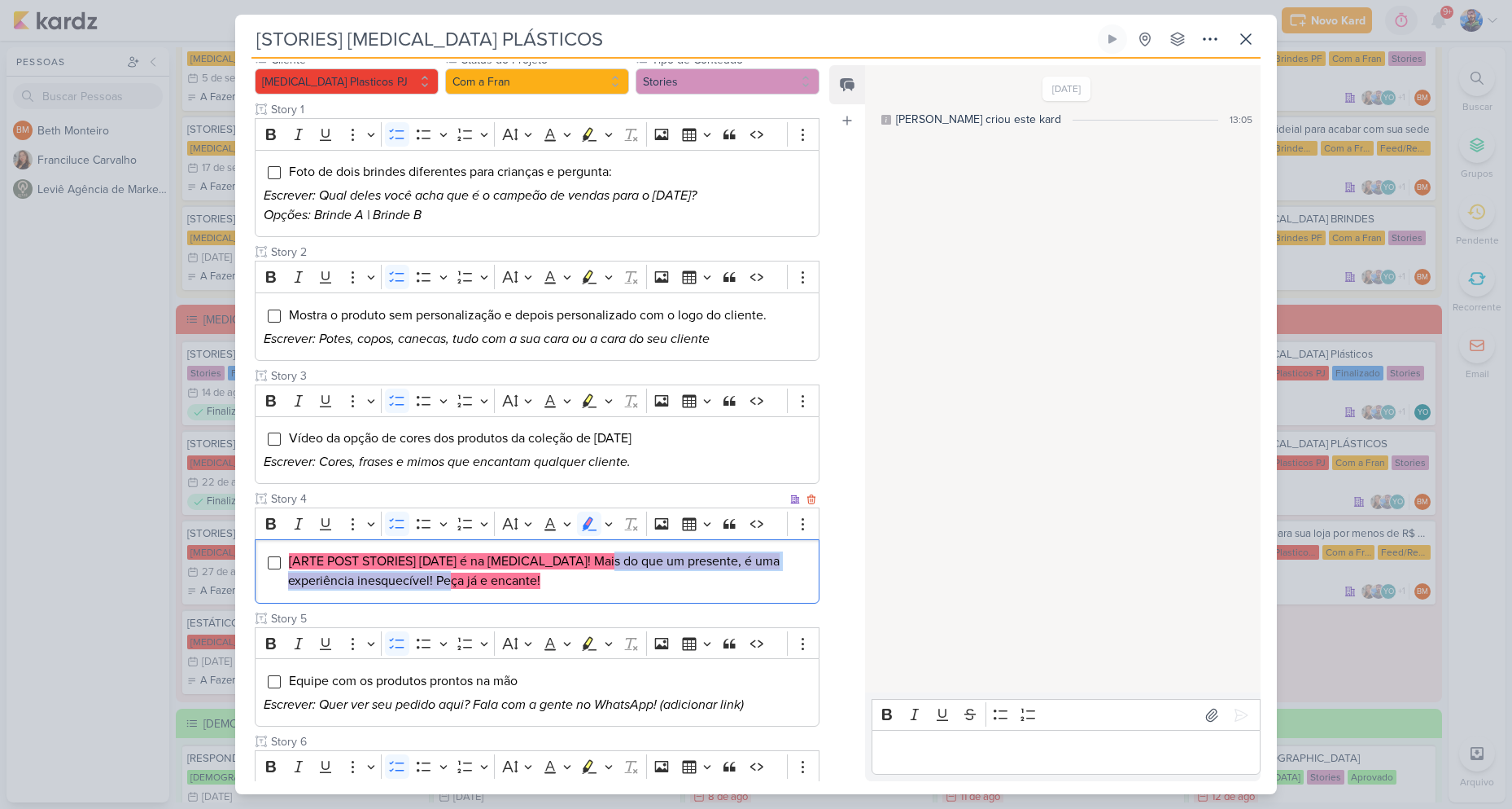
drag, startPoint x: 597, startPoint y: 559, endPoint x: 434, endPoint y: 579, distance: 164.2
click at [432, 576] on mark "[ARTE POST STORIES] [DATE] é na [MEDICAL_DATA]! Mais do que um presente, é uma …" at bounding box center [534, 571] width 492 height 36
copy mark "Mais do que um presente, é uma experiência inesquecível!"
click at [444, 581] on mark "[ARTE POST STORIES] [DATE] é na [MEDICAL_DATA]! Mais do que um presente, é uma …" at bounding box center [534, 571] width 492 height 36
drag, startPoint x: 436, startPoint y: 578, endPoint x: 540, endPoint y: 590, distance: 104.7
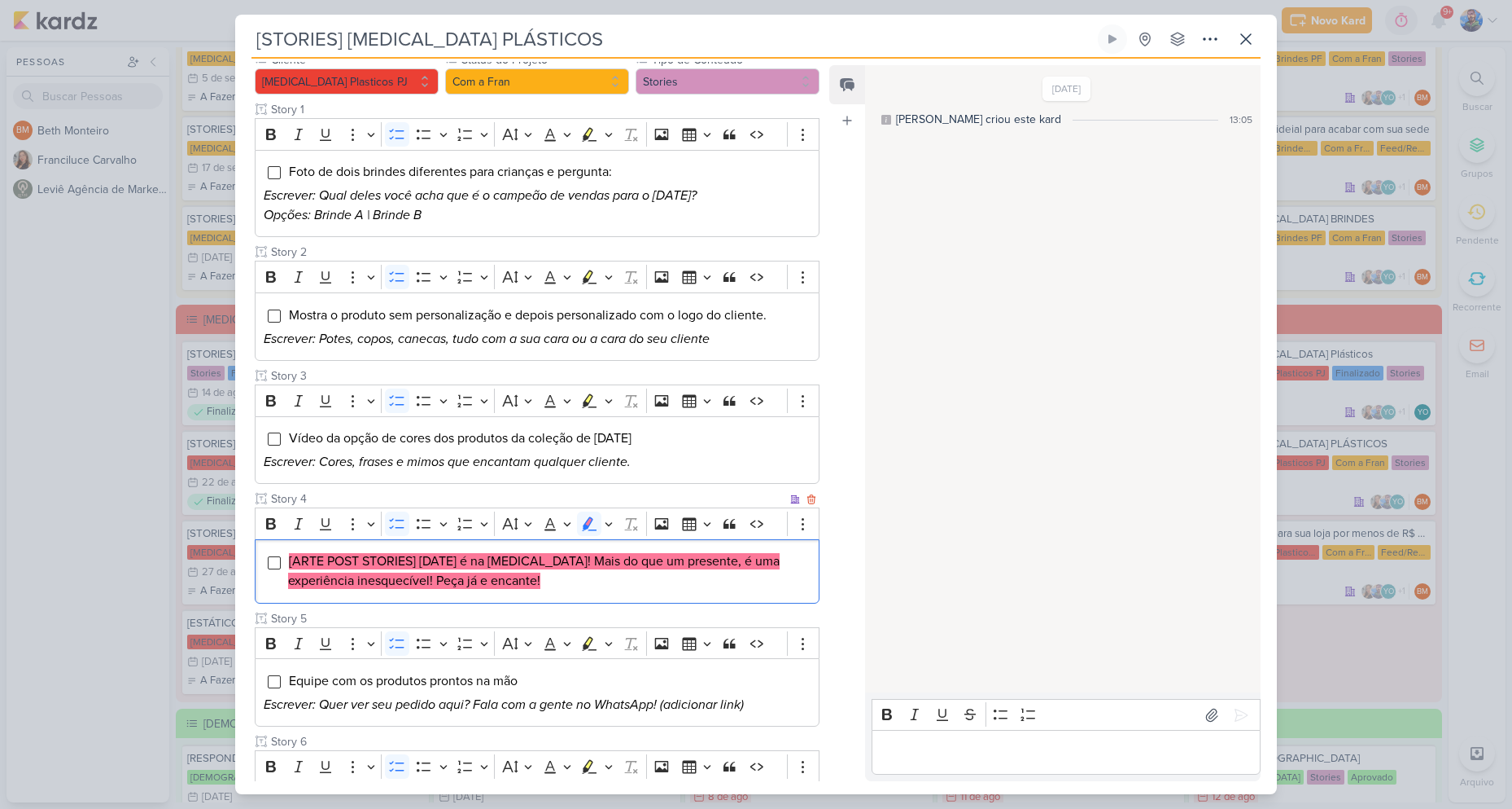
click at [540, 590] on li "[ARTE POST STORIES] [DATE] é na [MEDICAL_DATA]! Mais do que um presente, é uma …" at bounding box center [549, 571] width 522 height 39
click at [616, 590] on li "[ARTE POST STORIES] [DATE] é na [MEDICAL_DATA]! Mais do que um presente, é uma …" at bounding box center [549, 571] width 522 height 39
click at [616, 590] on li "[ARTE POST STORIES] [DATE] é na [MEDICAL_DATA]! Mais do que um presente, é uma …" at bounding box center [549, 571] width 522 height 39
click at [615, 589] on li "[ARTE POST STORIES] [DATE] é na [MEDICAL_DATA]! Mais do que um presente, é uma …" at bounding box center [549, 571] width 522 height 39
click at [610, 525] on icon "Editor toolbar" at bounding box center [609, 524] width 8 height 17
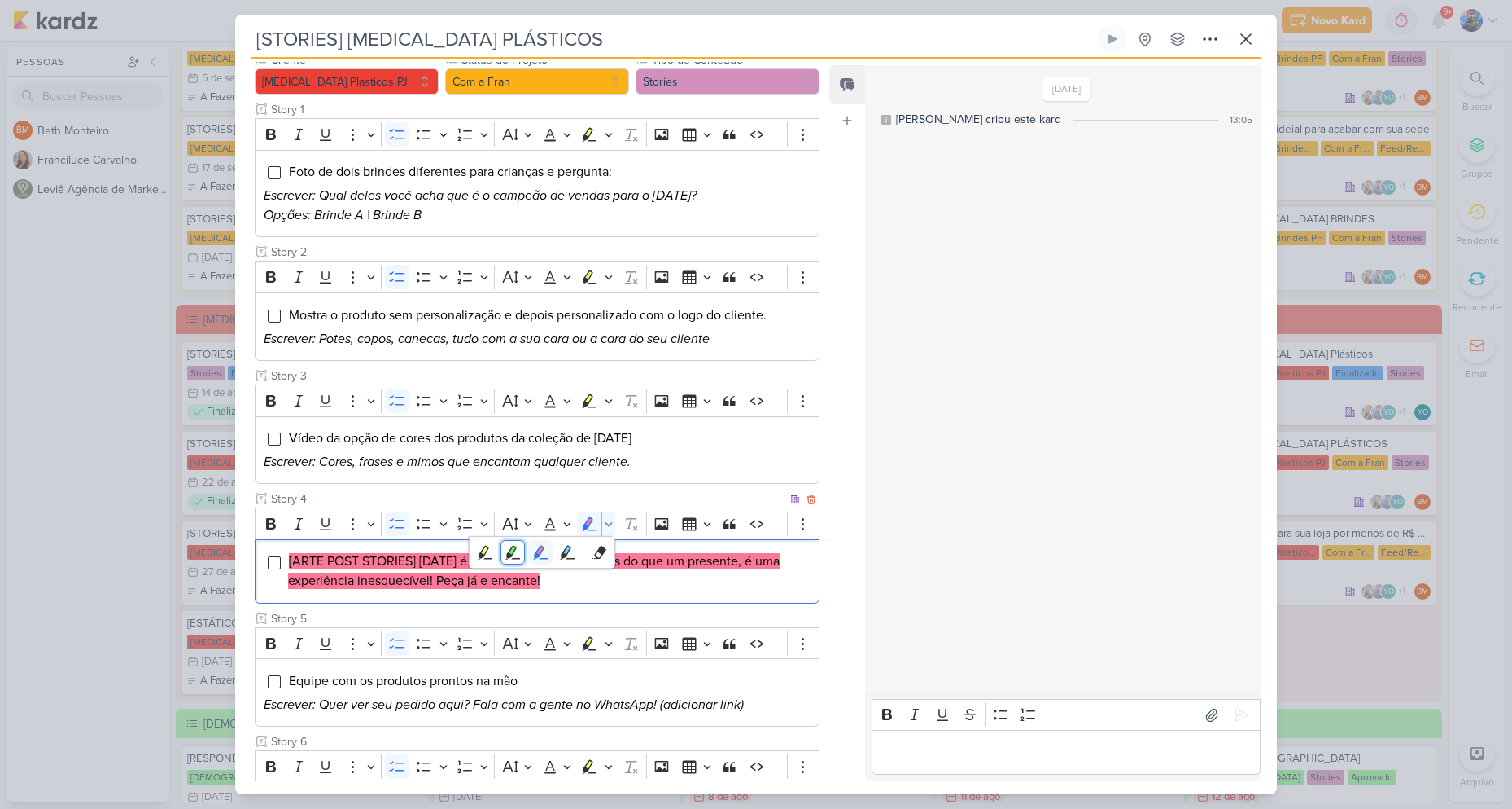
click at [517, 549] on icon "Text highlight toolbar" at bounding box center [513, 552] width 17 height 17
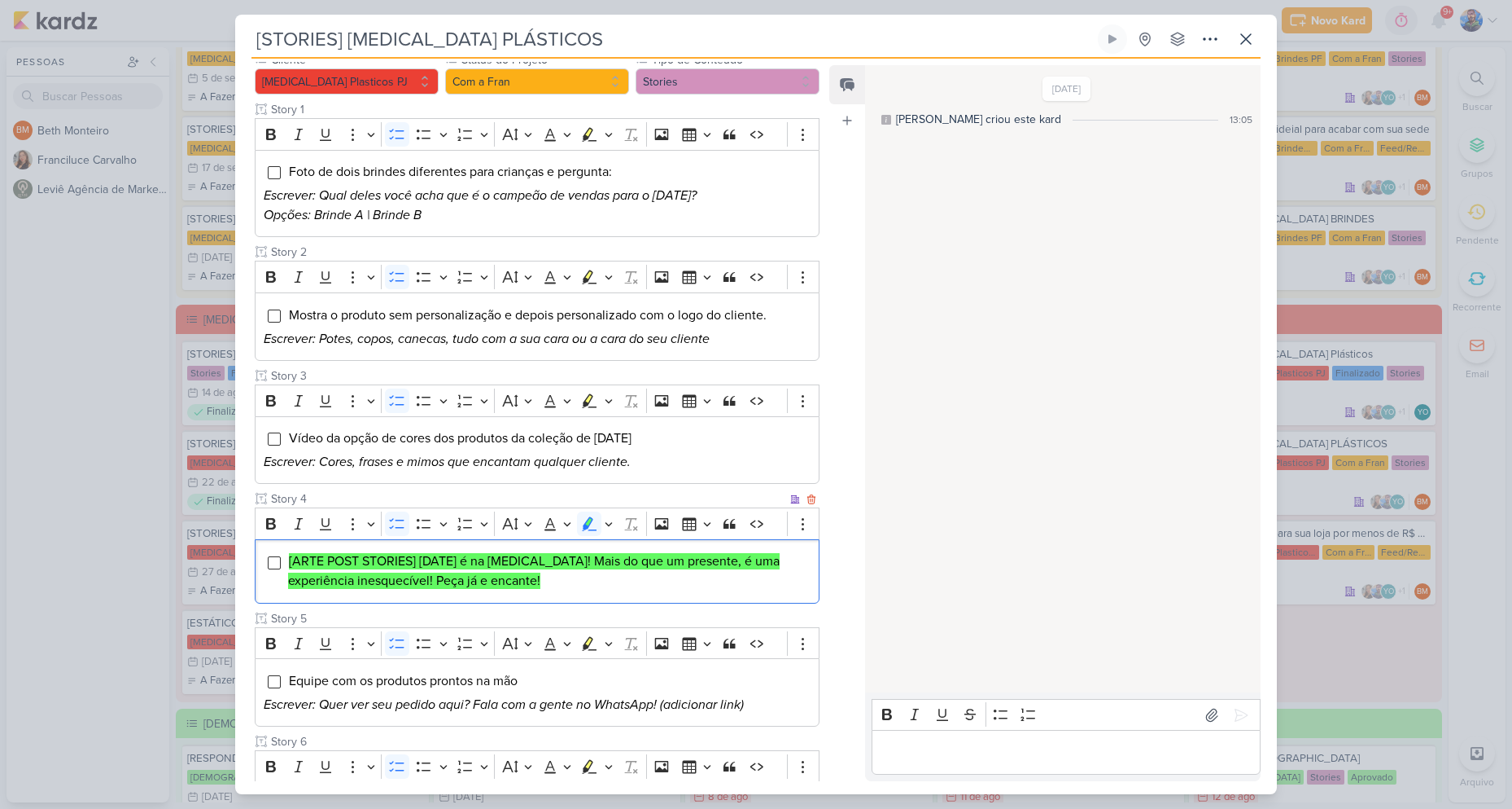
click at [596, 591] on div "[ARTE POST STORIES] [DATE] é na [MEDICAL_DATA]! Mais do que um presente, é uma …" at bounding box center [537, 571] width 565 height 65
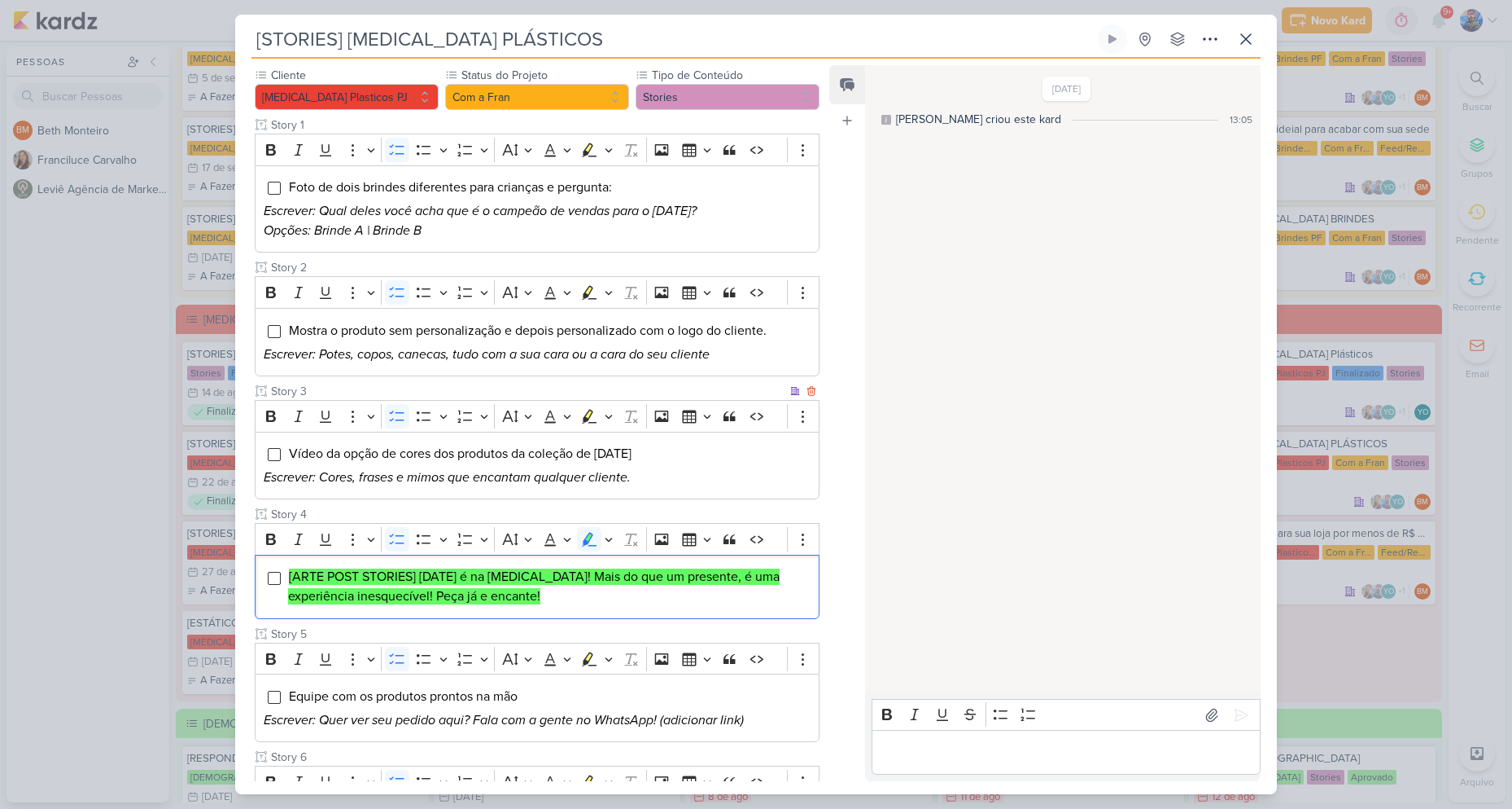
scroll to position [322, 0]
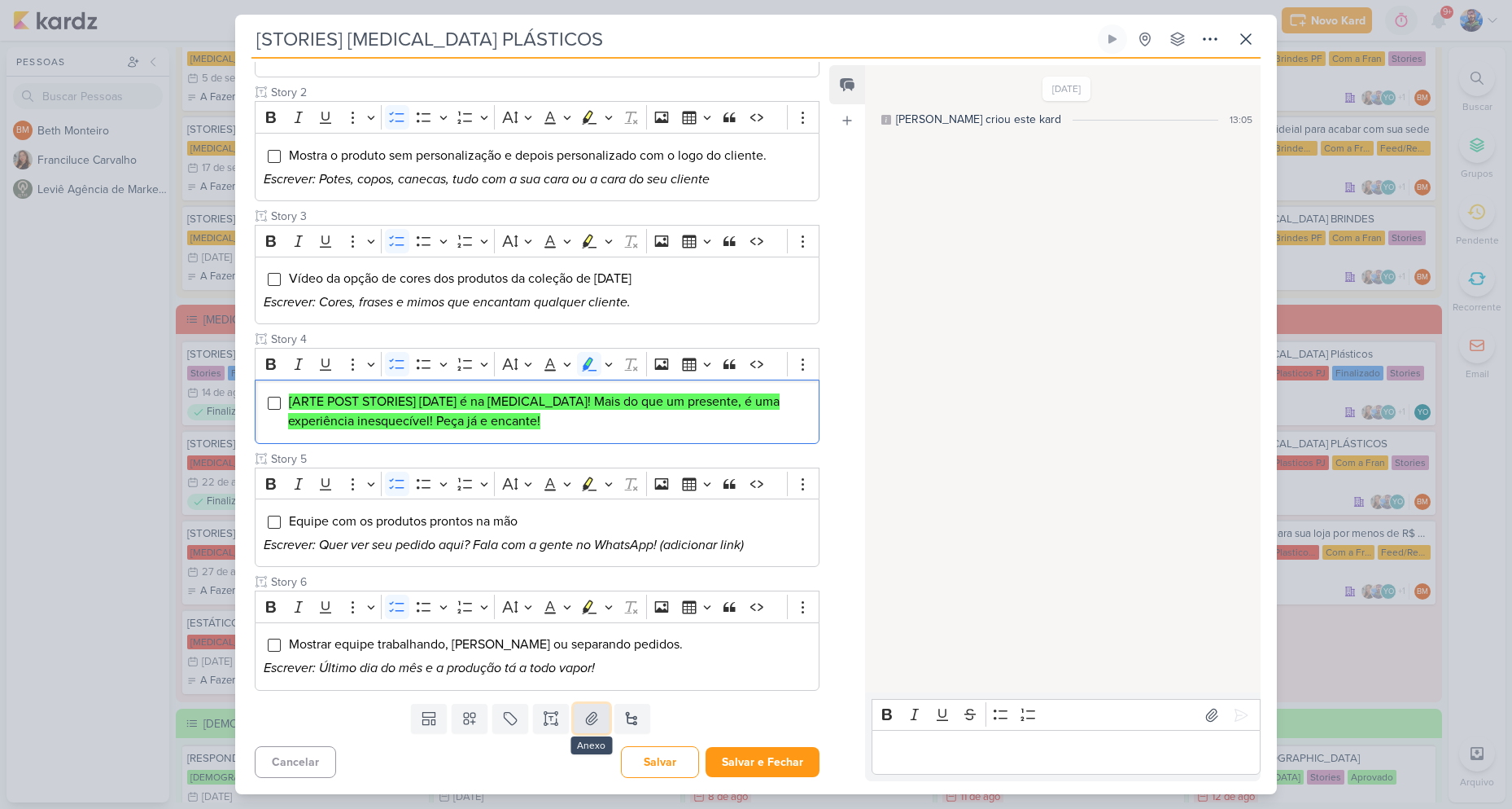
click at [586, 721] on icon at bounding box center [592, 718] width 12 height 12
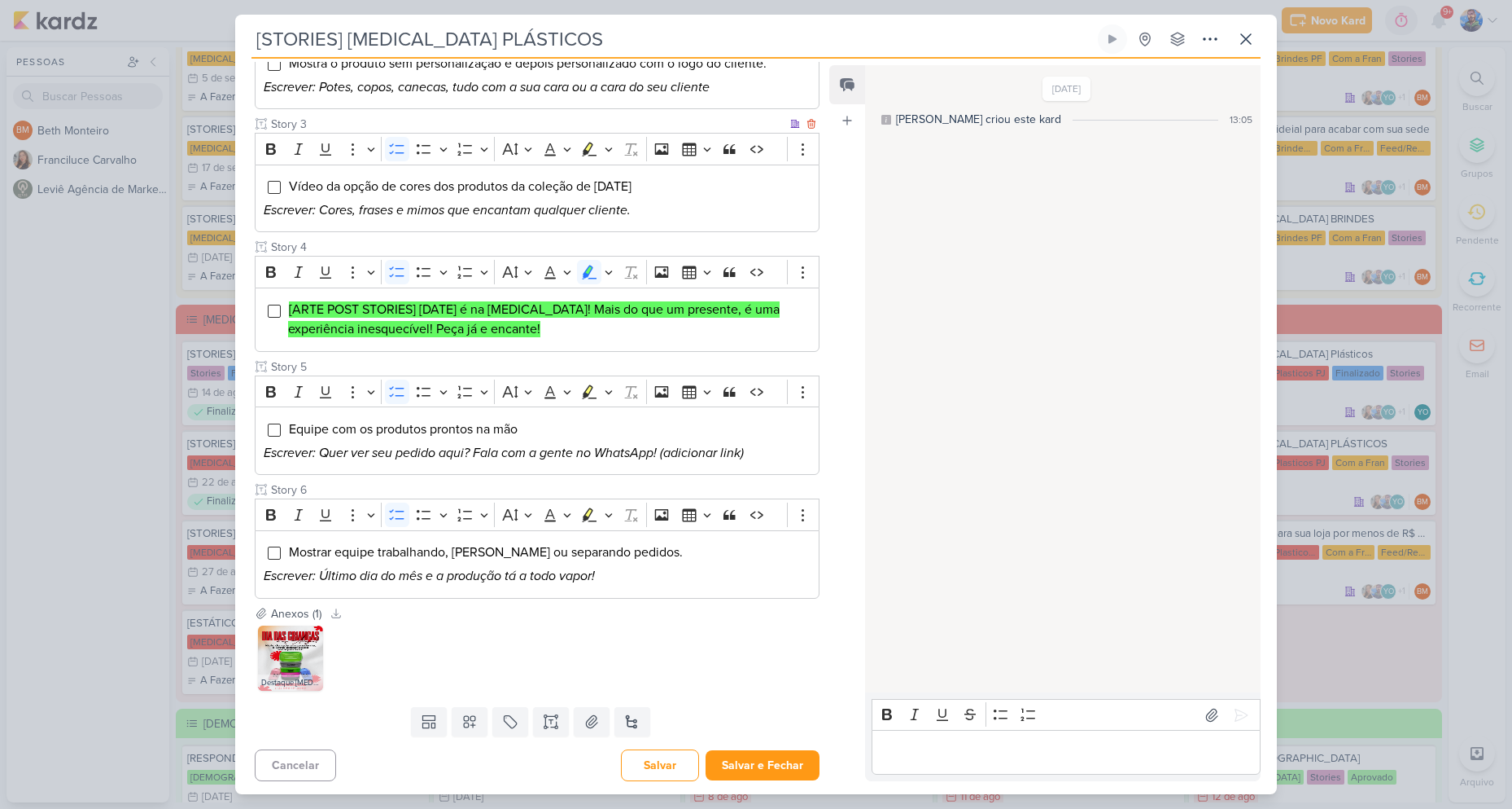
scroll to position [418, 0]
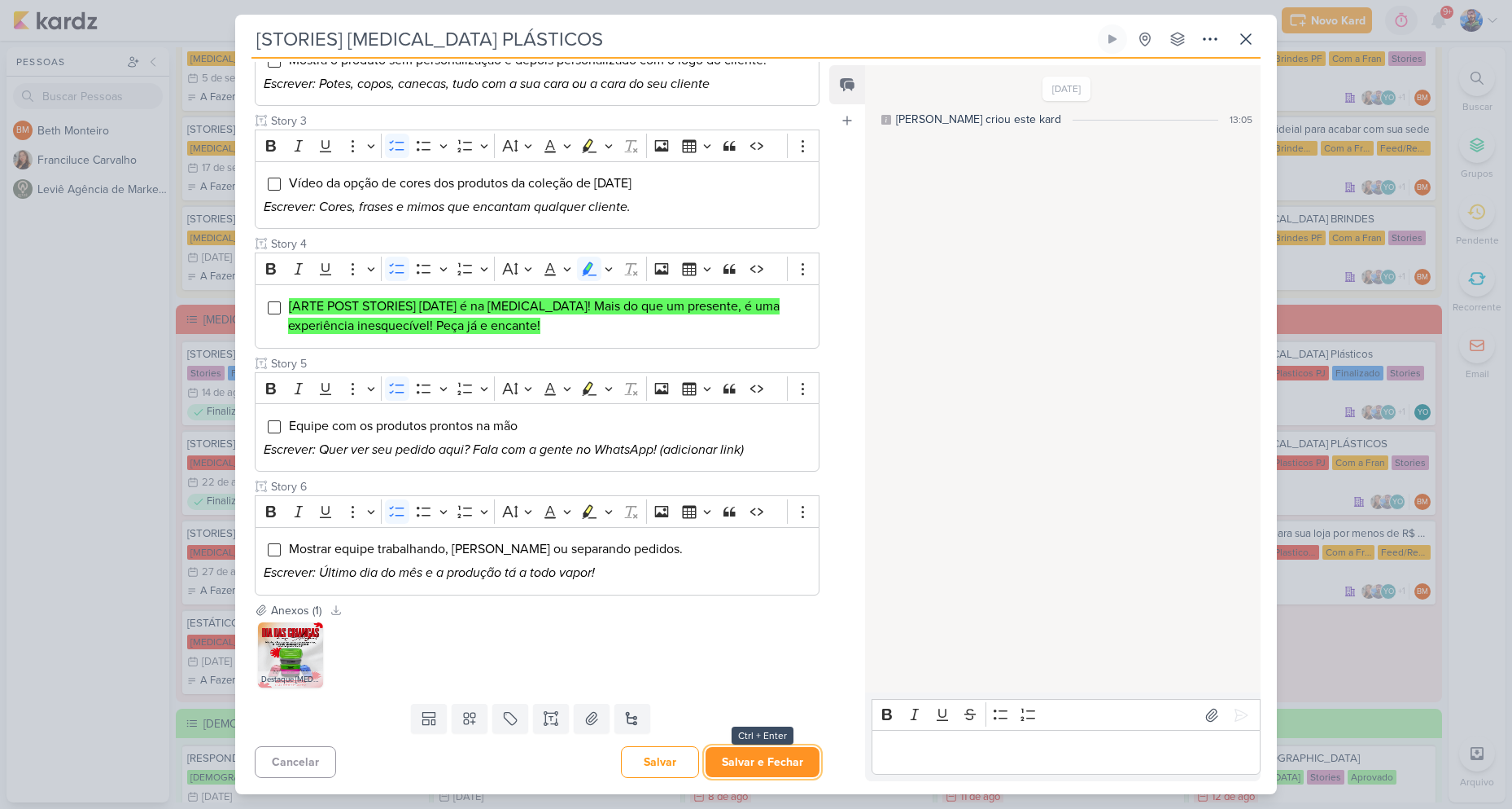
click at [753, 766] on button "Salvar e Fechar" at bounding box center [763, 762] width 114 height 30
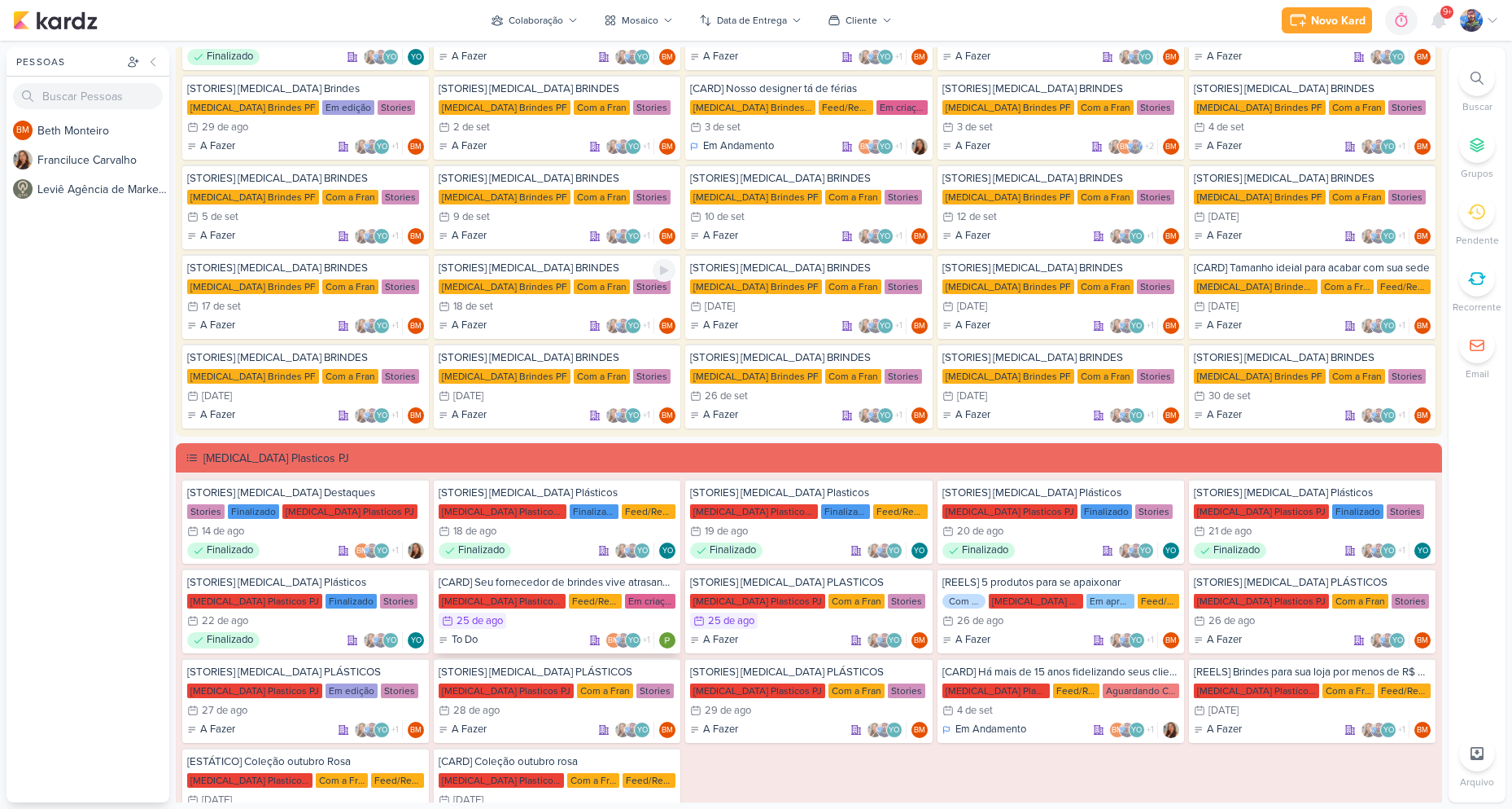
scroll to position [244, 0]
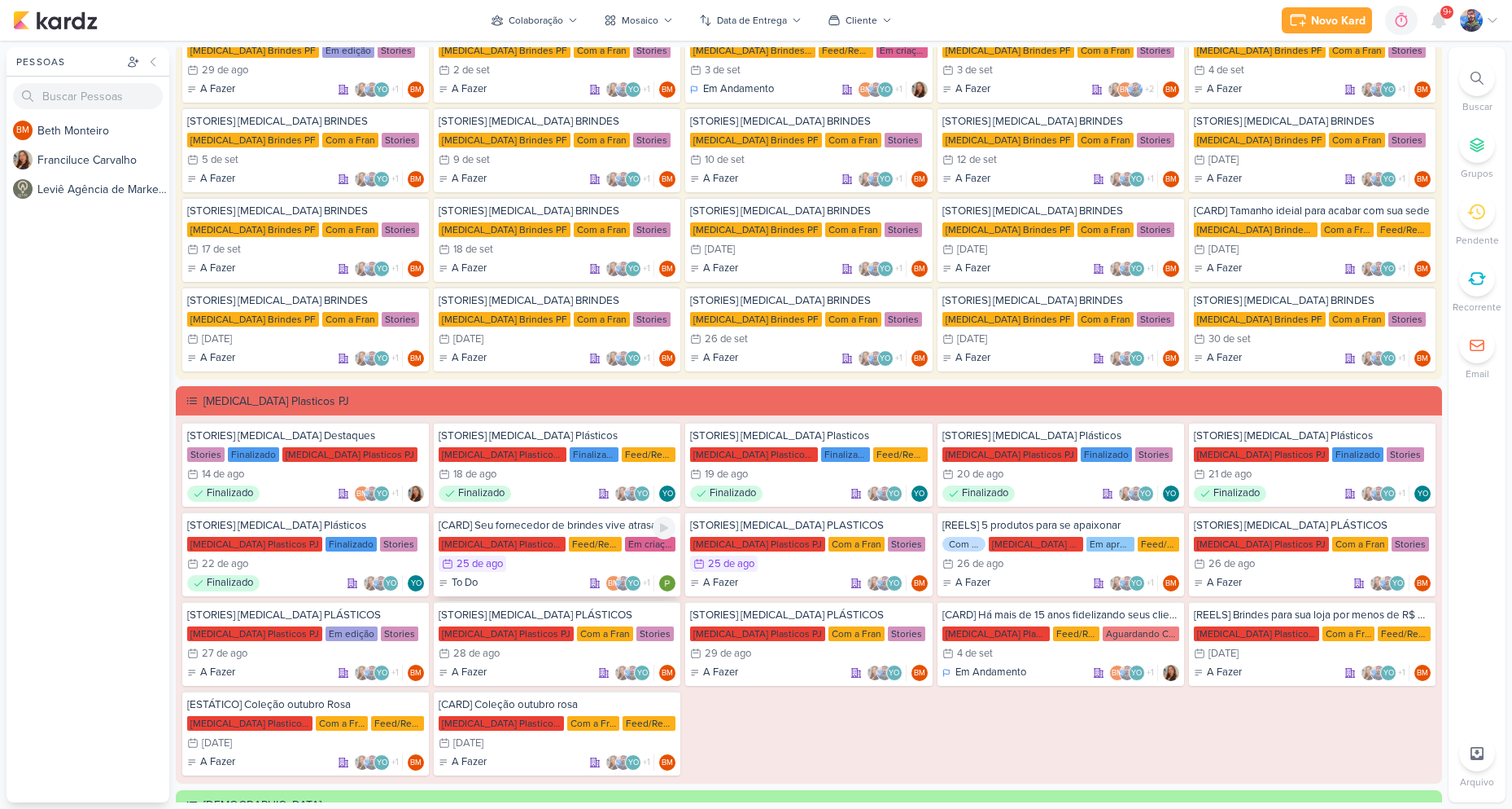
click at [528, 567] on div "25/8 [DATE]" at bounding box center [557, 564] width 237 height 17
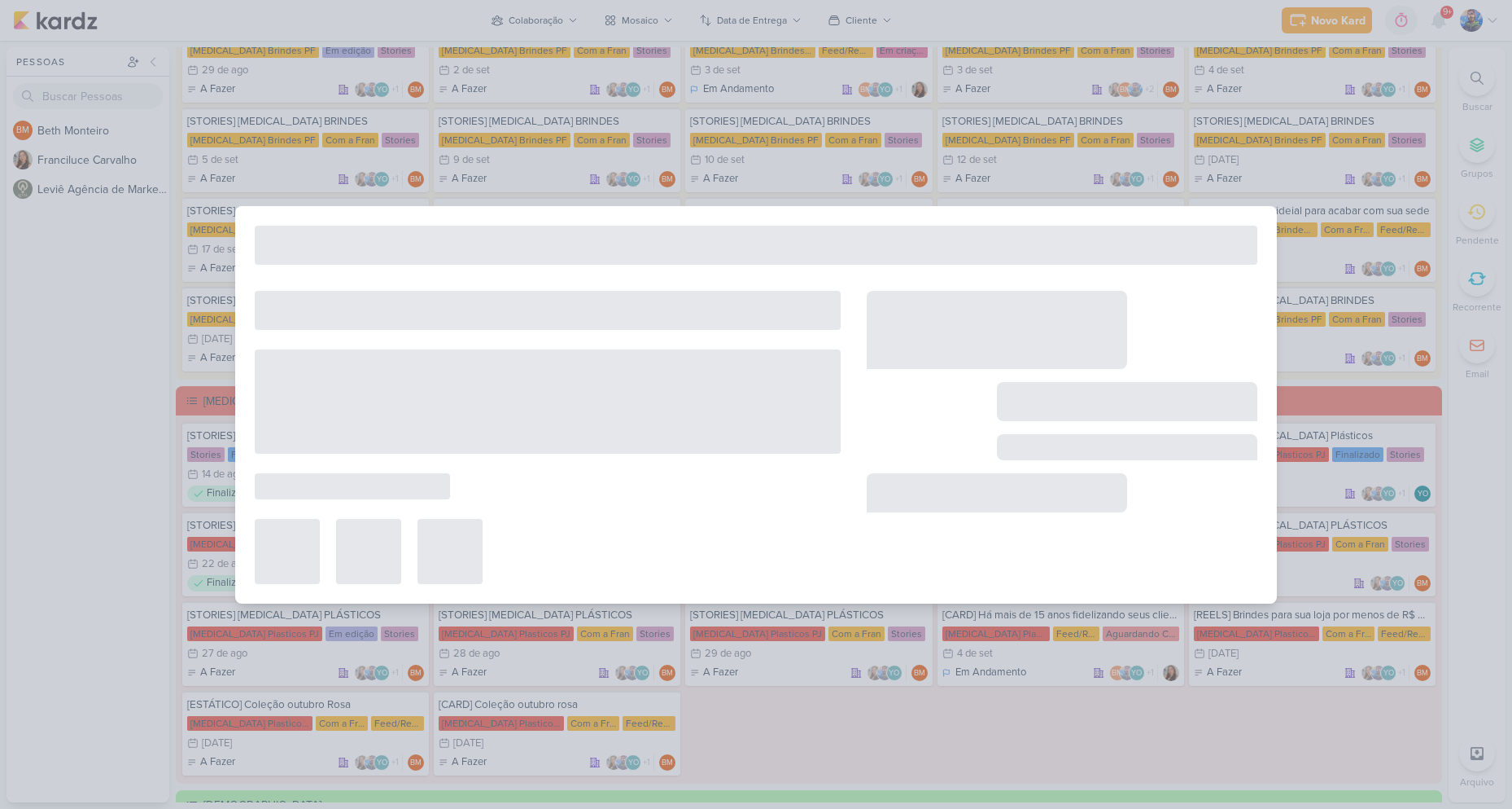
type input "[CARD] Seu fornecedor de brindes vive atrasando?"
type input "[DATE] 23:59"
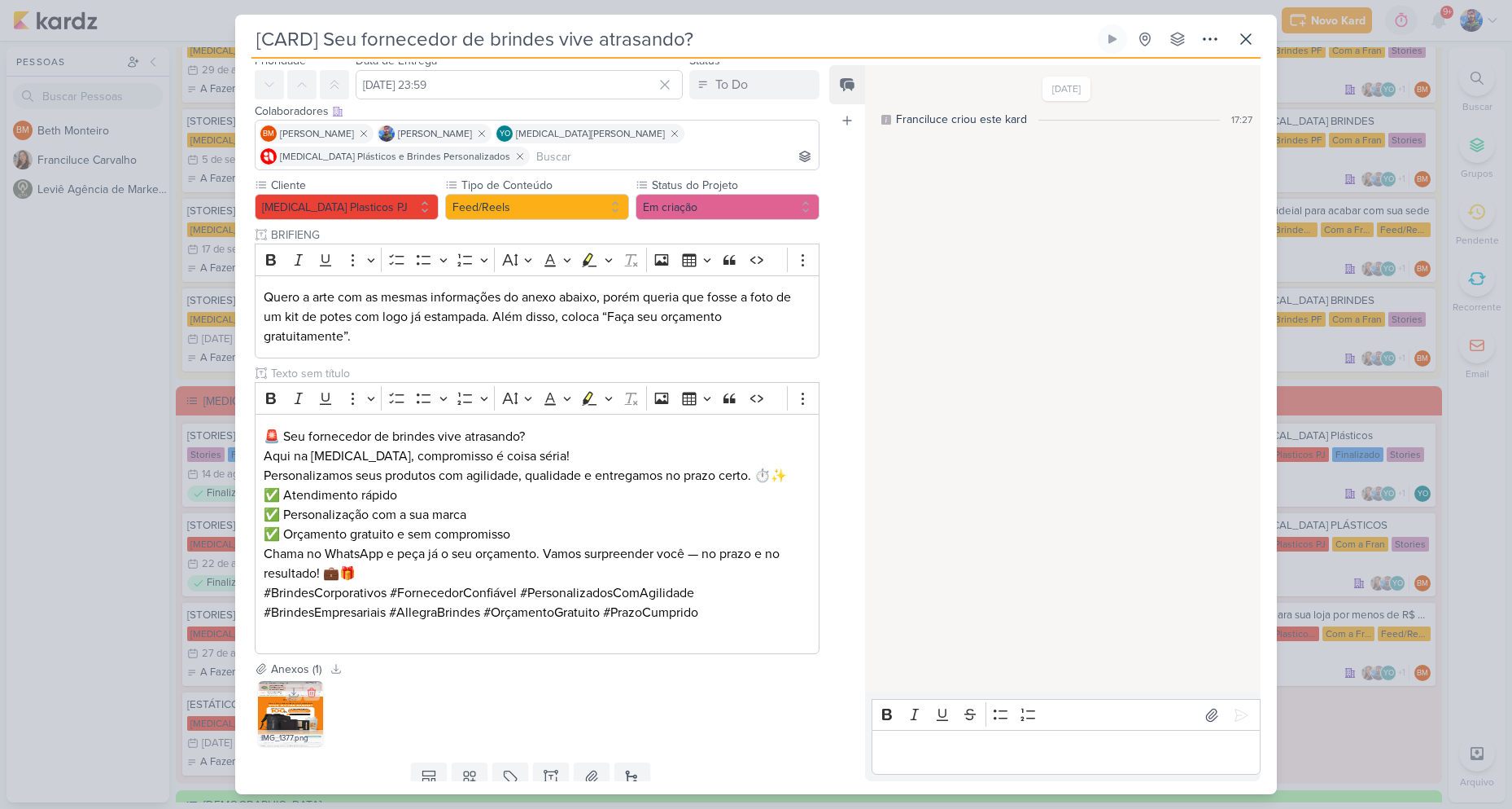
scroll to position [119, 0]
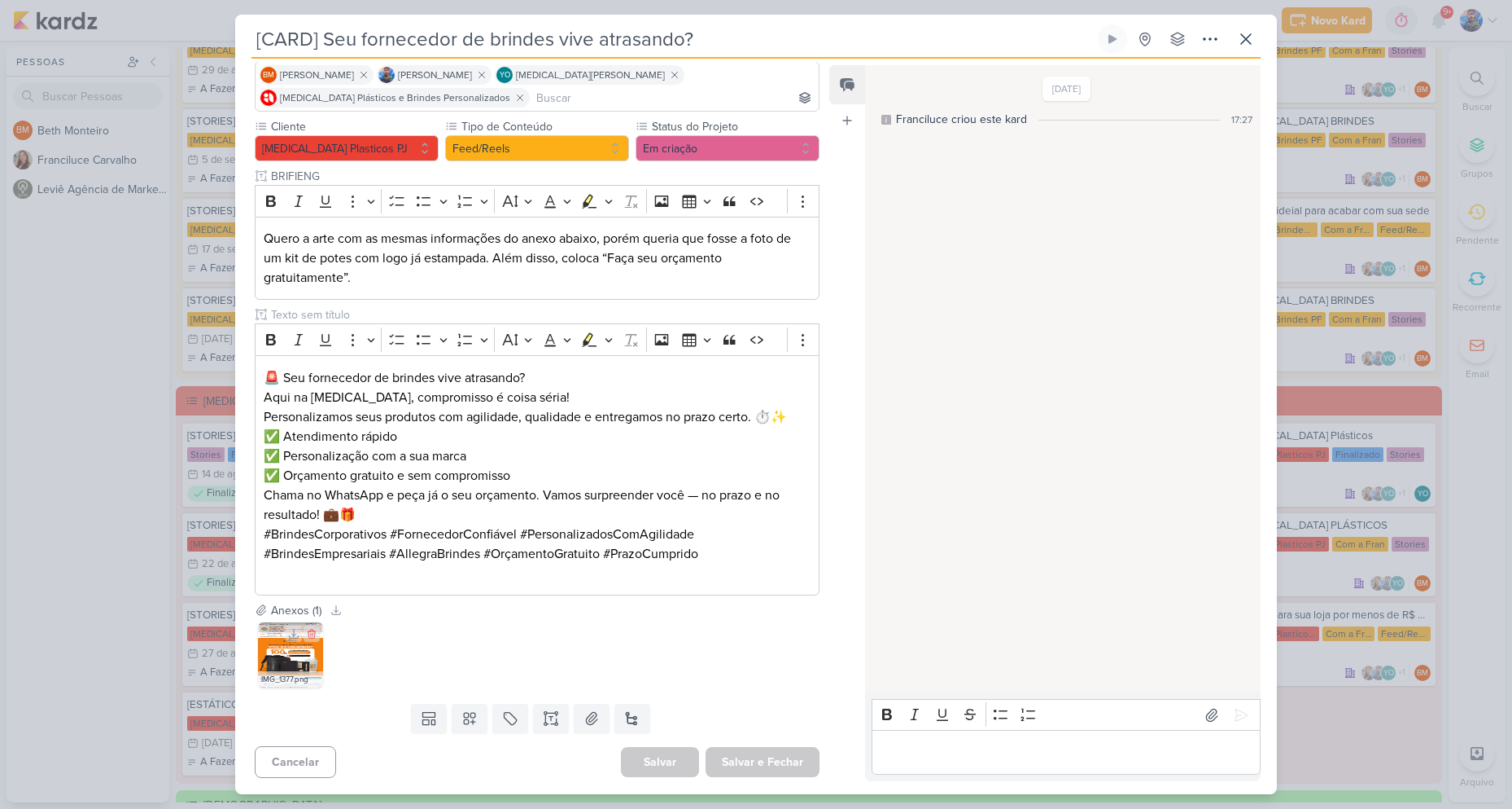
click at [296, 666] on img at bounding box center [290, 654] width 65 height 65
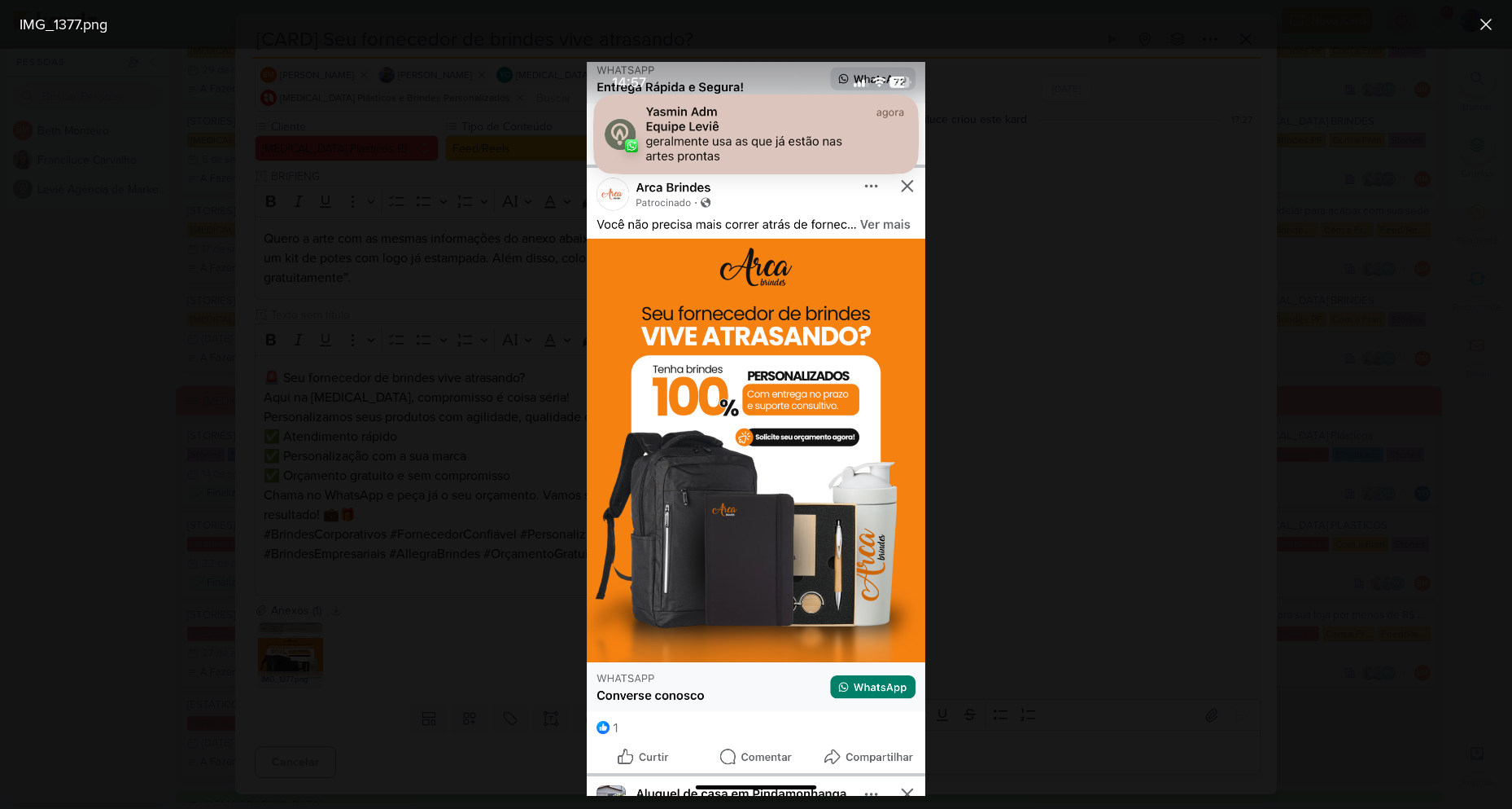
click at [1035, 469] on div at bounding box center [756, 429] width 1512 height 760
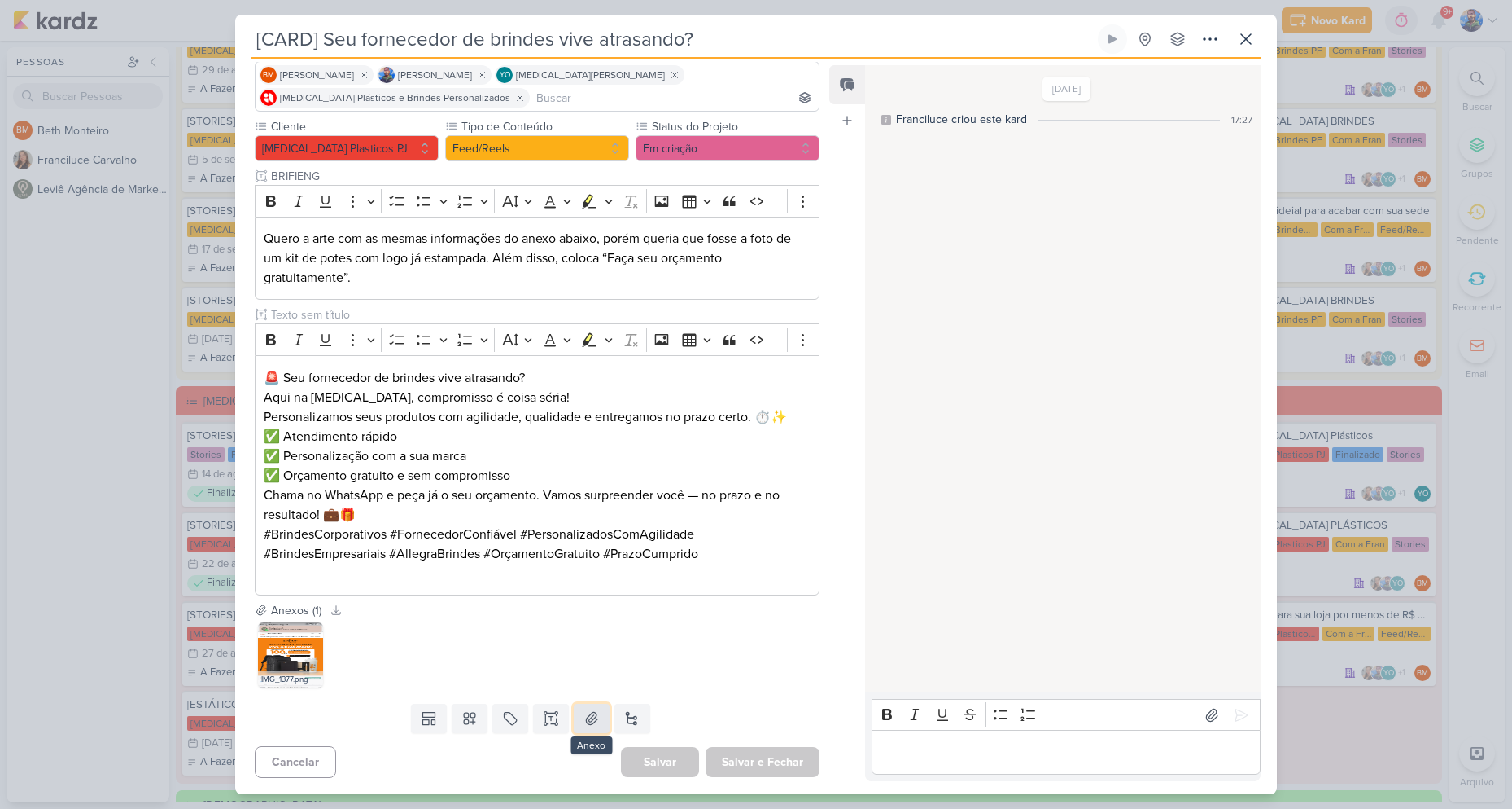
click at [586, 729] on button at bounding box center [591, 718] width 36 height 29
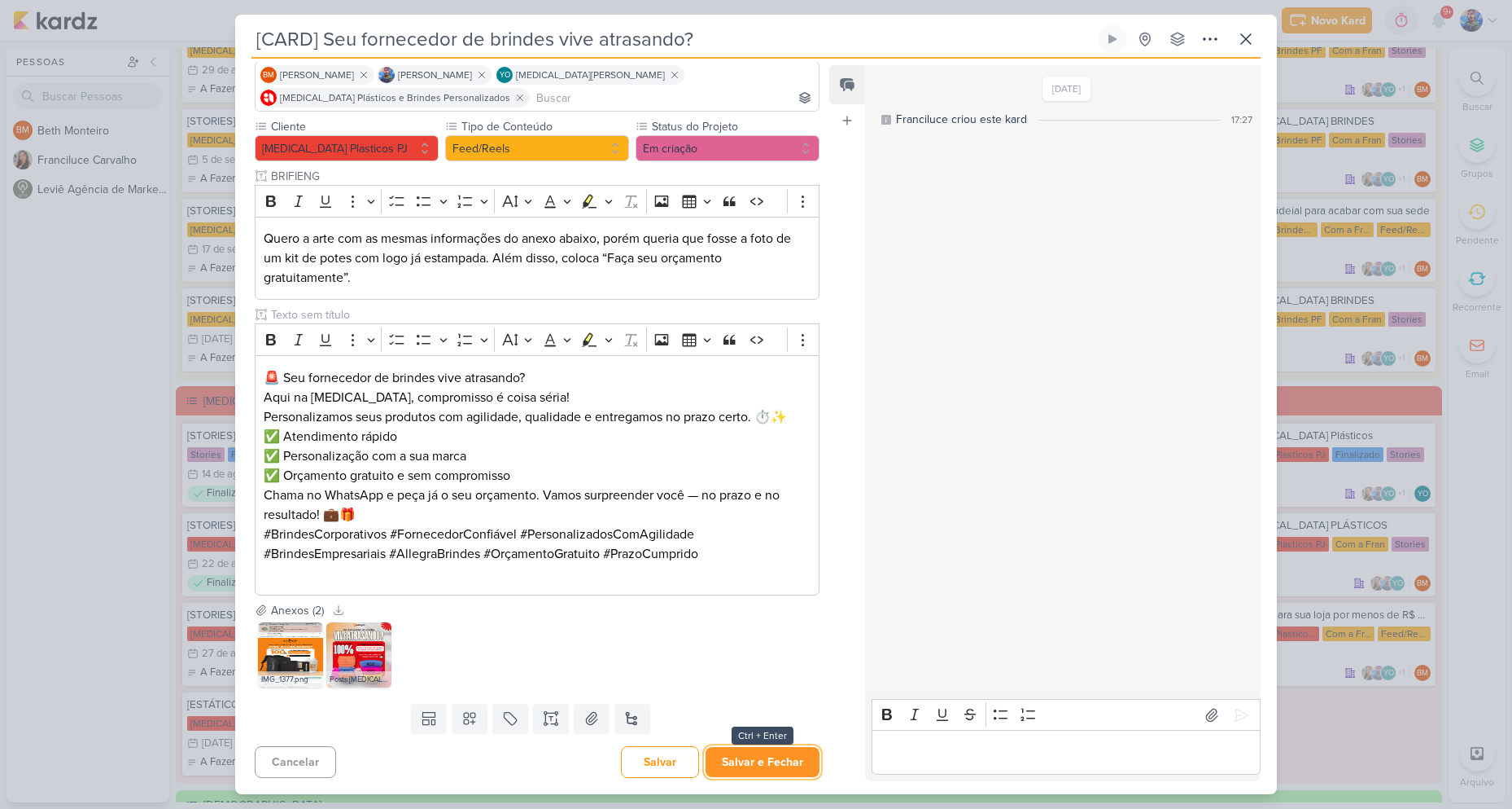
click at [787, 757] on button "Salvar e Fechar" at bounding box center [763, 762] width 114 height 30
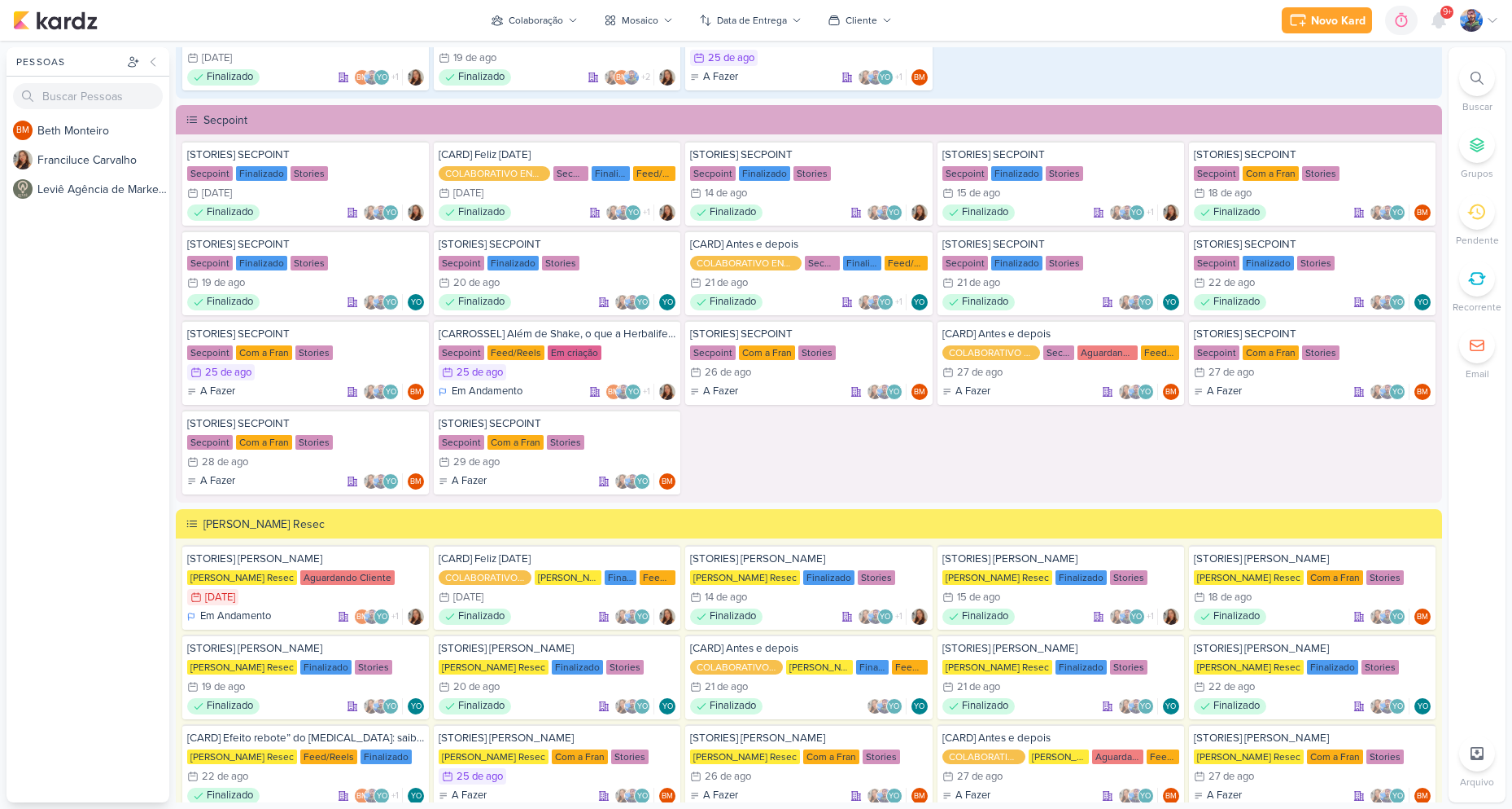
scroll to position [2319, 0]
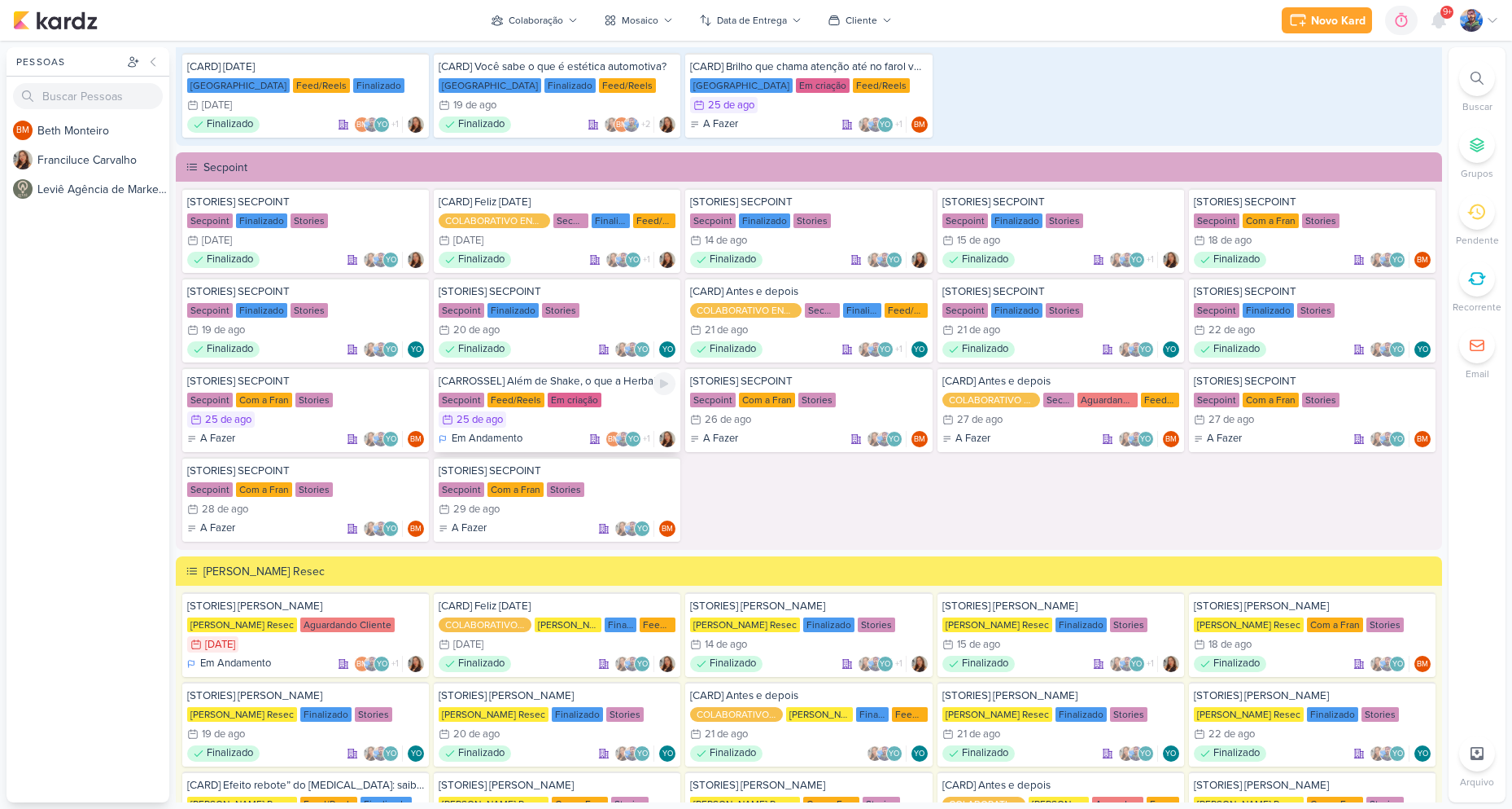
click at [556, 410] on div "[CARROSSEL] Além de Shake, o que a Herbalife oferece? Secpoint Feed/Reels Em cr…" at bounding box center [557, 410] width 247 height 84
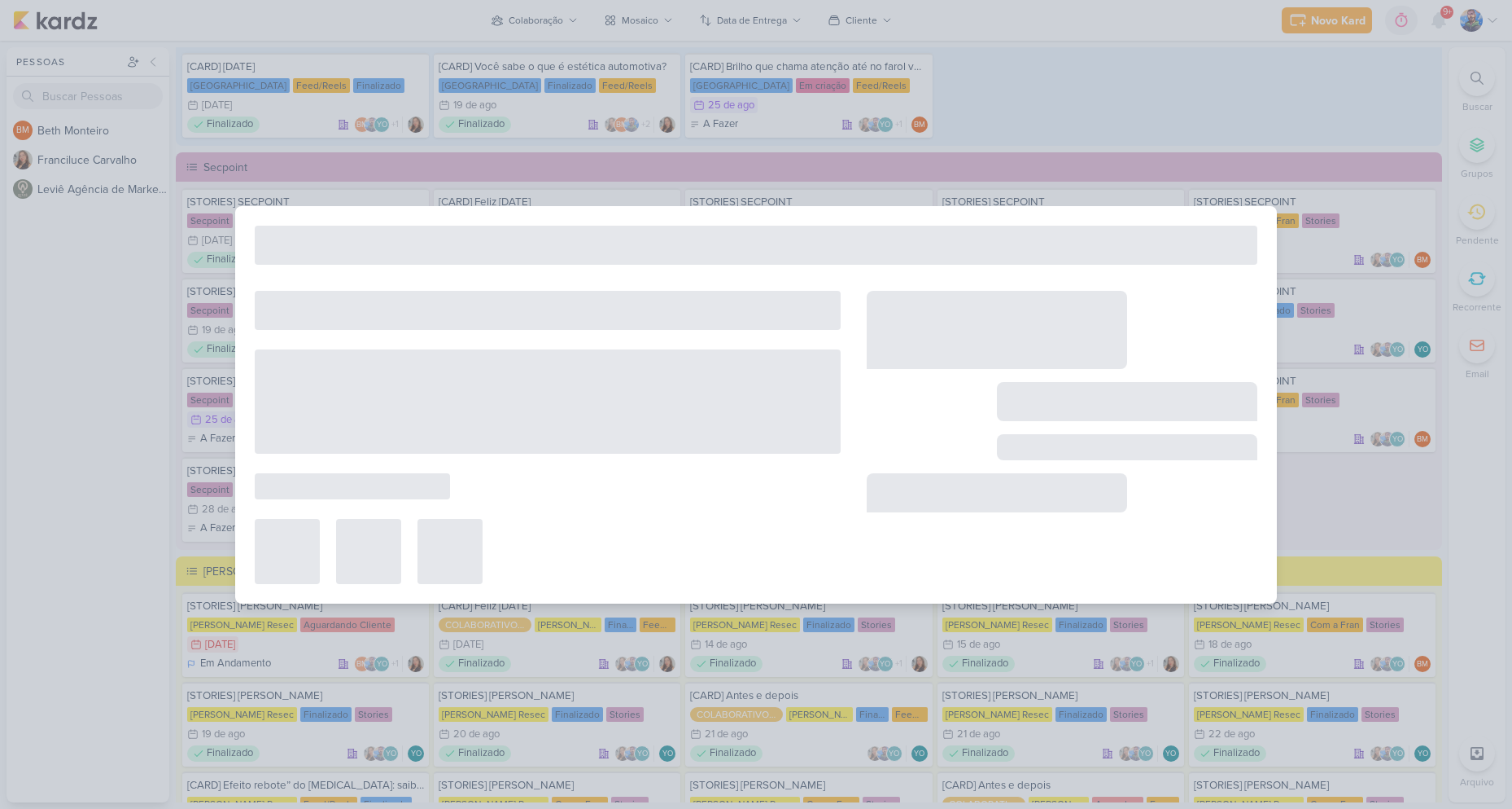
scroll to position [0, 0]
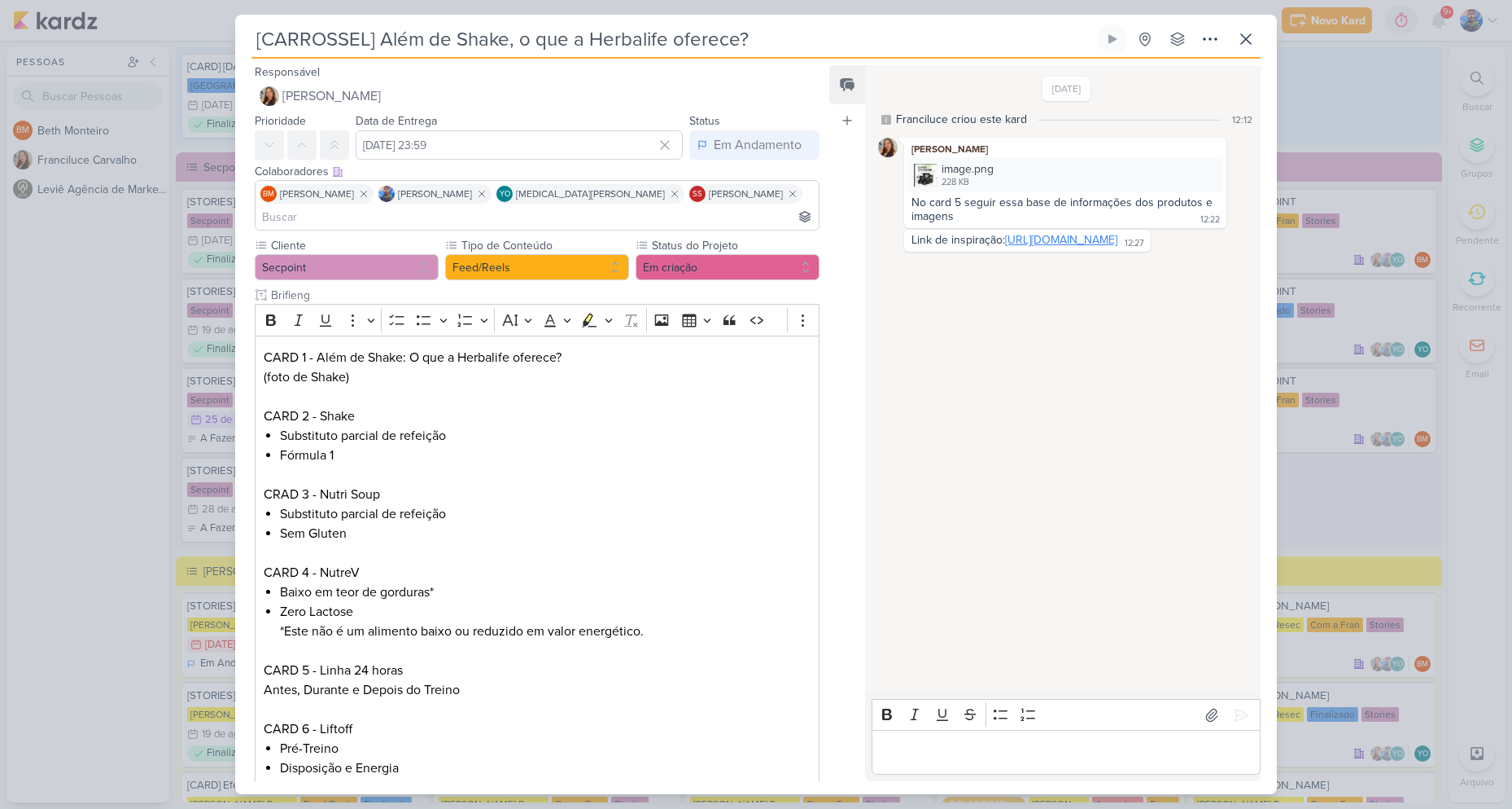
click at [1062, 239] on link "[URL][DOMAIN_NAME]" at bounding box center [1062, 239] width 113 height 14
drag, startPoint x: 317, startPoint y: 335, endPoint x: 406, endPoint y: 344, distance: 89.5
click at [406, 348] on p "CARD 1 - Além de Shake: O que a Herbalife oferece? (foto de Shake)" at bounding box center [537, 367] width 547 height 39
drag, startPoint x: 411, startPoint y: 331, endPoint x: 608, endPoint y: 342, distance: 197.3
click at [608, 348] on p "CARD 1 - Além de Shake: O que a Herbalife oferece? (foto de Shake)" at bounding box center [537, 367] width 547 height 39
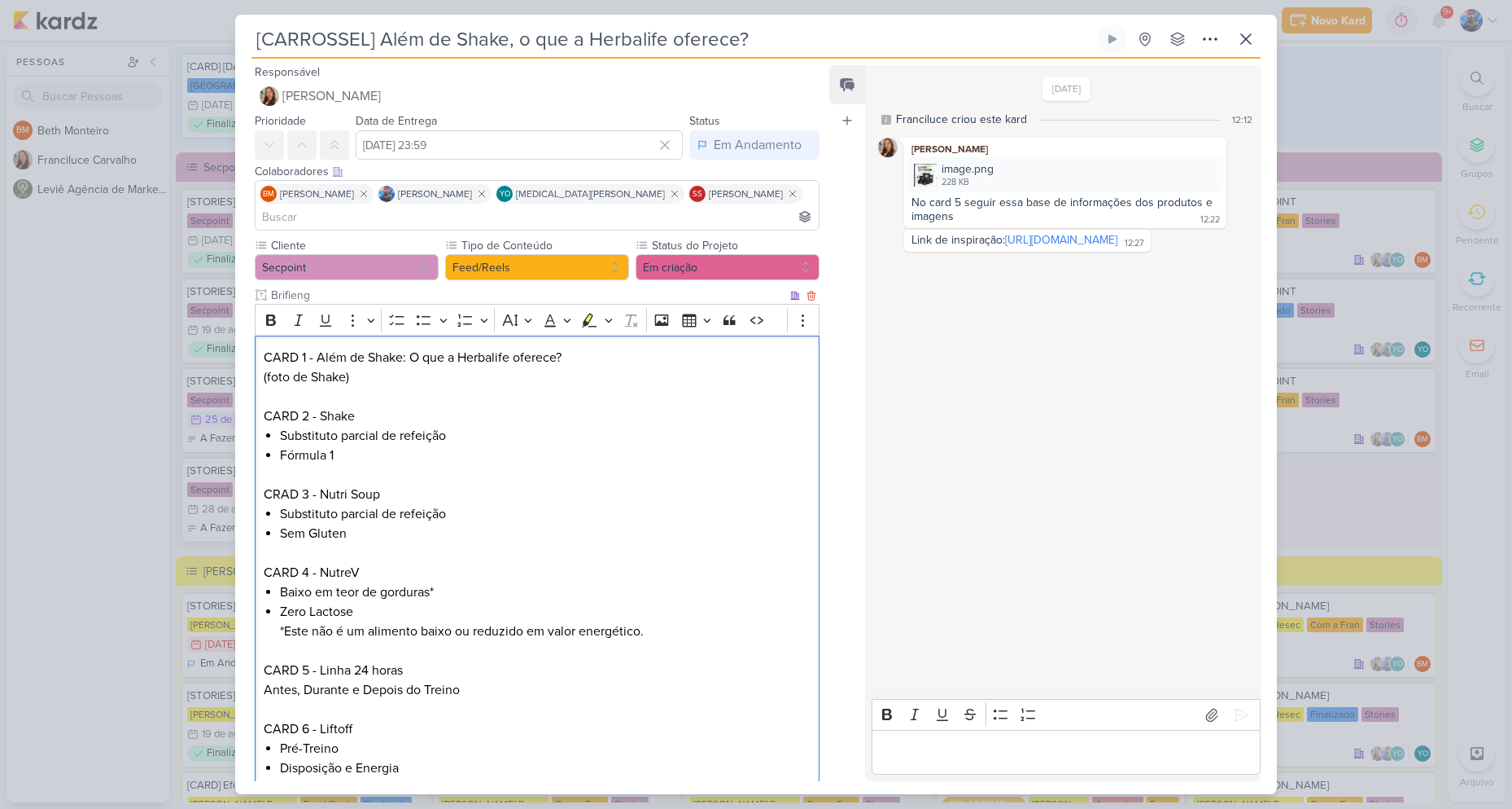
click at [439, 407] on p "CARD 2 - Shake" at bounding box center [537, 417] width 547 height 20
drag, startPoint x: 322, startPoint y: 388, endPoint x: 358, endPoint y: 394, distance: 36.5
click at [358, 407] on p "CARD 2 - Shake" at bounding box center [537, 417] width 547 height 20
drag, startPoint x: 320, startPoint y: 469, endPoint x: 406, endPoint y: 474, distance: 86.1
click at [384, 484] on p "CRAD 3 - Nutri Soup" at bounding box center [537, 494] width 547 height 20
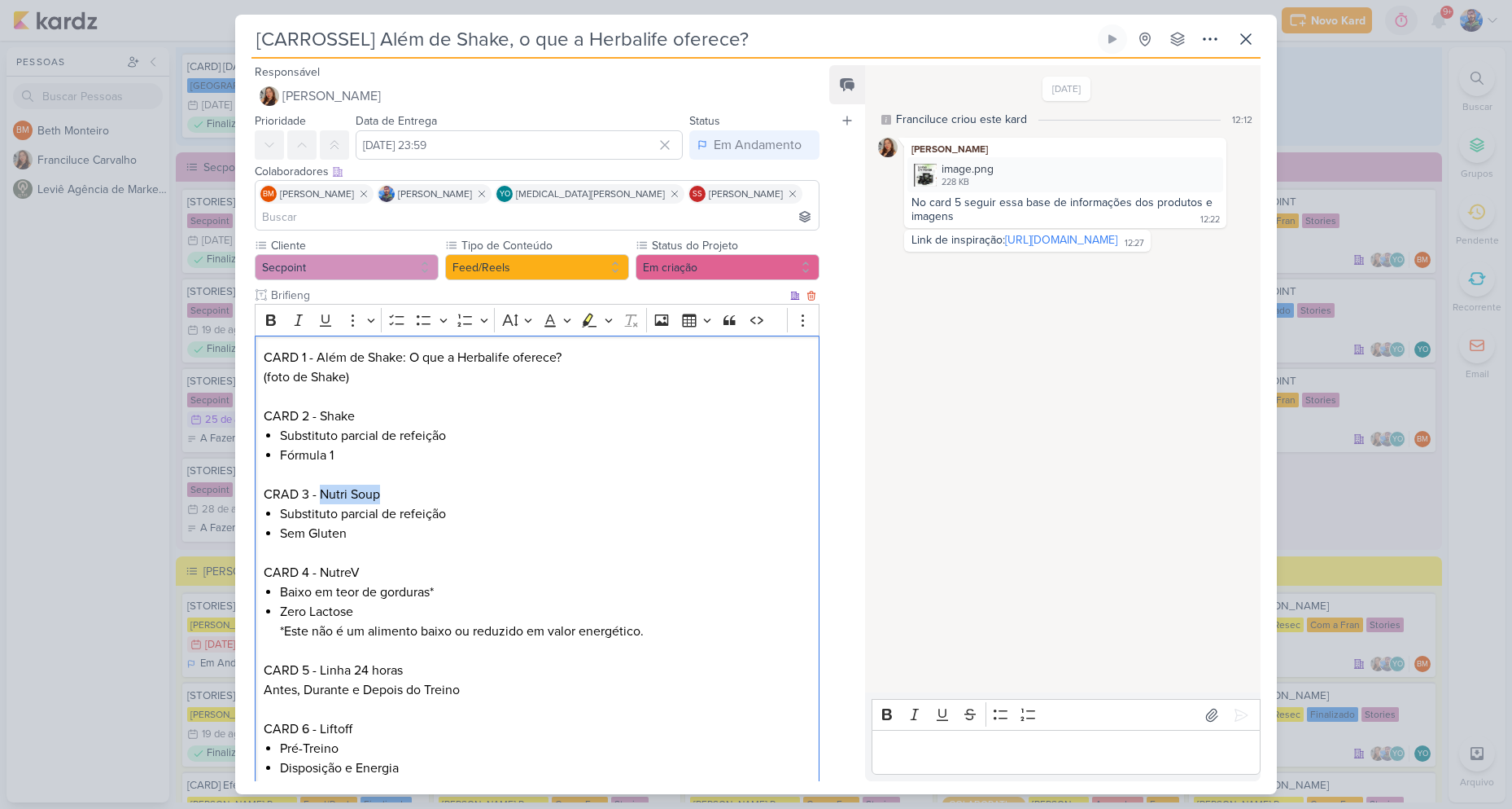
click at [516, 484] on p "CRAD 3 - Nutri Soup" at bounding box center [537, 494] width 547 height 20
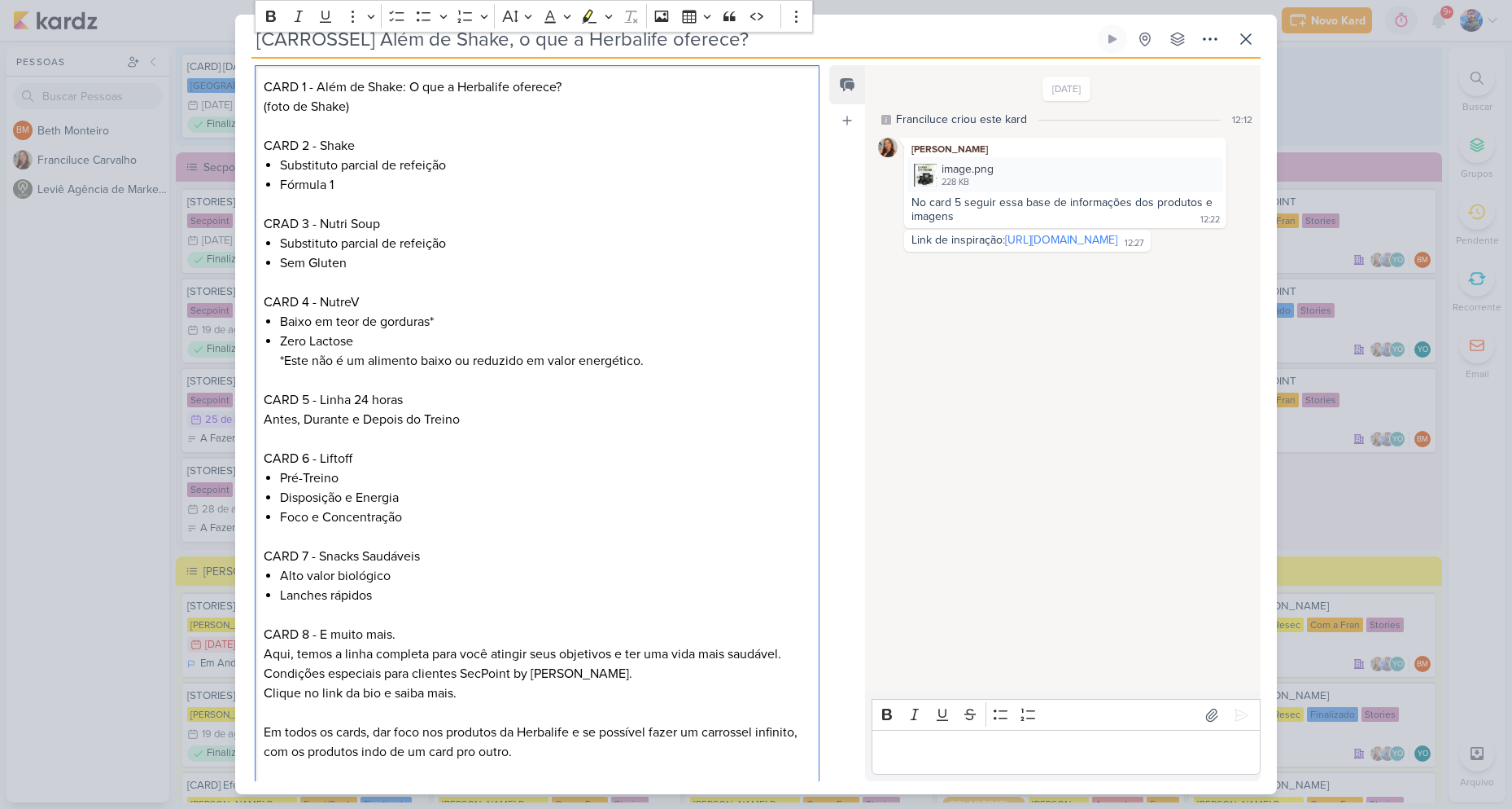
scroll to position [269, 0]
click at [363, 294] on p "CARD 4 - NutreV" at bounding box center [537, 304] width 547 height 20
drag, startPoint x: 320, startPoint y: 282, endPoint x: 361, endPoint y: 290, distance: 41.8
click at [361, 294] on p "CARD 4 - NutreV" at bounding box center [537, 304] width 547 height 20
drag, startPoint x: 279, startPoint y: 296, endPoint x: 497, endPoint y: 294, distance: 218.0
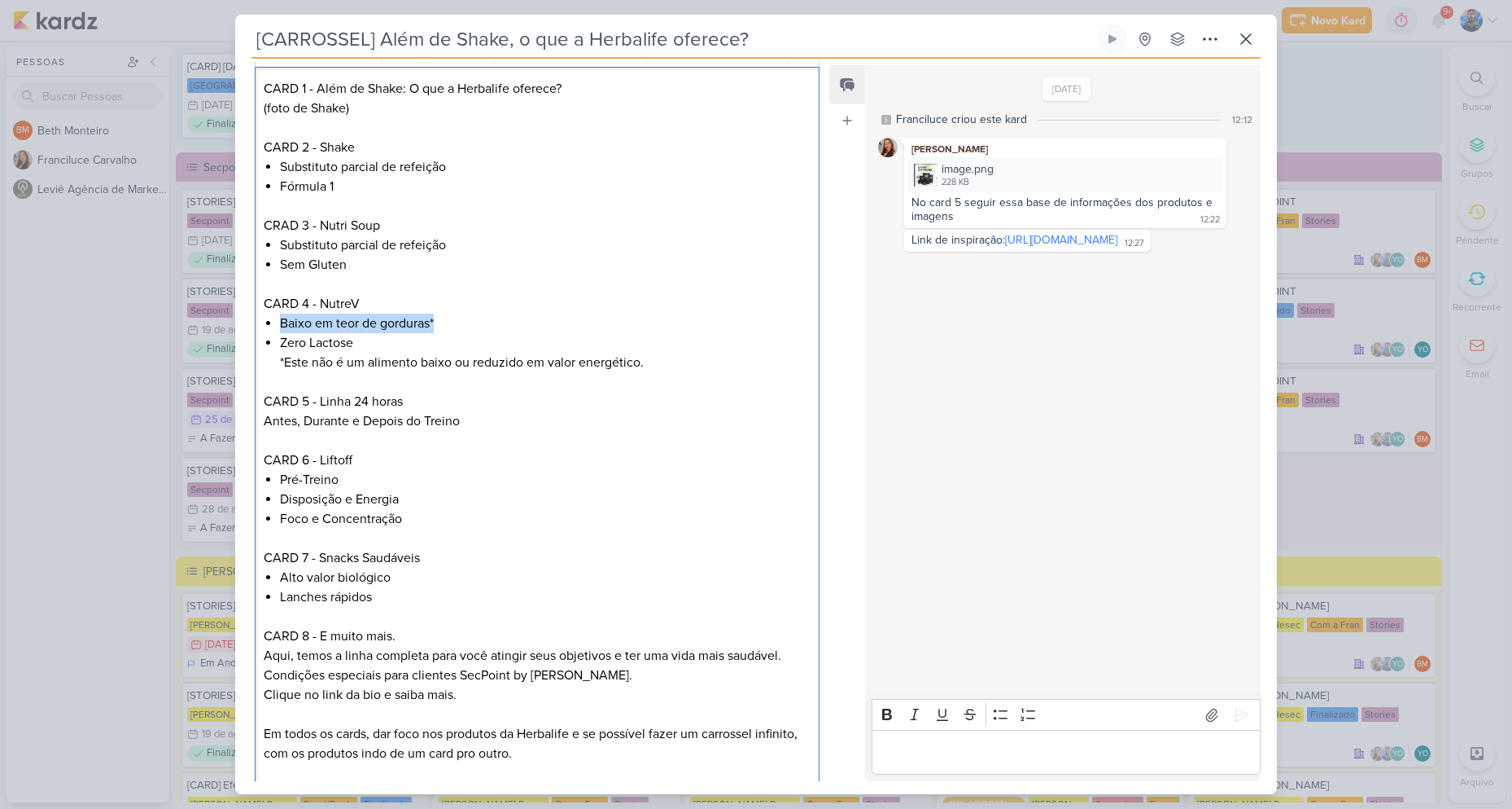
click at [497, 314] on li "Baixo em teor de gorduras*" at bounding box center [545, 324] width 530 height 20
drag, startPoint x: 281, startPoint y: 320, endPoint x: 377, endPoint y: 328, distance: 96.3
click at [377, 333] on li "Zero Lactose *Este não é um alimento baixo ou reduzido em valor energético." at bounding box center [545, 352] width 530 height 39
drag, startPoint x: 278, startPoint y: 336, endPoint x: 735, endPoint y: 353, distance: 457.3
click at [735, 353] on div "CARD 1 - Além de Shake: O que a Herbalife oferece? (foto de Shake) CARD 2 - Sha…" at bounding box center [537, 431] width 565 height 729
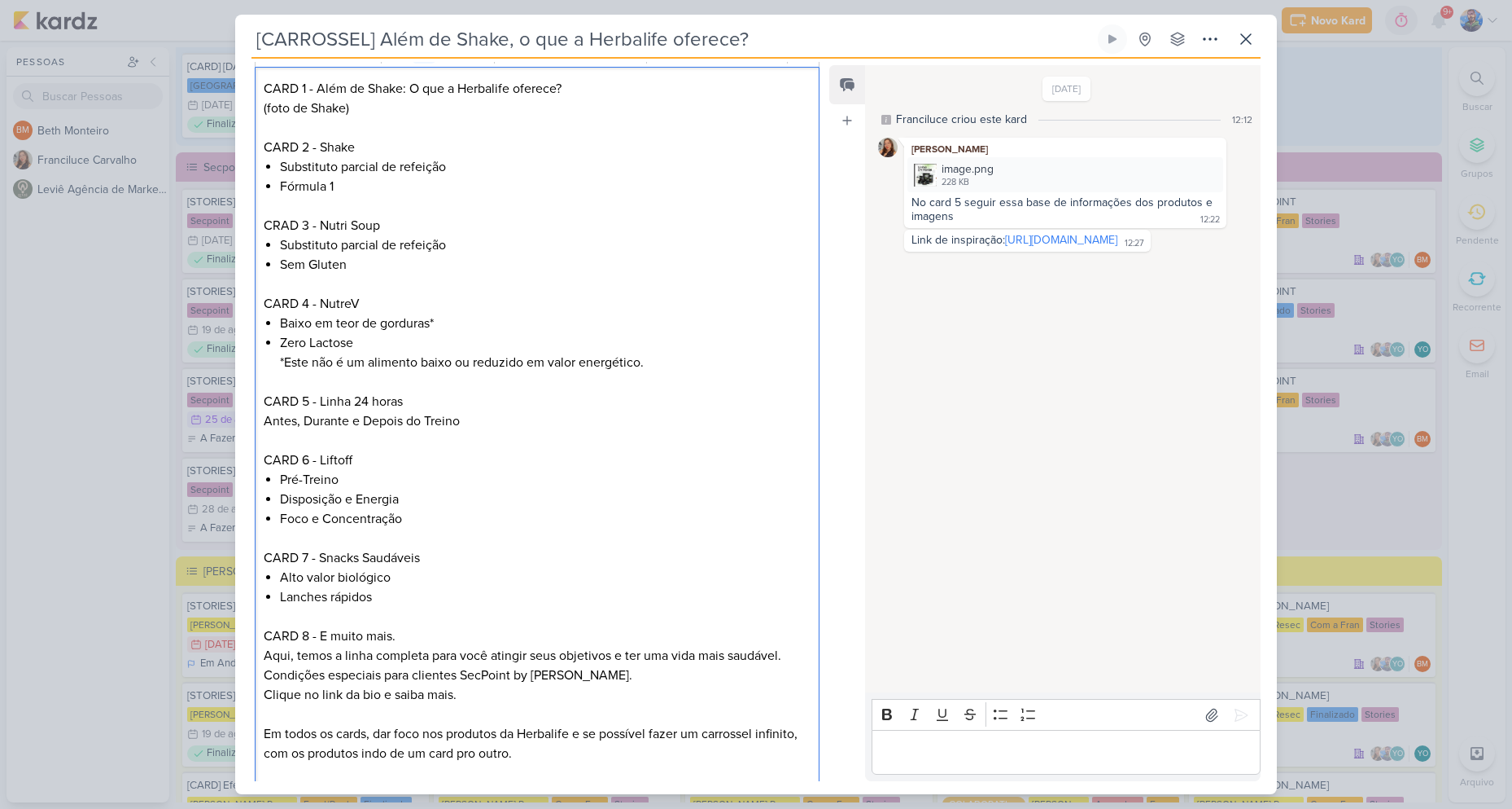
click at [323, 392] on p "CARD 5 - Linha 24 horas" at bounding box center [537, 402] width 547 height 20
drag, startPoint x: 316, startPoint y: 376, endPoint x: 403, endPoint y: 383, distance: 87.3
click at [403, 392] on p "CARD 5 - Linha 24 horas" at bounding box center [537, 402] width 547 height 20
drag, startPoint x: 262, startPoint y: 403, endPoint x: 544, endPoint y: 407, distance: 282.0
click at [544, 407] on div "CARD 1 - Além de Shake: O que a Herbalife oferece? (foto de Shake) CARD 2 - Sha…" at bounding box center [537, 431] width 565 height 729
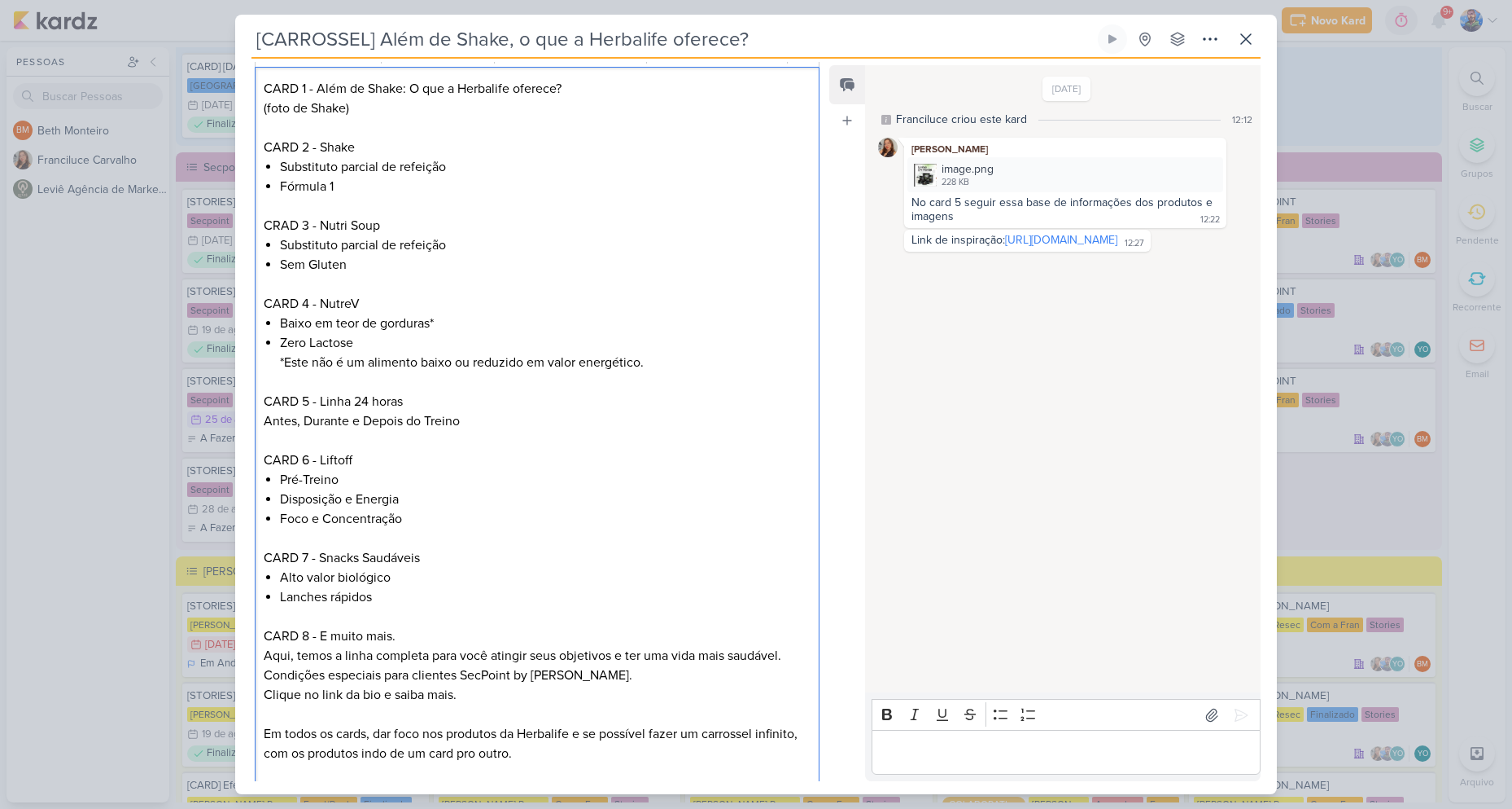
click at [533, 431] on p "Editor editing area: main" at bounding box center [537, 441] width 547 height 20
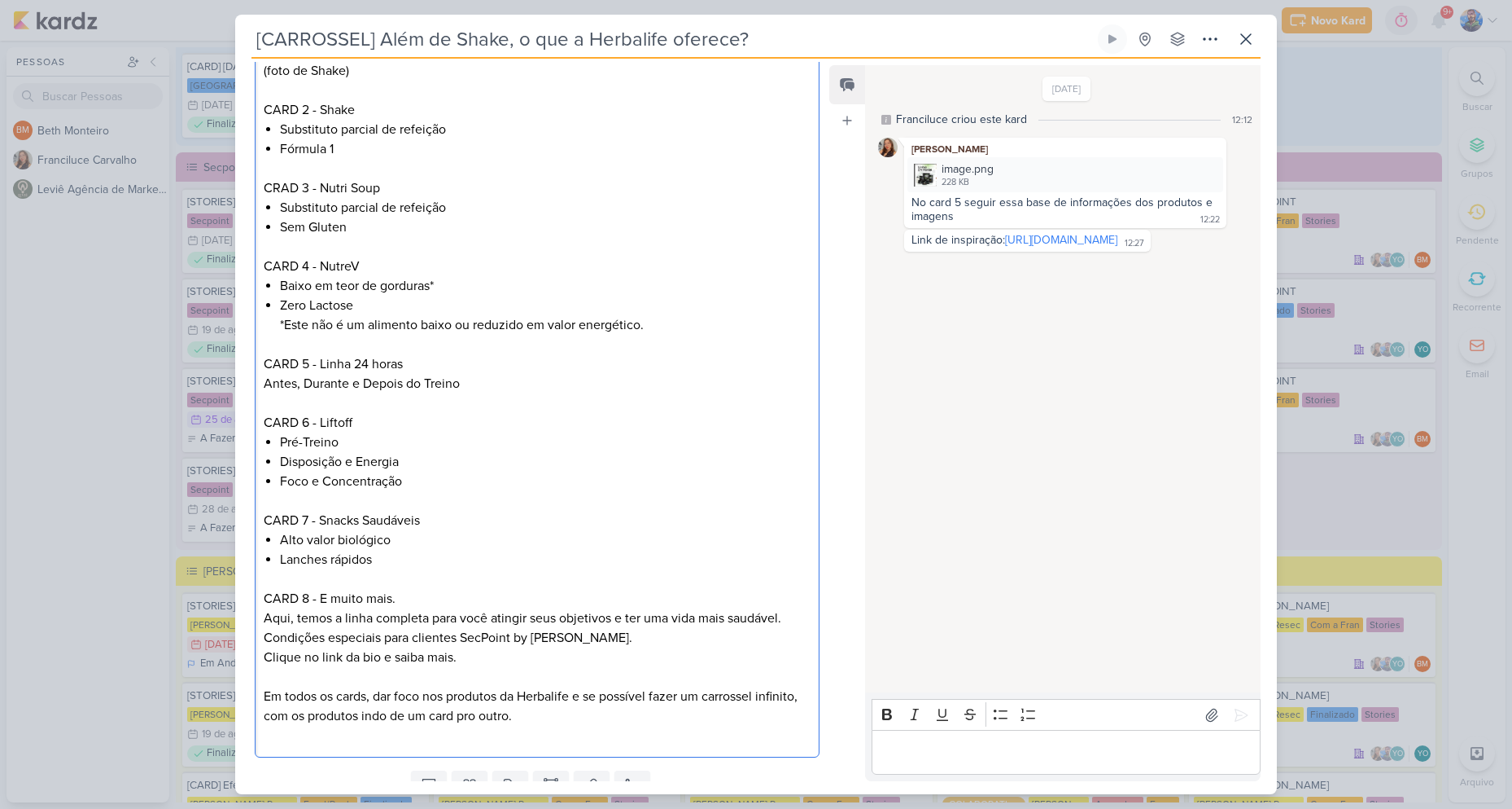
scroll to position [350, 0]
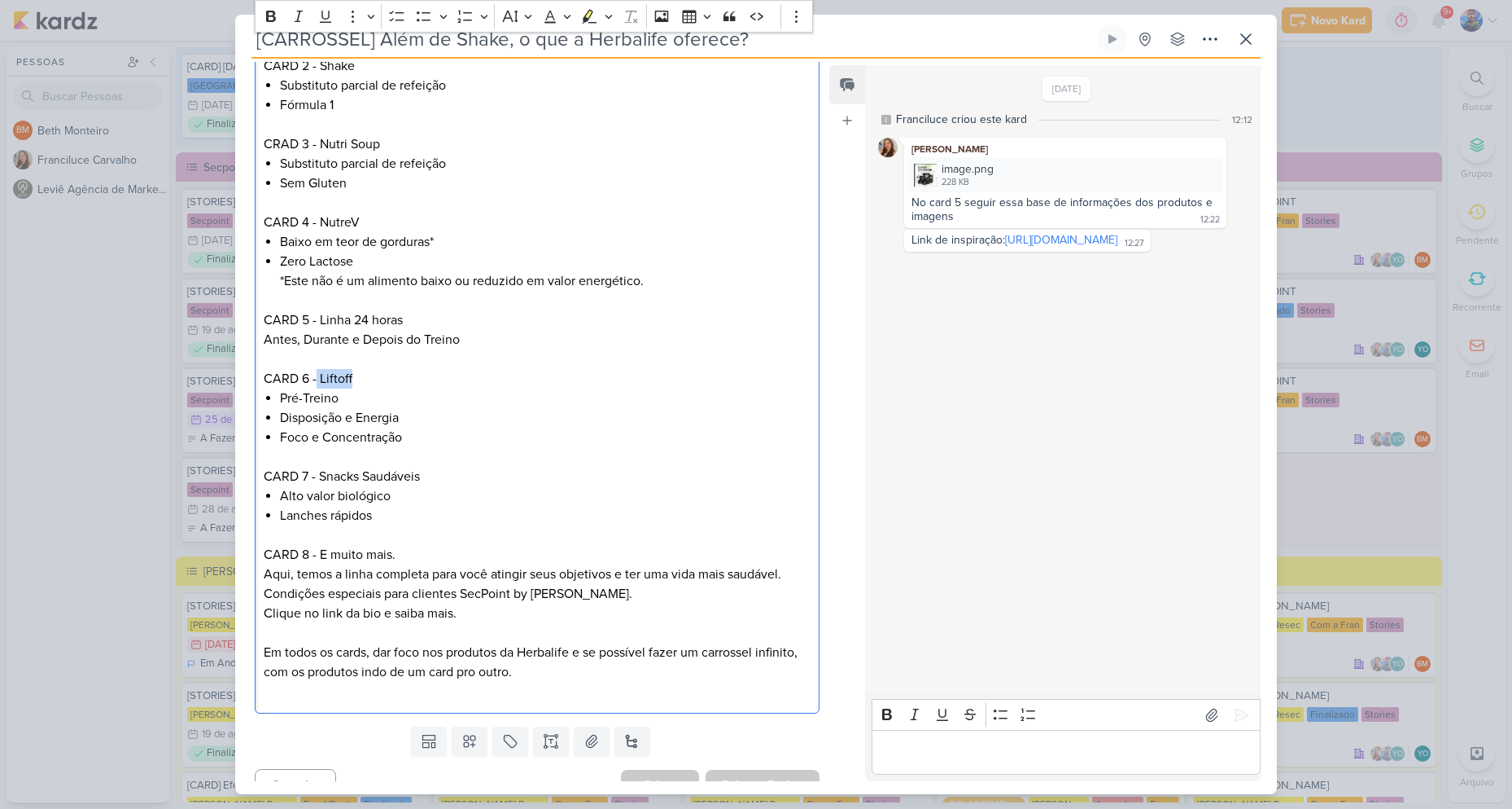
drag, startPoint x: 318, startPoint y: 354, endPoint x: 373, endPoint y: 358, distance: 55.1
click at [373, 369] on p "CARD 6 - Liftoff" at bounding box center [537, 379] width 547 height 20
click at [320, 369] on p "CARD 6 - Liftoff" at bounding box center [537, 379] width 547 height 20
drag, startPoint x: 320, startPoint y: 349, endPoint x: 372, endPoint y: 355, distance: 52.3
click at [372, 369] on p "CARD 6 - Liftoff" at bounding box center [537, 379] width 547 height 20
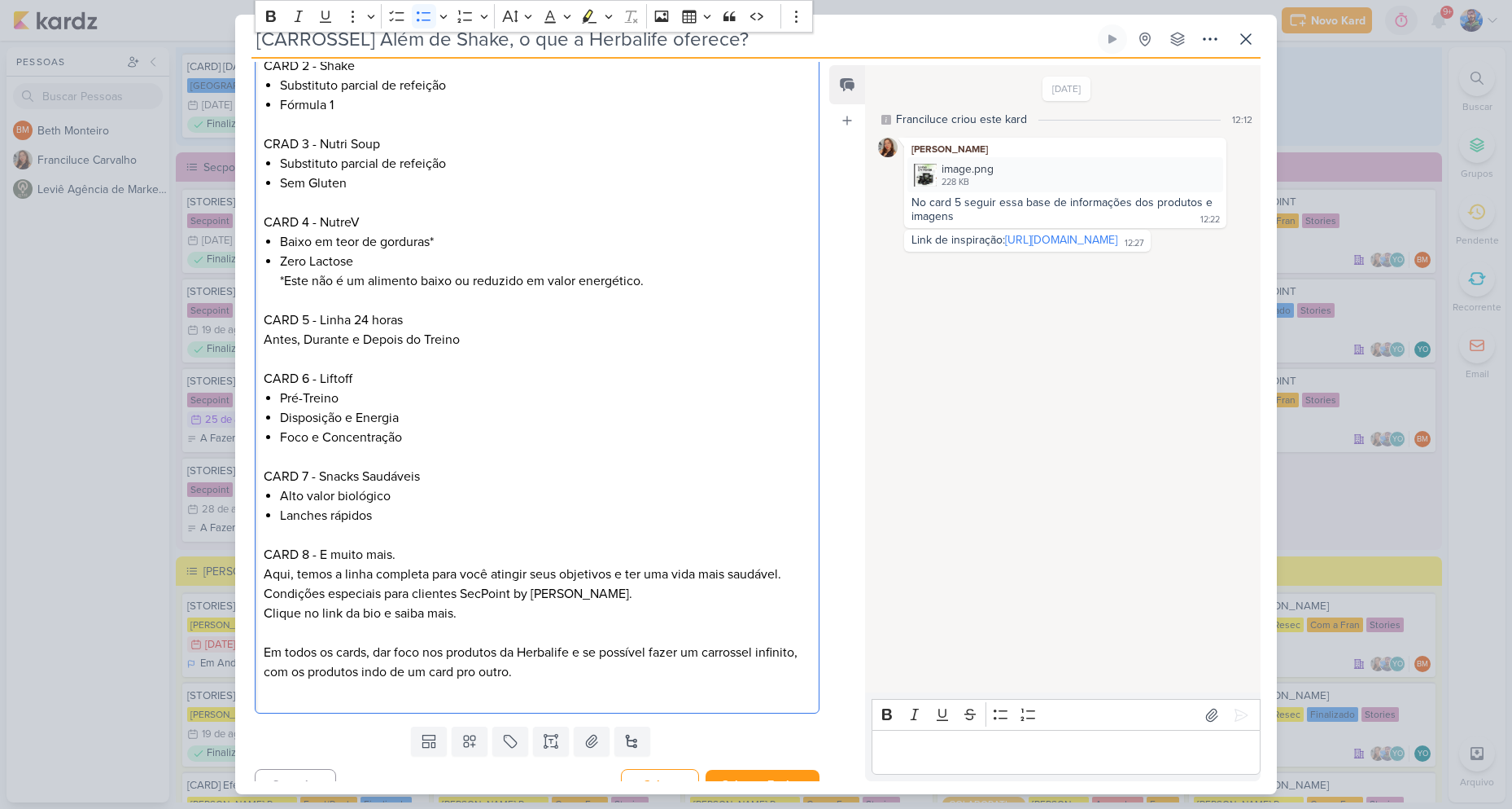
drag, startPoint x: 447, startPoint y: 380, endPoint x: 373, endPoint y: 368, distance: 75.0
click at [446, 388] on li "Pré-Treino" at bounding box center [545, 398] width 530 height 20
drag, startPoint x: 280, startPoint y: 371, endPoint x: 362, endPoint y: 388, distance: 83.7
click at [362, 388] on ul "Pré-Treino Disposição e Energia Foco e Concentração" at bounding box center [545, 417] width 530 height 59
drag, startPoint x: 362, startPoint y: 388, endPoint x: 327, endPoint y: 373, distance: 38.1
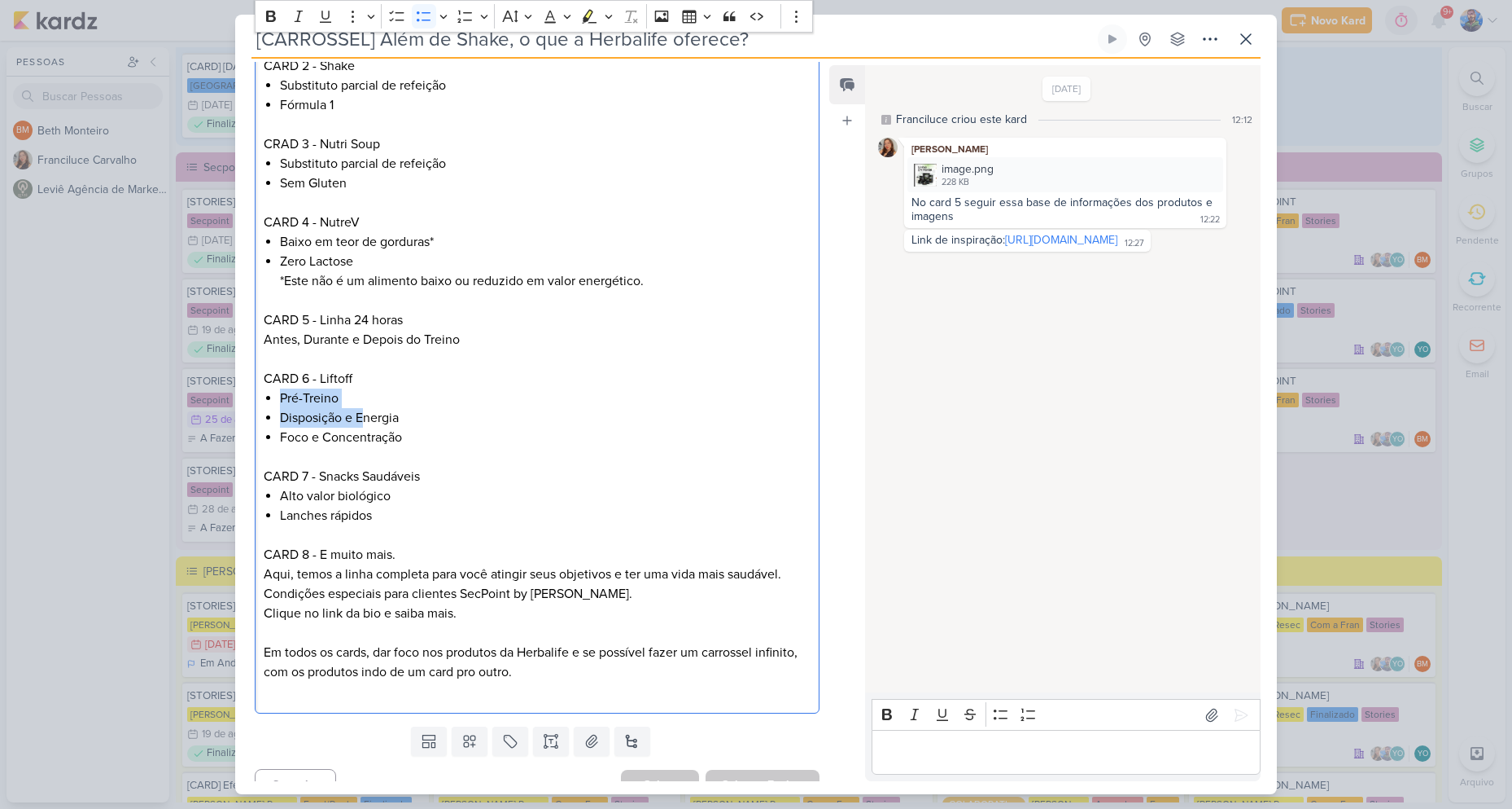
click at [362, 408] on li "Disposição e Energia" at bounding box center [545, 418] width 530 height 20
click at [326, 388] on li "Pré-Treino" at bounding box center [545, 398] width 530 height 20
drag, startPoint x: 281, startPoint y: 375, endPoint x: 337, endPoint y: 380, distance: 56.2
click at [337, 388] on li "Pré-Treino" at bounding box center [545, 398] width 530 height 20
drag, startPoint x: 281, startPoint y: 394, endPoint x: 393, endPoint y: 383, distance: 112.5
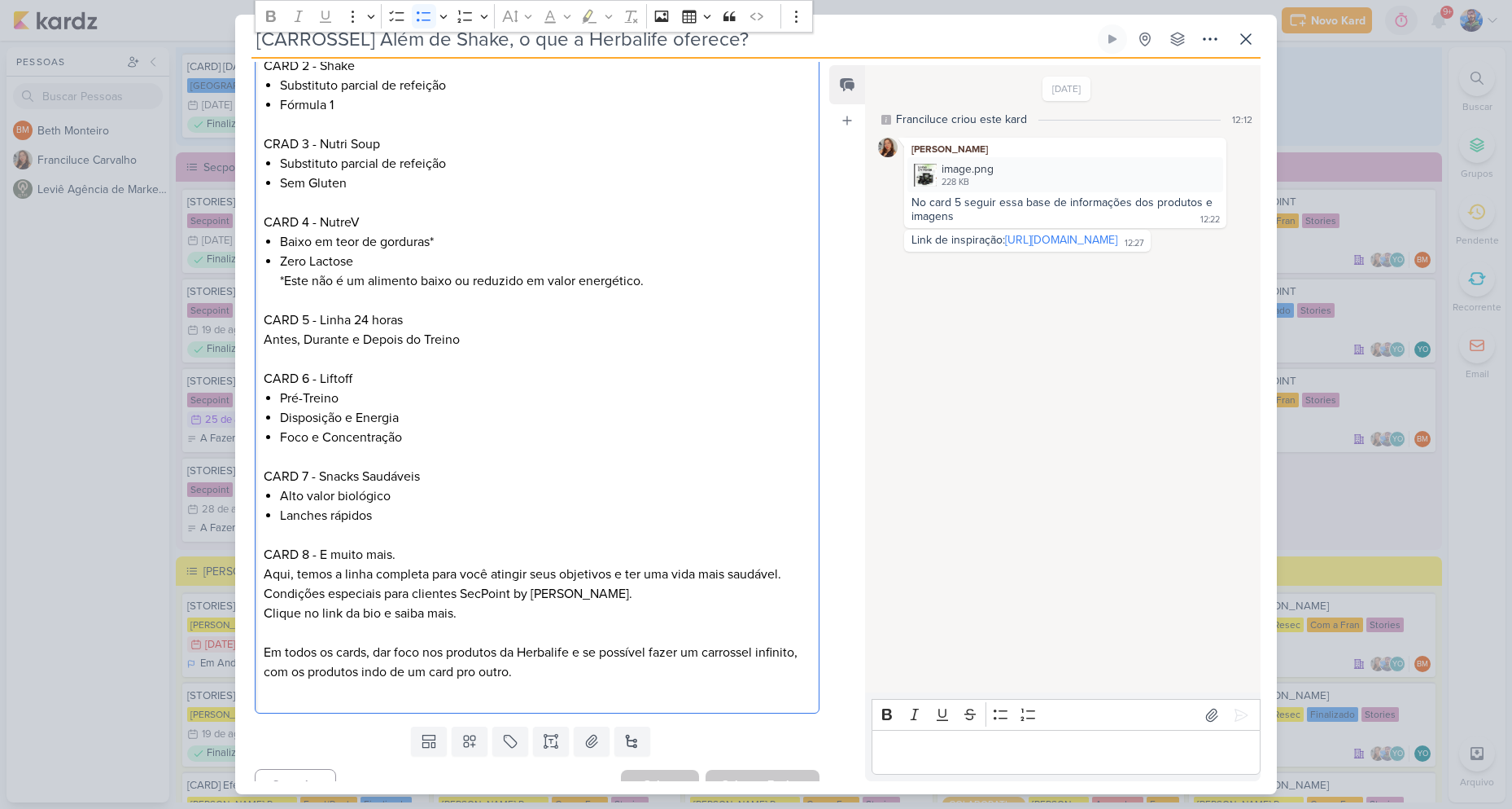
click at [393, 388] on ul "Pré-Treino Disposição e Energia Foco e Concentração" at bounding box center [545, 417] width 530 height 59
click at [399, 408] on li "Disposição e Energia" at bounding box center [545, 418] width 530 height 20
drag, startPoint x: 401, startPoint y: 396, endPoint x: 279, endPoint y: 394, distance: 122.0
click at [280, 408] on li "Disposição e Energia" at bounding box center [545, 418] width 530 height 20
drag, startPoint x: 280, startPoint y: 421, endPoint x: 430, endPoint y: 434, distance: 150.6
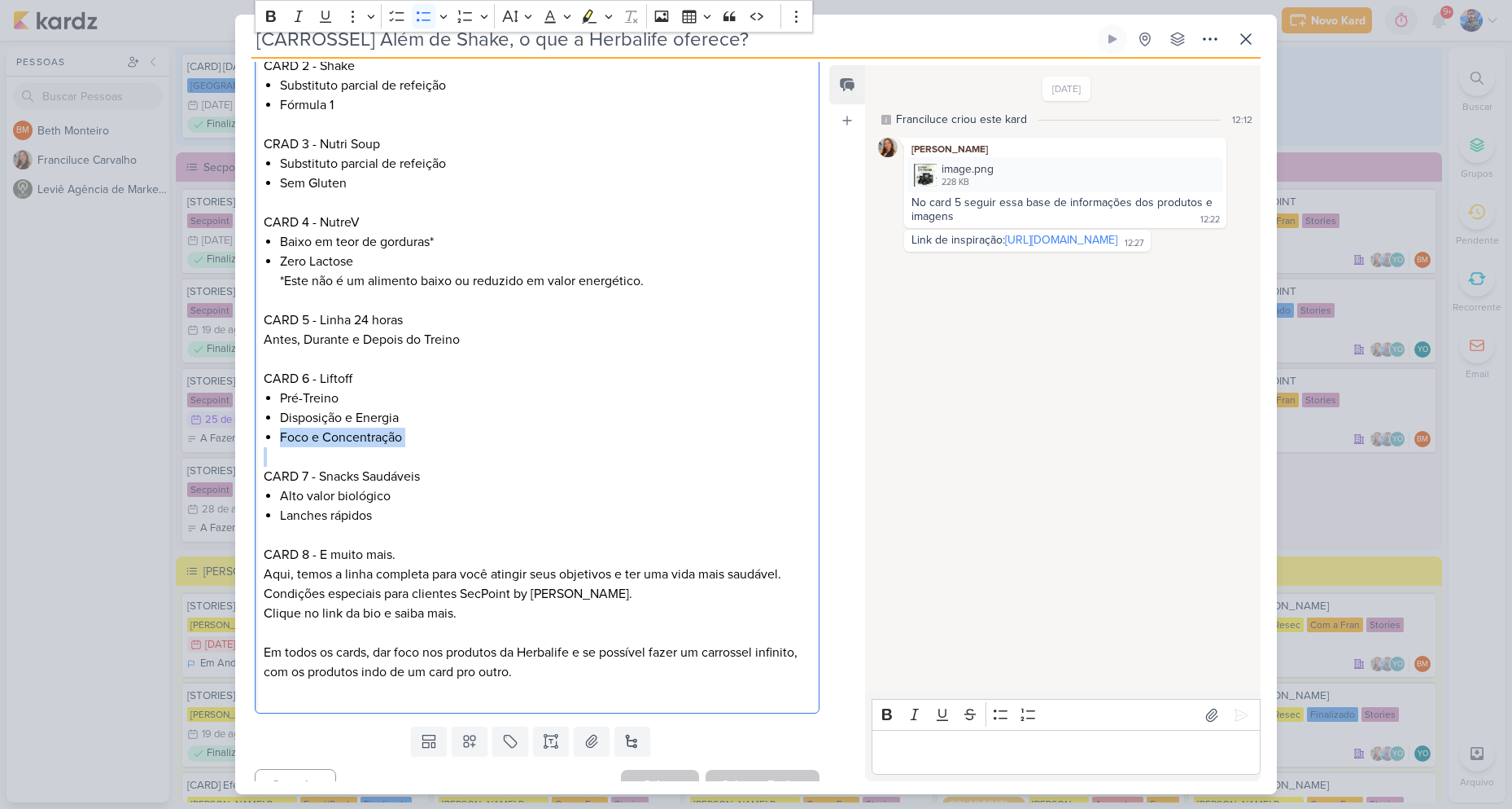
click at [430, 434] on div "CARD 1 - Além de Shake: O que a Herbalife oferece? (foto de Shake) CARD 2 - Sha…" at bounding box center [537, 349] width 565 height 729
click at [523, 467] on p "CARD 7 - Snacks Saudáveis" at bounding box center [537, 477] width 547 height 20
click at [434, 467] on p "CARD 7 - Snacks Saudáveis" at bounding box center [537, 477] width 547 height 20
drag, startPoint x: 319, startPoint y: 448, endPoint x: 450, endPoint y: 453, distance: 131.1
click at [450, 467] on p "CARD 7 - Snacks Saudáveis" at bounding box center [537, 477] width 547 height 20
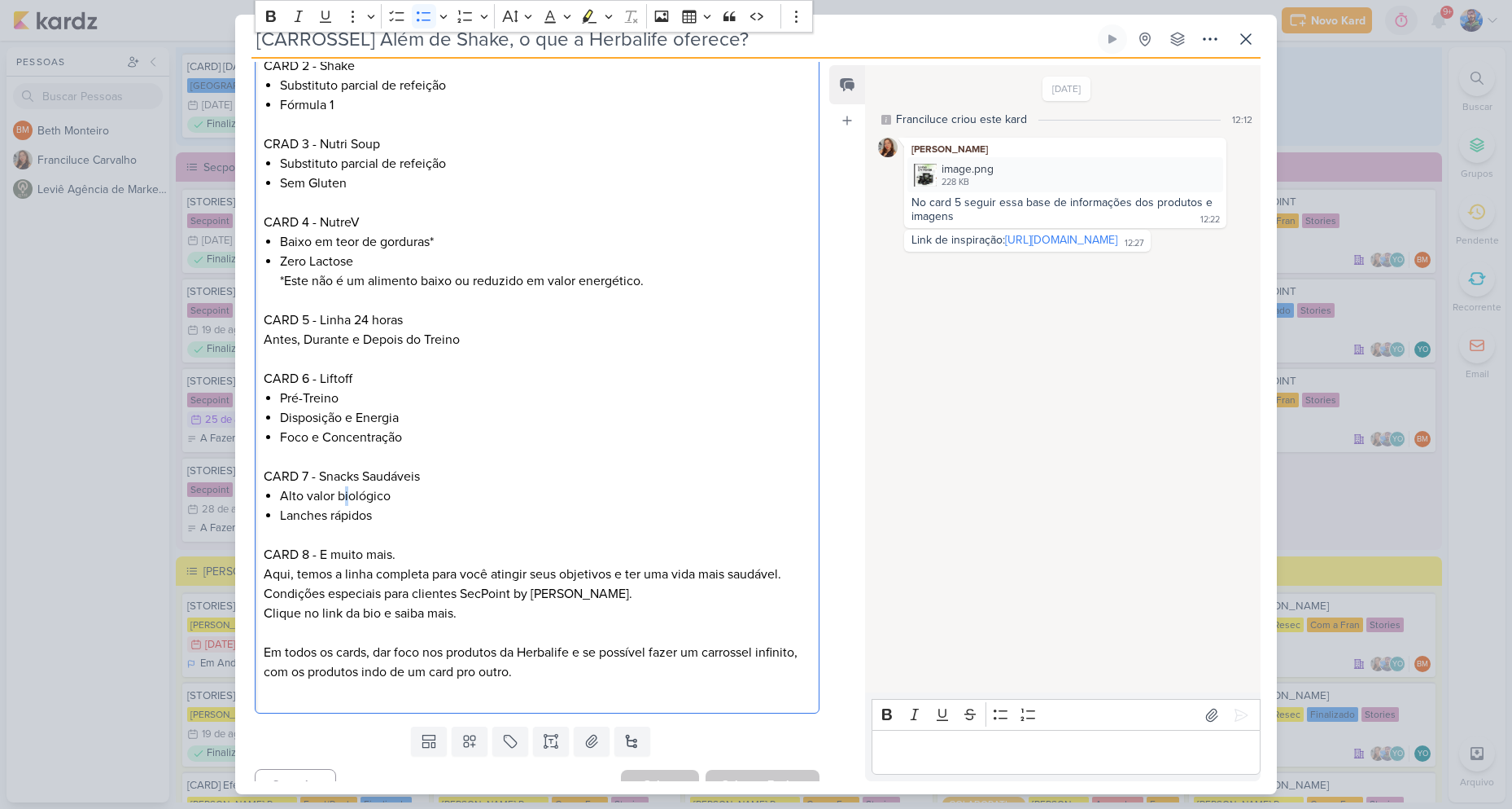
click at [347, 486] on li "Alto valor biológico" at bounding box center [545, 496] width 530 height 20
click at [324, 467] on p "CARD 7 - Snacks Saudáveis" at bounding box center [537, 477] width 547 height 20
drag, startPoint x: 319, startPoint y: 450, endPoint x: 359, endPoint y: 458, distance: 40.8
click at [359, 467] on p "CARD 7 - Snacks Saudáveis" at bounding box center [537, 477] width 547 height 20
click at [420, 467] on p "CARD 7 - Snacks Saudáveis" at bounding box center [537, 477] width 547 height 20
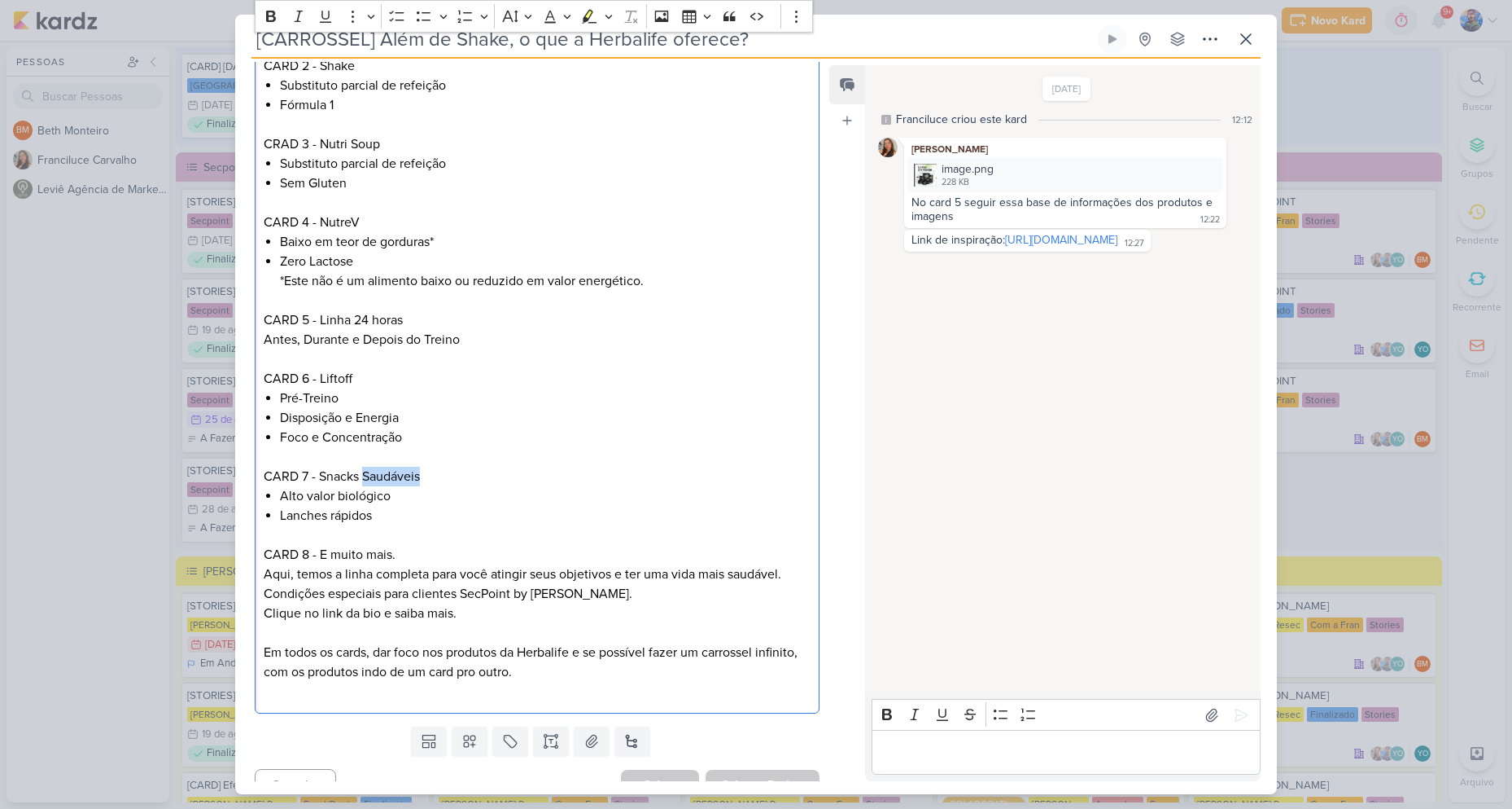
drag, startPoint x: 364, startPoint y: 447, endPoint x: 444, endPoint y: 453, distance: 80.2
click at [444, 467] on p "CARD 7 - Snacks Saudáveis" at bounding box center [537, 477] width 547 height 20
drag, startPoint x: 281, startPoint y: 475, endPoint x: 419, endPoint y: 481, distance: 138.1
click at [419, 486] on li "Alto valor biológico" at bounding box center [545, 496] width 530 height 20
drag, startPoint x: 376, startPoint y: 499, endPoint x: 278, endPoint y: 499, distance: 98.0
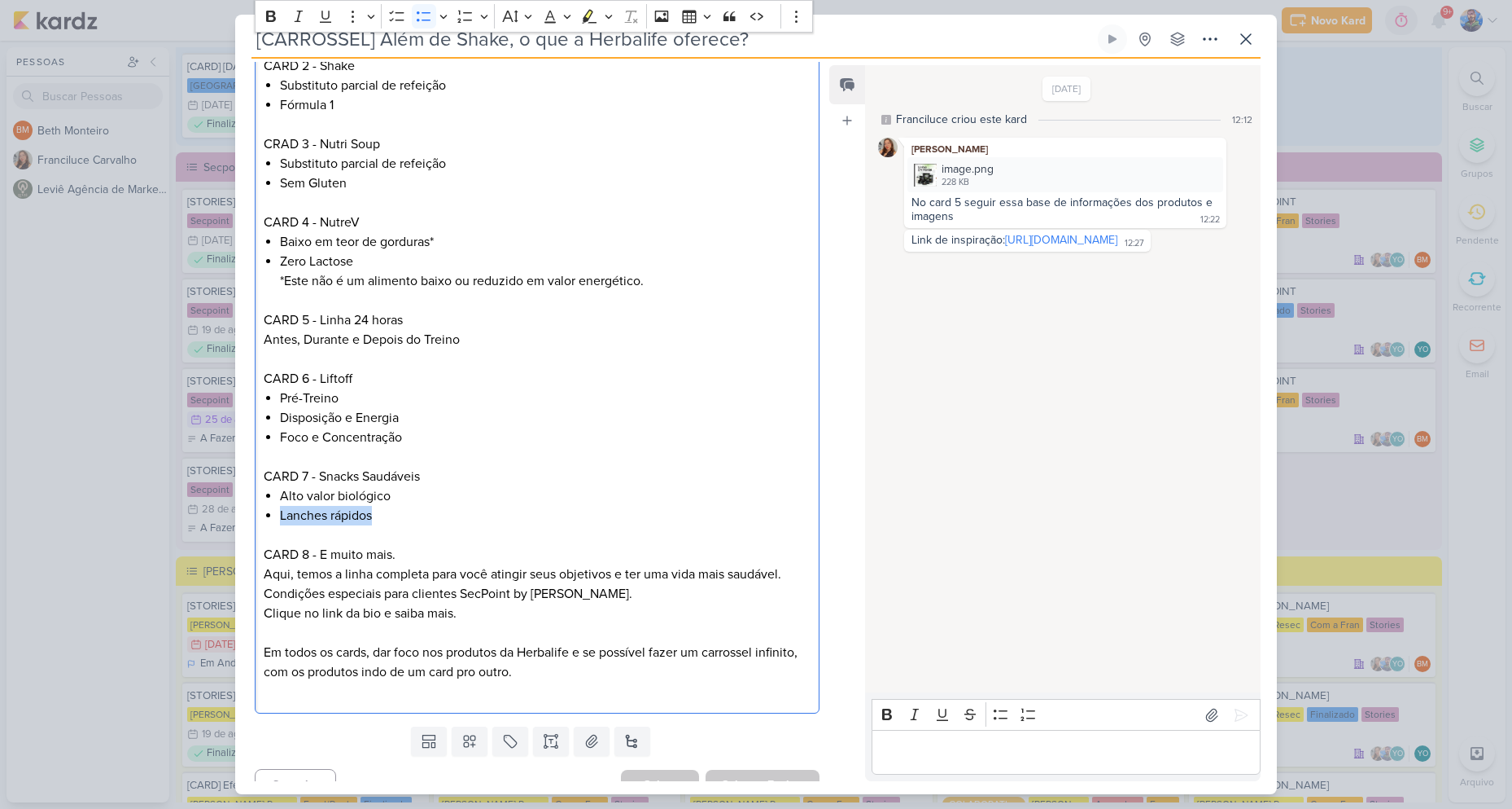
click at [278, 499] on div "CARD 1 - Além de Shake: O que a Herbalife oferece? (foto de Shake) CARD 2 - Sha…" at bounding box center [537, 349] width 565 height 729
click at [609, 525] on p "Editor editing area: main" at bounding box center [537, 535] width 547 height 20
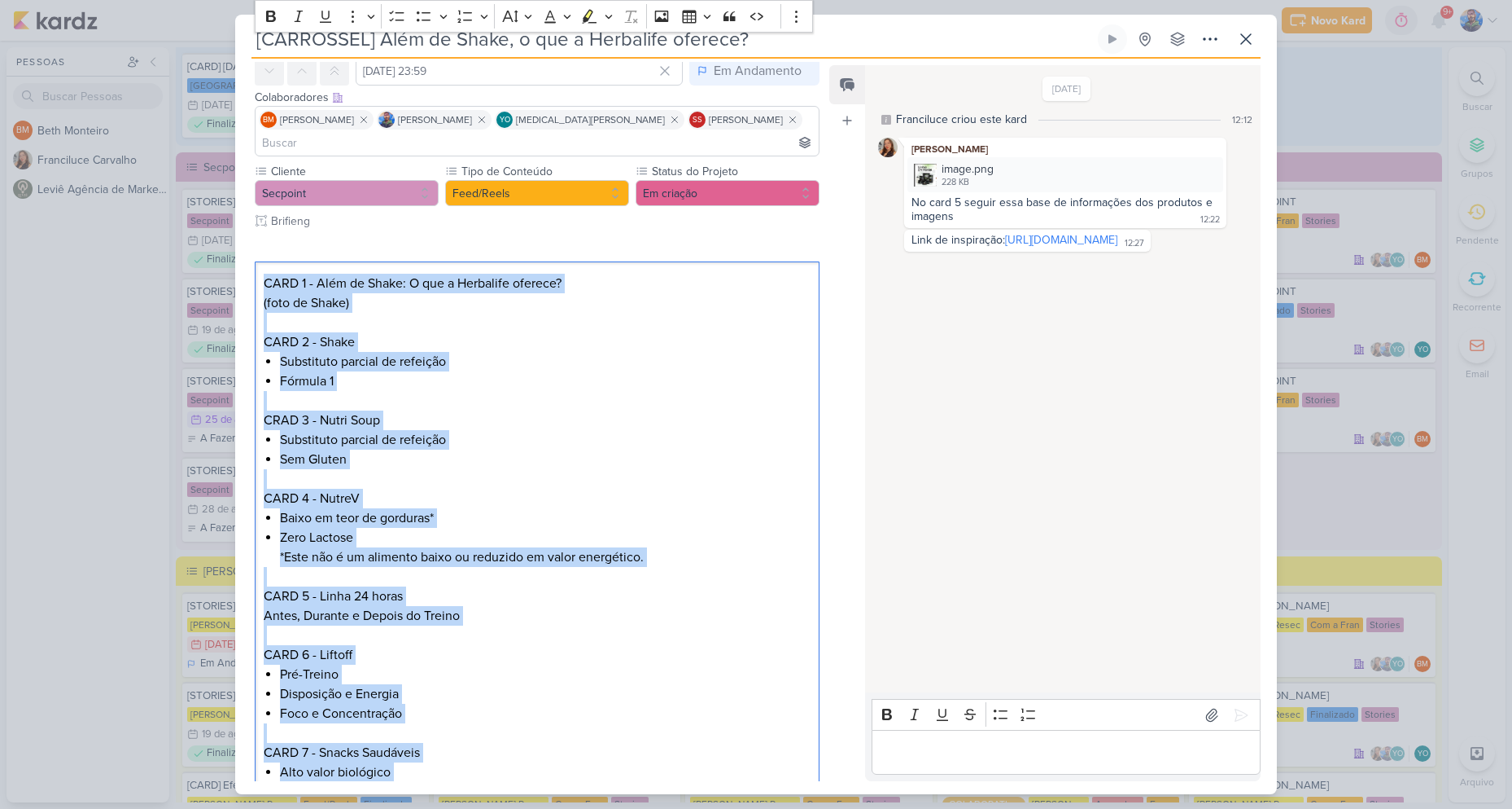
scroll to position [0, 0]
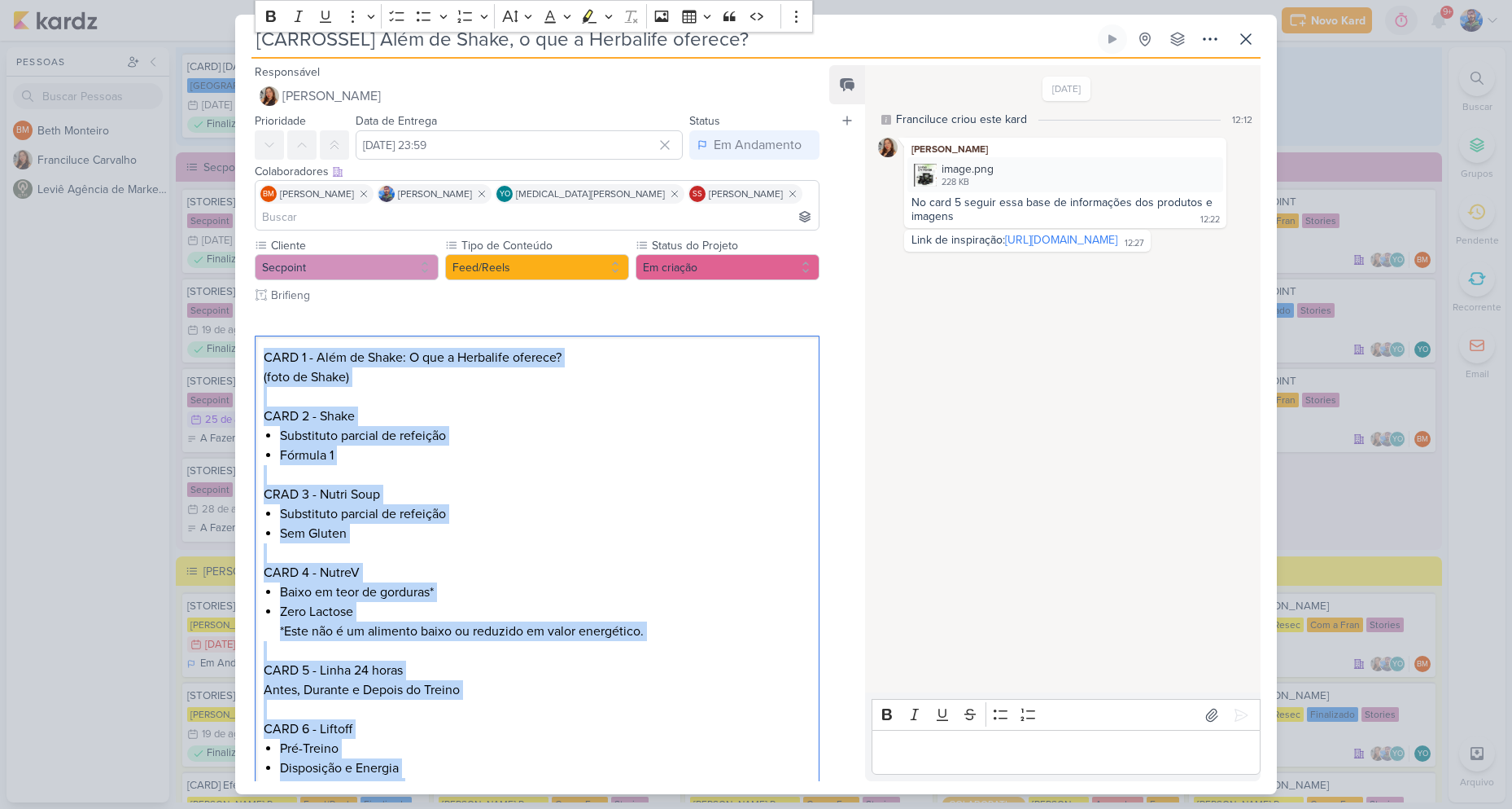
drag, startPoint x: 458, startPoint y: 503, endPoint x: 222, endPoint y: 188, distance: 393.6
click at [222, 188] on div "[CARROSSEL] Além de Shake, o que a Herbalife oferece?" at bounding box center [756, 404] width 1512 height 809
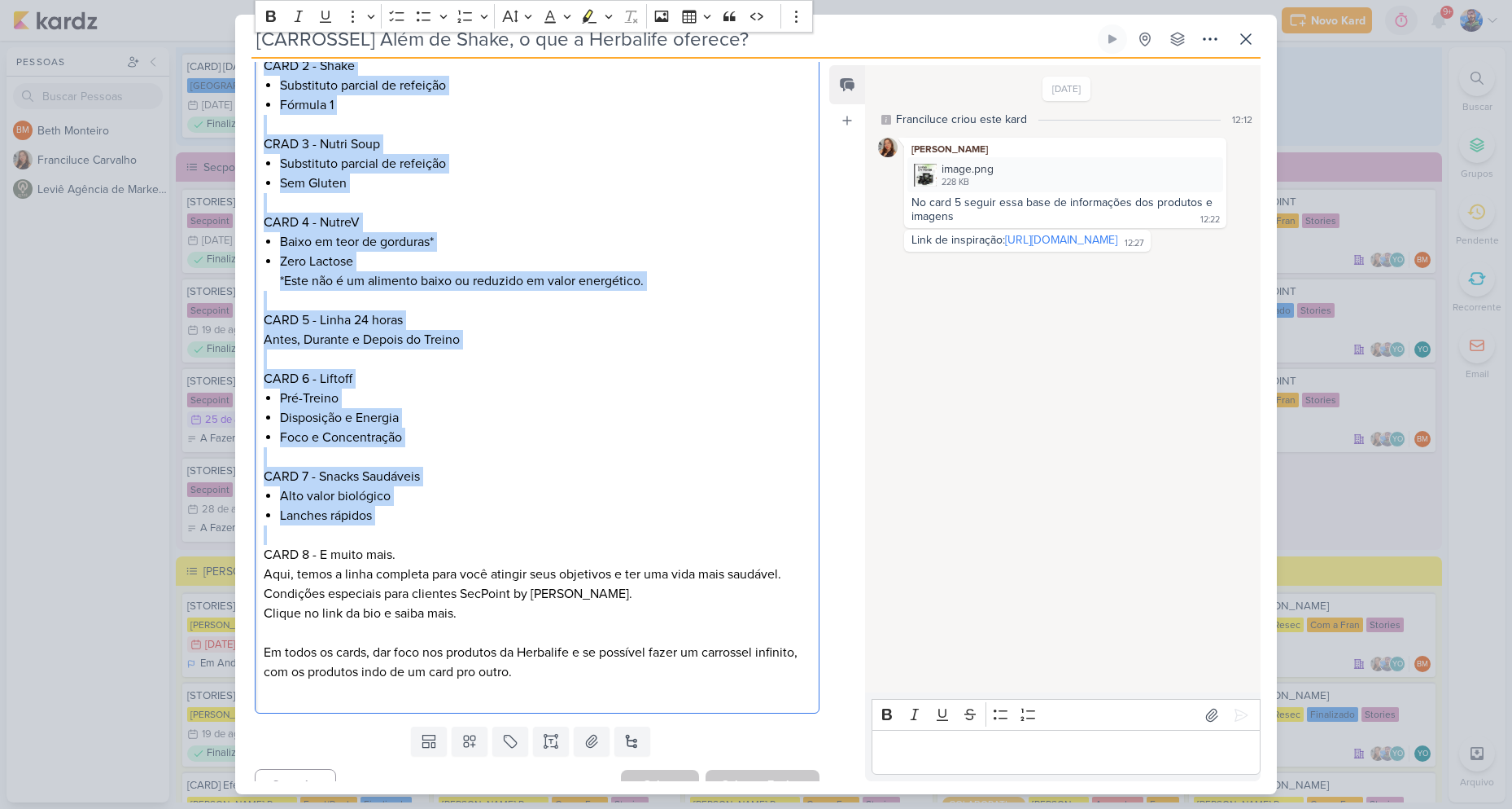
click at [589, 447] on p "Editor editing area: main" at bounding box center [537, 457] width 547 height 20
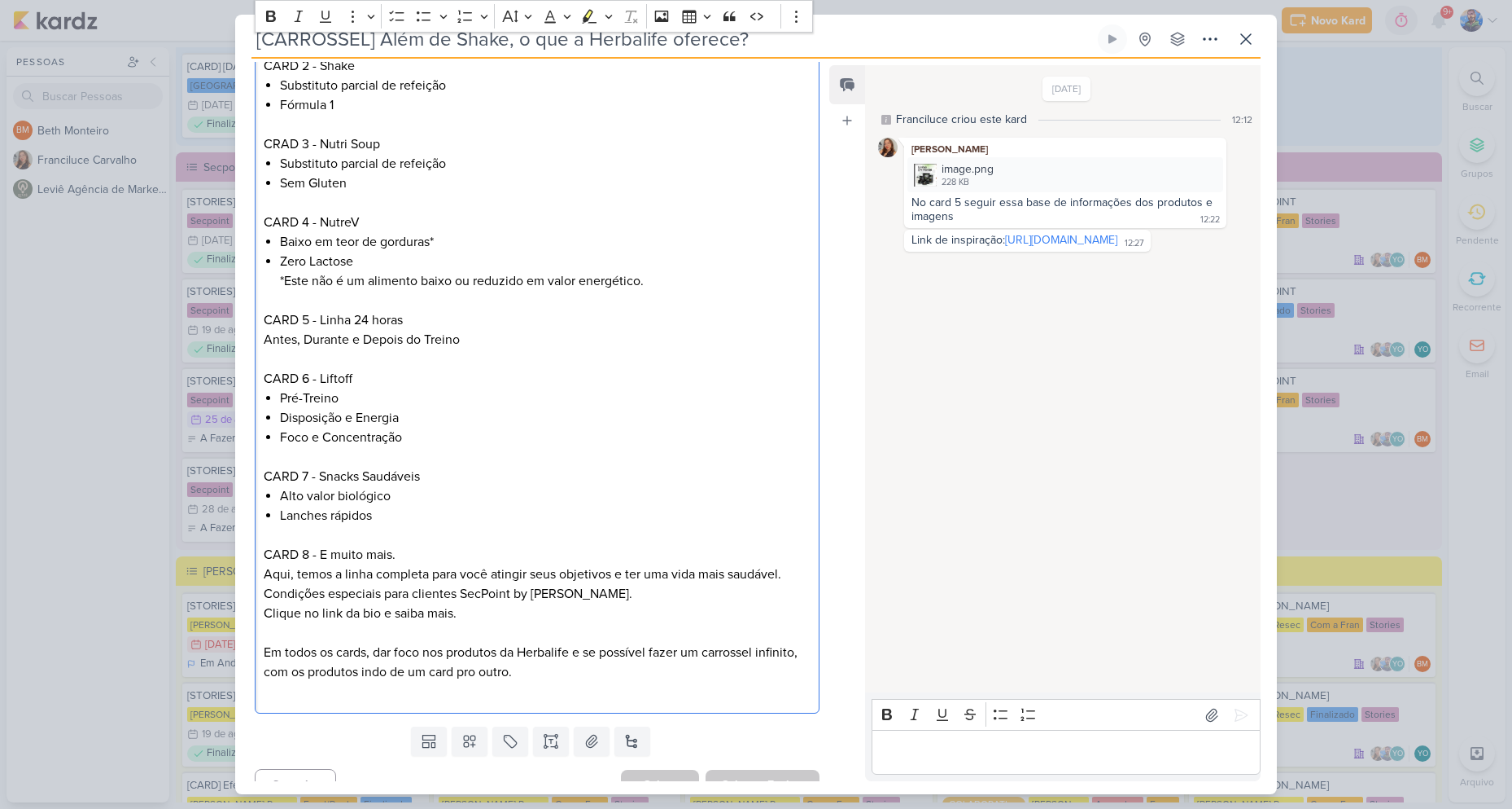
click at [314, 565] on p "Aqui, temos a linha completa para você atingir seus objetivos e ter uma vida ma…" at bounding box center [537, 575] width 547 height 20
drag, startPoint x: 266, startPoint y: 551, endPoint x: 787, endPoint y: 556, distance: 521.0
click at [787, 565] on p "Aqui, temos a linha completa para você atingir seus objetivos e ter uma vida ma…" at bounding box center [537, 575] width 547 height 20
drag, startPoint x: 265, startPoint y: 564, endPoint x: 578, endPoint y: 572, distance: 313.1
click at [578, 584] on p "Condições especiais para clientes SecPoint by [PERSON_NAME]." at bounding box center [537, 594] width 547 height 20
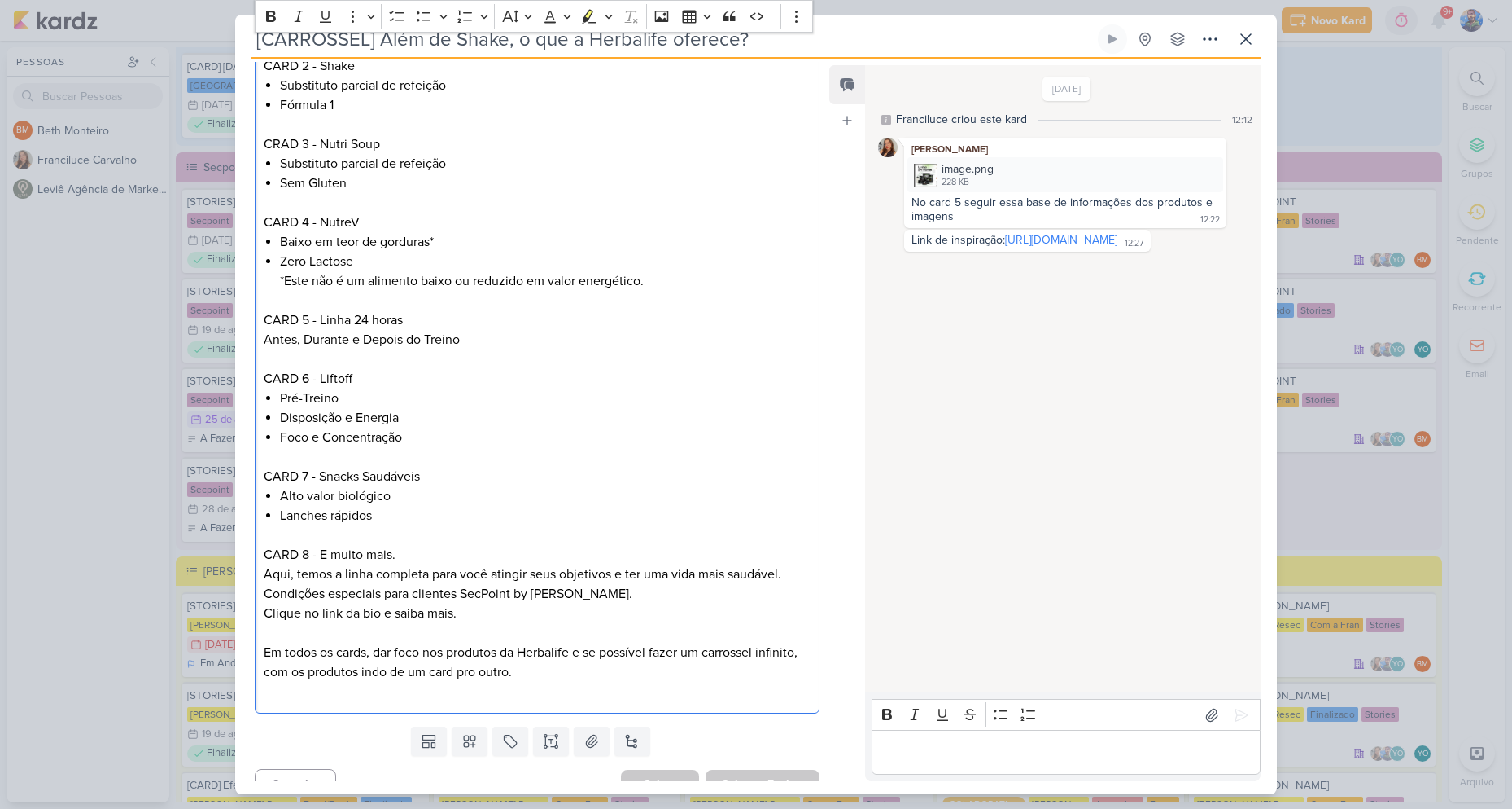
click at [423, 604] on p "Clique no link da bio e saiba mais." at bounding box center [537, 614] width 547 height 20
drag, startPoint x: 262, startPoint y: 592, endPoint x: 466, endPoint y: 614, distance: 205.2
click at [466, 614] on div "CARD 1 - Além de Shake: O que a Herbalife oferece? (foto de Shake) CARD 2 - Sha…" at bounding box center [537, 349] width 565 height 729
click at [554, 623] on p "Editor editing area: main" at bounding box center [537, 633] width 547 height 20
click at [587, 735] on icon at bounding box center [592, 741] width 12 height 12
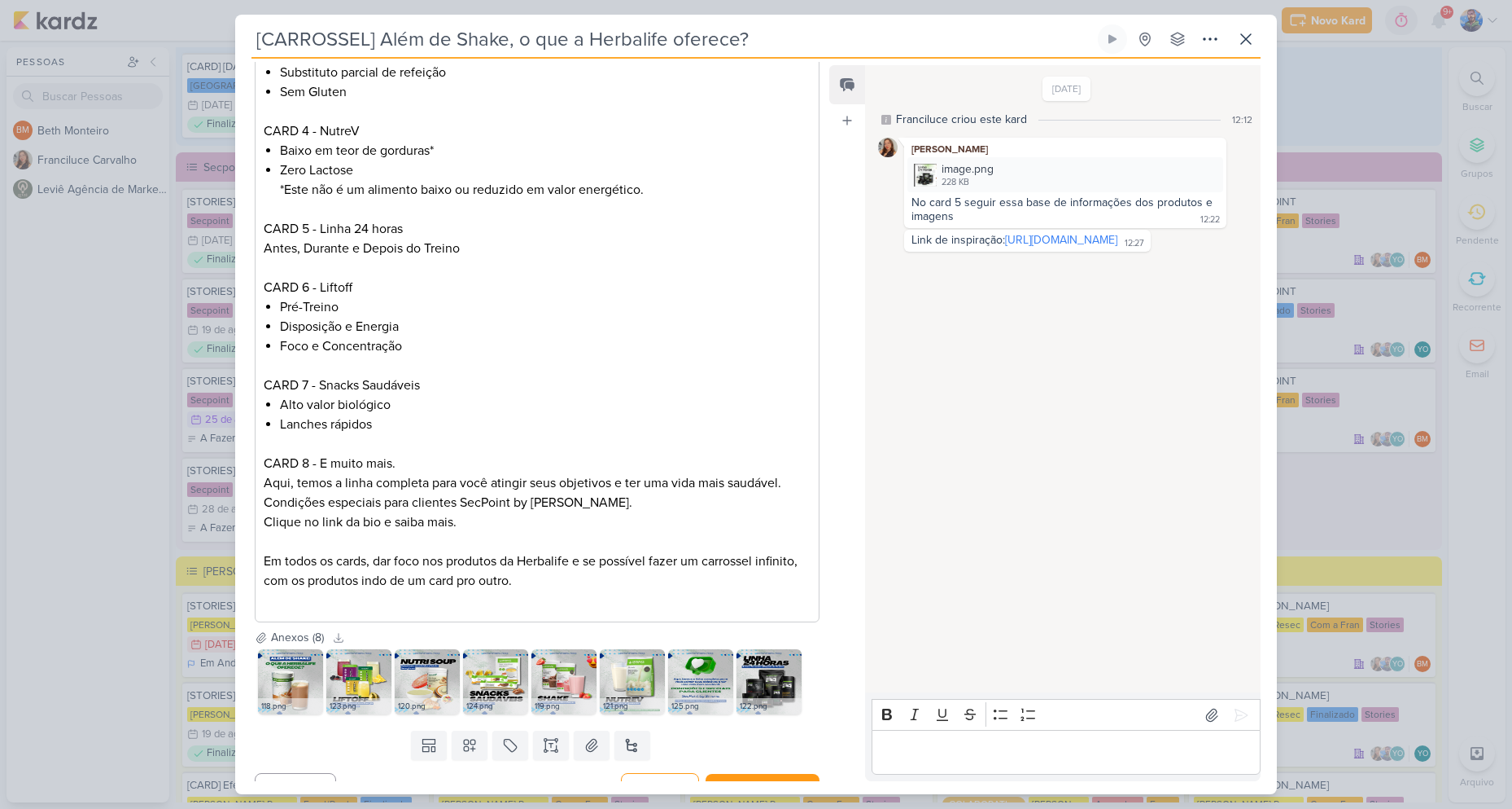
scroll to position [445, 0]
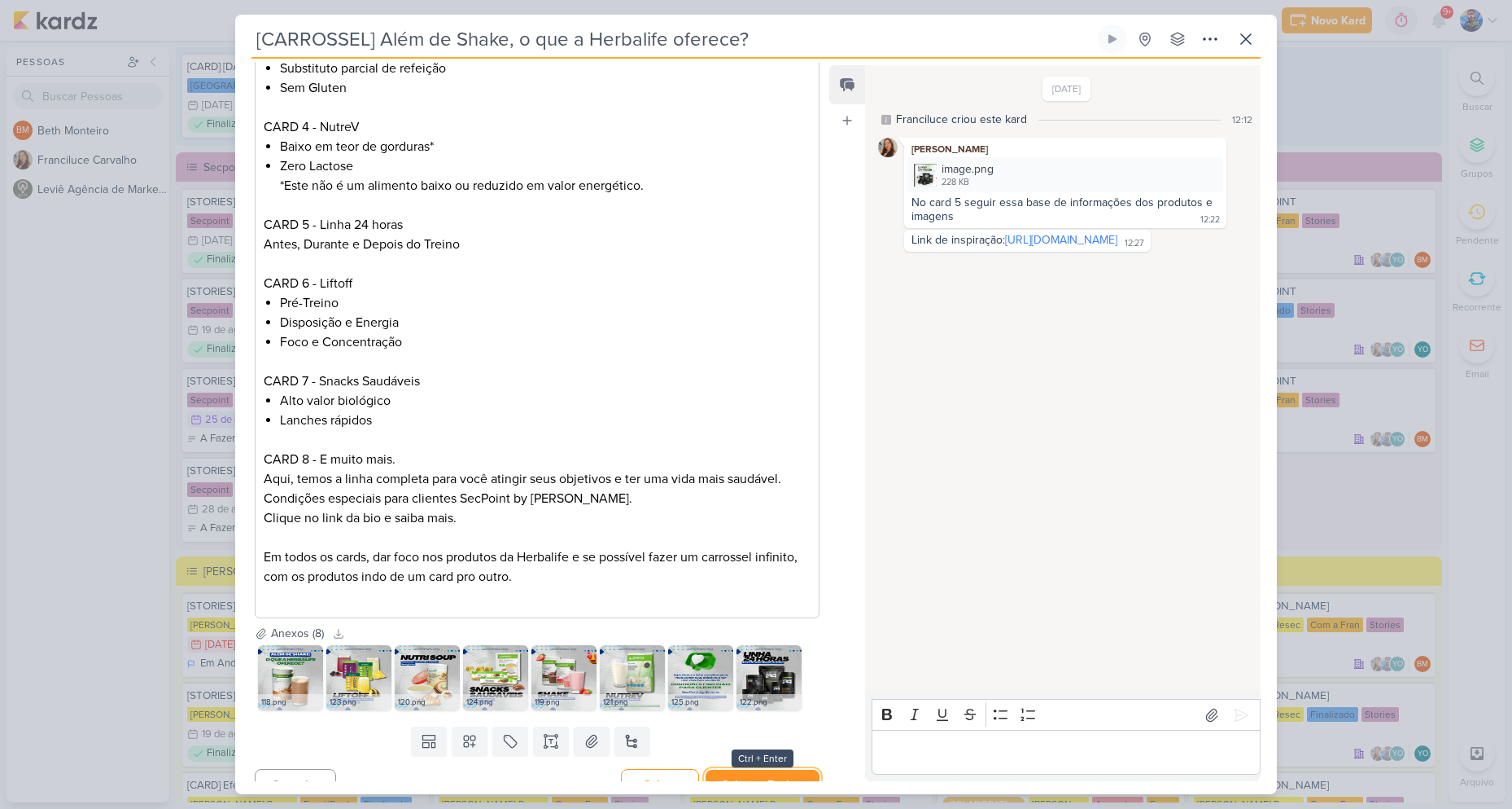
click at [777, 769] on button "Salvar e Fechar" at bounding box center [763, 784] width 114 height 30
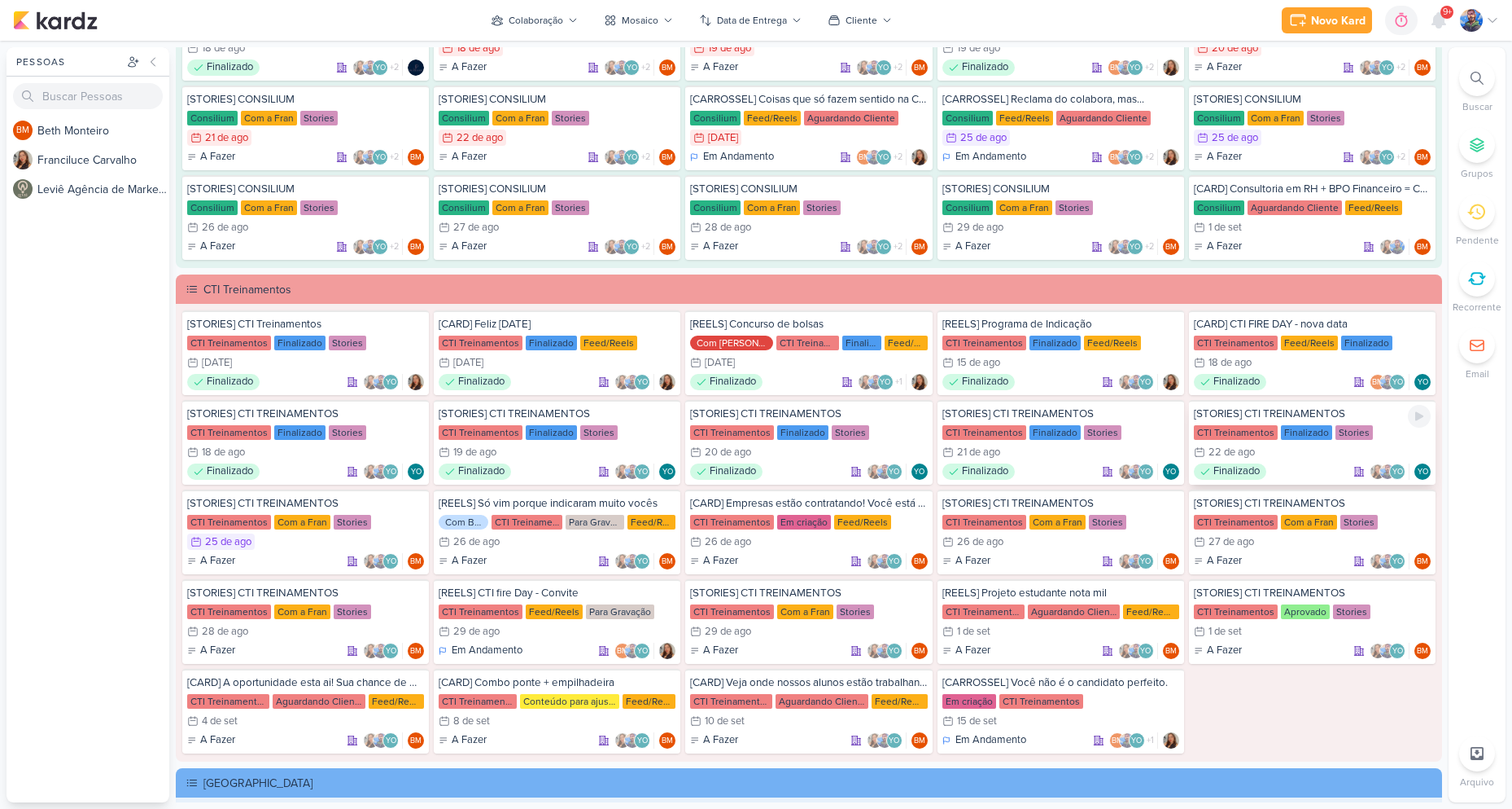
scroll to position [1586, 0]
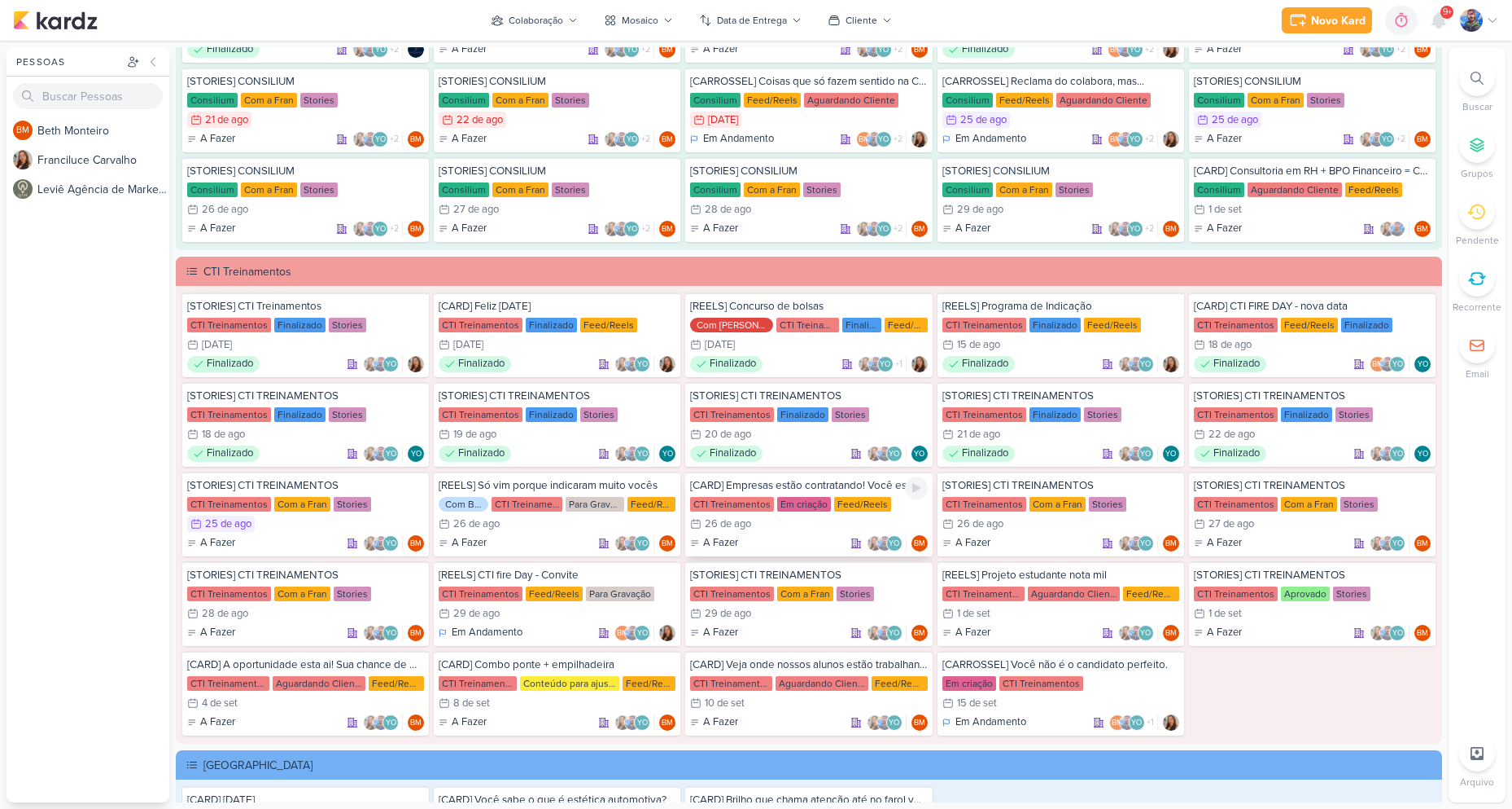
click at [718, 525] on div "26 de ago" at bounding box center [728, 523] width 46 height 11
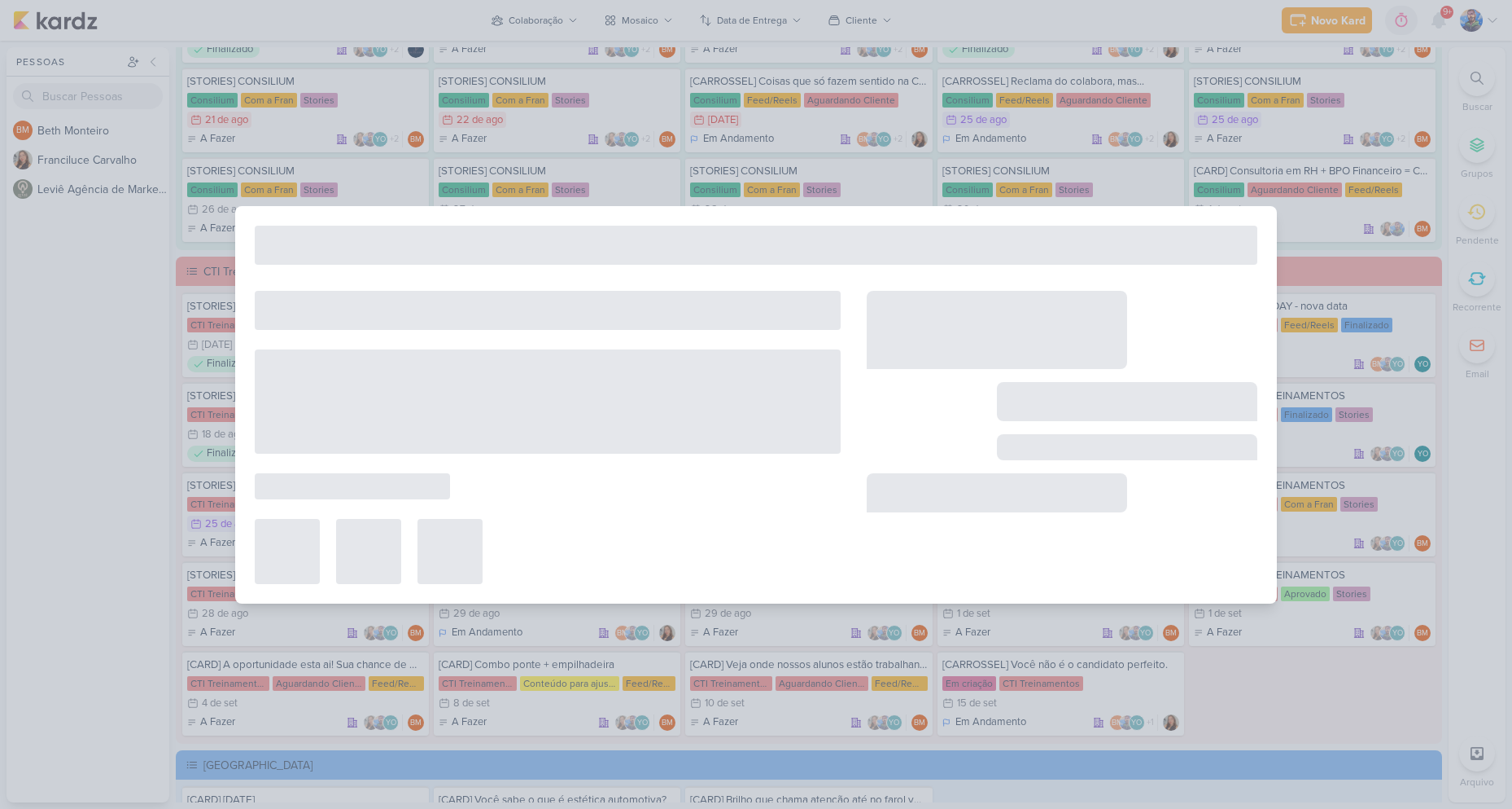
type input "[CARD] Empresas estão contratando! Você está pronto?"
type input "[DATE] 23:59"
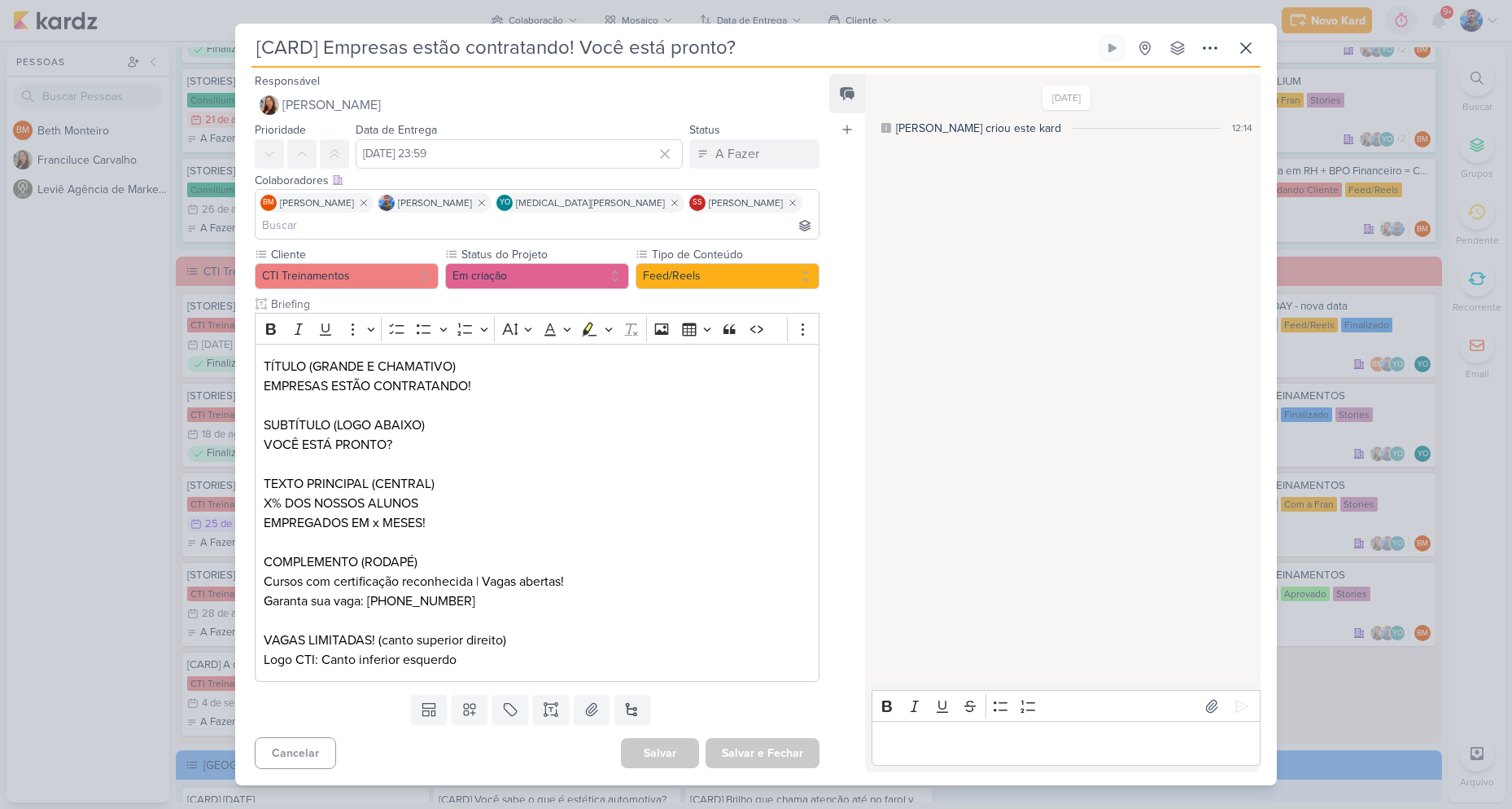
scroll to position [0, 0]
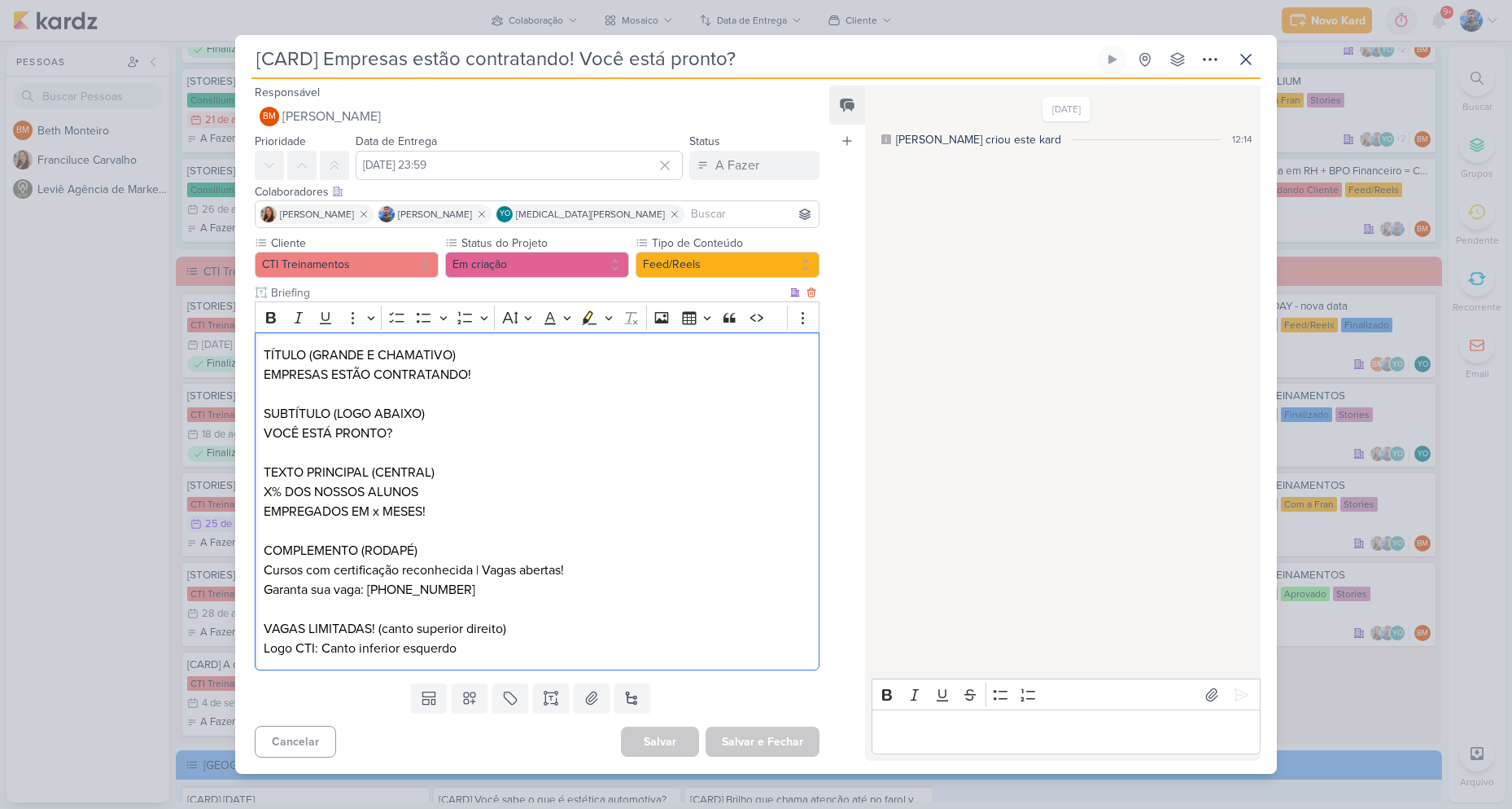
drag, startPoint x: 262, startPoint y: 373, endPoint x: 511, endPoint y: 371, distance: 249.0
click at [511, 371] on div "TÍTULO (GRANDE E CHAMATIVO) EMPRESAS ESTÃO CONTRATANDO! SUBTÍTULO (LOGO ABAIXO)…" at bounding box center [537, 501] width 565 height 338
click at [497, 374] on p "EMPRESAS ESTÃO CONTRATANDO!" at bounding box center [537, 375] width 547 height 20
click at [271, 374] on p "EMPRESAS ESTÃO CONTRATANDO!" at bounding box center [537, 375] width 547 height 20
drag, startPoint x: 263, startPoint y: 373, endPoint x: 367, endPoint y: 379, distance: 104.2
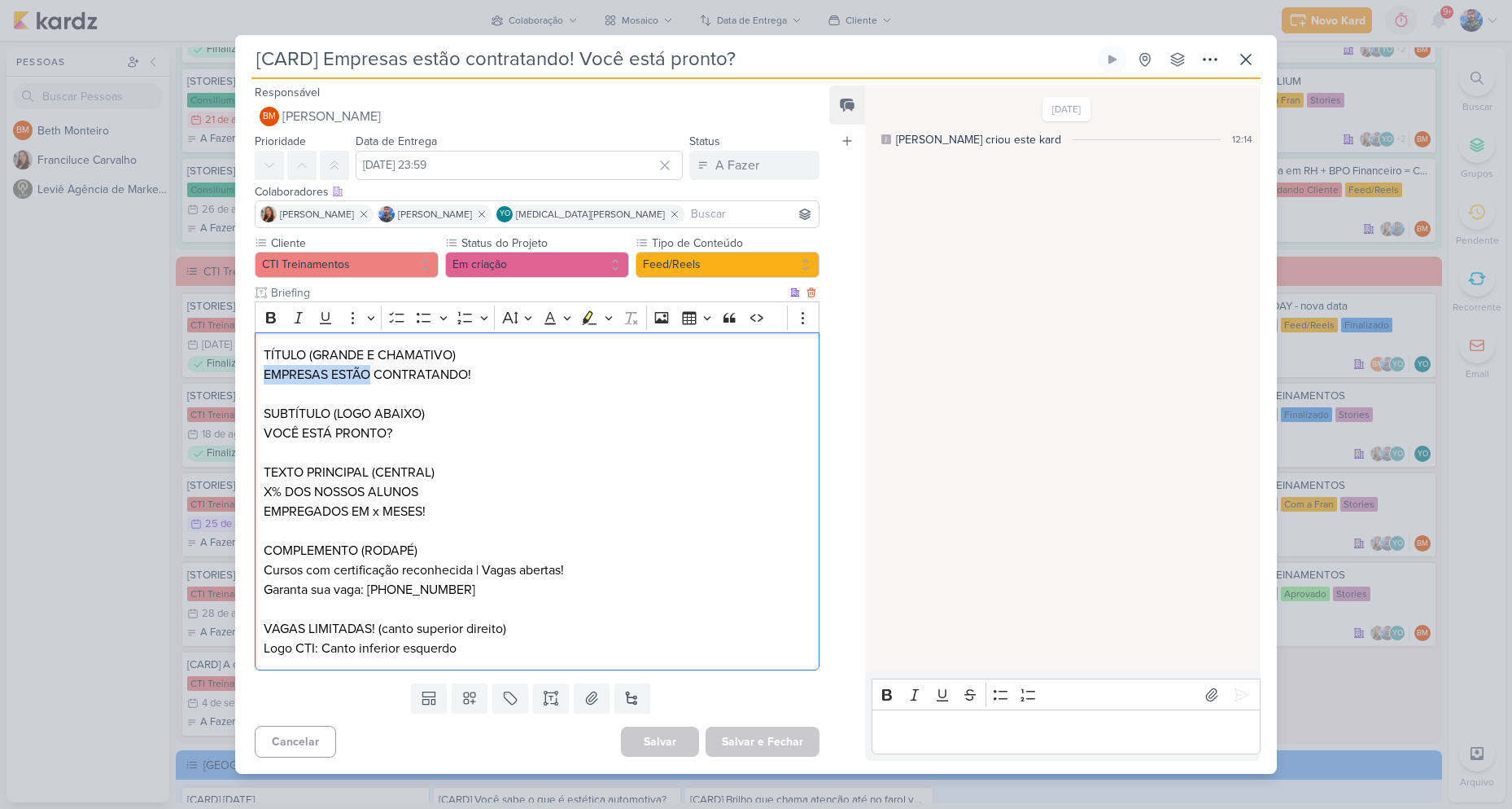
click at [367, 379] on p "EMPRESAS ESTÃO CONTRATANDO!" at bounding box center [537, 375] width 547 height 20
click at [394, 388] on p "Editor editing area: main" at bounding box center [537, 394] width 547 height 20
drag, startPoint x: 372, startPoint y: 373, endPoint x: 516, endPoint y: 372, distance: 144.0
click at [516, 372] on p "EMPRESAS ESTÃO CONTRATANDO!" at bounding box center [537, 375] width 547 height 20
click at [518, 396] on p "Editor editing area: main" at bounding box center [537, 394] width 547 height 20
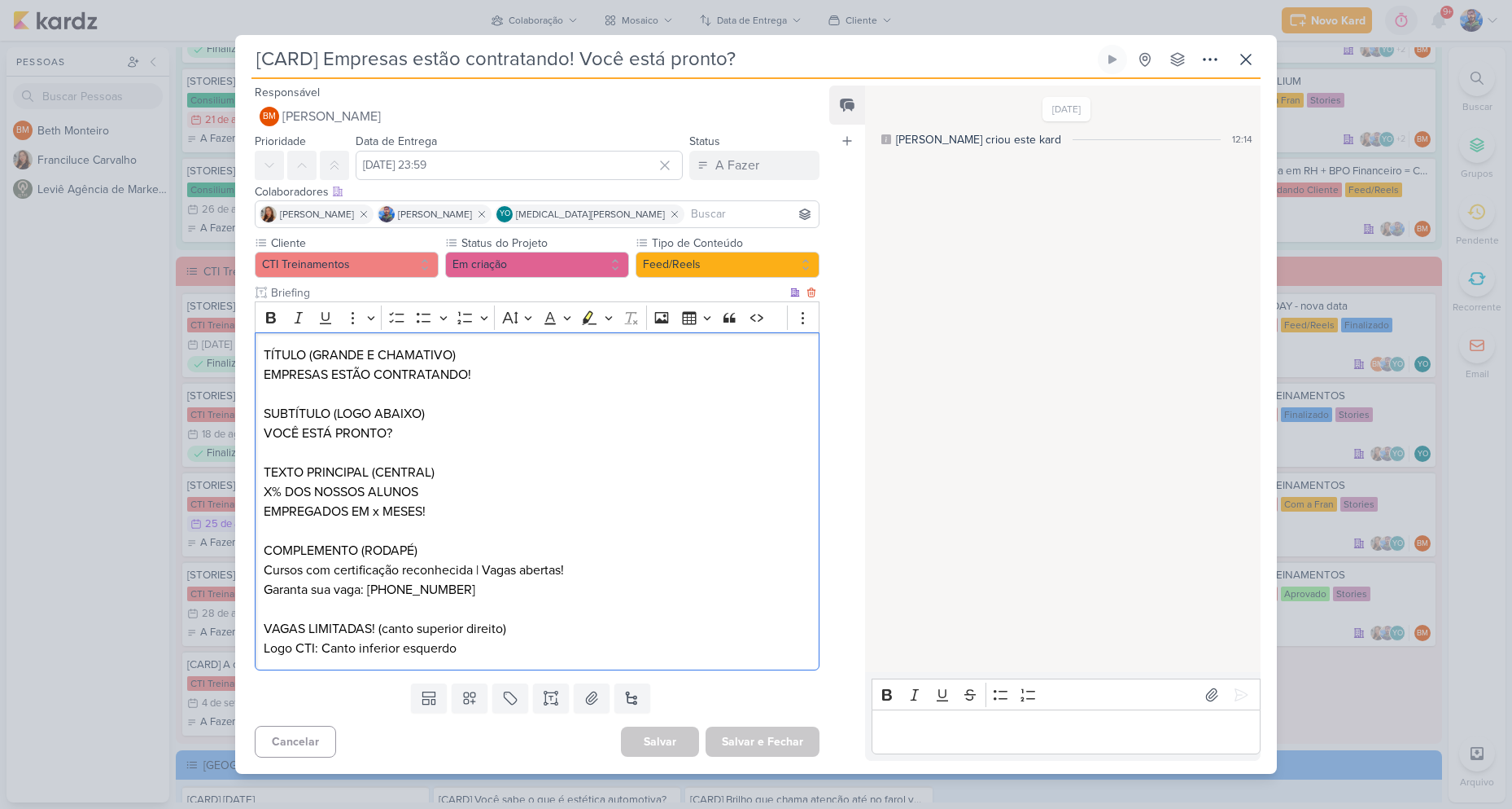
drag, startPoint x: 266, startPoint y: 428, endPoint x: 423, endPoint y: 435, distance: 157.2
click at [423, 435] on p "VOCÊ ESTÁ PRONTO?" at bounding box center [537, 433] width 547 height 20
click at [517, 438] on p "VOCÊ ESTÁ PRONTO?" at bounding box center [537, 433] width 547 height 20
drag, startPoint x: 266, startPoint y: 492, endPoint x: 473, endPoint y: 504, distance: 207.3
click at [473, 504] on div "TÍTULO (GRANDE E CHAMATIVO) EMPRESAS ESTÃO CONTRATANDO! SUBTÍTULO (LOGO ABAIXO)…" at bounding box center [537, 501] width 565 height 338
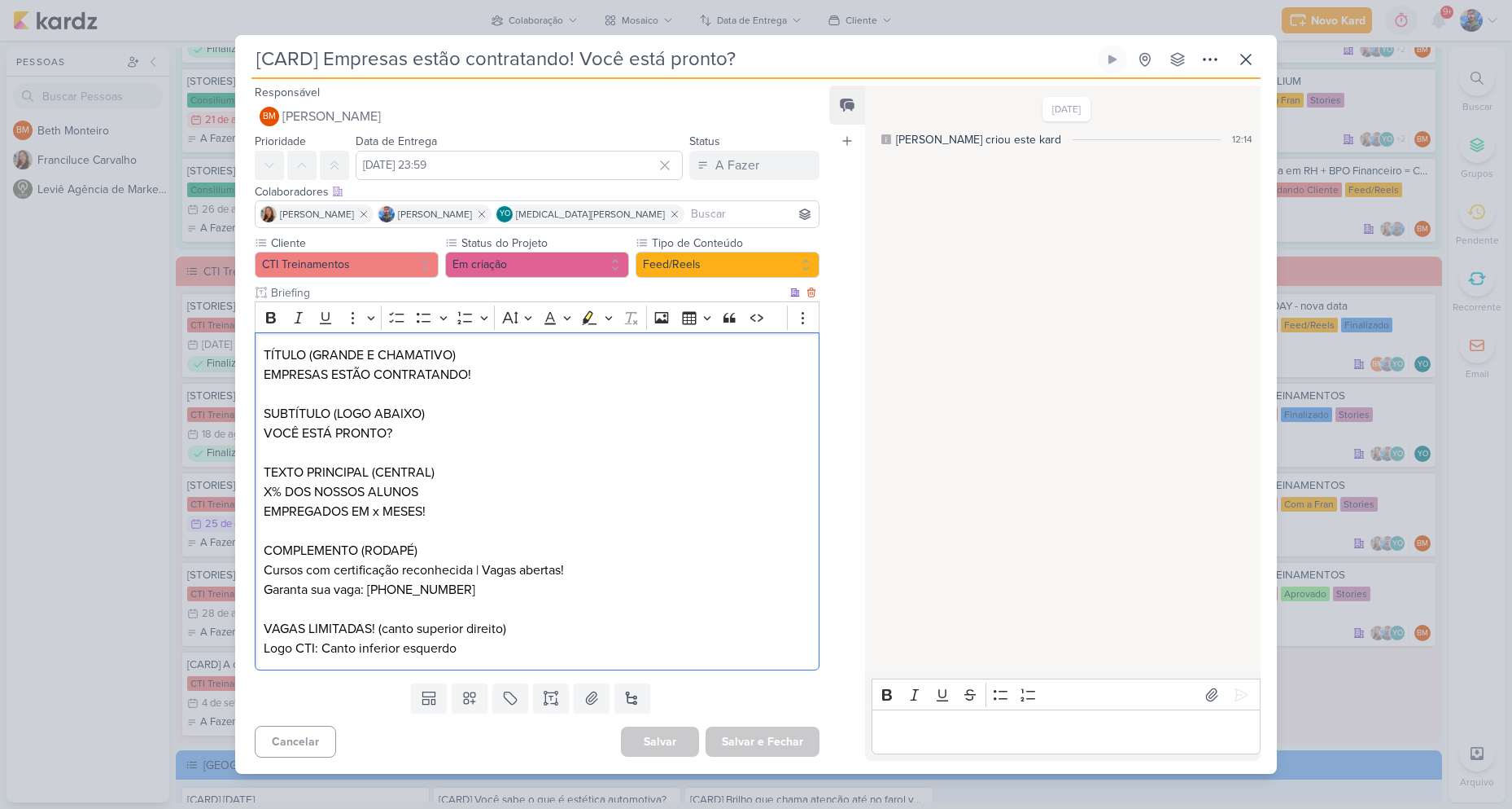
click at [328, 574] on p "Cursos com certificação reconhecida | Vagas abertas!" at bounding box center [537, 571] width 547 height 20
drag, startPoint x: 266, startPoint y: 566, endPoint x: 580, endPoint y: 564, distance: 314.0
click at [580, 564] on p "Cursos com certificação reconhecida | Vagas abertas!" at bounding box center [537, 571] width 547 height 20
click at [322, 572] on p "Cursos com certificação reconhecida | Vagas abertas!" at bounding box center [537, 571] width 547 height 20
drag, startPoint x: 267, startPoint y: 592, endPoint x: 458, endPoint y: 603, distance: 191.3
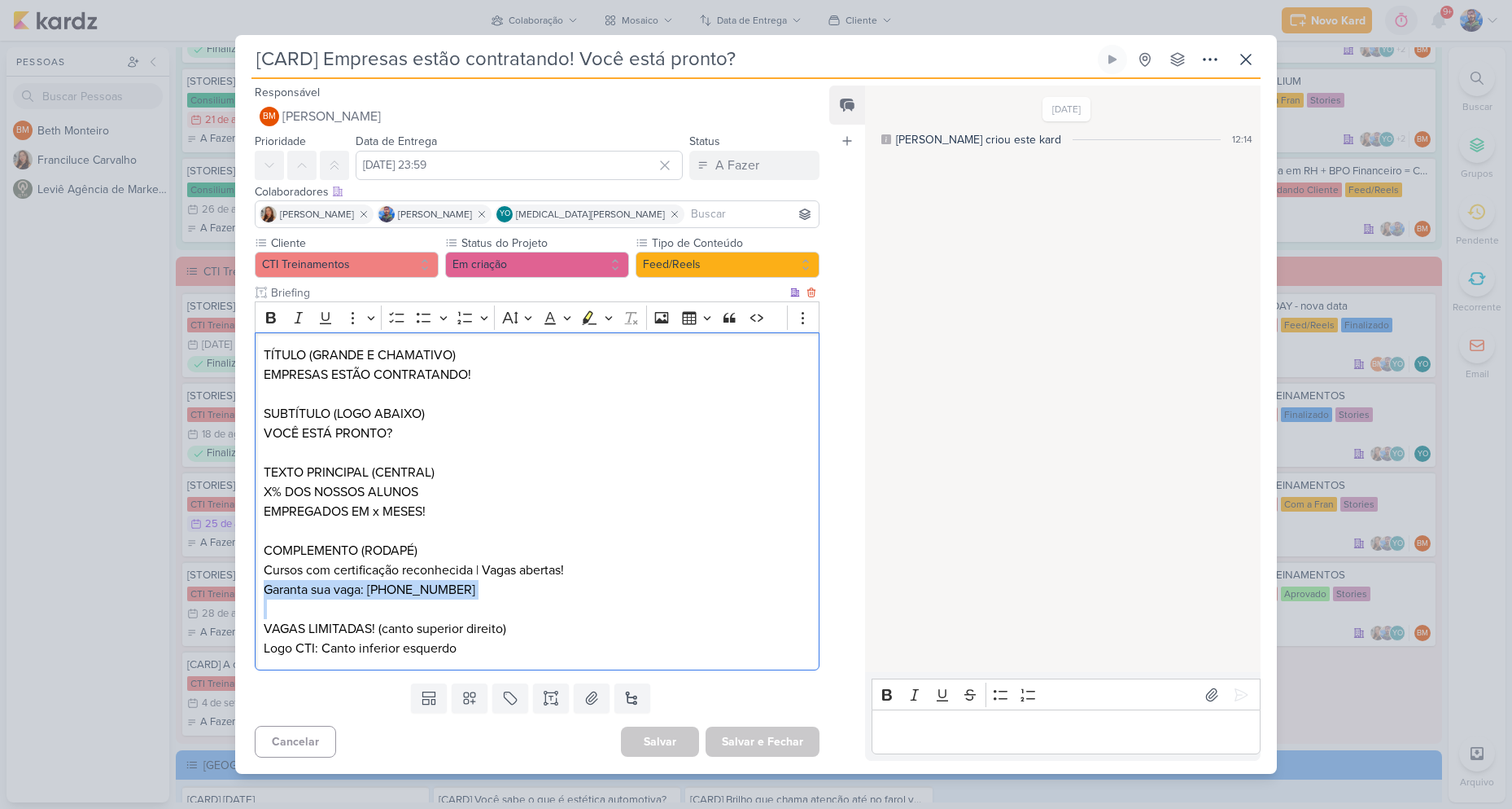
click at [458, 603] on div "TÍTULO (GRANDE E CHAMATIVO) EMPRESAS ESTÃO CONTRATANDO! SUBTÍTULO (LOGO ABAIXO)…" at bounding box center [537, 501] width 565 height 338
click at [542, 605] on p "Editor editing area: main" at bounding box center [537, 609] width 547 height 20
drag, startPoint x: 263, startPoint y: 624, endPoint x: 373, endPoint y: 627, distance: 110.0
click at [373, 627] on p "VAGAS LIMITADAS! (canto superior direito)" at bounding box center [537, 628] width 547 height 20
click at [997, 725] on p "Editor editing area: main" at bounding box center [1065, 732] width 372 height 20
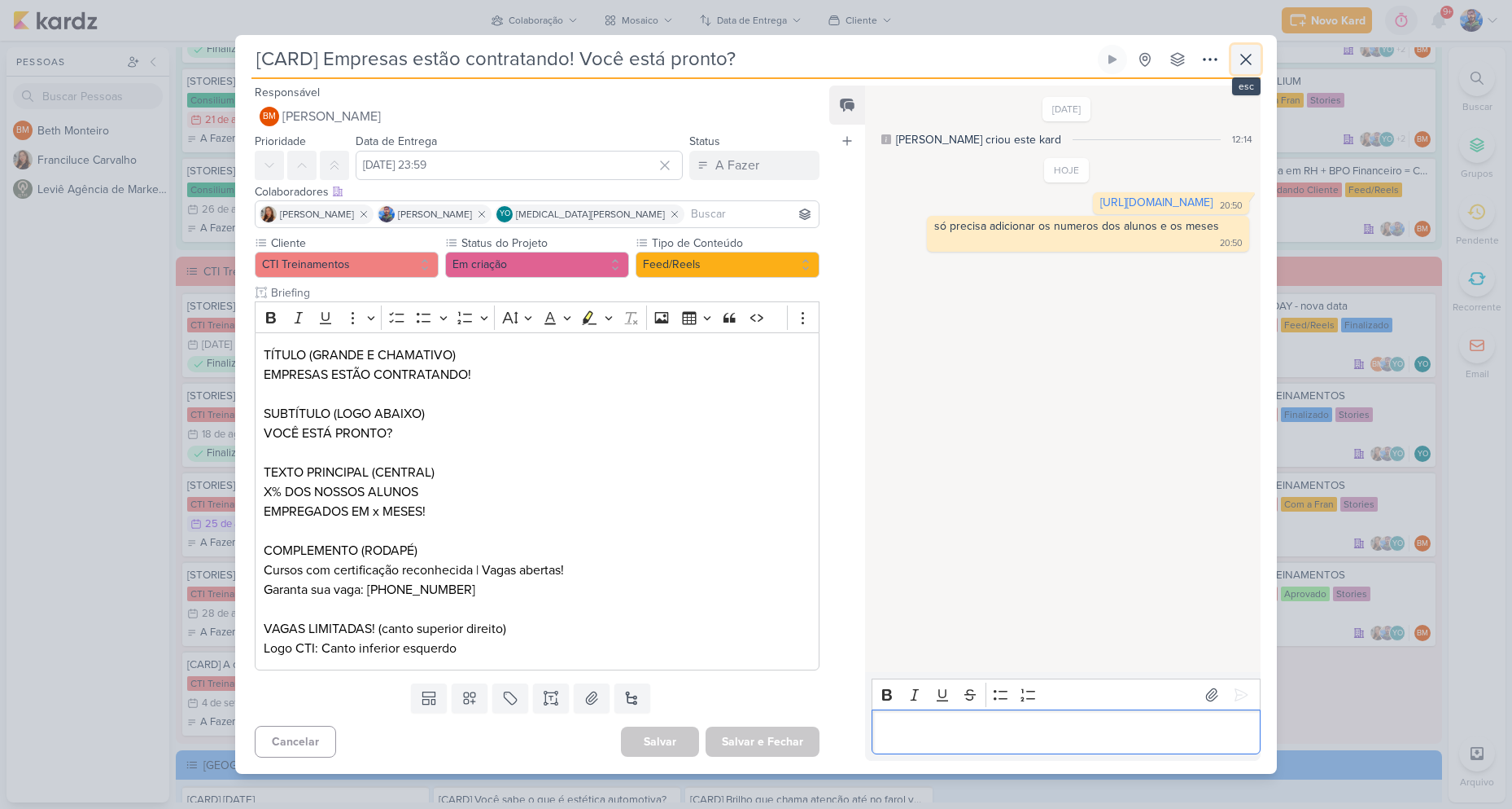
click at [1252, 50] on icon at bounding box center [1246, 60] width 20 height 20
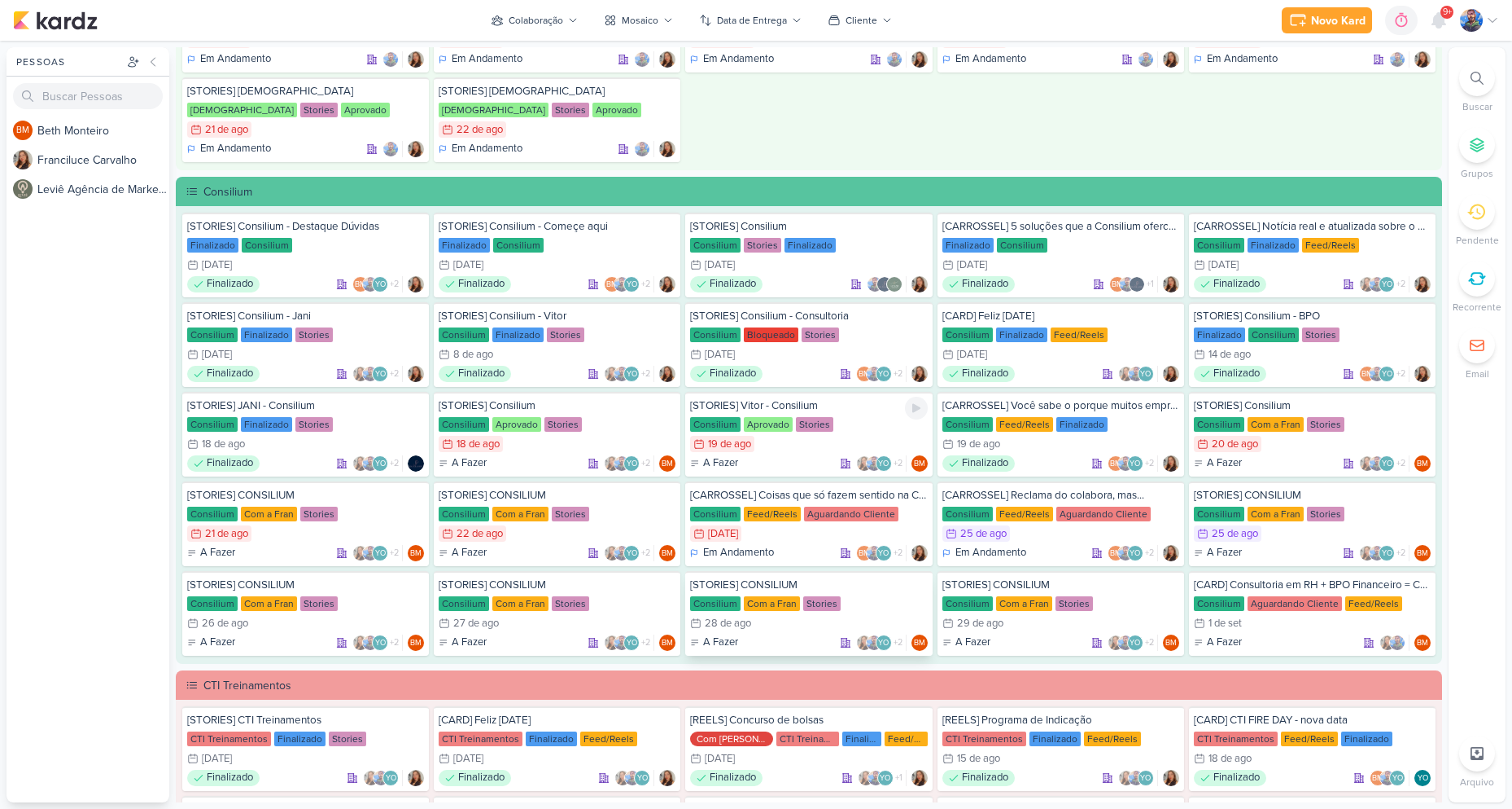
scroll to position [1178, 0]
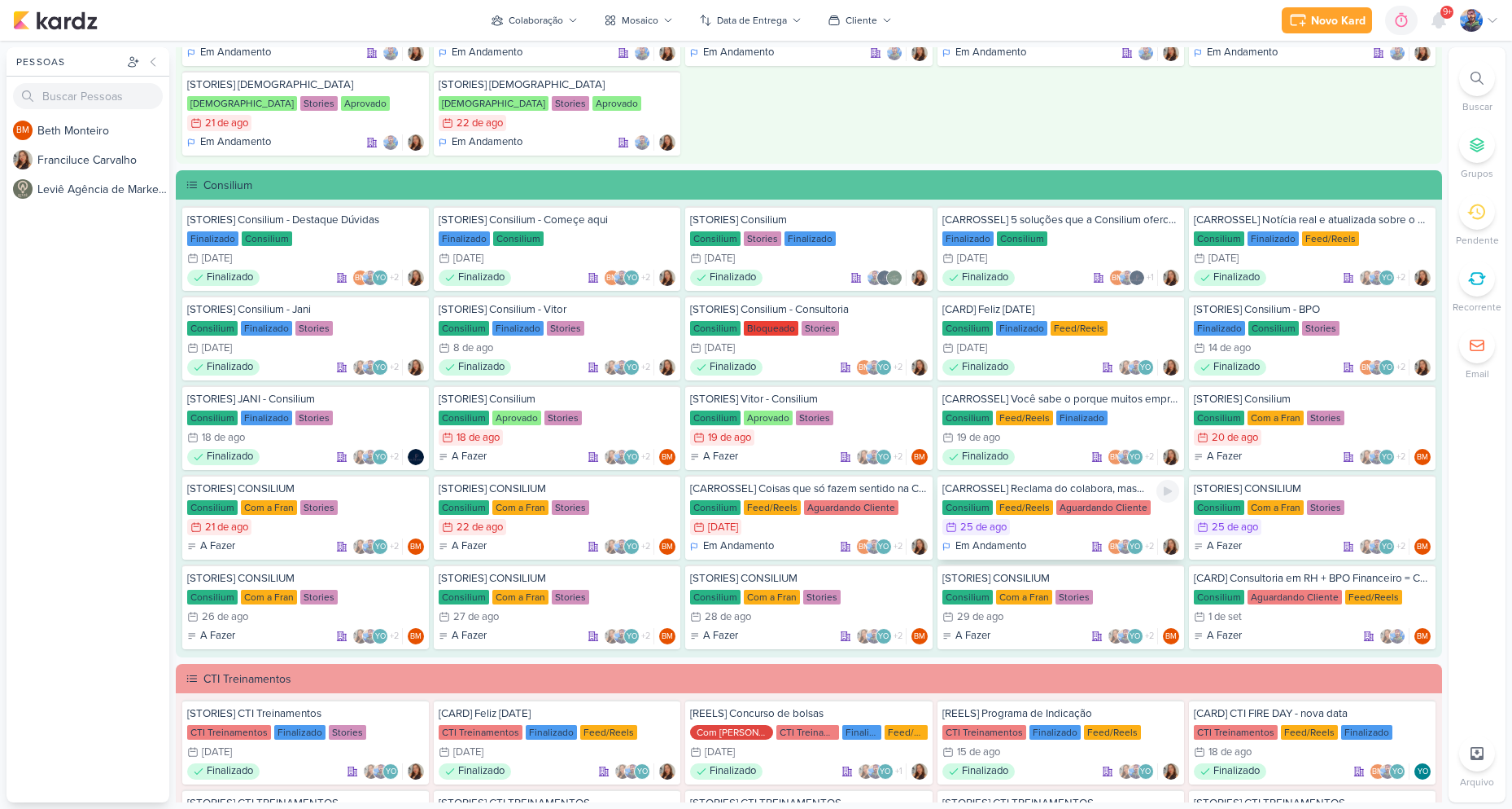
click at [1067, 523] on div "25/8 [DATE]" at bounding box center [1061, 527] width 237 height 17
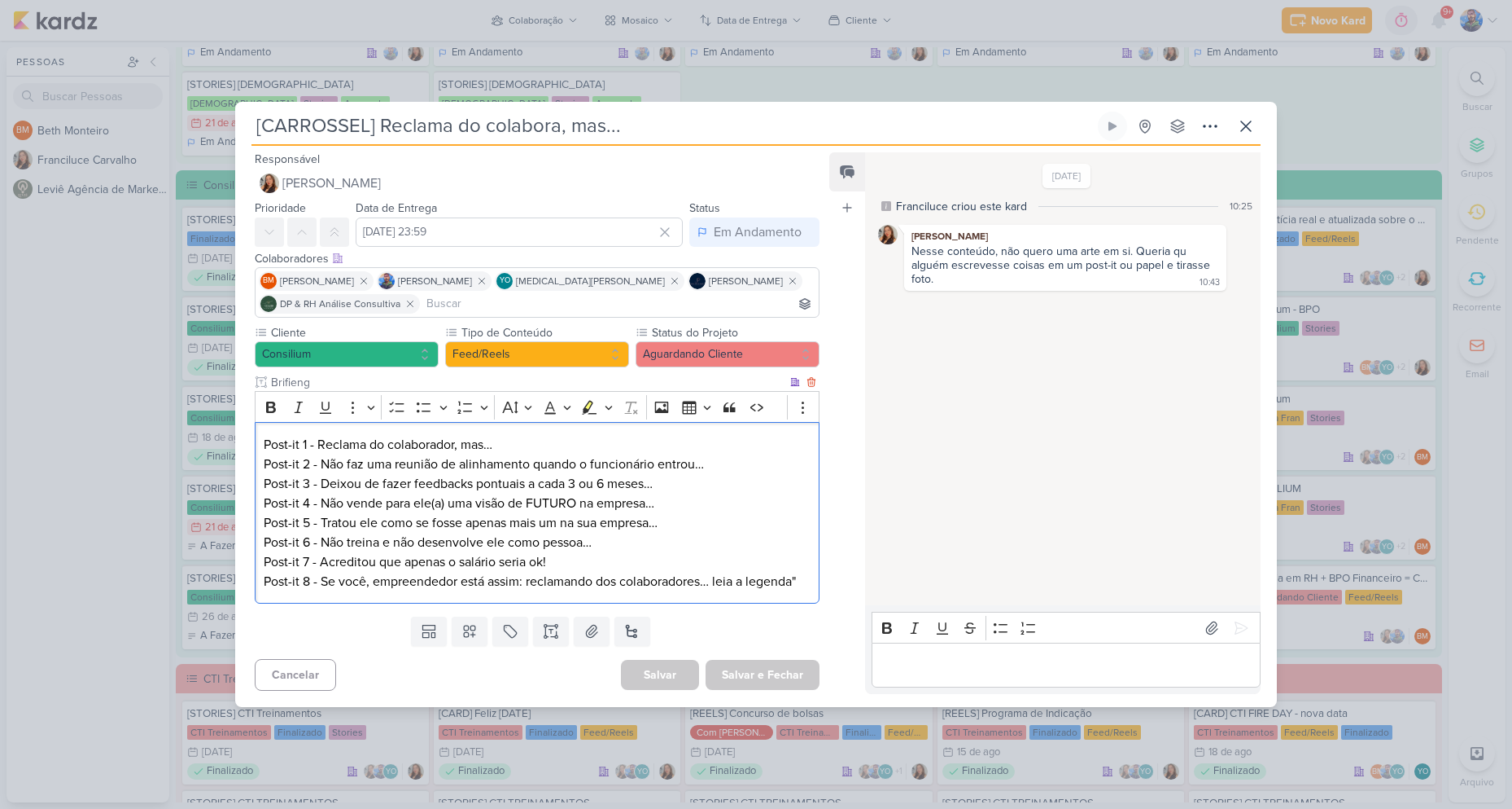
click at [319, 441] on p "Post-it 1 - Reclama do colaborador, mas…" at bounding box center [537, 445] width 547 height 20
drag, startPoint x: 319, startPoint y: 435, endPoint x: 458, endPoint y: 432, distance: 139.0
click at [458, 435] on p "Post-it 1 - Reclama do colaborador, mas…" at bounding box center [537, 445] width 547 height 20
click at [485, 441] on p "Post-it 1 - Reclama do colaborador, mas…" at bounding box center [537, 445] width 547 height 20
drag, startPoint x: 465, startPoint y: 431, endPoint x: 496, endPoint y: 433, distance: 31.1
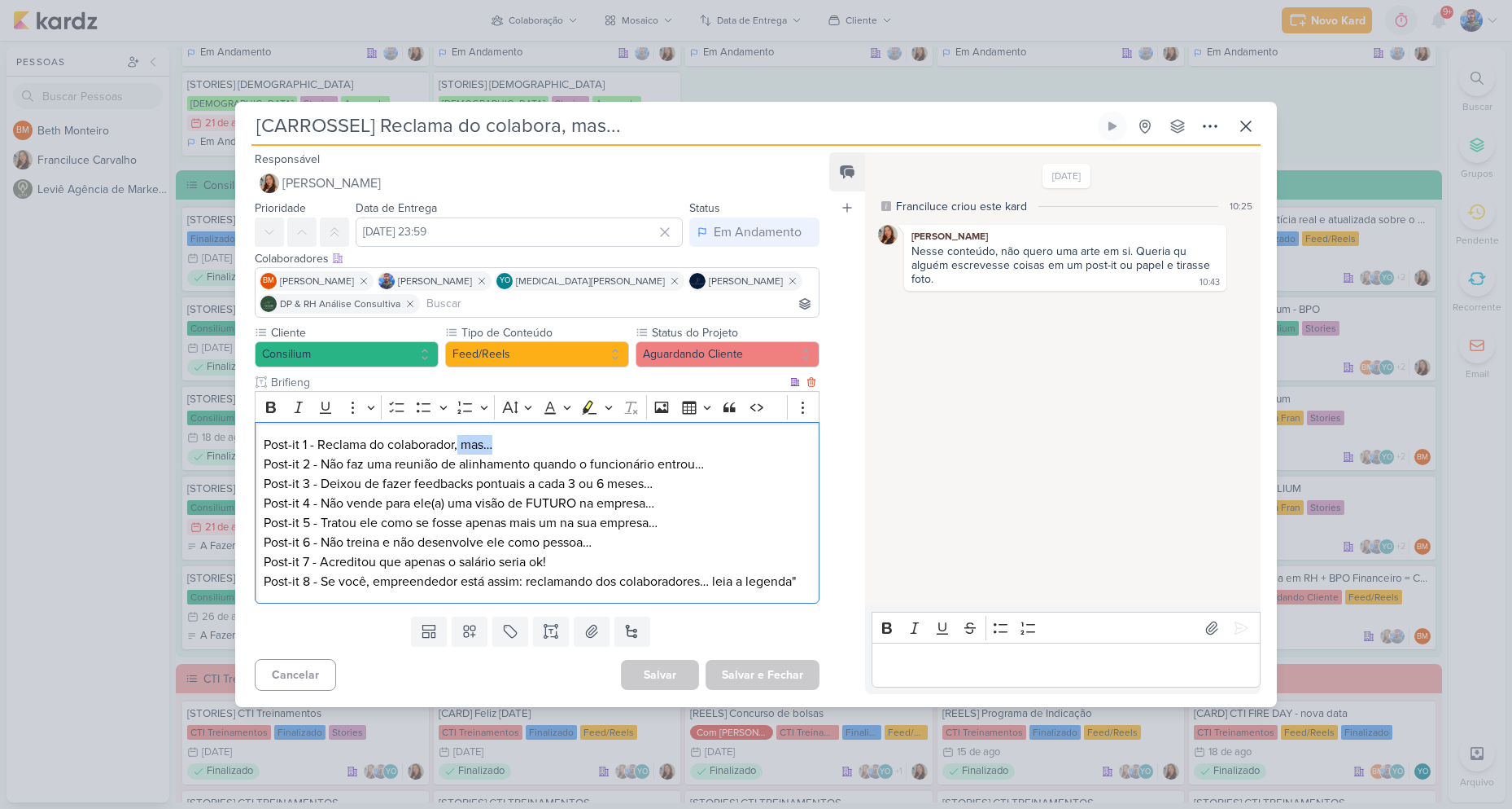
click at [496, 435] on p "Post-it 1 - Reclama do colaborador, mas…" at bounding box center [537, 445] width 547 height 20
click at [475, 435] on p "Post-it 1 - Reclama do colaborador, mas…" at bounding box center [537, 445] width 547 height 20
drag, startPoint x: 462, startPoint y: 430, endPoint x: 498, endPoint y: 435, distance: 36.3
click at [498, 435] on p "Post-it 1 - Reclama do colaborador, mas…" at bounding box center [537, 445] width 547 height 20
click at [991, 671] on p "Editor editing area: main" at bounding box center [1065, 666] width 372 height 20
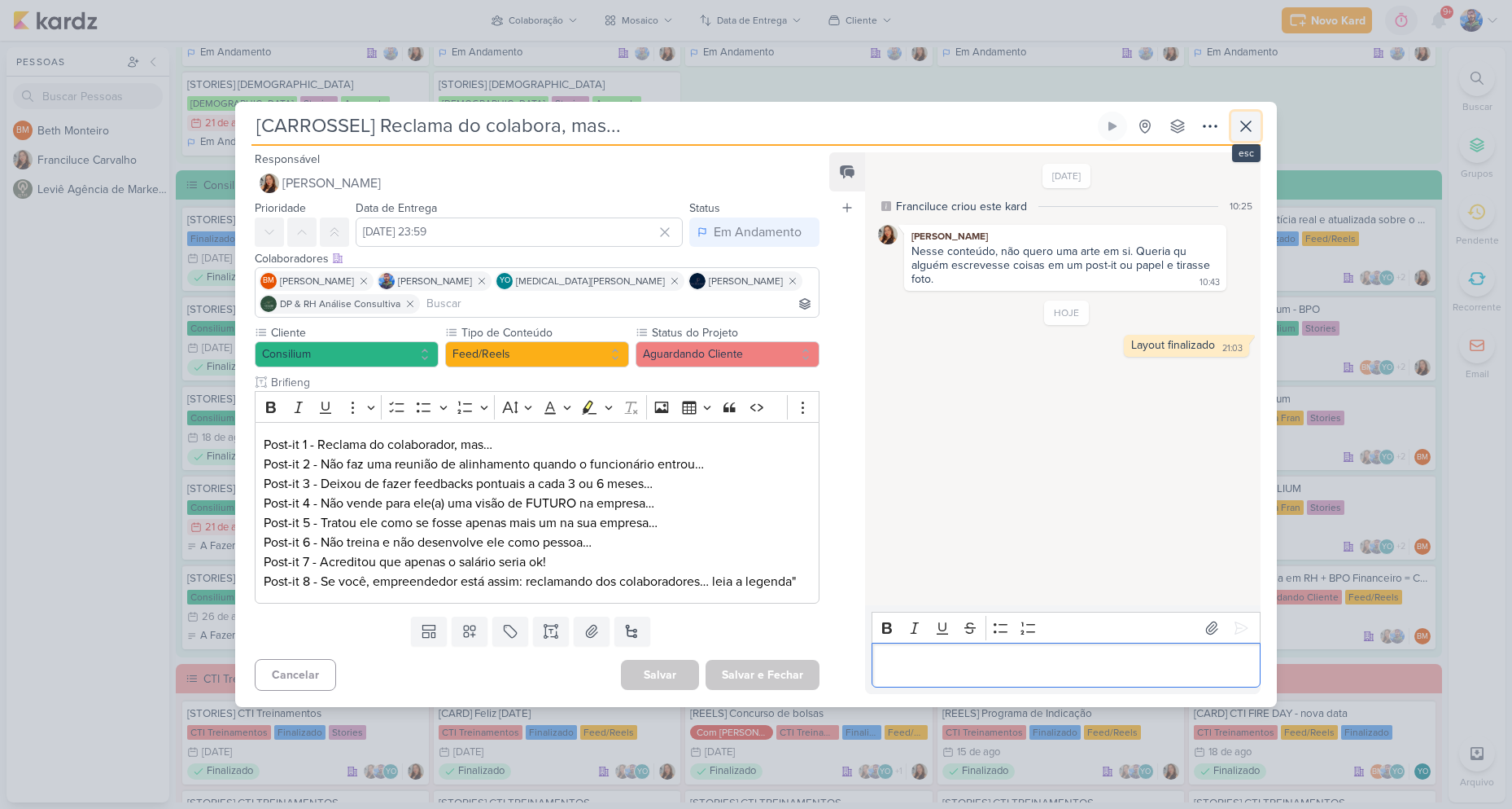
click at [1246, 123] on icon at bounding box center [1246, 127] width 20 height 20
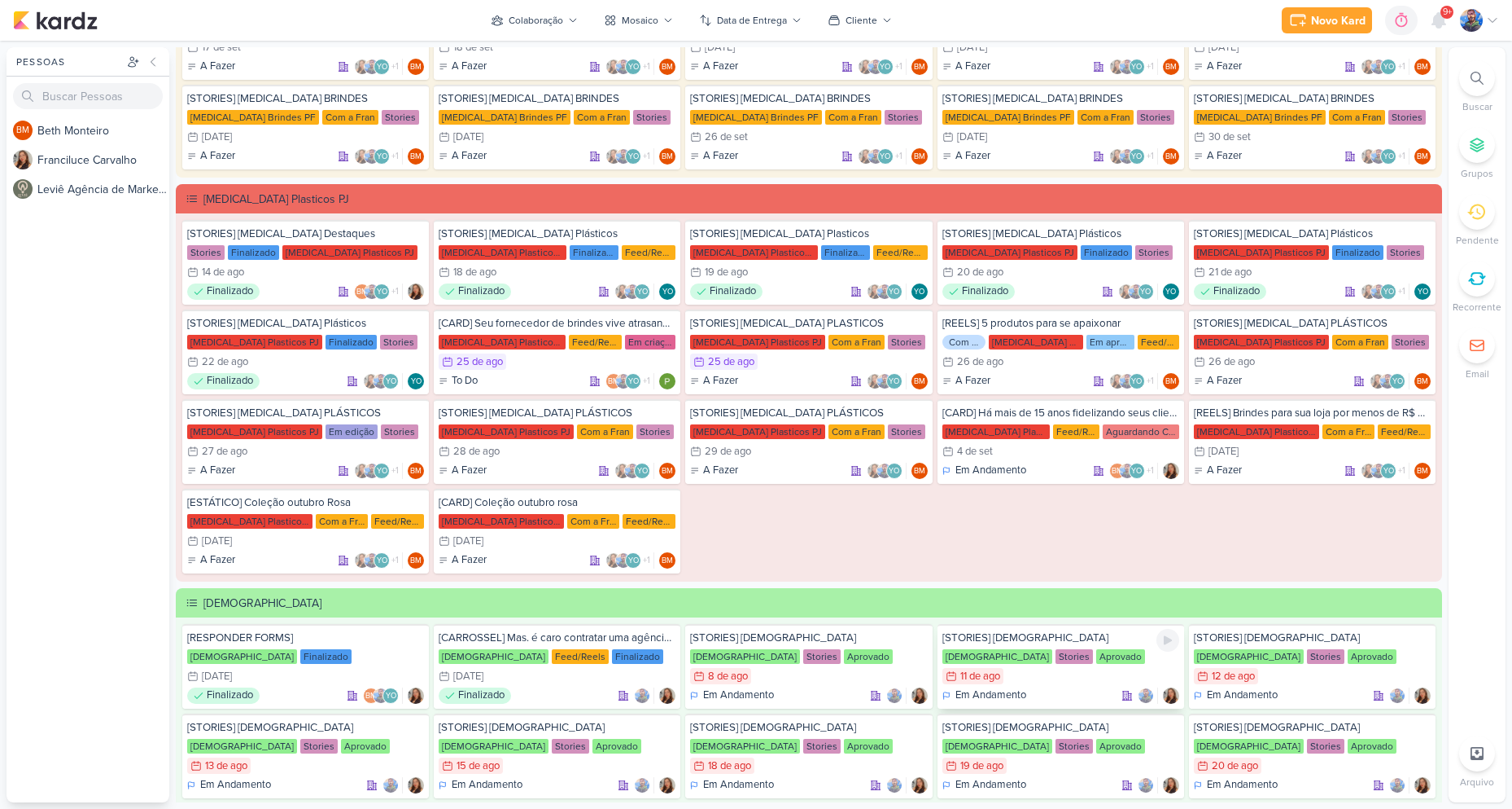
scroll to position [445, 0]
